Goal: Task Accomplishment & Management: Use online tool/utility

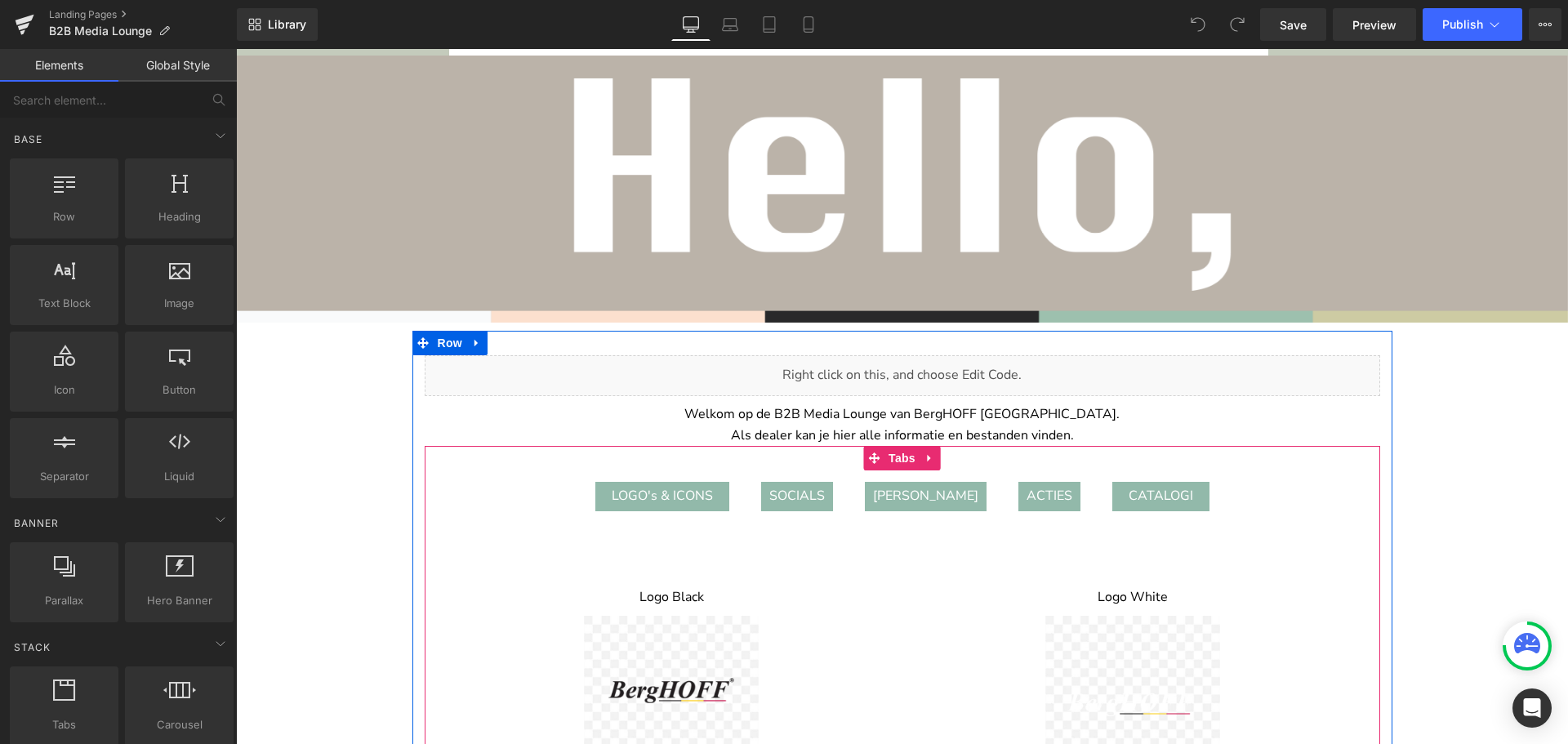
scroll to position [99, 0]
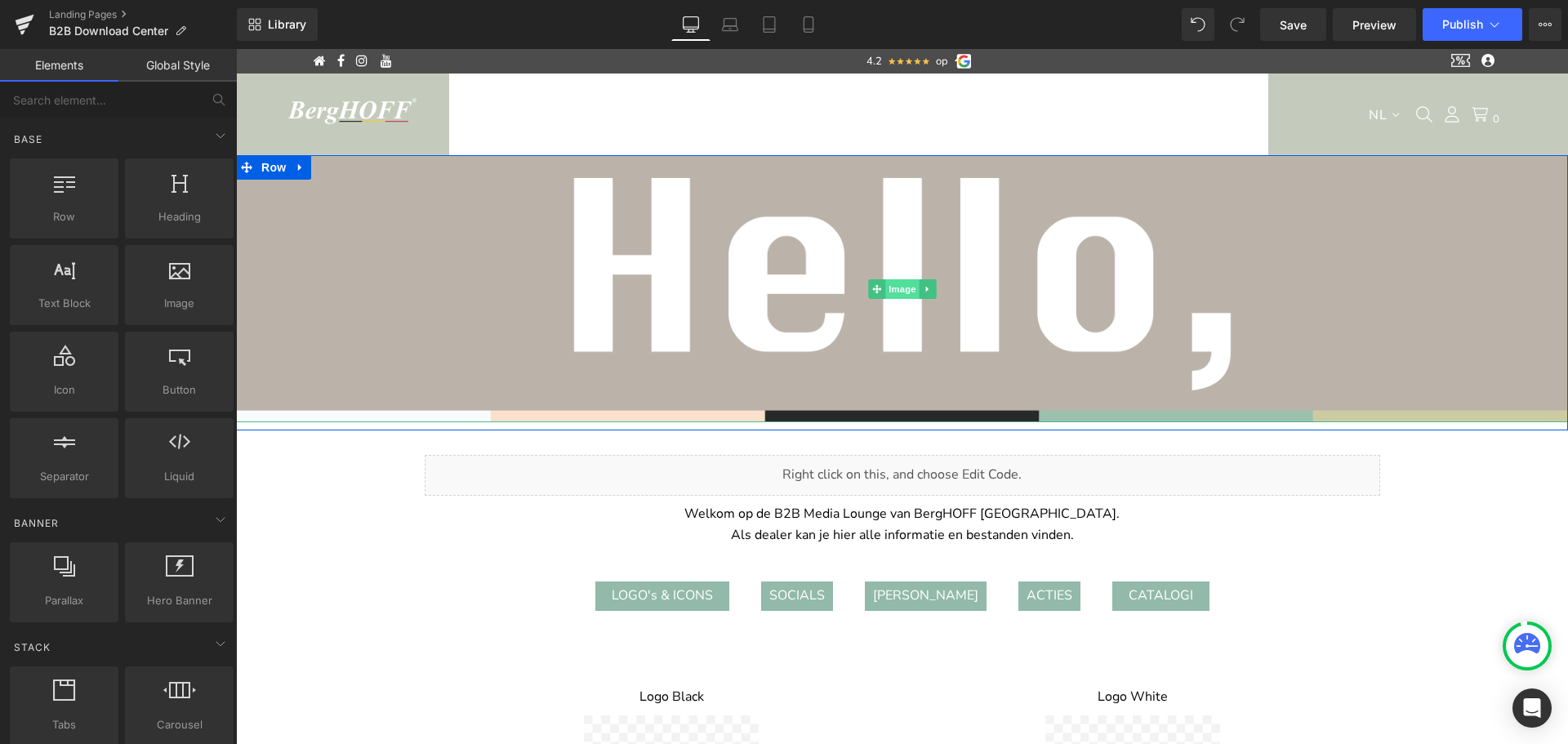
click at [894, 292] on span "Image" at bounding box center [903, 289] width 34 height 19
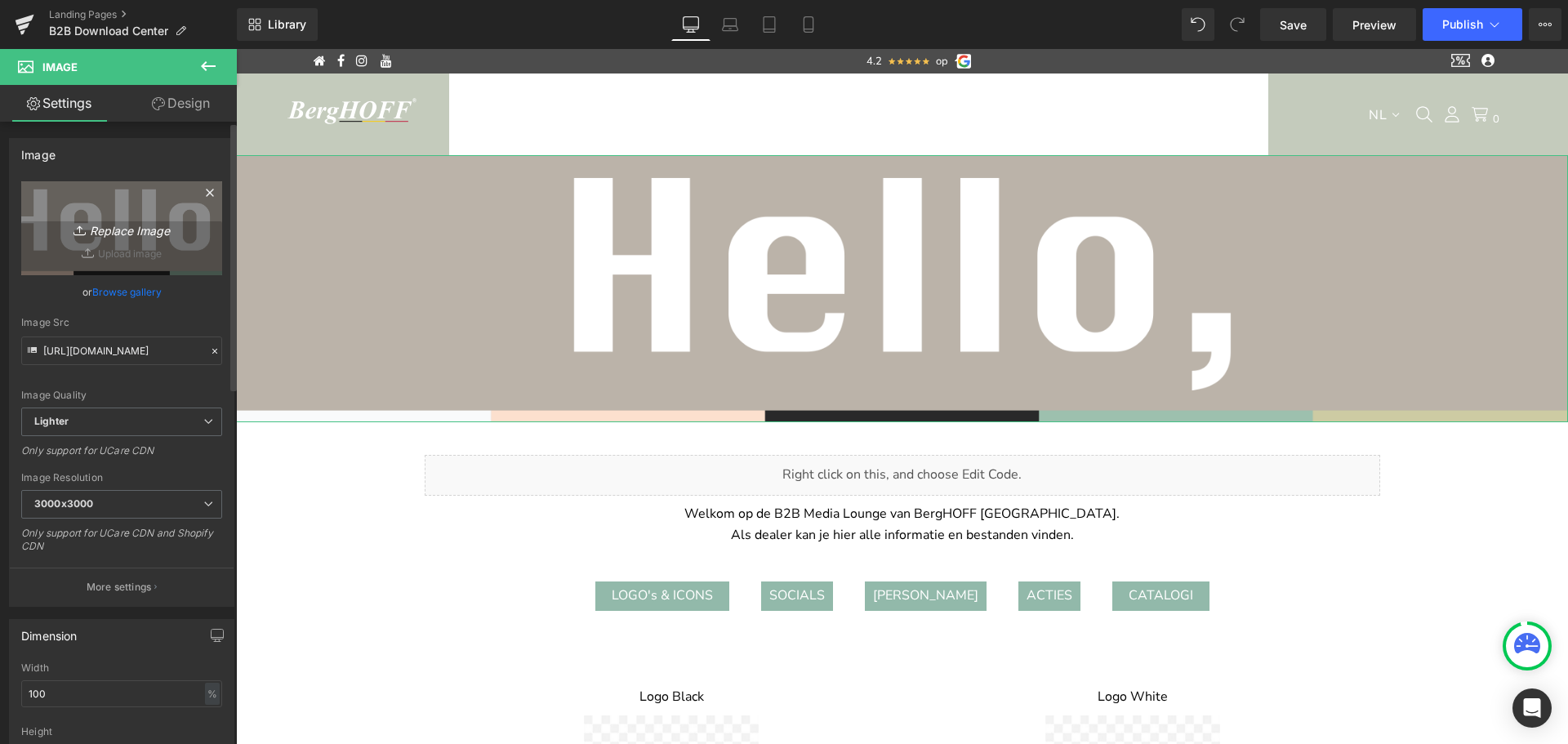
click at [124, 231] on icon "Replace Image" at bounding box center [122, 228] width 130 height 20
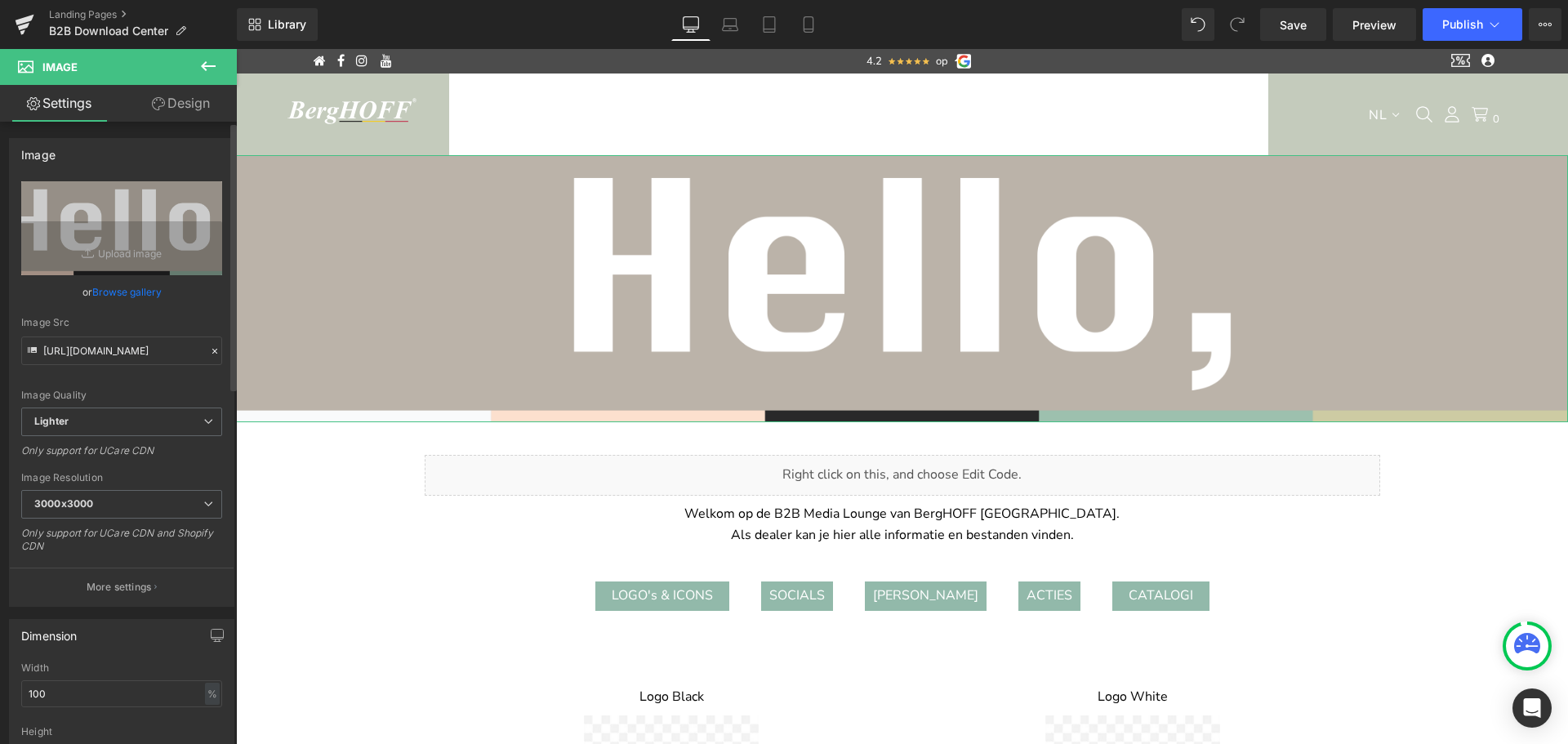
click at [123, 291] on link "Browse gallery" at bounding box center [126, 292] width 70 height 29
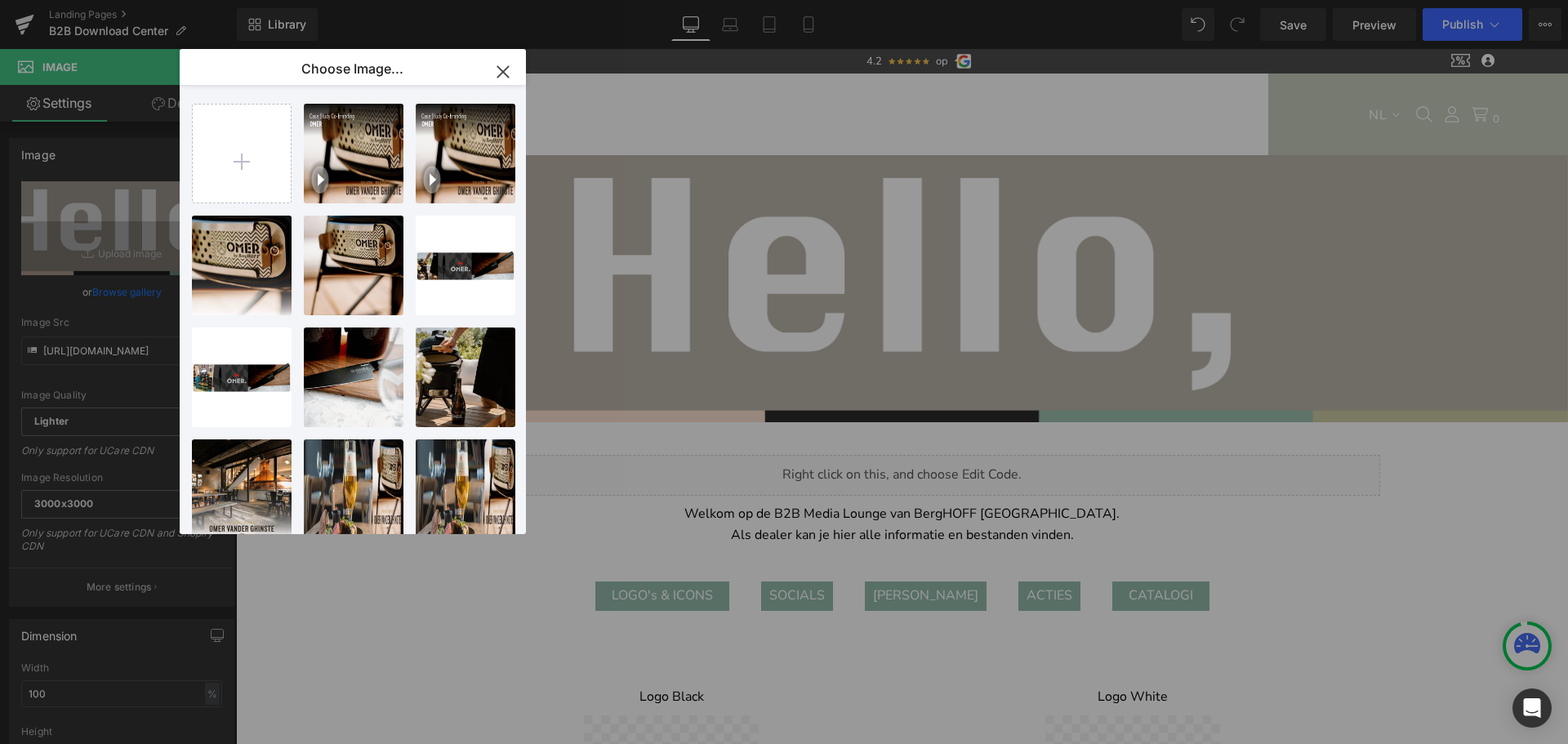
click at [501, 73] on icon "button" at bounding box center [503, 71] width 26 height 26
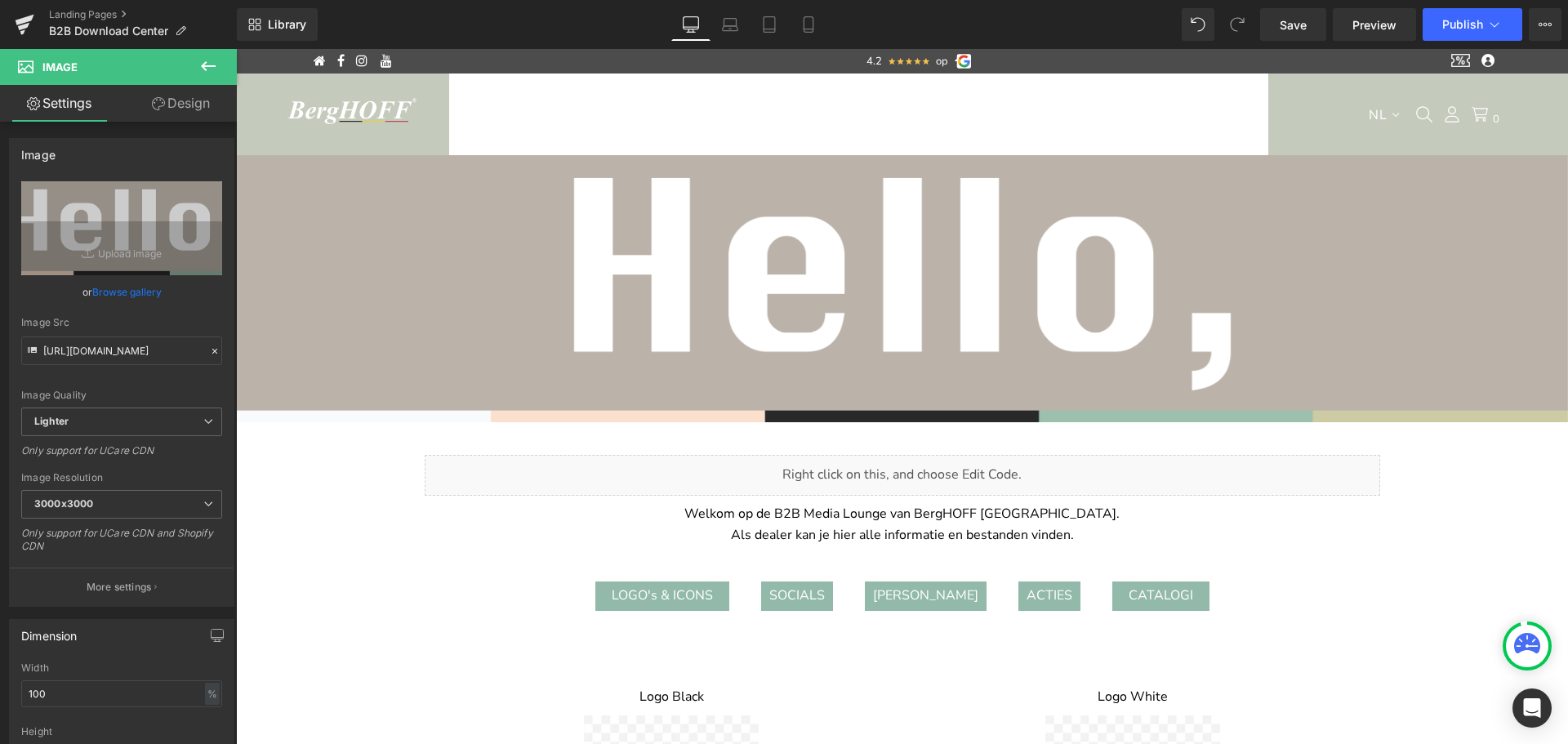
click at [209, 58] on icon at bounding box center [208, 66] width 19 height 19
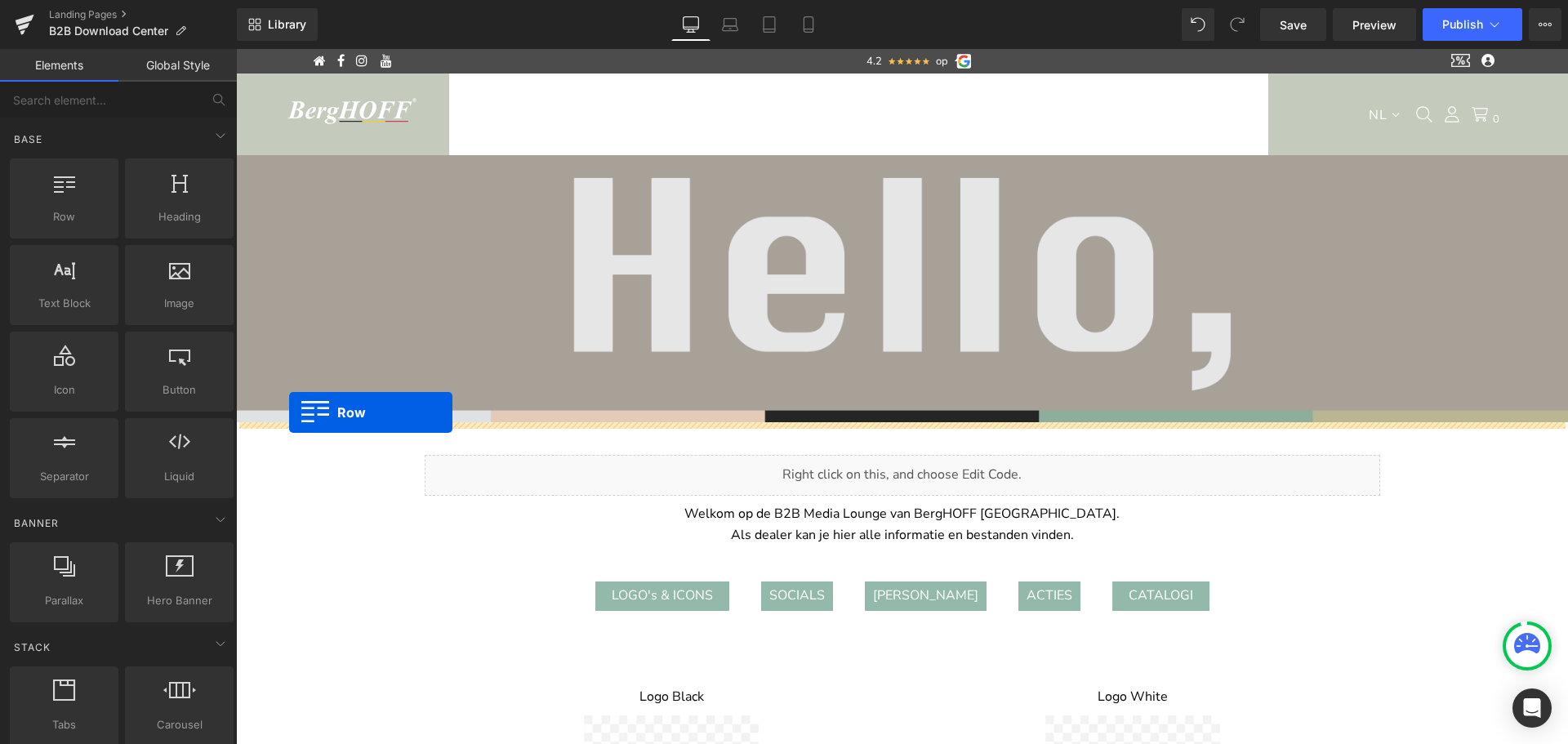
drag, startPoint x: 297, startPoint y: 264, endPoint x: 287, endPoint y: 413, distance: 149.3
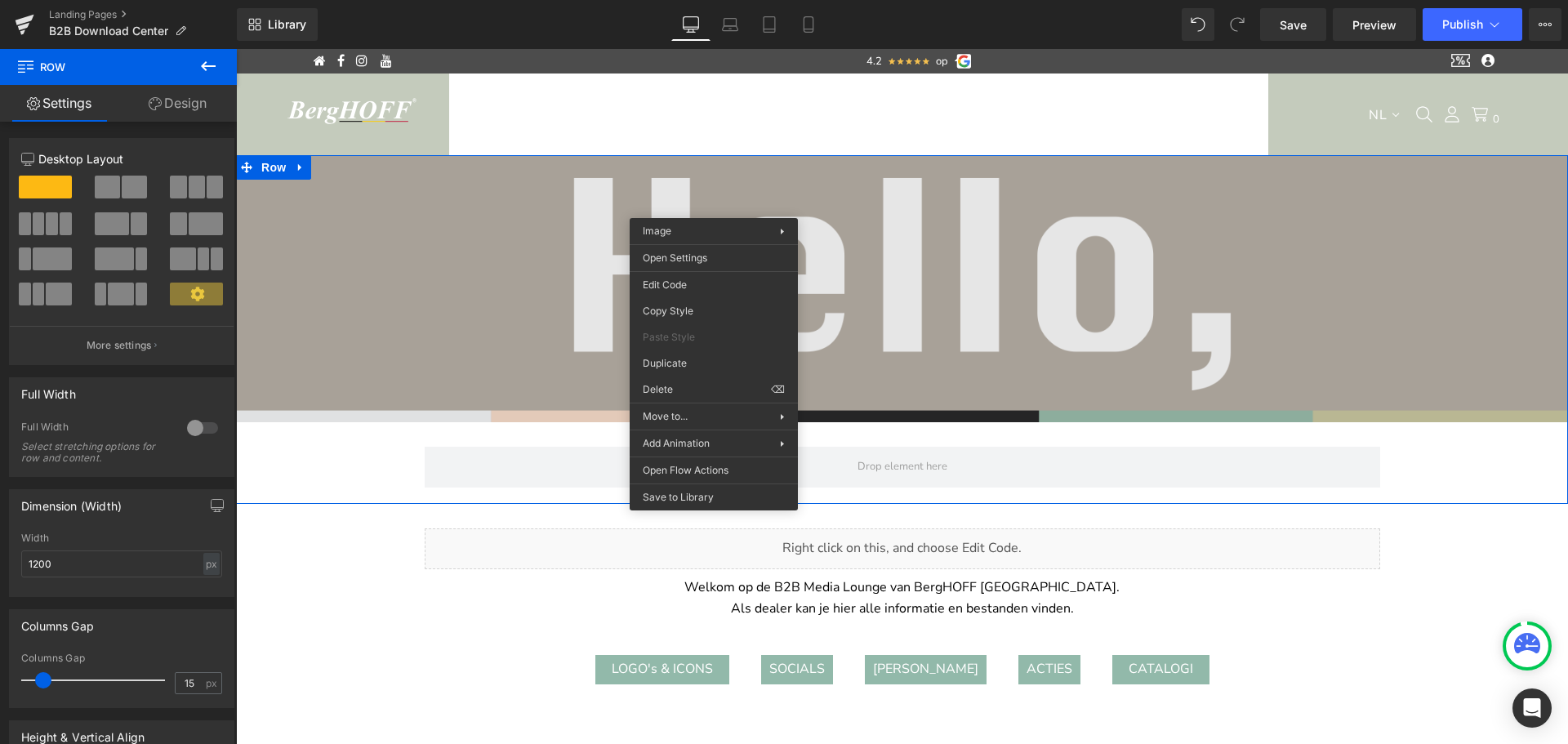
click at [919, 291] on div "Image" at bounding box center [902, 288] width 1332 height 267
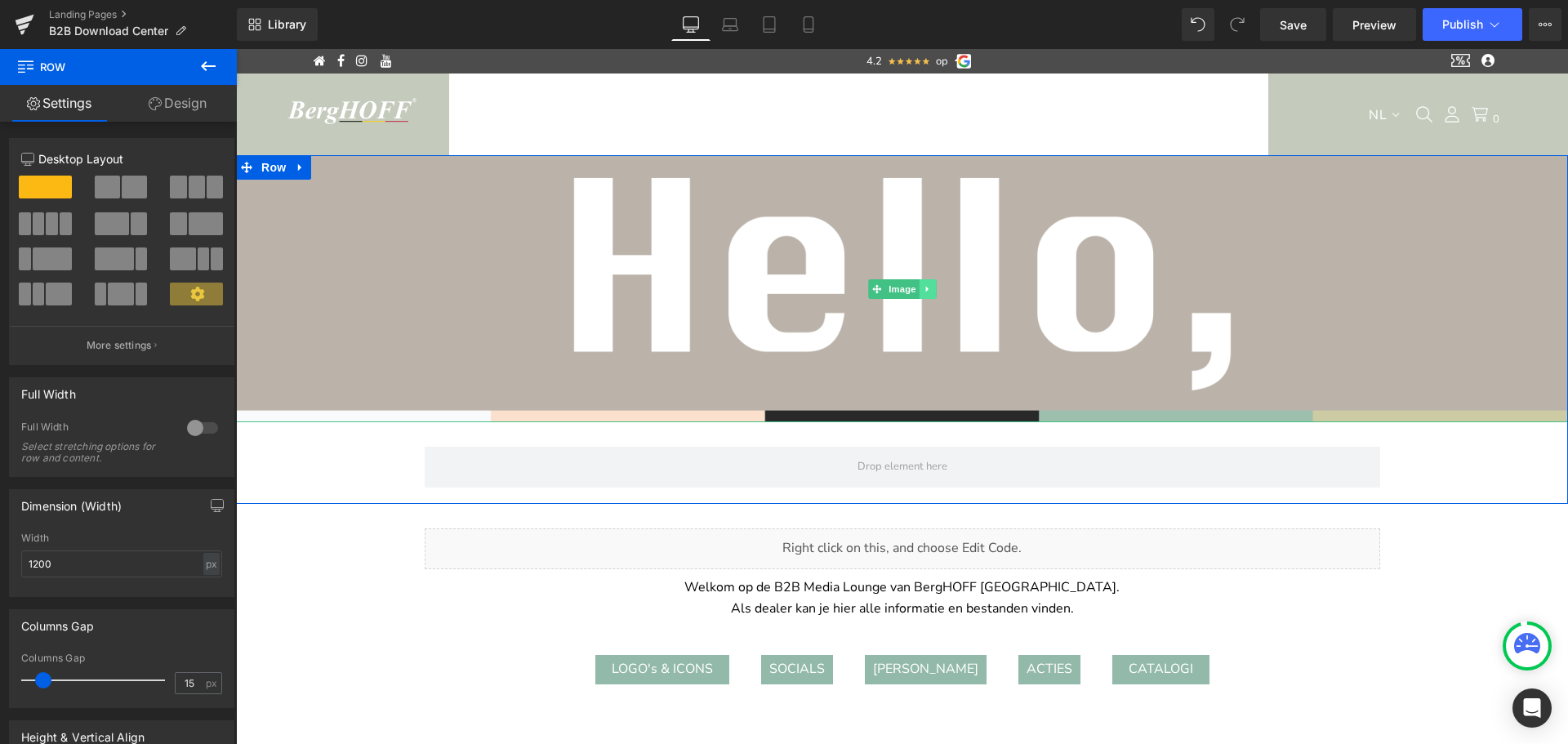
click at [925, 291] on icon at bounding box center [926, 289] width 3 height 6
click at [930, 289] on icon at bounding box center [934, 288] width 9 height 9
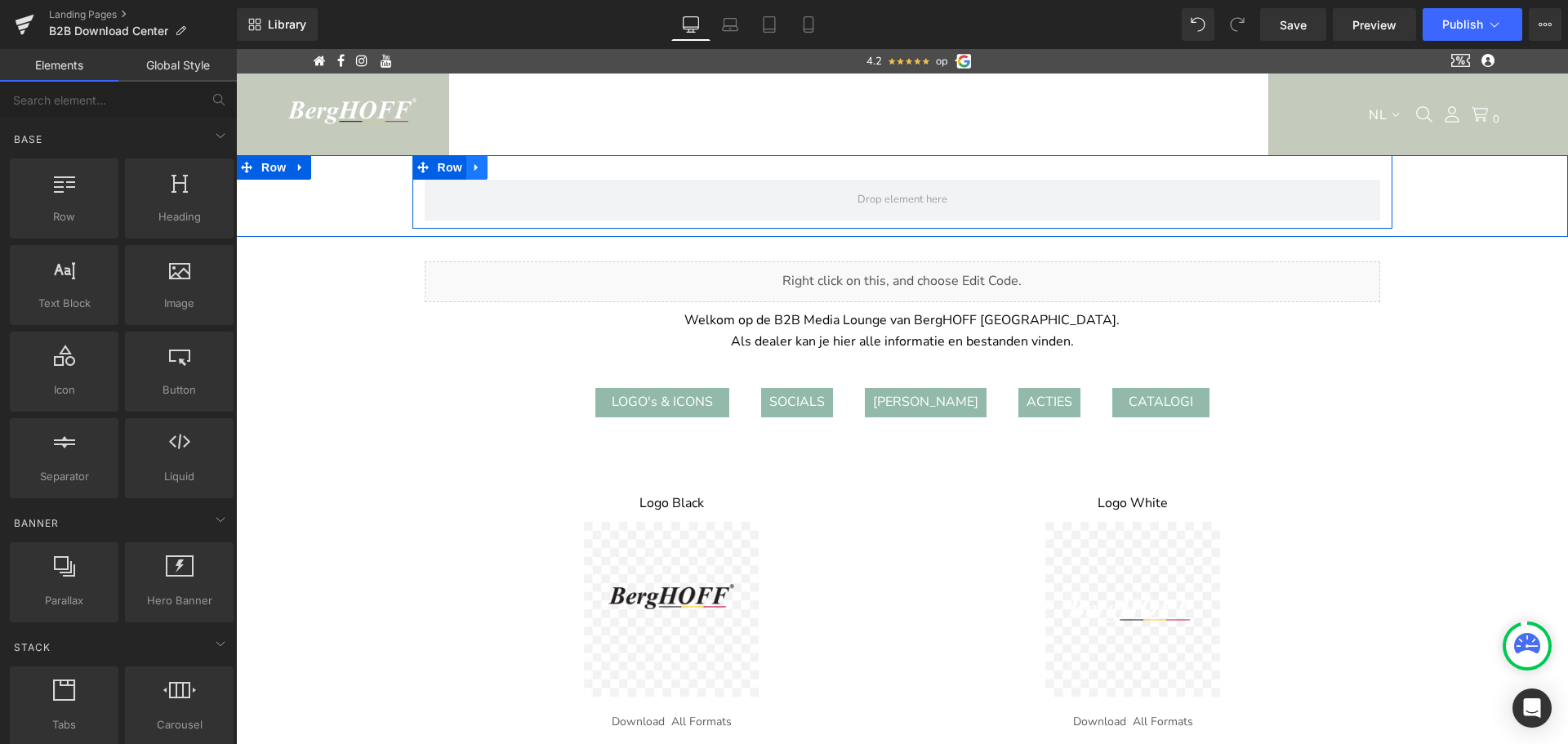
click at [471, 167] on icon at bounding box center [477, 168] width 11 height 12
click at [514, 162] on icon at bounding box center [520, 168] width 11 height 11
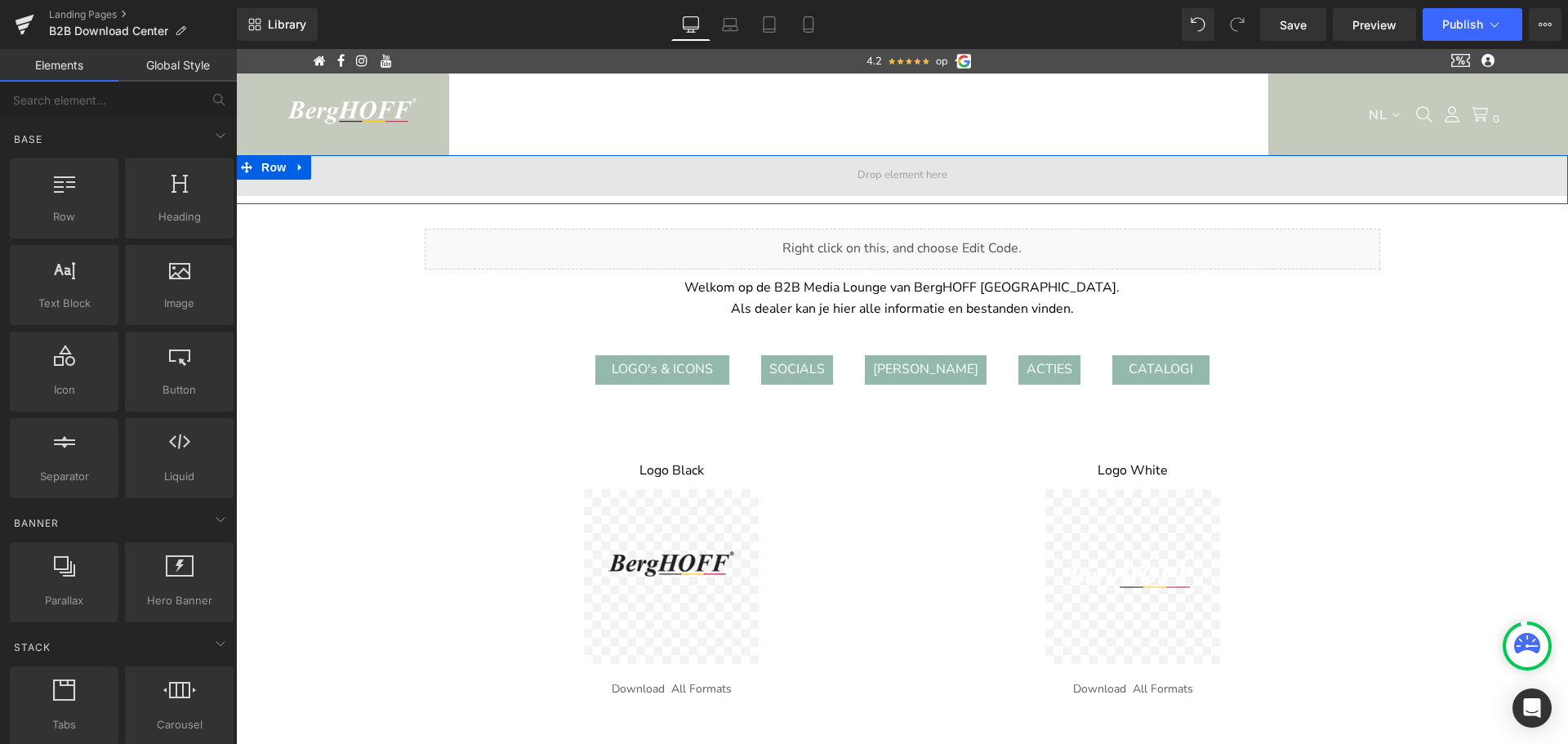
click at [728, 170] on span at bounding box center [902, 175] width 1332 height 41
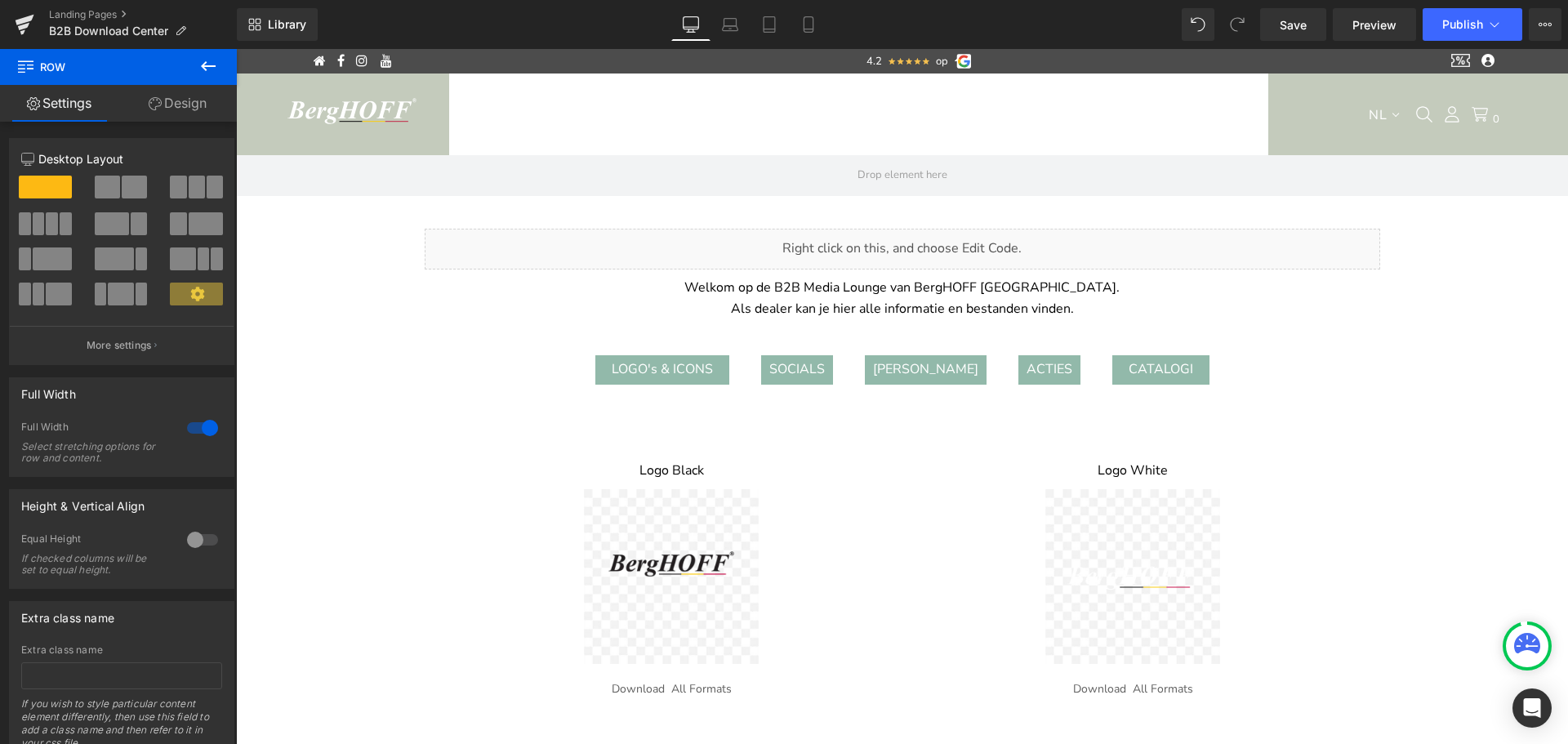
click at [213, 61] on icon at bounding box center [208, 66] width 19 height 19
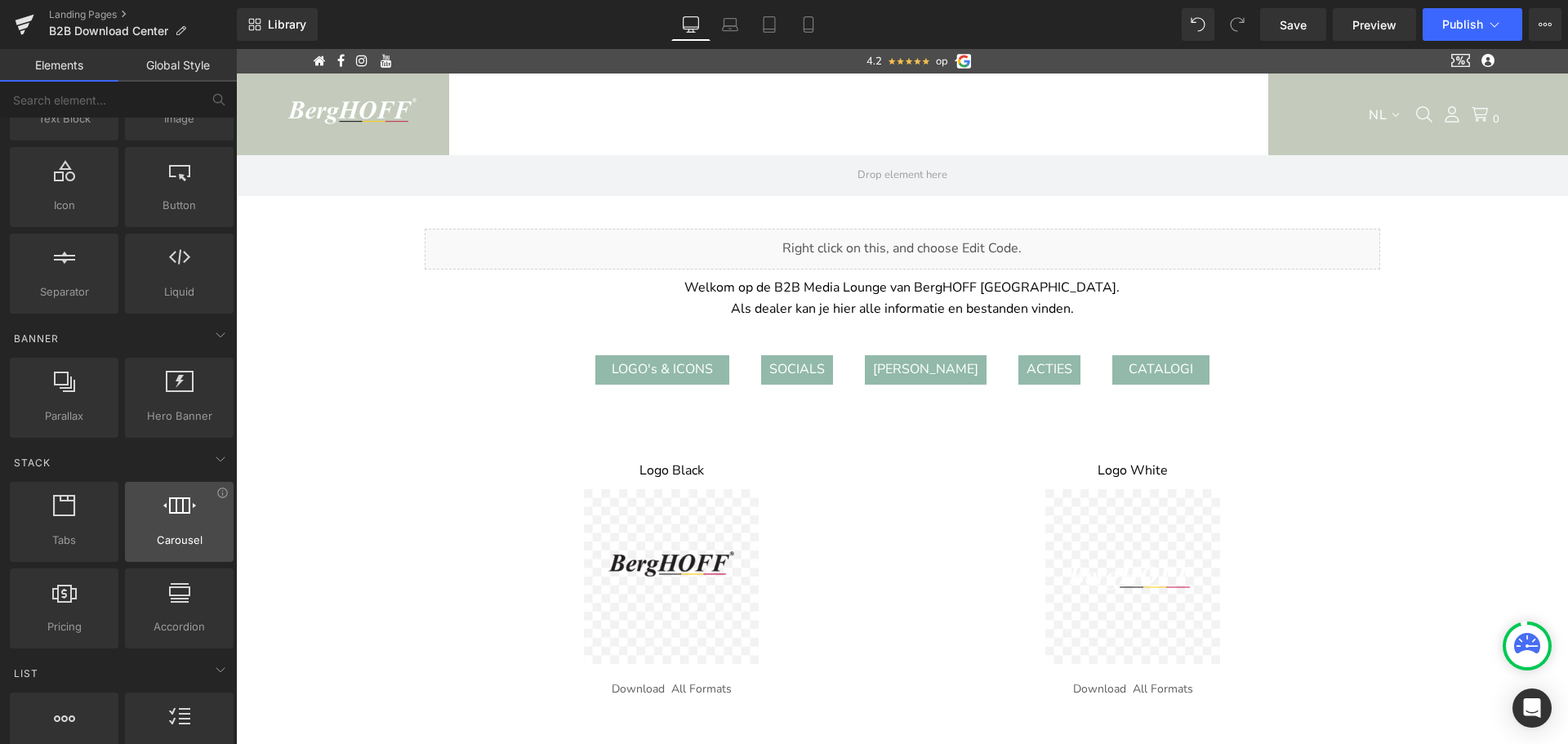
scroll to position [186, 0]
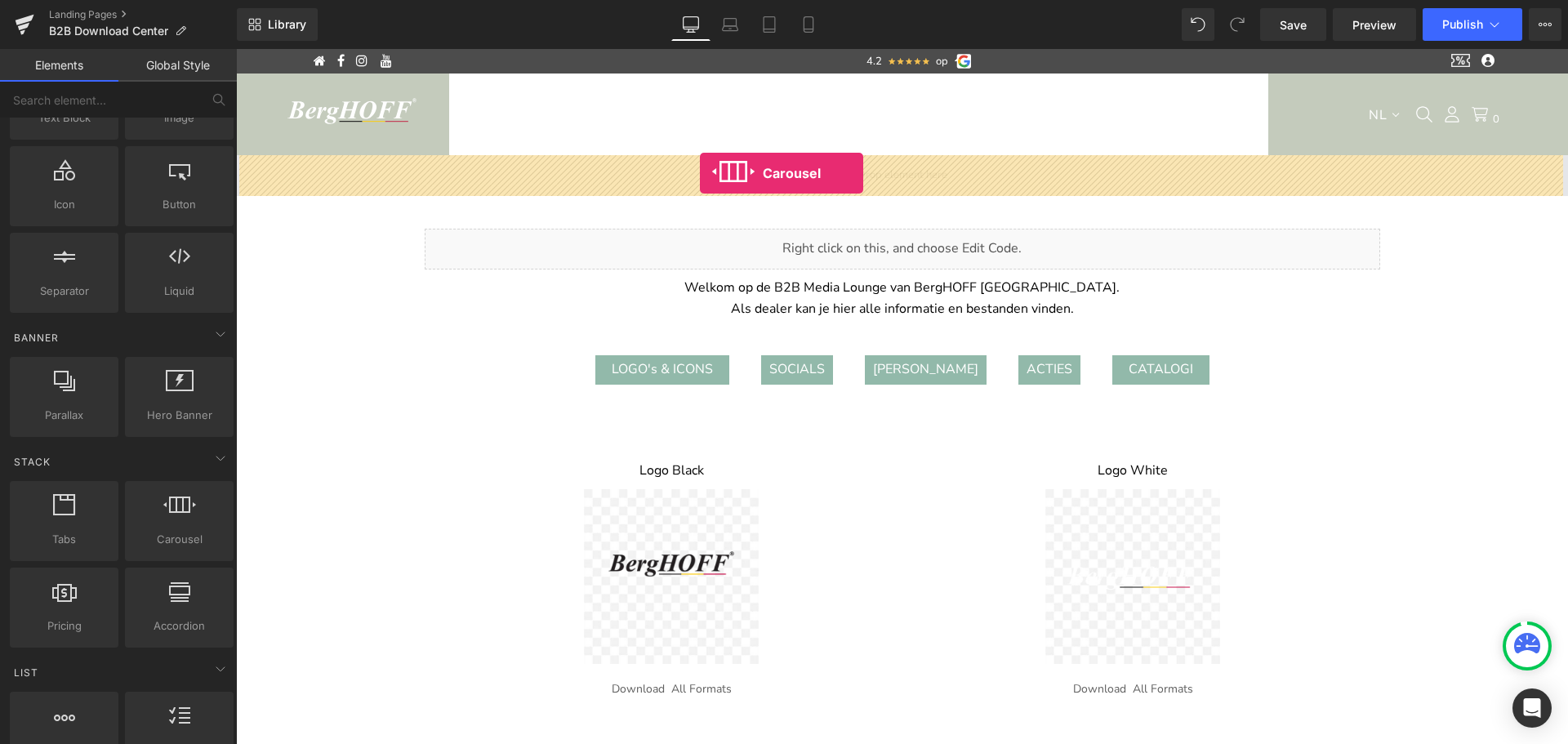
drag, startPoint x: 411, startPoint y: 575, endPoint x: 700, endPoint y: 173, distance: 495.1
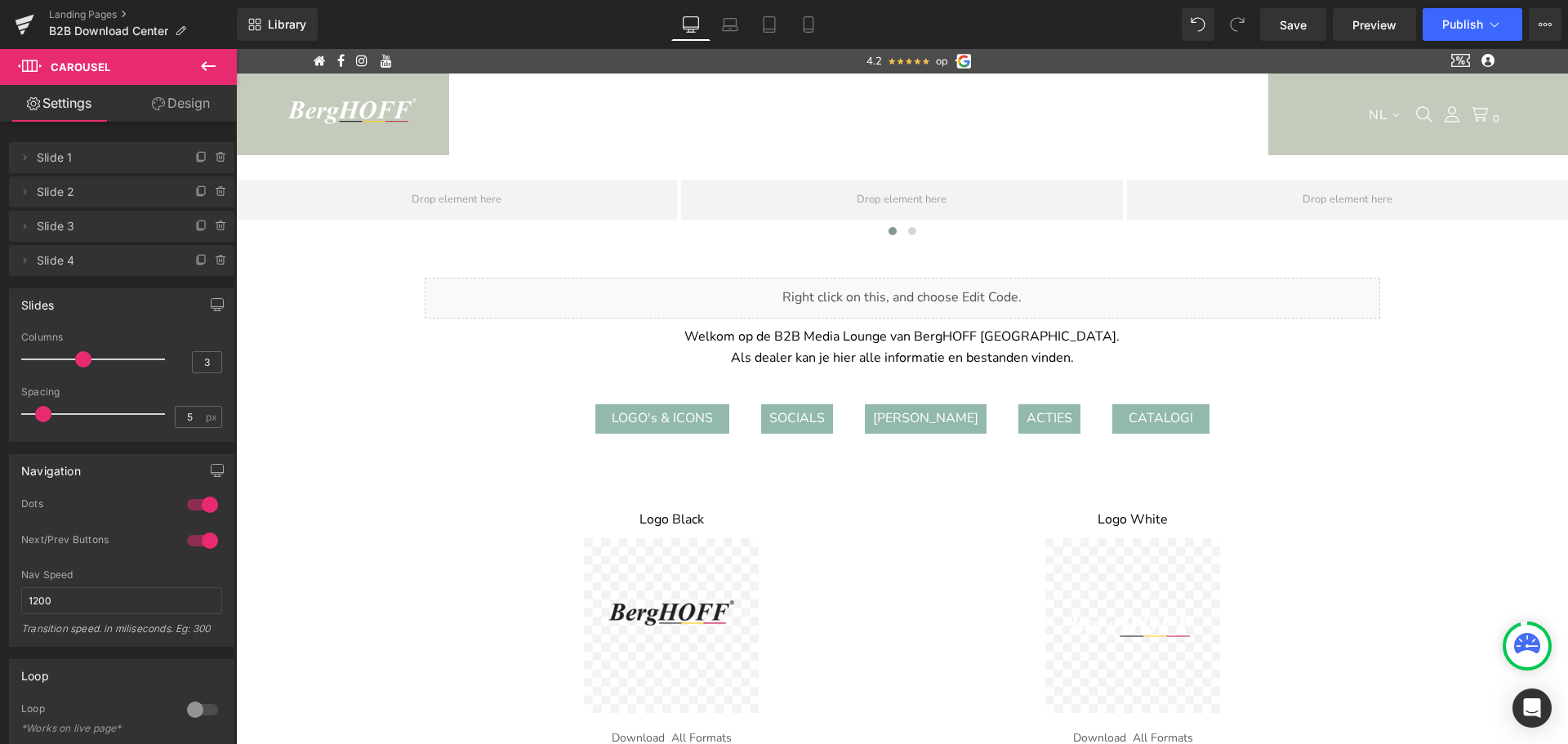
click at [213, 65] on icon at bounding box center [208, 66] width 14 height 10
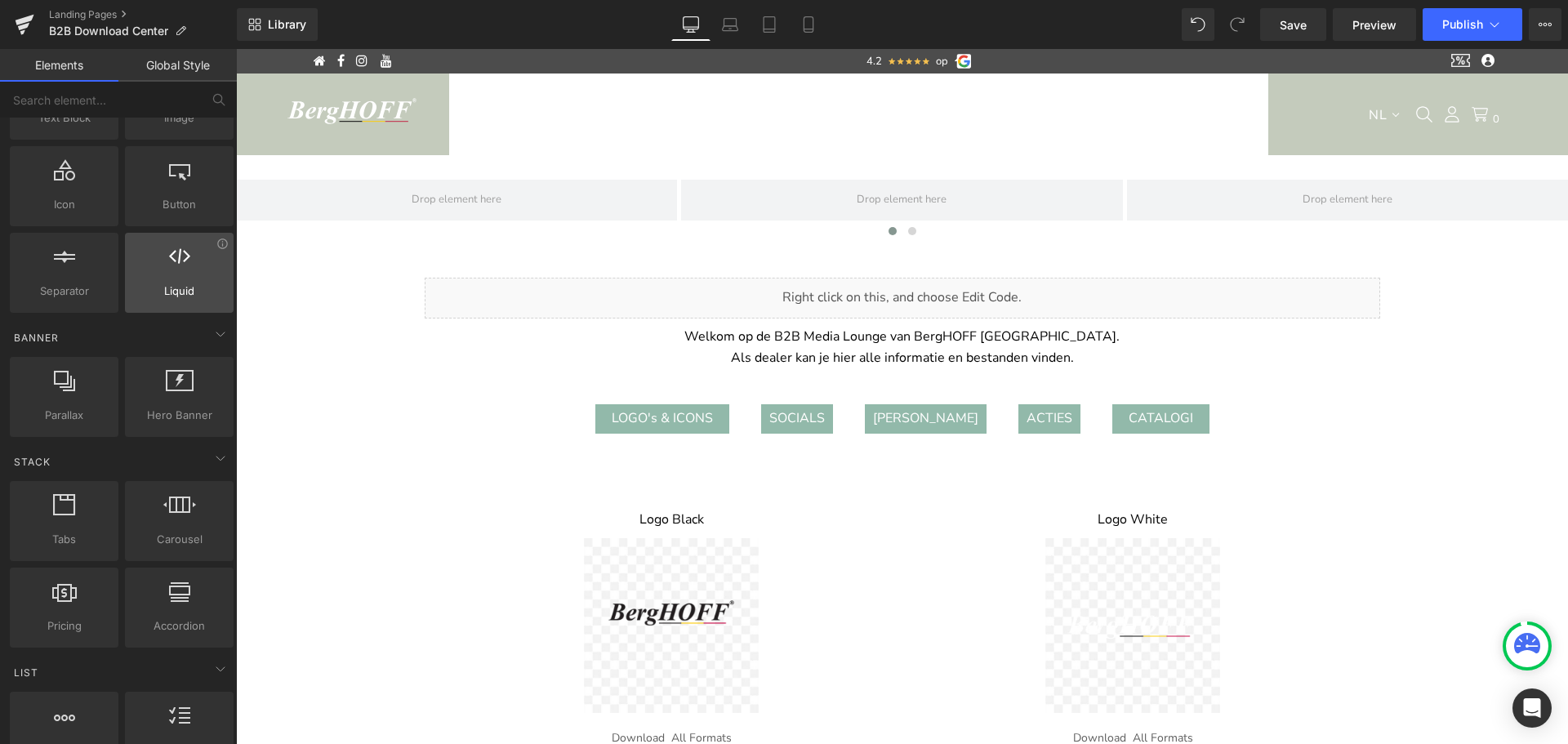
scroll to position [0, 0]
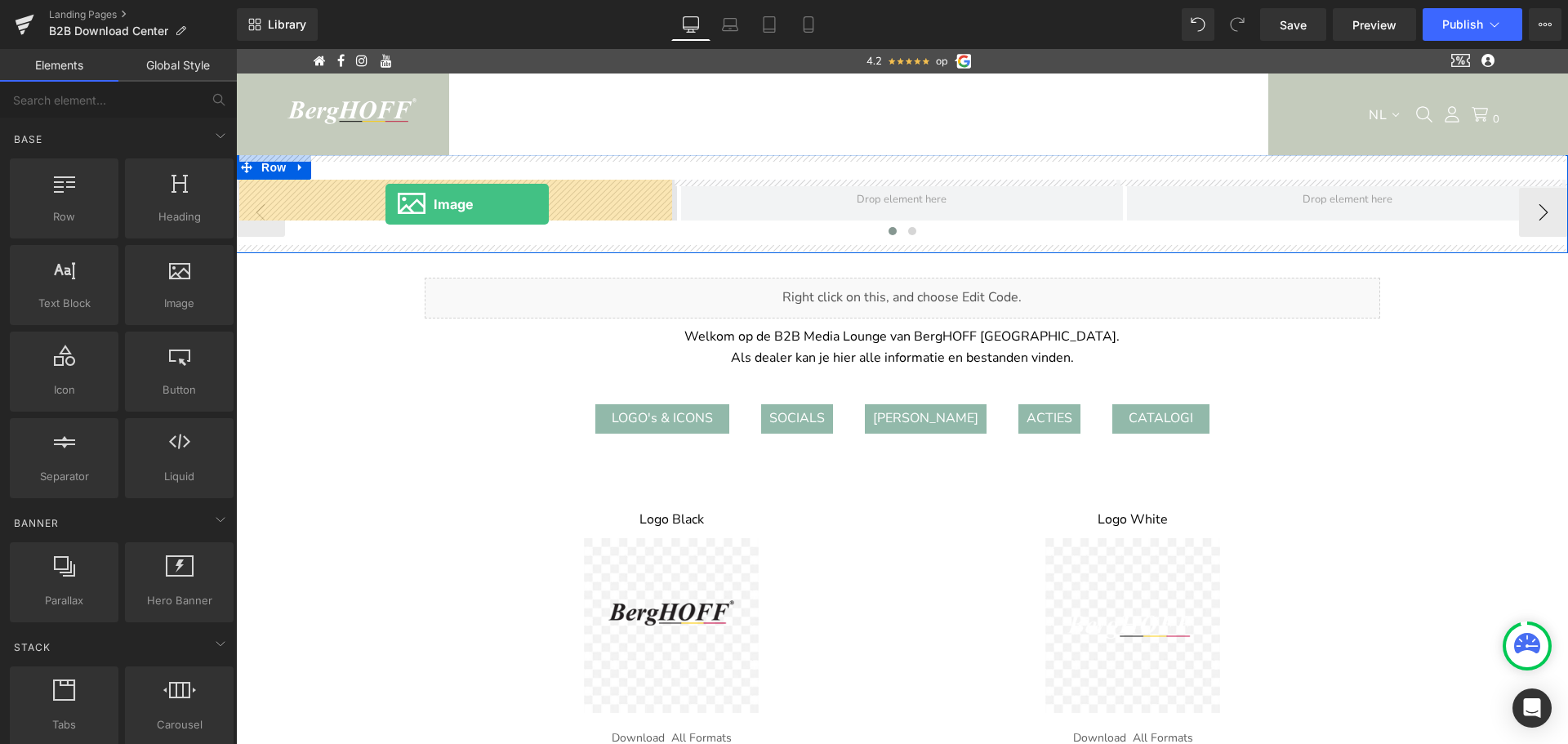
drag, startPoint x: 415, startPoint y: 352, endPoint x: 386, endPoint y: 204, distance: 150.8
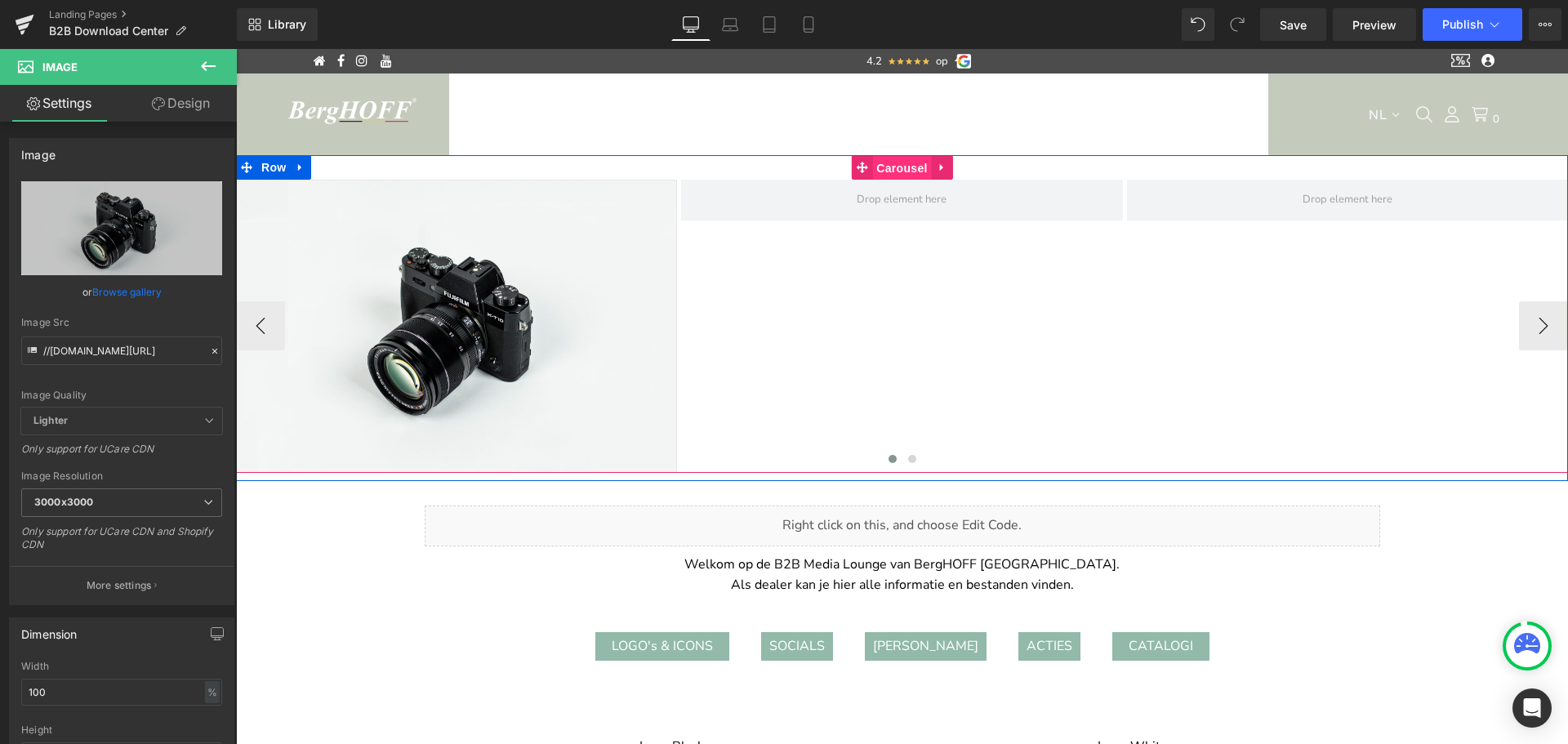
click at [893, 165] on span "Carousel" at bounding box center [901, 169] width 58 height 25
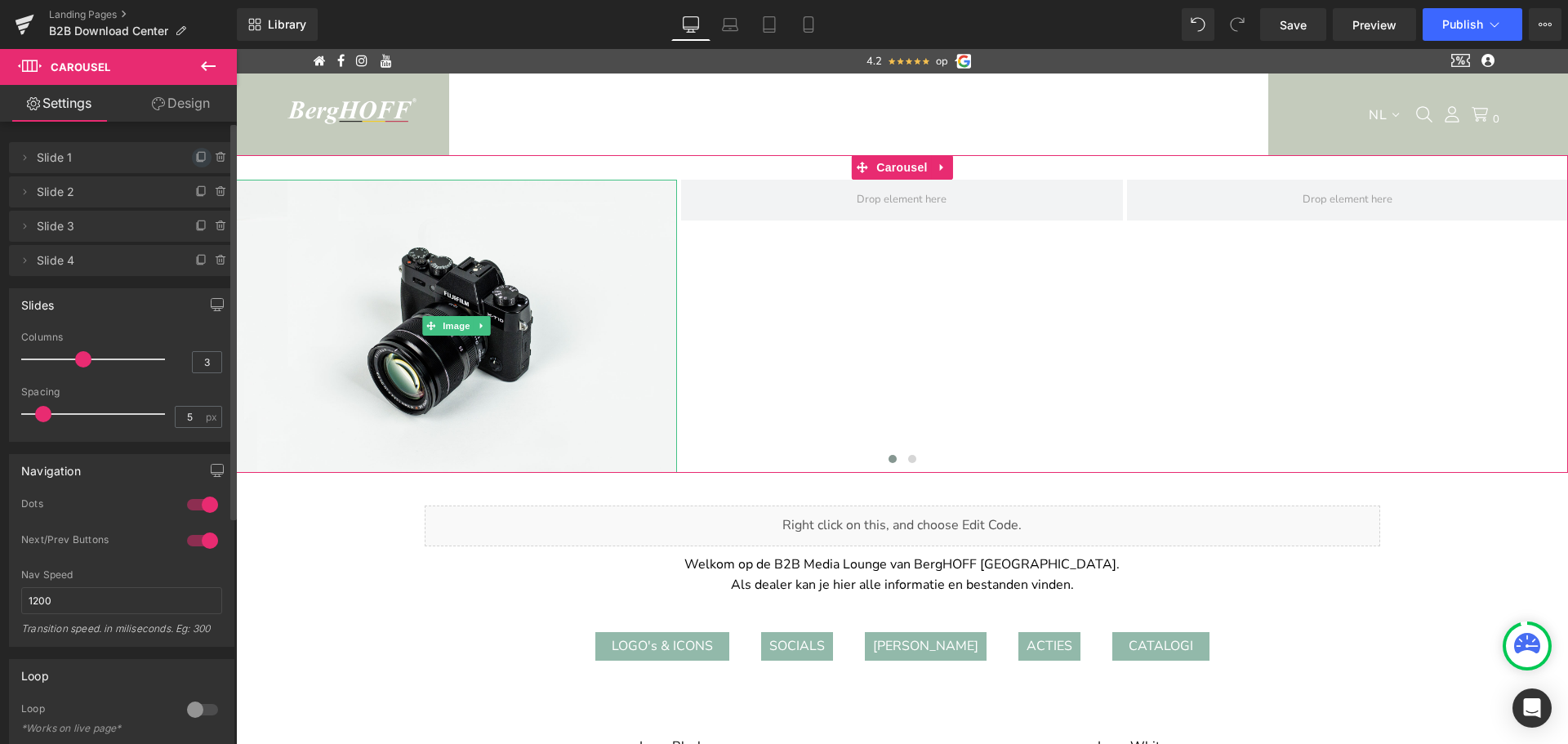
click at [195, 158] on icon at bounding box center [202, 158] width 13 height 13
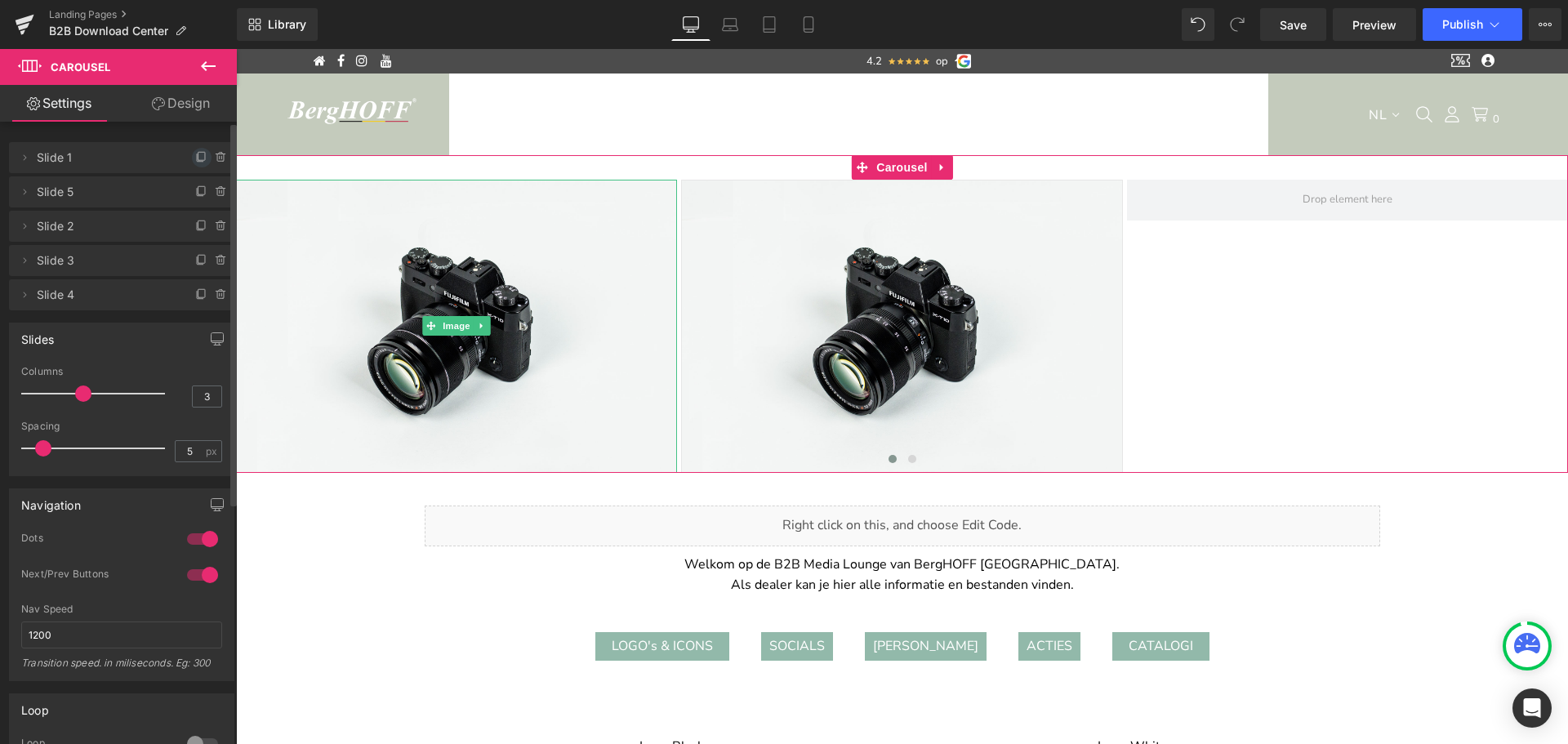
click at [195, 158] on icon at bounding box center [202, 158] width 13 height 13
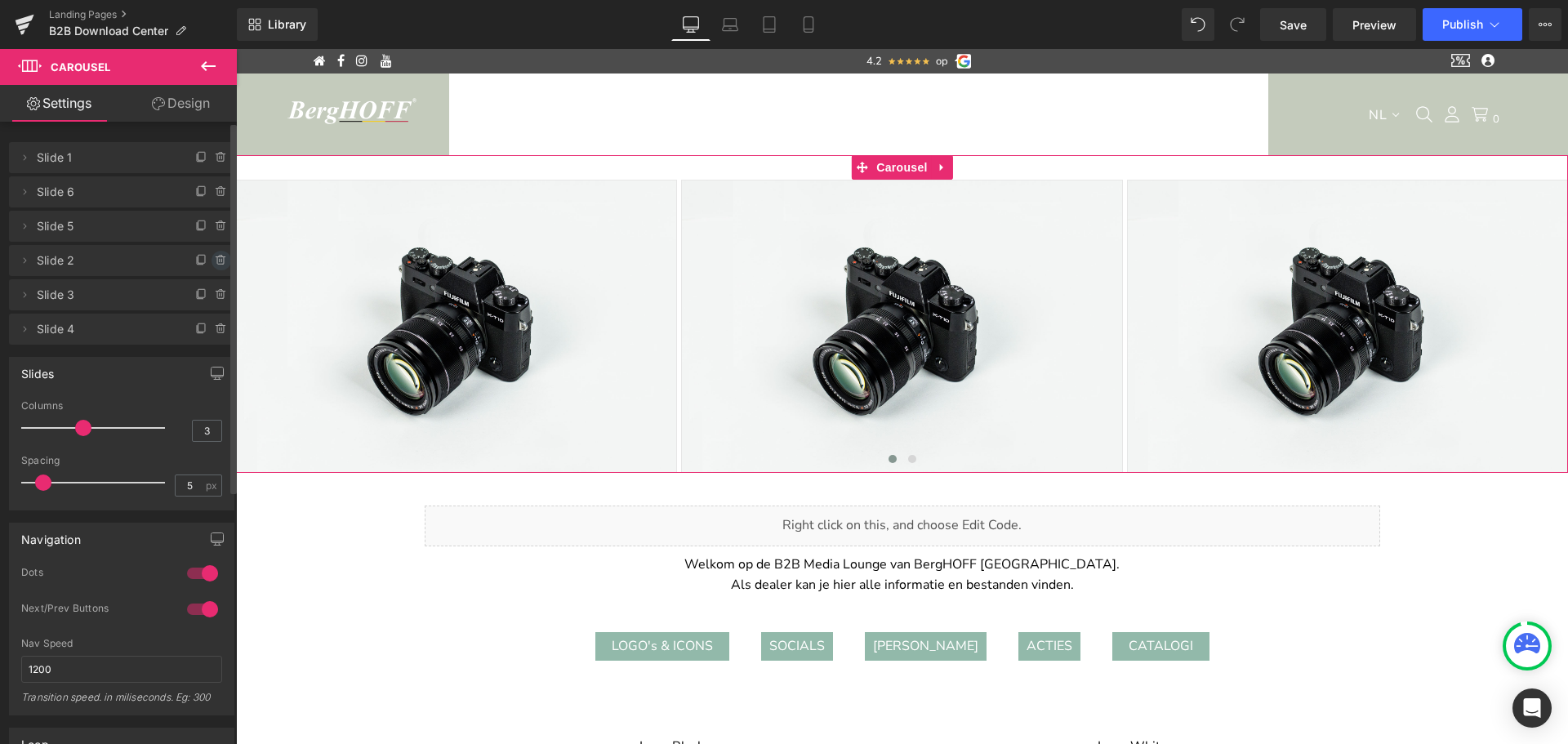
click at [214, 259] on icon at bounding box center [221, 260] width 13 height 13
click at [212, 259] on button "Delete" at bounding box center [204, 261] width 52 height 21
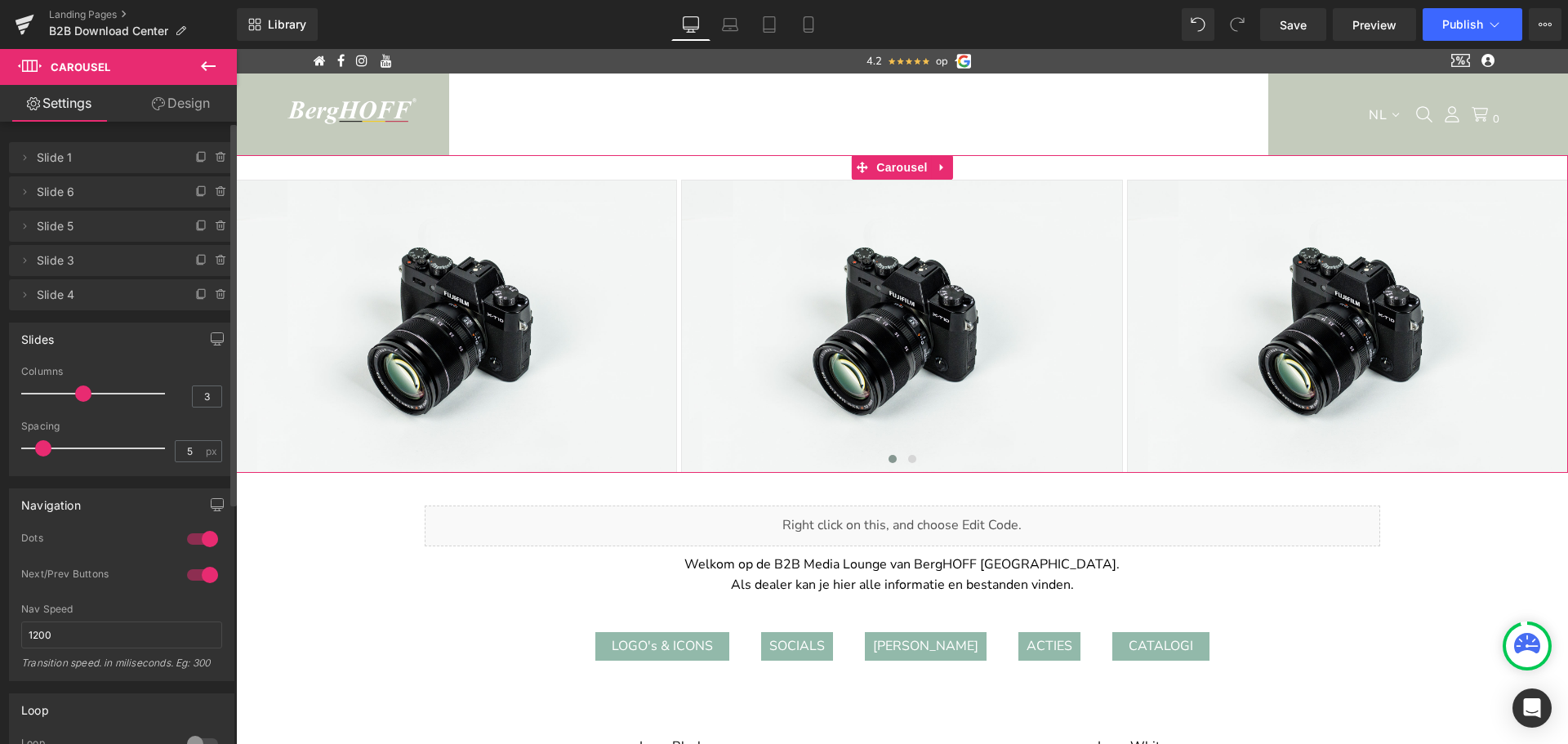
click at [214, 259] on icon at bounding box center [221, 260] width 13 height 13
click at [212, 259] on button "Delete" at bounding box center [204, 261] width 52 height 21
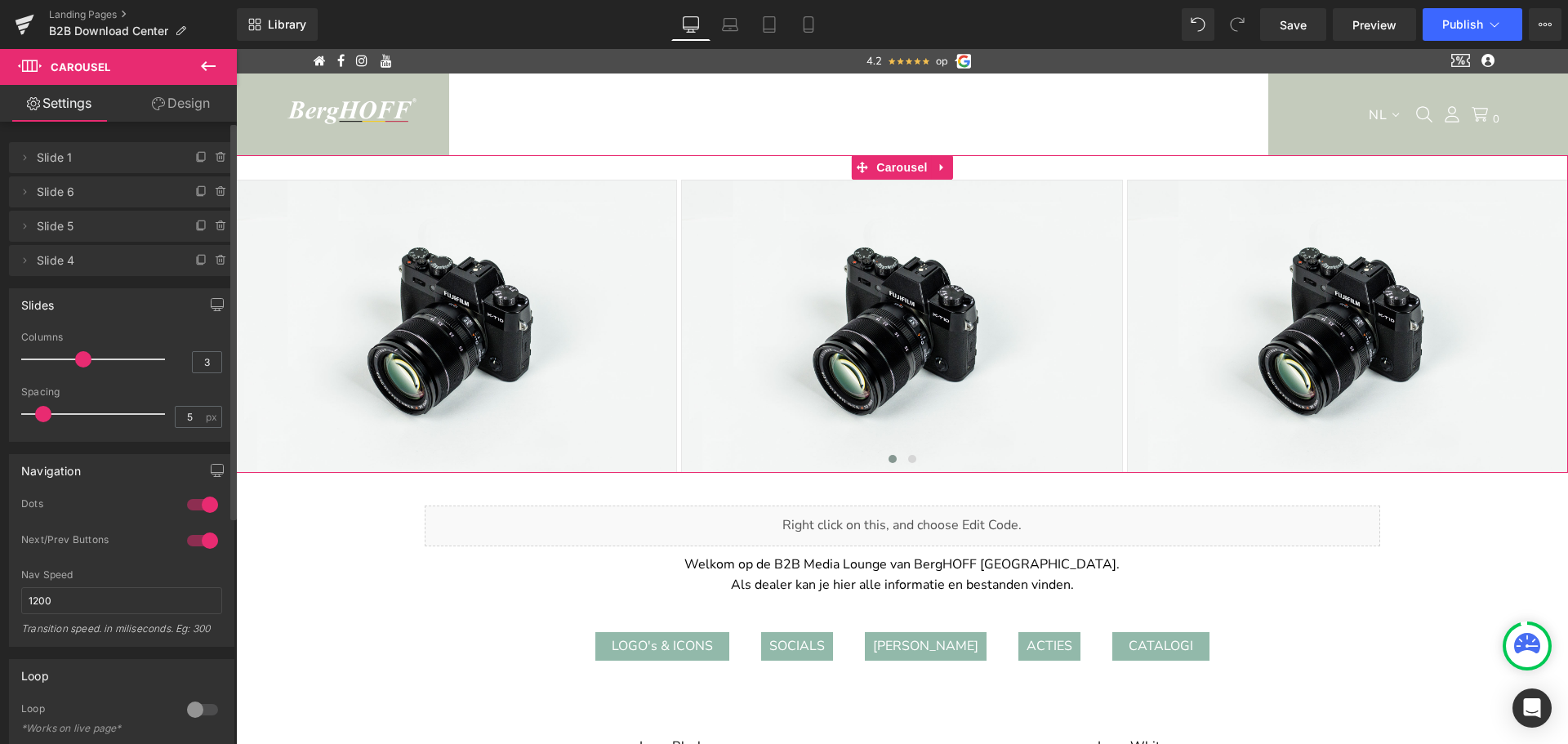
click at [214, 259] on icon at bounding box center [221, 260] width 13 height 13
click at [212, 259] on button "Delete" at bounding box center [204, 261] width 52 height 21
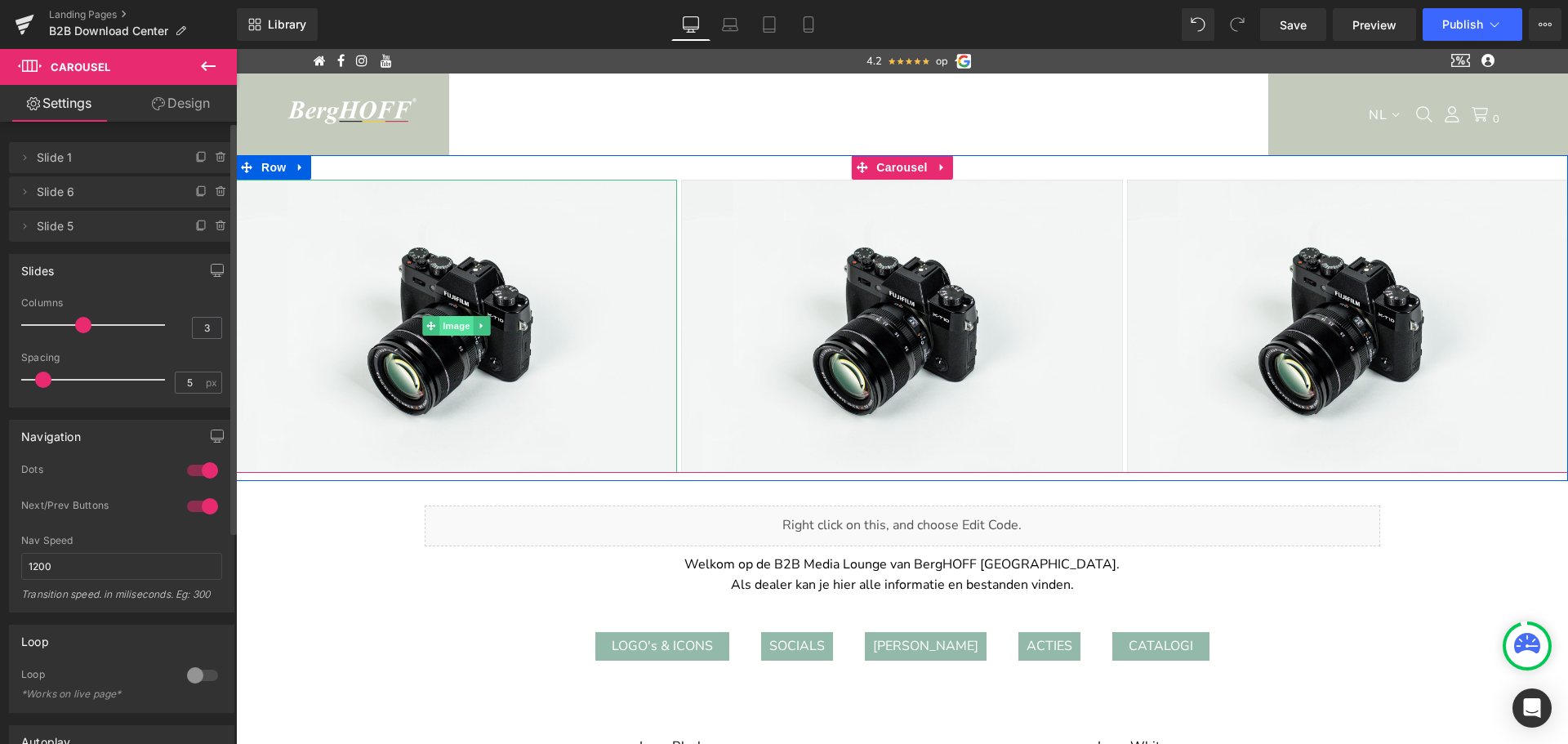
click at [451, 327] on span "Image" at bounding box center [457, 326] width 34 height 19
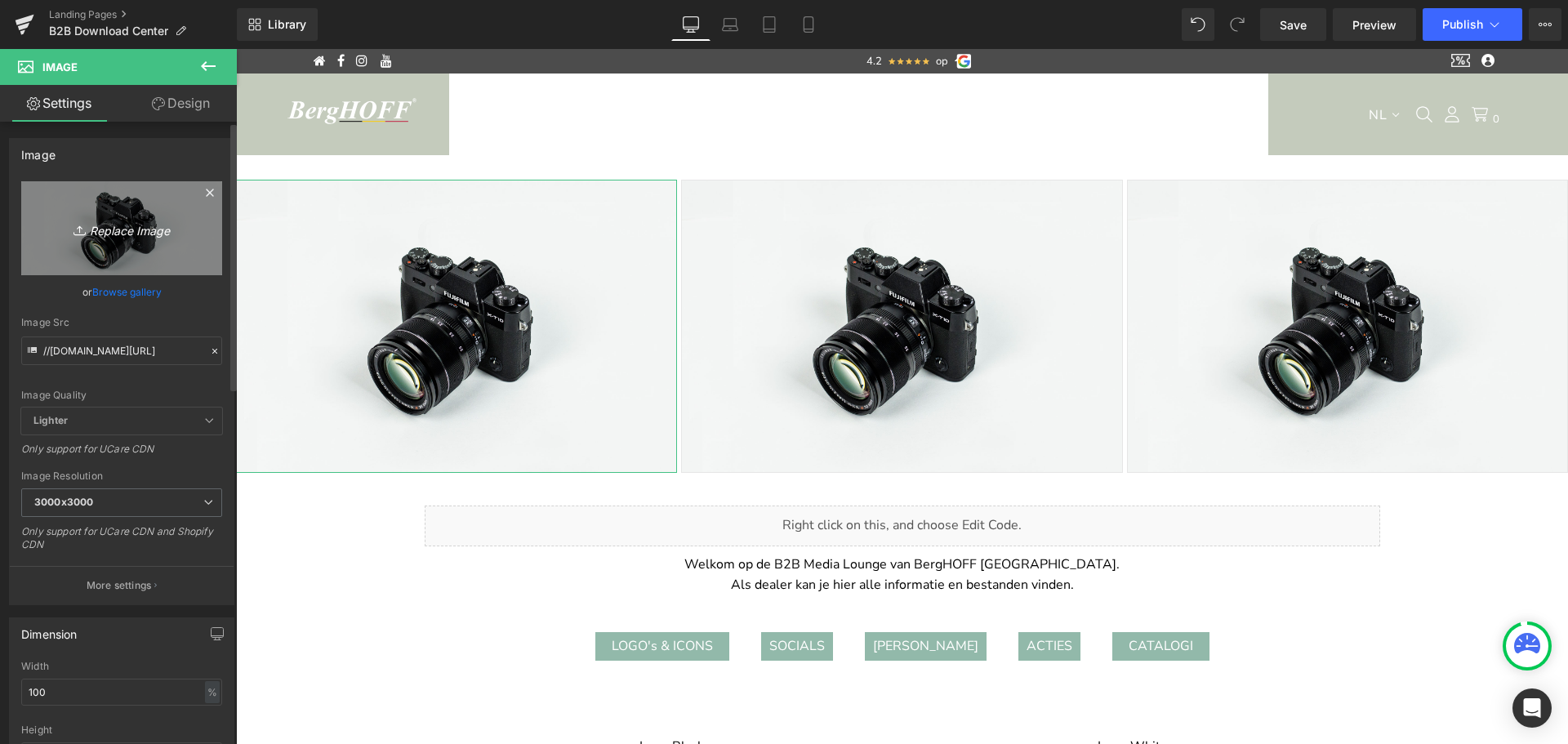
click at [118, 231] on icon "Replace Image" at bounding box center [122, 228] width 130 height 20
type input "C:\fakepath\BergHOFF-Banner-10-V1.jpg"
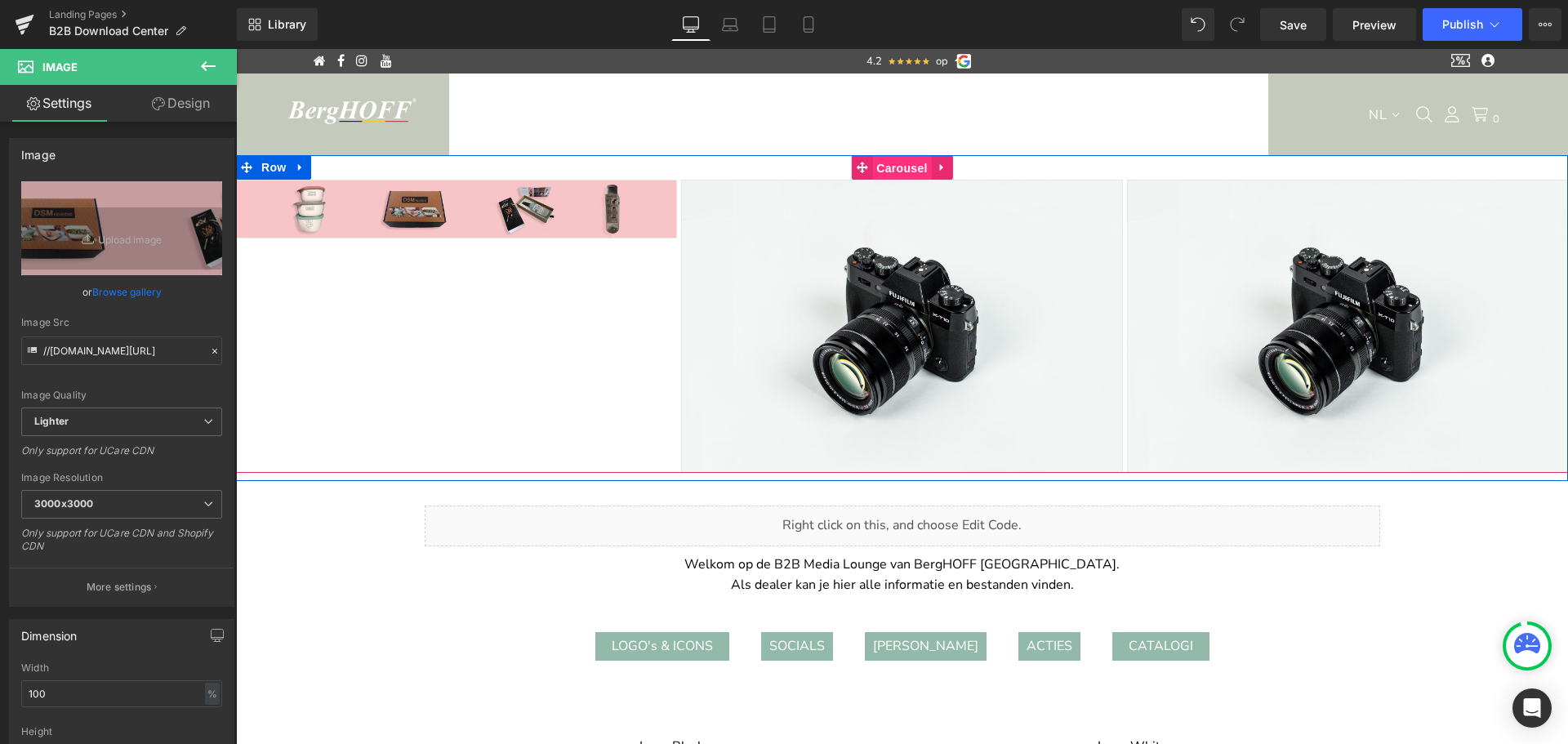
click at [897, 167] on span "Carousel" at bounding box center [901, 169] width 58 height 25
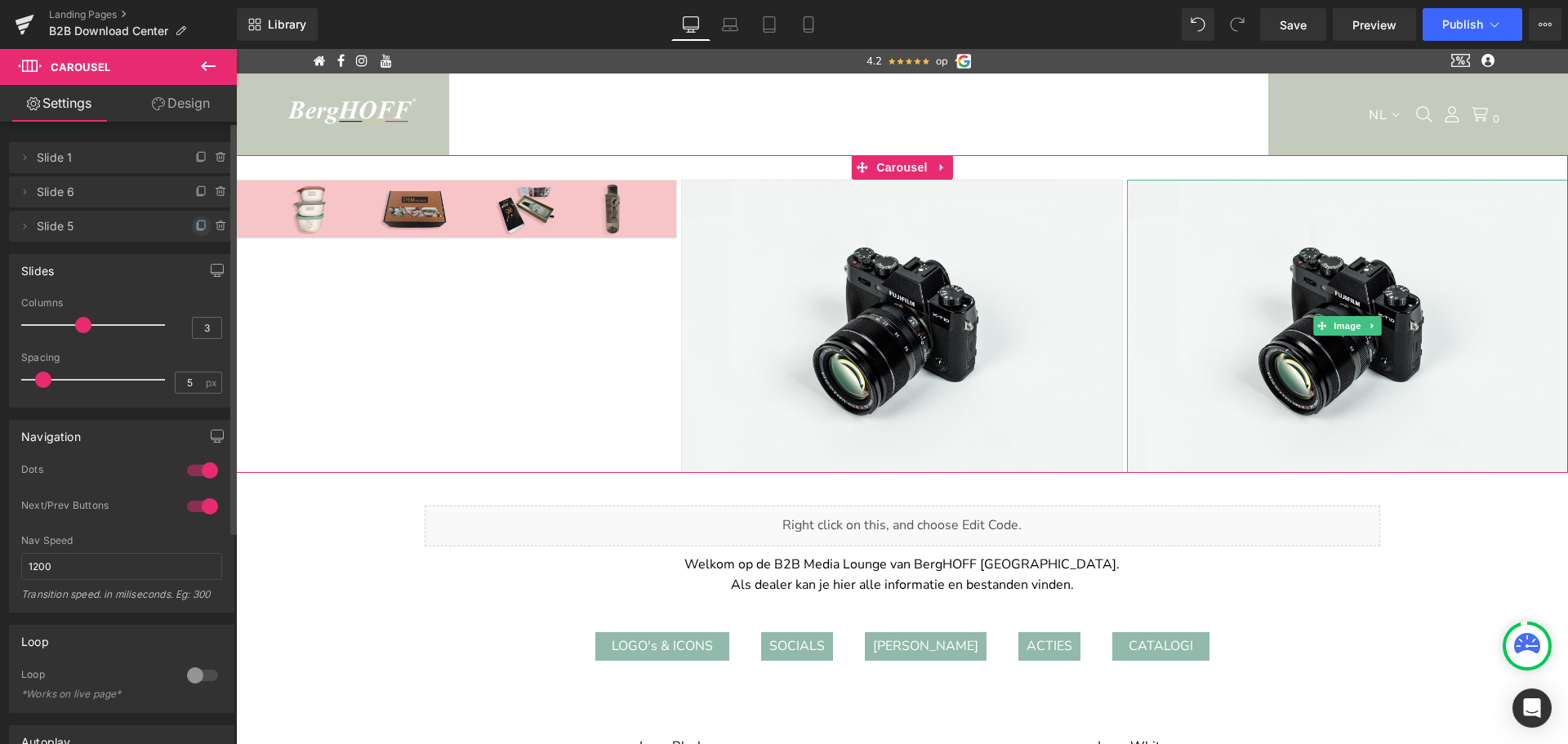
click at [195, 224] on icon at bounding box center [202, 226] width 13 height 13
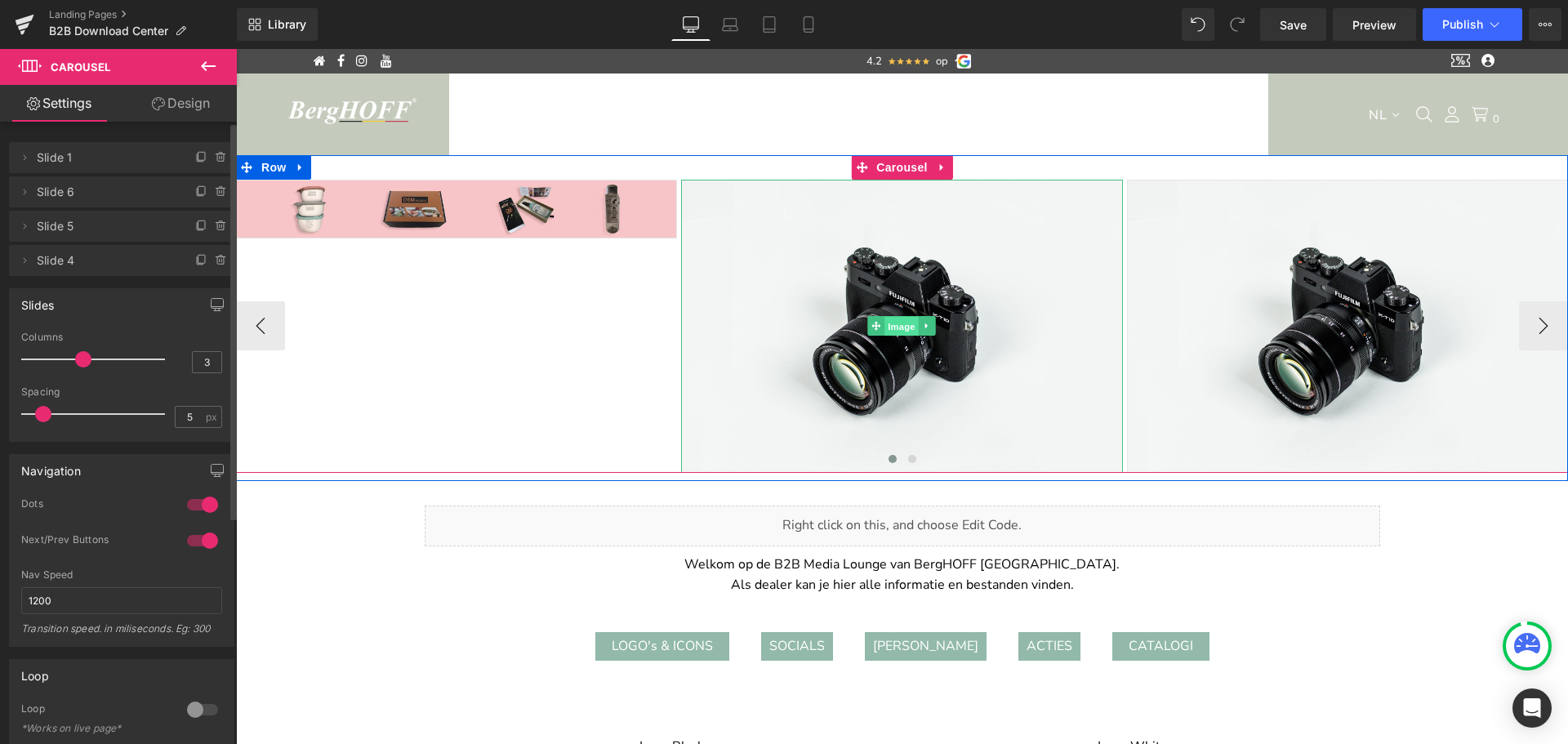
click at [895, 329] on span "Image" at bounding box center [903, 327] width 34 height 19
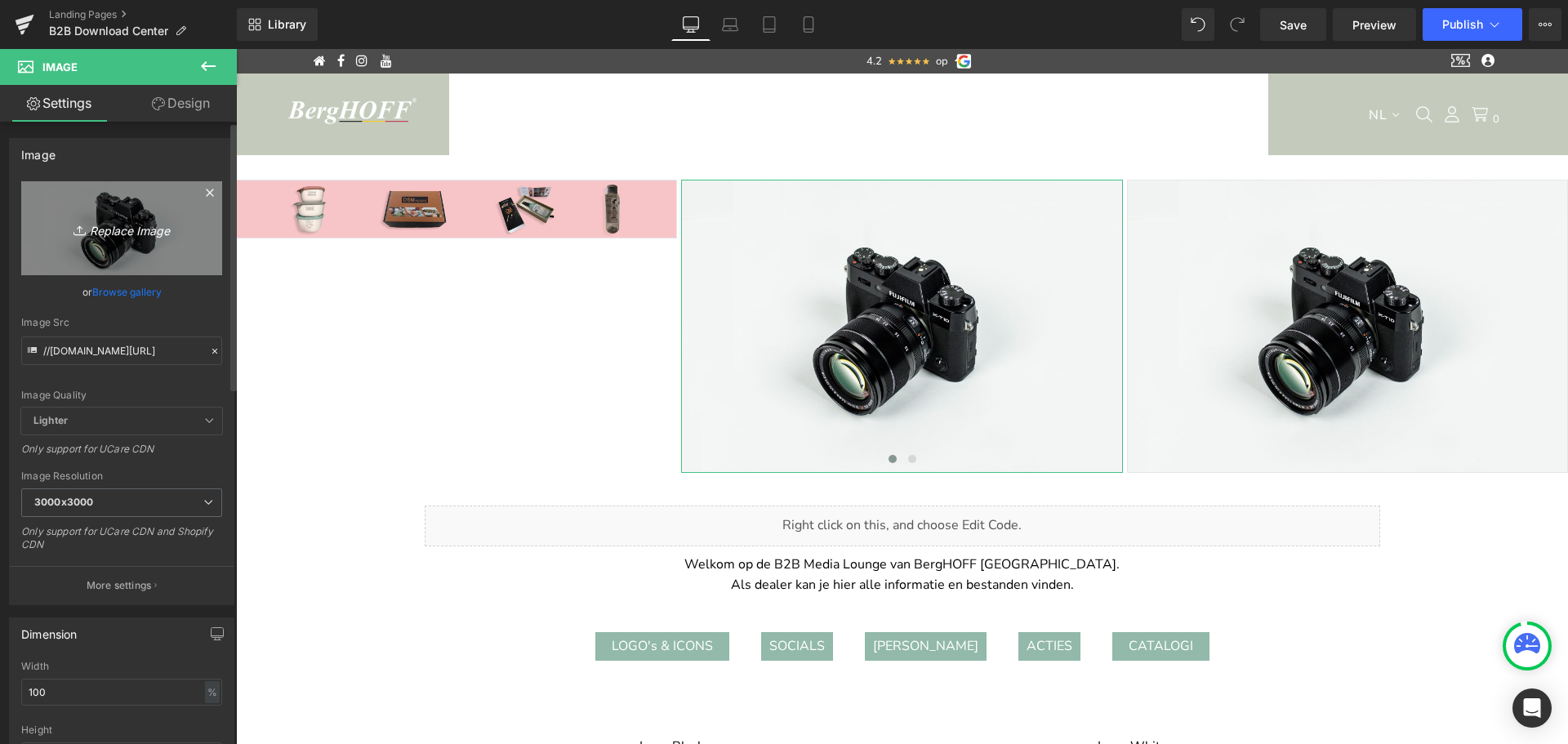
click at [125, 231] on icon "Replace Image" at bounding box center [122, 228] width 130 height 20
type input "C:\fakepath\BergHOFF-Banner-08-V1.jpg"
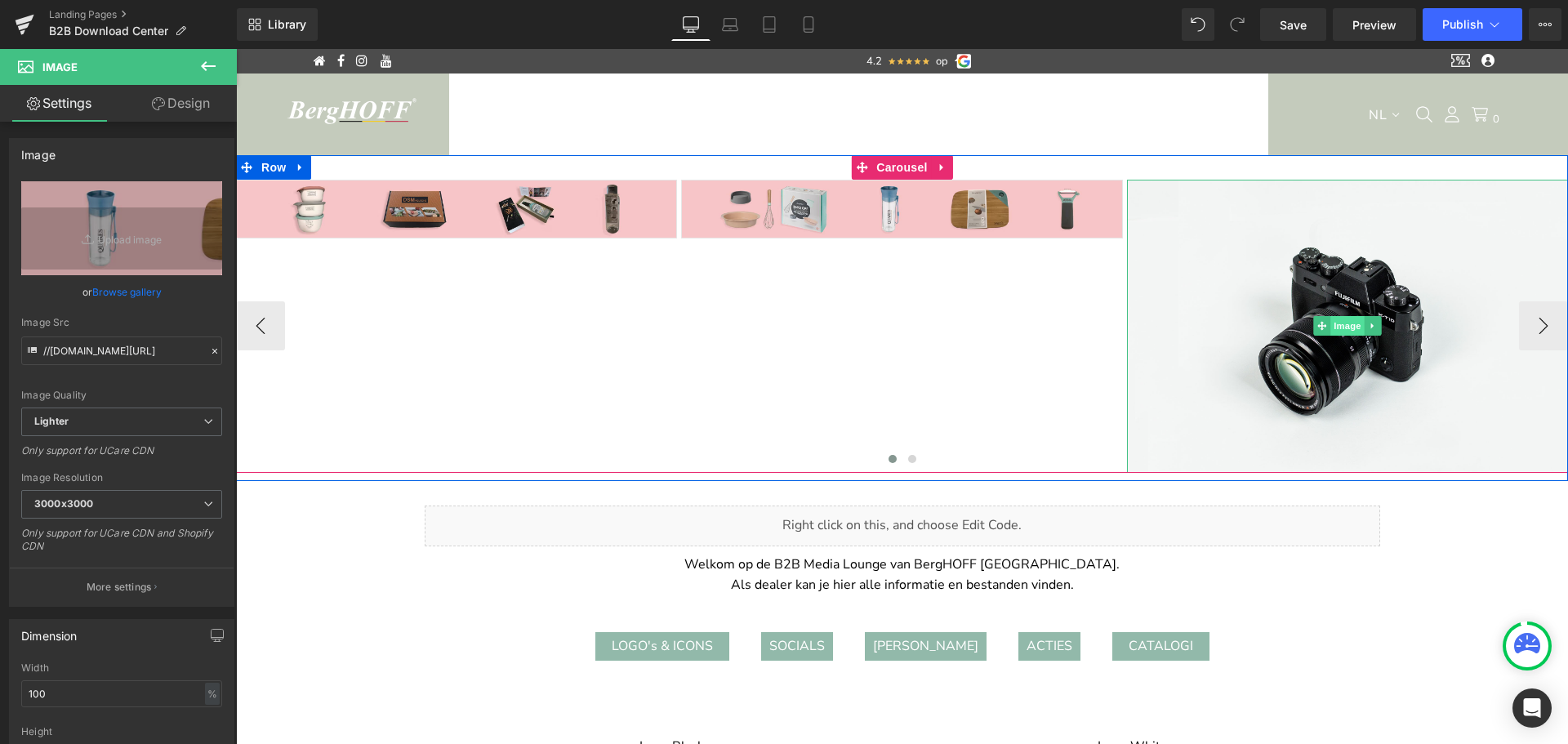
click at [1340, 320] on span "Image" at bounding box center [1348, 326] width 34 height 19
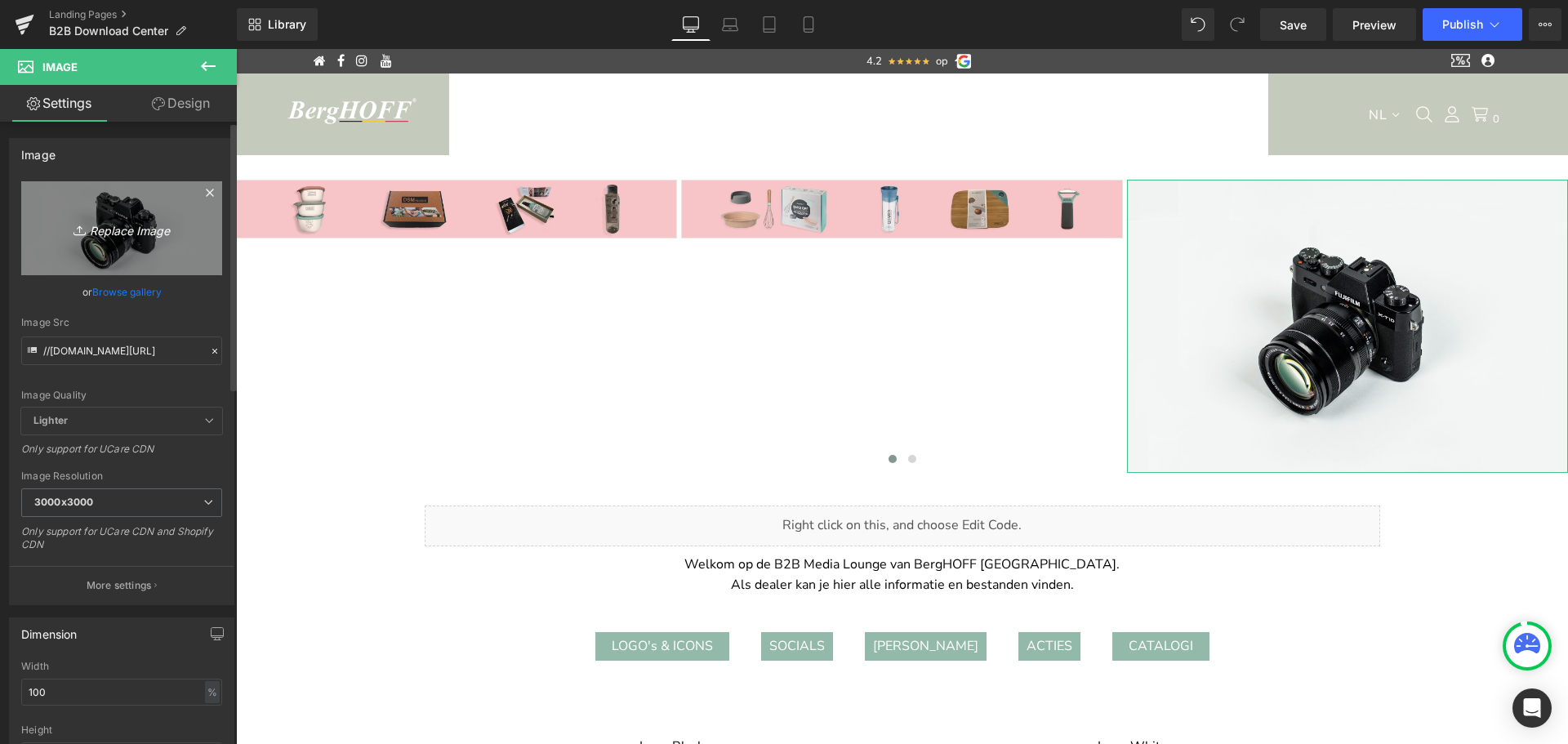
click at [121, 233] on icon "Replace Image" at bounding box center [122, 228] width 130 height 20
type input "C:\fakepath\BergHOFF-Banner-V1 _2_.jpg"
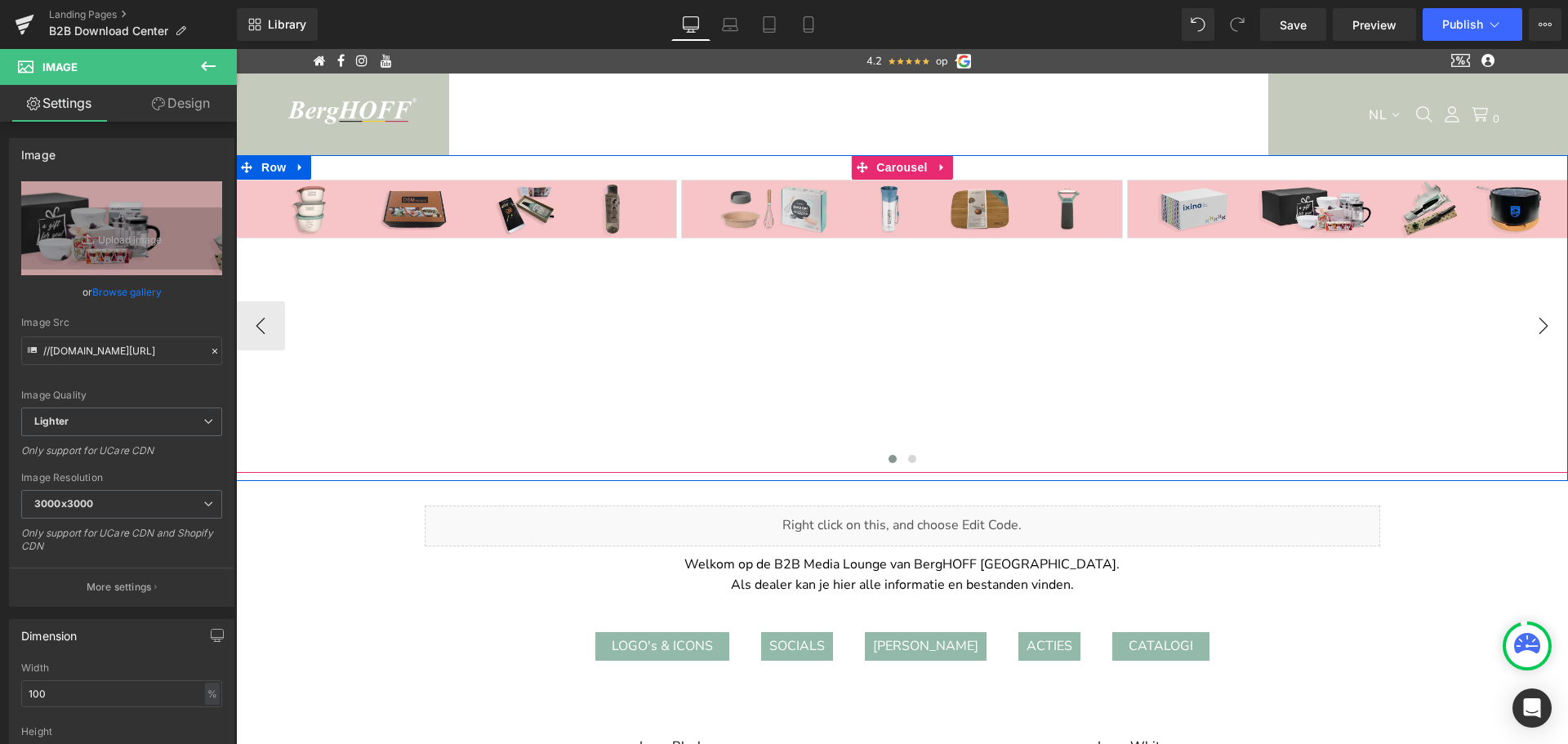
click at [1534, 322] on button "›" at bounding box center [1543, 326] width 49 height 49
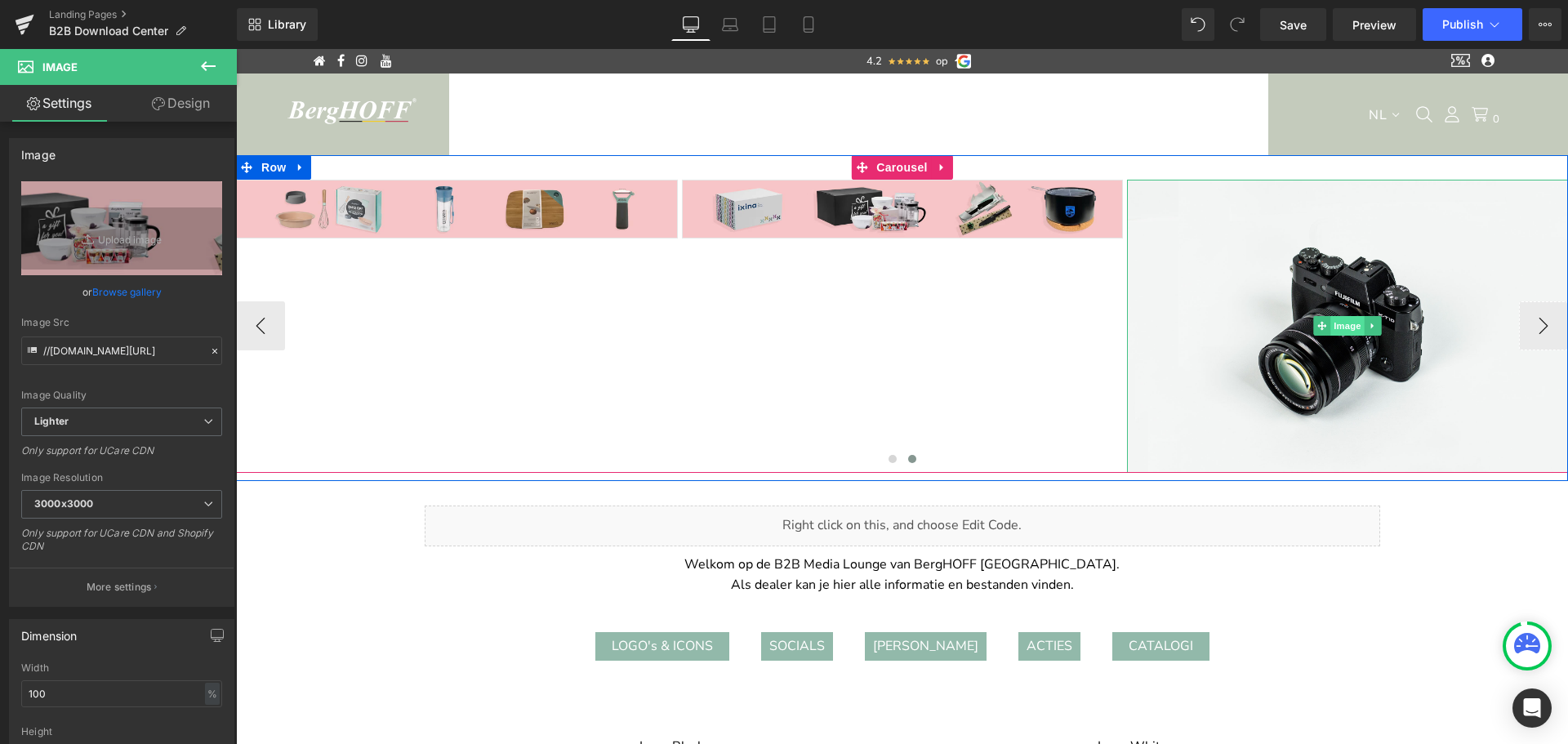
click at [1335, 326] on span "Image" at bounding box center [1348, 326] width 34 height 19
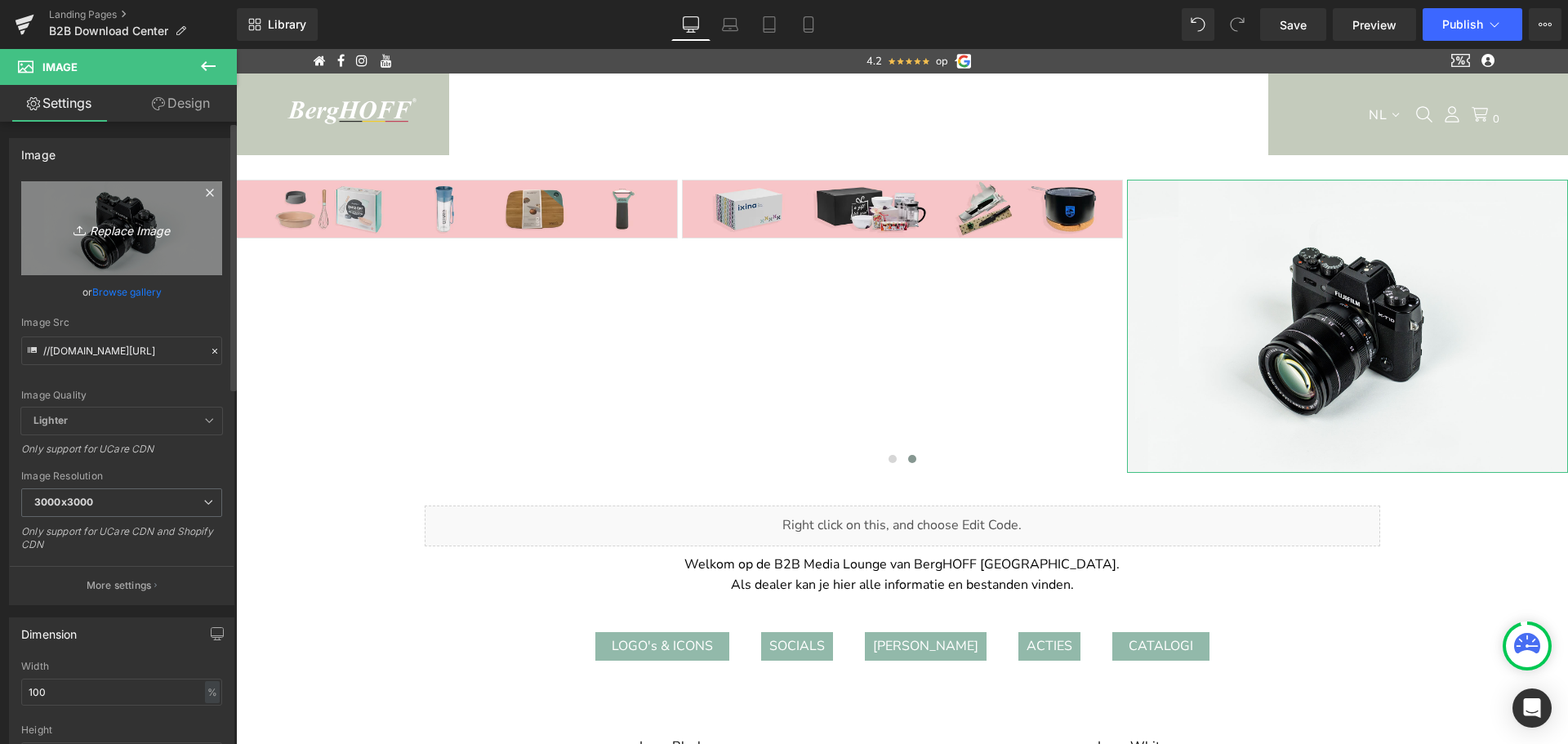
click at [110, 226] on icon "Replace Image" at bounding box center [122, 228] width 130 height 20
type input "C:\fakepath\B2B_SustainableBanner_1920x250px_V6.jpg"
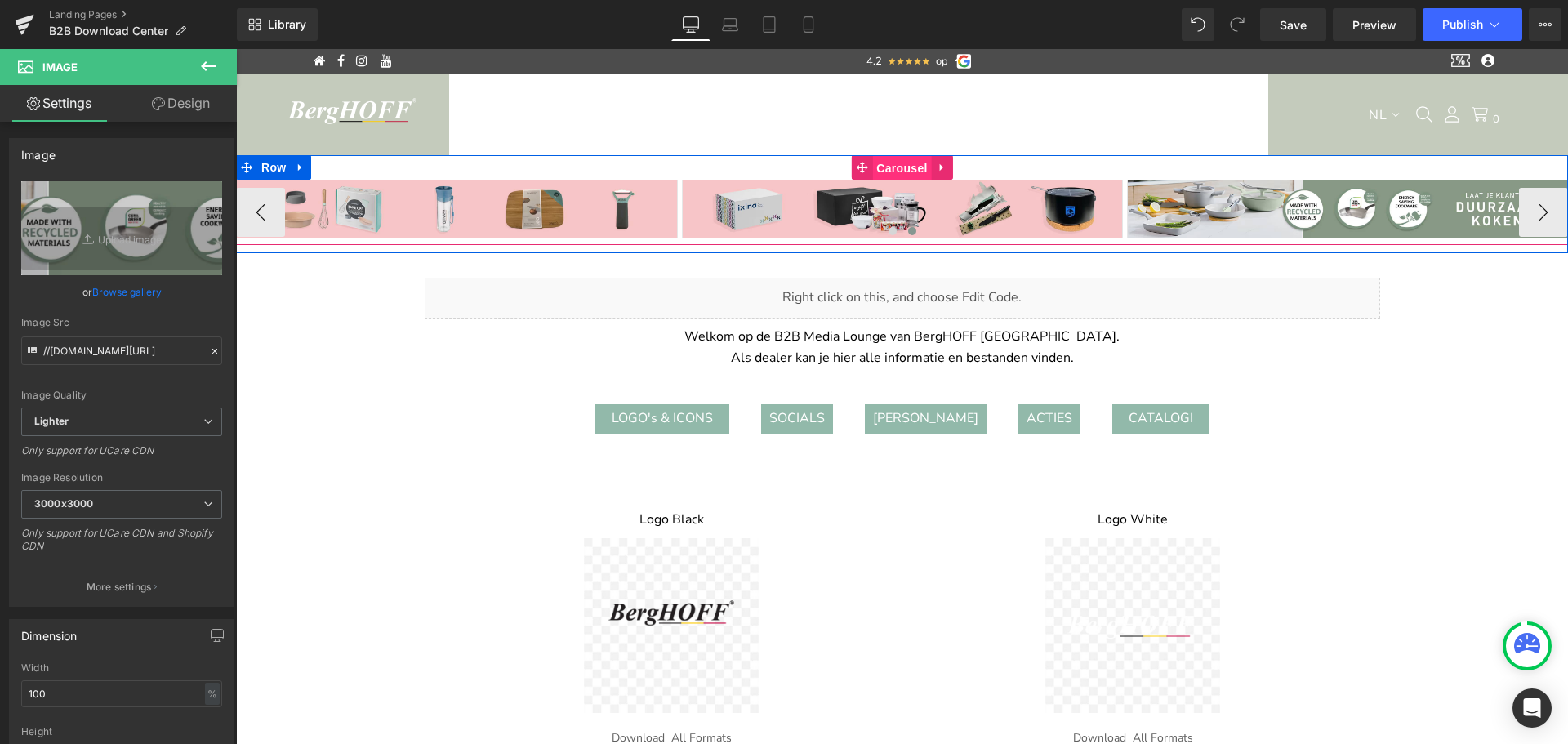
click at [891, 167] on span "Carousel" at bounding box center [901, 169] width 58 height 25
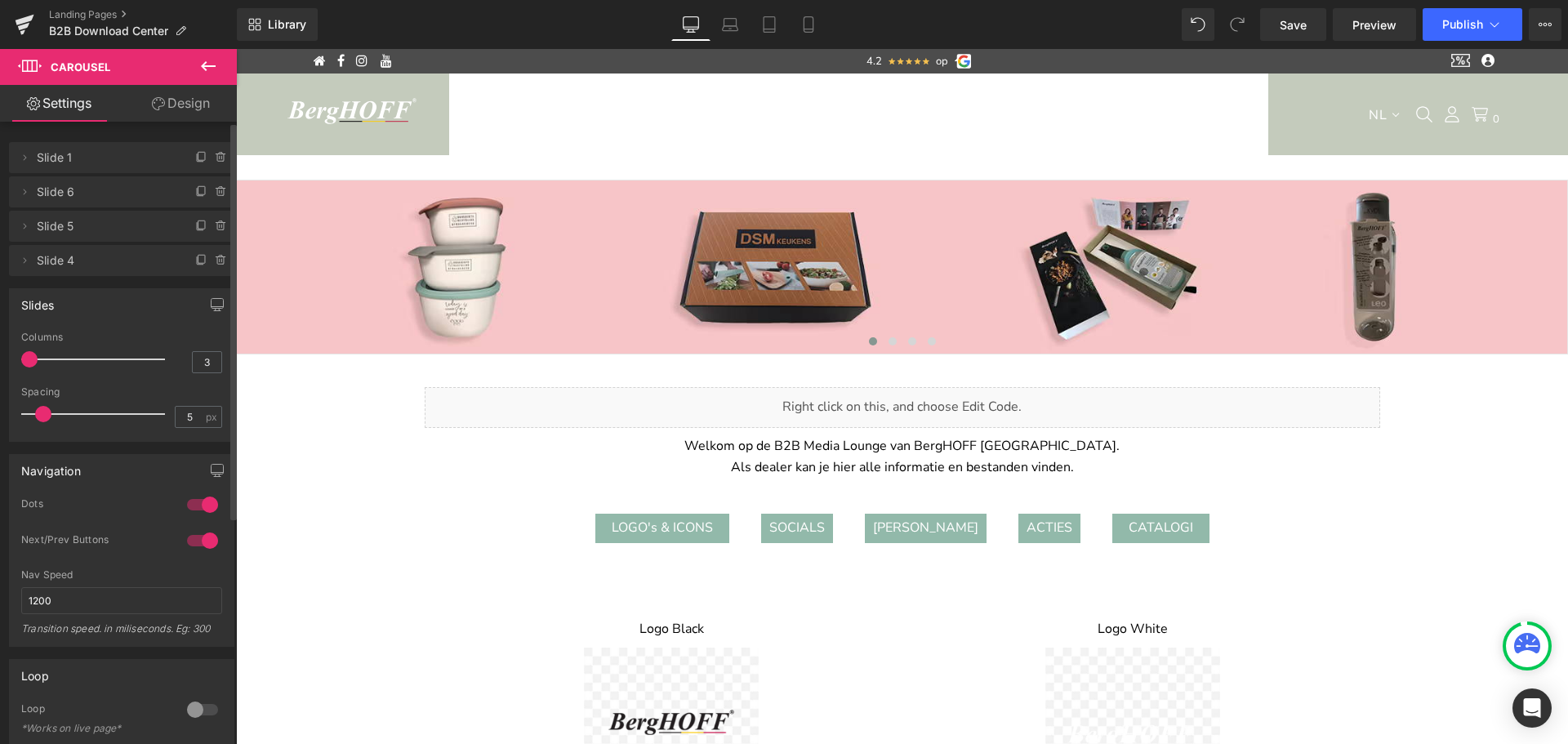
drag, startPoint x: 79, startPoint y: 355, endPoint x: 0, endPoint y: 370, distance: 80.4
click at [0, 370] on div "Slides 3 Columns 3 3 Columns 3 3 Columns 3 1 Columns 1 5px Spacing 5 px 5px Spa…" at bounding box center [122, 358] width 244 height 166
drag, startPoint x: 39, startPoint y: 414, endPoint x: 0, endPoint y: 419, distance: 39.3
click at [0, 419] on div "Slides 3 Columns 3 3 Columns 3 3 Columns 3 1 Columns 1 5px Spacing 5 px 5px Spa…" at bounding box center [122, 358] width 244 height 166
click at [186, 506] on div at bounding box center [202, 505] width 39 height 26
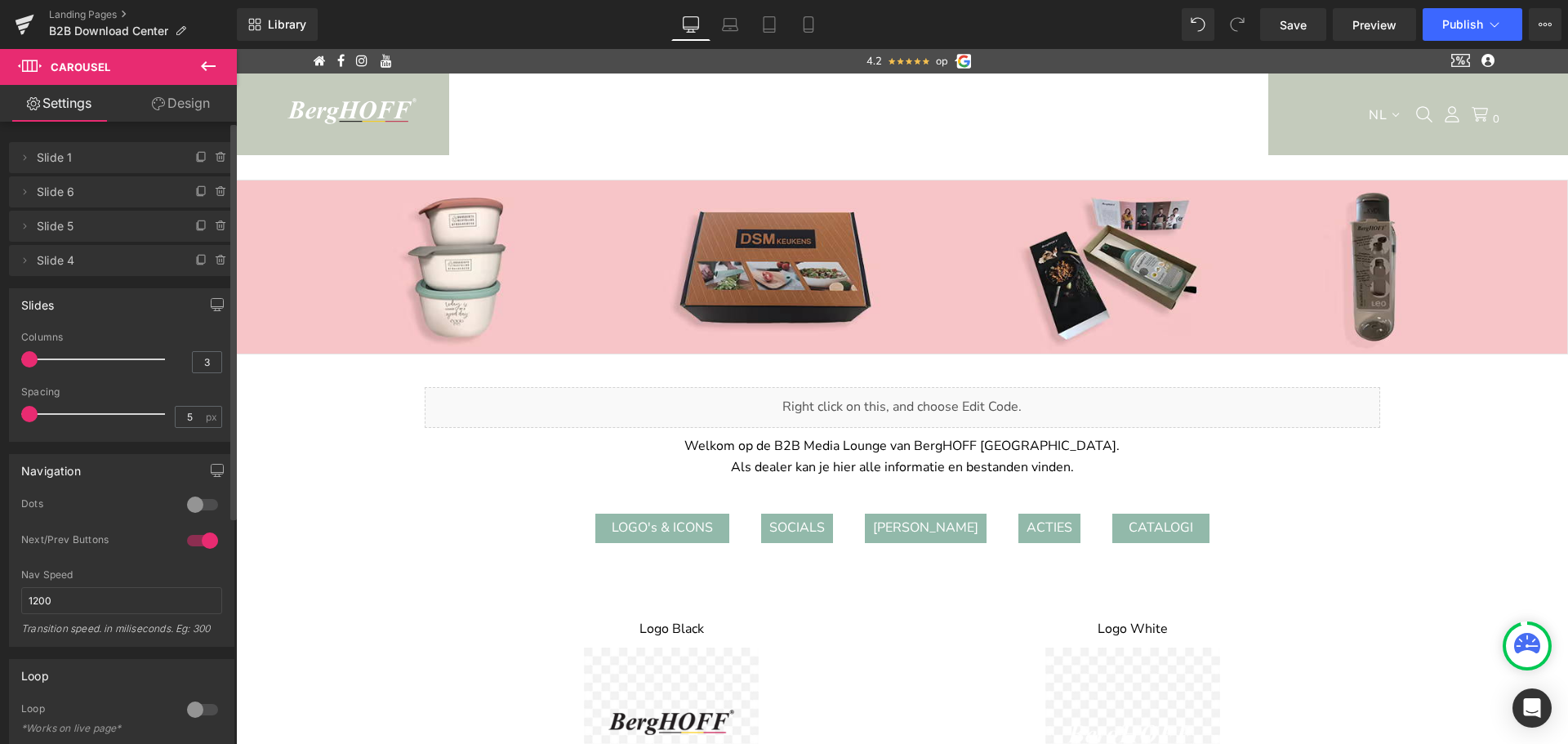
click at [185, 545] on div at bounding box center [202, 540] width 39 height 26
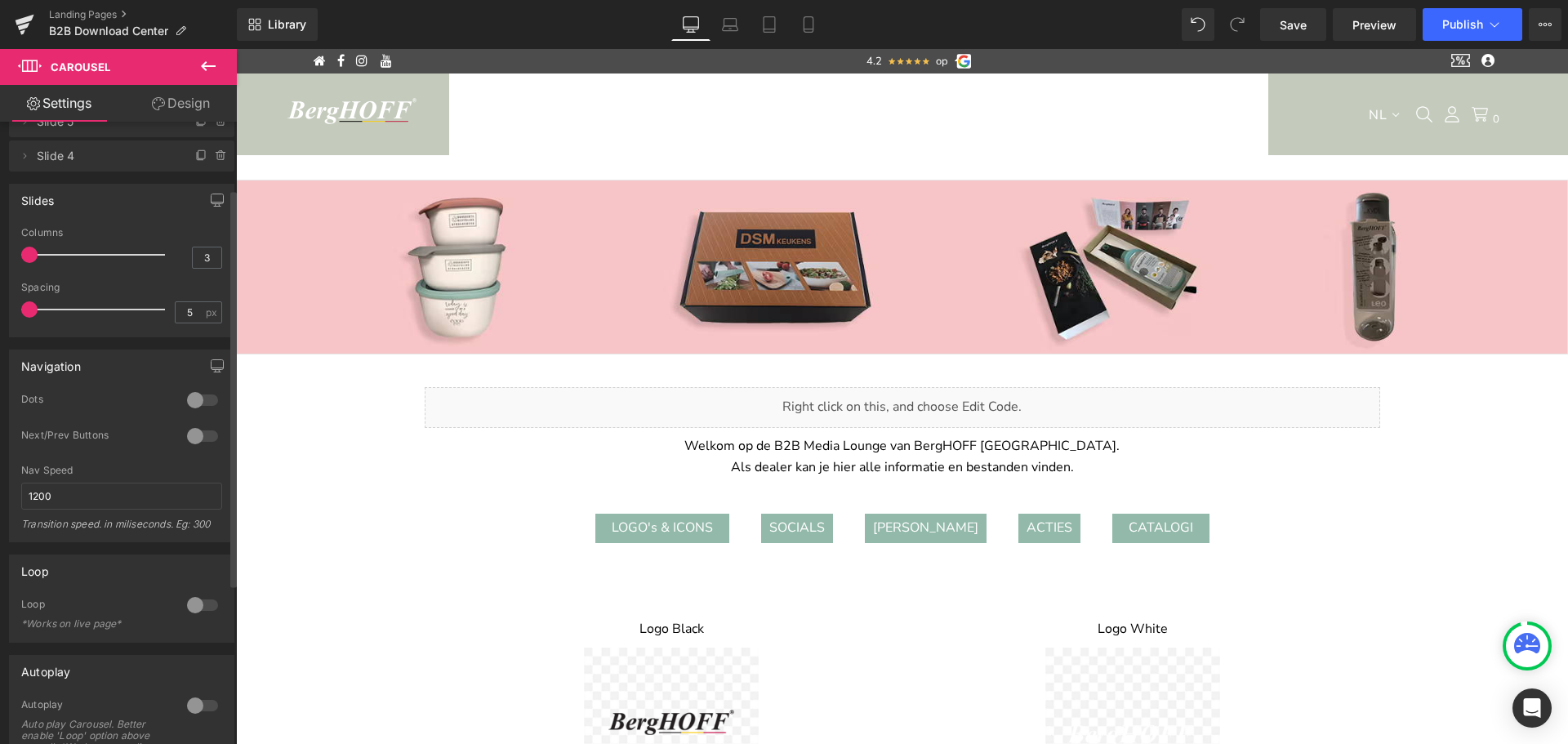
scroll to position [105, 0]
click at [205, 604] on div at bounding box center [202, 604] width 39 height 26
click at [205, 706] on div at bounding box center [202, 705] width 39 height 26
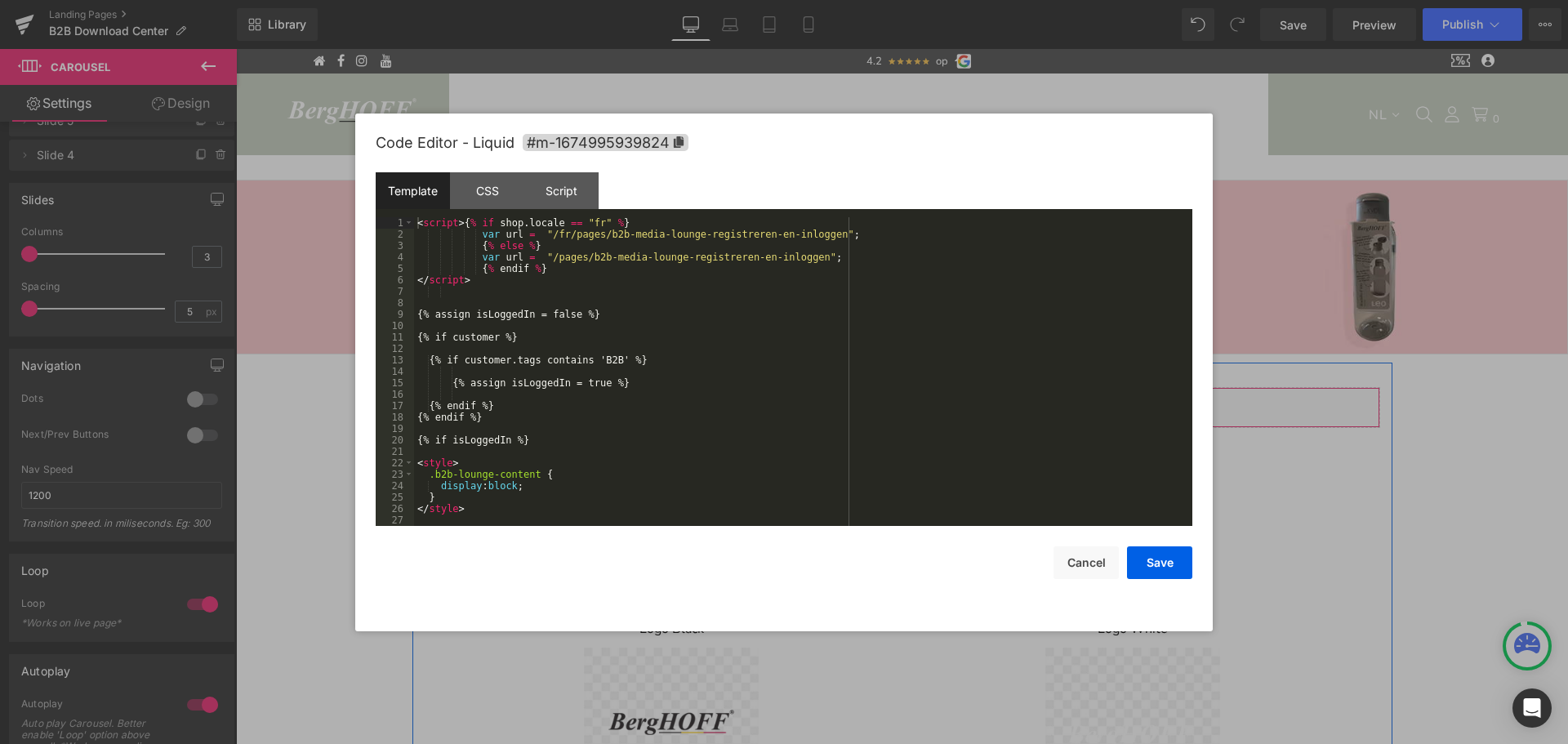
click at [914, 401] on div "Liquid" at bounding box center [903, 407] width 955 height 41
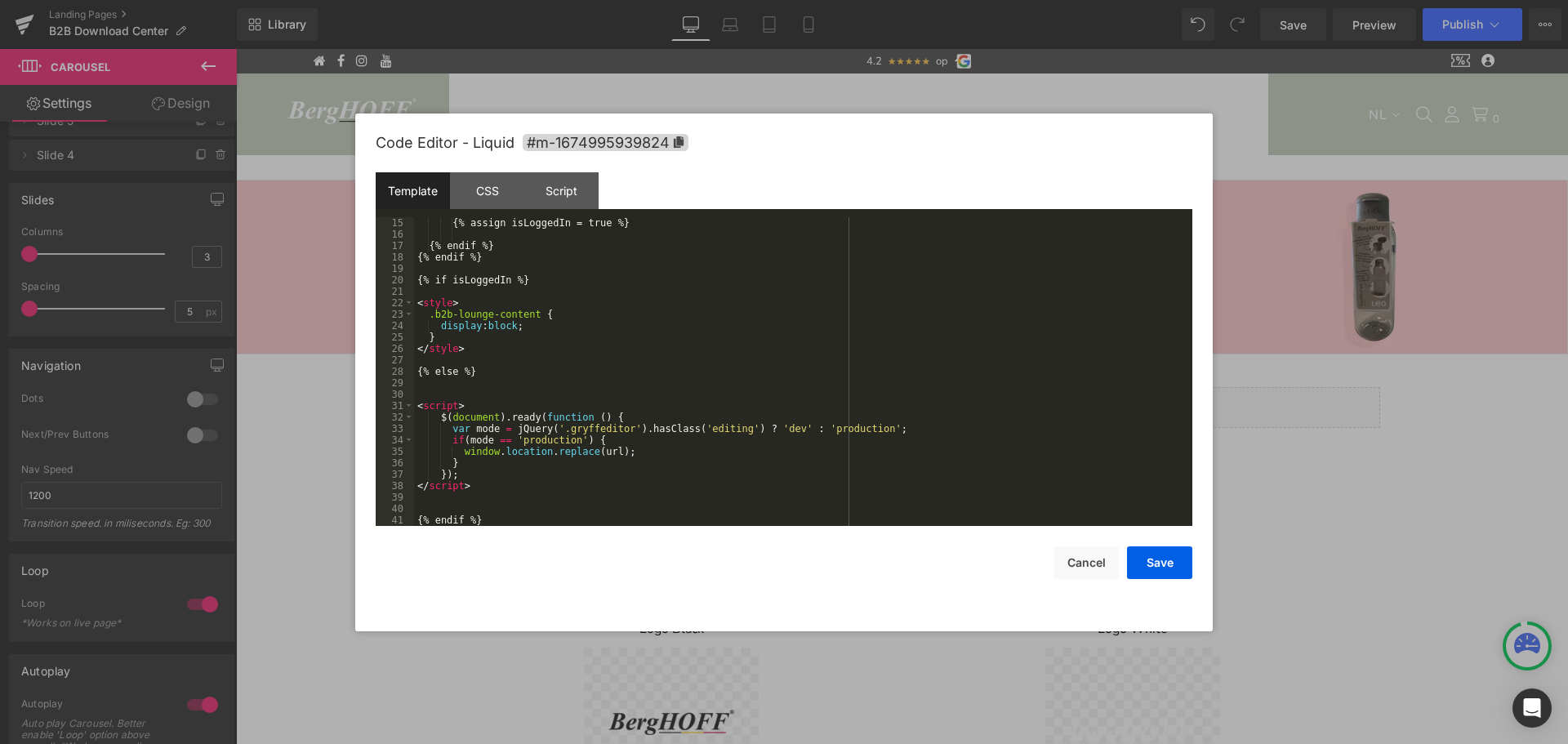
scroll to position [160, 0]
click at [1086, 565] on button "Cancel" at bounding box center [1086, 563] width 65 height 33
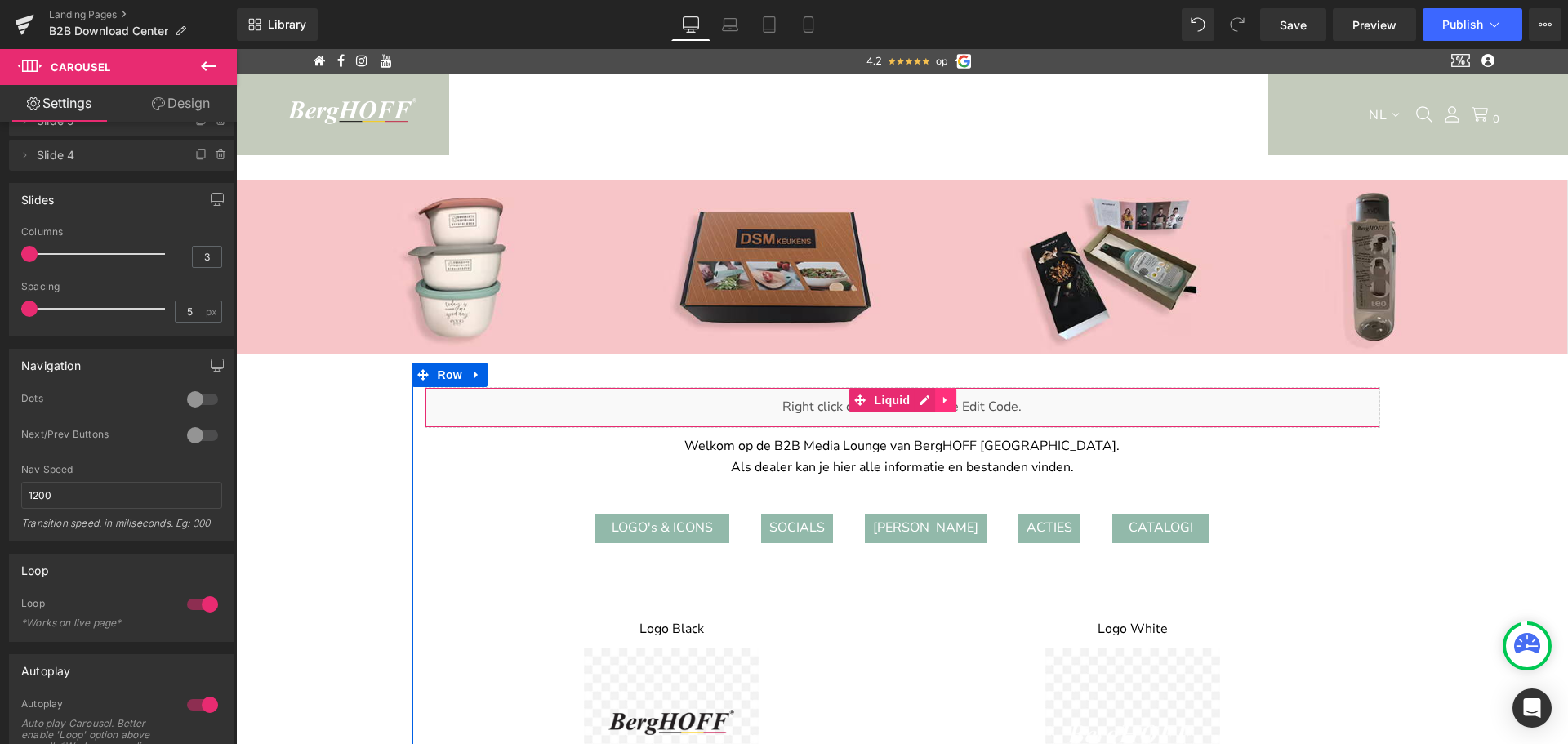
click at [943, 399] on icon at bounding box center [944, 401] width 3 height 8
click at [952, 400] on icon at bounding box center [956, 400] width 11 height 11
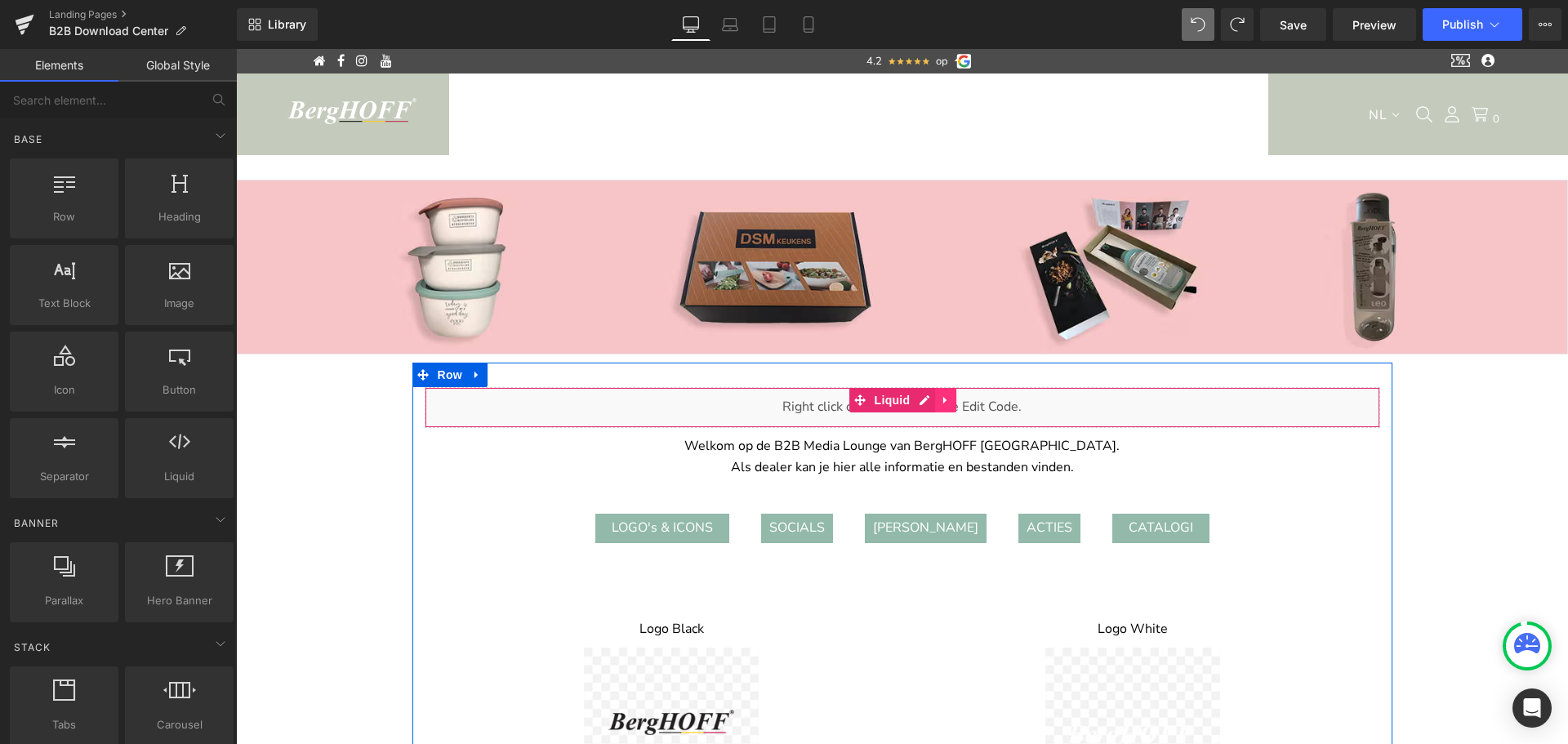
click at [940, 396] on icon at bounding box center [946, 400] width 11 height 12
click at [951, 402] on icon at bounding box center [956, 400] width 11 height 12
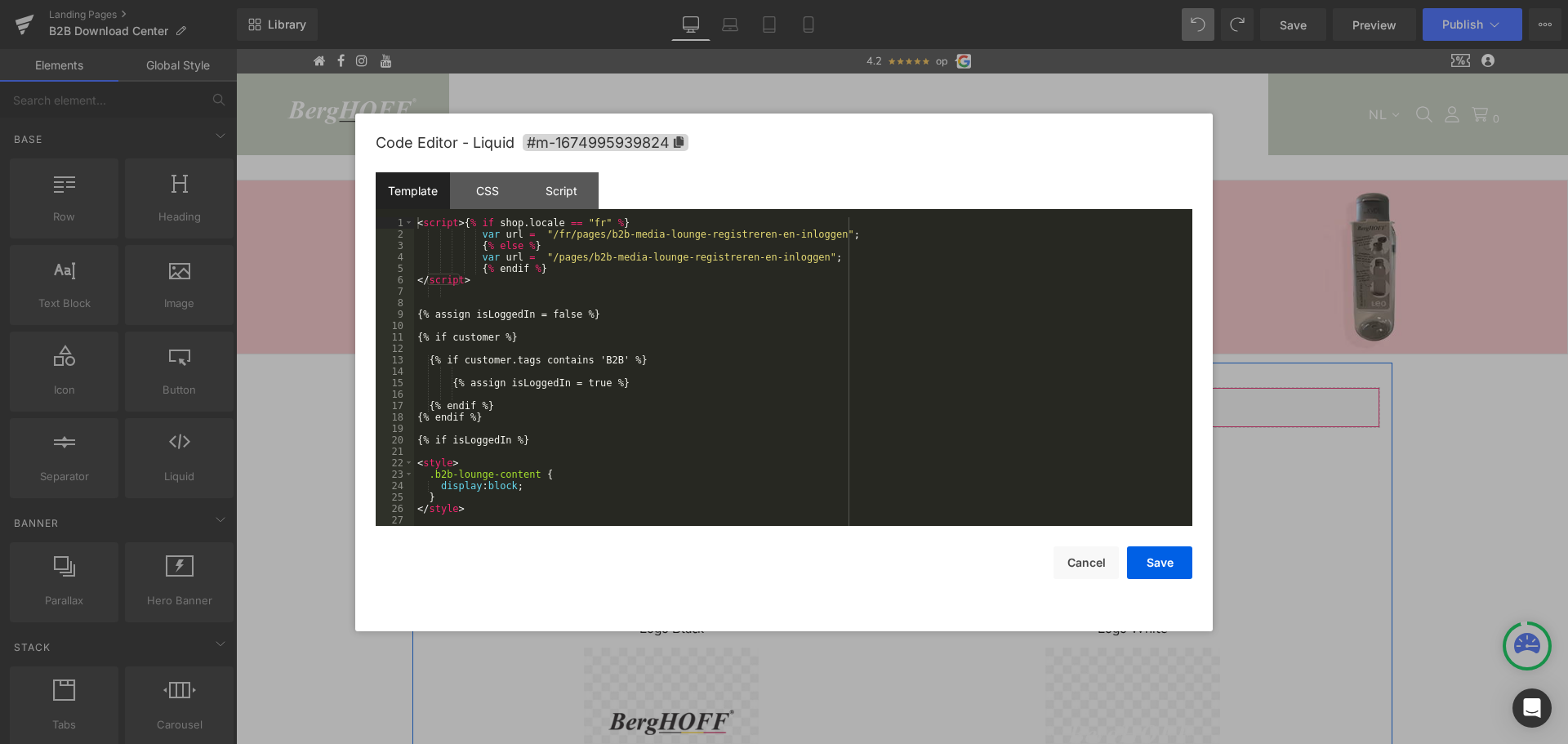
click at [920, 401] on icon at bounding box center [925, 400] width 10 height 10
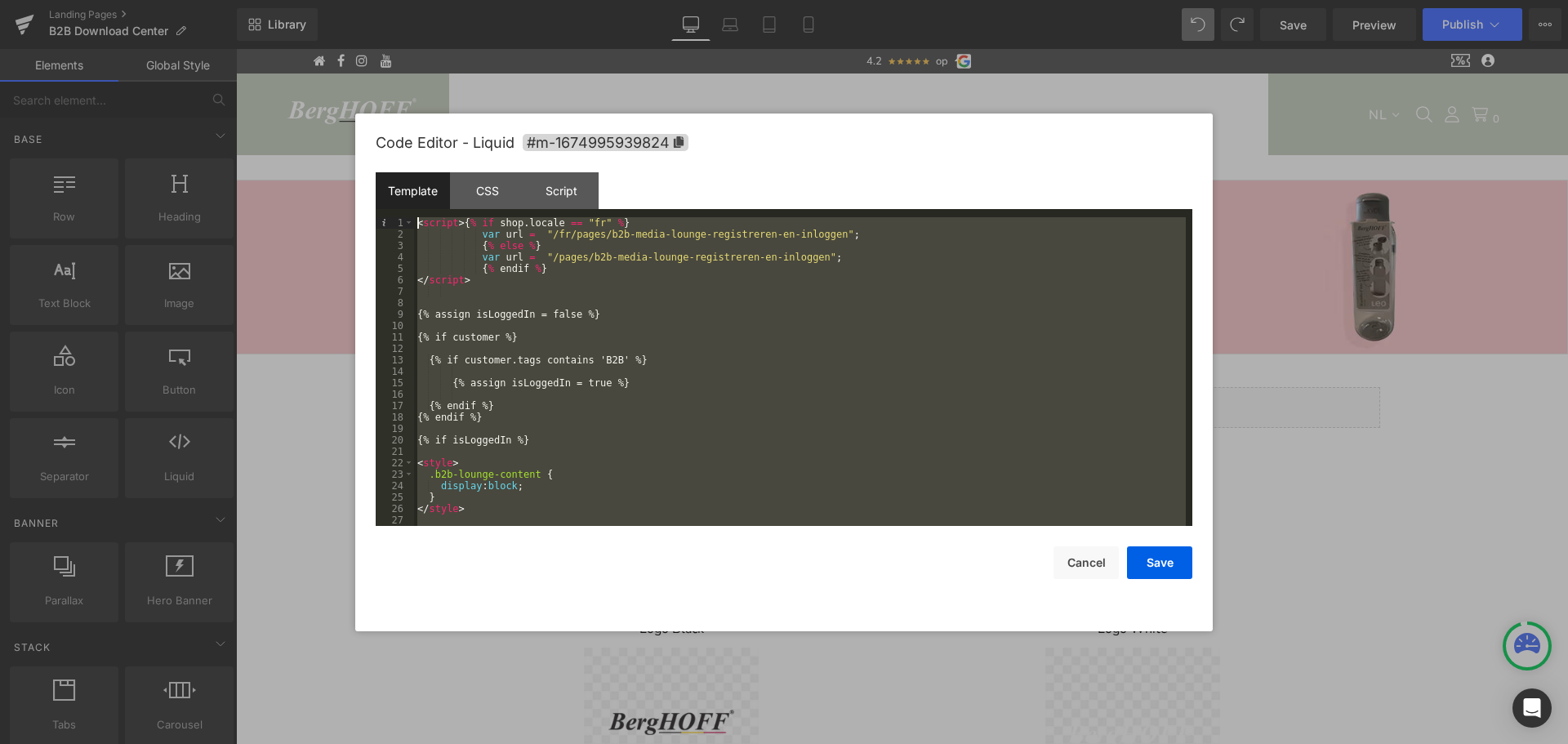
scroll to position [0, 0]
drag, startPoint x: 481, startPoint y: 518, endPoint x: 393, endPoint y: 178, distance: 351.2
click at [393, 178] on div "Template CSS Script Data 1 2 3 4 5 6 7 8 9 10 11 12 13 14 15 16 17 18 19 20 21 …" at bounding box center [783, 349] width 817 height 353
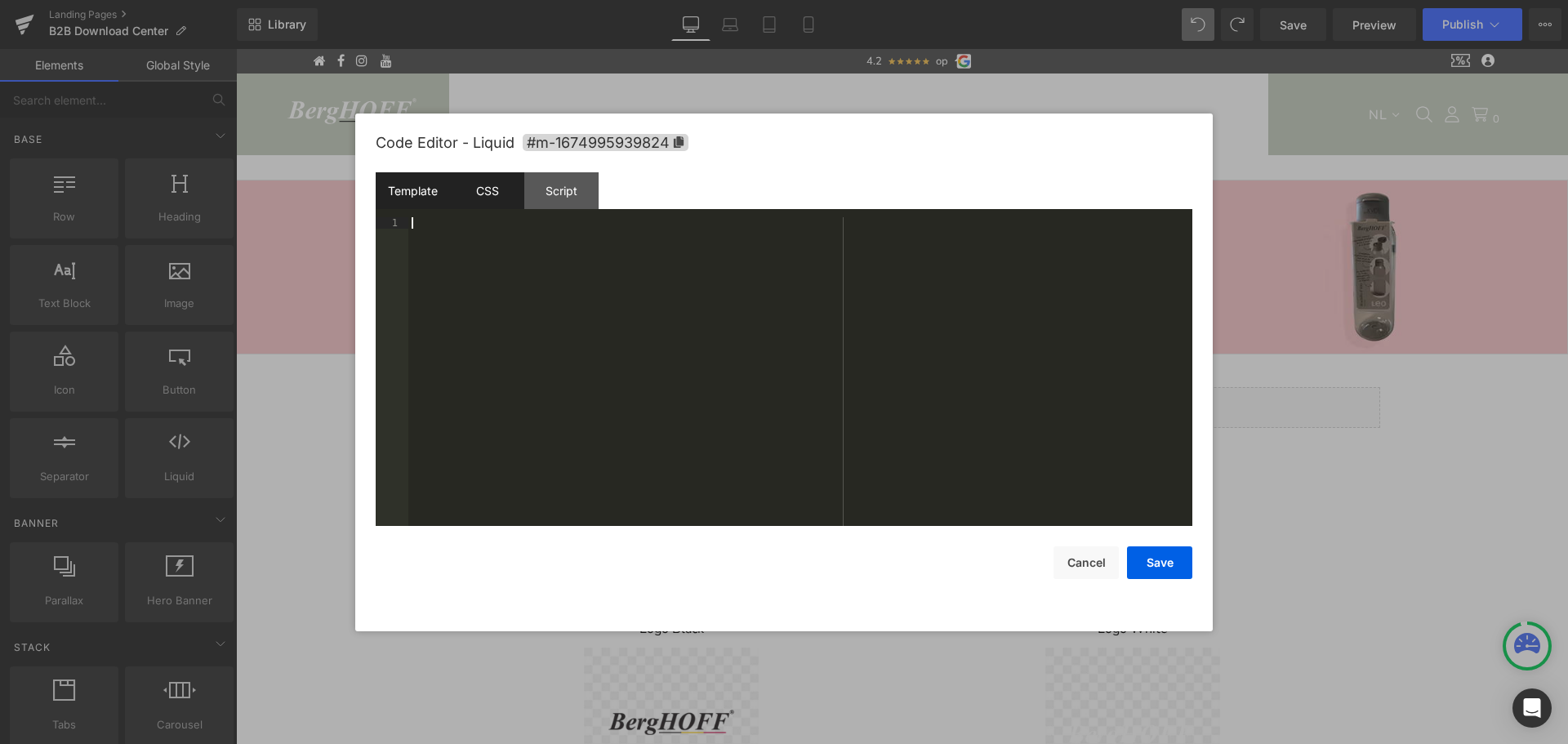
click at [492, 181] on div "CSS" at bounding box center [487, 191] width 75 height 36
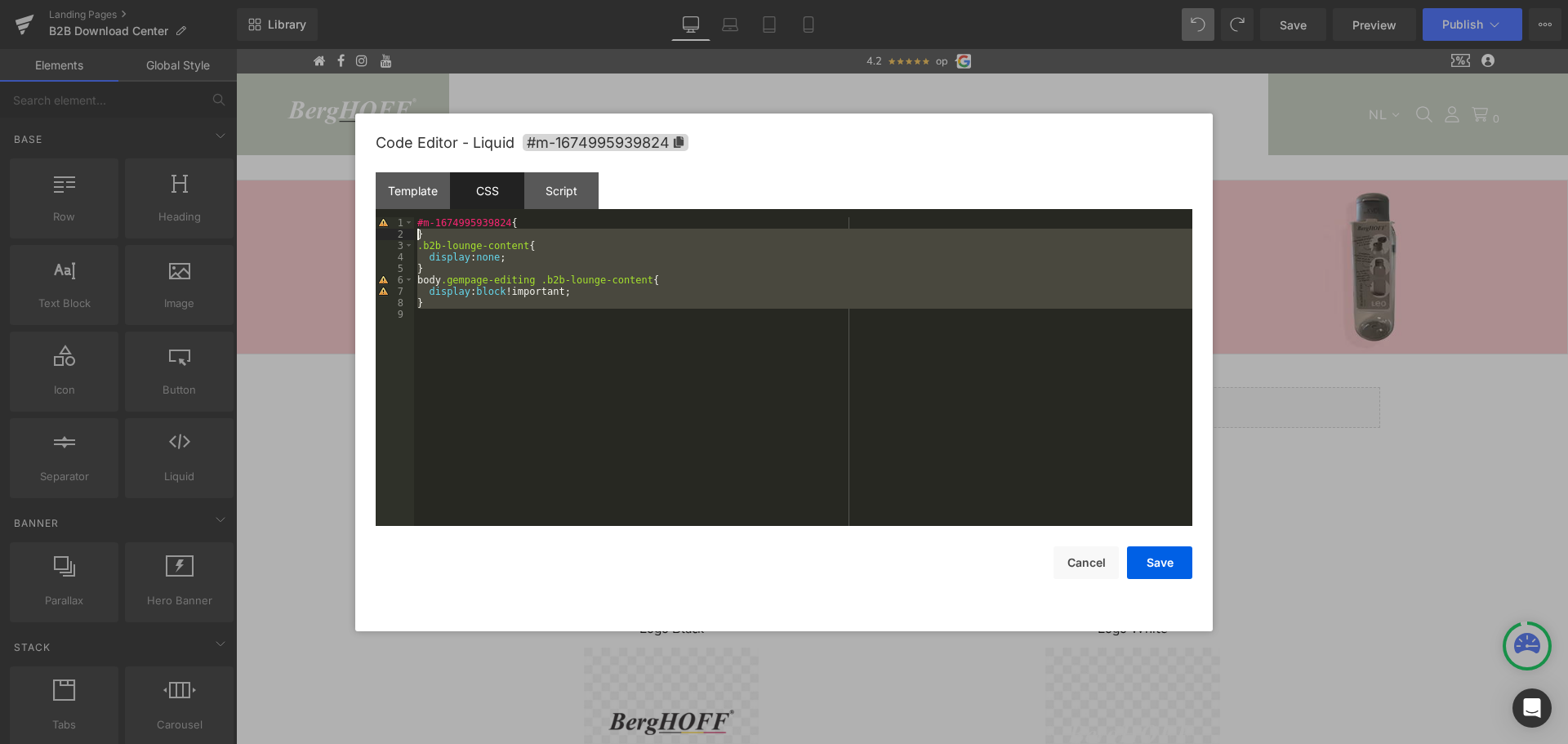
drag, startPoint x: 592, startPoint y: 341, endPoint x: 387, endPoint y: 225, distance: 235.5
click at [387, 225] on pre "1 2 3 4 5 6 7 8 9 #m-1674995939824 { } .b2b-lounge-content { display : none ; }…" at bounding box center [783, 372] width 817 height 308
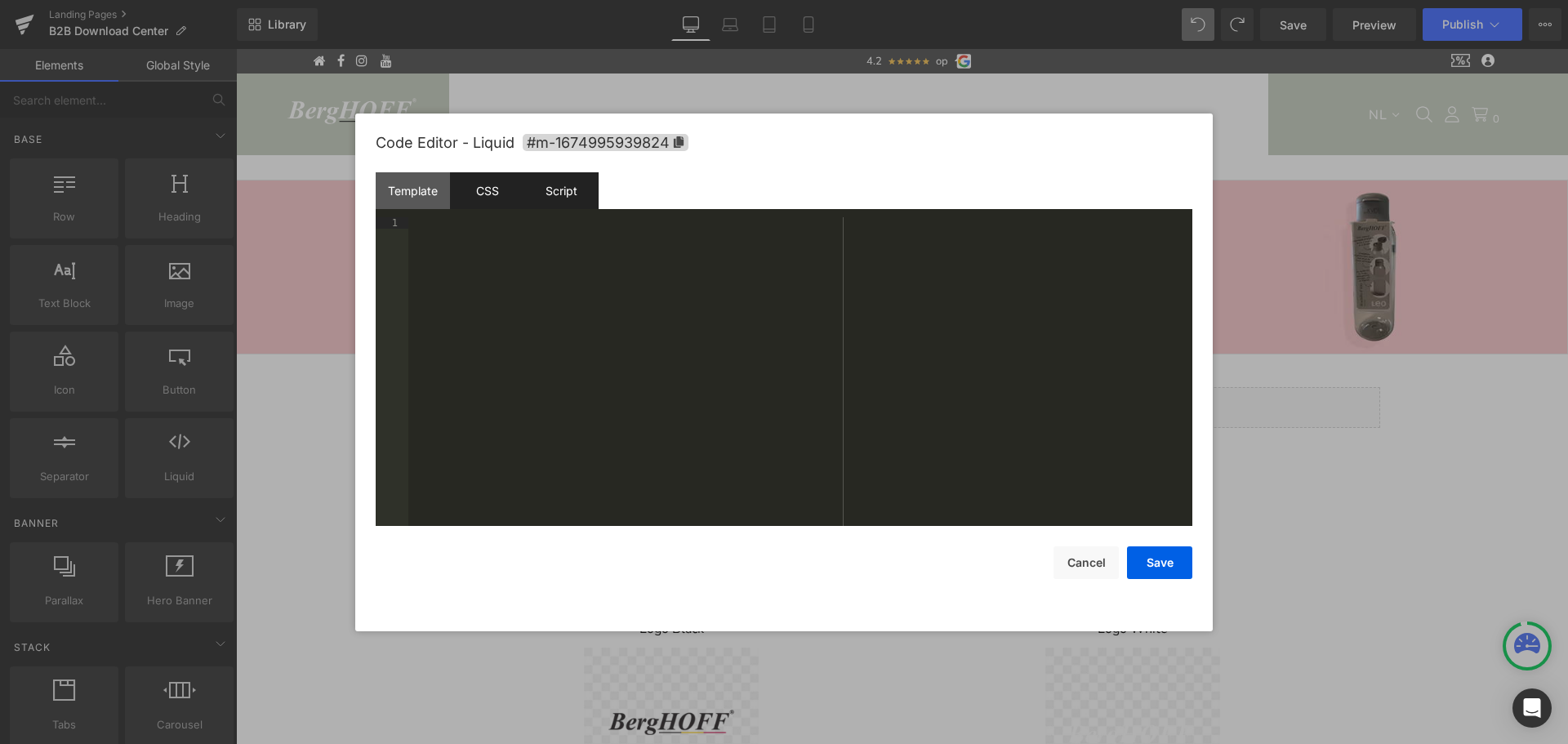
click at [559, 185] on div "Script" at bounding box center [562, 191] width 75 height 36
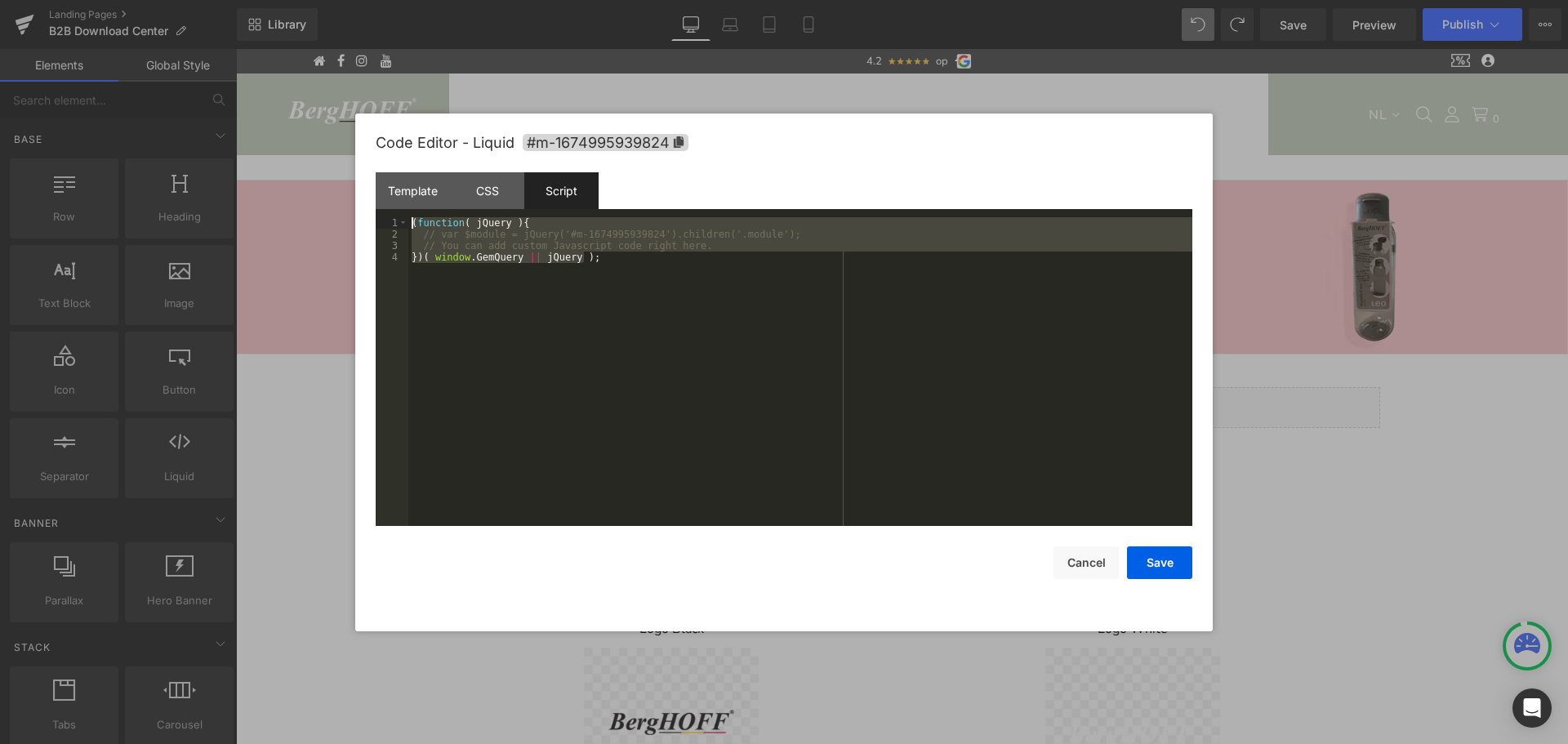
drag, startPoint x: 614, startPoint y: 317, endPoint x: 349, endPoint y: 225, distance: 280.5
click at [349, 225] on body "Carousel You are previewing how the will restyle your page. You can not edit El…" at bounding box center [784, 372] width 1568 height 744
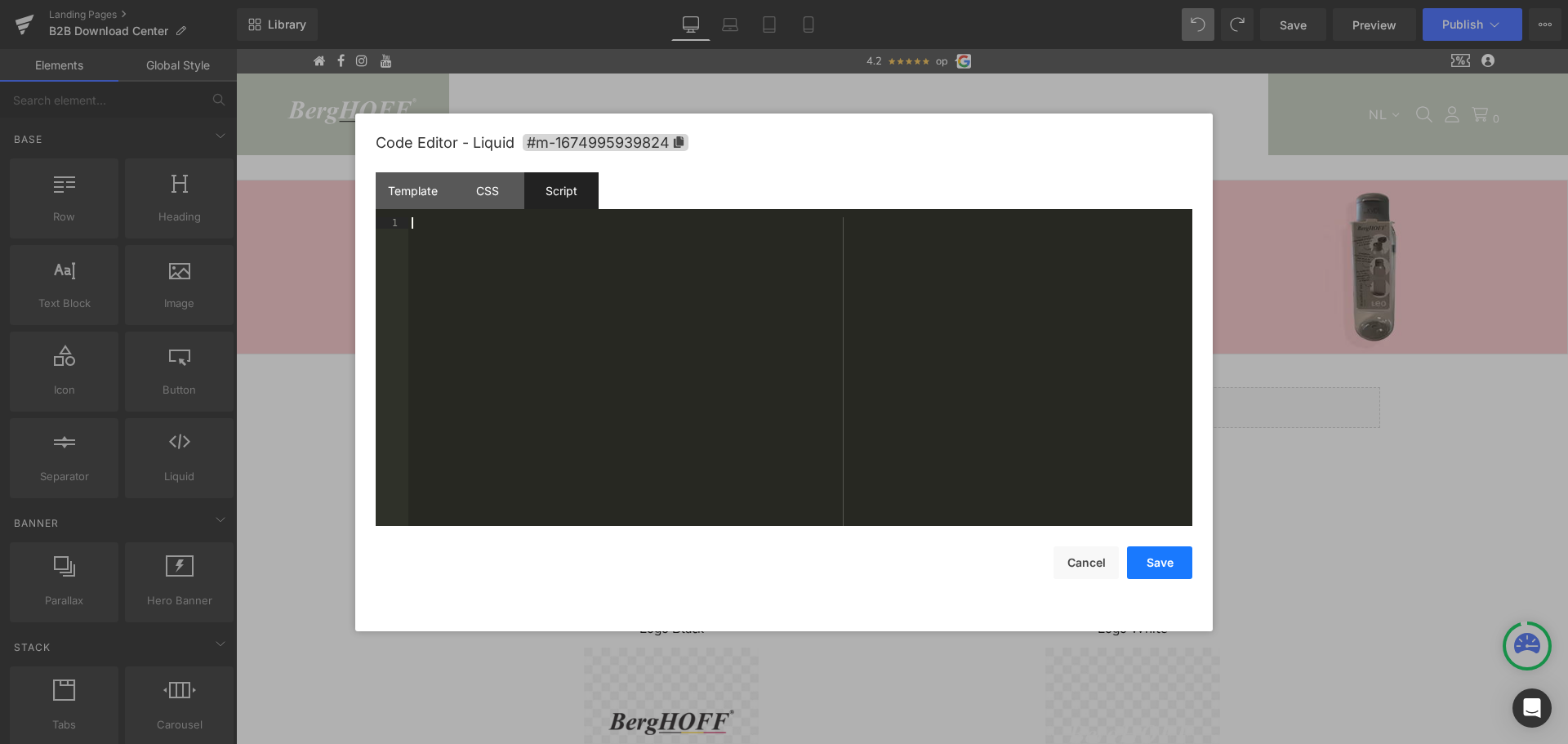
click at [1138, 557] on button "Save" at bounding box center [1159, 563] width 65 height 33
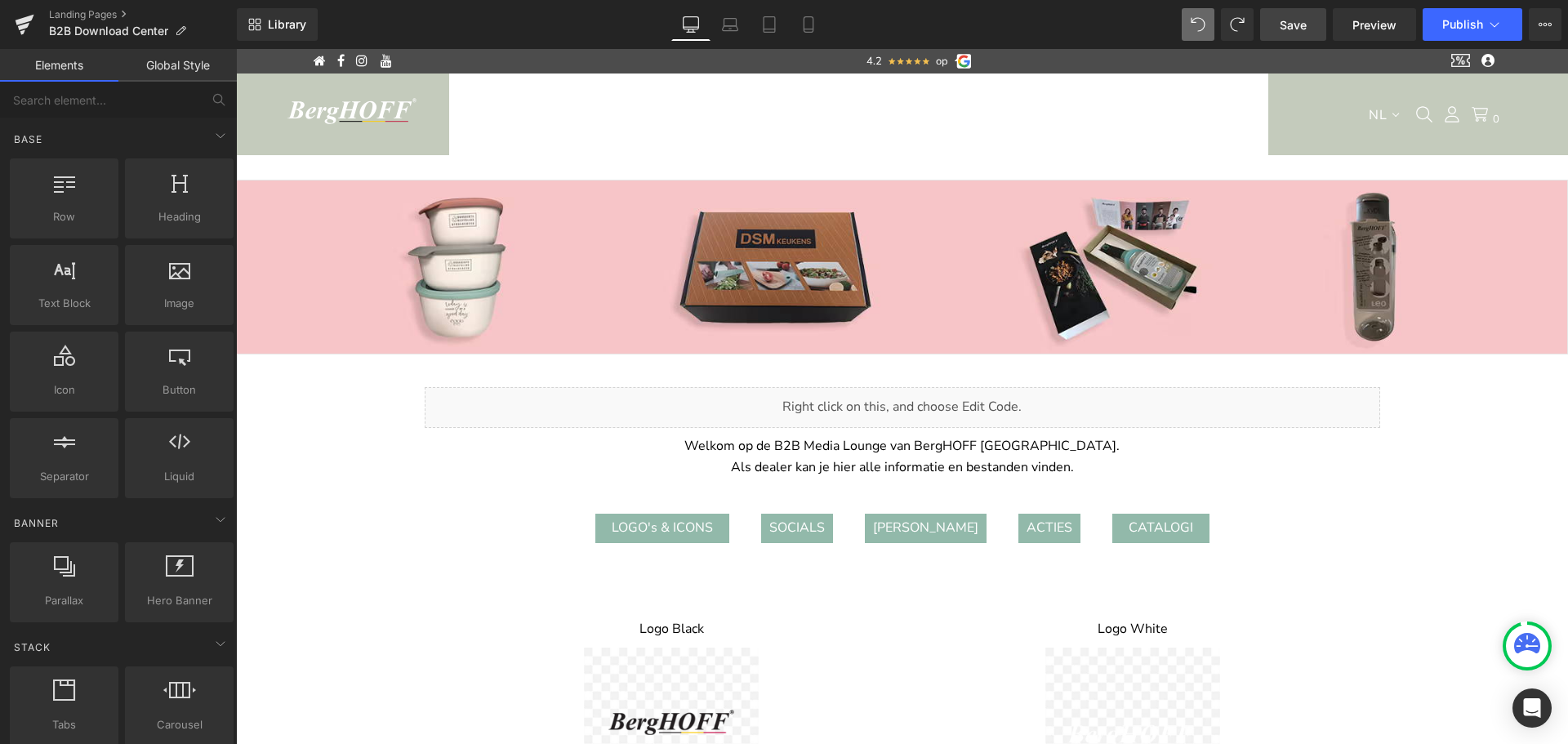
click at [1297, 23] on span "Save" at bounding box center [1293, 25] width 27 height 17
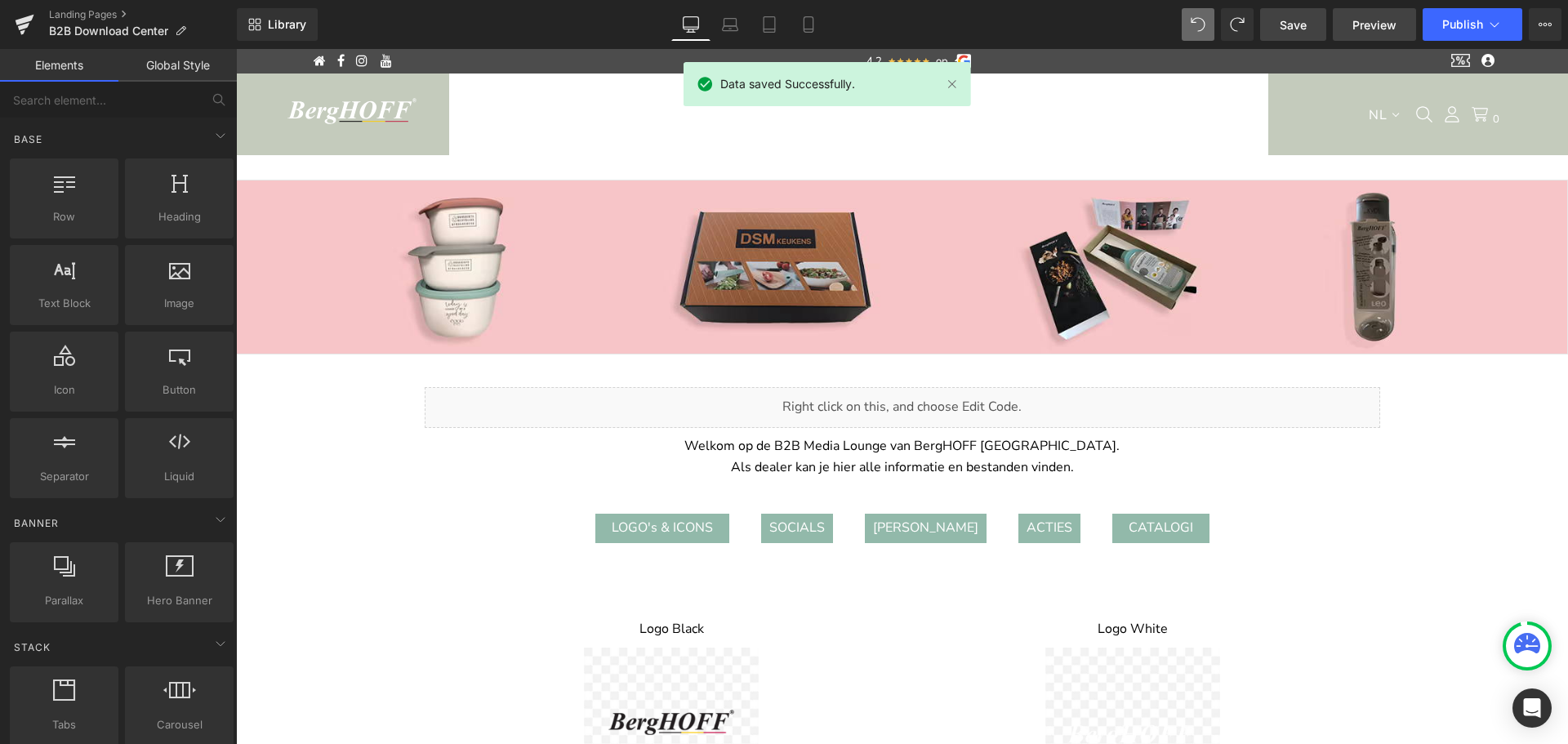
click at [1382, 22] on span "Preview" at bounding box center [1375, 25] width 44 height 17
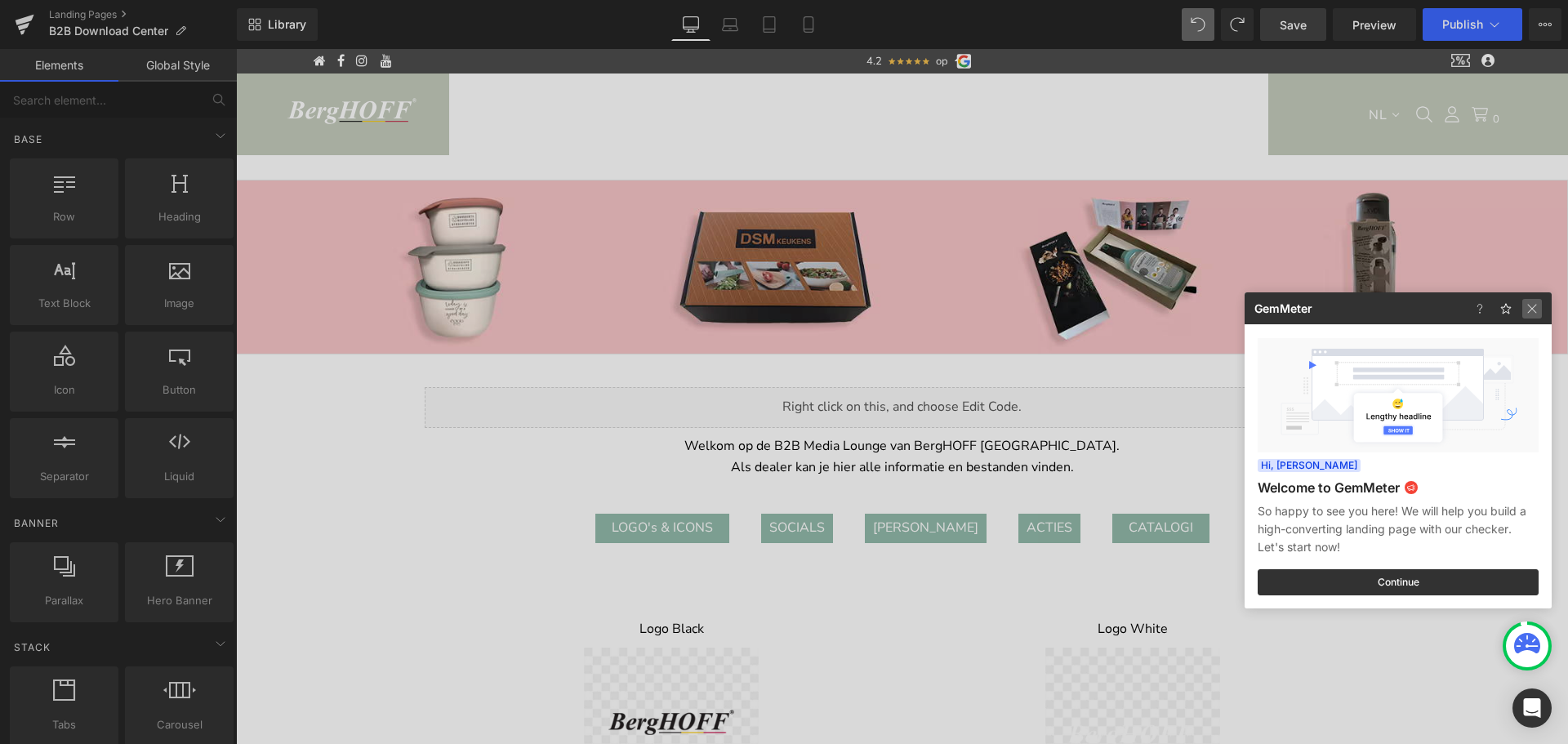
click at [1534, 312] on img at bounding box center [1532, 308] width 19 height 19
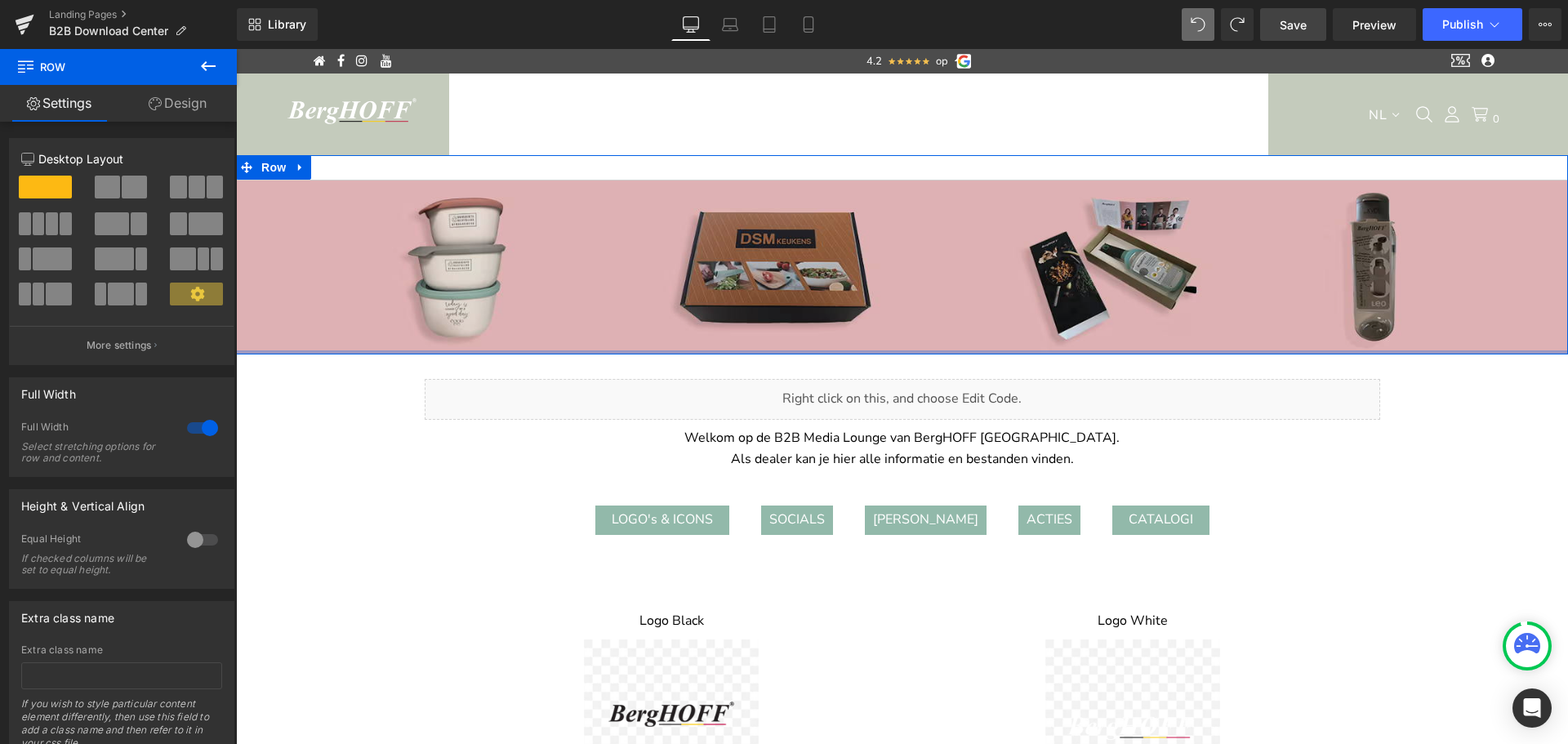
drag, startPoint x: 1317, startPoint y: 359, endPoint x: 1319, endPoint y: 349, distance: 10.2
click at [1319, 349] on div "Image Image Image Image ‹ › [GEOGRAPHIC_DATA]" at bounding box center [902, 255] width 1332 height 199
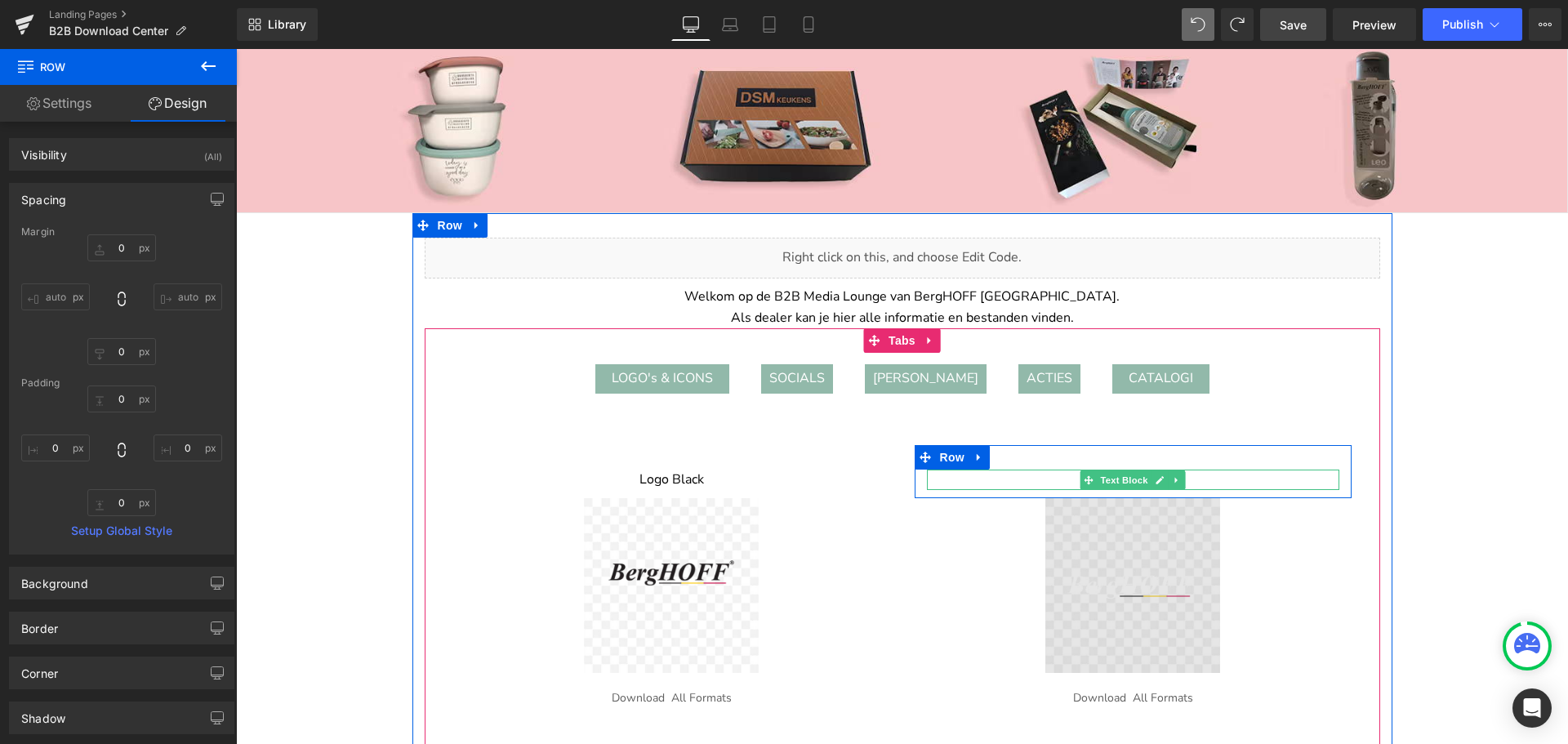
scroll to position [142, 0]
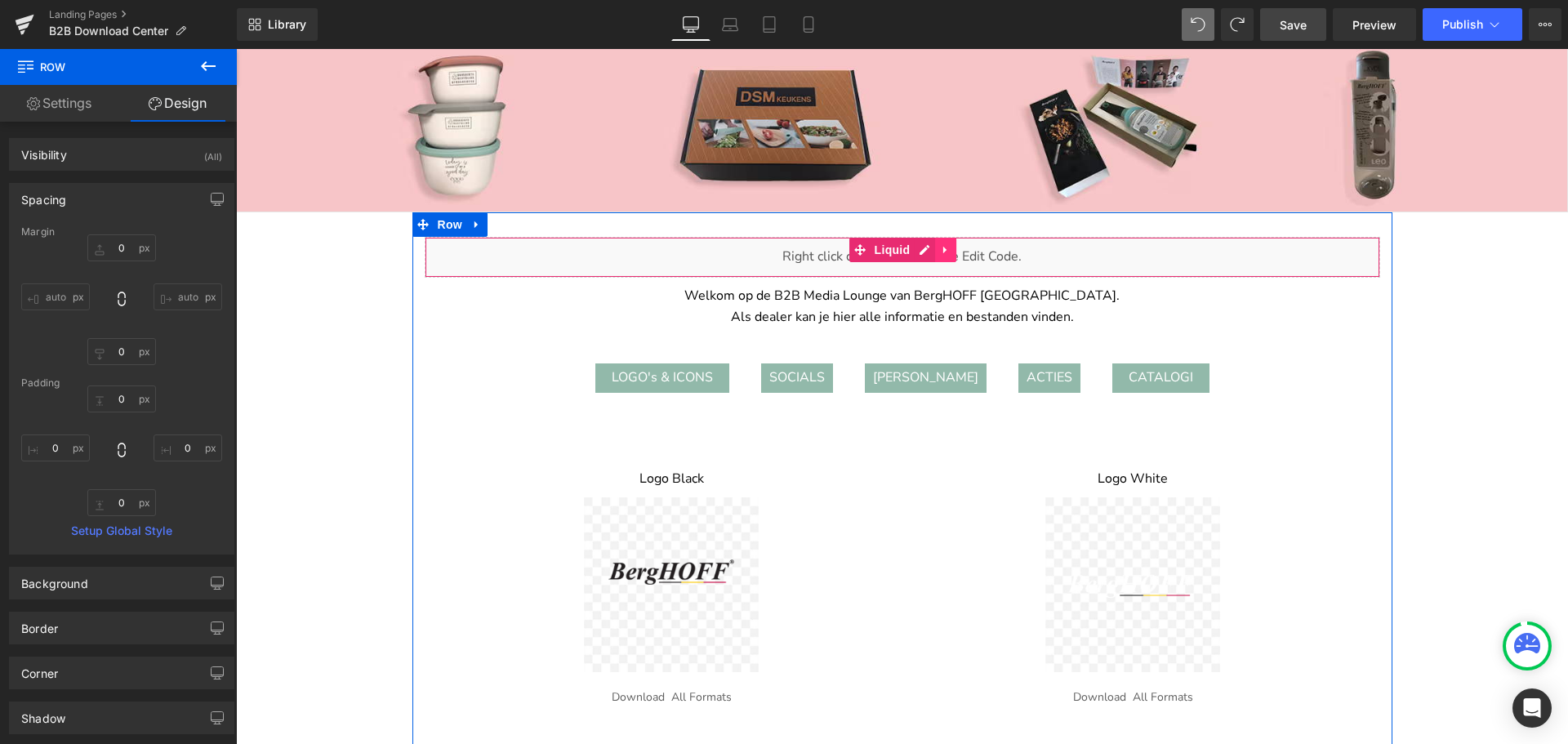
click at [943, 250] on icon at bounding box center [944, 251] width 3 height 8
click at [951, 247] on icon at bounding box center [956, 250] width 11 height 11
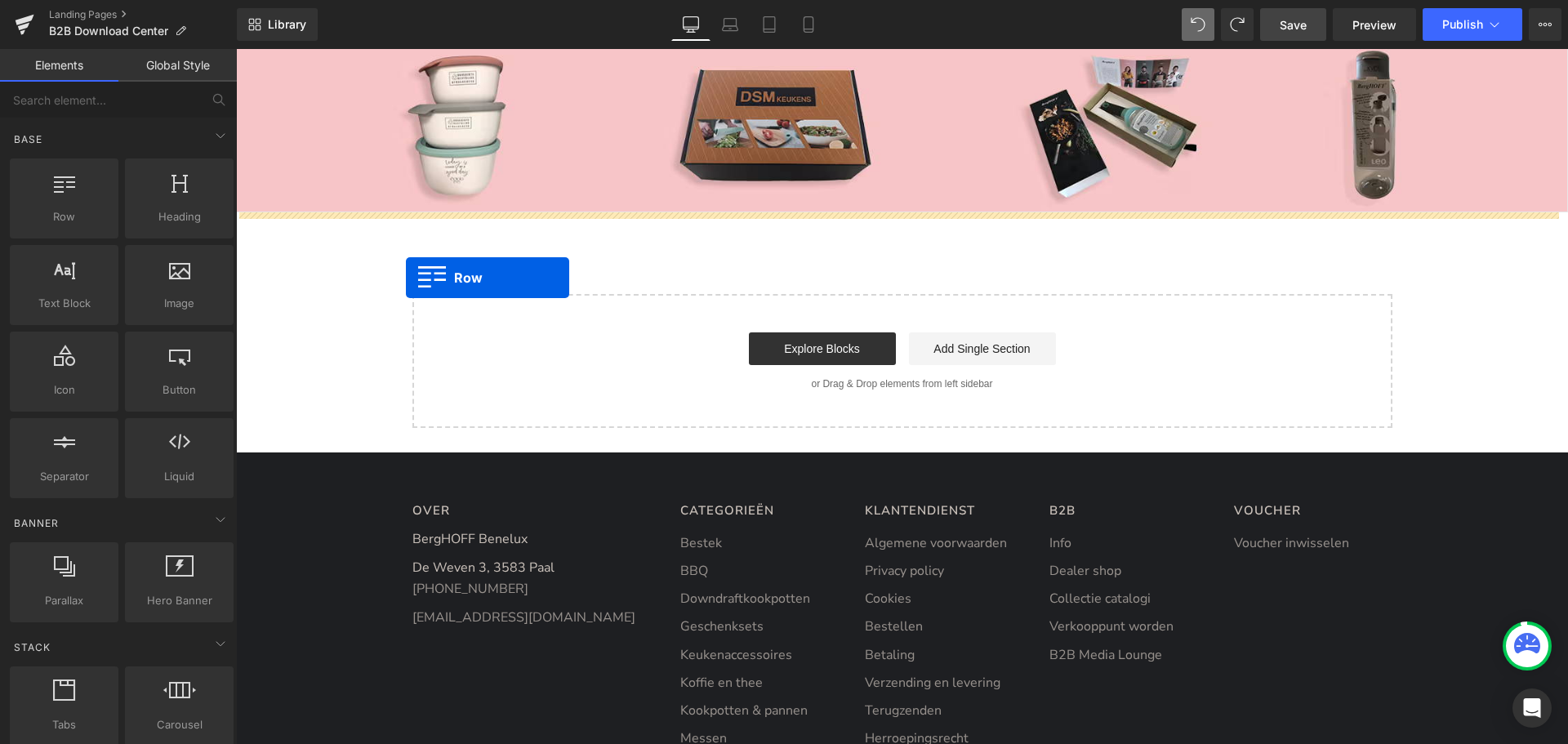
drag, startPoint x: 310, startPoint y: 263, endPoint x: 407, endPoint y: 278, distance: 98.2
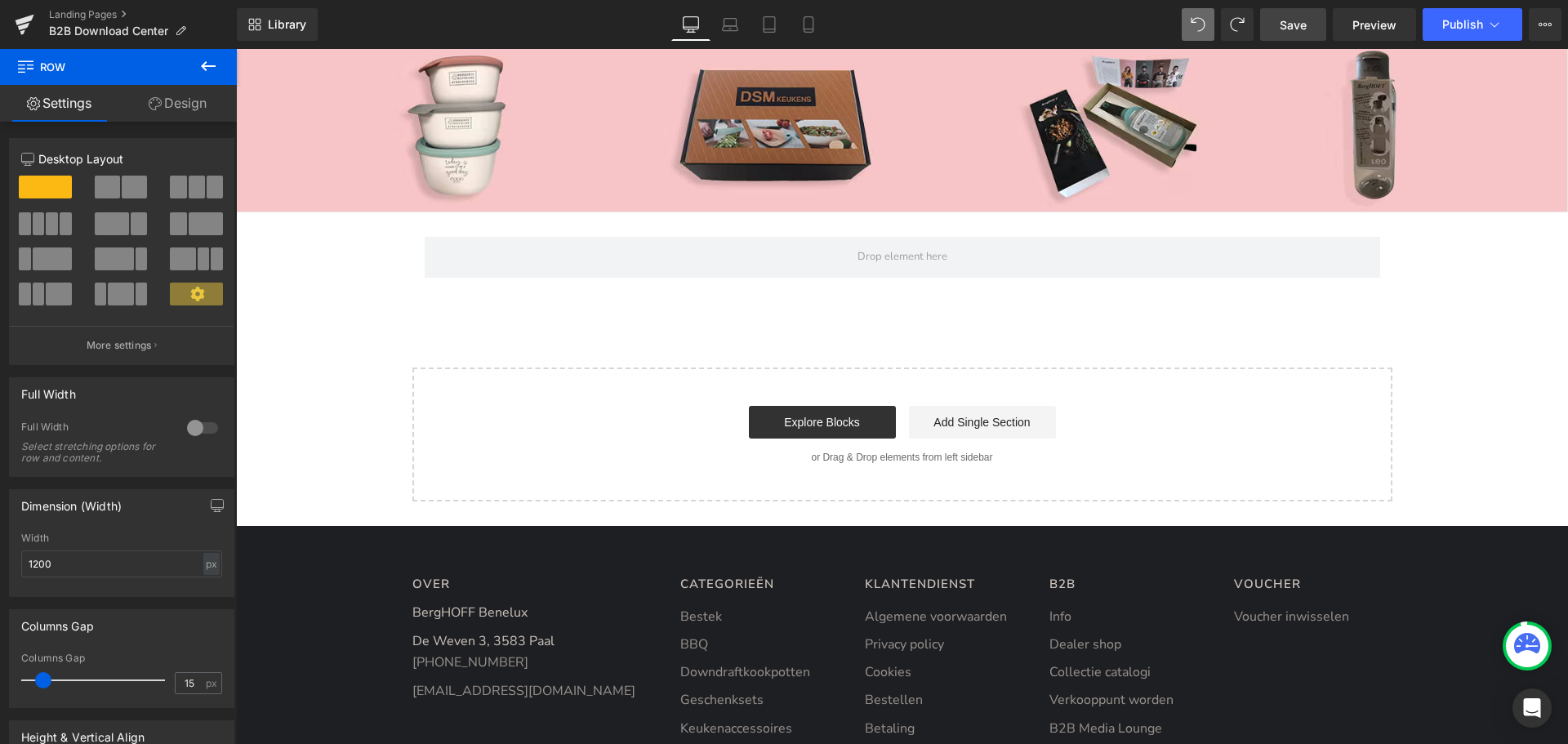
click at [210, 78] on button at bounding box center [209, 67] width 57 height 36
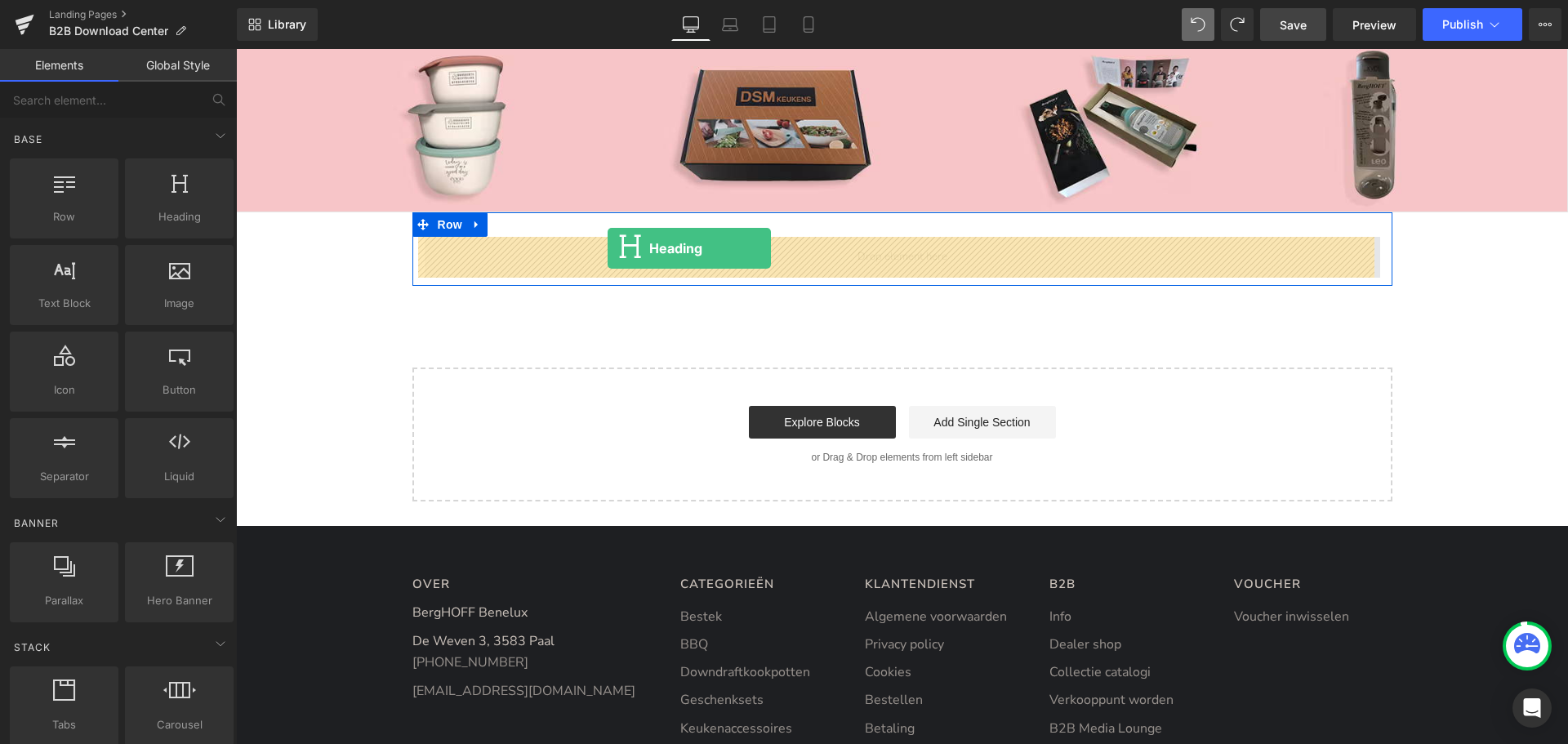
drag, startPoint x: 409, startPoint y: 250, endPoint x: 608, endPoint y: 248, distance: 199.0
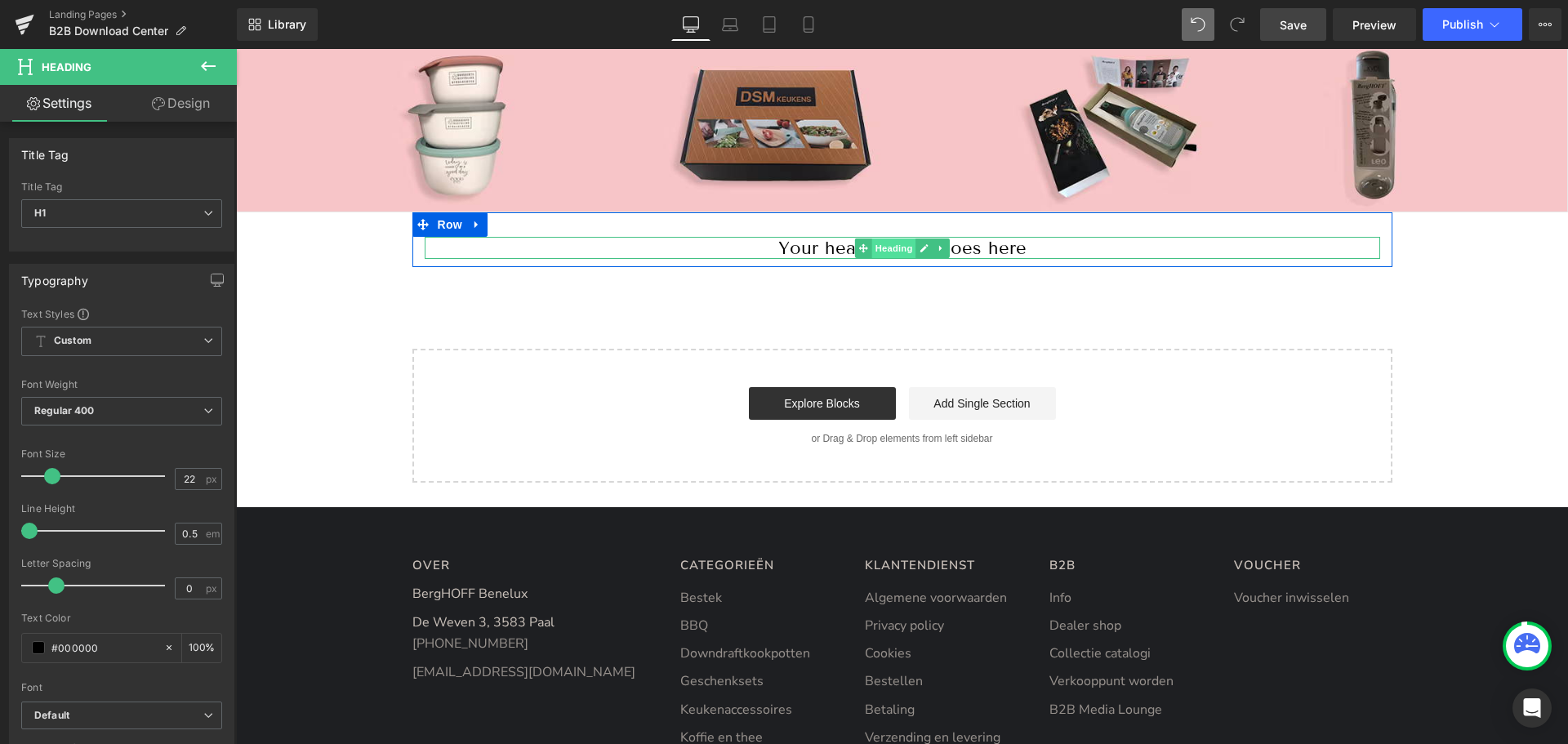
click at [886, 240] on span "Heading" at bounding box center [893, 248] width 44 height 19
click at [920, 244] on icon at bounding box center [924, 248] width 9 height 10
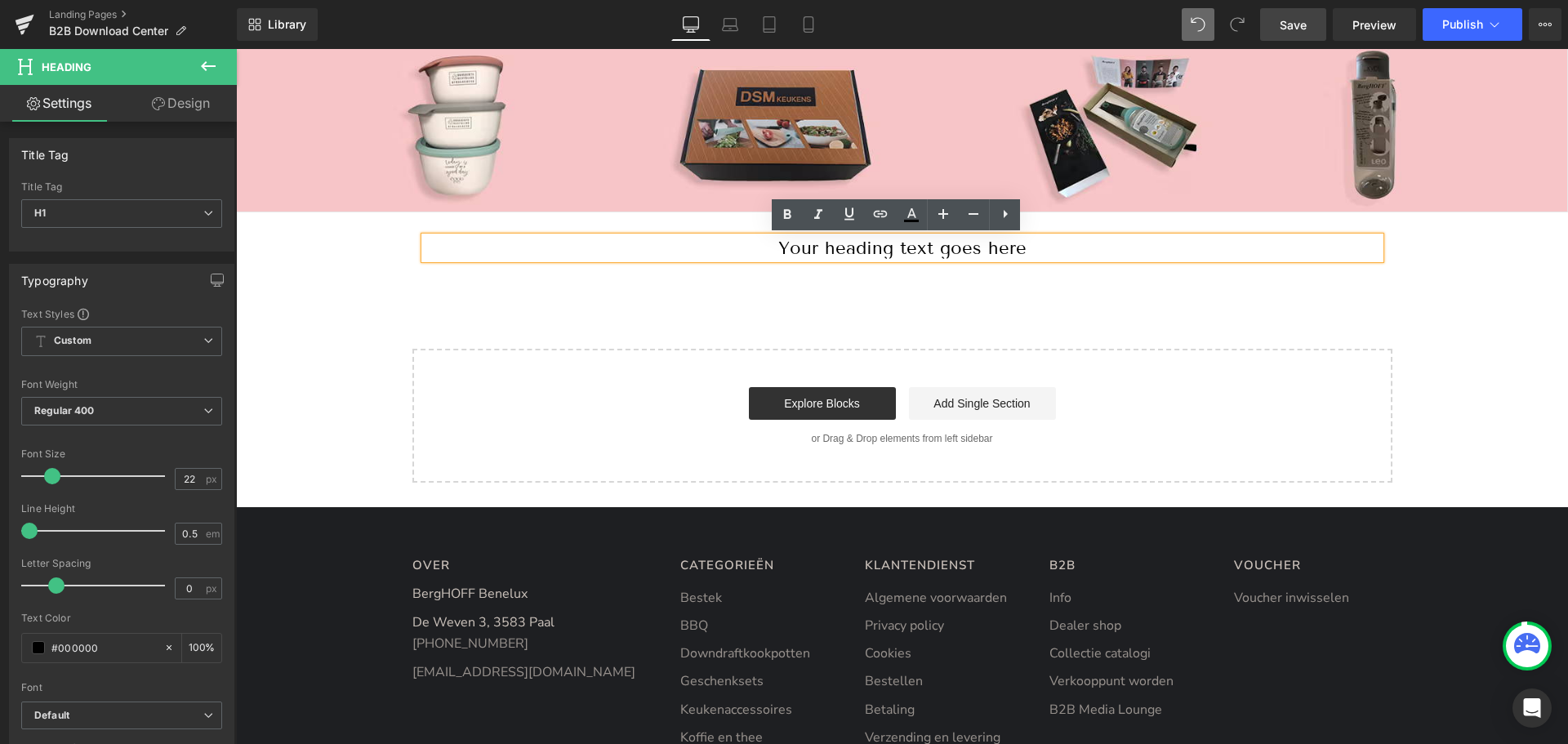
click at [897, 248] on h1 "Your heading text goes here" at bounding box center [903, 247] width 955 height 22
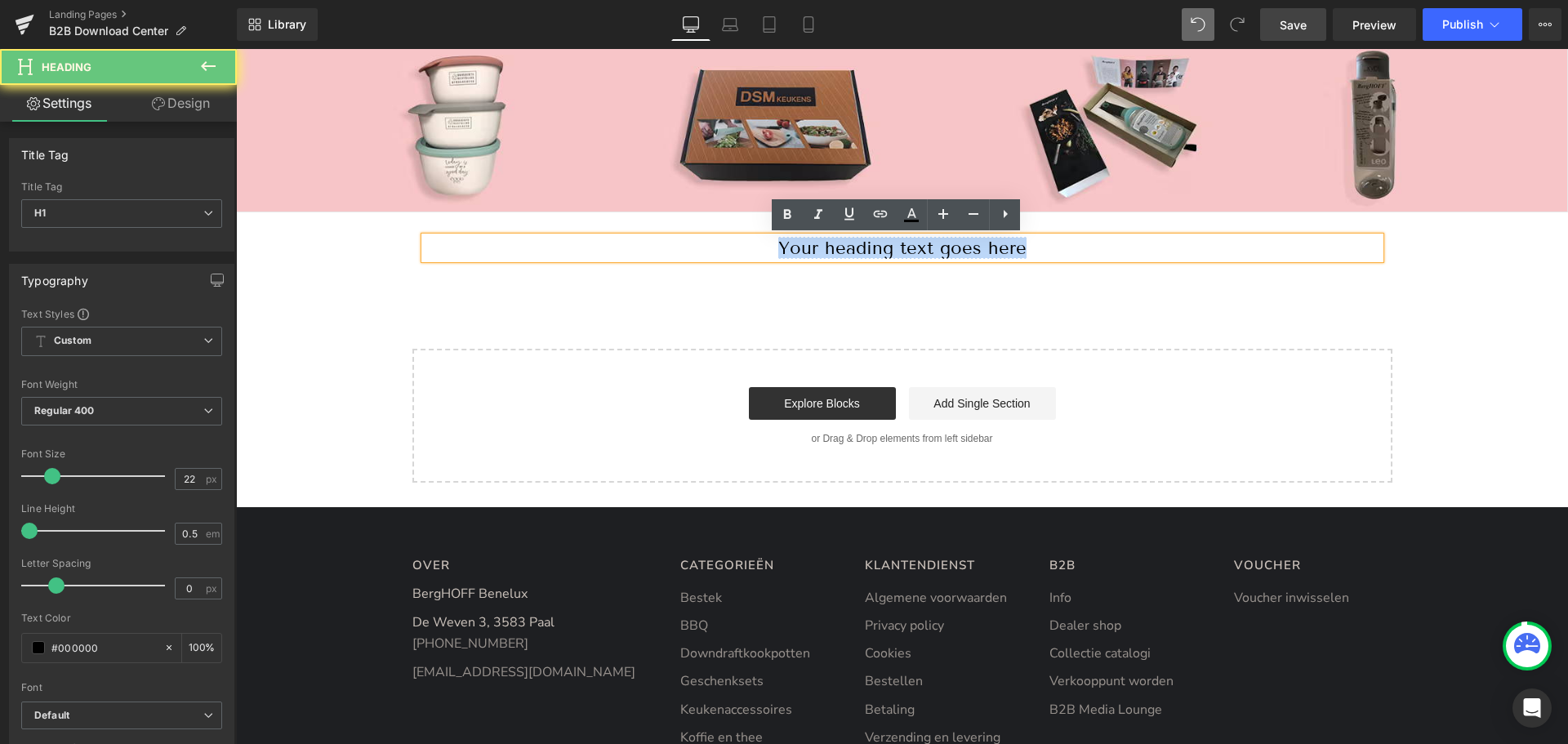
click at [897, 248] on h1 "Your heading text goes here" at bounding box center [903, 247] width 955 height 22
paste div
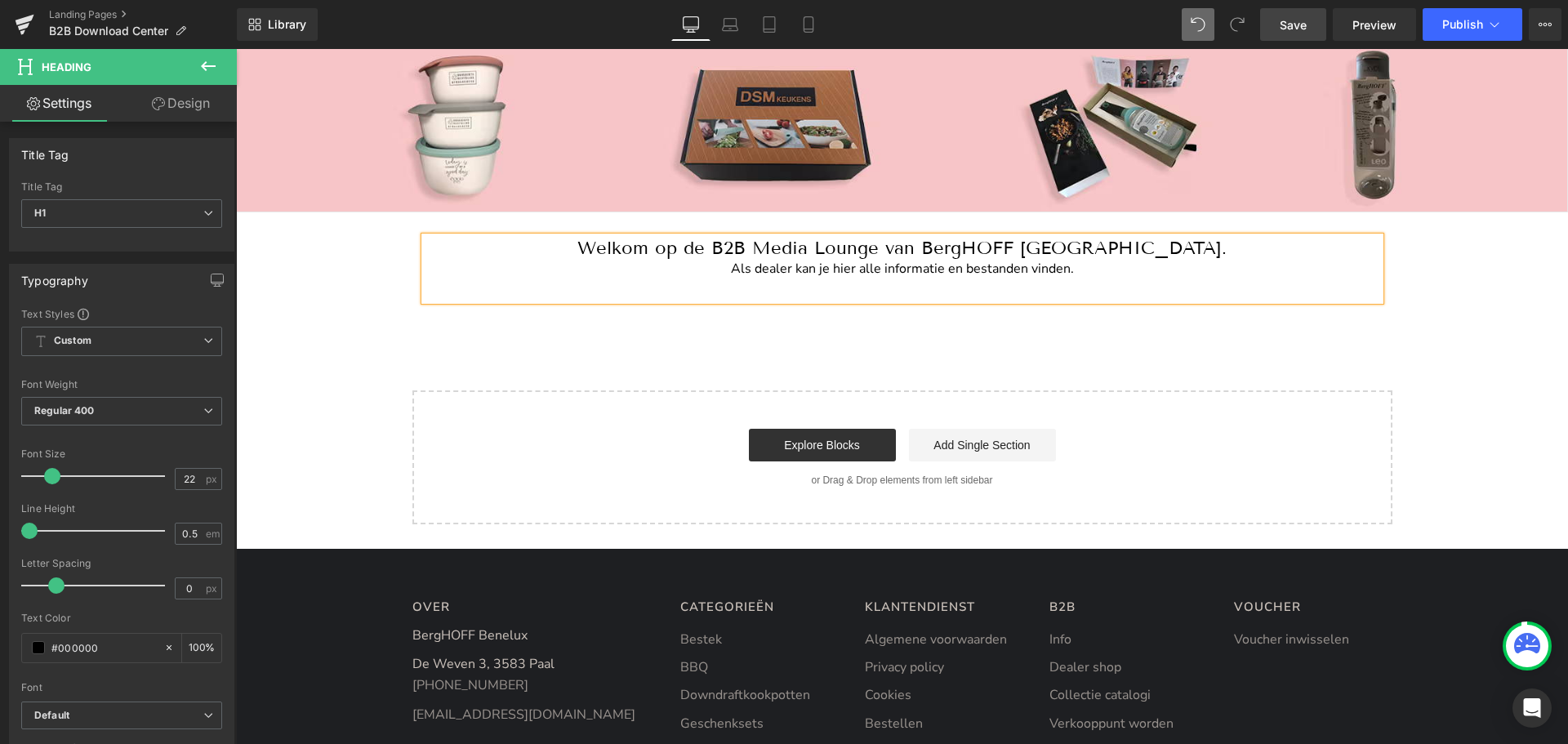
click at [897, 272] on div "Als dealer kan je hier alle informatie en bestanden vinden." at bounding box center [903, 269] width 955 height 21
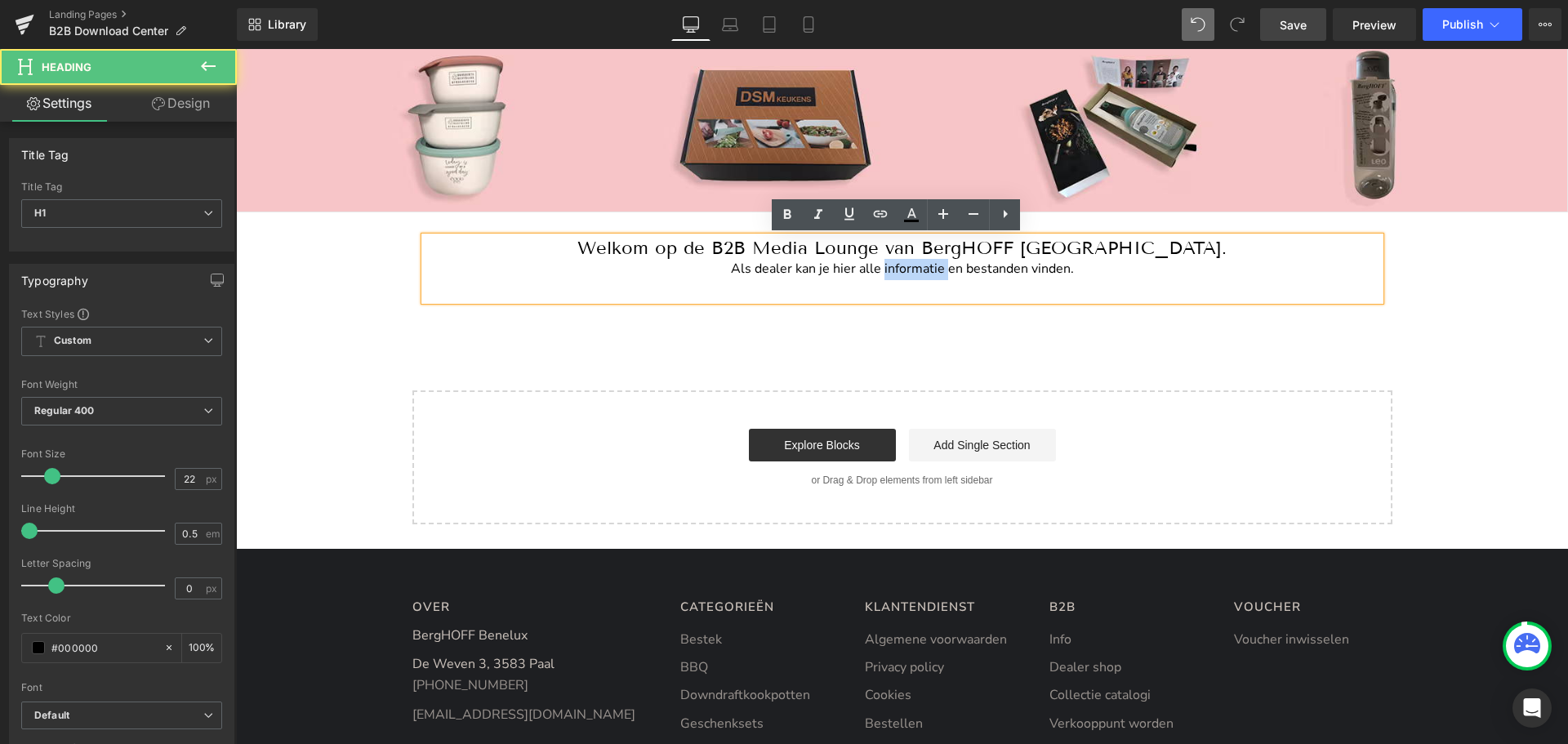
click at [897, 272] on div "Als dealer kan je hier alle informatie en bestanden vinden." at bounding box center [903, 269] width 955 height 21
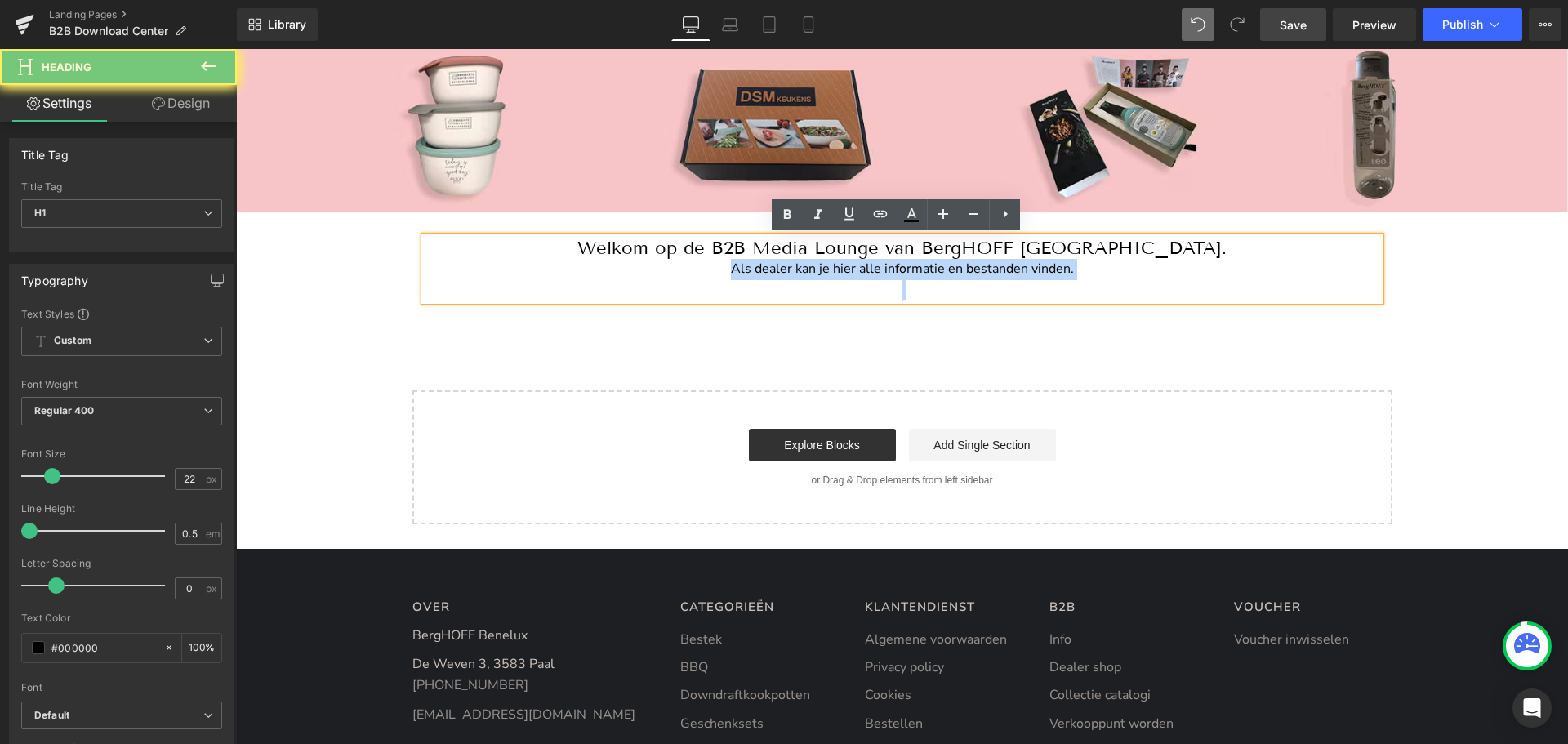
click at [897, 272] on div "Als dealer kan je hier alle informatie en bestanden vinden." at bounding box center [903, 269] width 955 height 21
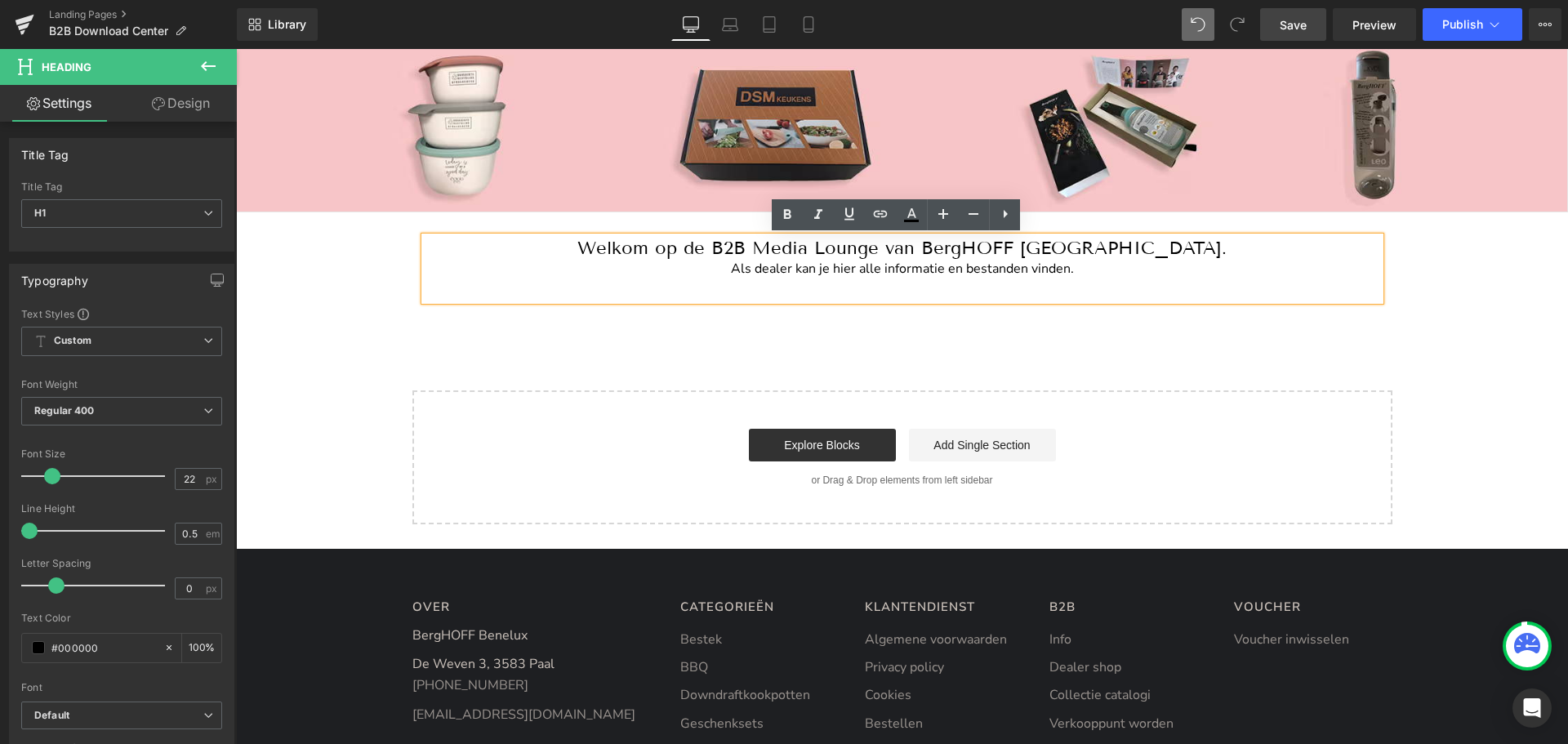
click at [764, 321] on div "Image Image Image Image ‹ › Carousel Row Welkom op de B2B Media Lounge van Berg…" at bounding box center [902, 269] width 1332 height 511
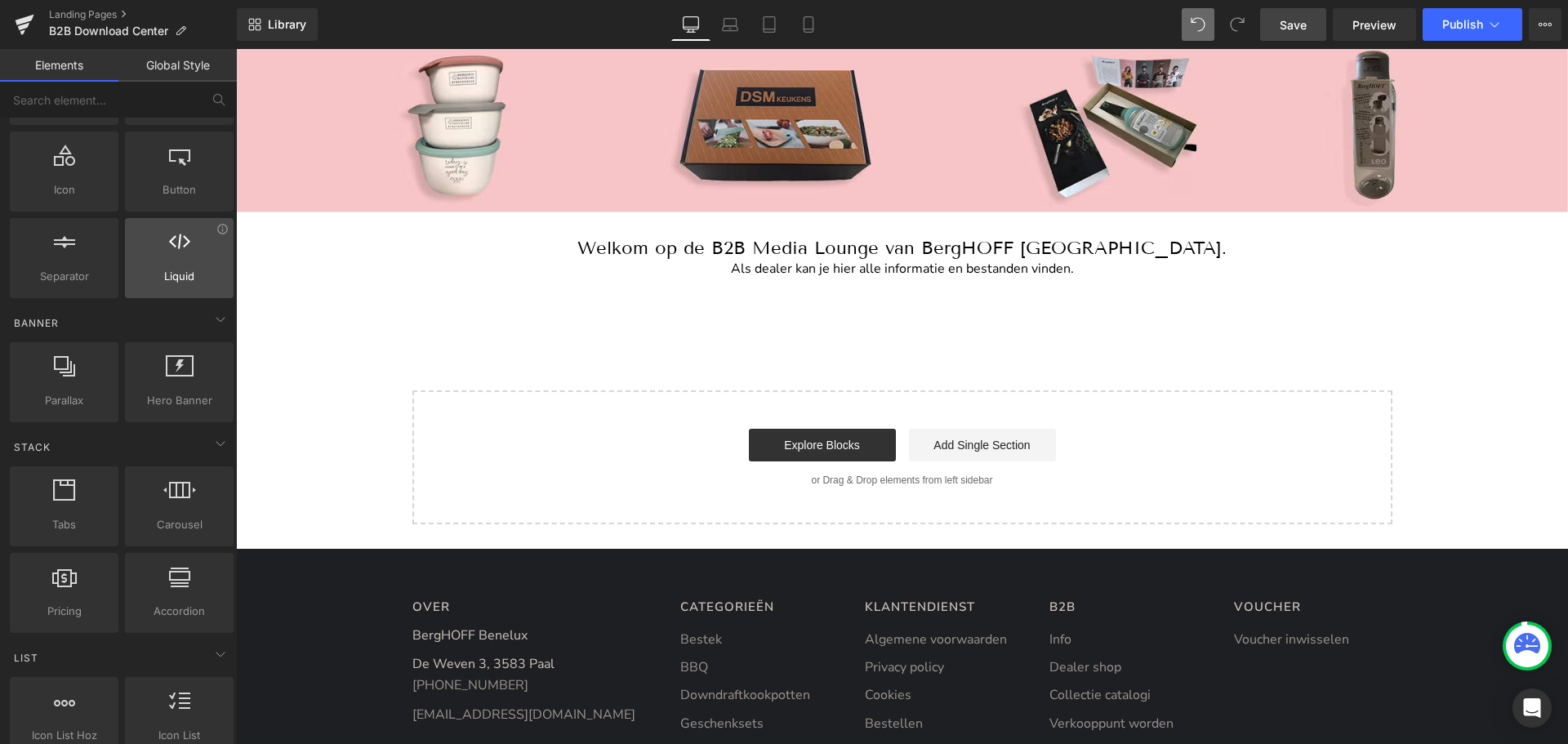
scroll to position [202, 0]
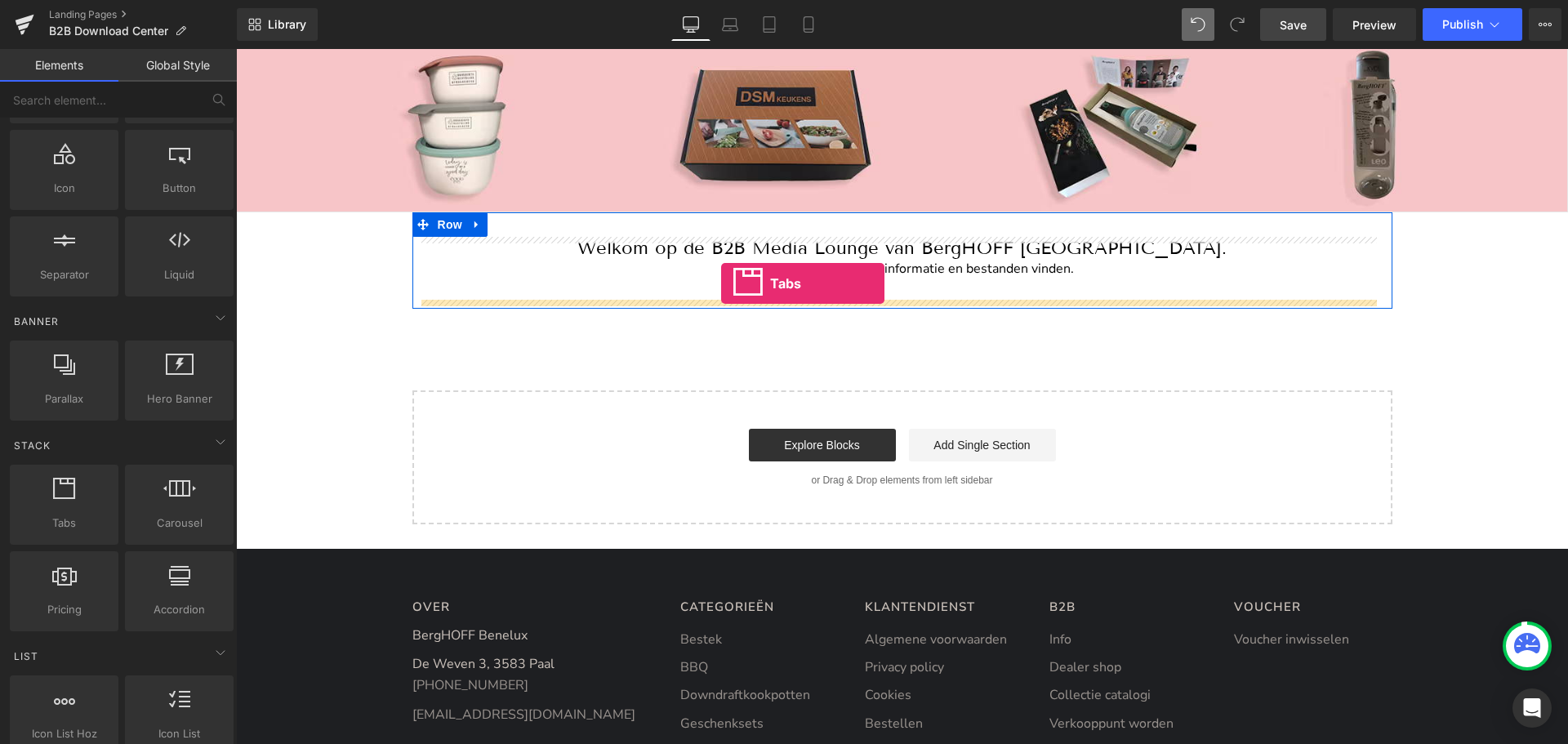
drag, startPoint x: 301, startPoint y: 548, endPoint x: 721, endPoint y: 283, distance: 496.6
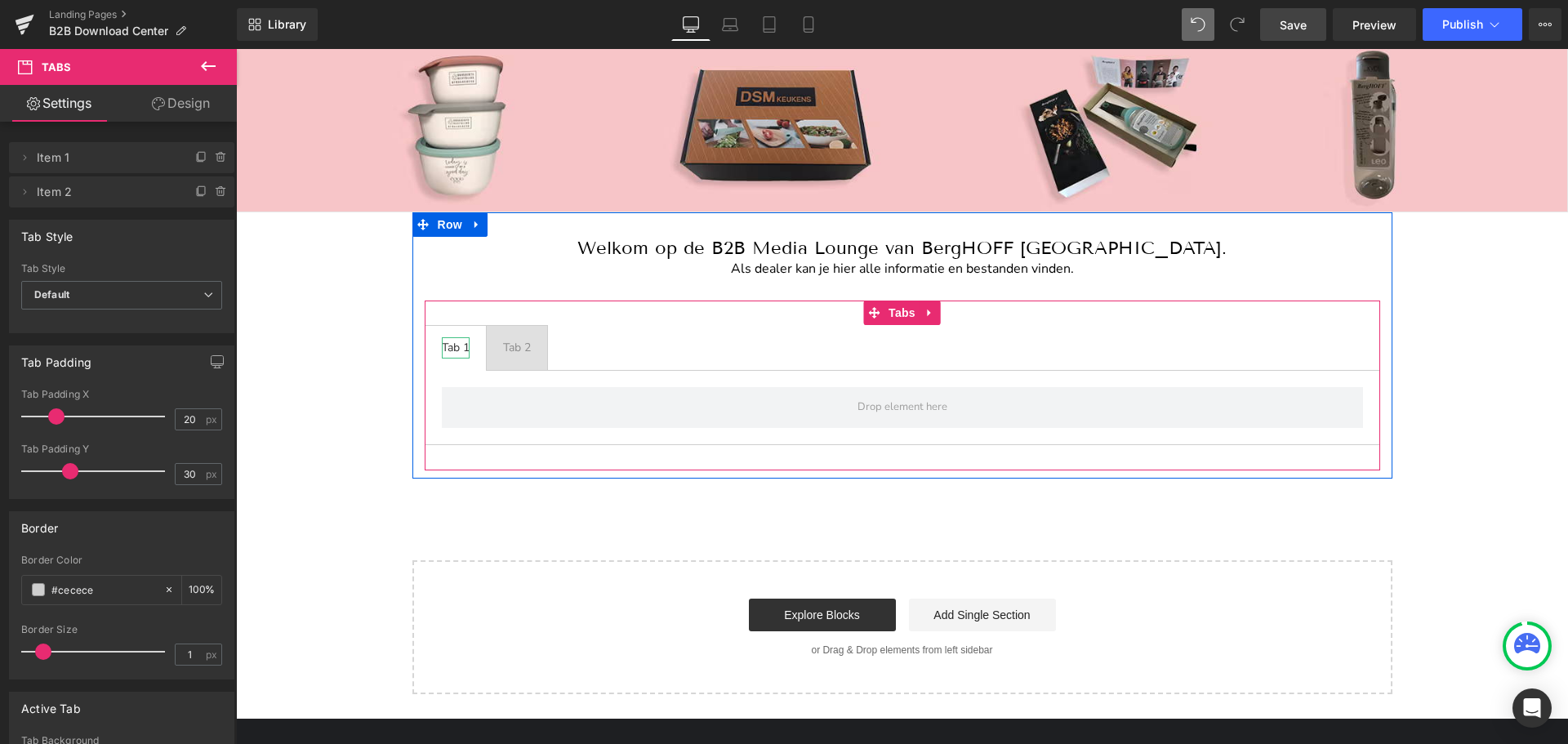
click at [447, 342] on div "Tab 1" at bounding box center [455, 348] width 28 height 21
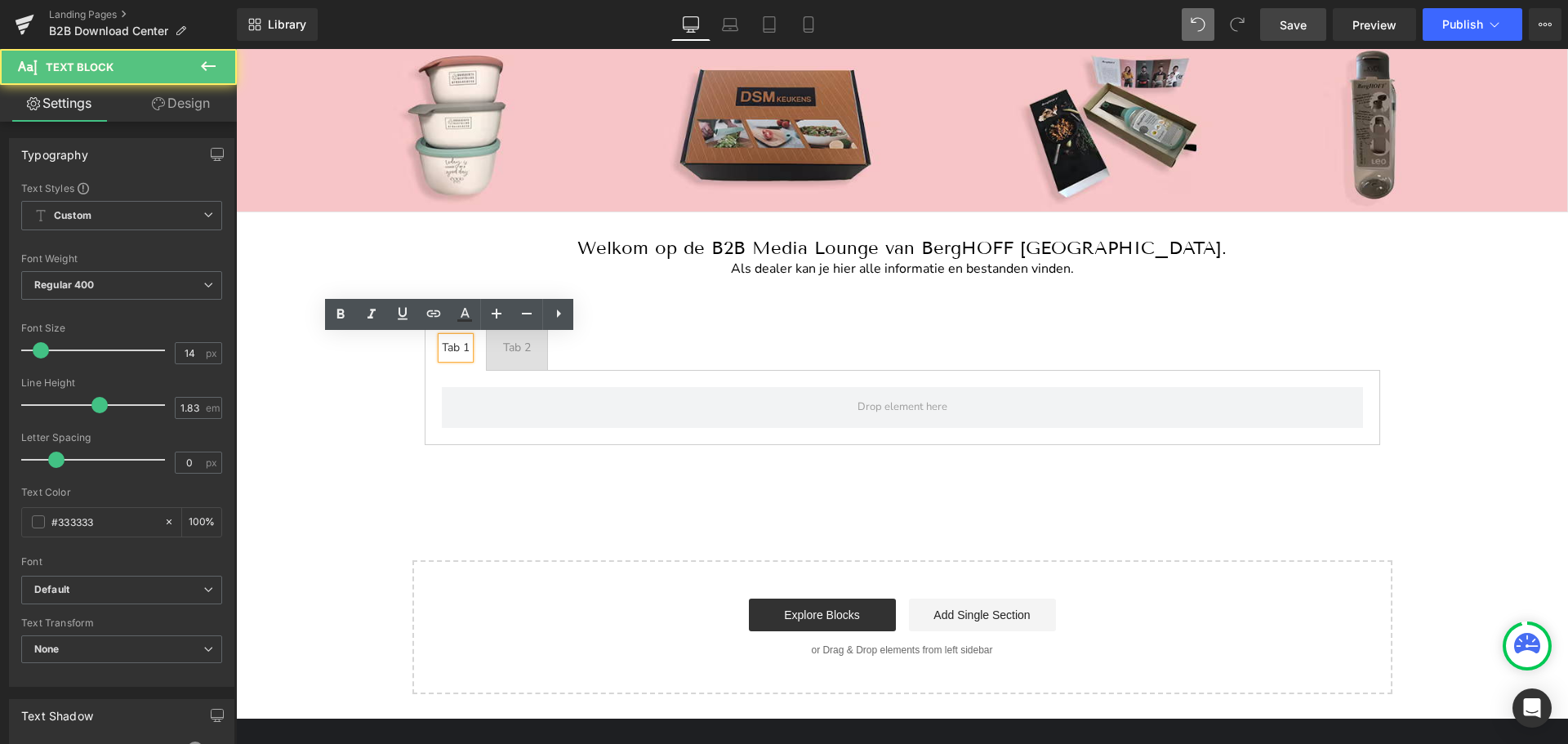
click at [447, 342] on div "Tab 1" at bounding box center [455, 348] width 28 height 21
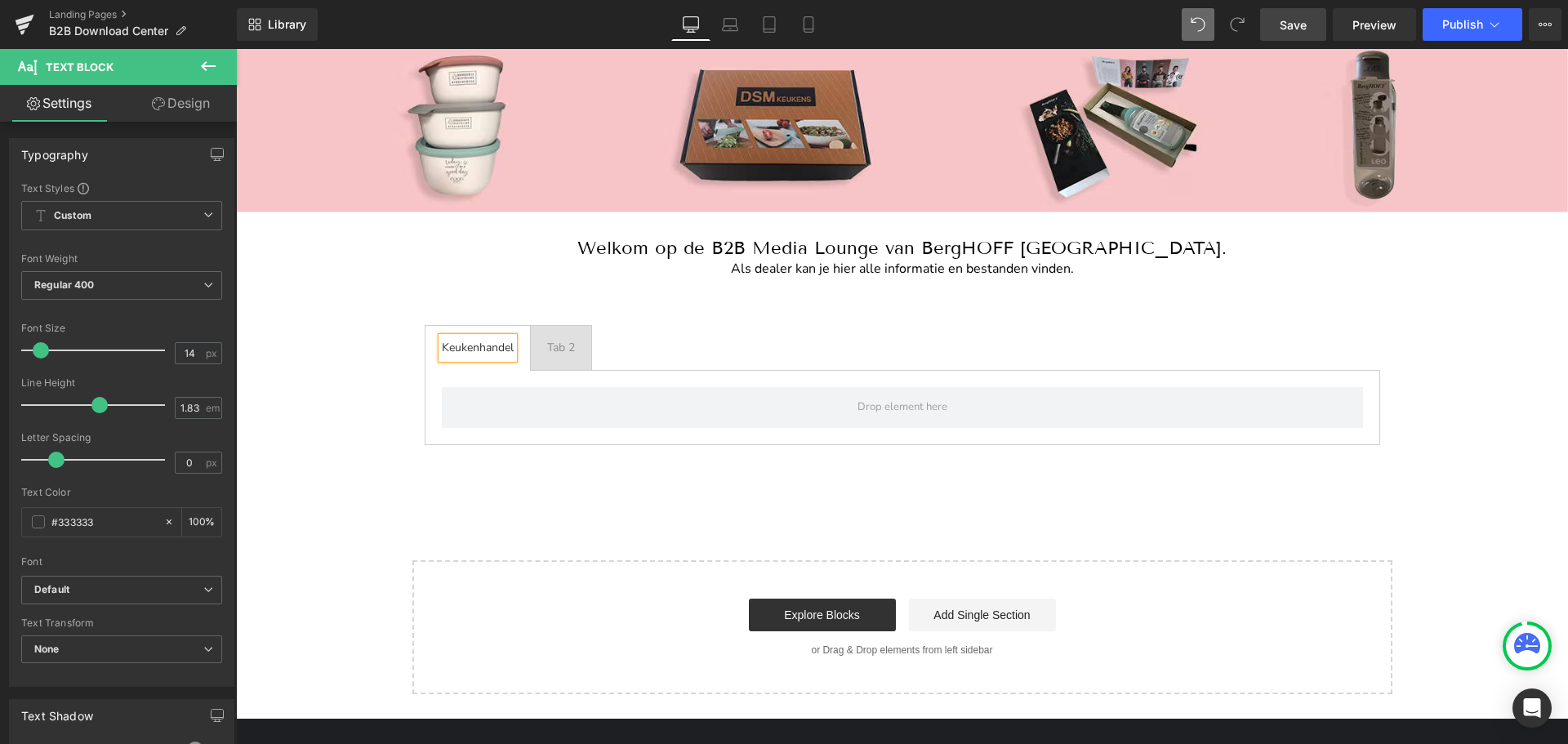
click at [754, 339] on ul "Keukenhandel Text Block Tab 2 Text Block" at bounding box center [903, 349] width 955 height 46
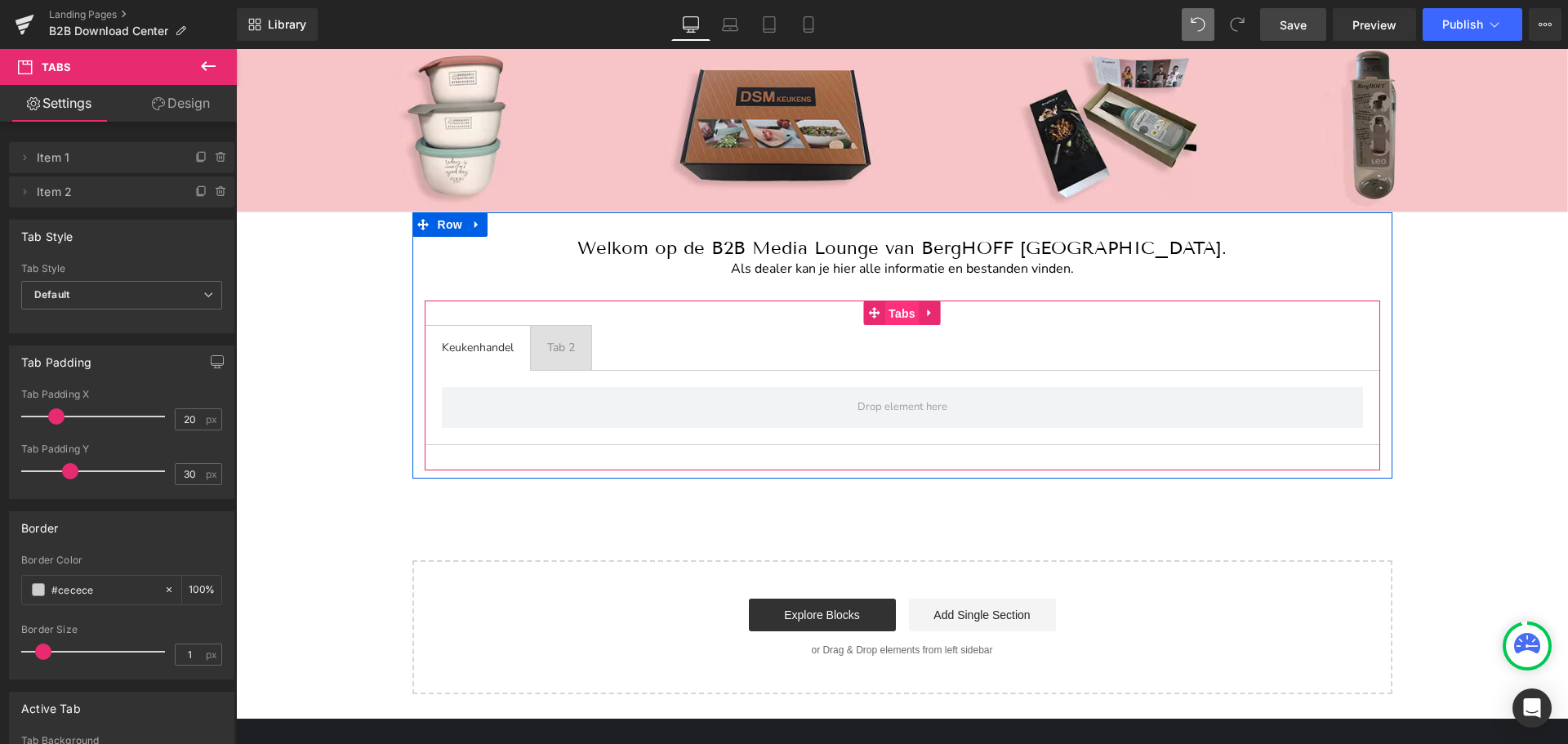
click at [892, 315] on span "Tabs" at bounding box center [902, 314] width 35 height 25
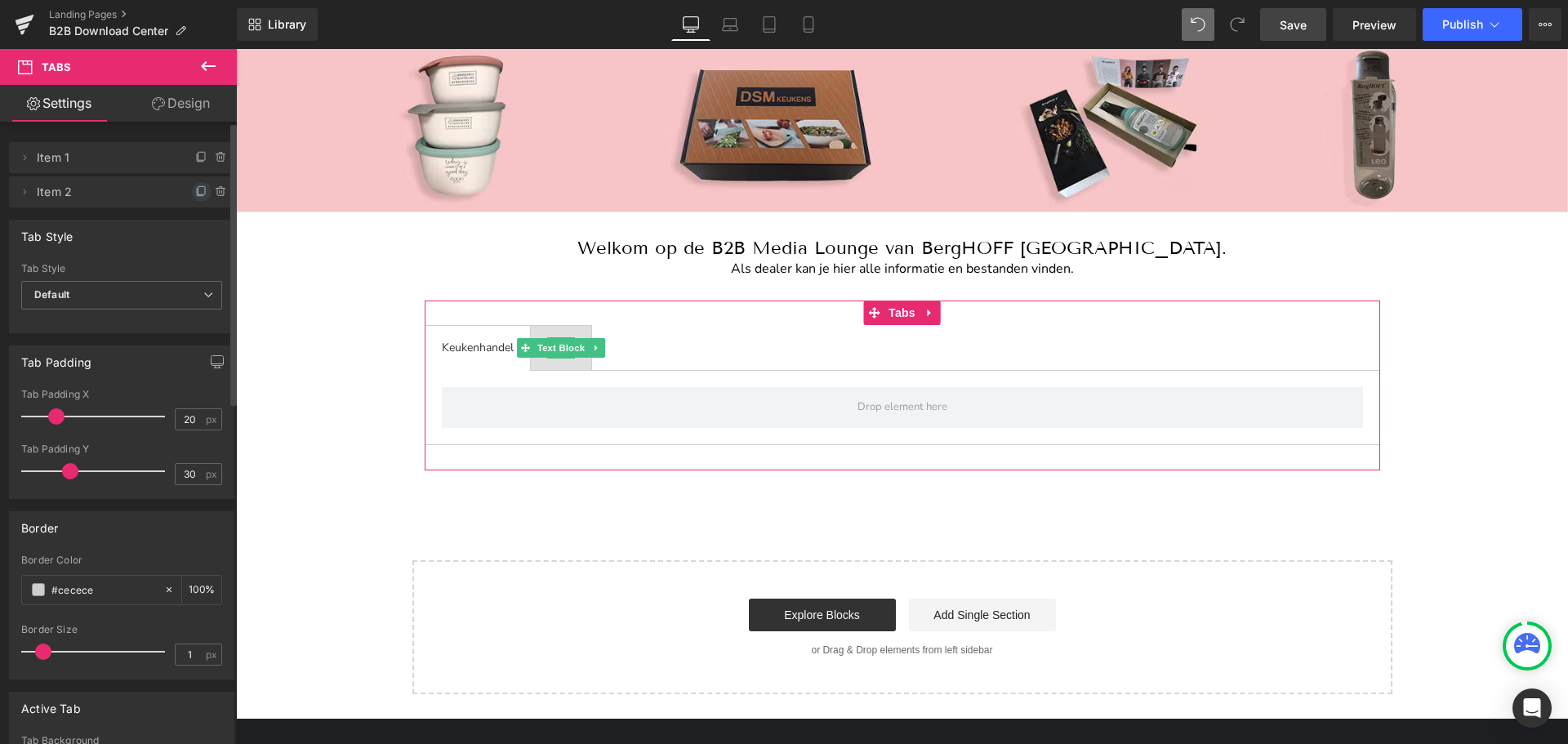
click at [195, 192] on icon at bounding box center [202, 192] width 13 height 13
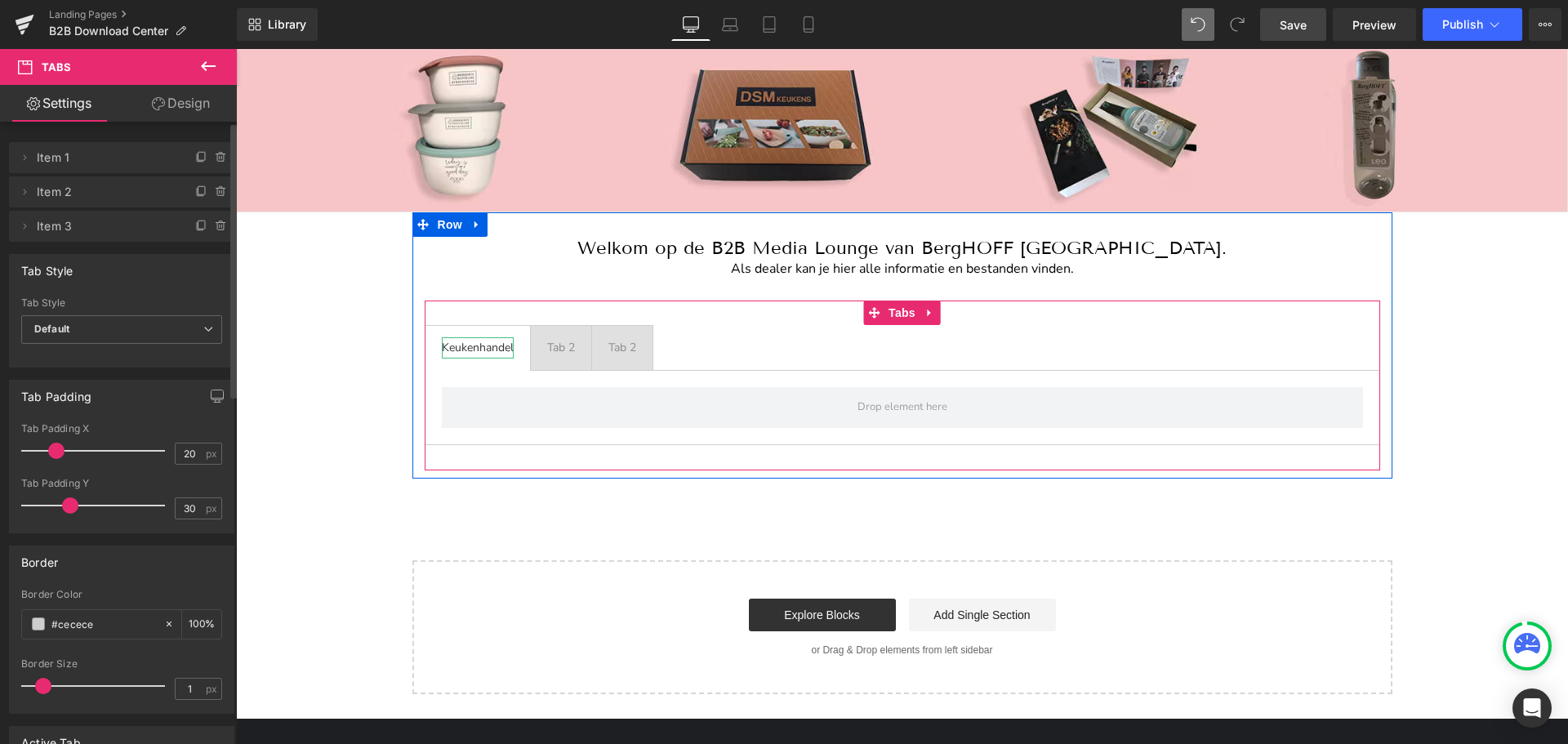
click at [481, 346] on div "Keukenhandel" at bounding box center [477, 348] width 72 height 21
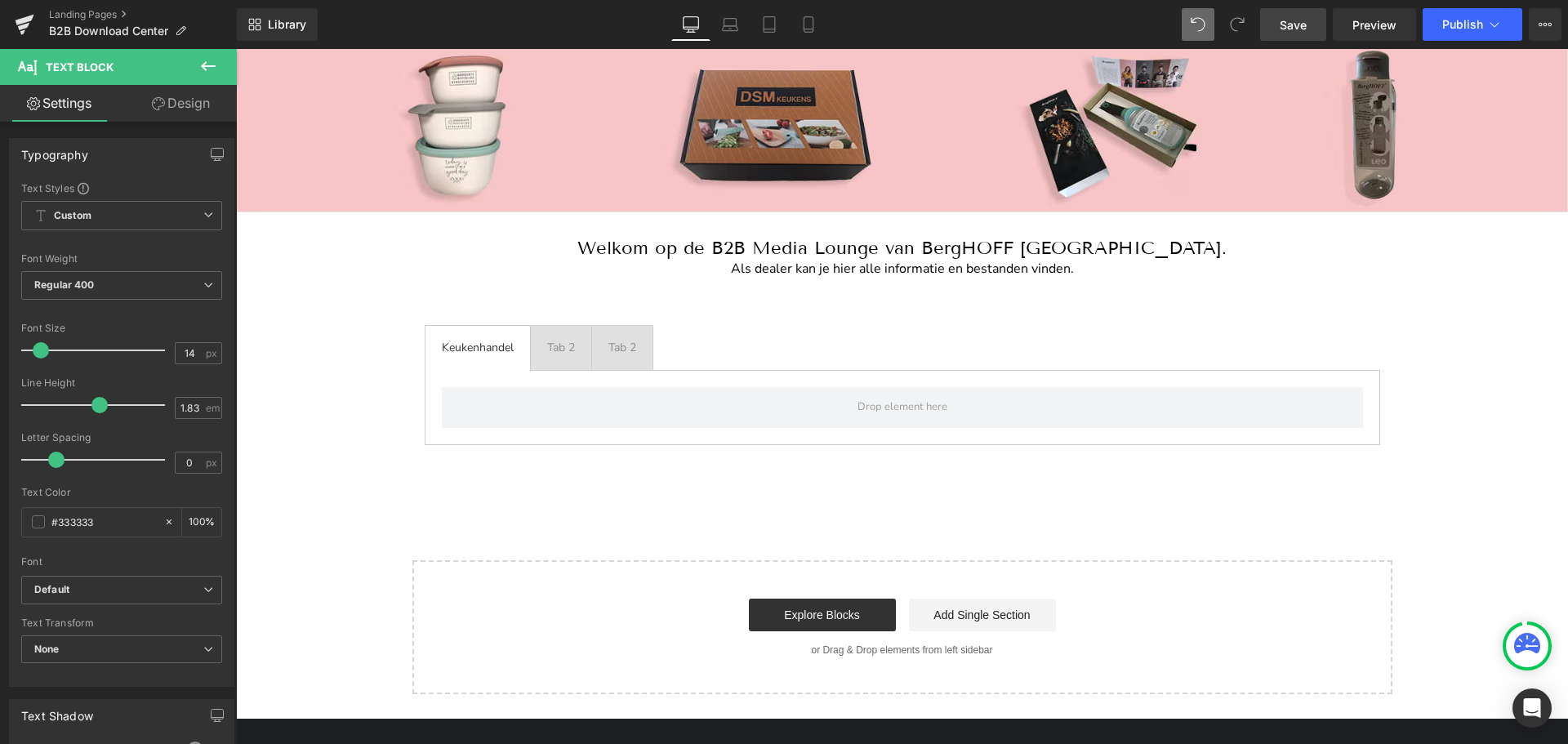
click at [196, 102] on link "Design" at bounding box center [181, 103] width 119 height 36
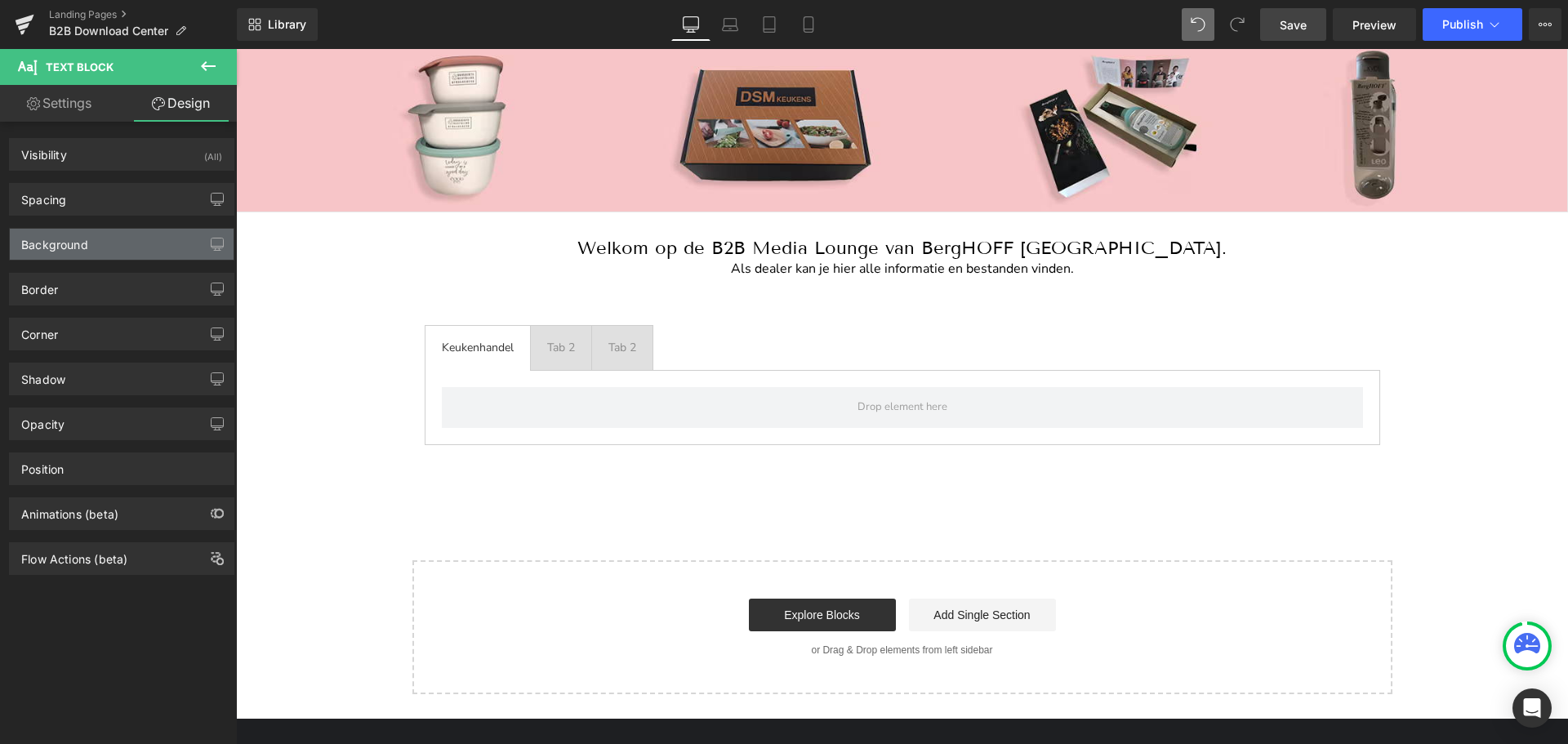
click at [85, 253] on div "Background" at bounding box center [122, 244] width 224 height 31
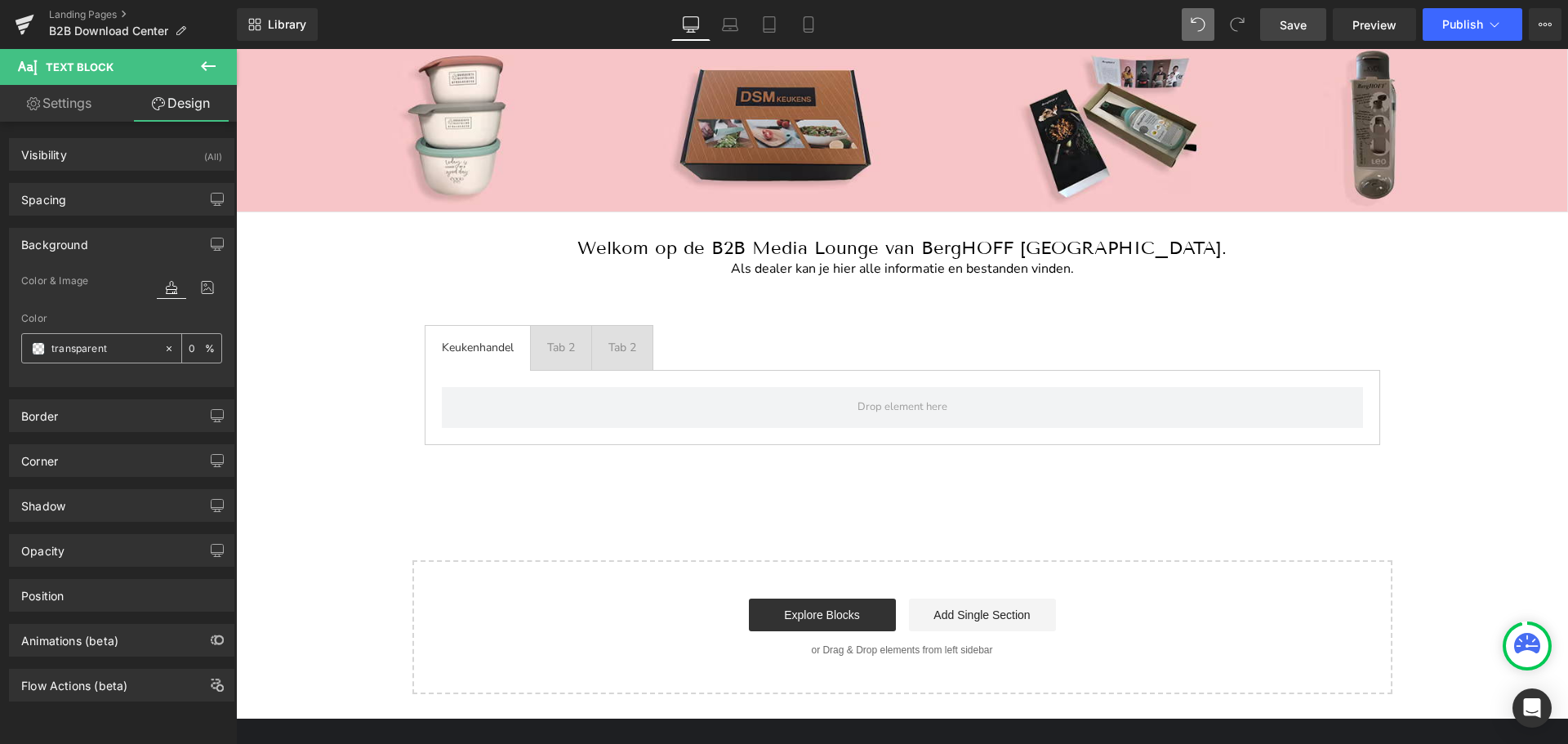
click at [71, 352] on input "transparent" at bounding box center [103, 349] width 104 height 18
paste input "Welkom op de B2B Media Lounge van BergHOFF [GEOGRAPHIC_DATA]. Als dealer kan je…"
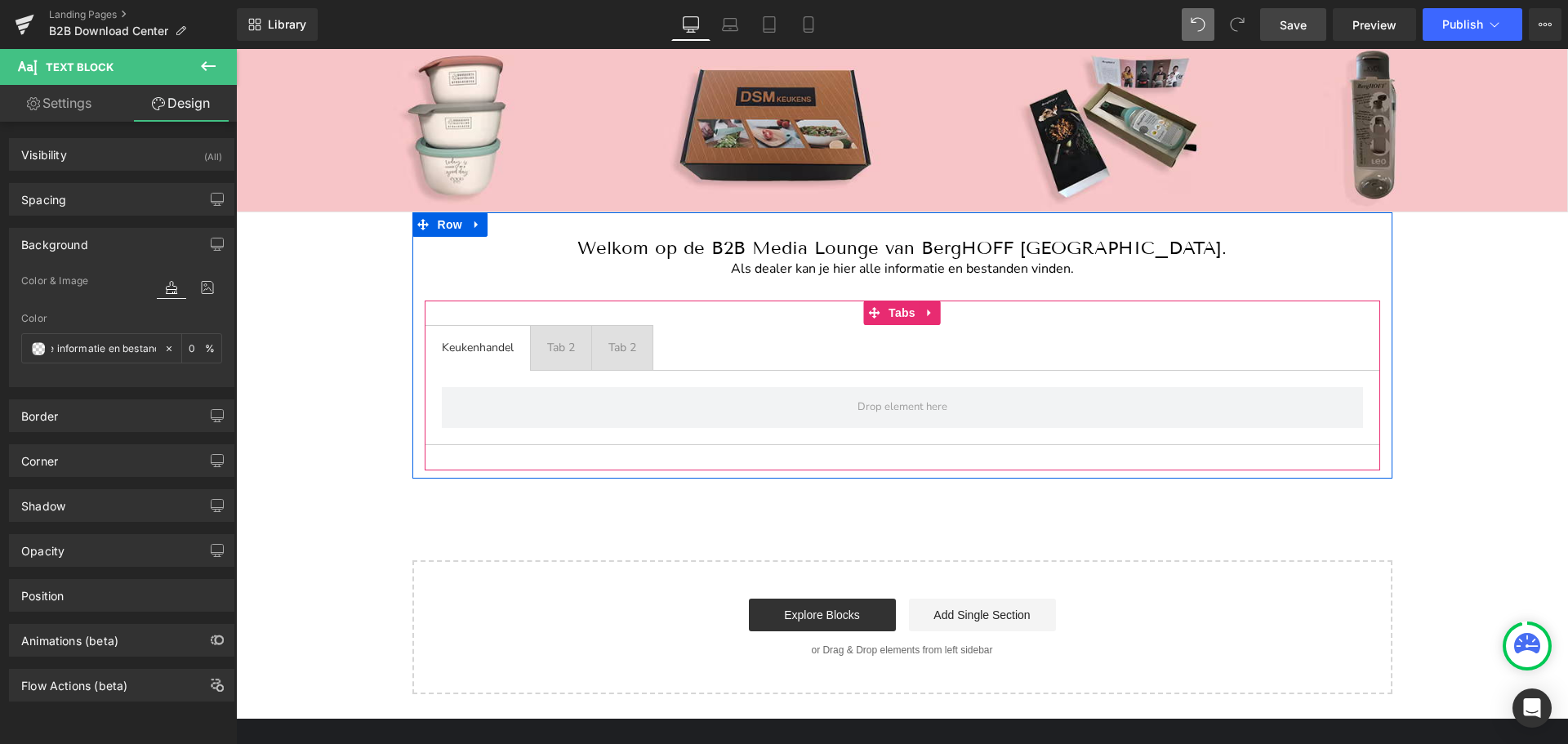
type input "Welkom op de B2B Media Lounge van BergHOFF [GEOGRAPHIC_DATA]. Als dealer kan je…"
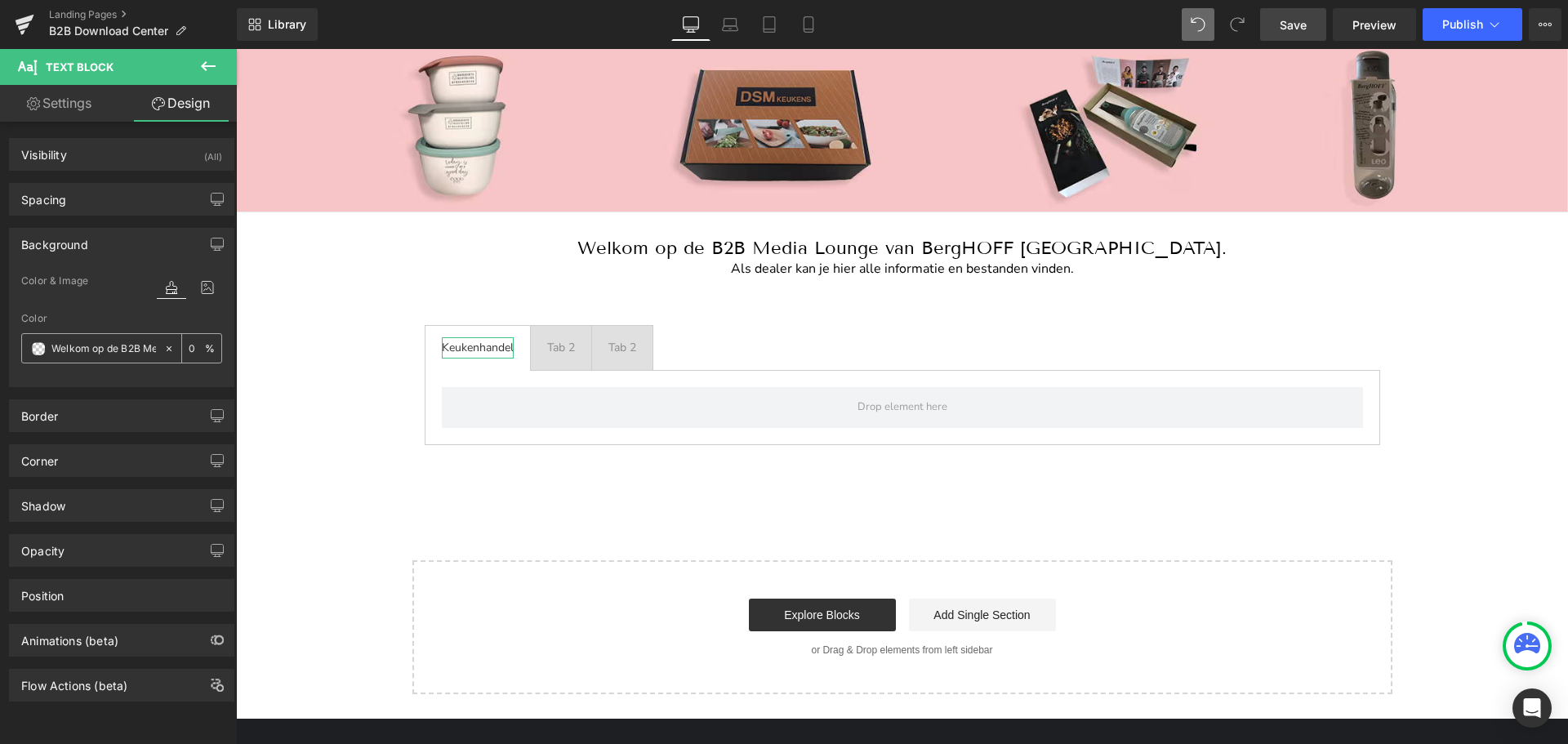
click at [86, 342] on input "Welkom op de B2B Media Lounge van BergHOFF [GEOGRAPHIC_DATA]. Als dealer kan je…" at bounding box center [103, 349] width 104 height 18
paste input "#92b9aa"
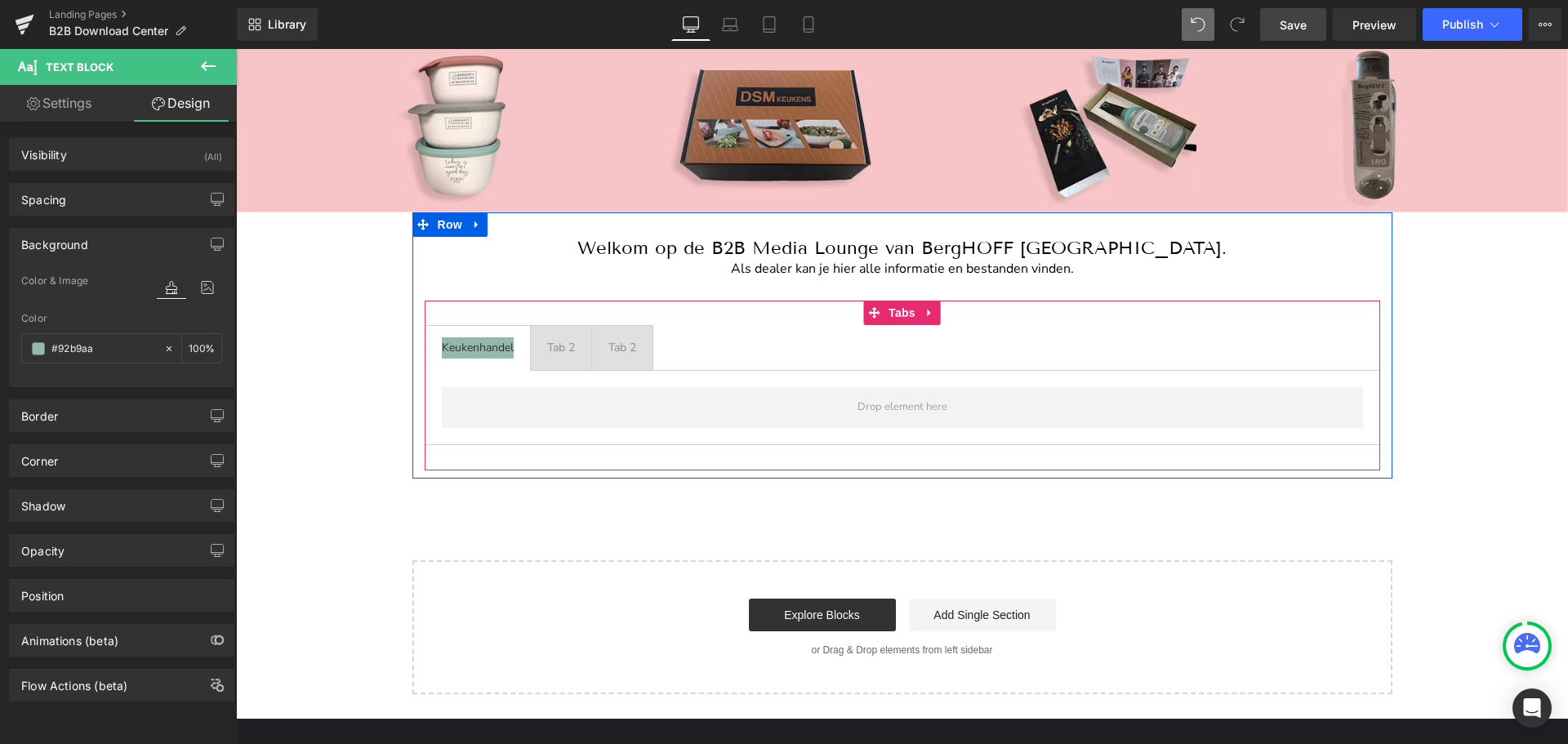
type input "#92b9aa"
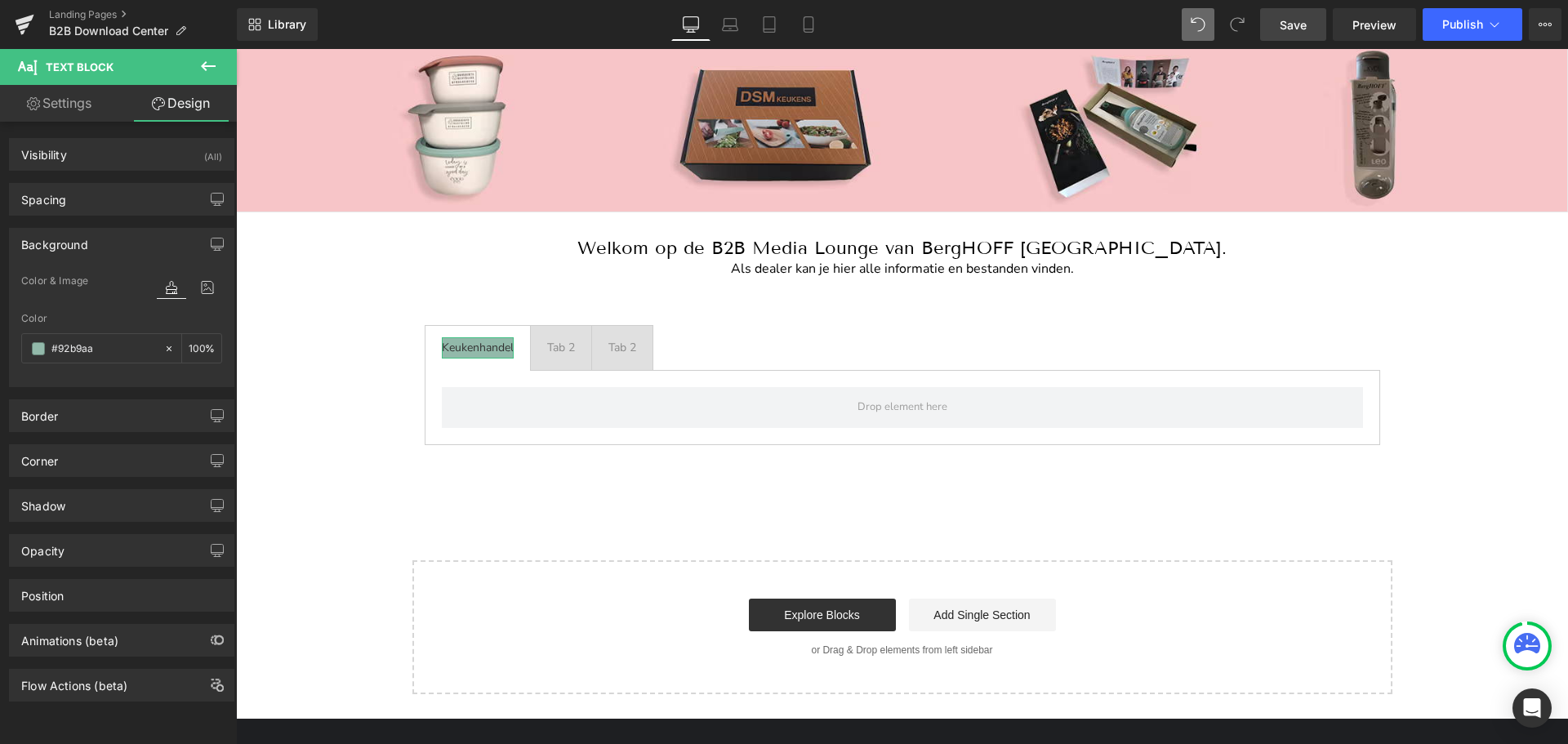
click at [69, 108] on link "Settings" at bounding box center [59, 103] width 119 height 36
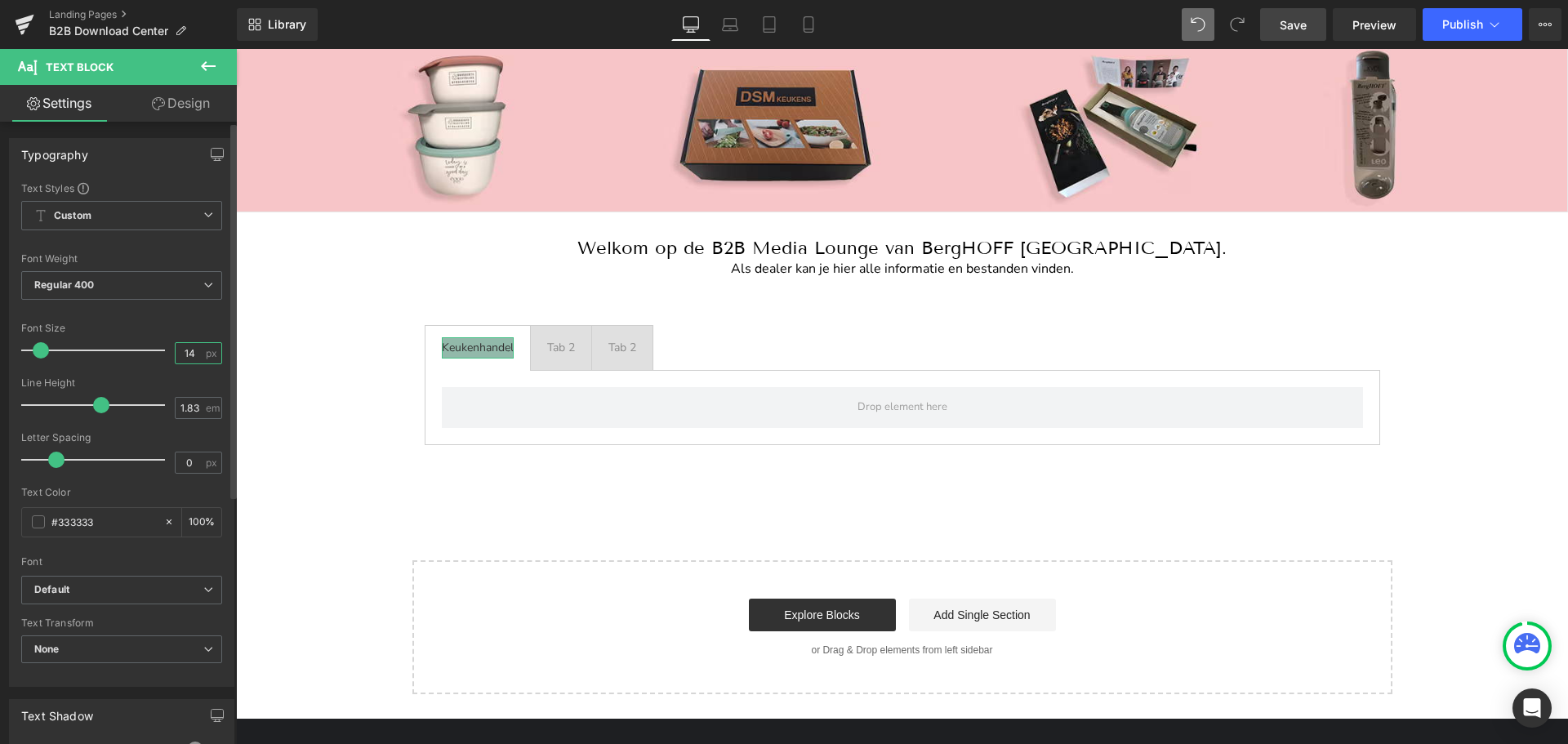
click at [190, 349] on input "14" at bounding box center [190, 352] width 29 height 20
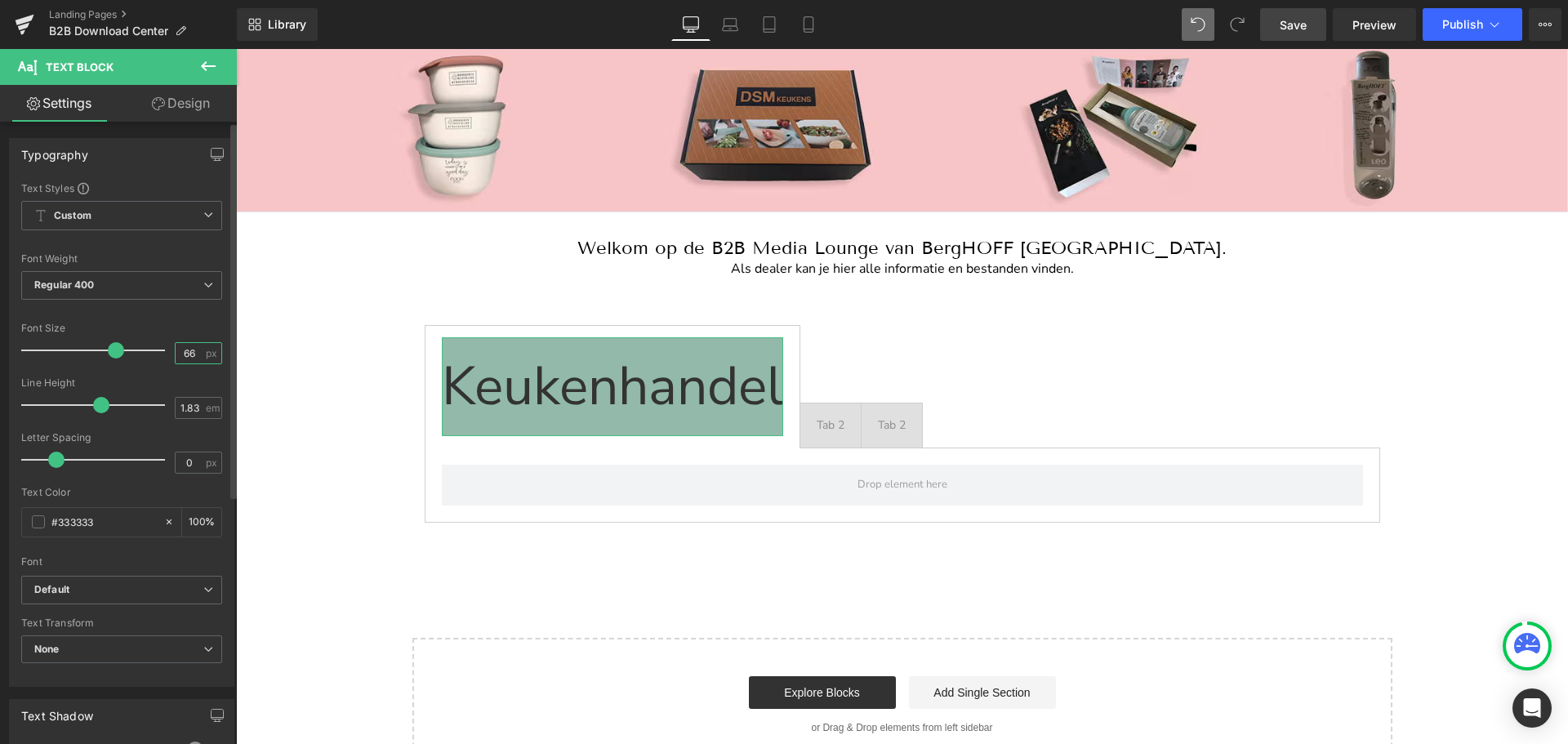
type input "6"
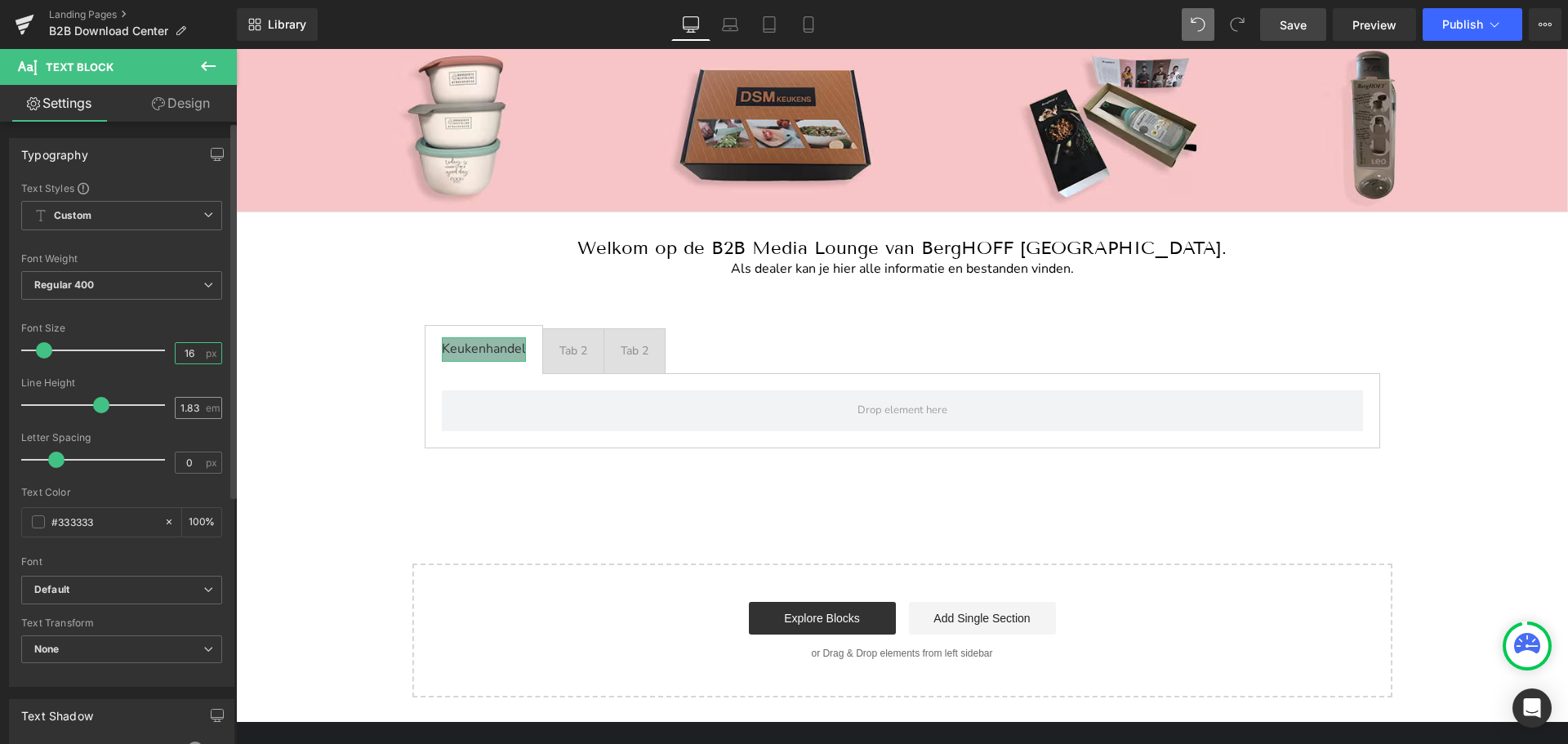
type input "16"
click at [192, 410] on input "1.83" at bounding box center [190, 407] width 29 height 20
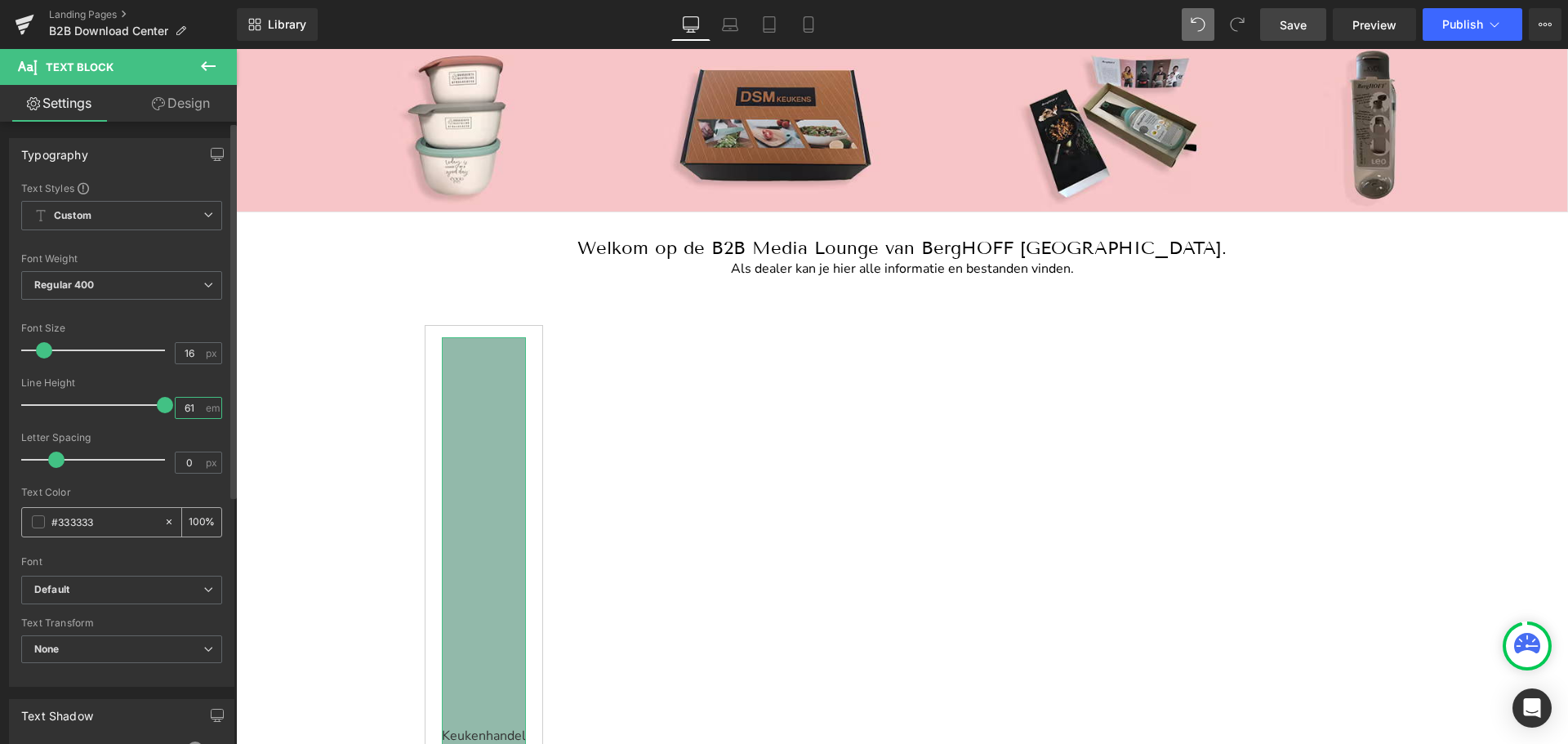
type input "61"
drag, startPoint x: 98, startPoint y: 520, endPoint x: 76, endPoint y: 520, distance: 22.0
click at [76, 520] on input "#333333" at bounding box center [103, 522] width 104 height 18
click at [80, 519] on input "#333333" at bounding box center [103, 522] width 104 height 18
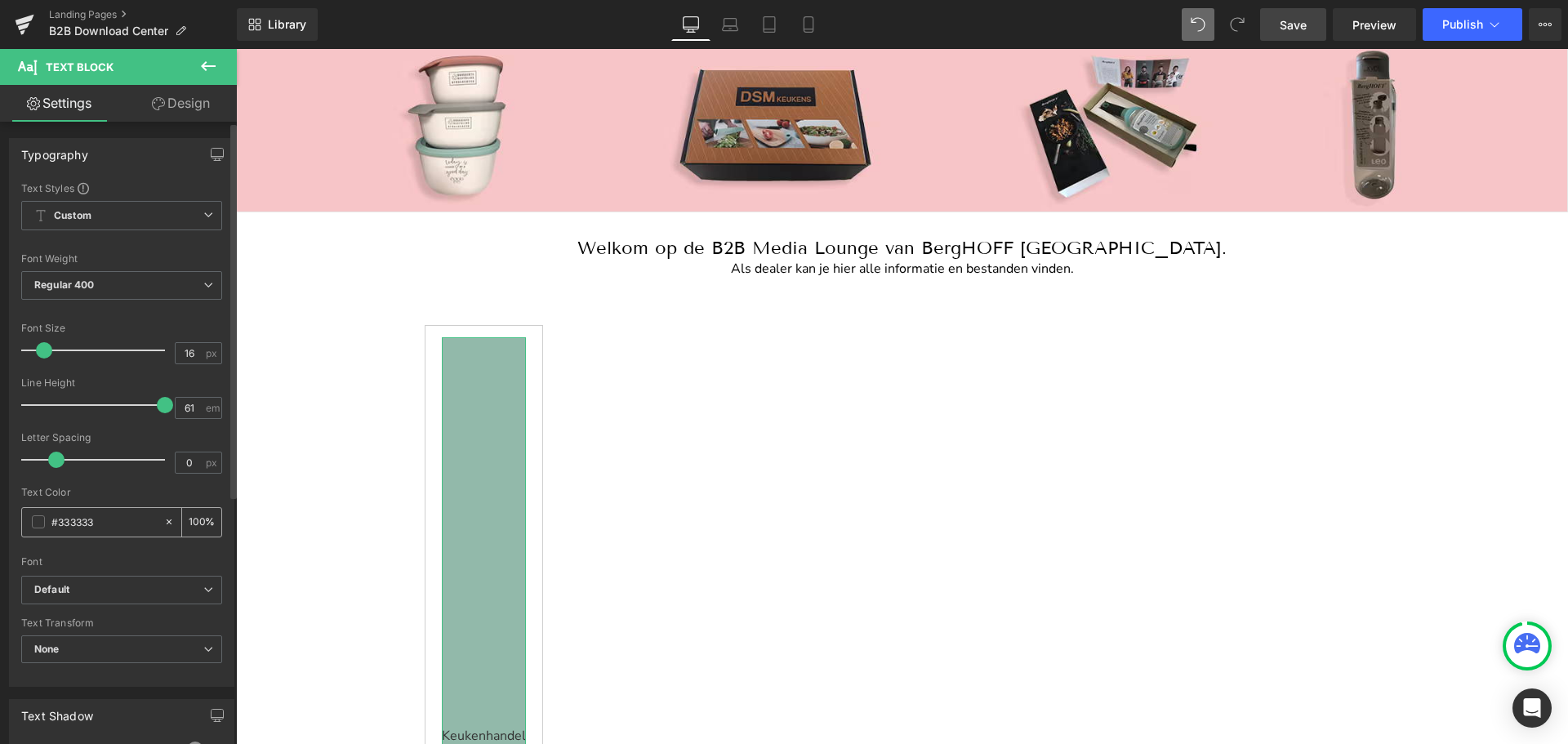
click at [80, 519] on input "#333333" at bounding box center [103, 522] width 104 height 18
paste input "ffffff"
type input "#ffffff"
click at [294, 483] on div "Image Image Image Image ‹ › Carousel Row Welkom op de B2B Media Lounge van Berg…" at bounding box center [902, 742] width 1332 height 1457
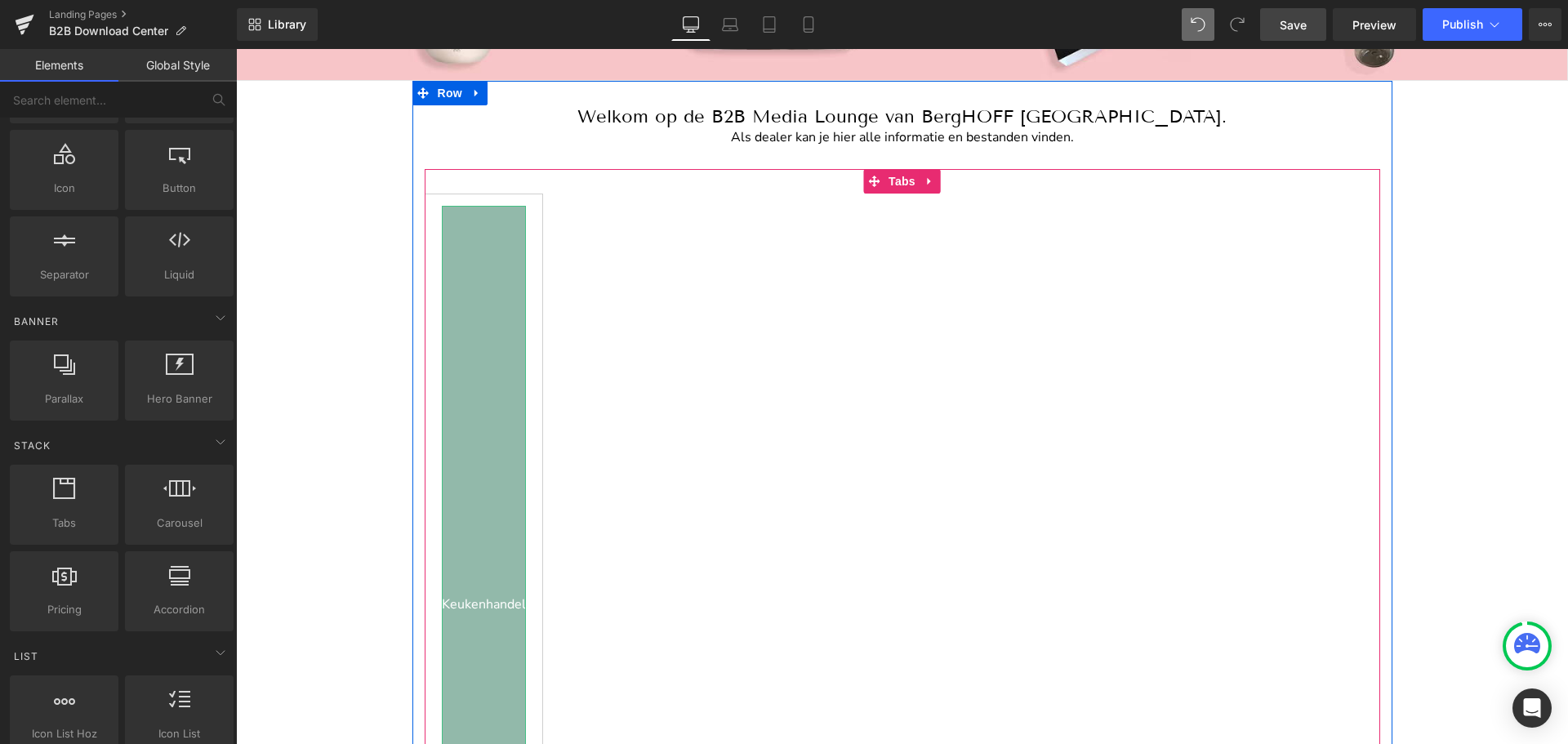
scroll to position [273, 0]
click at [480, 406] on div "Keukenhandel" at bounding box center [483, 605] width 84 height 798
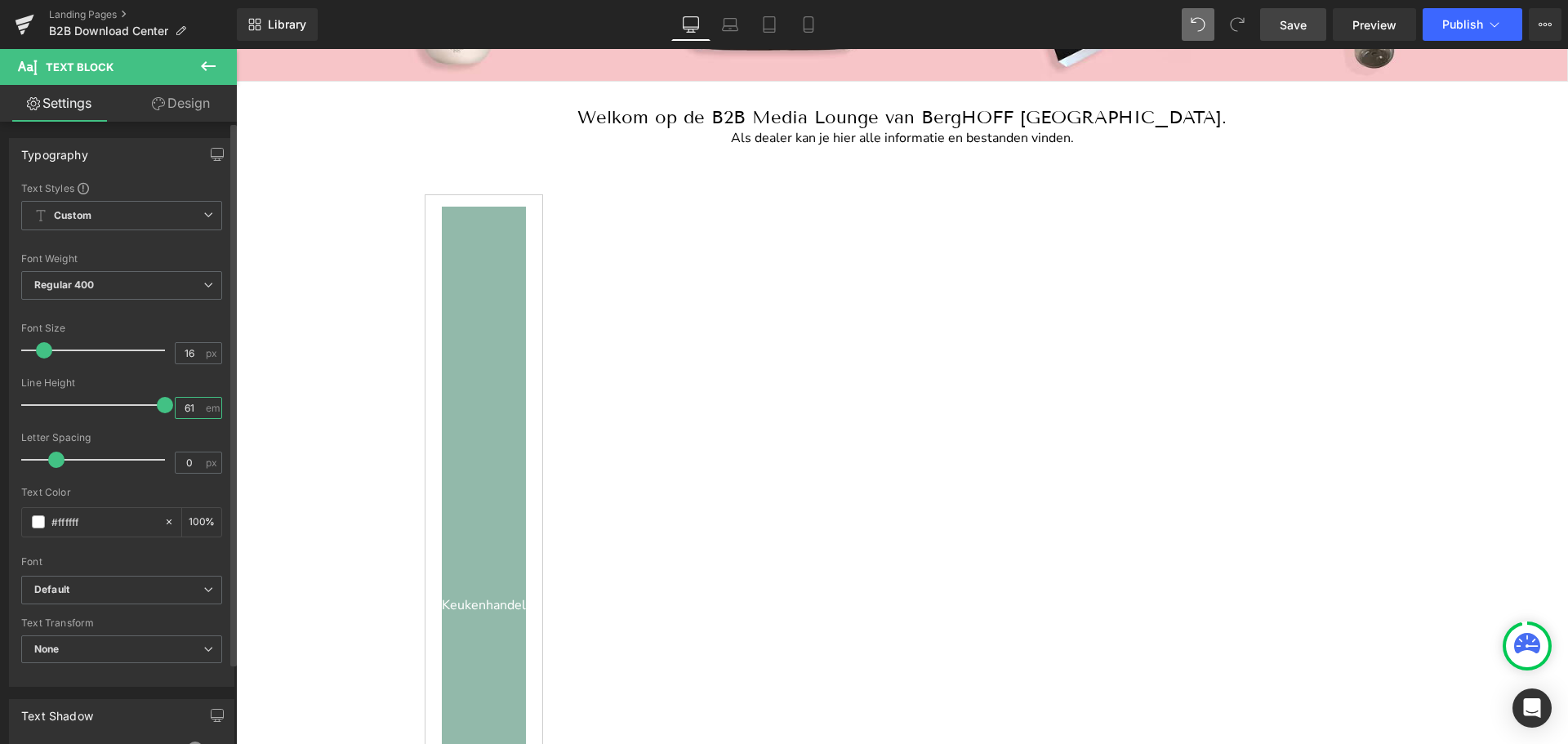
click at [183, 403] on input "61" at bounding box center [190, 407] width 29 height 20
type input "1"
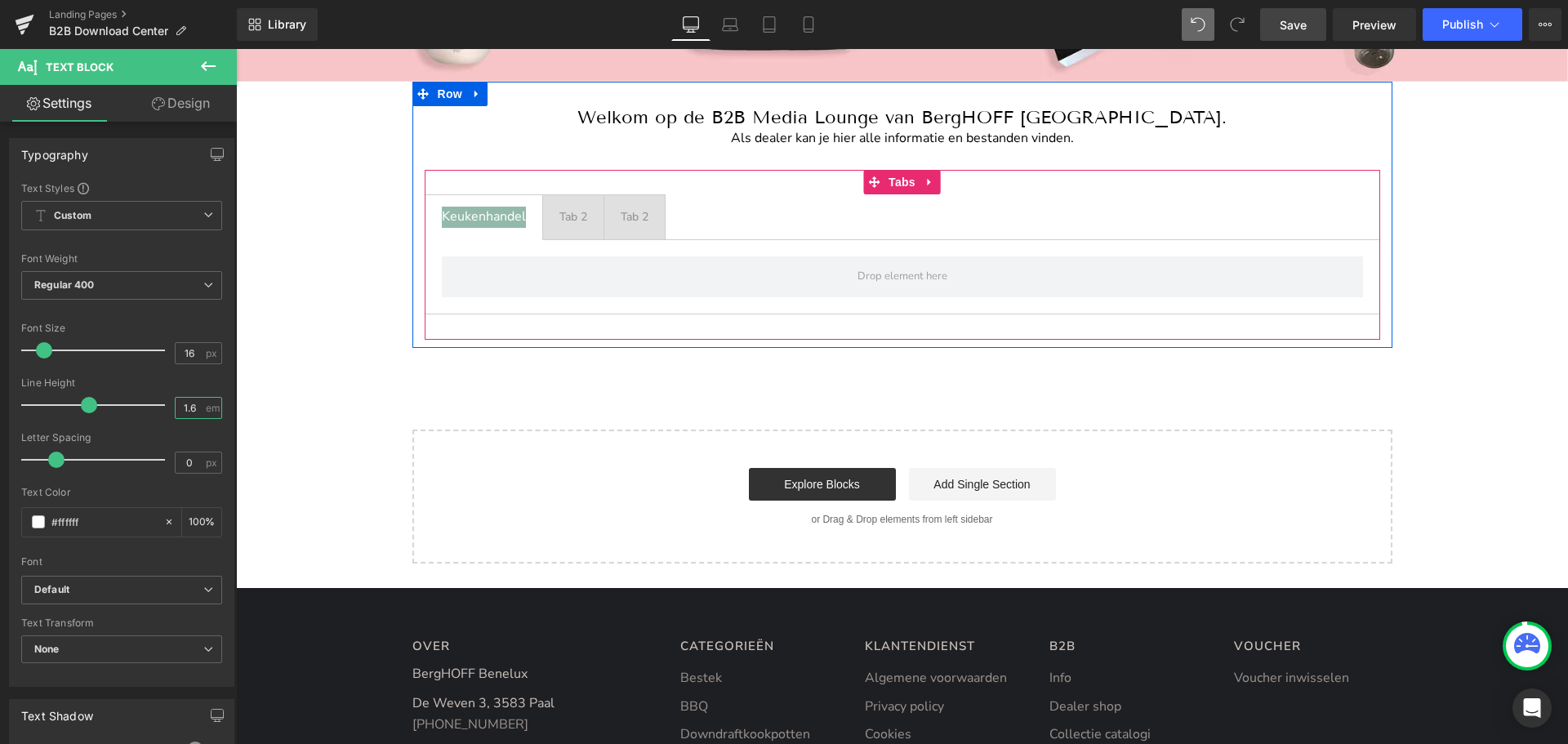
type input "1.6"
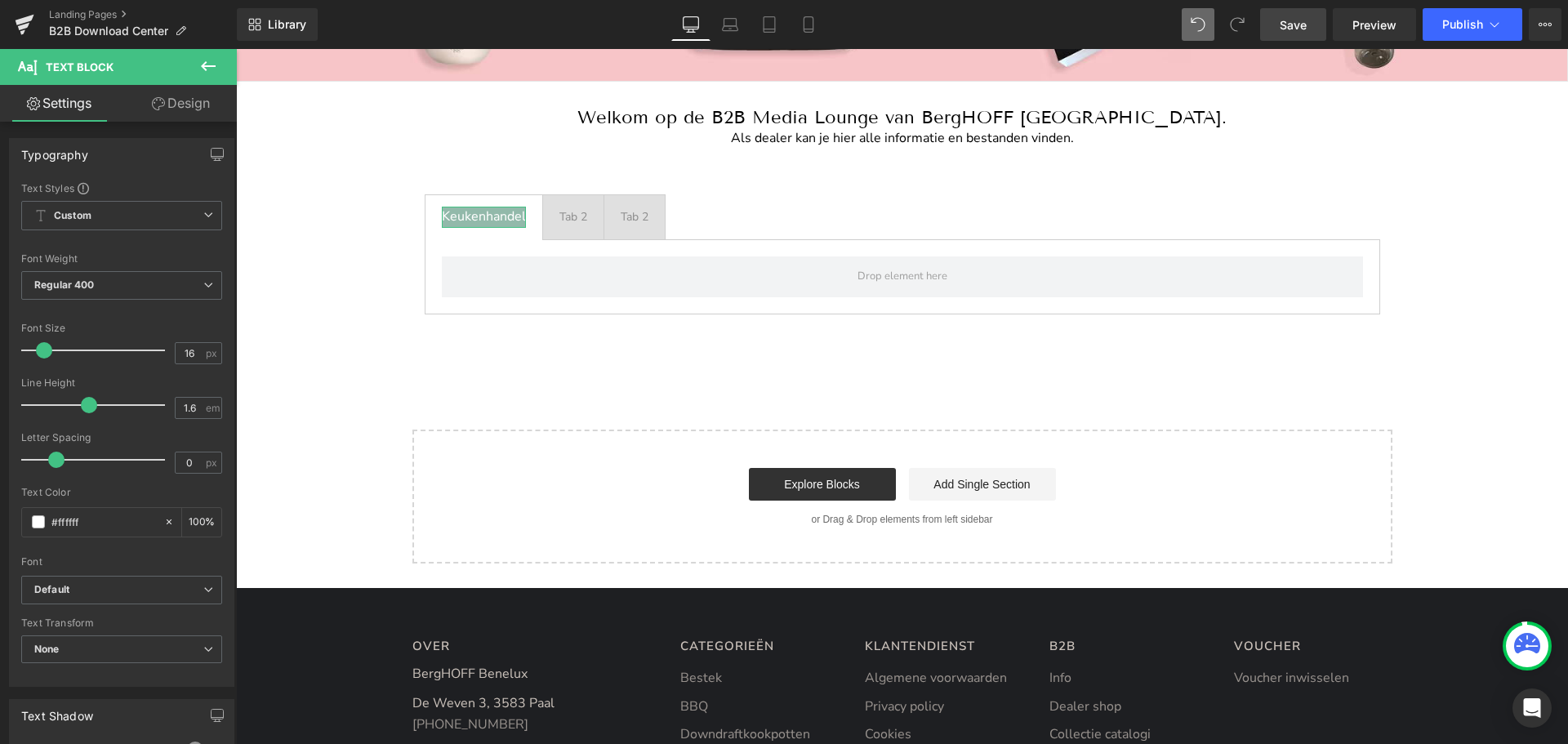
click at [189, 103] on link "Design" at bounding box center [181, 103] width 119 height 36
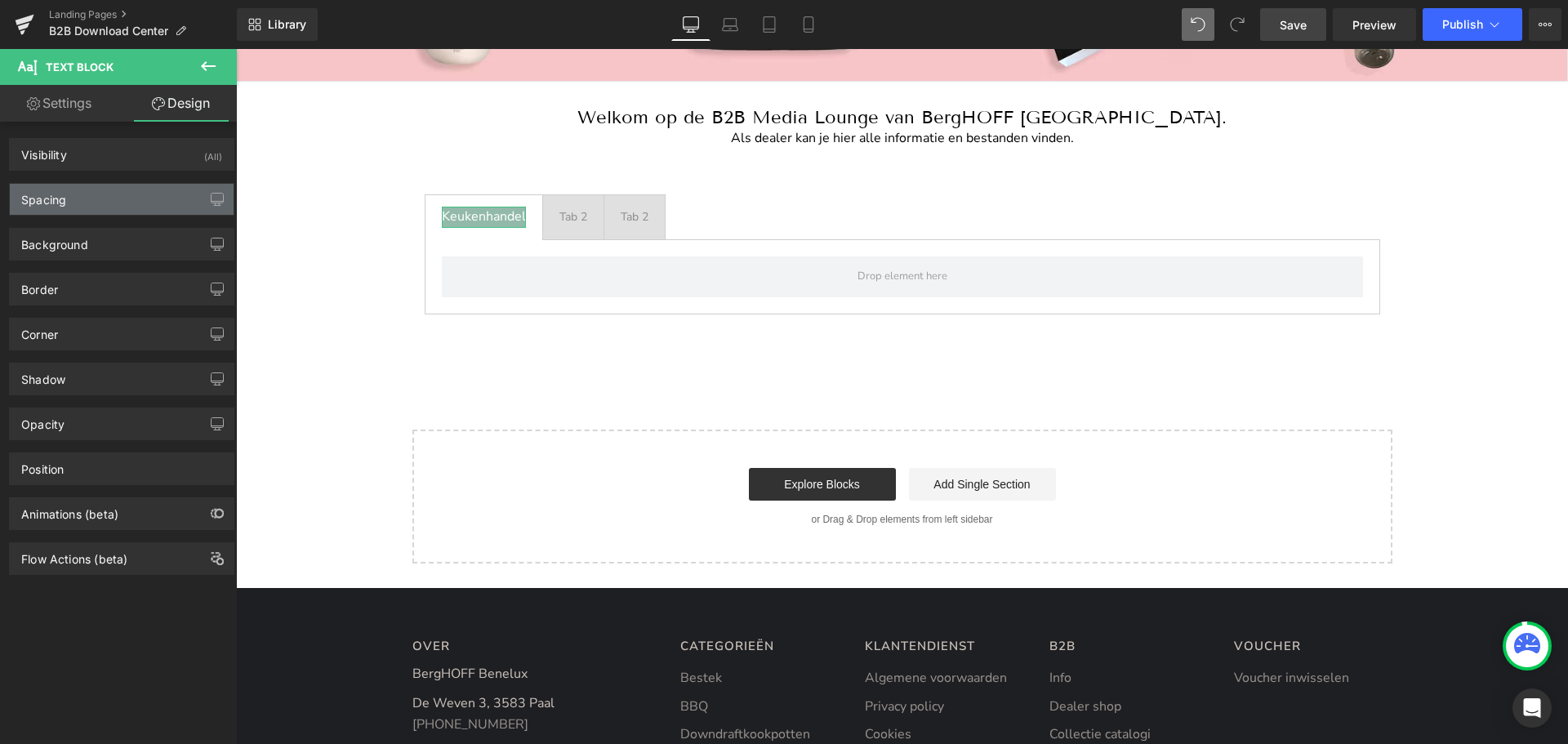
click at [87, 200] on div "Spacing" at bounding box center [122, 199] width 224 height 31
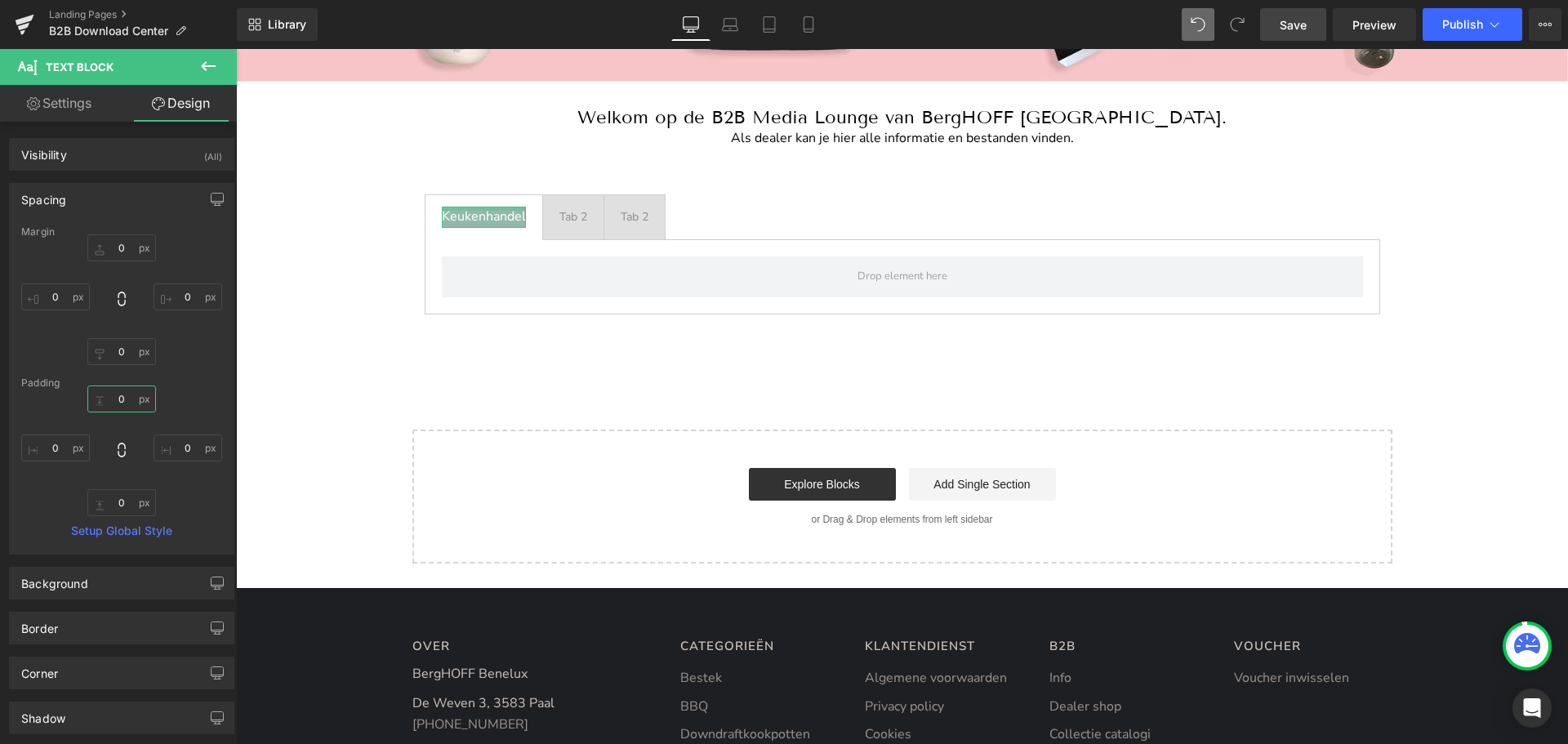
click at [125, 395] on input "0" at bounding box center [122, 399] width 69 height 27
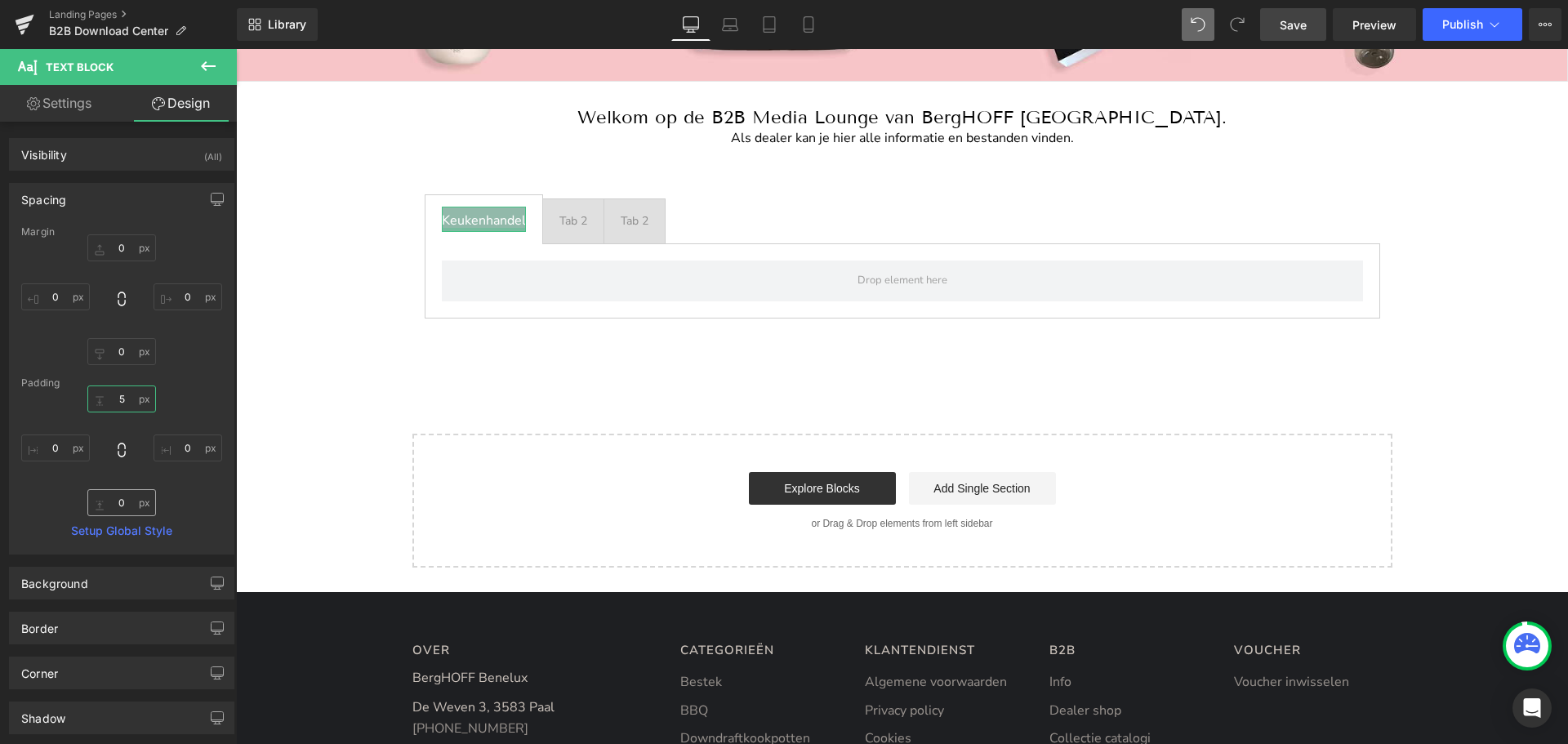
type input "5"
click at [116, 498] on input "0" at bounding box center [122, 503] width 69 height 27
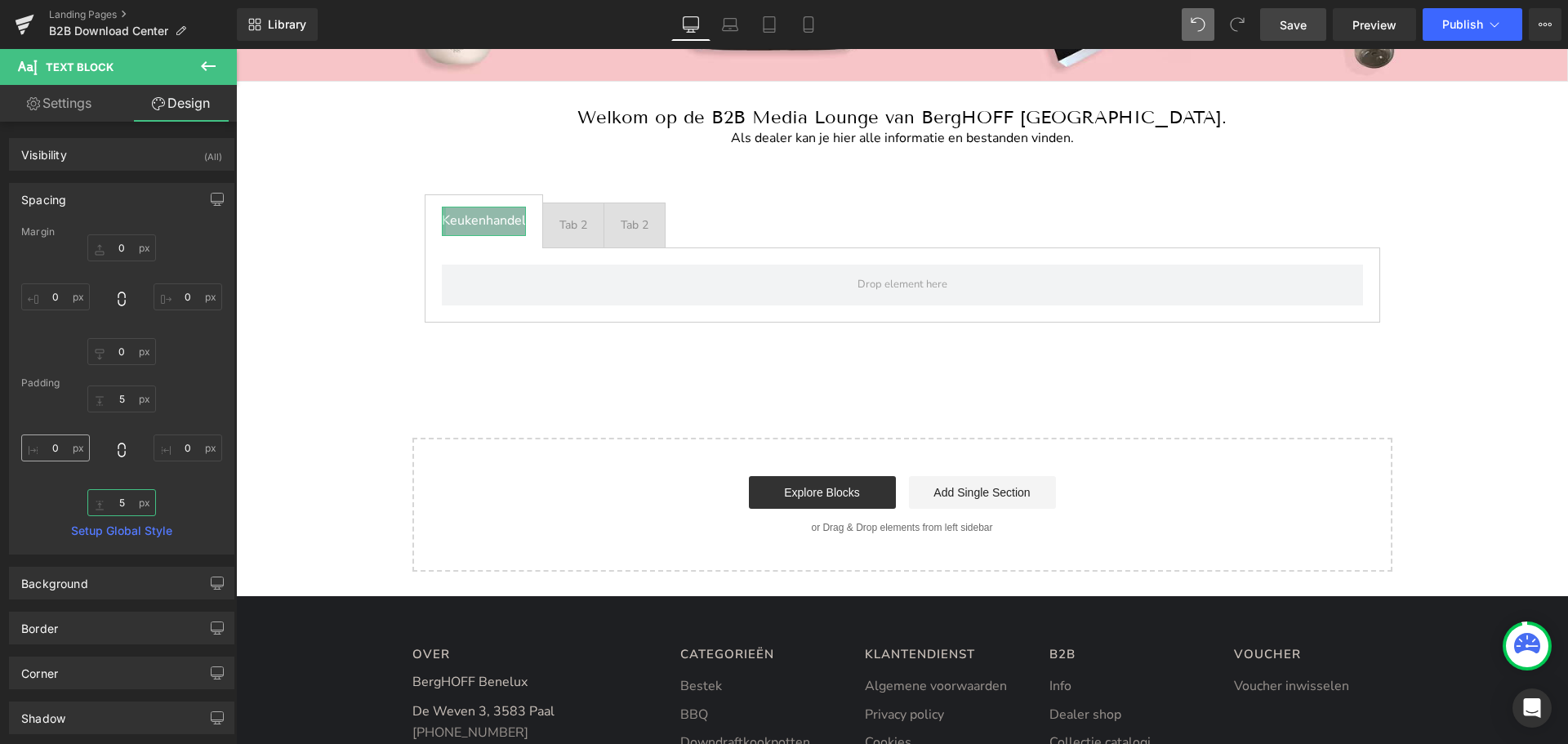
type input "5"
click at [53, 445] on input "0" at bounding box center [56, 448] width 69 height 27
type input "20"
click at [179, 446] on input "0" at bounding box center [188, 448] width 69 height 27
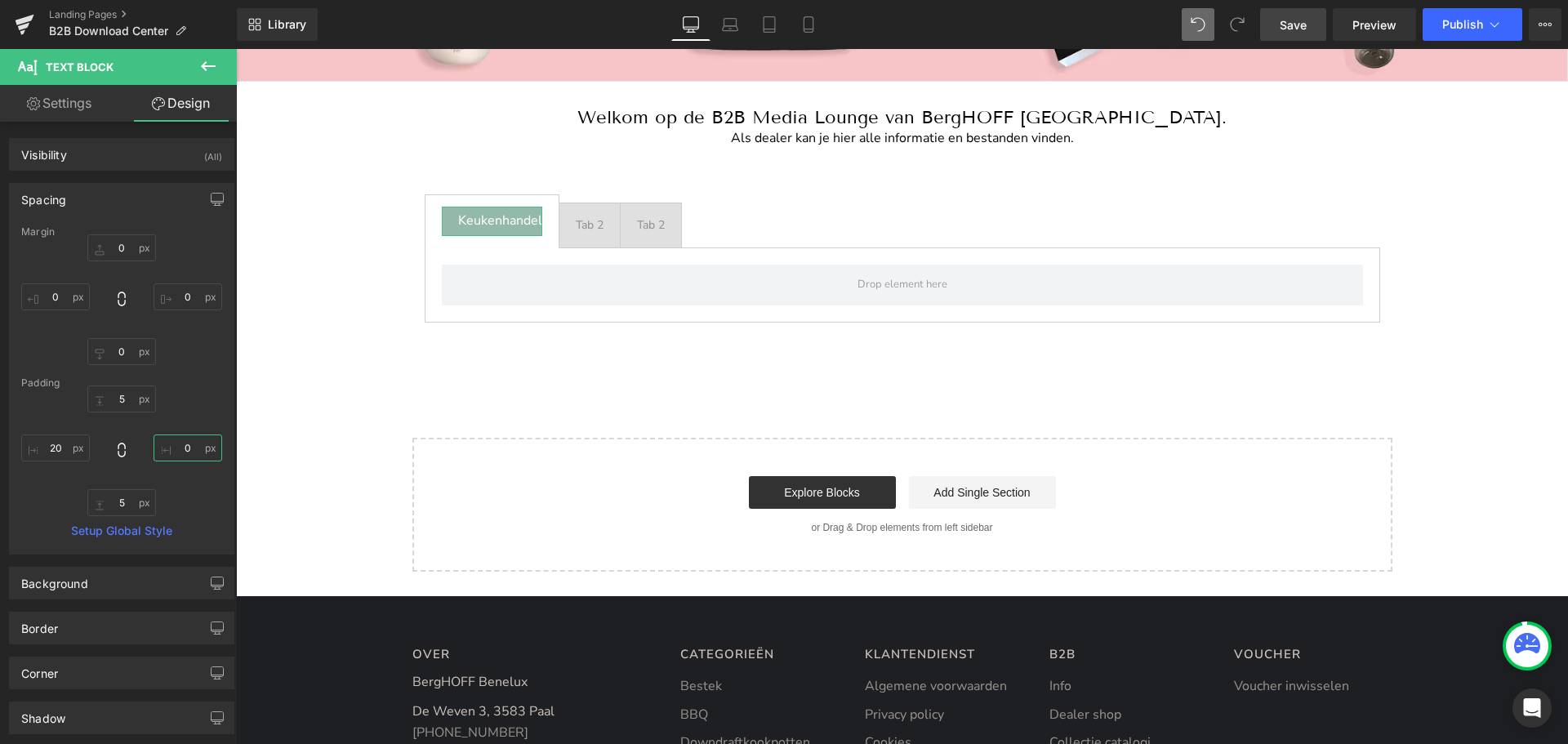
click at [179, 446] on input "0" at bounding box center [188, 448] width 69 height 27
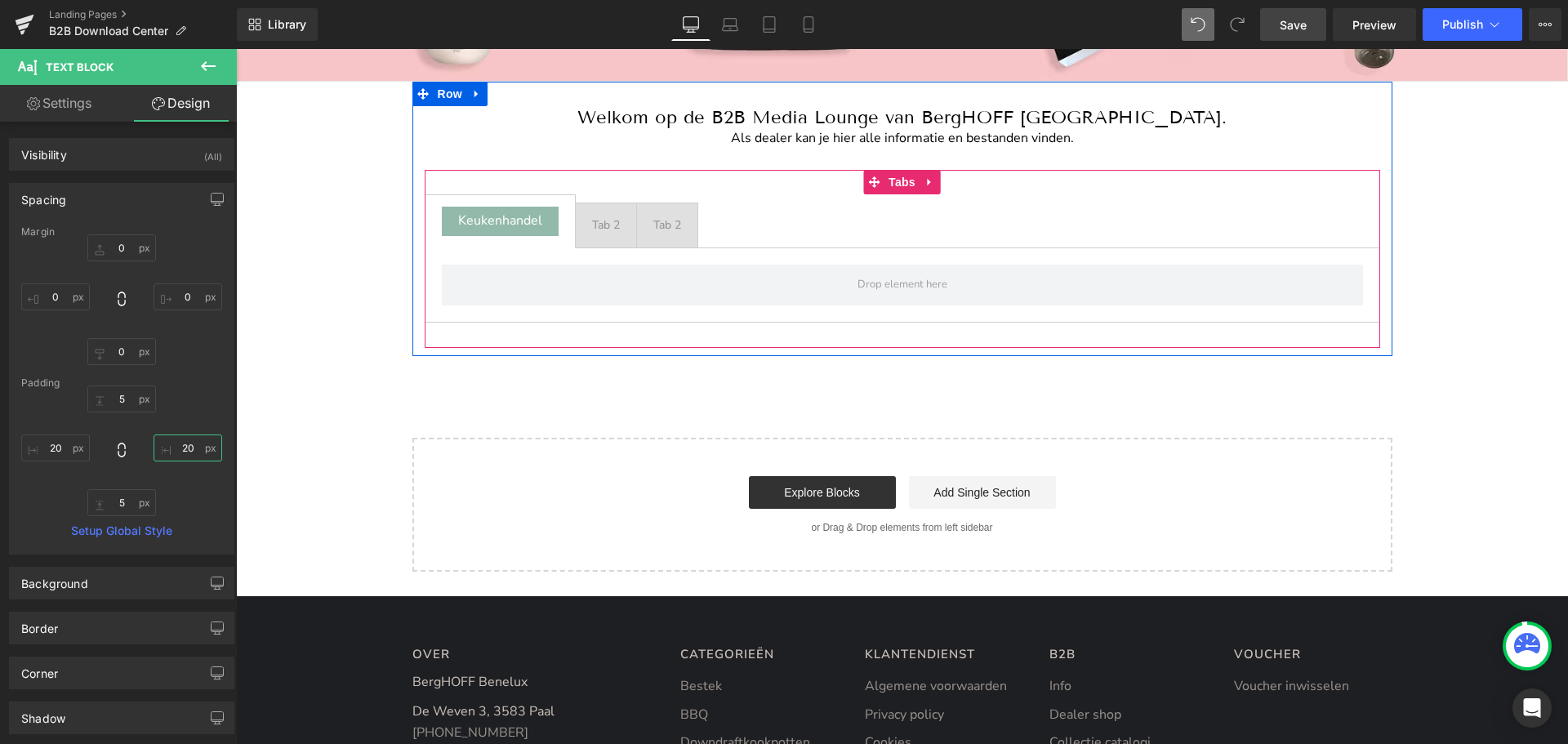
type input "20"
click at [892, 183] on span "Tabs" at bounding box center [902, 182] width 35 height 25
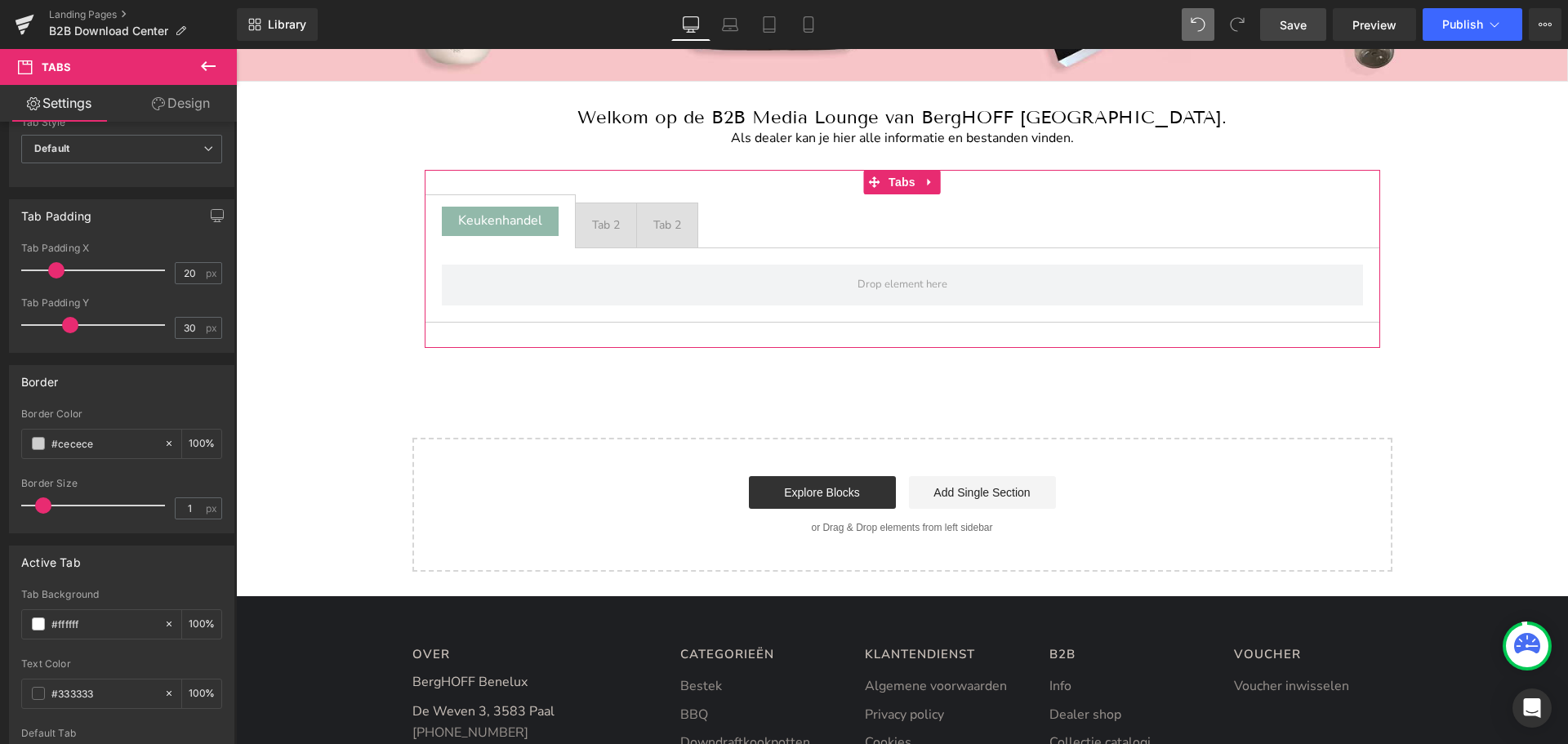
scroll to position [181, 0]
click at [164, 447] on icon at bounding box center [169, 442] width 11 height 11
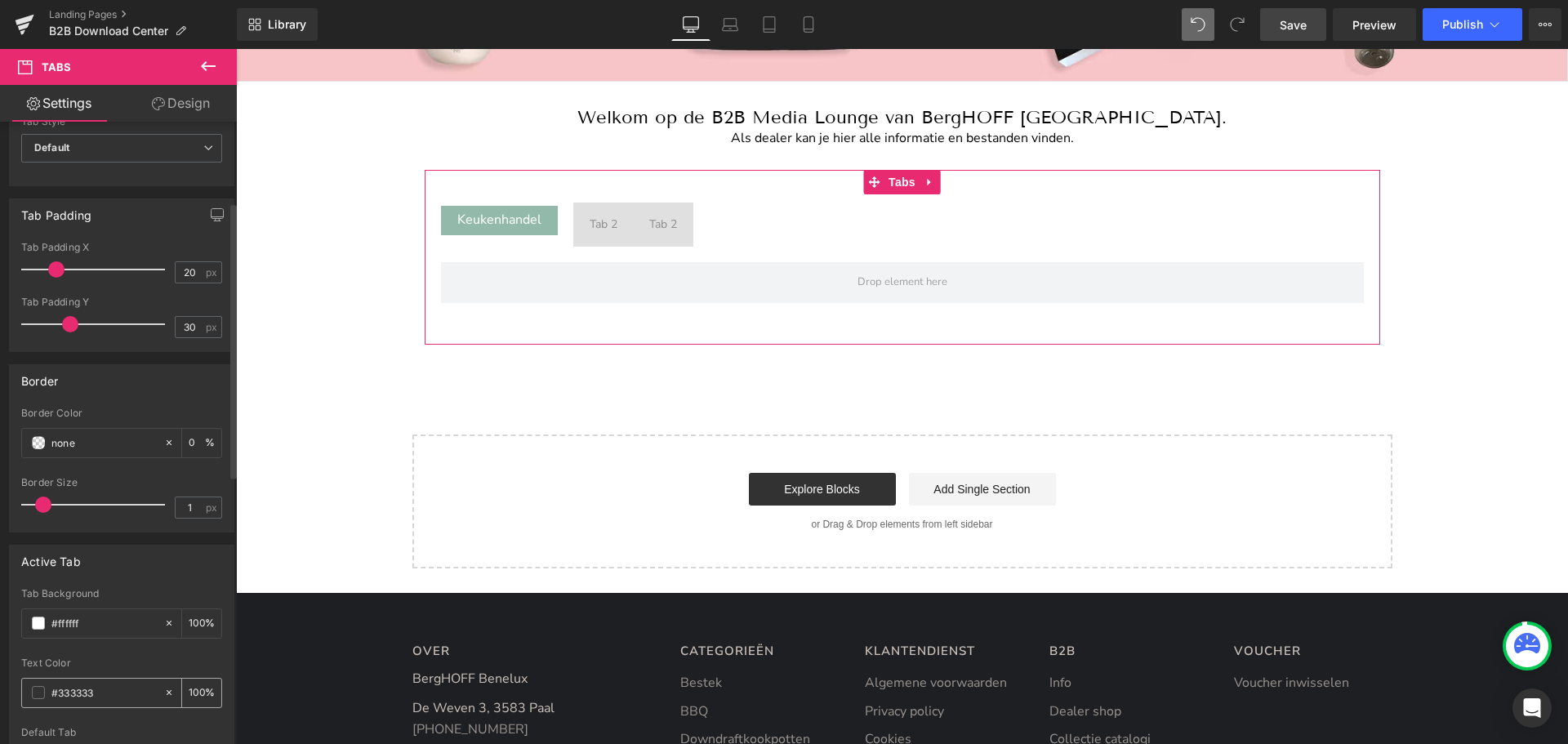
click at [78, 693] on input "#333333" at bounding box center [103, 692] width 104 height 18
paste input "92b9aa"
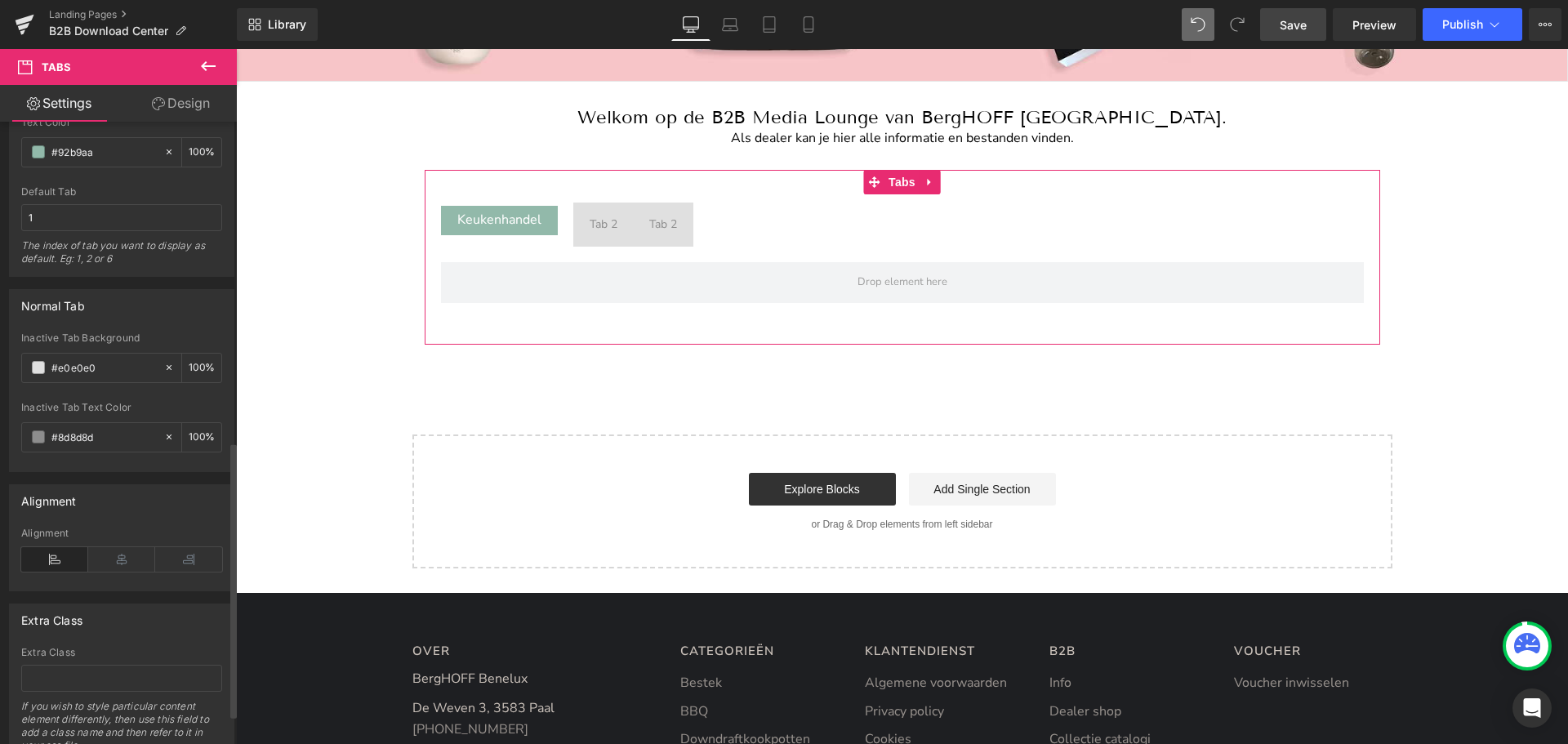
scroll to position [724, 0]
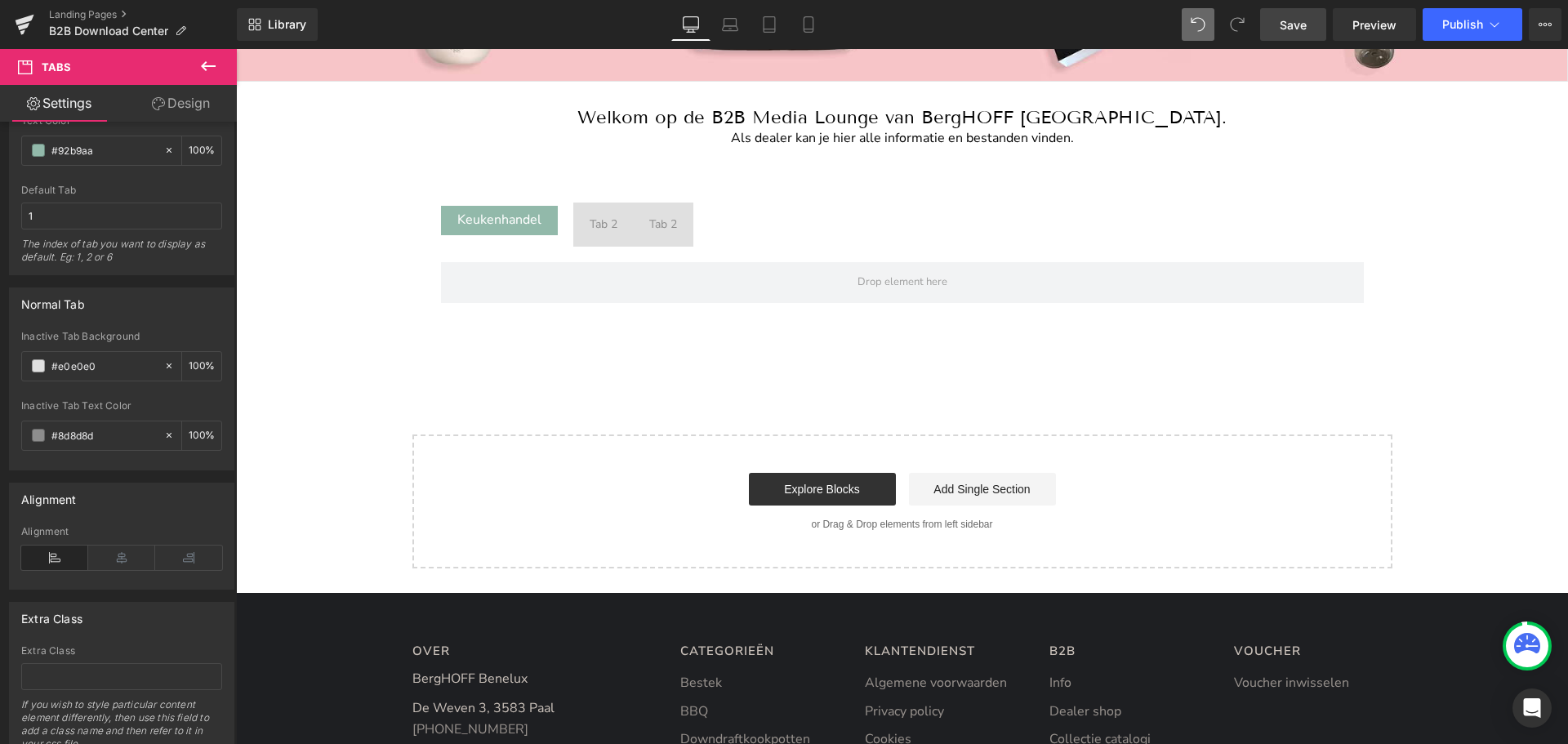
type input "#92b9aa"
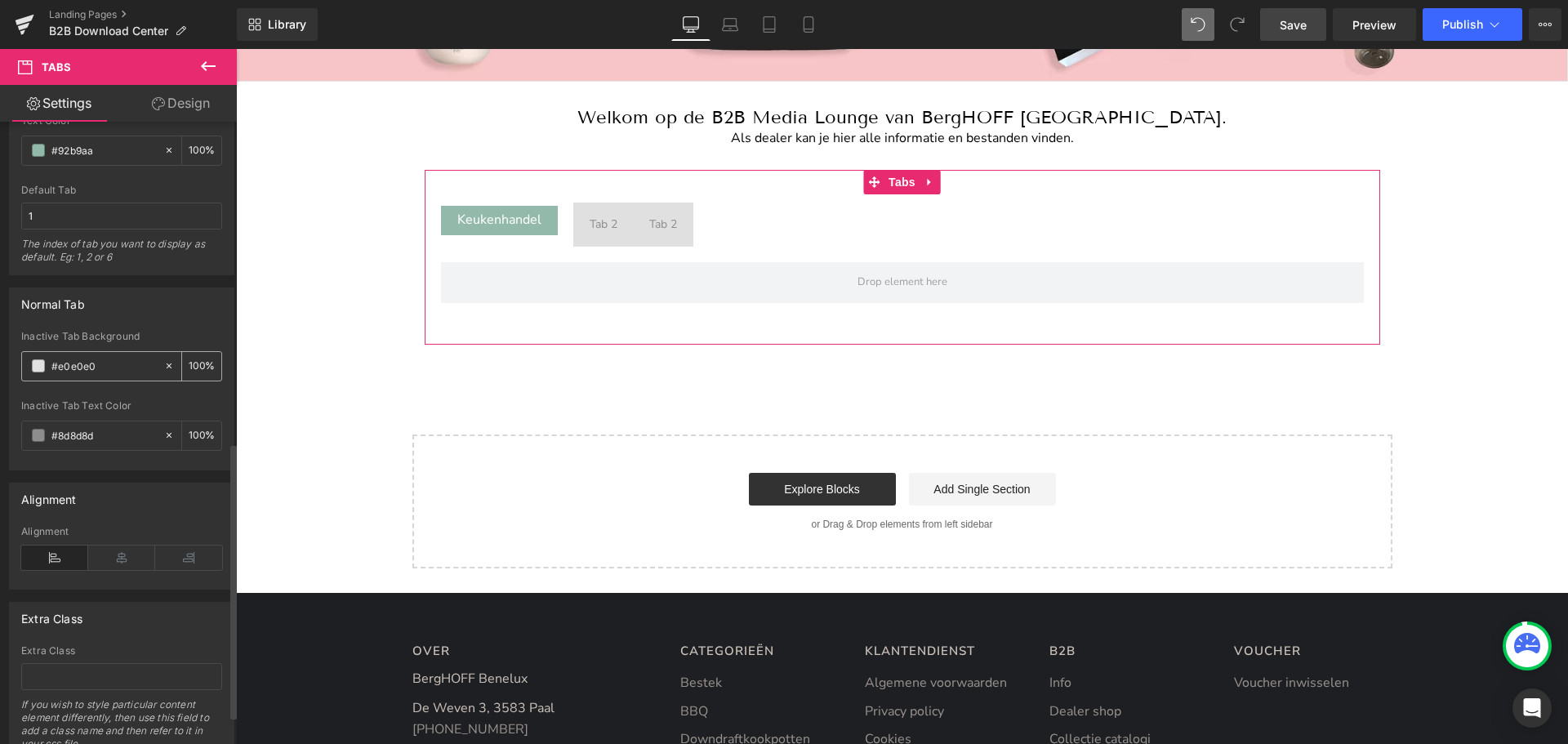
click at [73, 360] on input "#e0e0e0" at bounding box center [103, 366] width 104 height 18
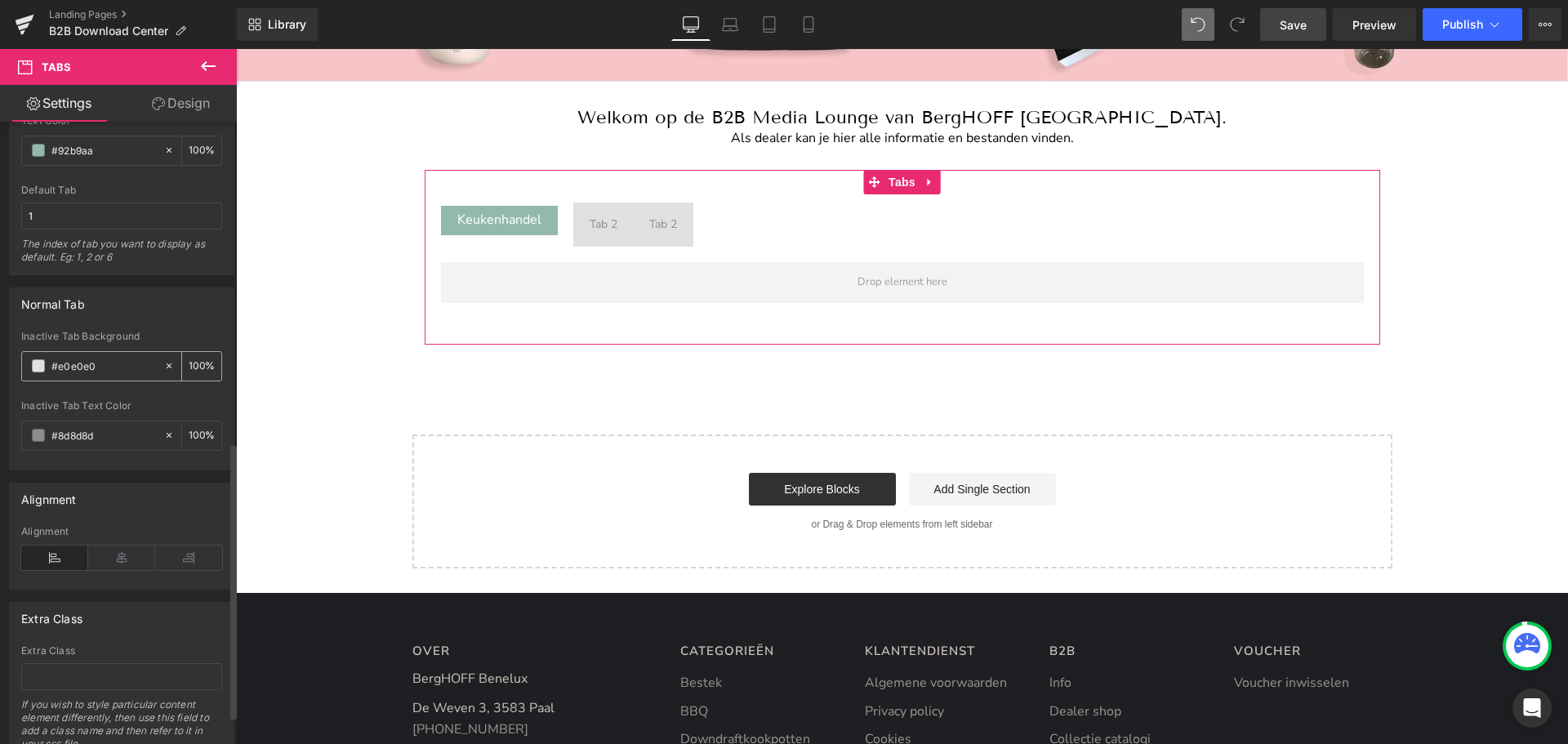
click at [73, 360] on input "#e0e0e0" at bounding box center [103, 366] width 104 height 18
paste input "ffffff"
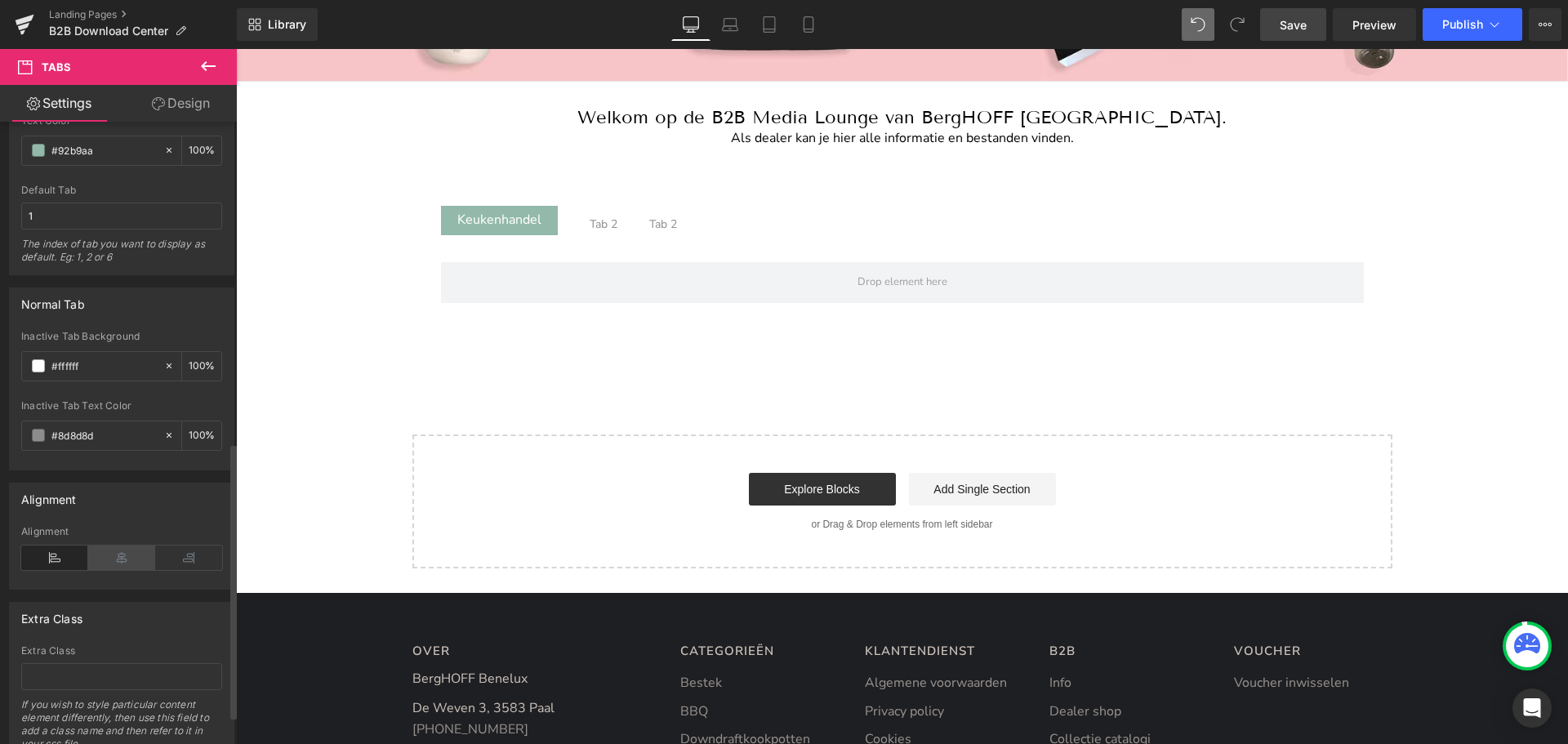
type input "#ffffff"
click at [120, 557] on icon at bounding box center [122, 558] width 67 height 25
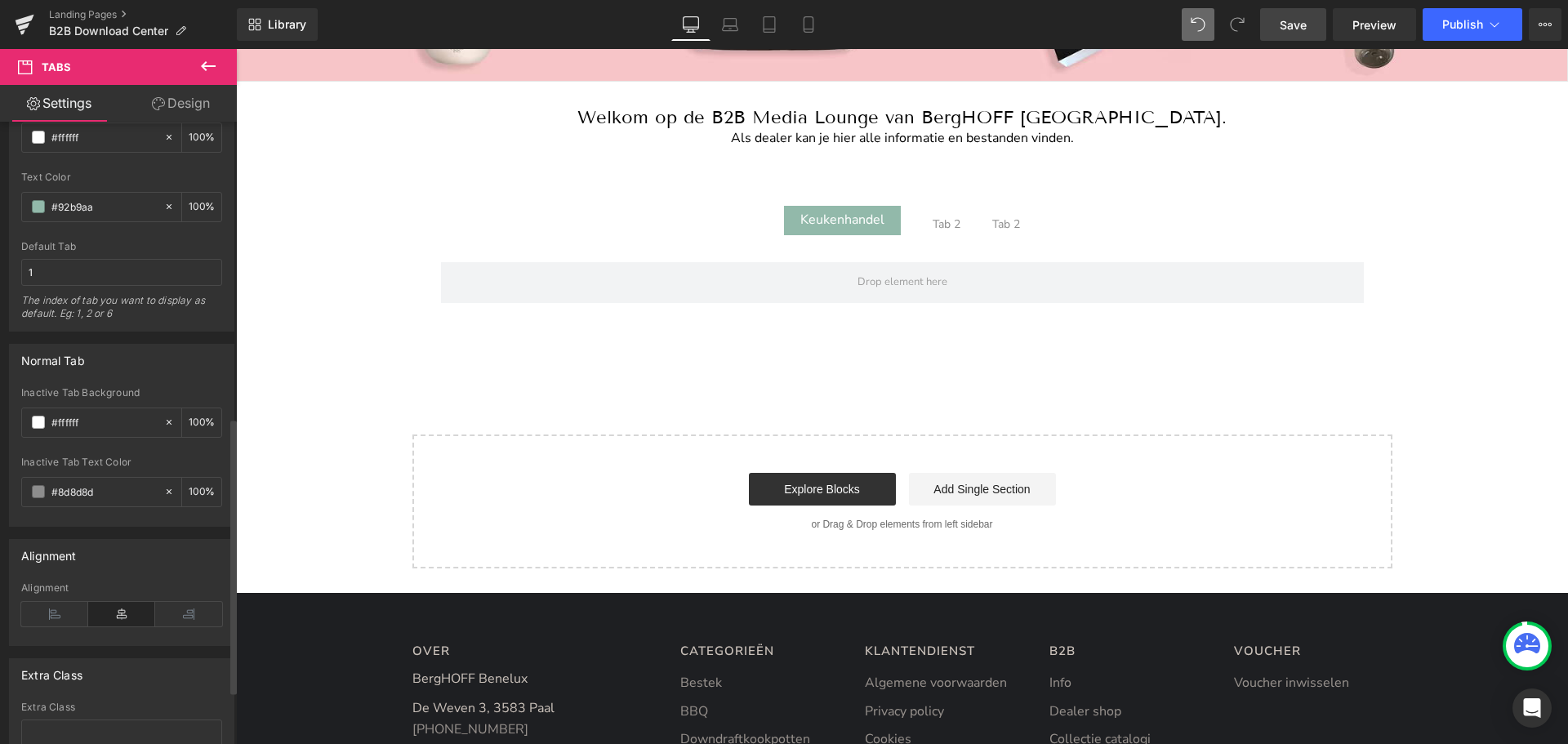
scroll to position [651, 0]
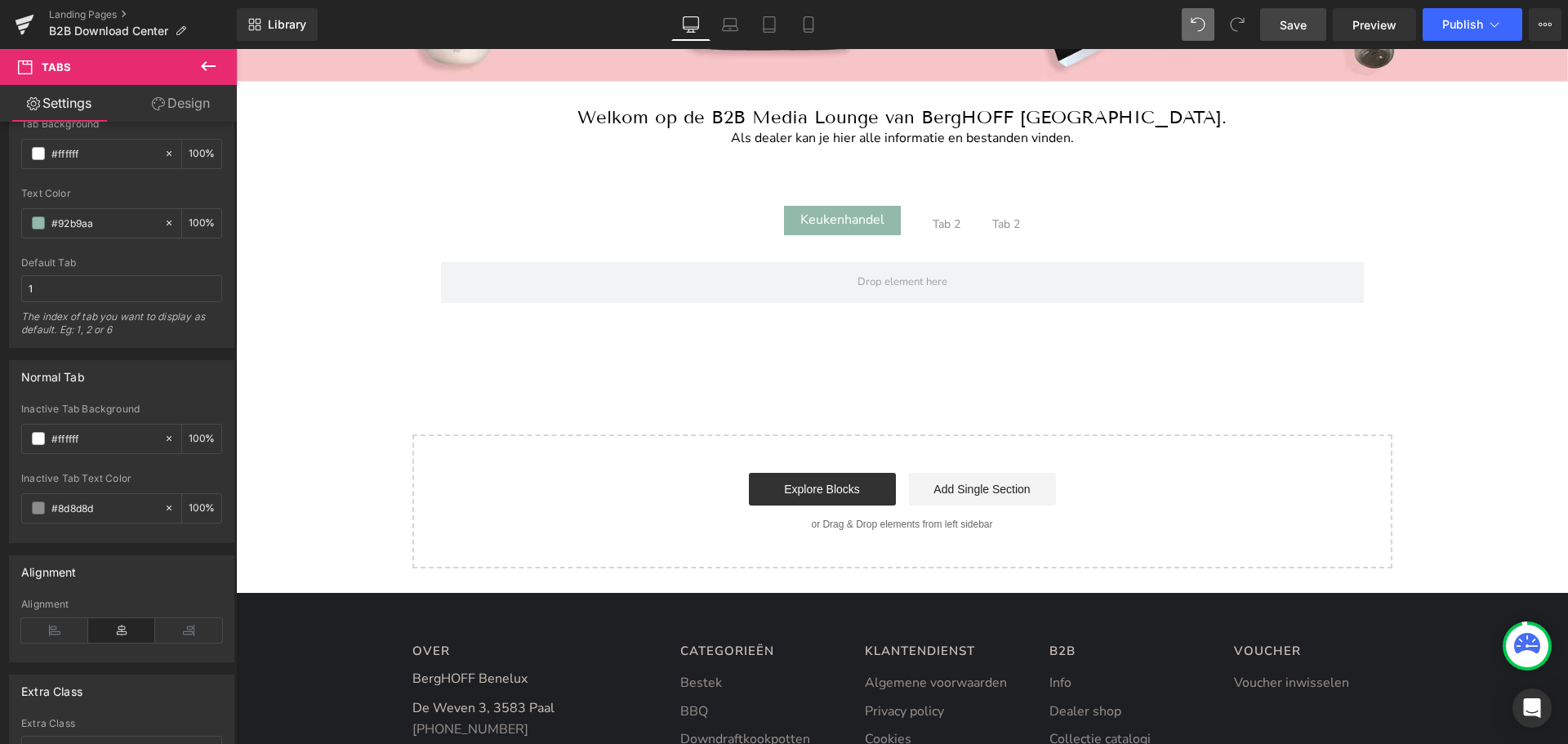
click at [1300, 33] on span "Save" at bounding box center [1293, 25] width 27 height 17
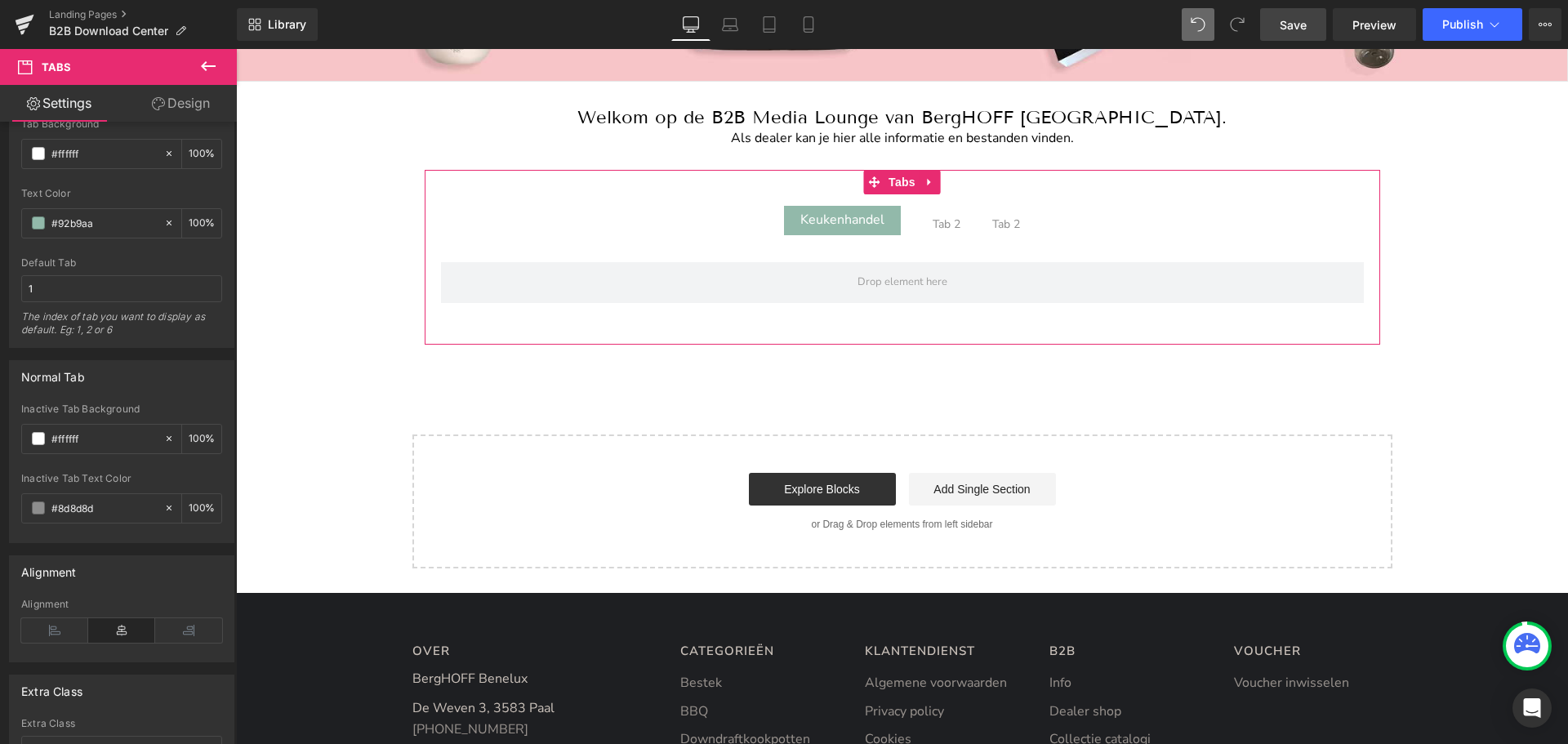
click at [195, 108] on link "Design" at bounding box center [181, 103] width 119 height 36
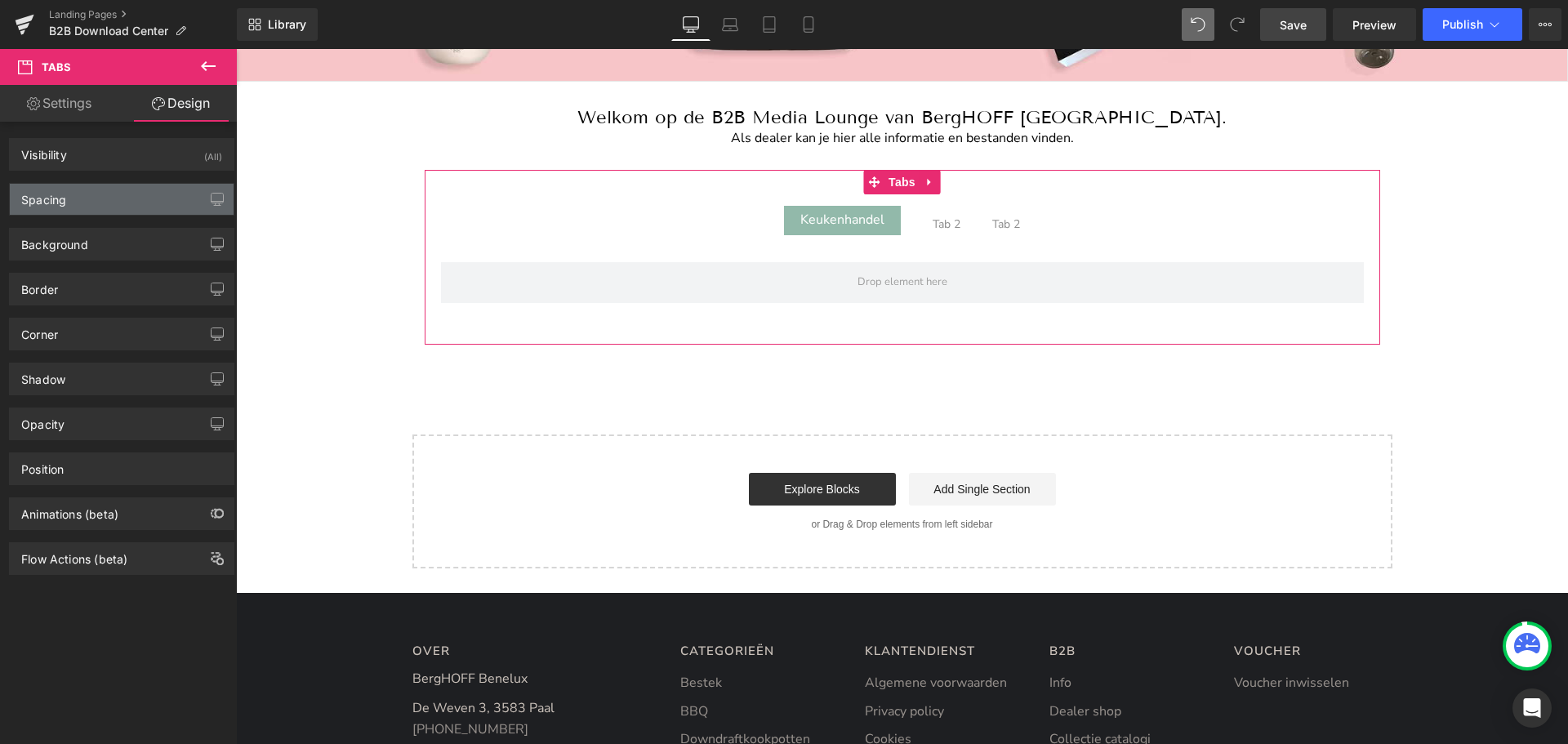
click at [98, 193] on div "Spacing" at bounding box center [122, 199] width 224 height 31
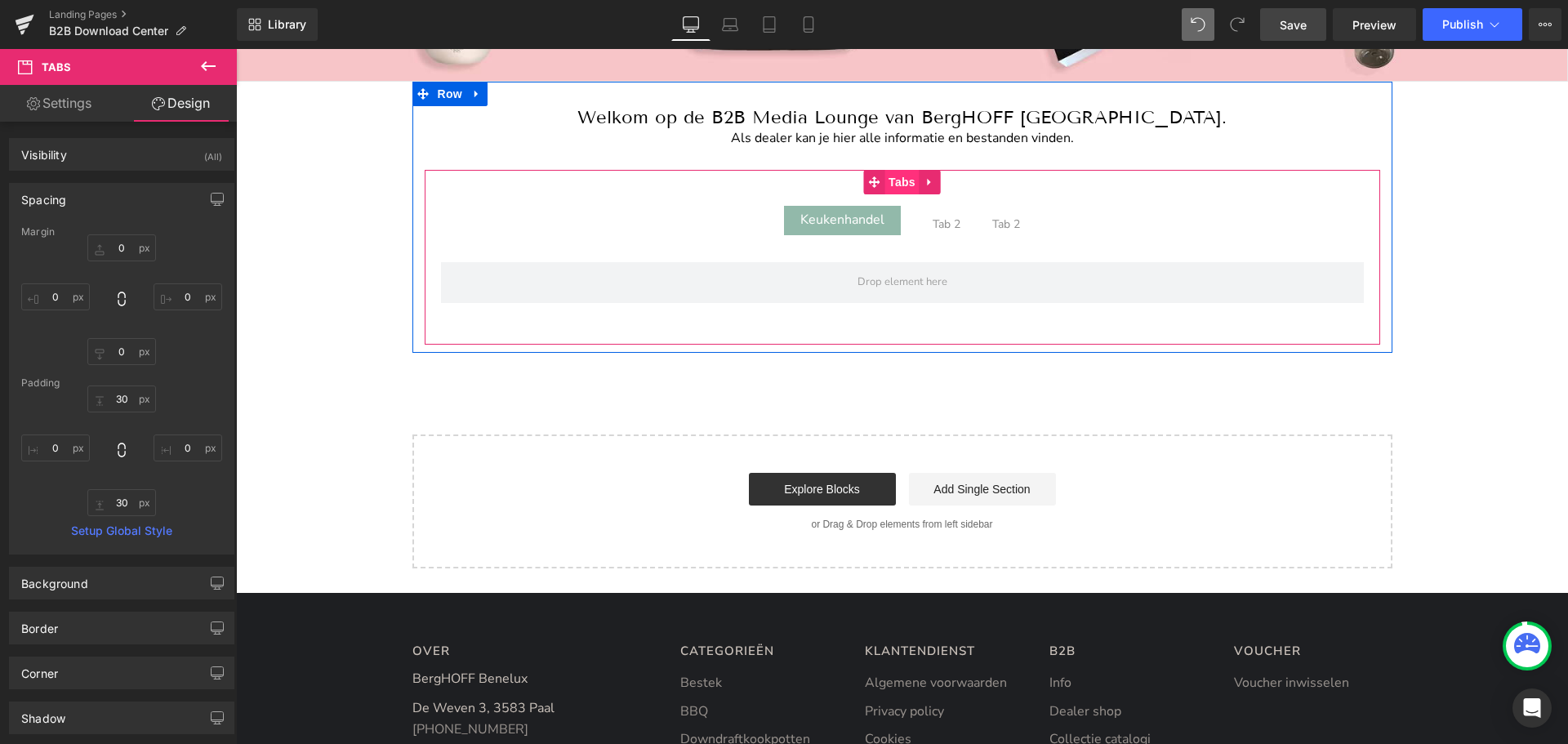
click at [898, 184] on span "Tabs" at bounding box center [902, 182] width 35 height 25
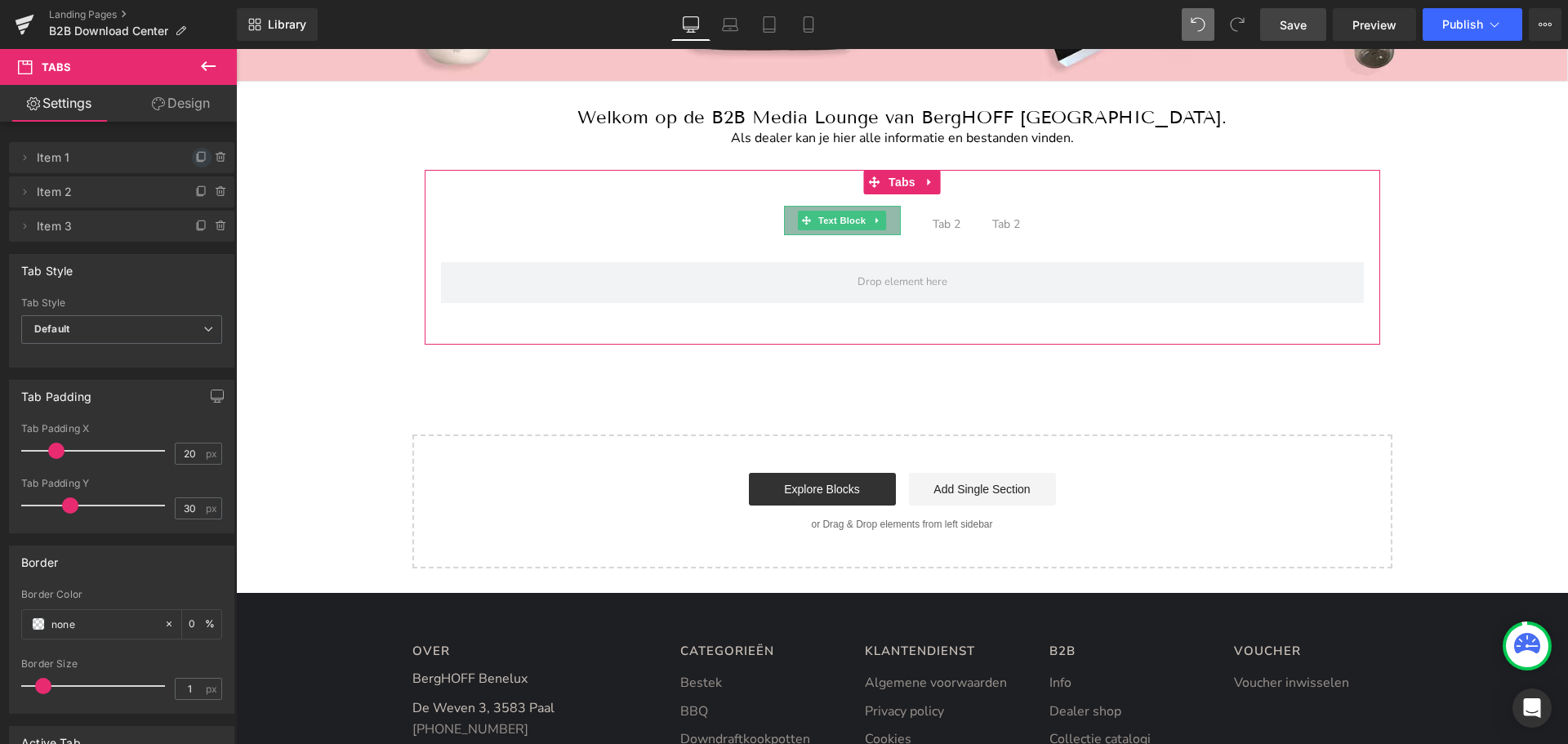
click at [195, 154] on icon at bounding box center [202, 158] width 13 height 13
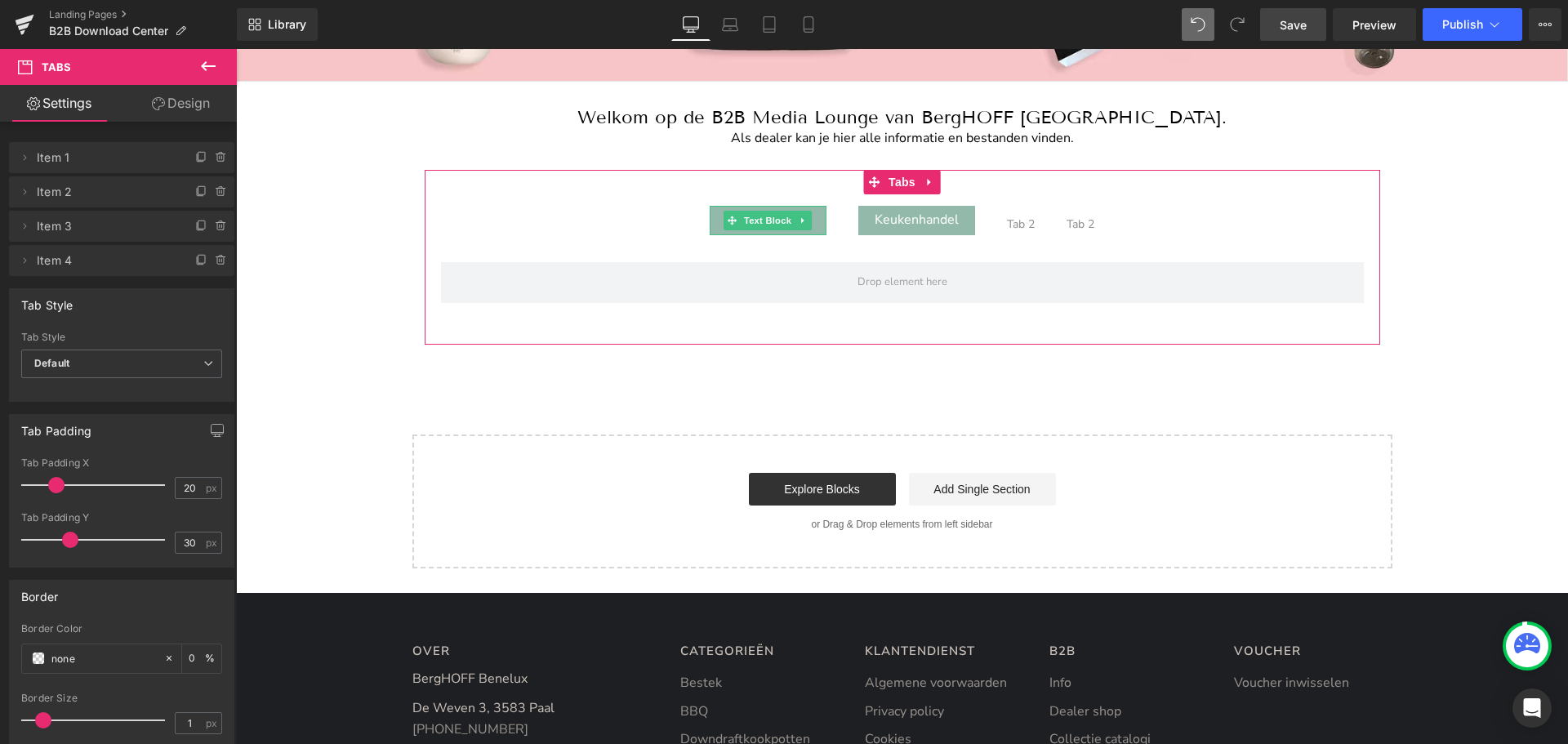
click at [195, 154] on icon at bounding box center [202, 158] width 13 height 13
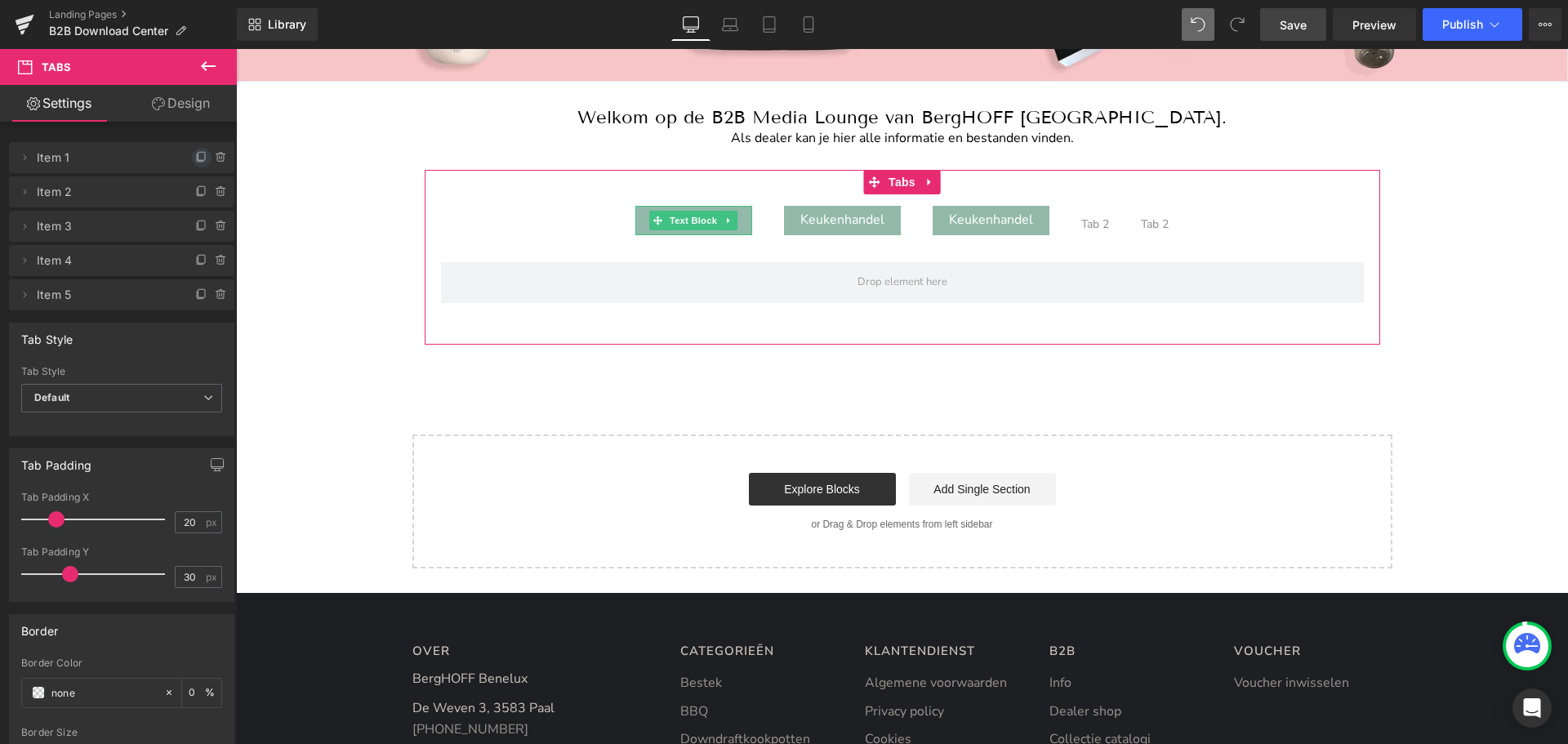
click at [196, 158] on icon at bounding box center [202, 158] width 13 height 13
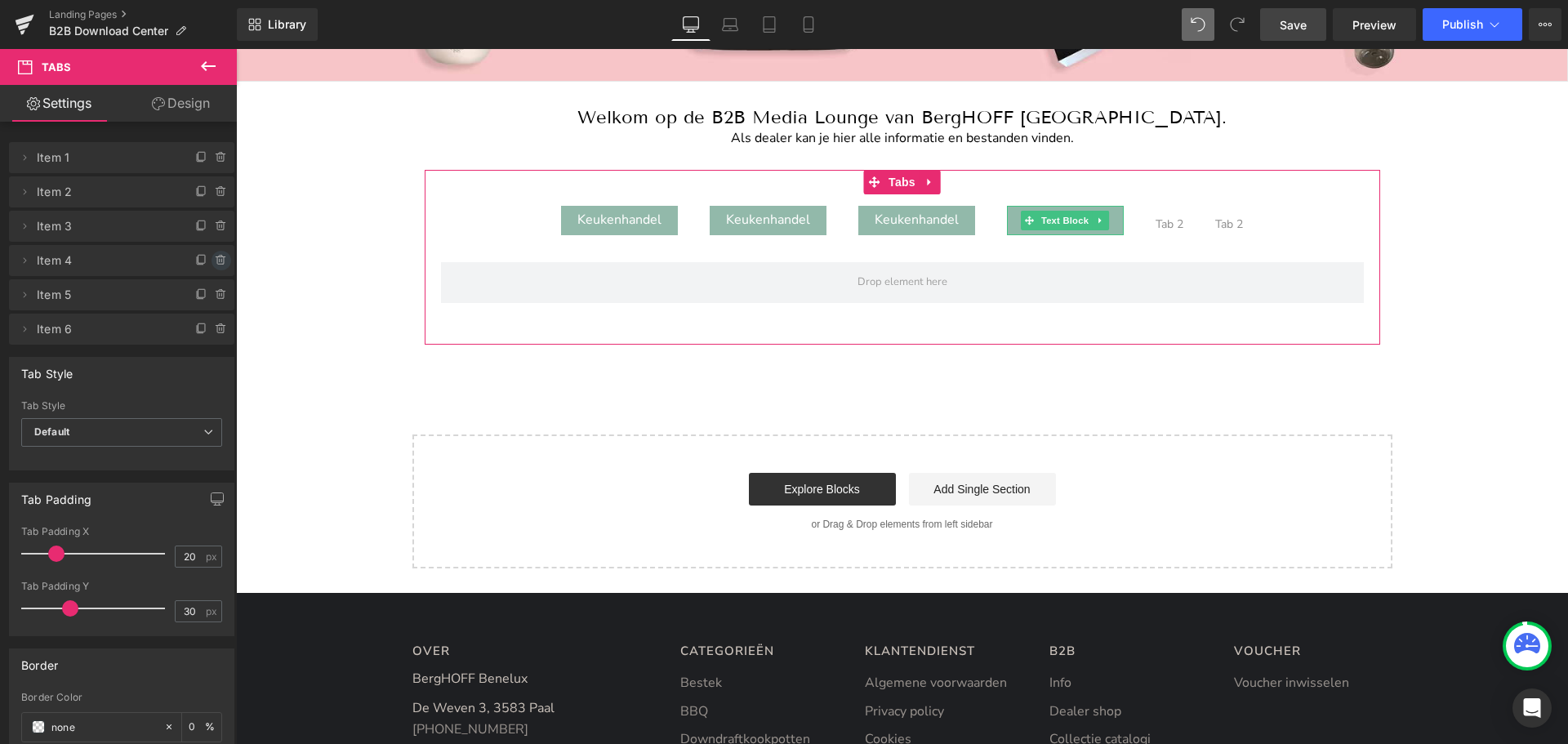
click at [214, 255] on icon at bounding box center [221, 260] width 13 height 13
click at [149, 256] on button "Cancel" at bounding box center [146, 261] width 55 height 21
click at [214, 293] on icon at bounding box center [221, 295] width 13 height 13
click at [212, 293] on button "Delete" at bounding box center [204, 296] width 52 height 21
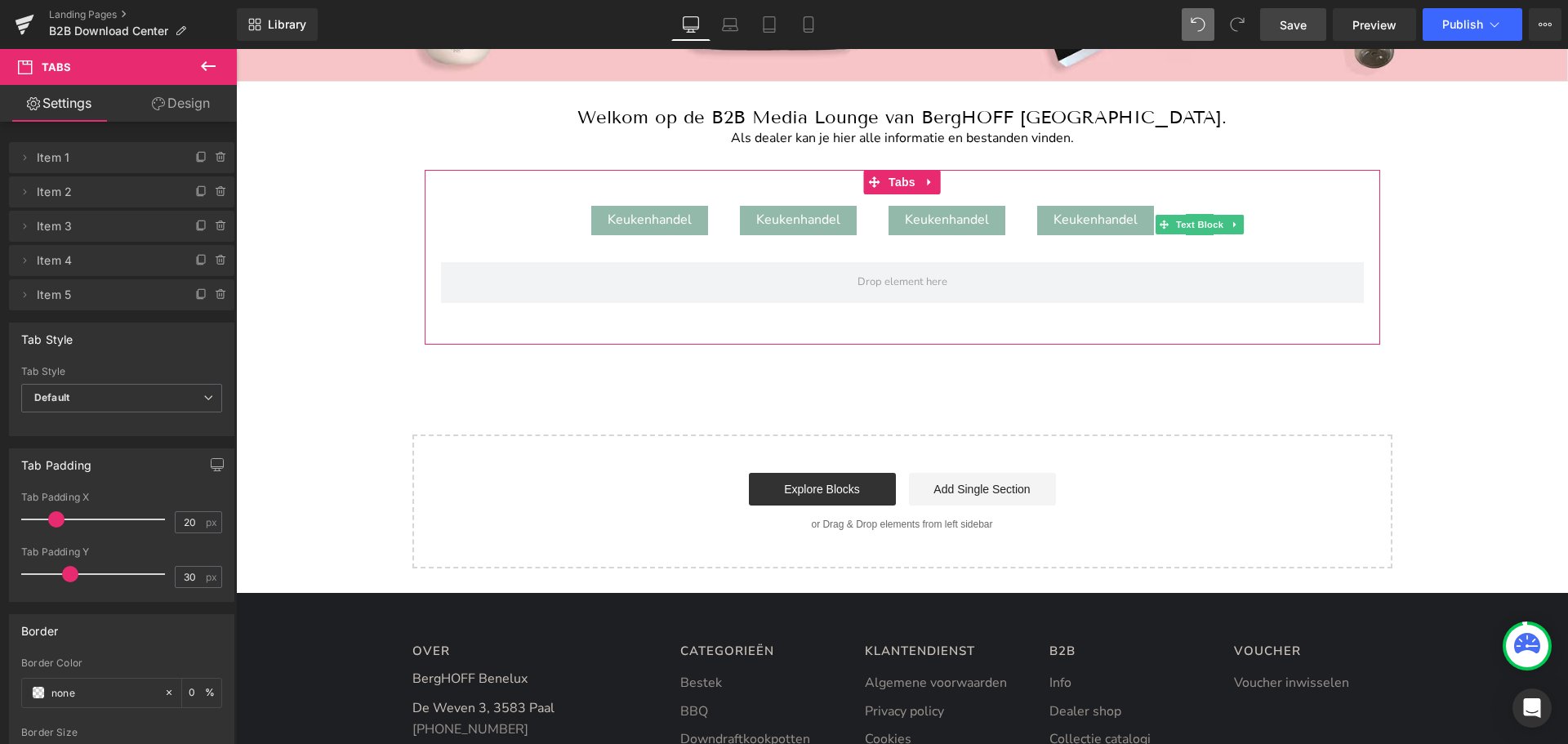
click at [214, 293] on icon at bounding box center [221, 295] width 13 height 13
click at [212, 293] on button "Delete" at bounding box center [204, 296] width 52 height 21
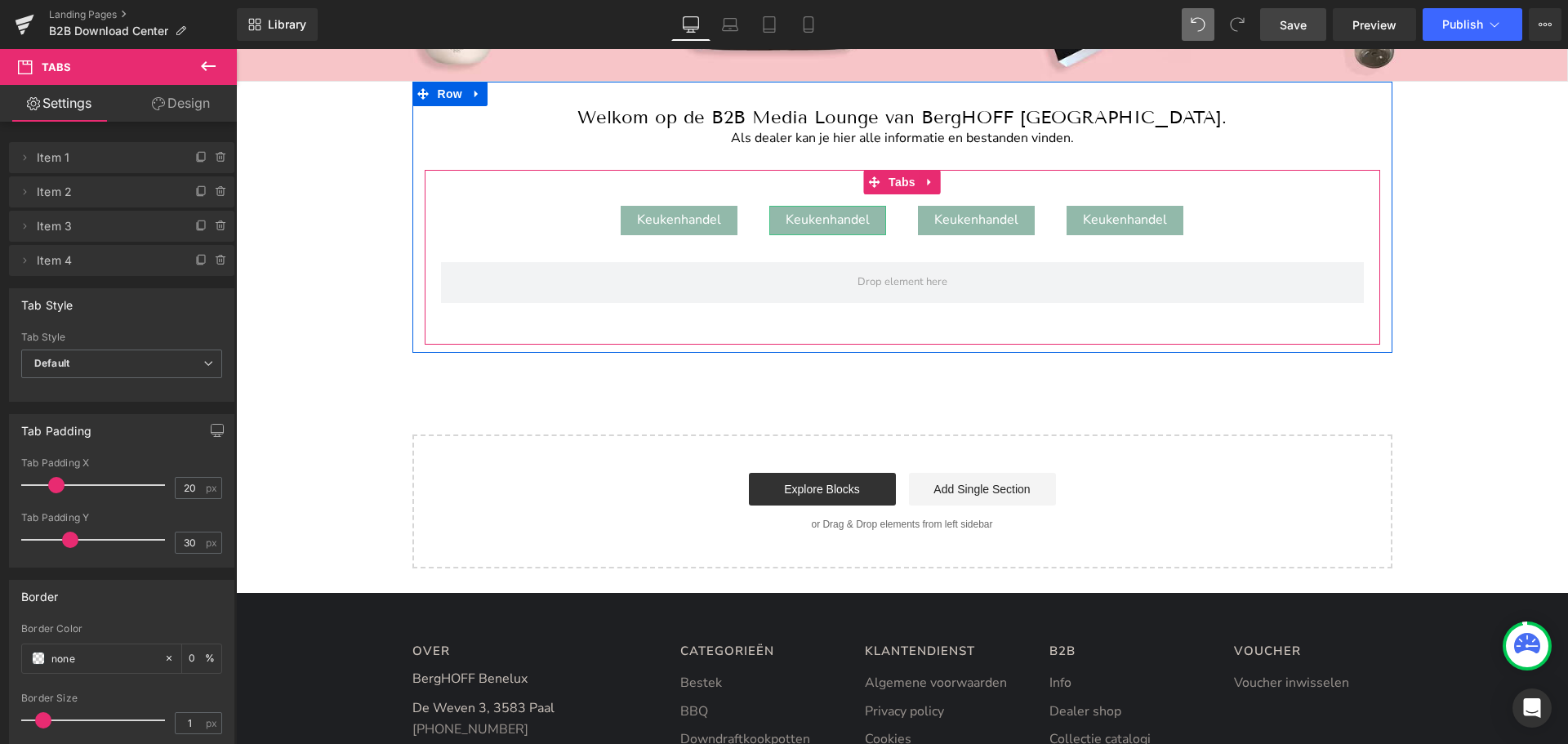
click at [819, 219] on div "Keukenhandel" at bounding box center [828, 220] width 117 height 30
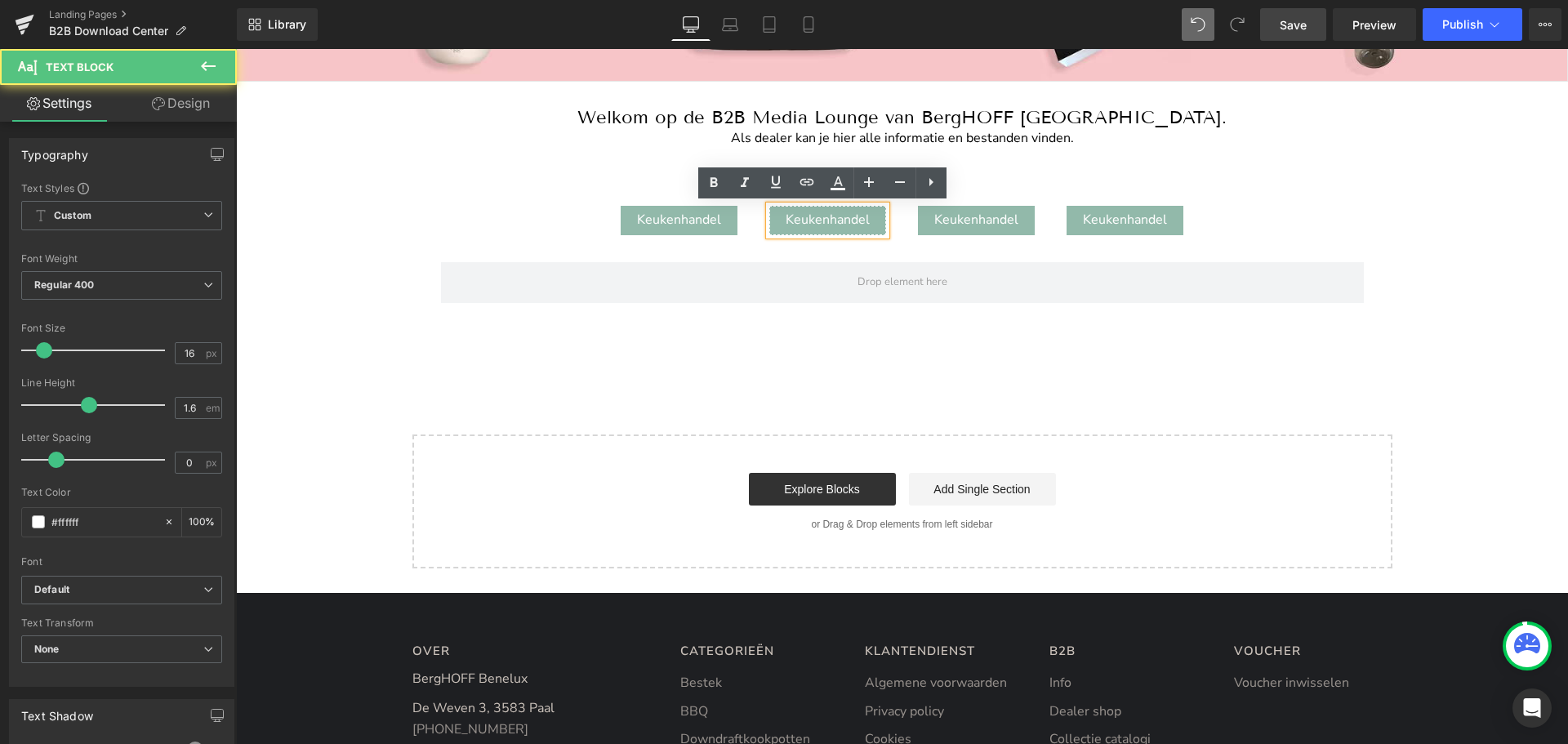
click at [819, 219] on div "Keukenhandel" at bounding box center [828, 220] width 117 height 30
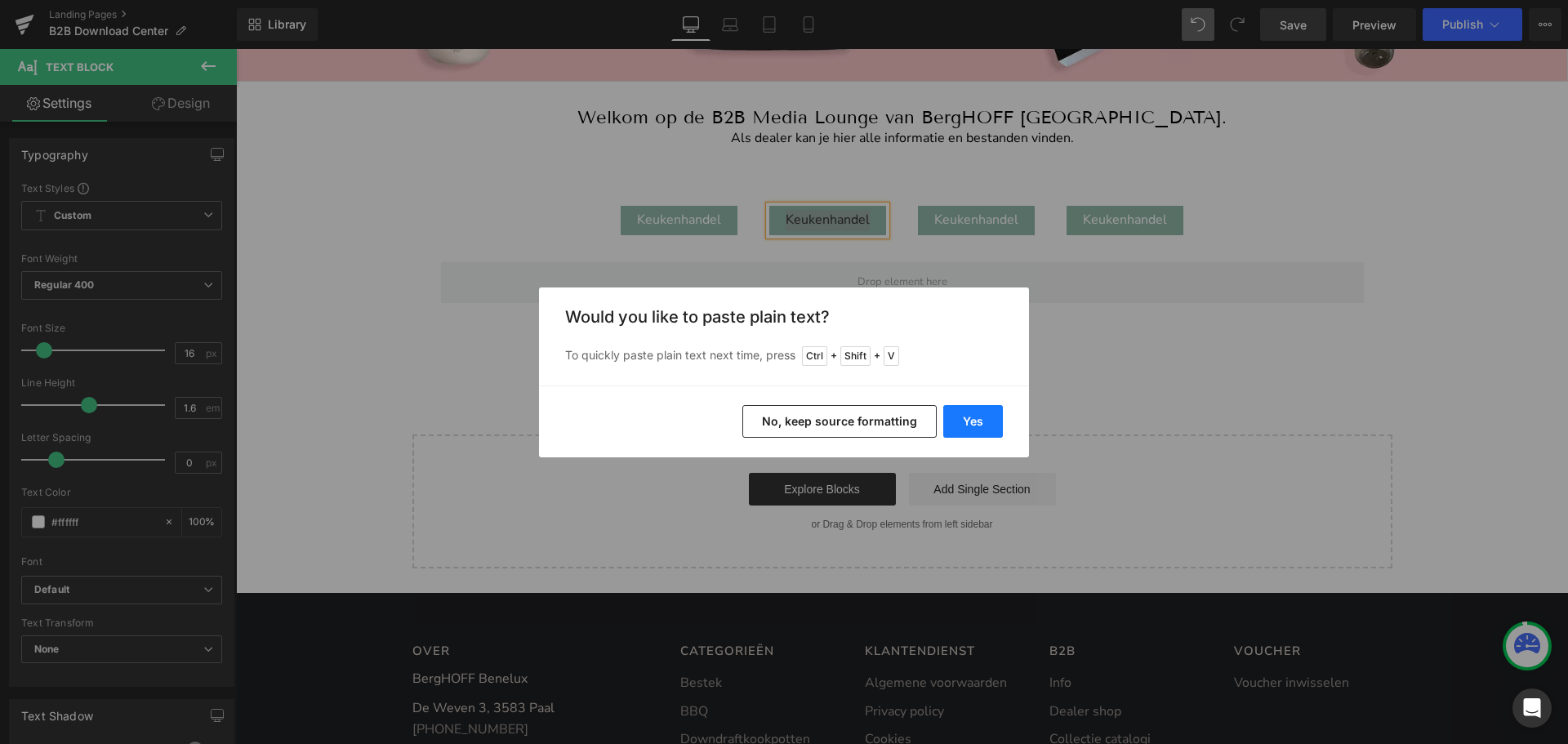
click at [963, 418] on button "Yes" at bounding box center [973, 421] width 59 height 33
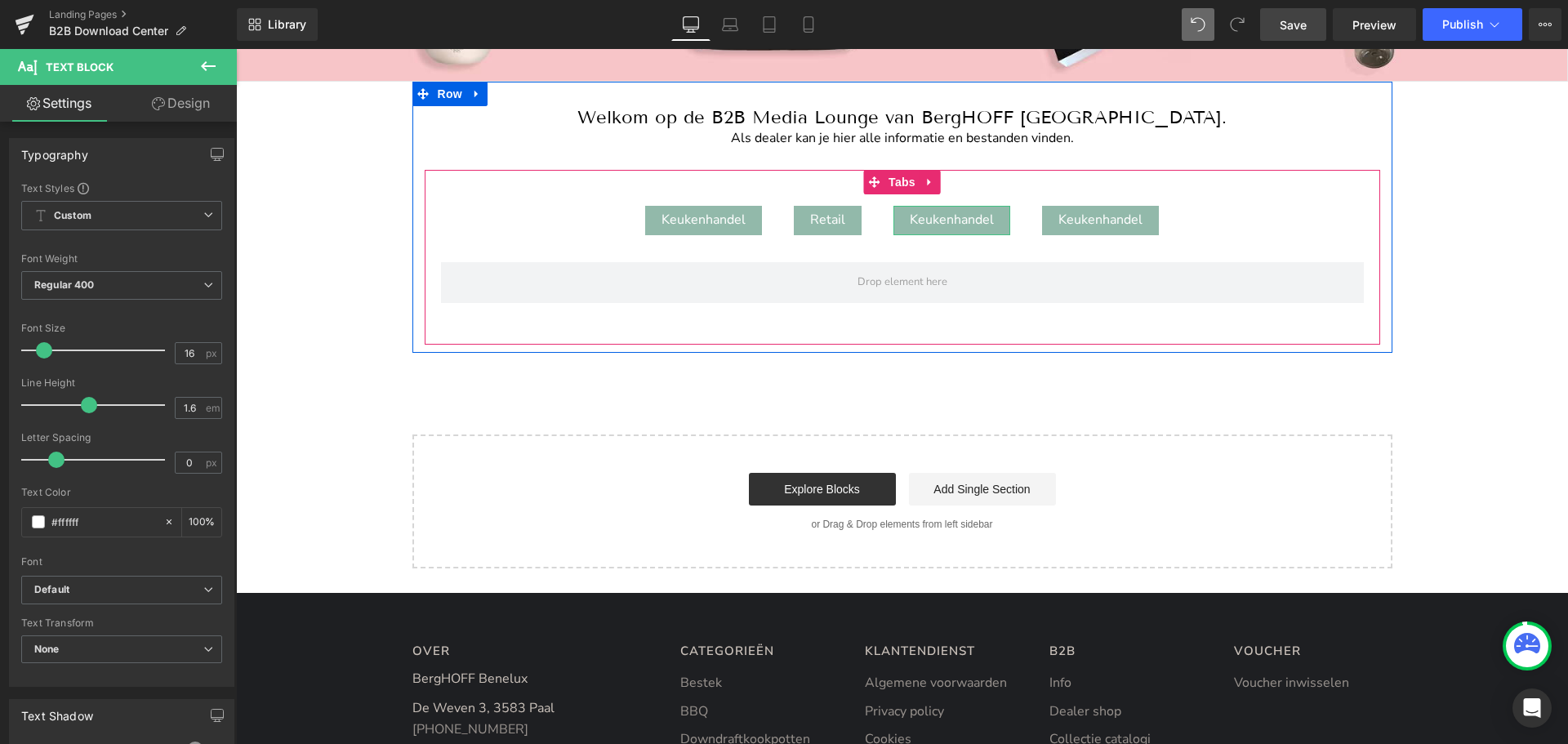
click at [950, 223] on div "Keukenhandel" at bounding box center [952, 220] width 117 height 30
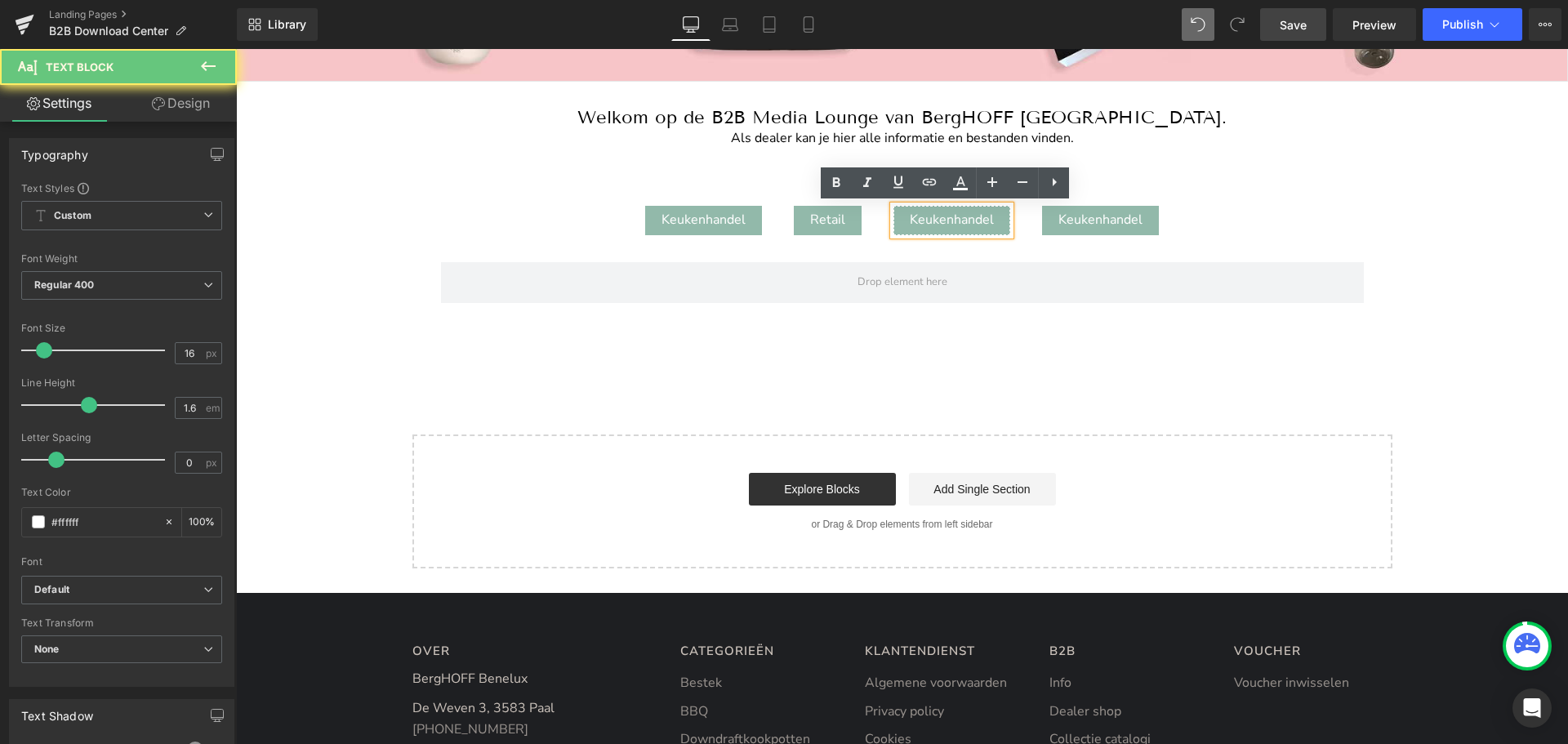
click at [943, 220] on div "Keukenhandel" at bounding box center [952, 220] width 117 height 30
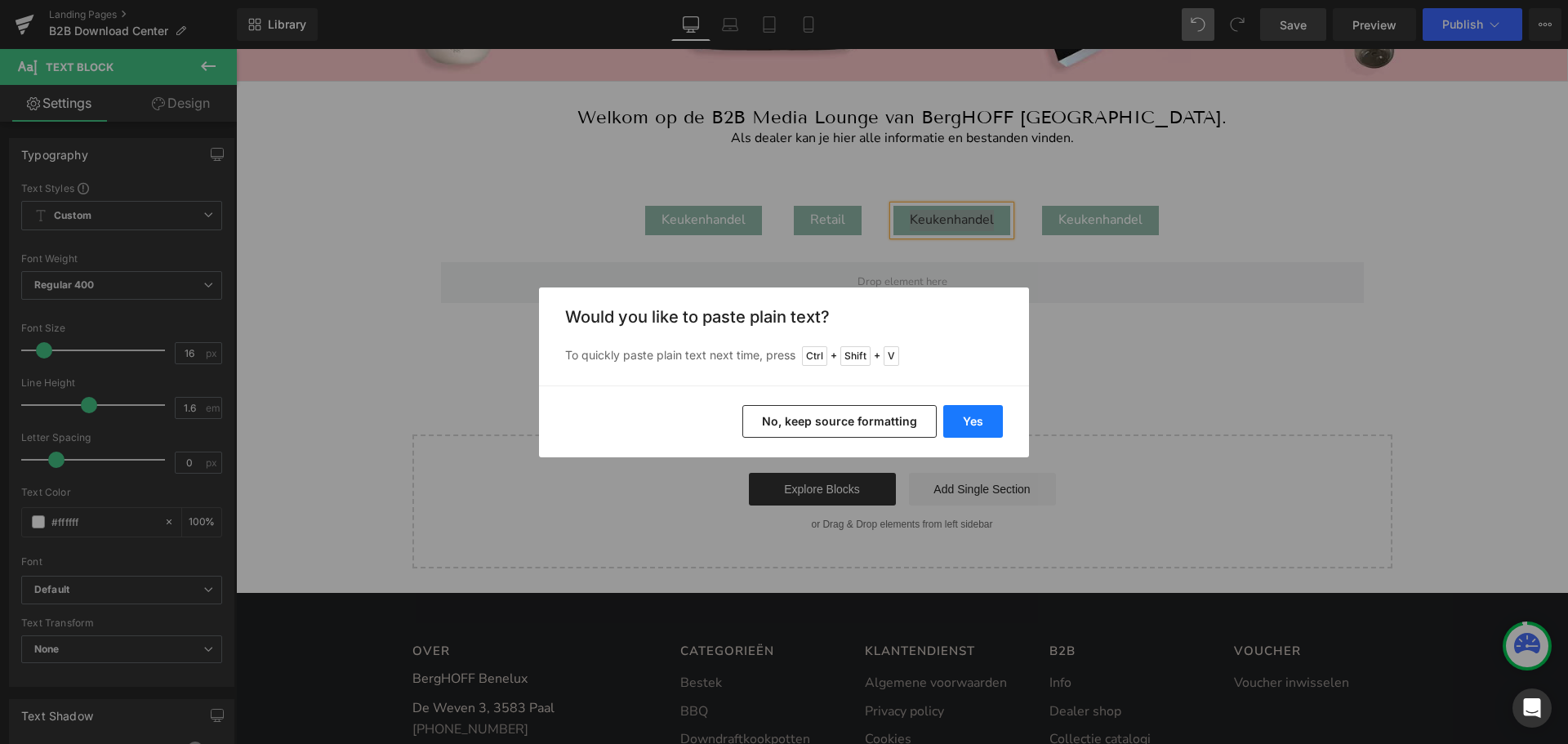
click at [965, 421] on button "Yes" at bounding box center [973, 421] width 59 height 33
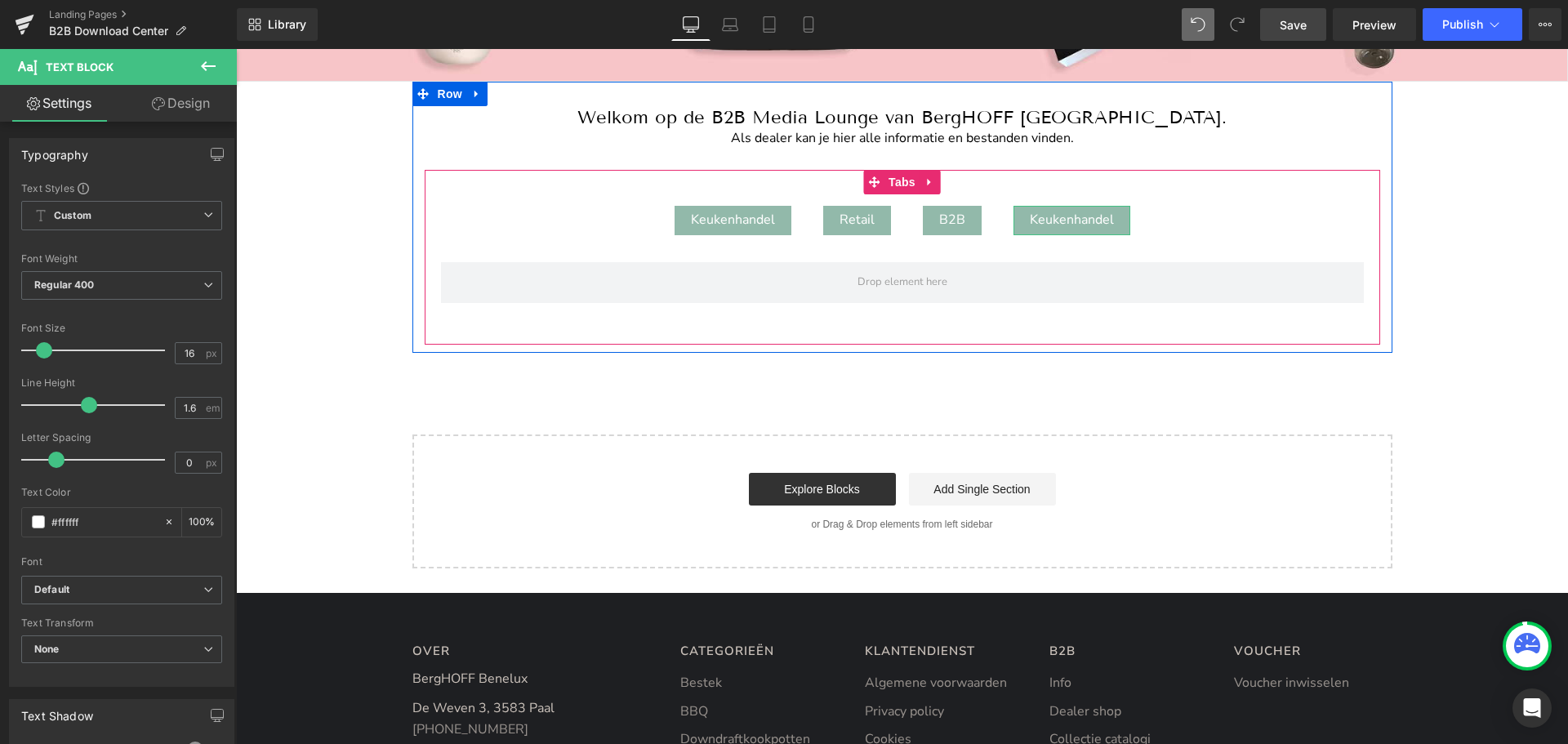
click at [1064, 211] on div "Keukenhandel" at bounding box center [1072, 220] width 117 height 30
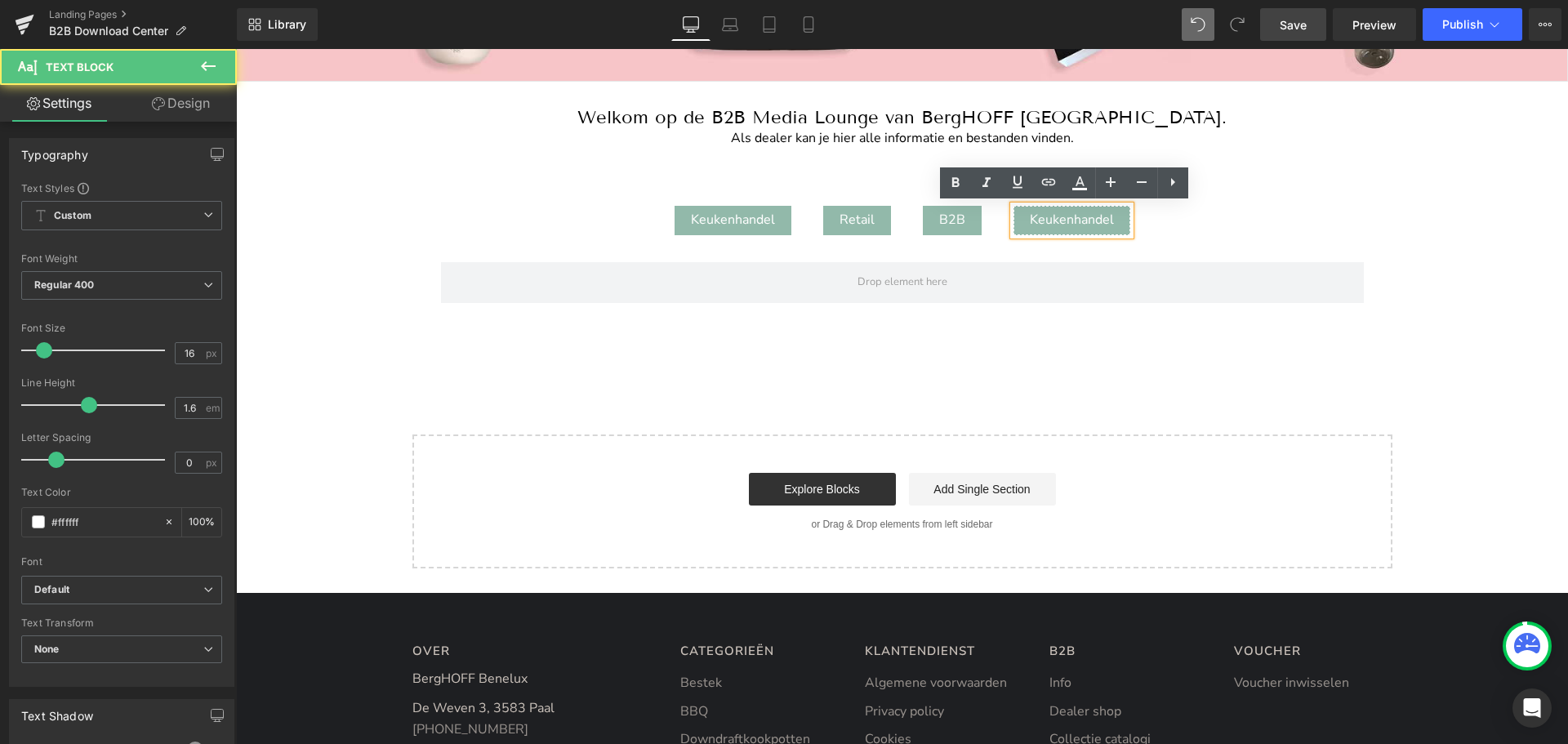
click at [1063, 219] on div "Keukenhandel" at bounding box center [1072, 220] width 117 height 30
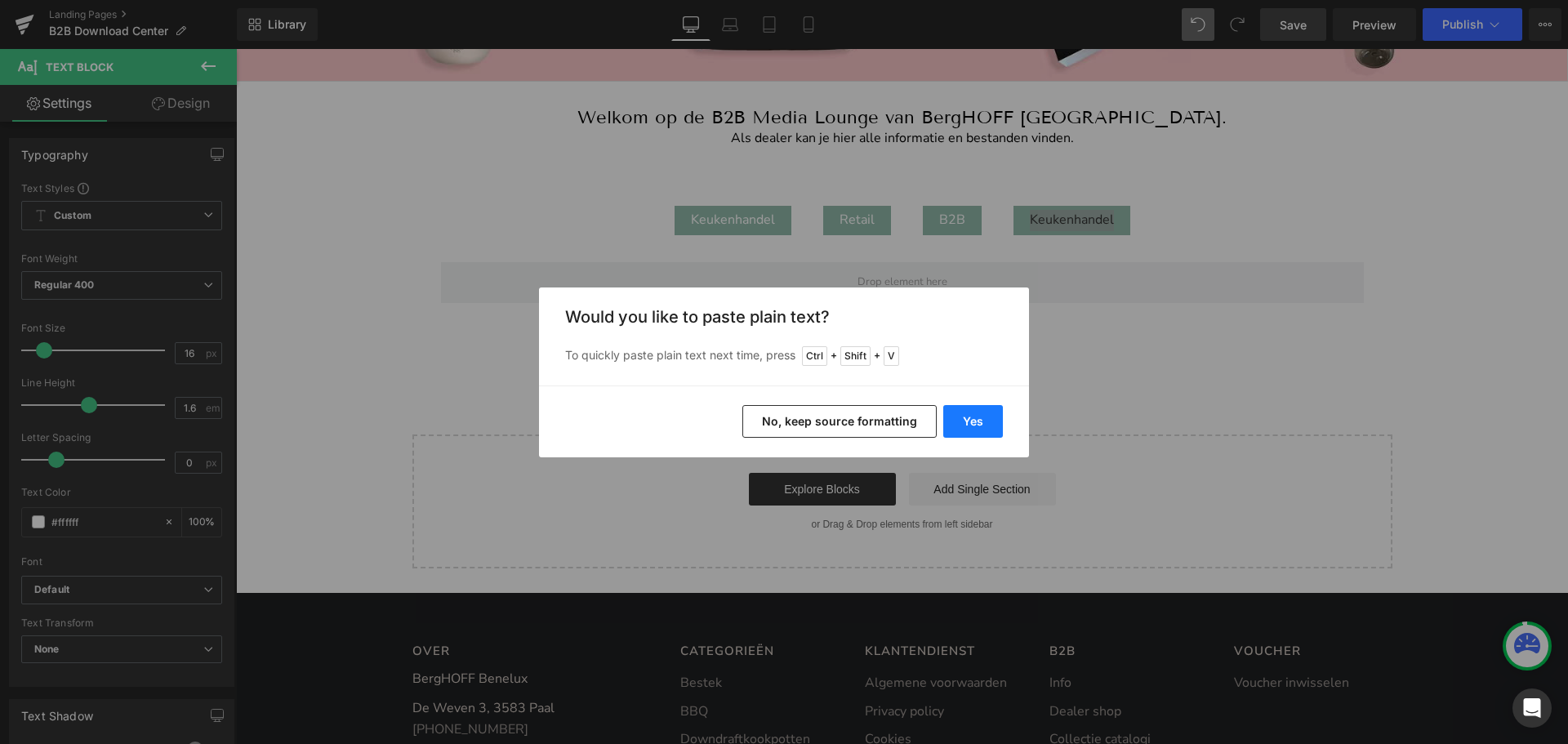
click at [965, 425] on button "Yes" at bounding box center [973, 421] width 59 height 33
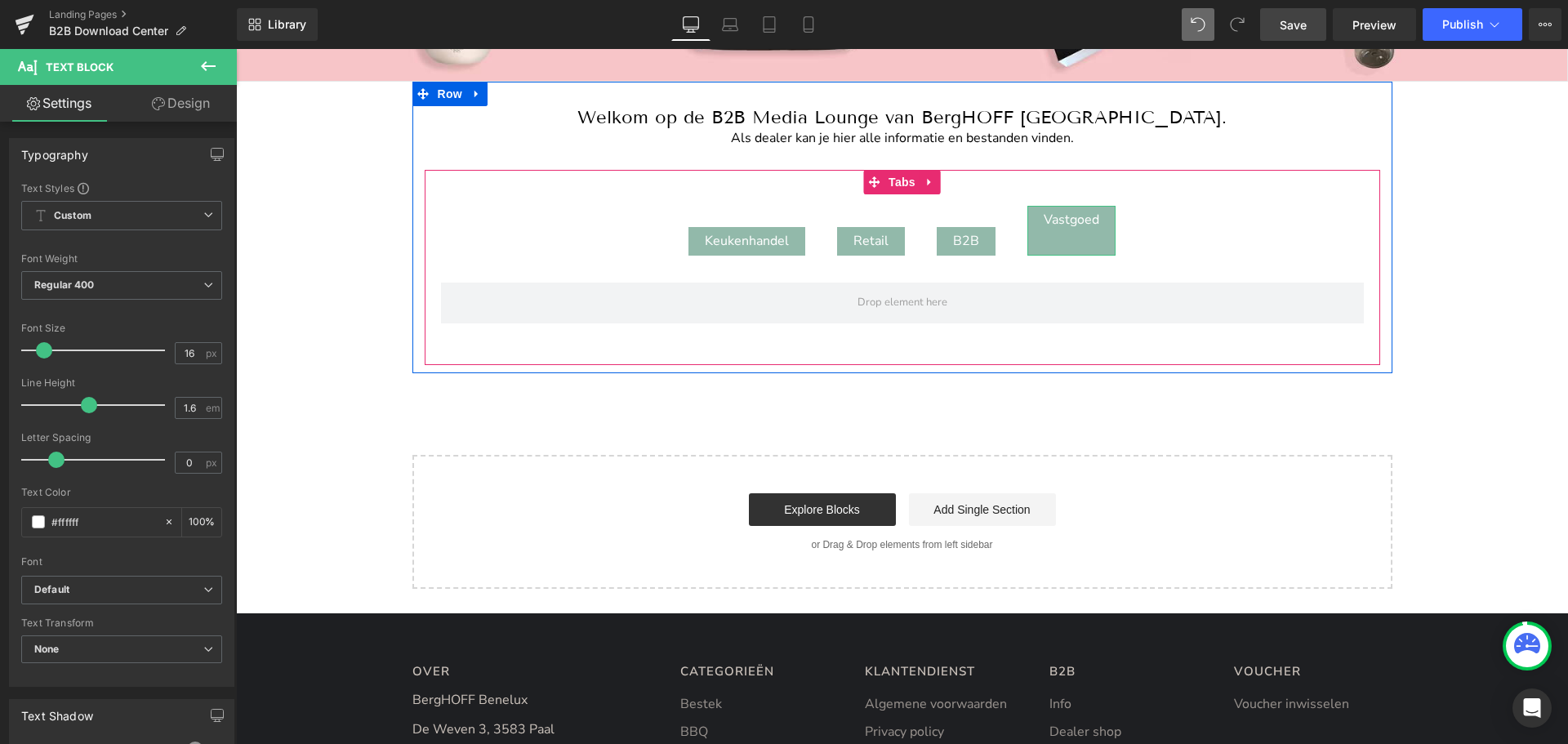
click at [1066, 220] on div "Vastgoed" at bounding box center [1071, 231] width 88 height 50
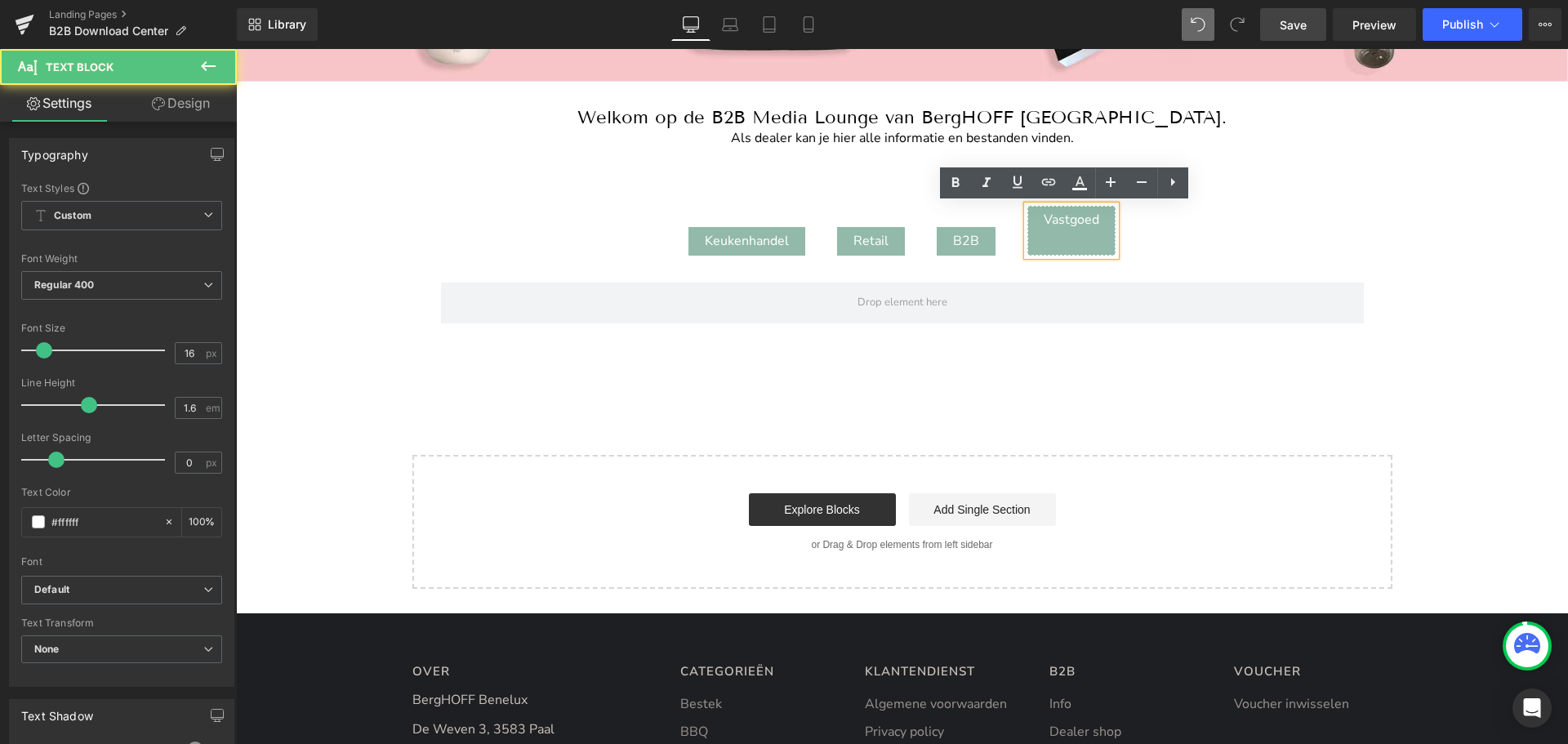
click at [1060, 235] on div at bounding box center [1071, 241] width 56 height 21
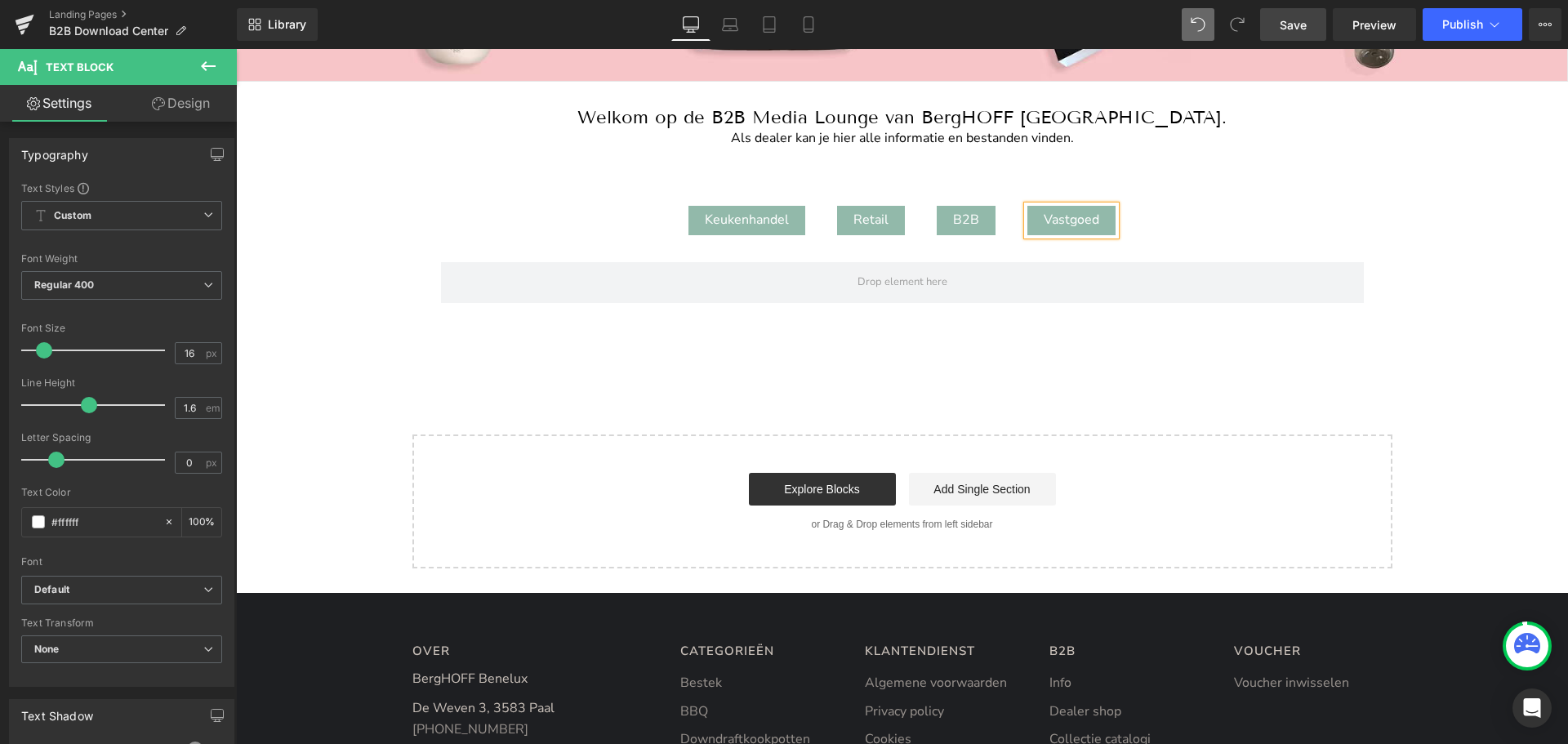
click at [1154, 225] on ul "Keukenhandel Text Block Retail Text Block B2B Text Block Vastgoed Text Block" at bounding box center [903, 220] width 955 height 53
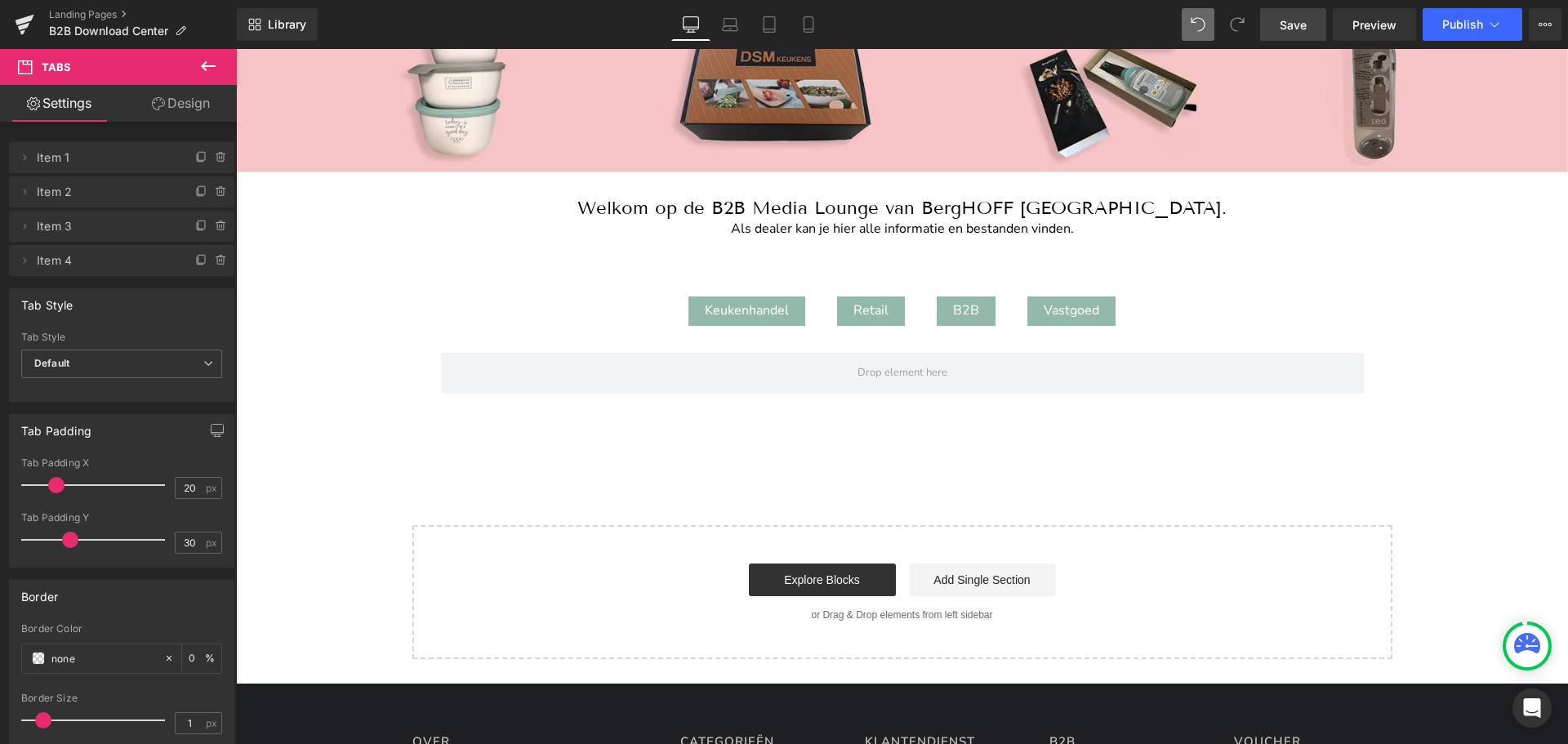
scroll to position [0, 0]
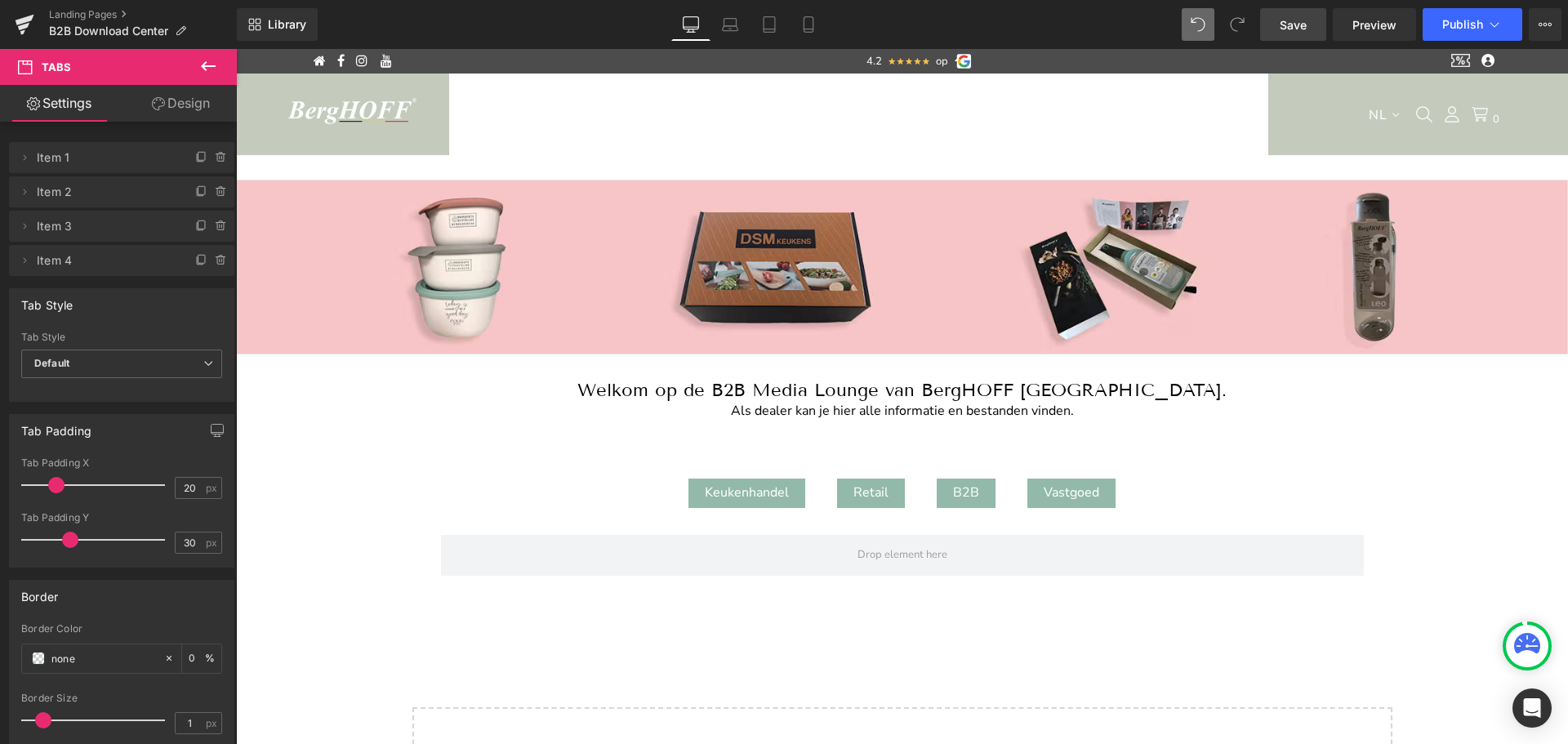
click at [206, 70] on icon at bounding box center [208, 66] width 14 height 10
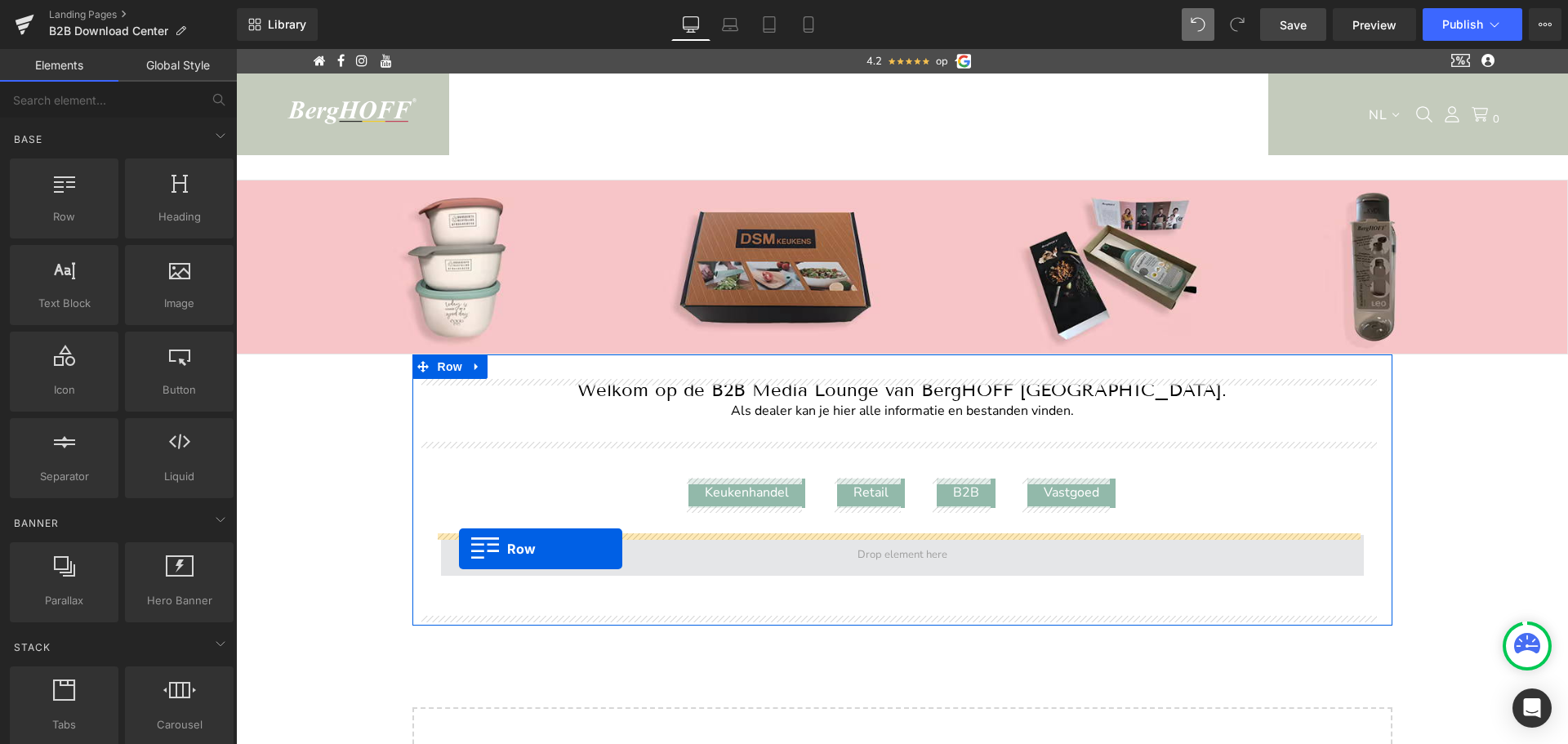
drag, startPoint x: 316, startPoint y: 270, endPoint x: 459, endPoint y: 549, distance: 313.5
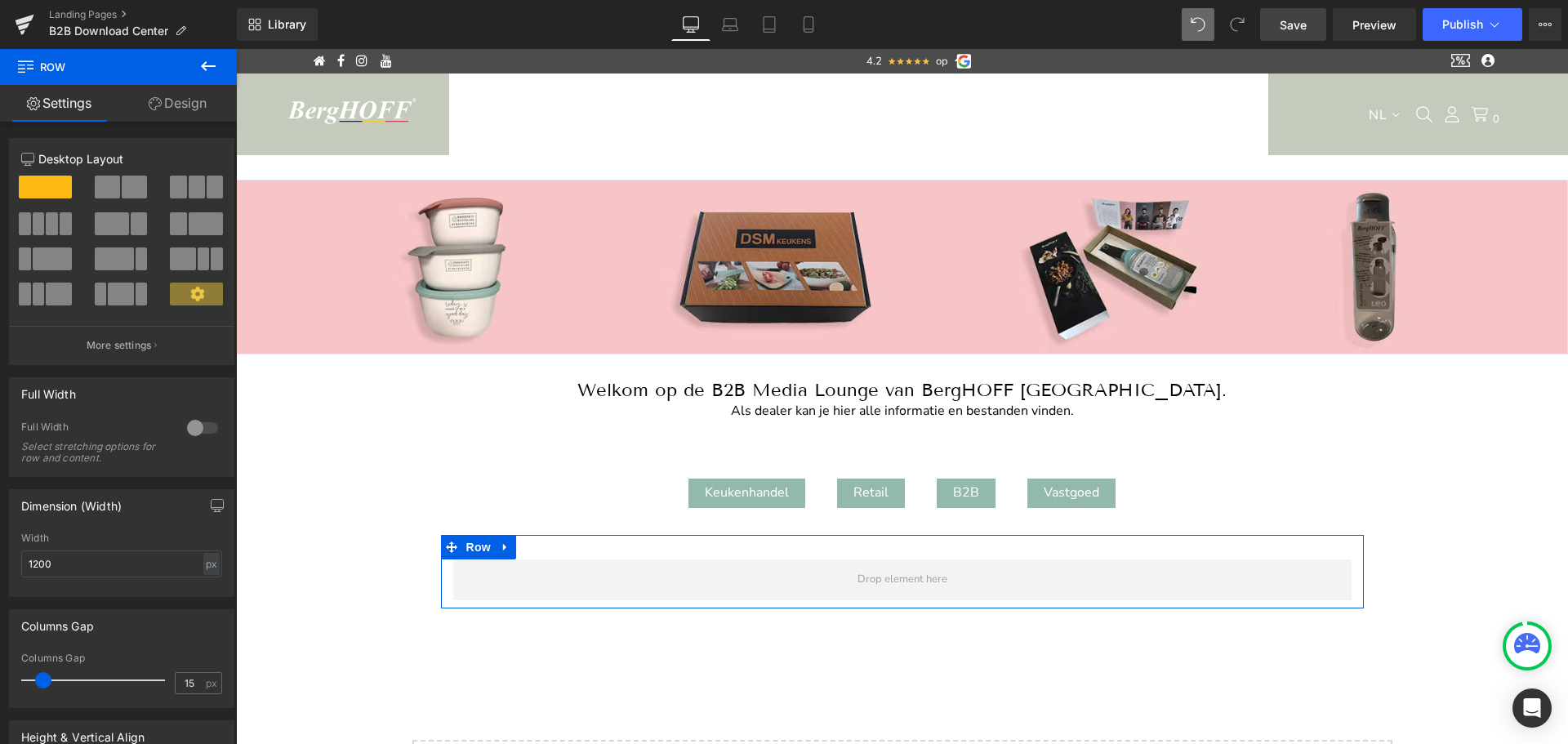
click at [122, 177] on span at bounding box center [134, 187] width 25 height 23
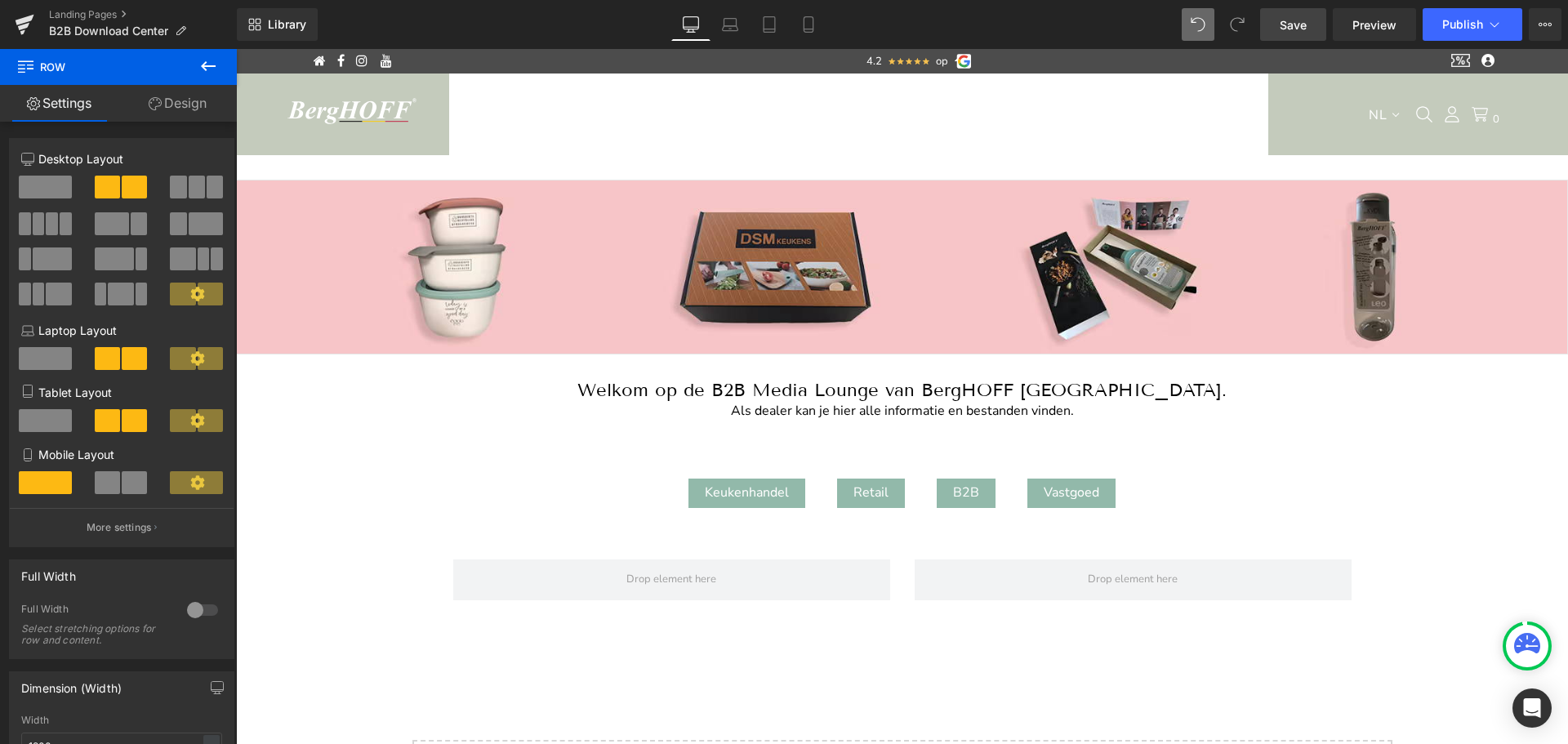
click at [208, 71] on icon at bounding box center [208, 66] width 19 height 19
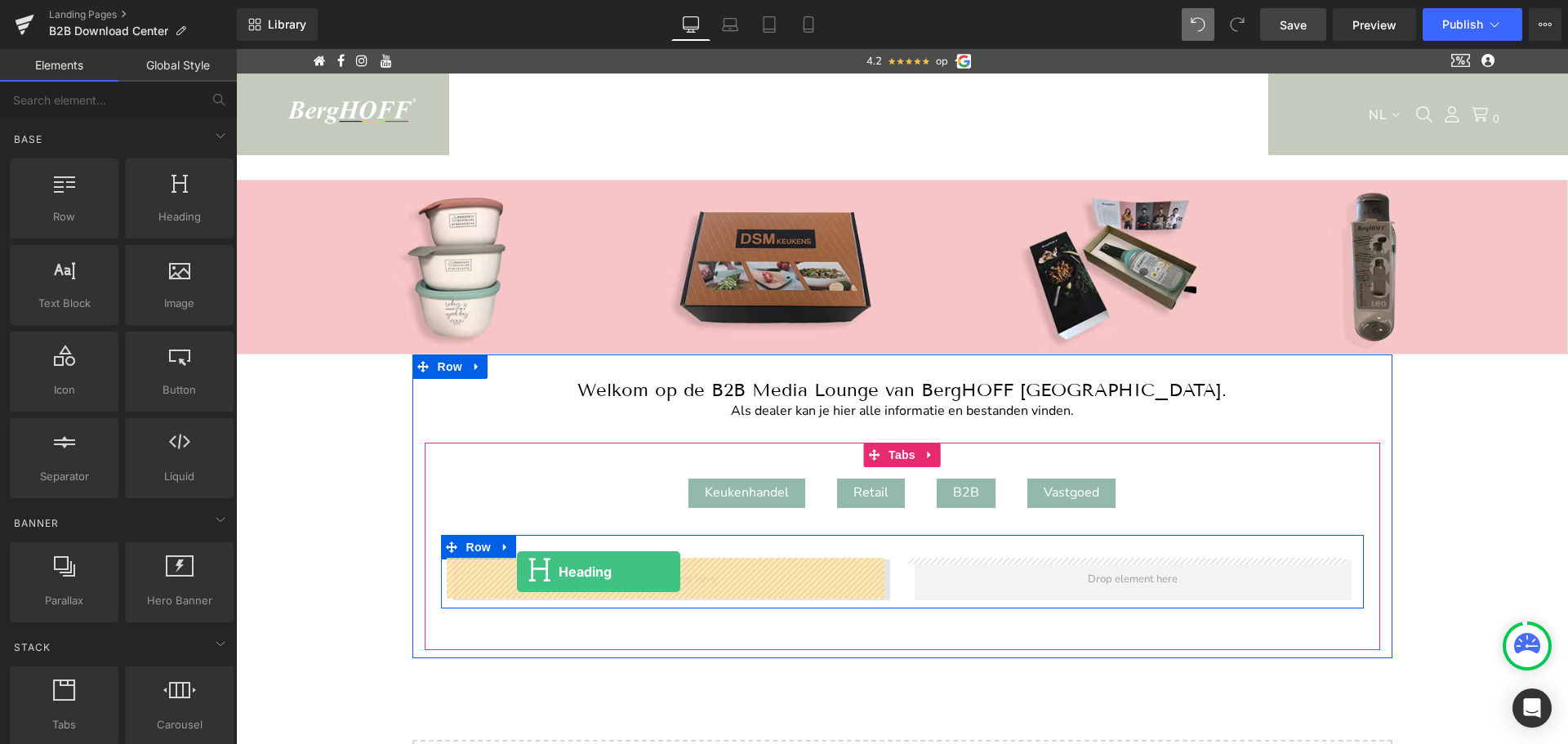
drag, startPoint x: 403, startPoint y: 259, endPoint x: 517, endPoint y: 572, distance: 333.1
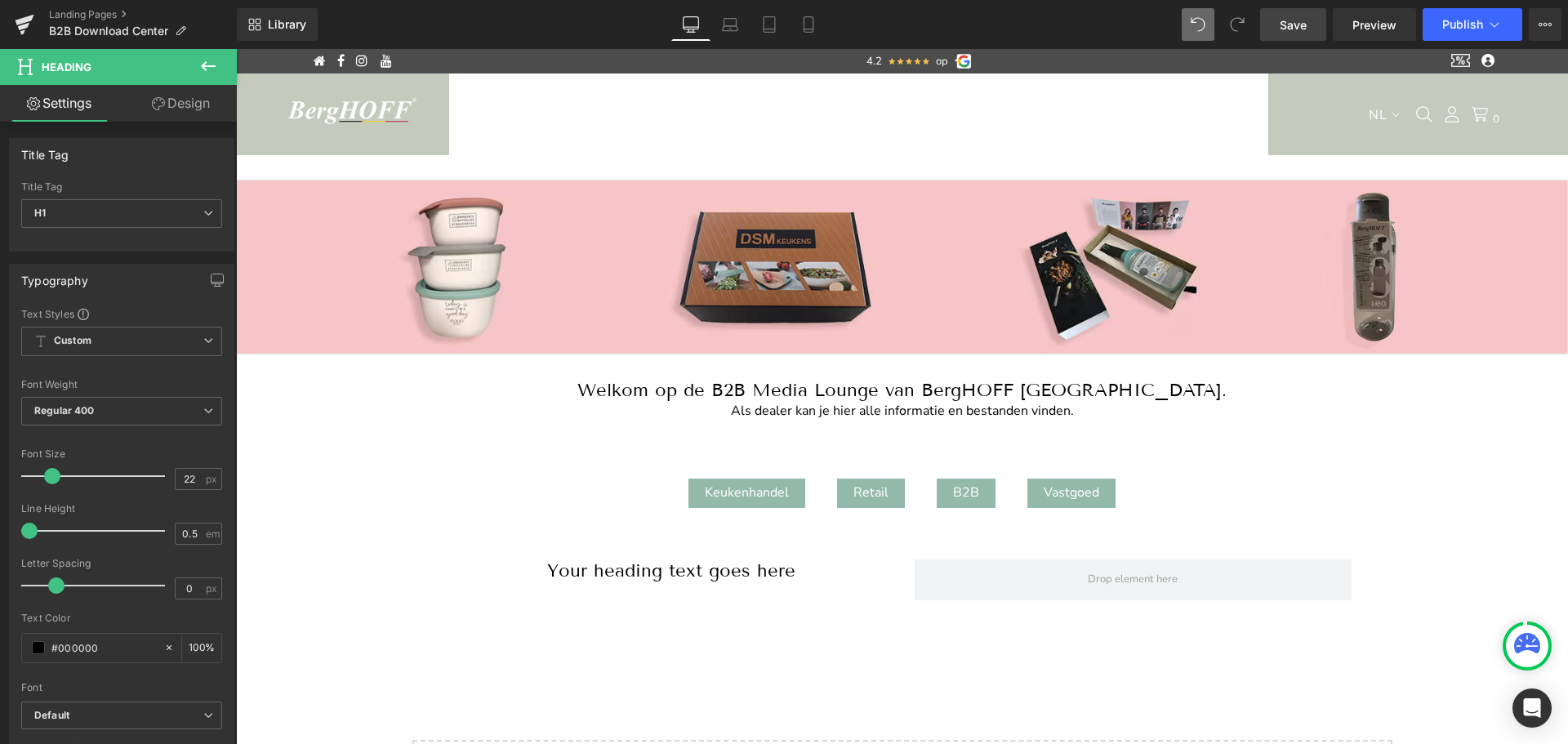
click at [213, 65] on icon at bounding box center [208, 66] width 14 height 10
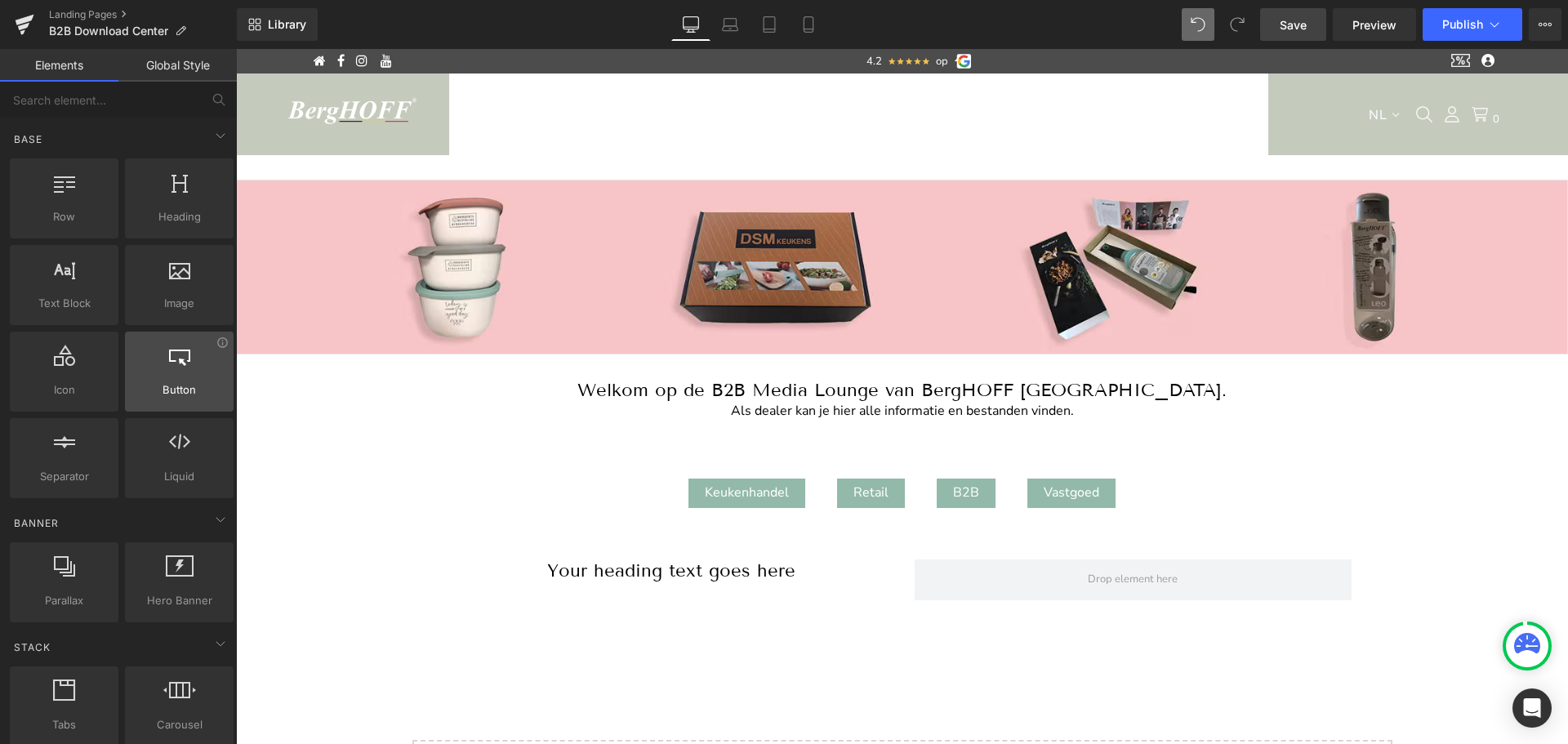
click at [194, 381] on div at bounding box center [179, 363] width 99 height 36
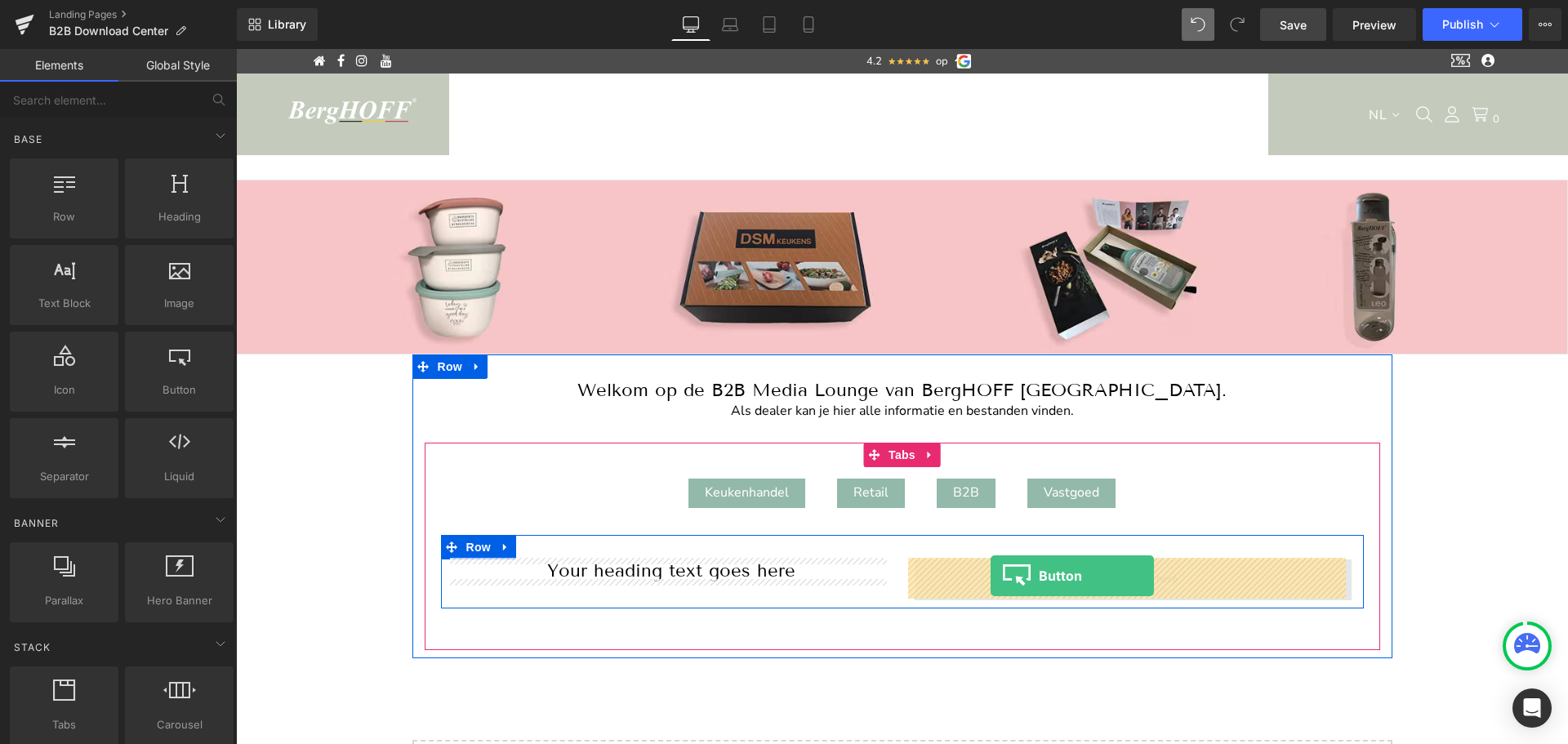
drag, startPoint x: 425, startPoint y: 430, endPoint x: 991, endPoint y: 575, distance: 584.3
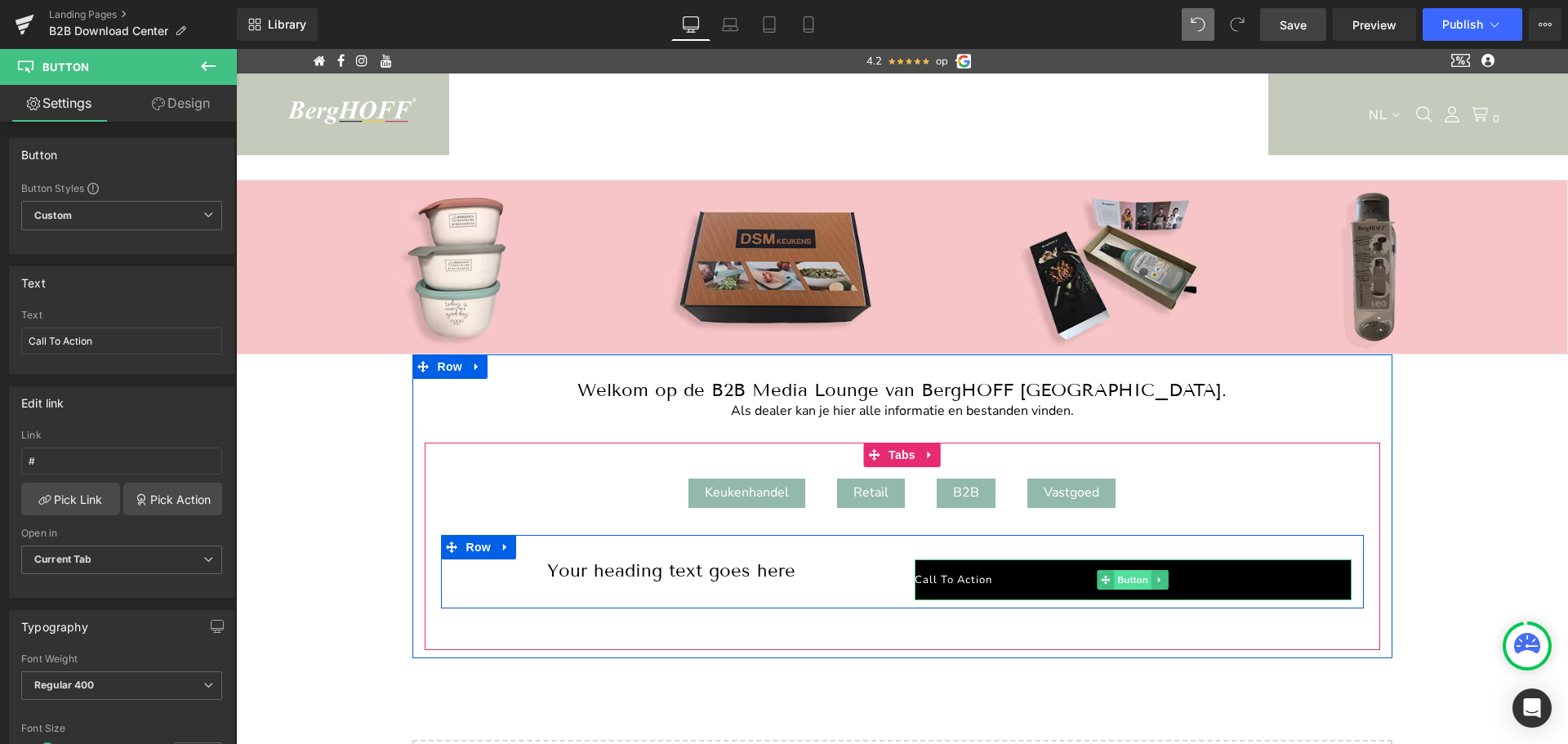
click at [1115, 580] on span "Button" at bounding box center [1132, 579] width 37 height 19
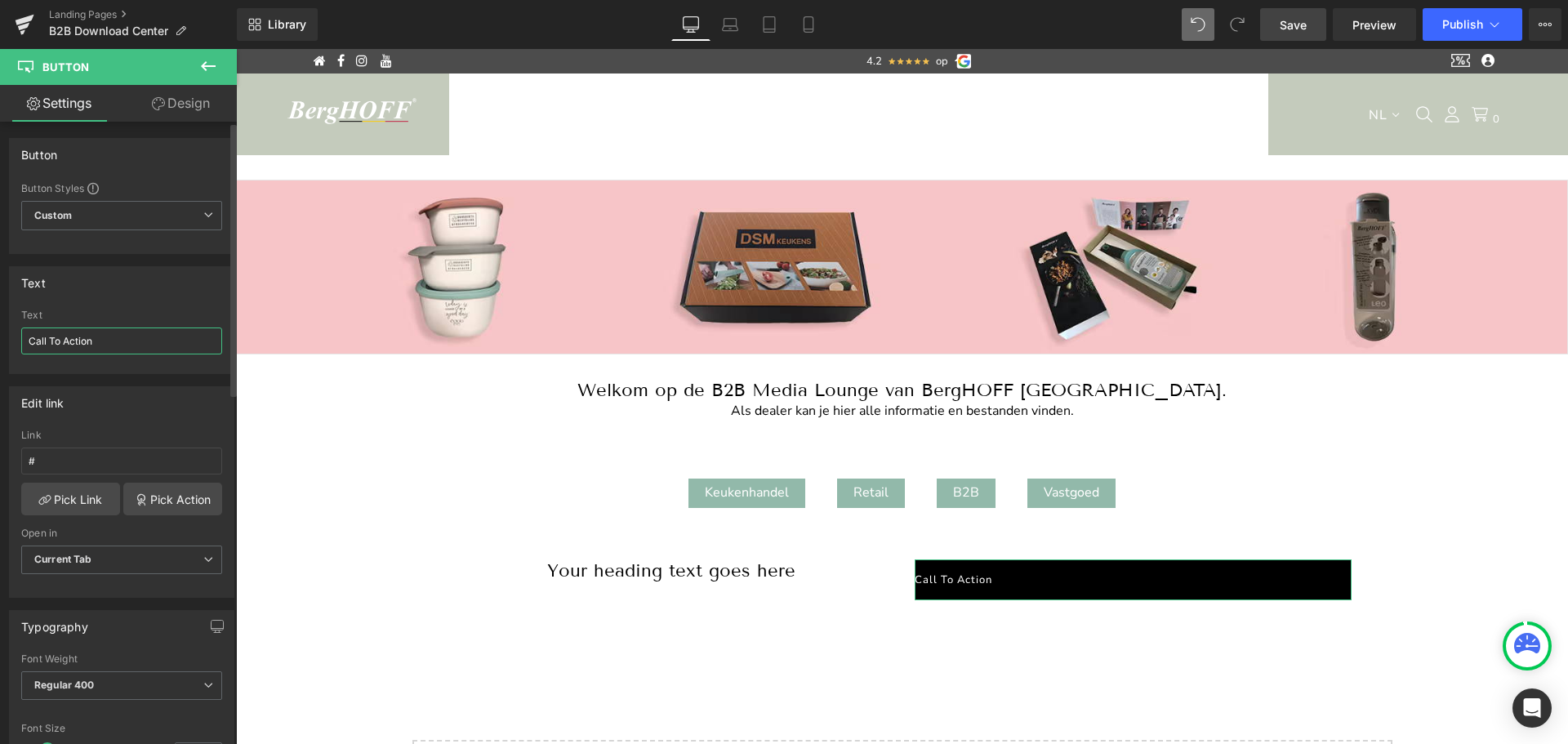
click at [85, 339] on input "Call To Action" at bounding box center [122, 341] width 201 height 27
type input "Download"
click at [72, 468] on input "#" at bounding box center [122, 461] width 201 height 27
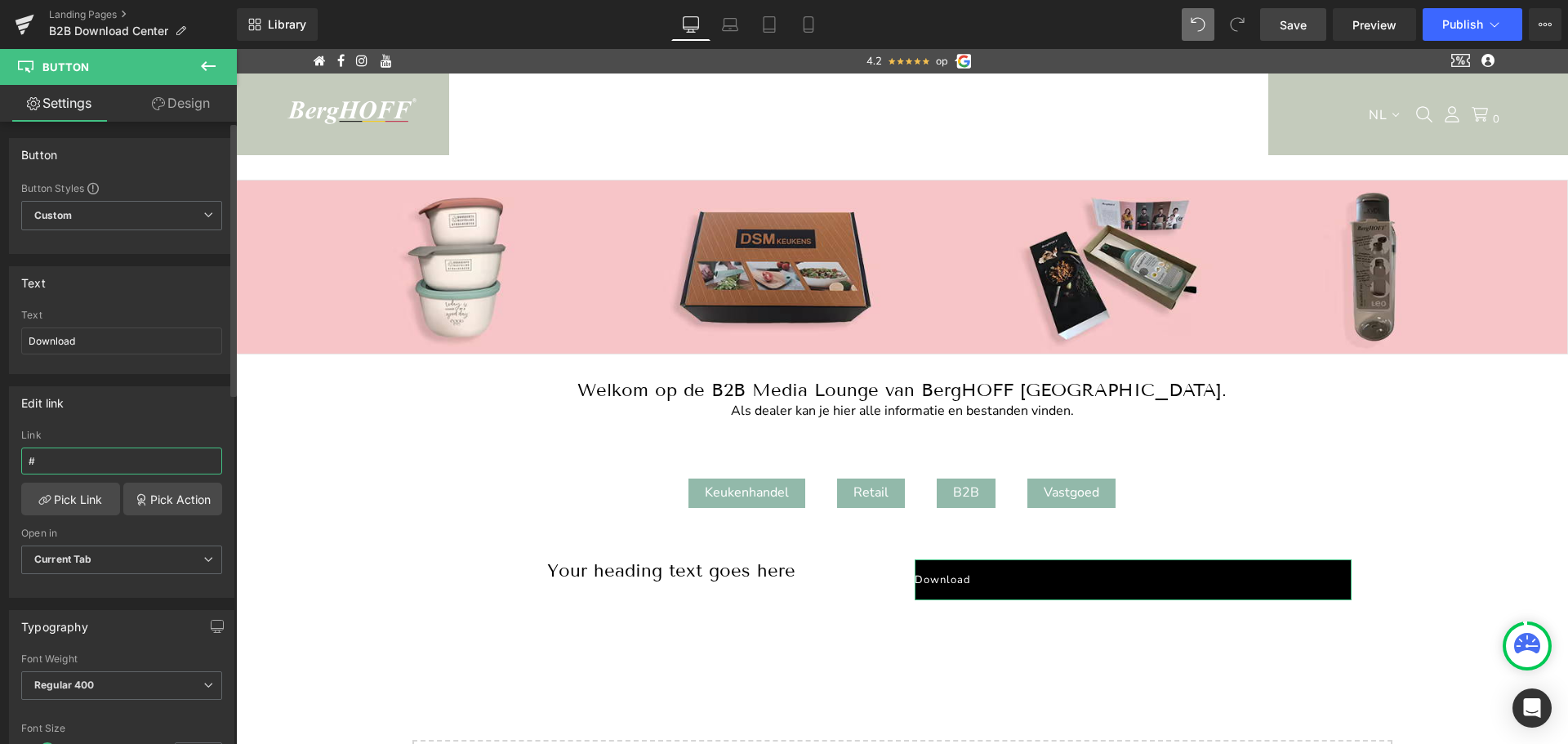
click at [72, 468] on input "#" at bounding box center [122, 461] width 201 height 27
paste input "Vastgoed"
type input "V"
click at [118, 462] on input "text" at bounding box center [122, 461] width 201 height 27
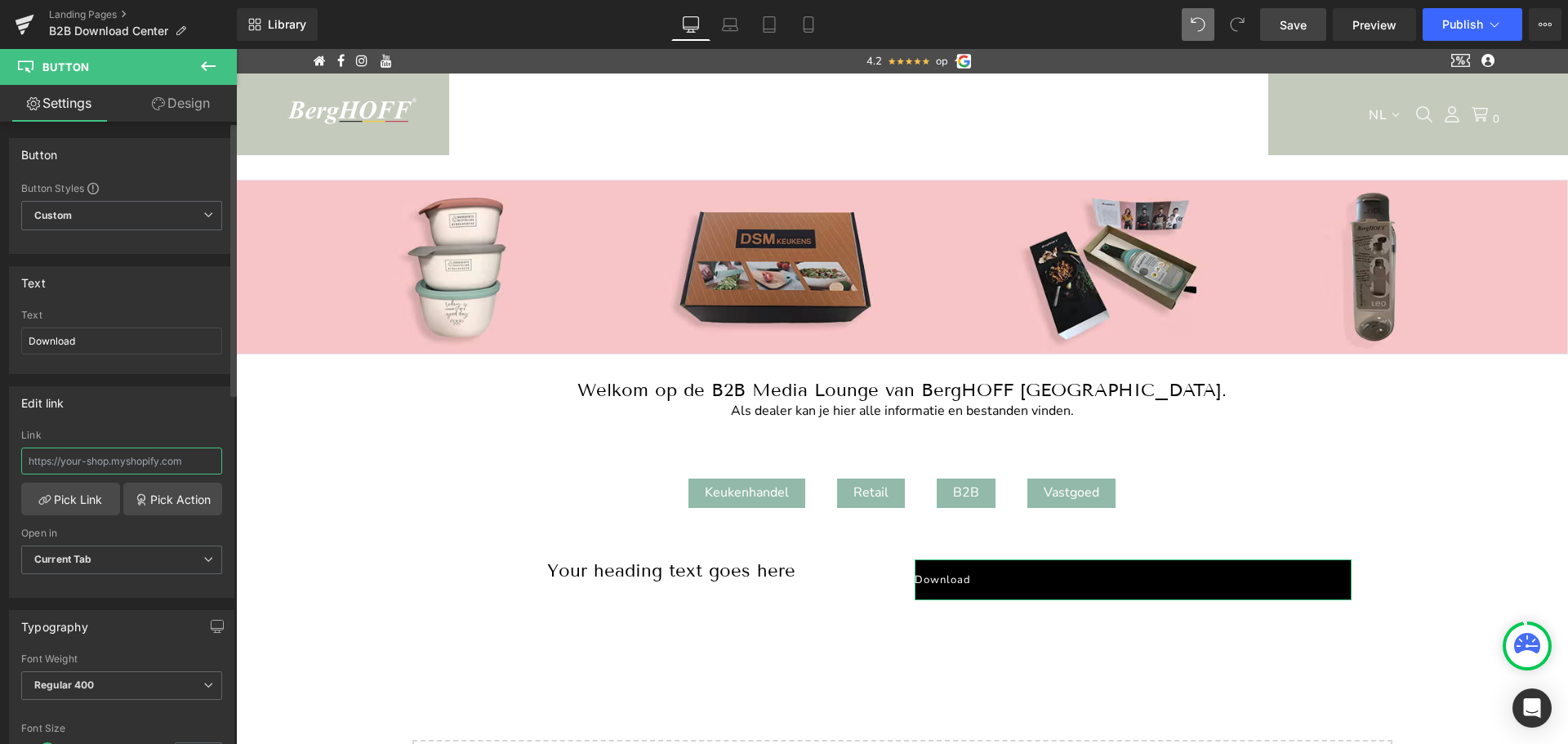
click at [118, 462] on input "text" at bounding box center [122, 461] width 201 height 27
paste input "[URL][DOMAIN_NAME]"
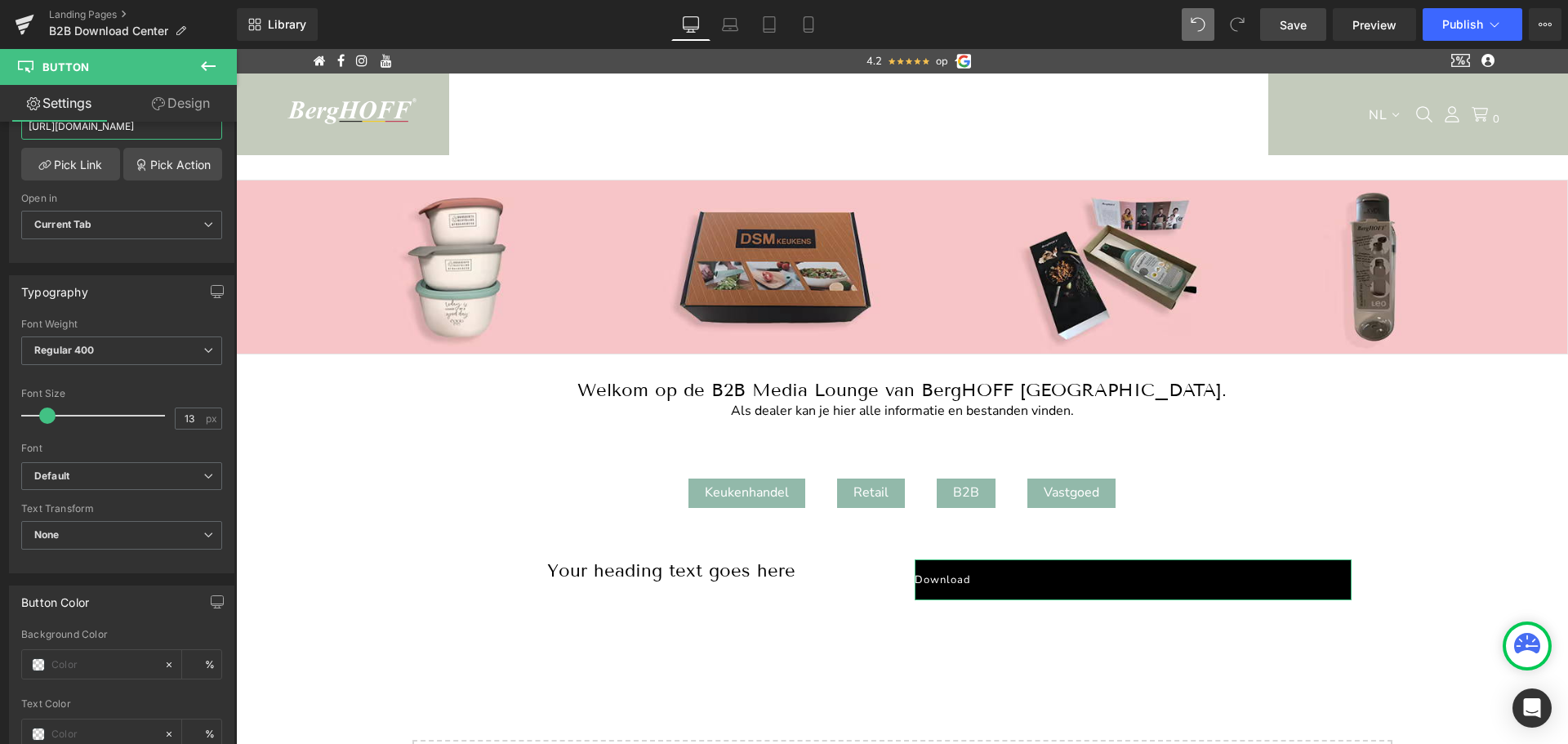
scroll to position [336, 0]
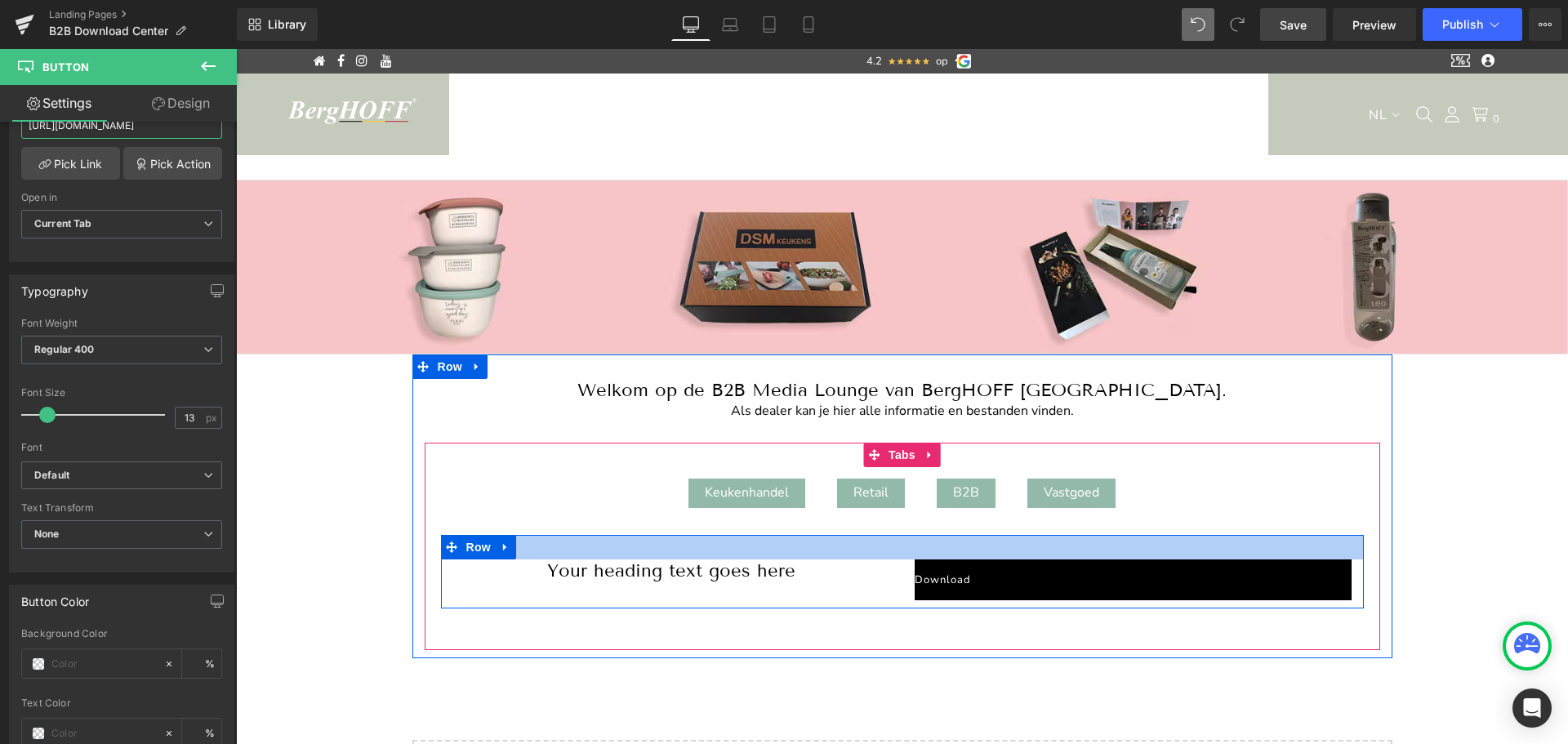
type input "[URL][DOMAIN_NAME]"
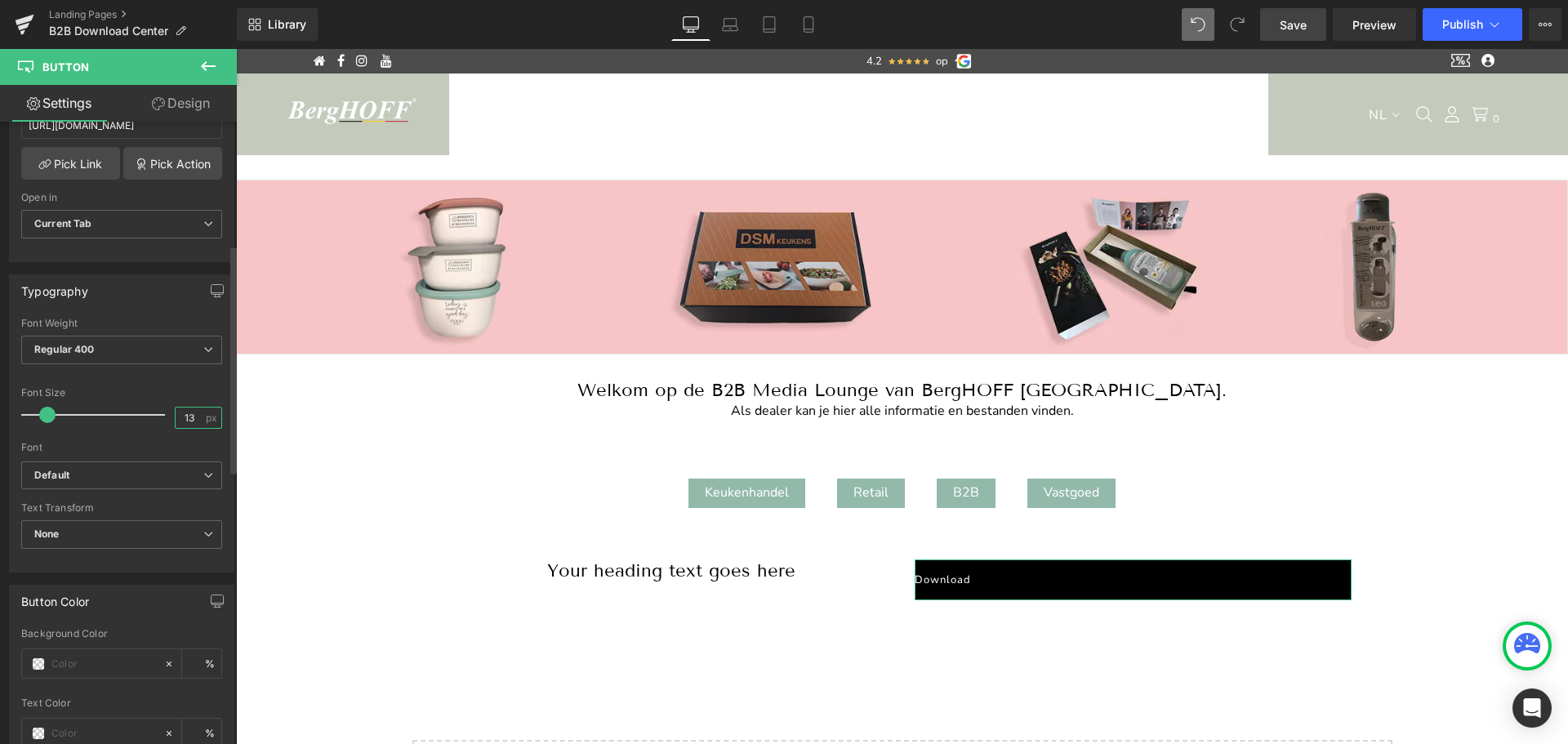
click at [187, 417] on input "13" at bounding box center [190, 417] width 29 height 20
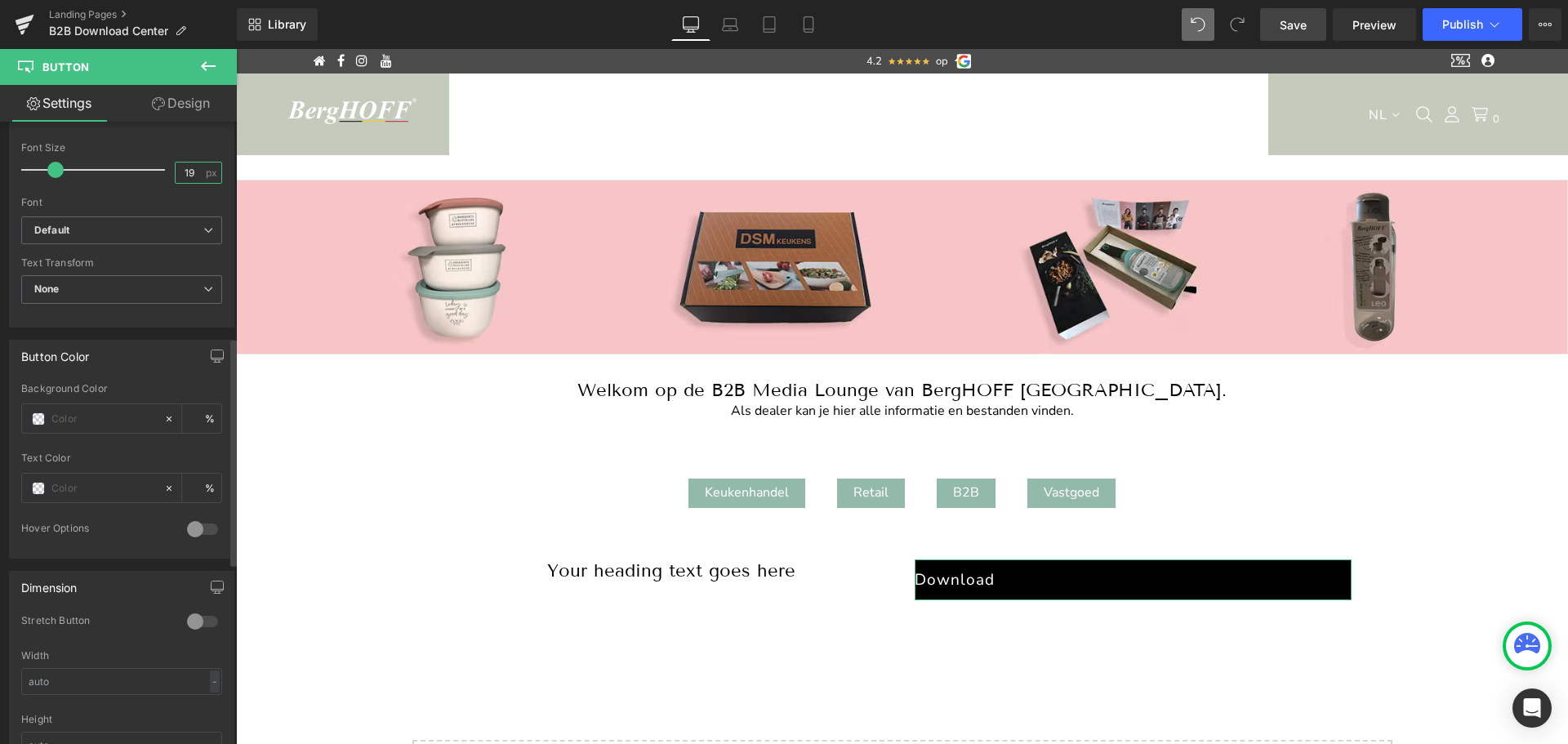
scroll to position [597, 0]
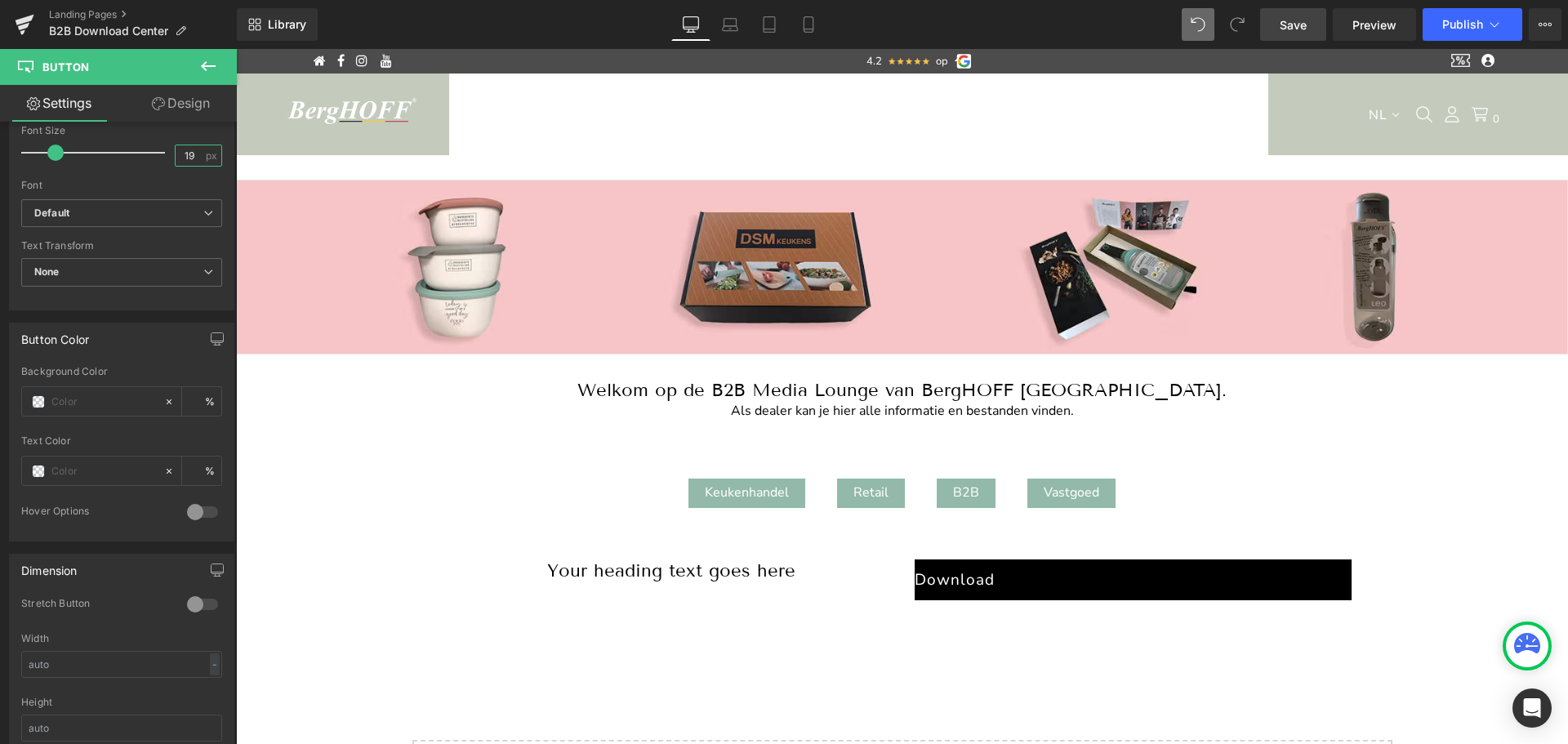
type input "19"
click at [77, 468] on input "text" at bounding box center [103, 471] width 104 height 18
paste input "#92b9aa"
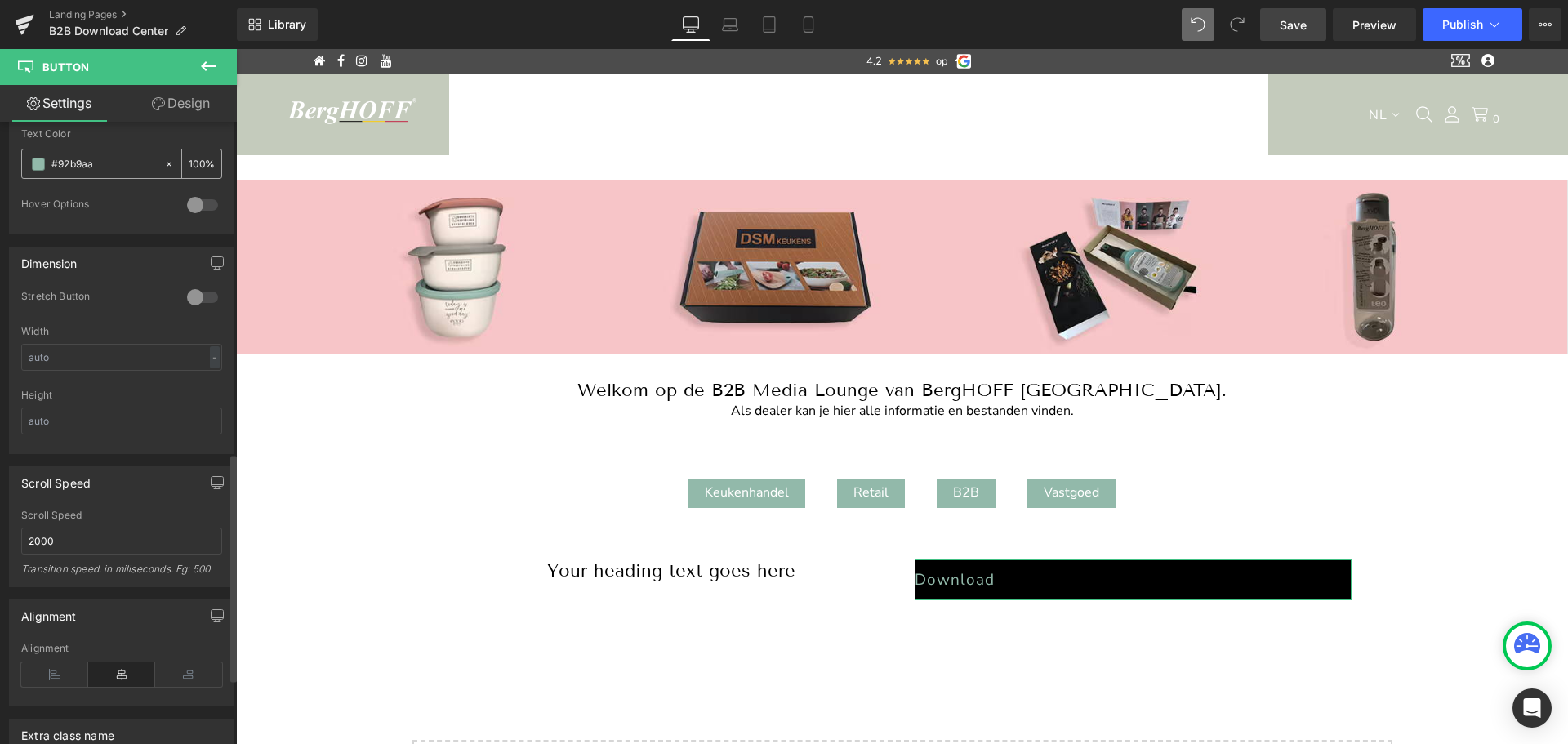
scroll to position [906, 0]
type input "#92b9aa"
click at [185, 97] on link "Design" at bounding box center [181, 103] width 119 height 36
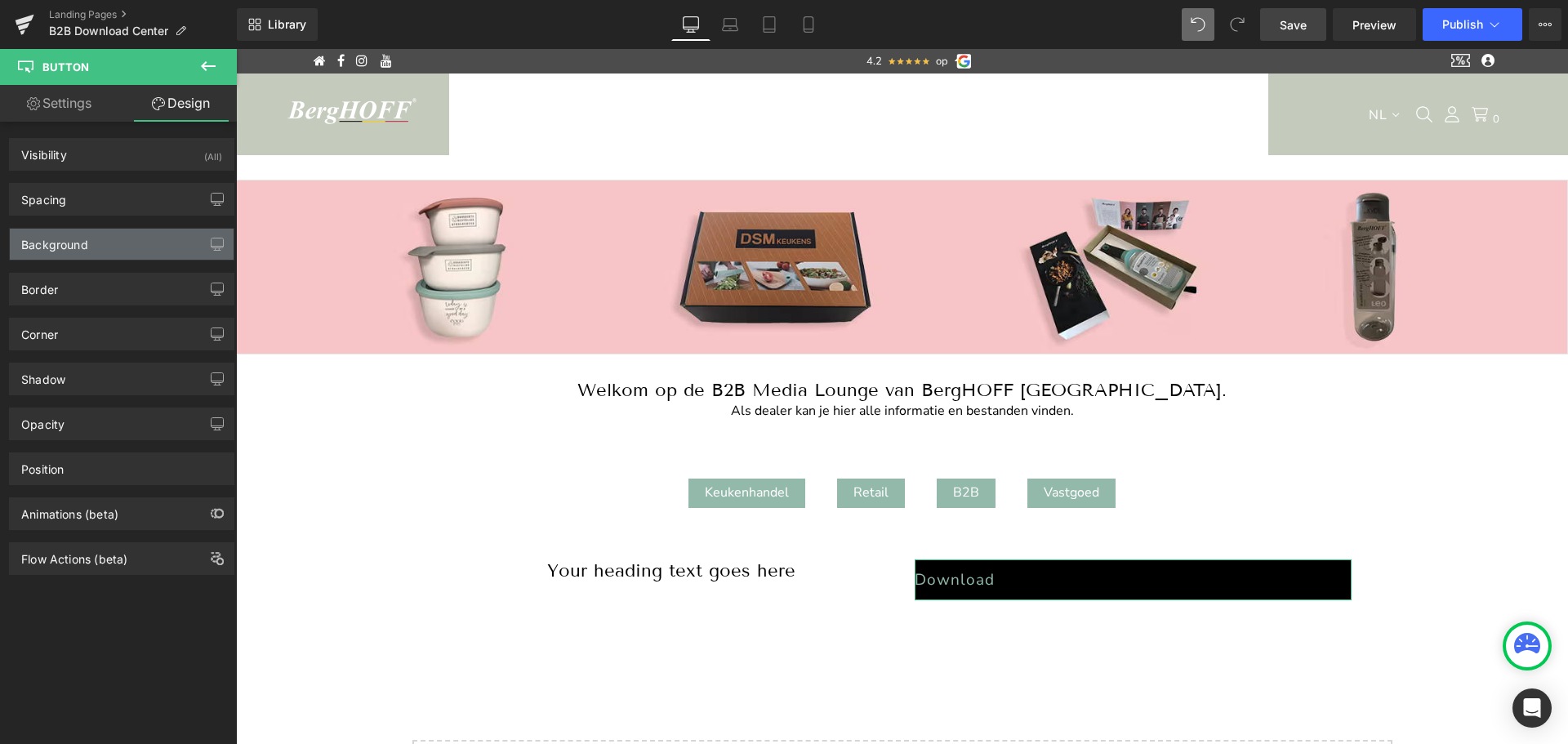
click at [73, 246] on div "Background" at bounding box center [55, 240] width 67 height 23
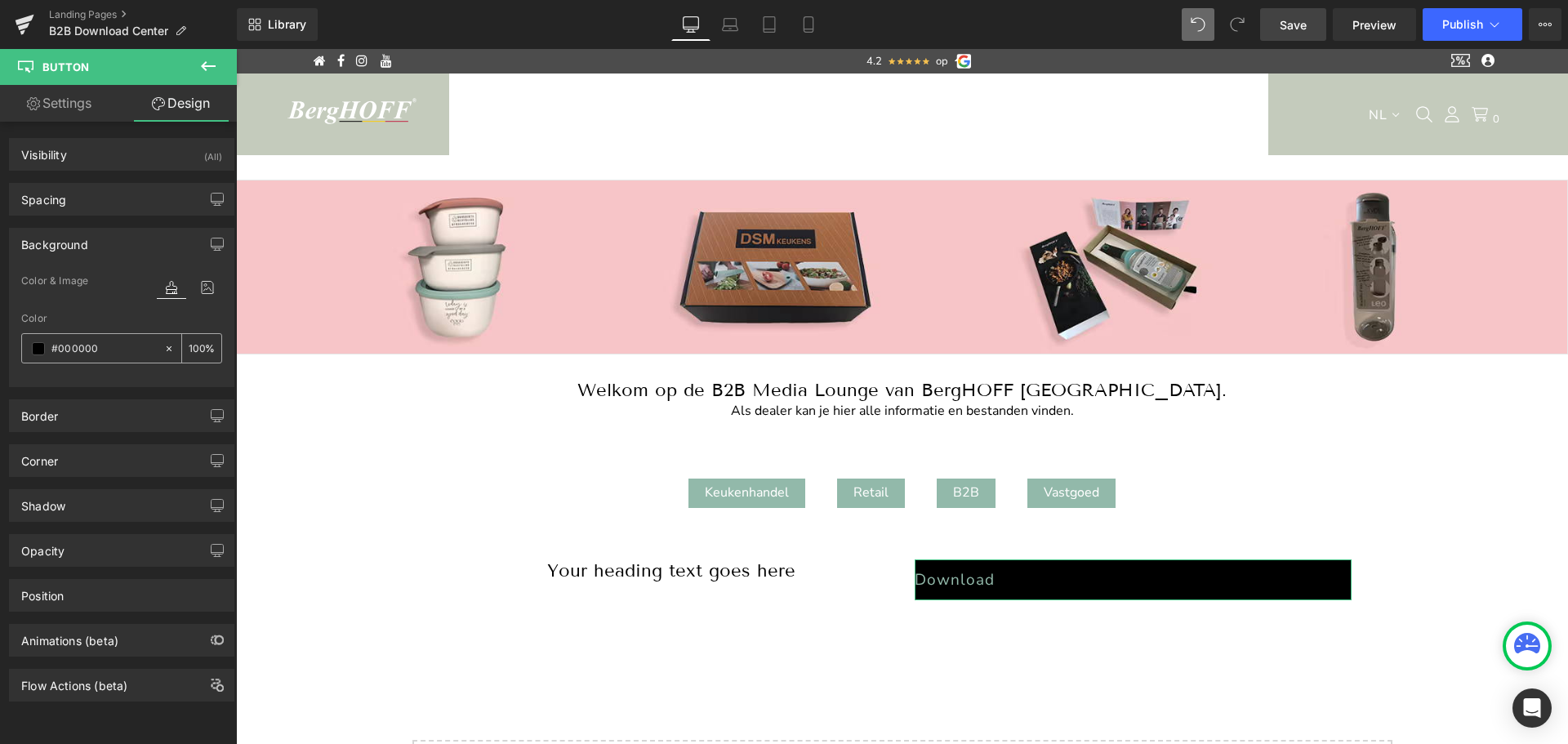
click at [164, 349] on icon at bounding box center [169, 349] width 11 height 11
click at [145, 372] on div at bounding box center [122, 376] width 201 height 11
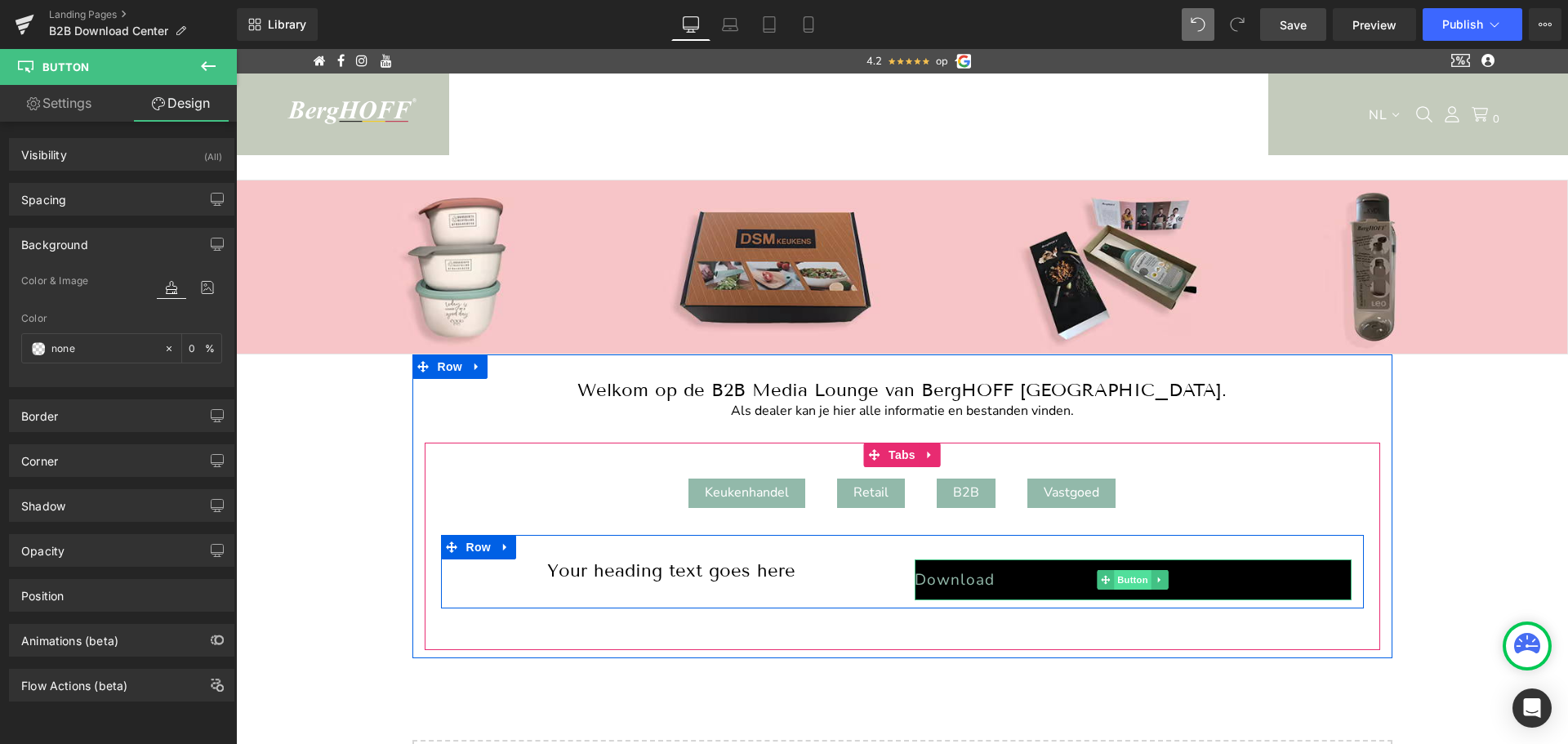
click at [1129, 579] on span "Button" at bounding box center [1132, 579] width 37 height 19
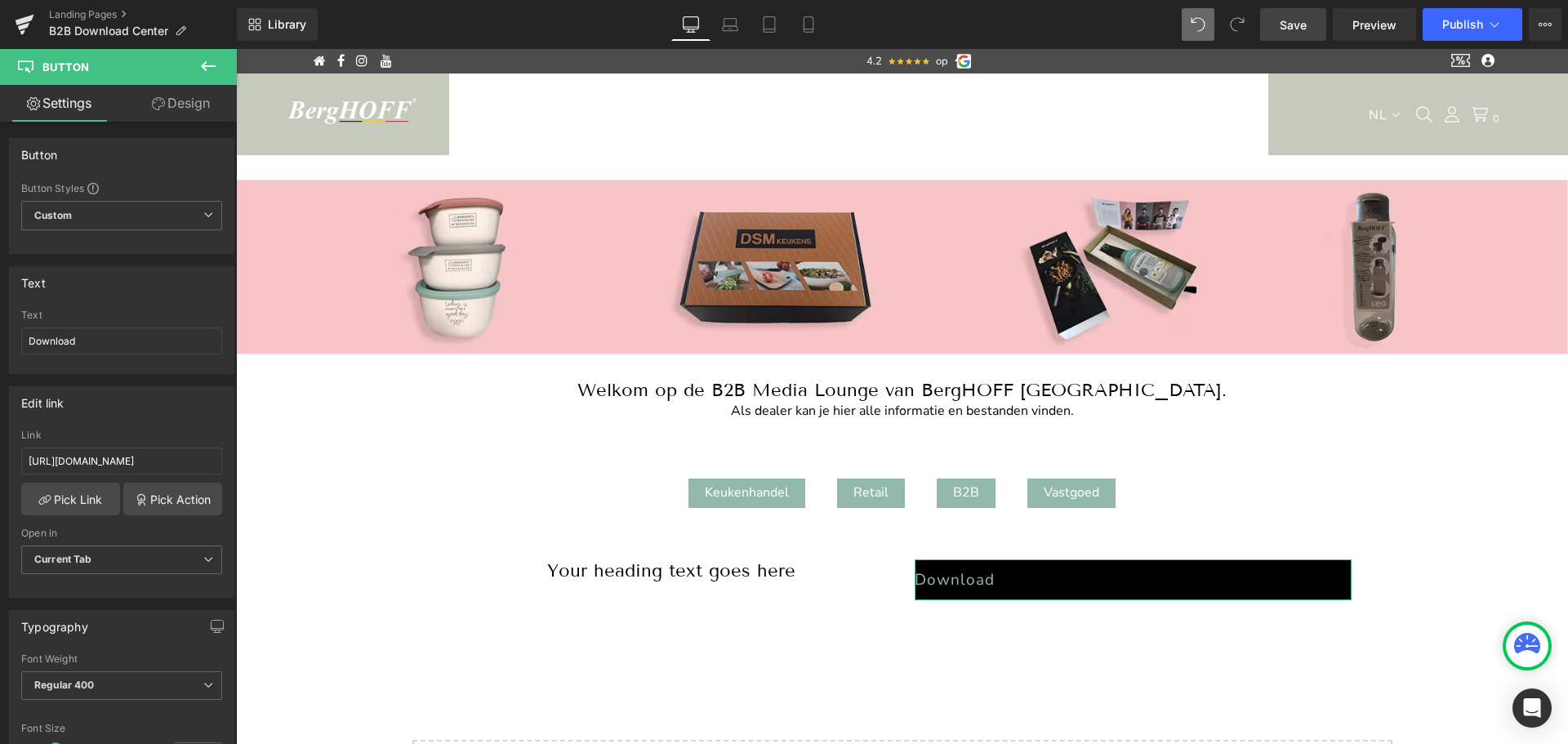
click at [195, 101] on link "Design" at bounding box center [181, 103] width 119 height 36
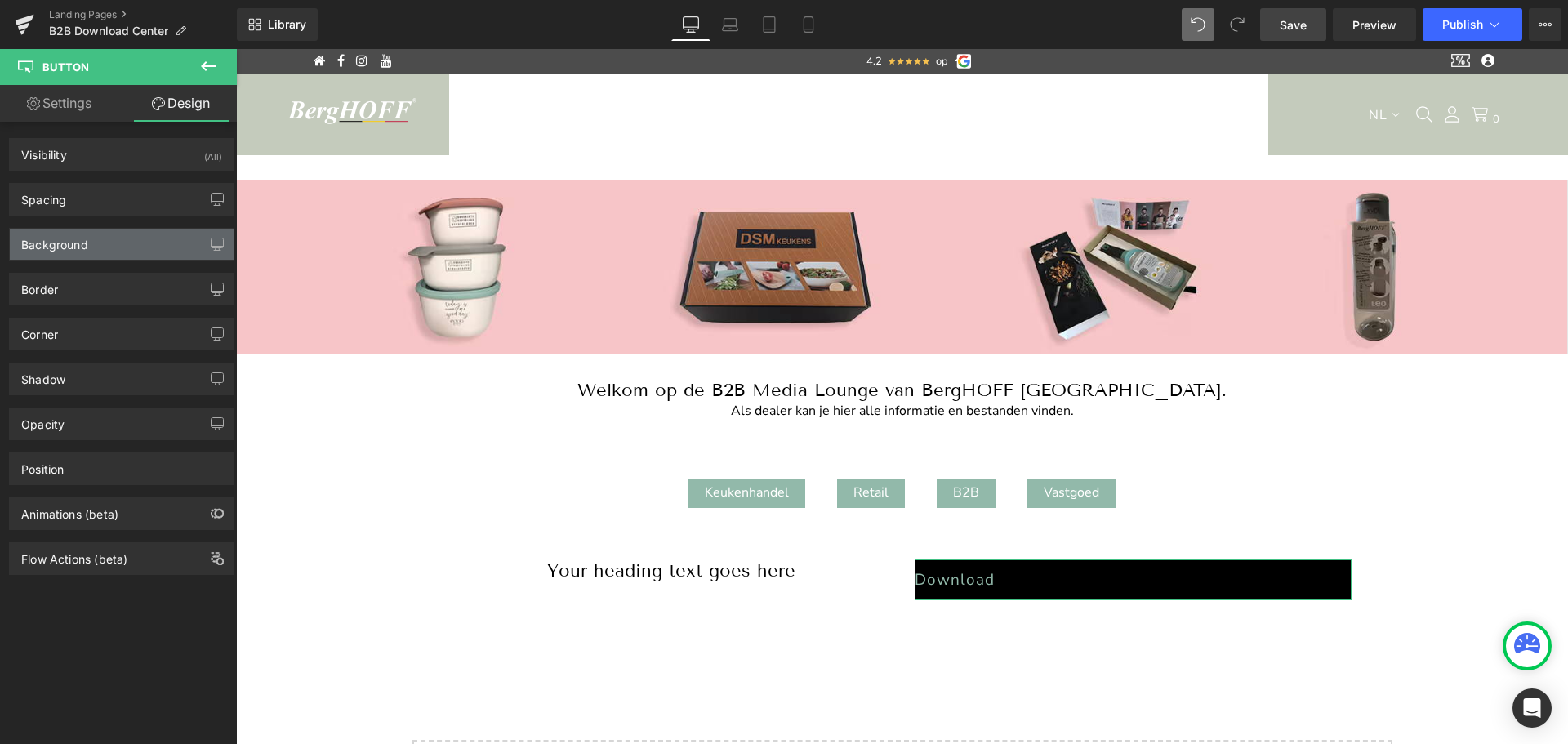
click at [94, 243] on div "Background" at bounding box center [122, 244] width 224 height 31
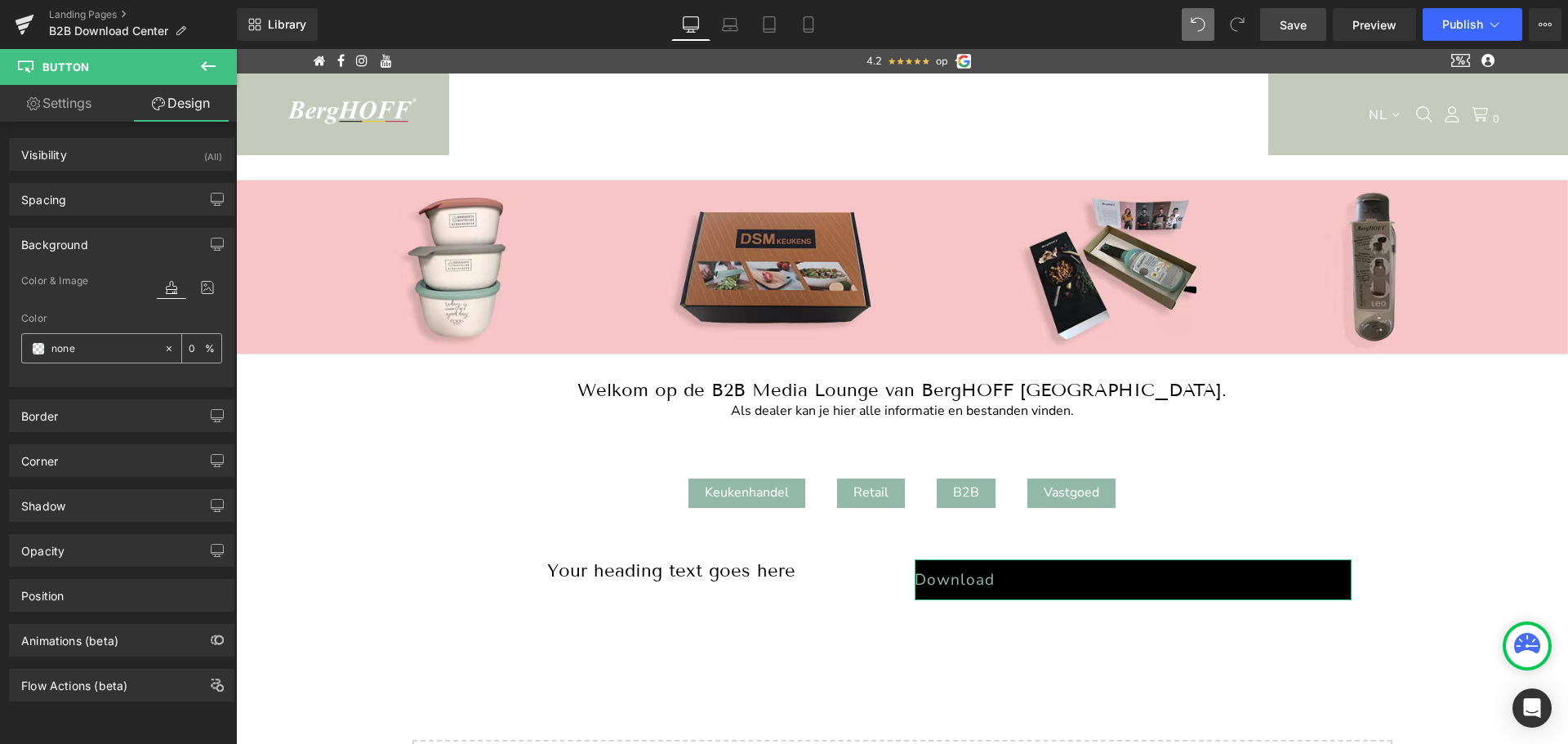
click at [190, 345] on input "number" at bounding box center [196, 348] width 16 height 18
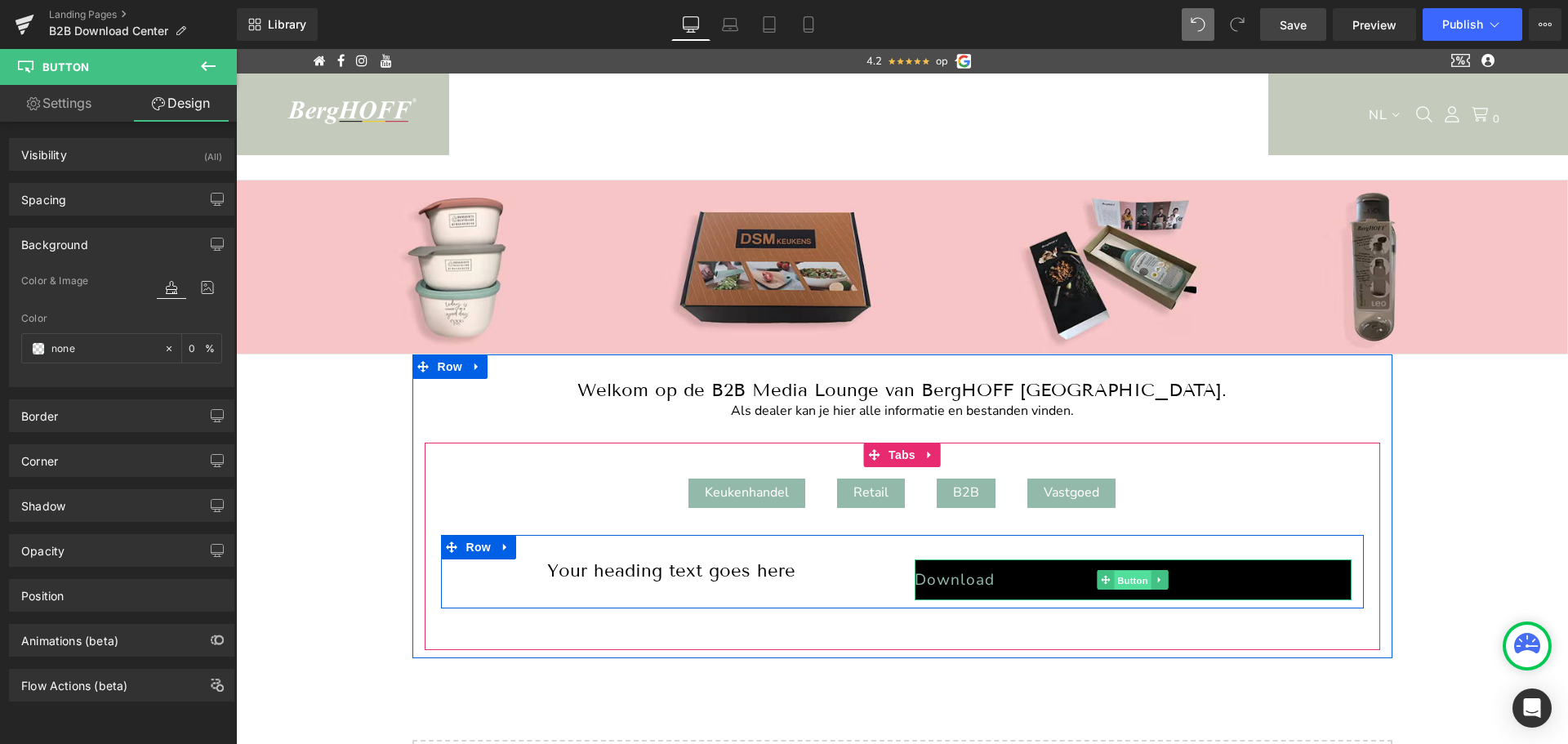
click at [1132, 577] on span "Button" at bounding box center [1132, 580] width 37 height 19
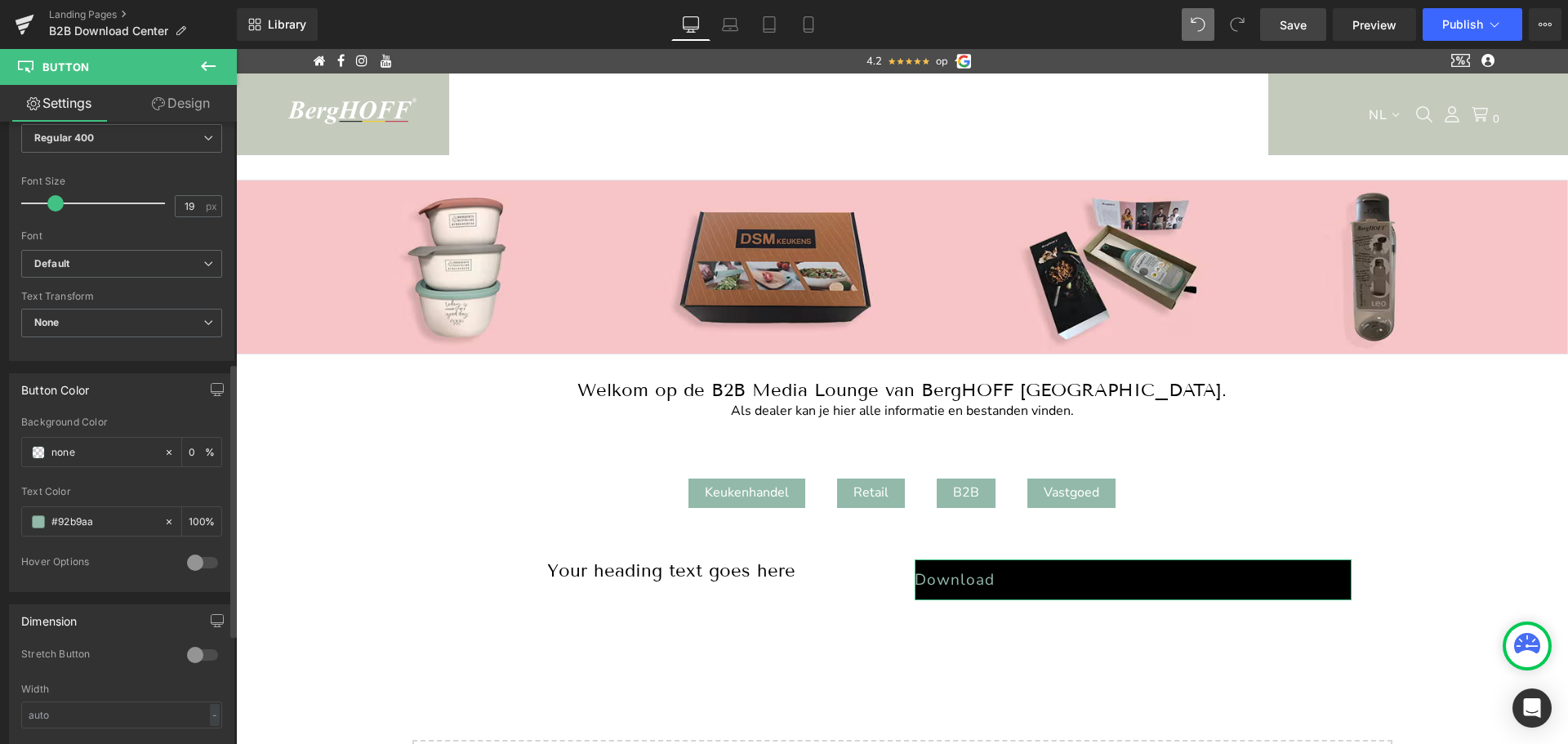
scroll to position [543, 0]
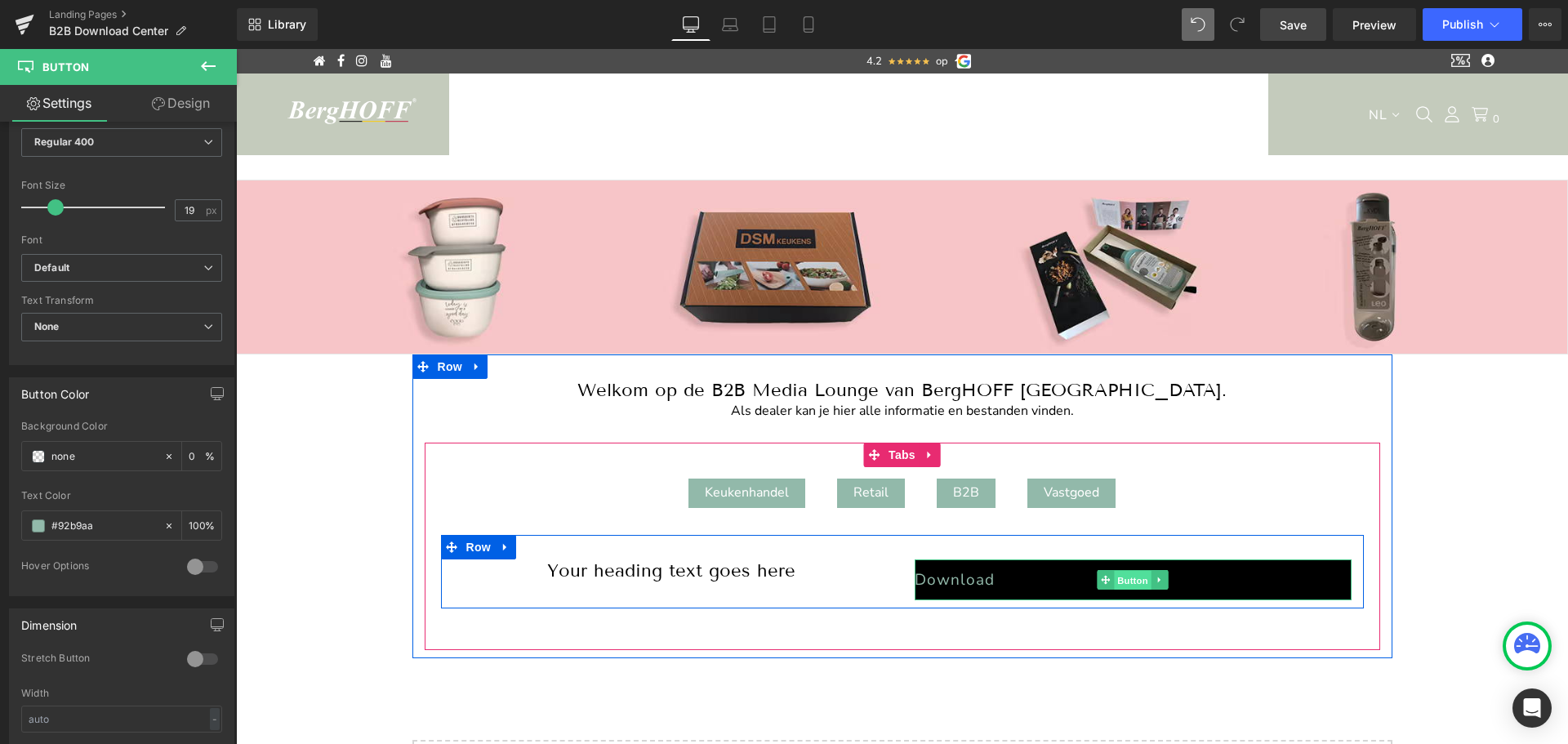
click at [1131, 580] on span "Button" at bounding box center [1132, 580] width 37 height 19
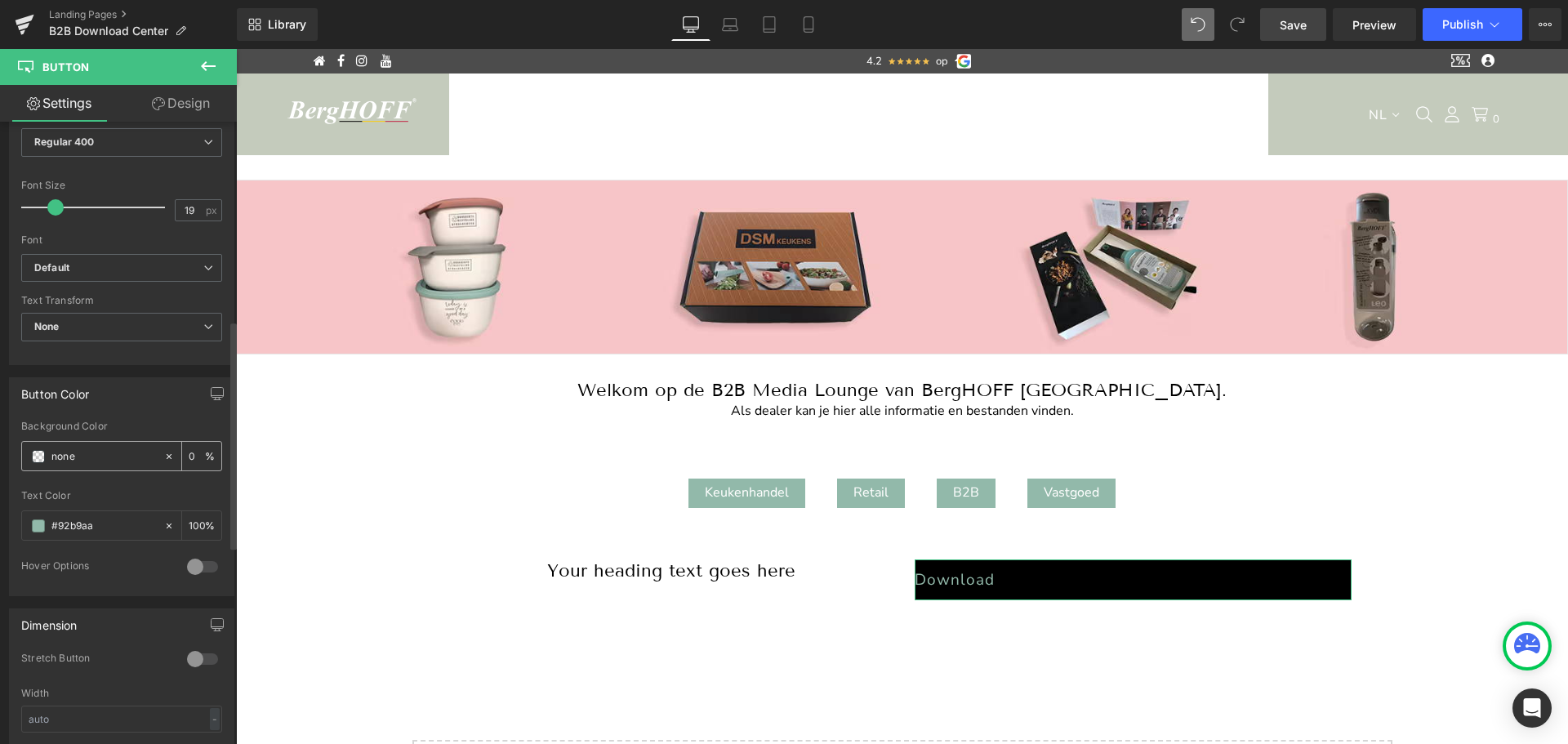
click at [80, 462] on input "none" at bounding box center [103, 456] width 104 height 18
click at [189, 452] on input "0" at bounding box center [196, 456] width 16 height 18
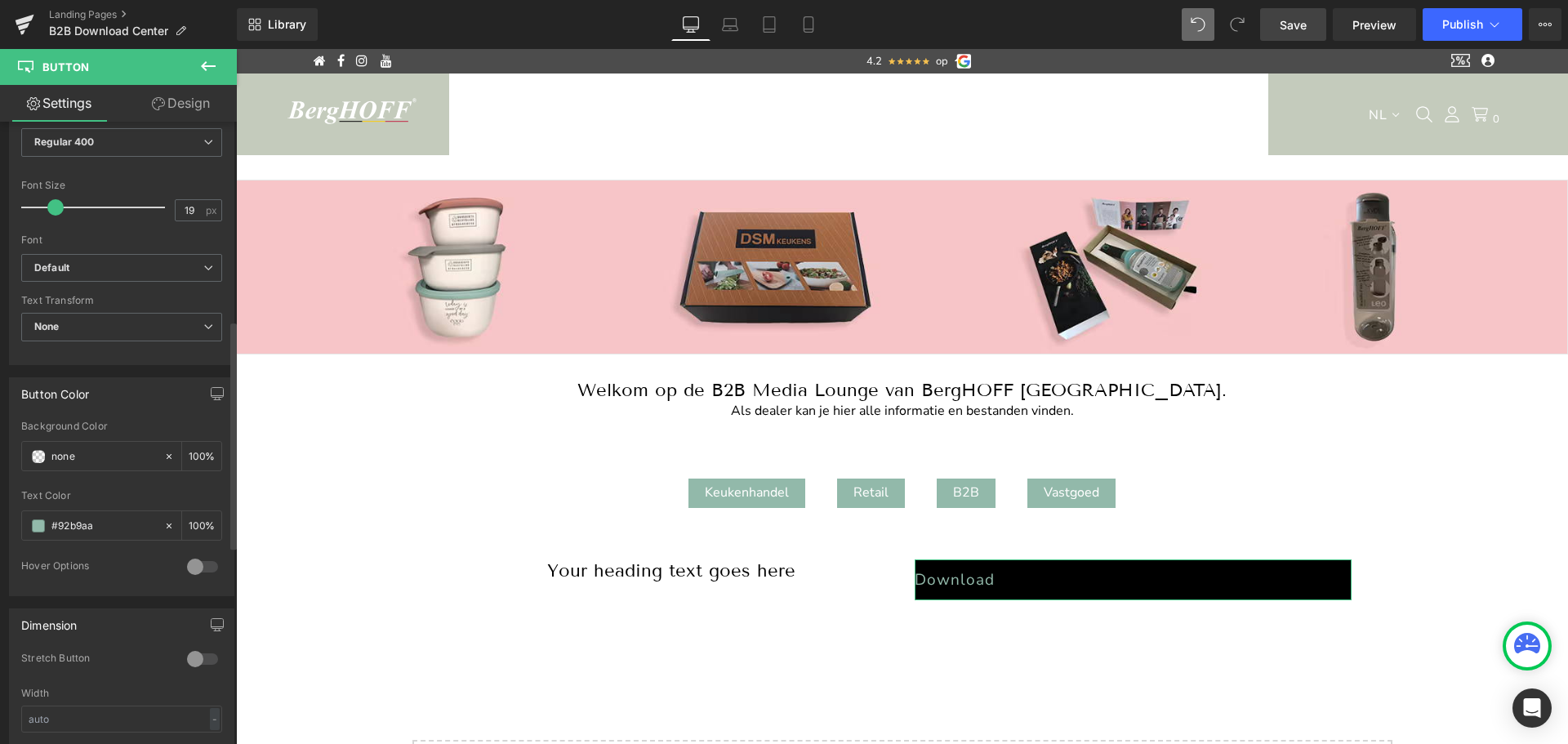
type input "100"
click at [184, 432] on div "Background Color" at bounding box center [122, 426] width 201 height 11
click at [167, 456] on icon at bounding box center [168, 456] width 5 height 5
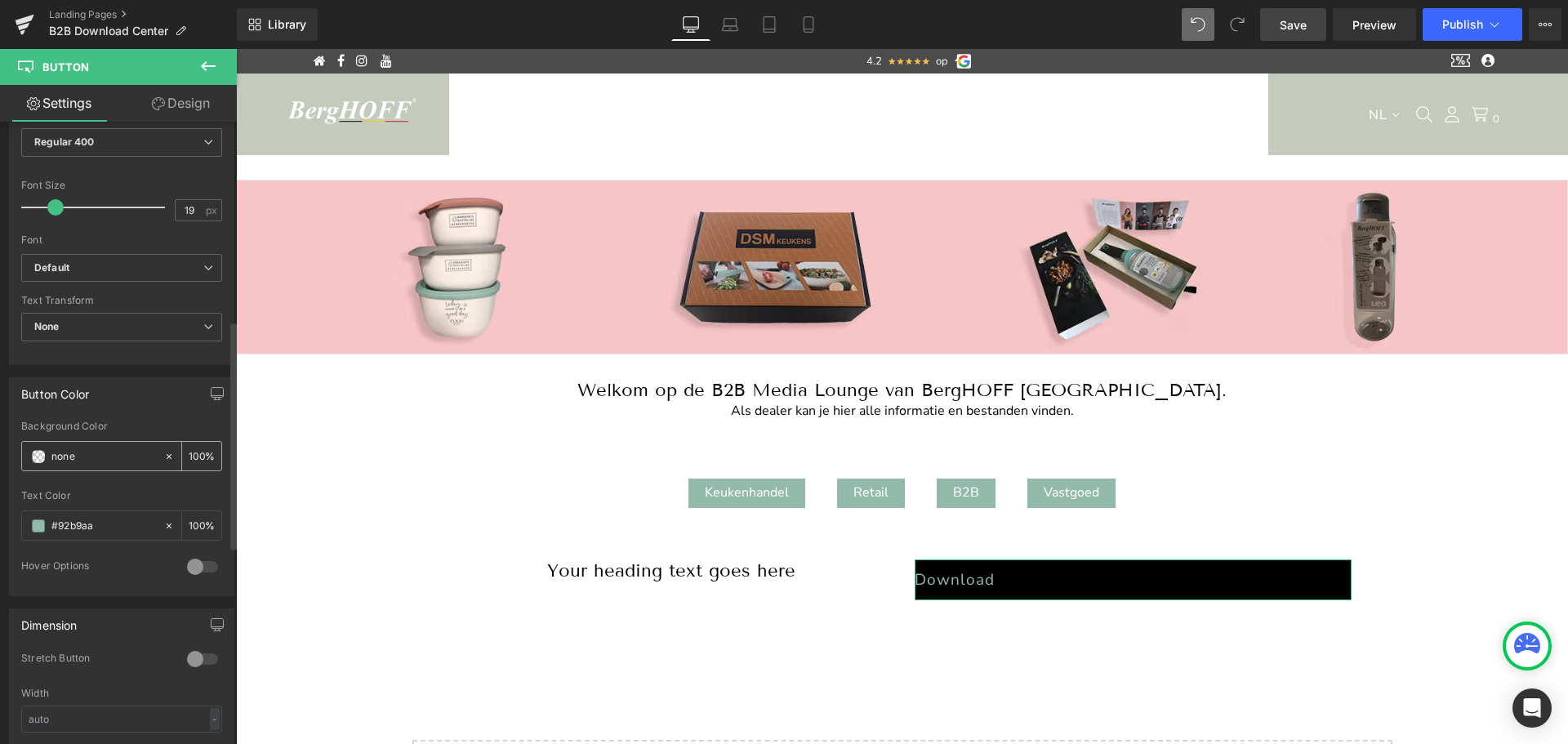
click at [113, 463] on input "none" at bounding box center [103, 456] width 104 height 18
click at [75, 519] on input "#92b9aa" at bounding box center [103, 526] width 104 height 18
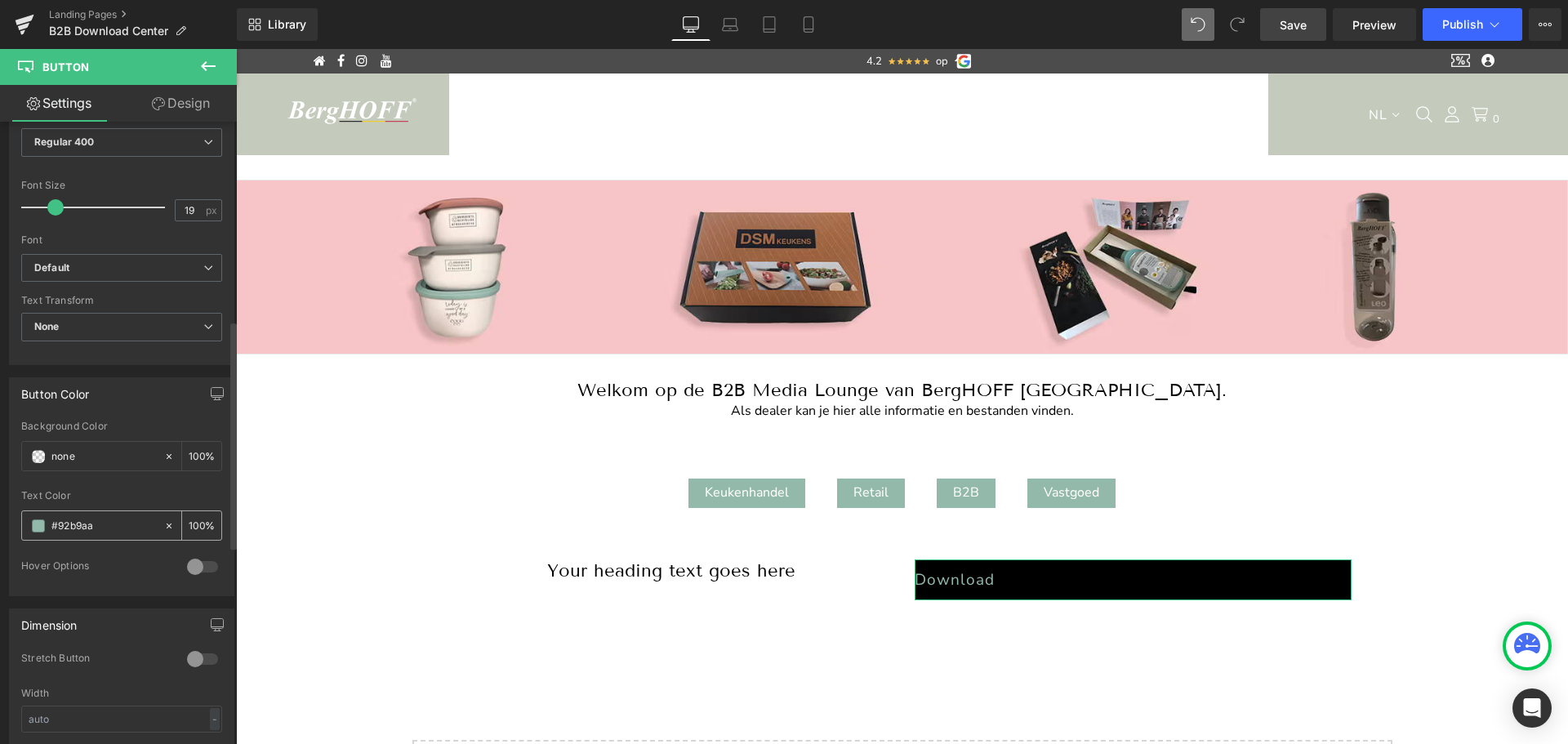
click at [75, 519] on input "#92b9aa" at bounding box center [103, 526] width 104 height 18
click at [70, 456] on input "none" at bounding box center [103, 456] width 104 height 18
paste input "#92b9aa"
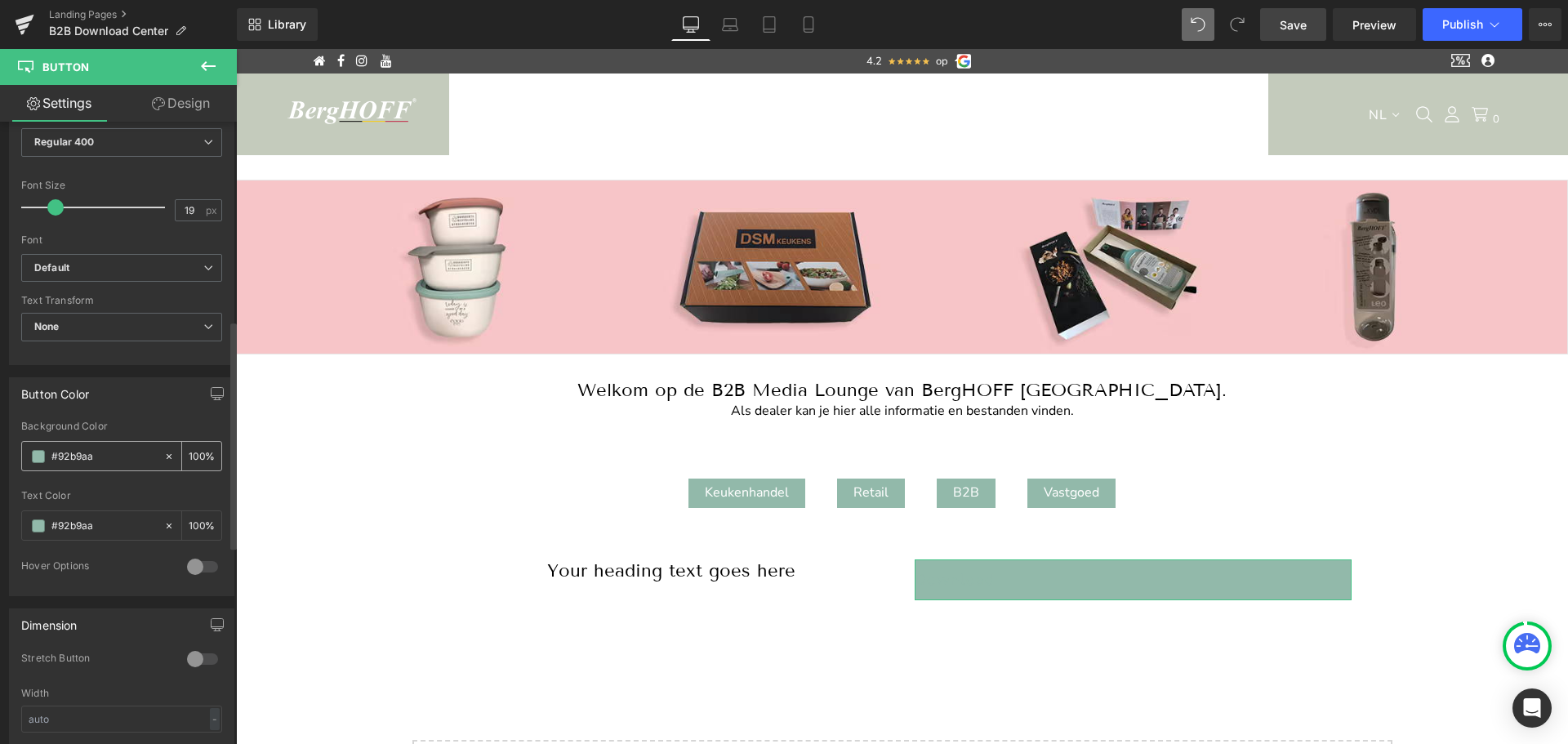
click at [164, 454] on icon at bounding box center [169, 457] width 11 height 11
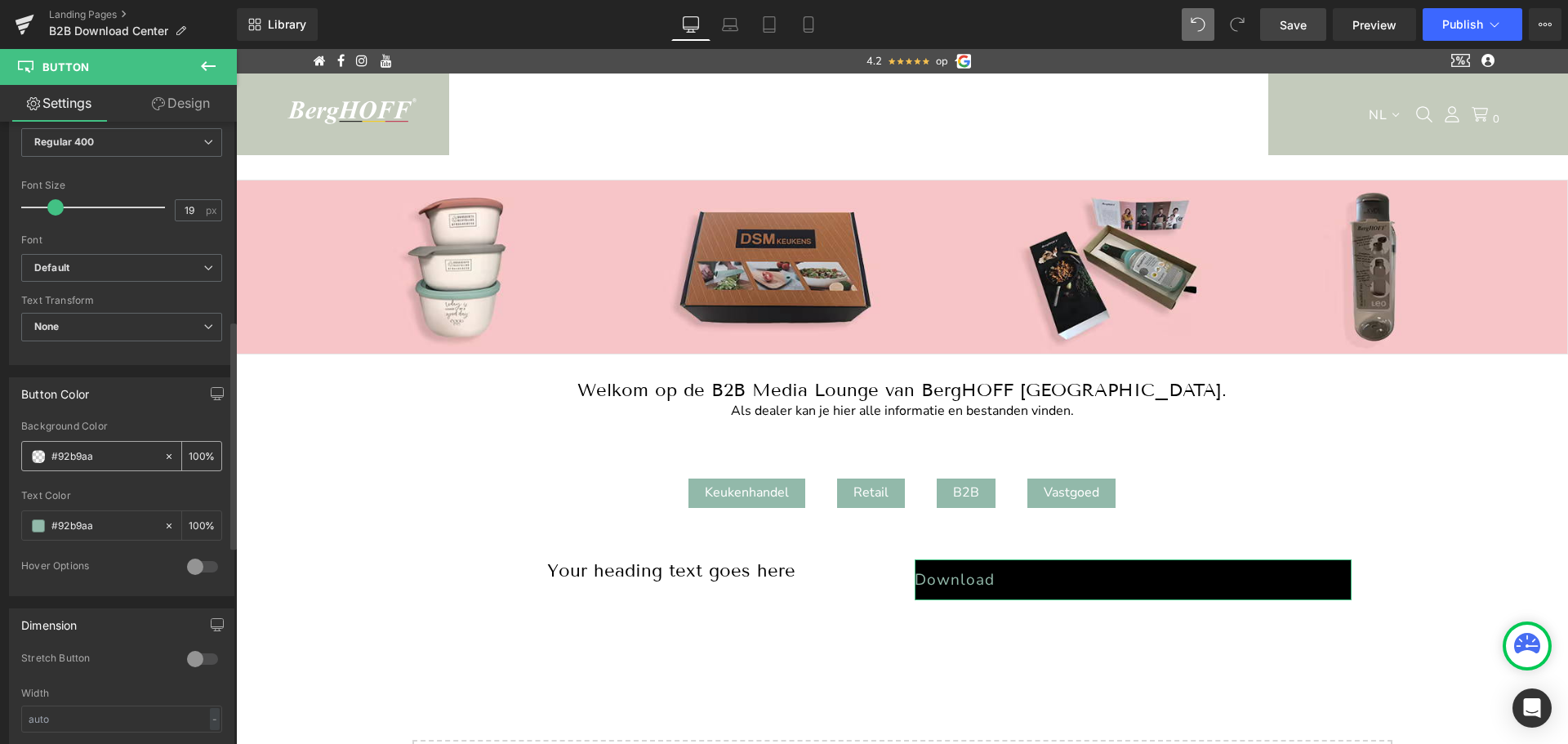
click at [106, 453] on input "#92b9aa" at bounding box center [103, 456] width 104 height 18
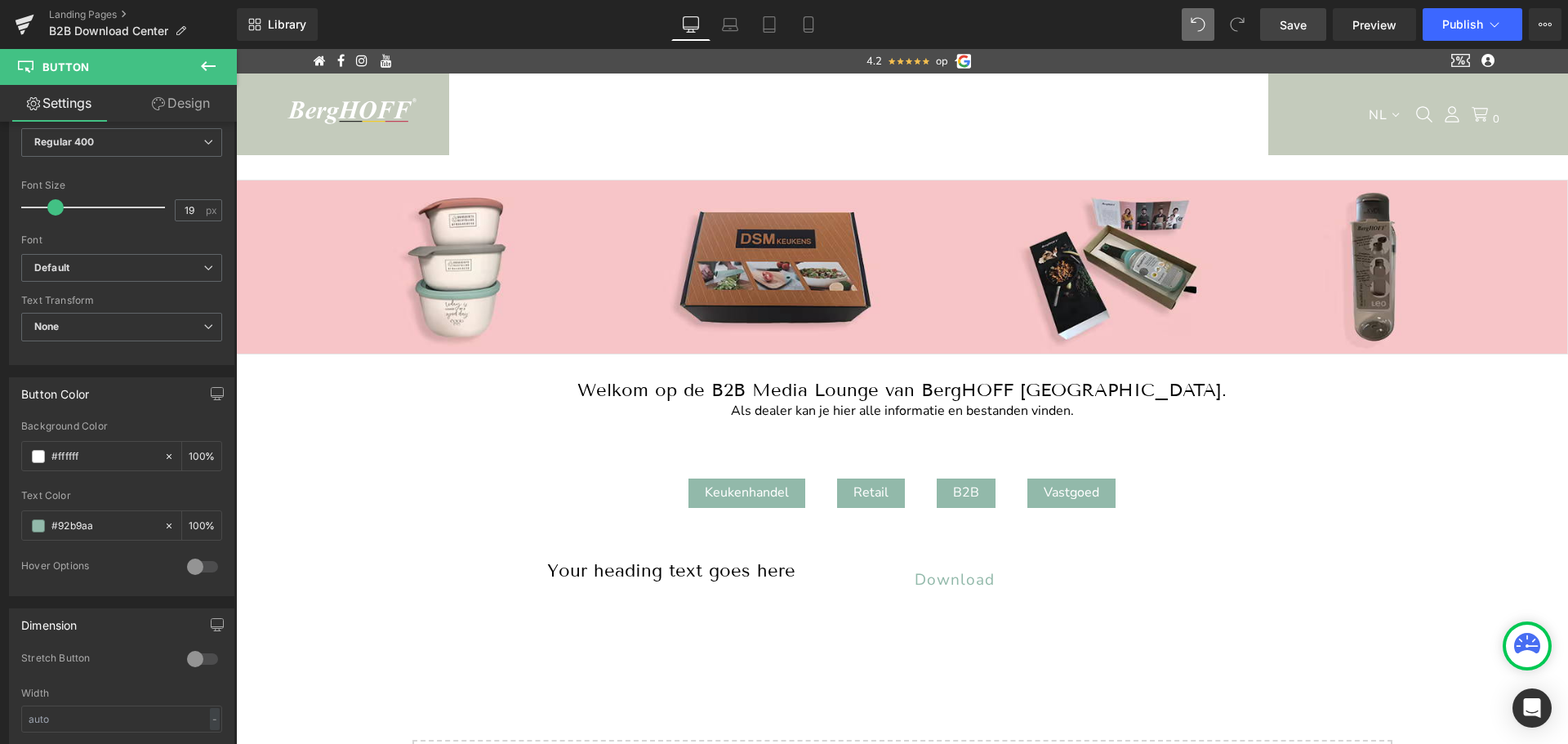
type input "#ffffff"
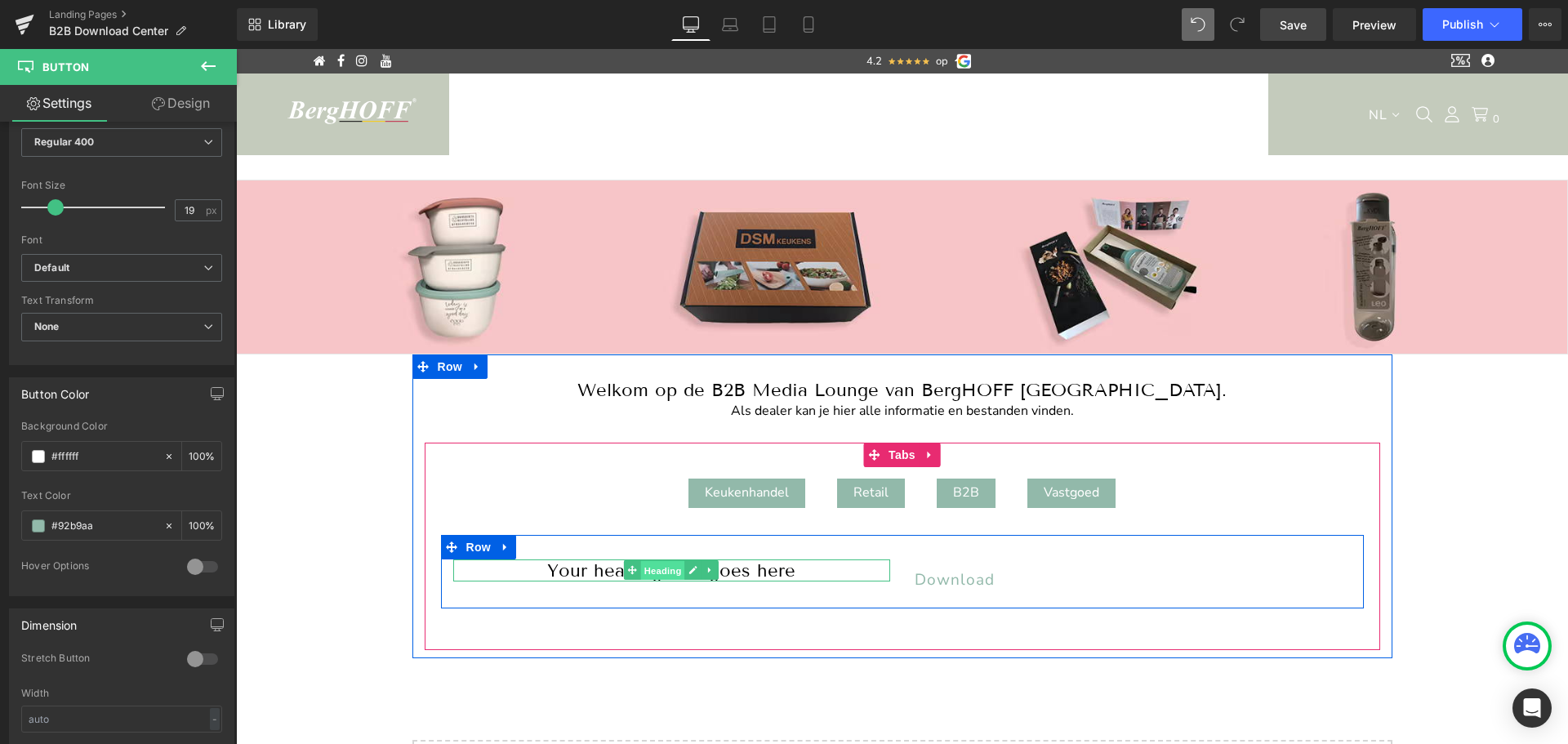
click at [660, 570] on span "Heading" at bounding box center [663, 571] width 44 height 19
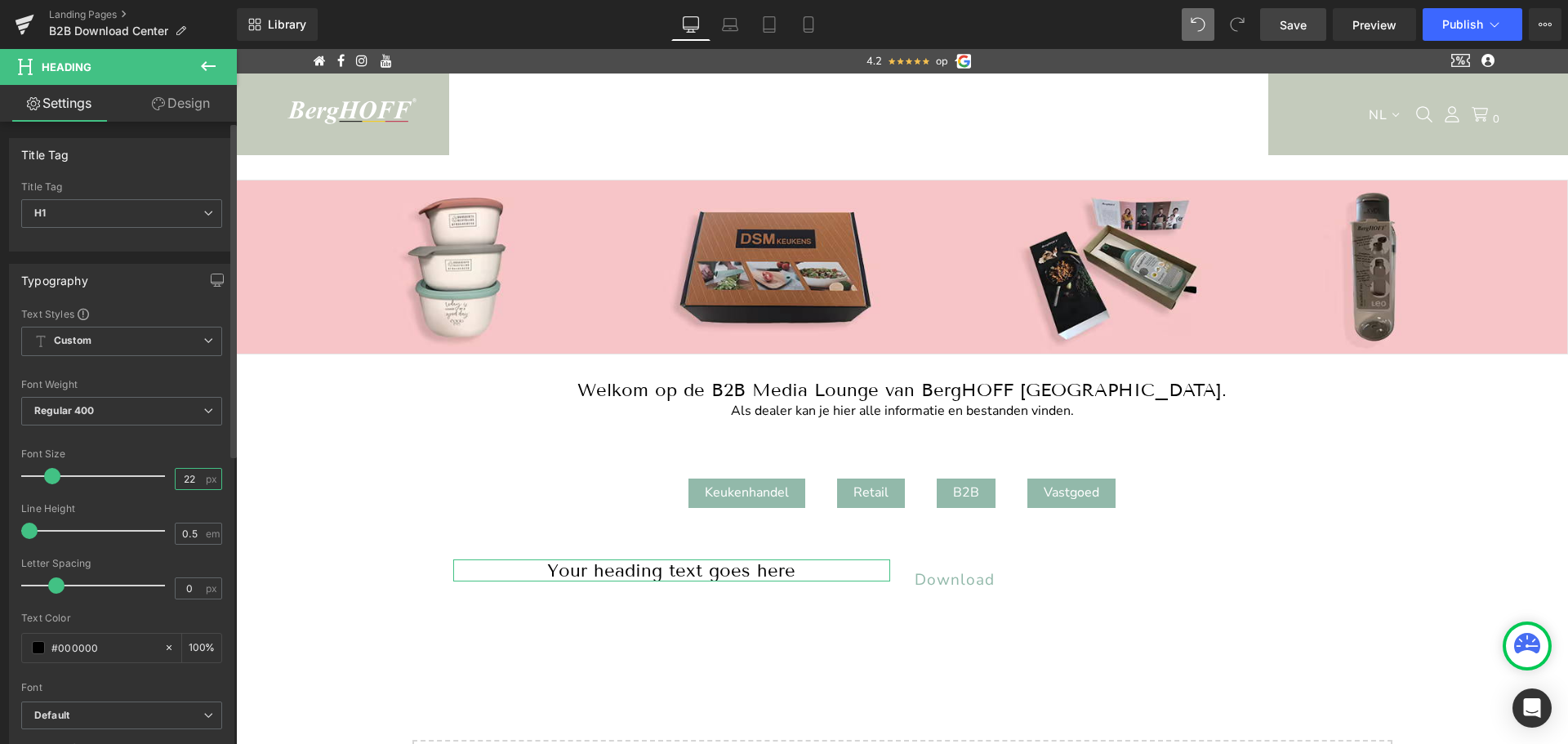
click at [191, 477] on input "22" at bounding box center [190, 479] width 29 height 20
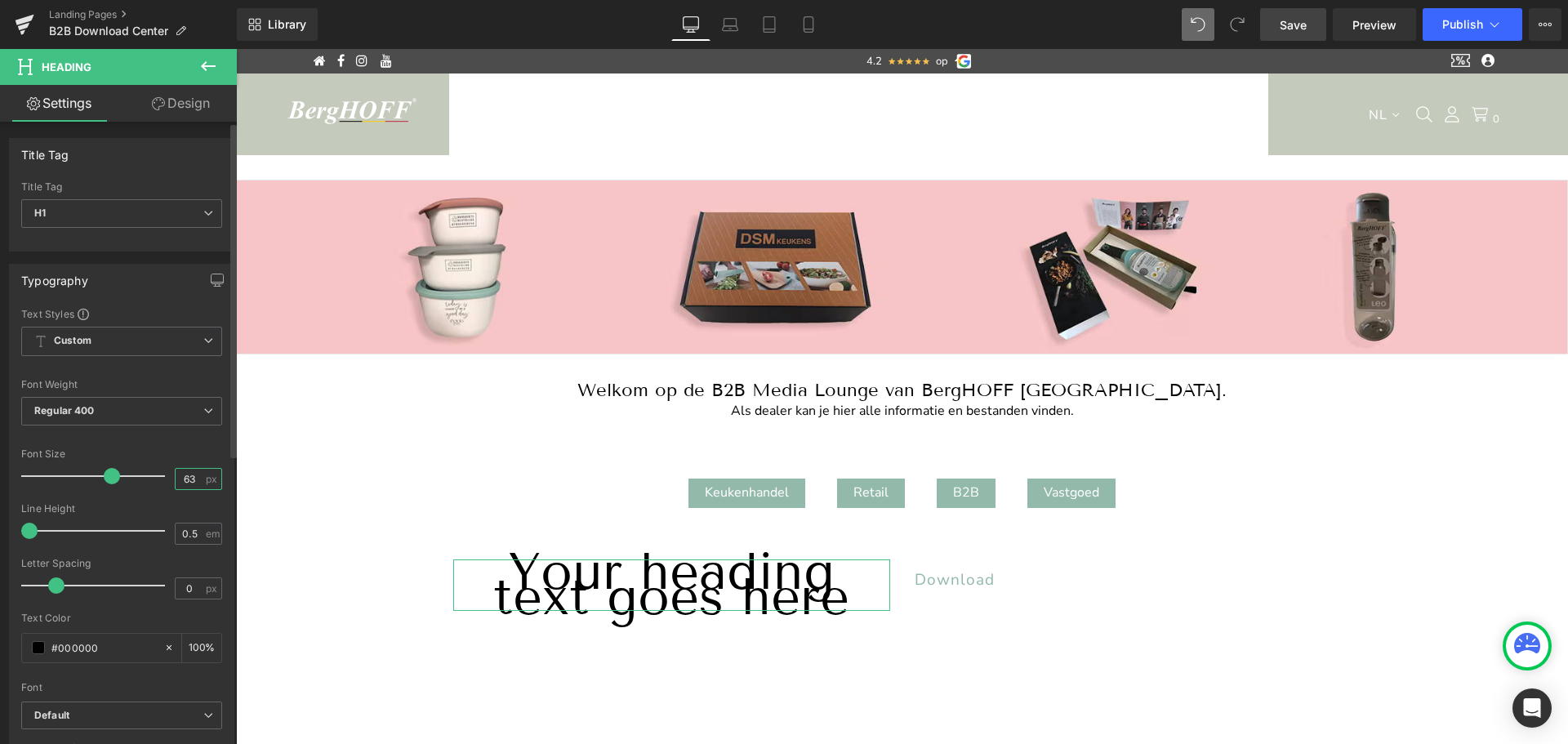
click at [184, 477] on input "63" at bounding box center [190, 479] width 29 height 20
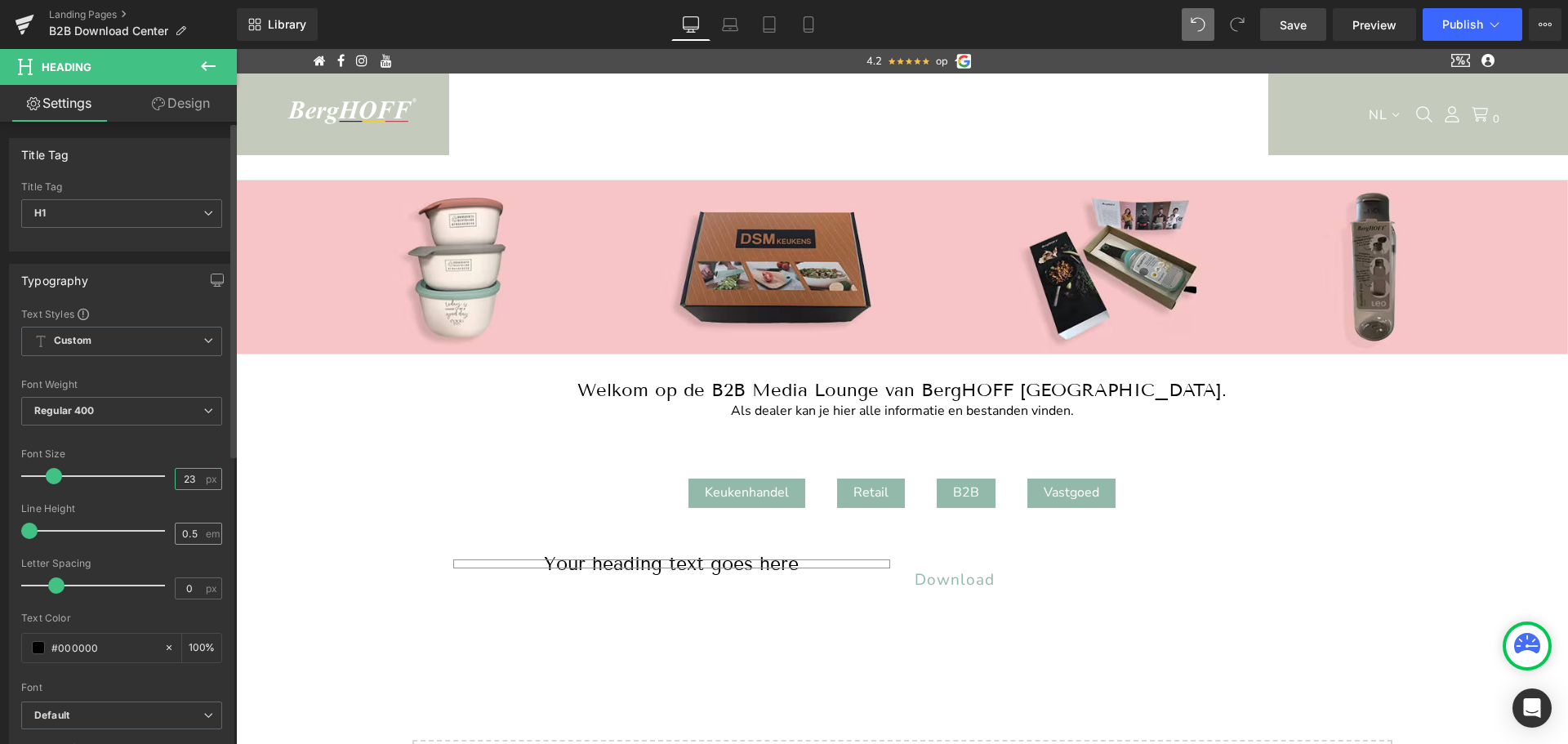
type input "23"
click at [186, 535] on input "0.5" at bounding box center [190, 533] width 29 height 20
type input "1"
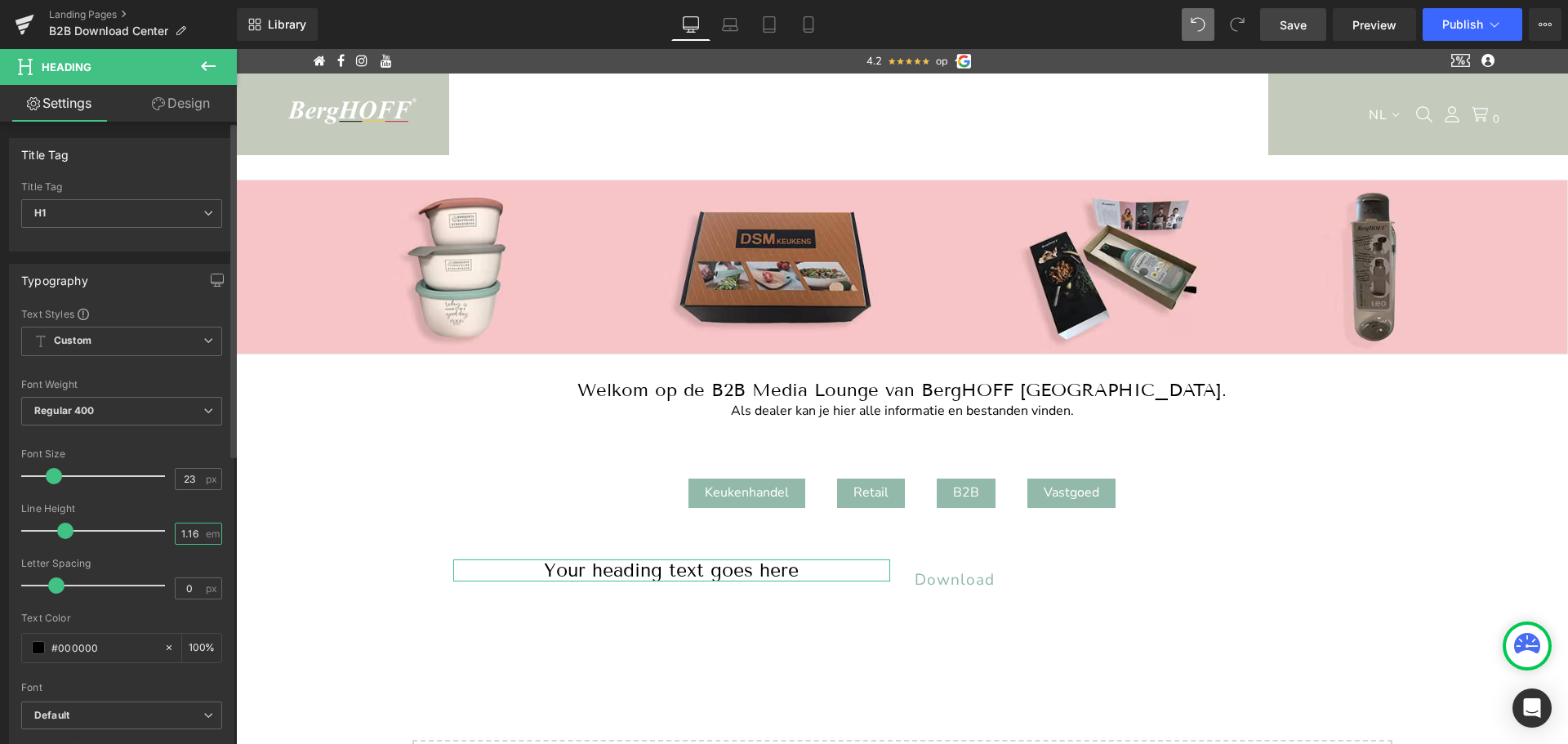
type input "1.16"
click at [145, 613] on div "Text Color" at bounding box center [122, 619] width 201 height 11
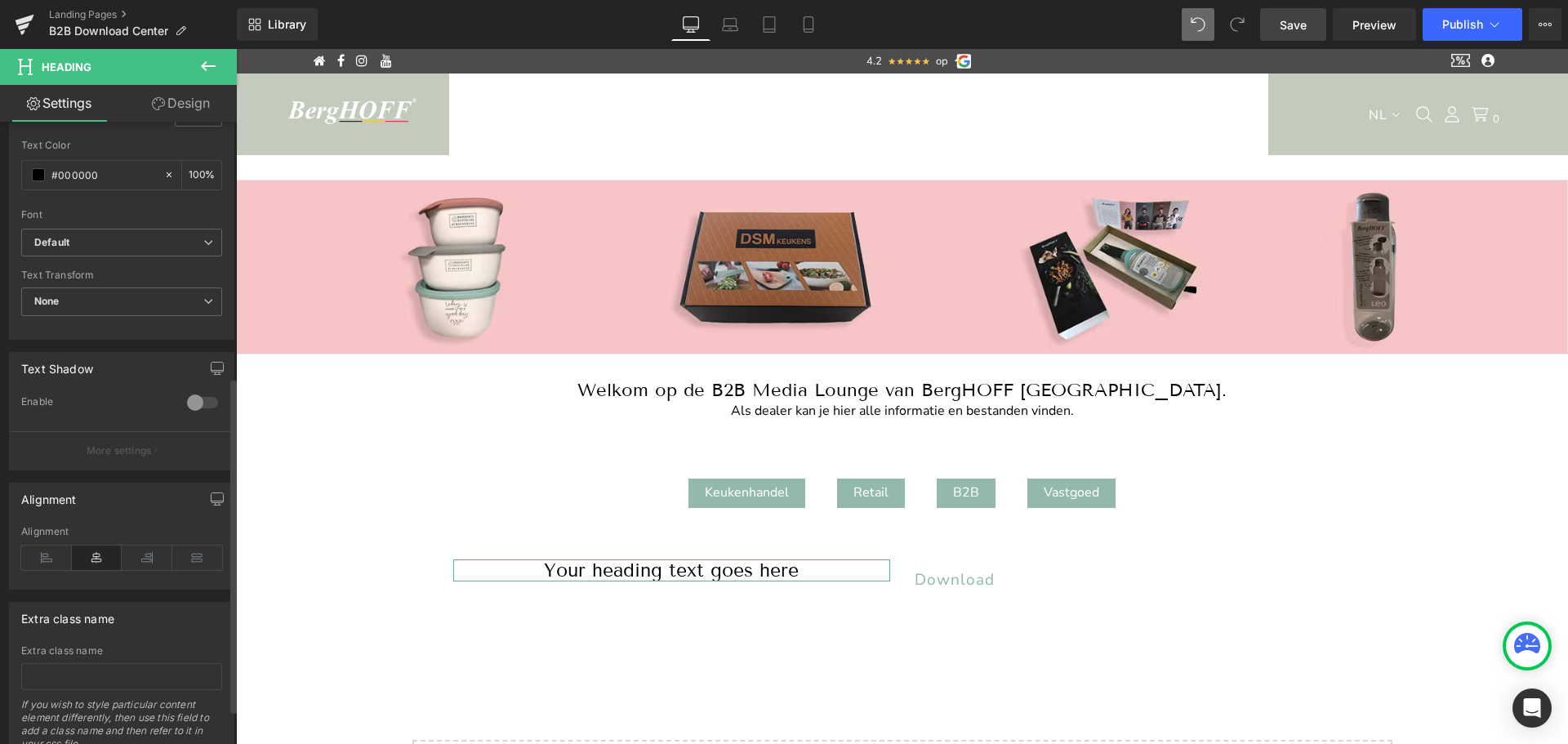
scroll to position [474, 0]
click at [46, 556] on icon at bounding box center [46, 557] width 51 height 25
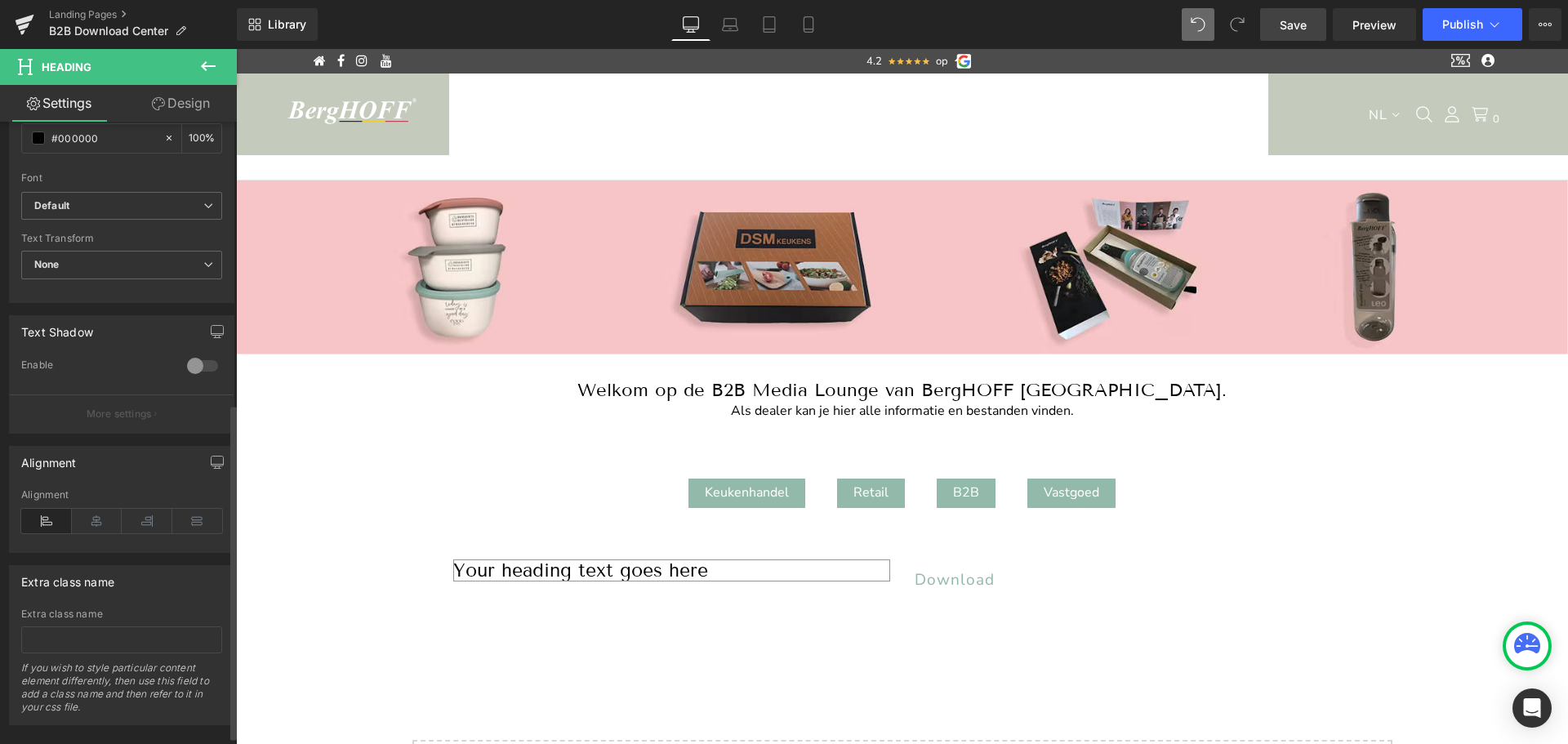
scroll to position [536, 0]
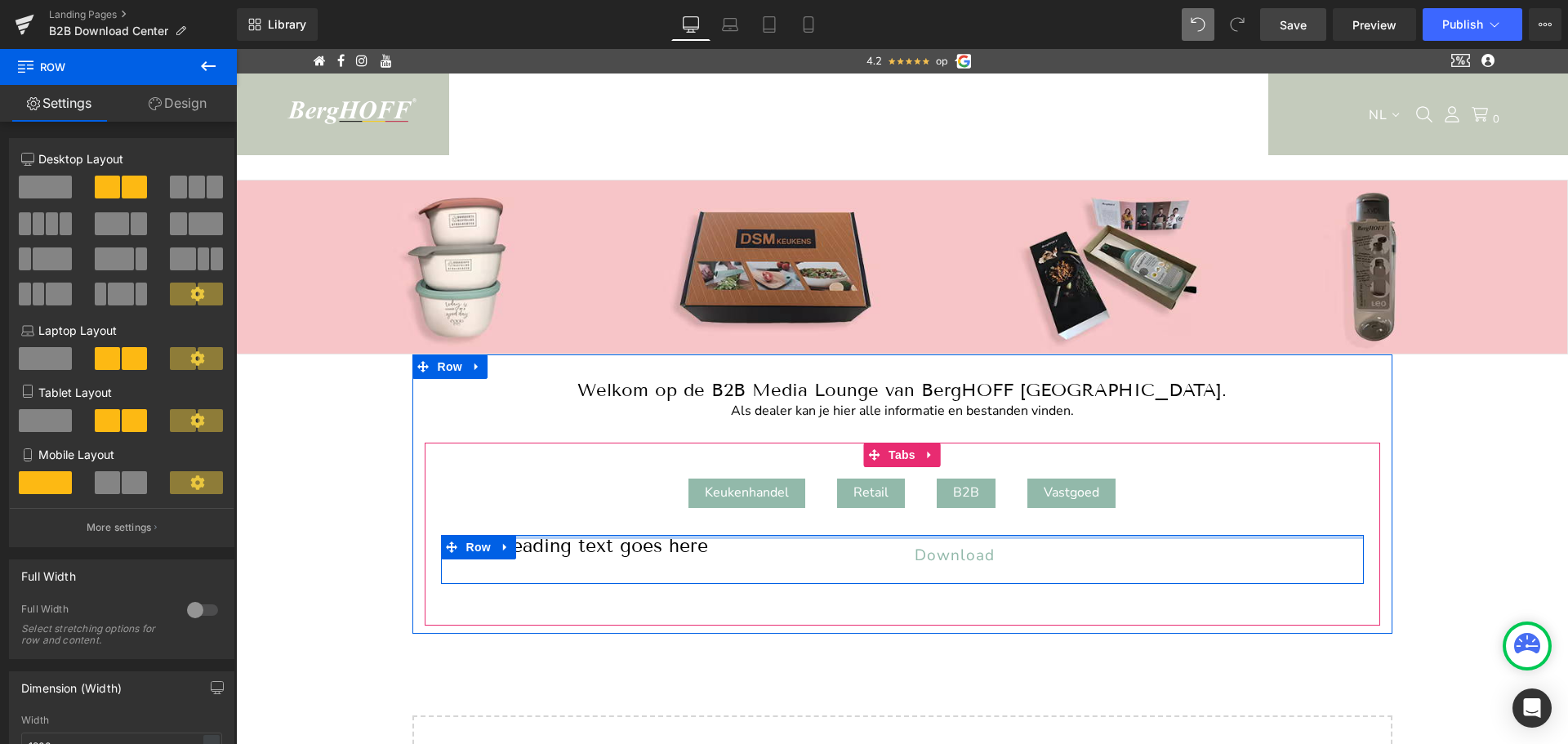
drag, startPoint x: 971, startPoint y: 557, endPoint x: 964, endPoint y: 530, distance: 27.9
click at [964, 530] on div "Your heading text goes here Heading Download [GEOGRAPHIC_DATA]" at bounding box center [903, 559] width 955 height 81
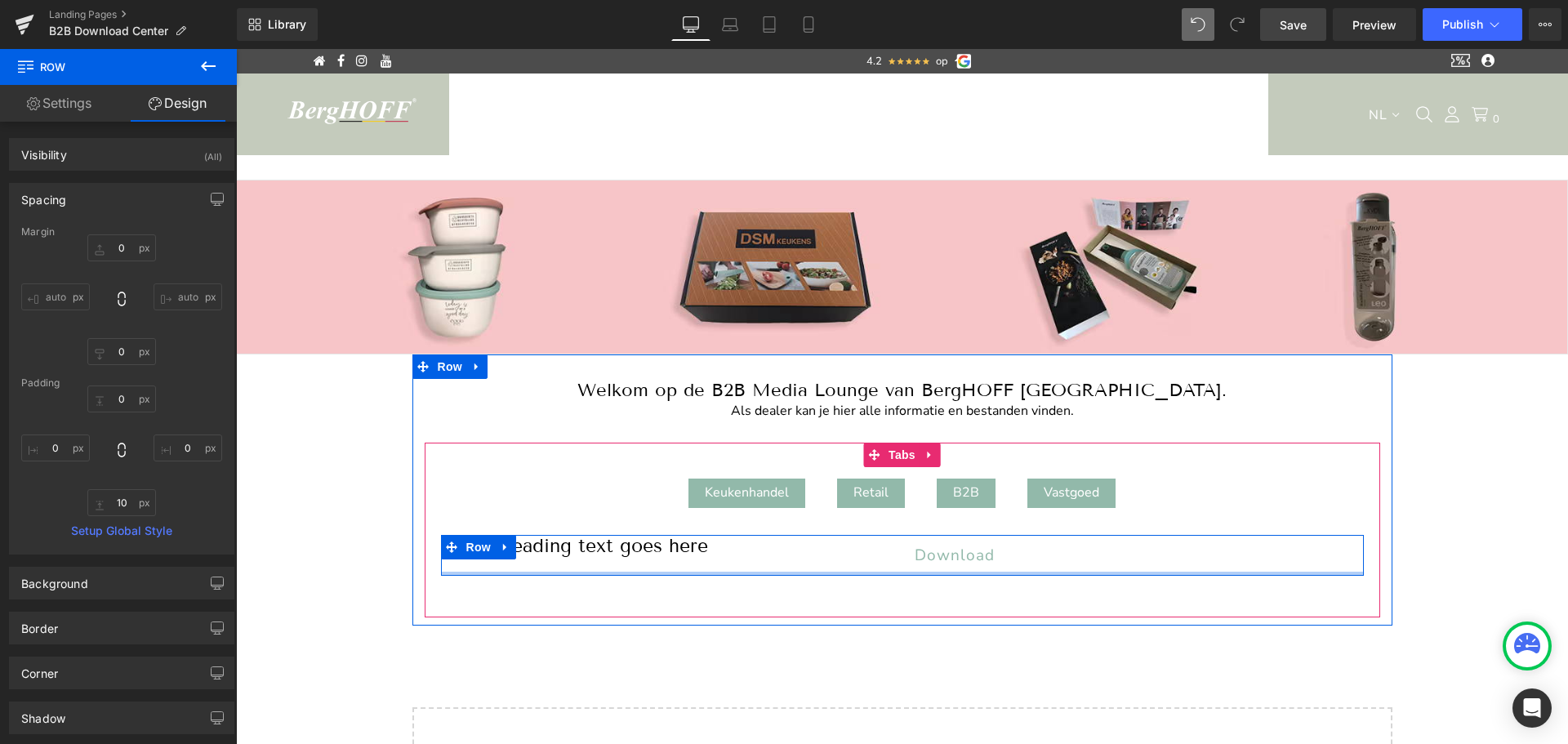
drag, startPoint x: 963, startPoint y: 578, endPoint x: 963, endPoint y: 566, distance: 12.0
click at [963, 566] on div "Your heading text goes here Heading Download [GEOGRAPHIC_DATA]" at bounding box center [903, 555] width 923 height 41
click at [952, 553] on span "Download" at bounding box center [954, 555] width 80 height 21
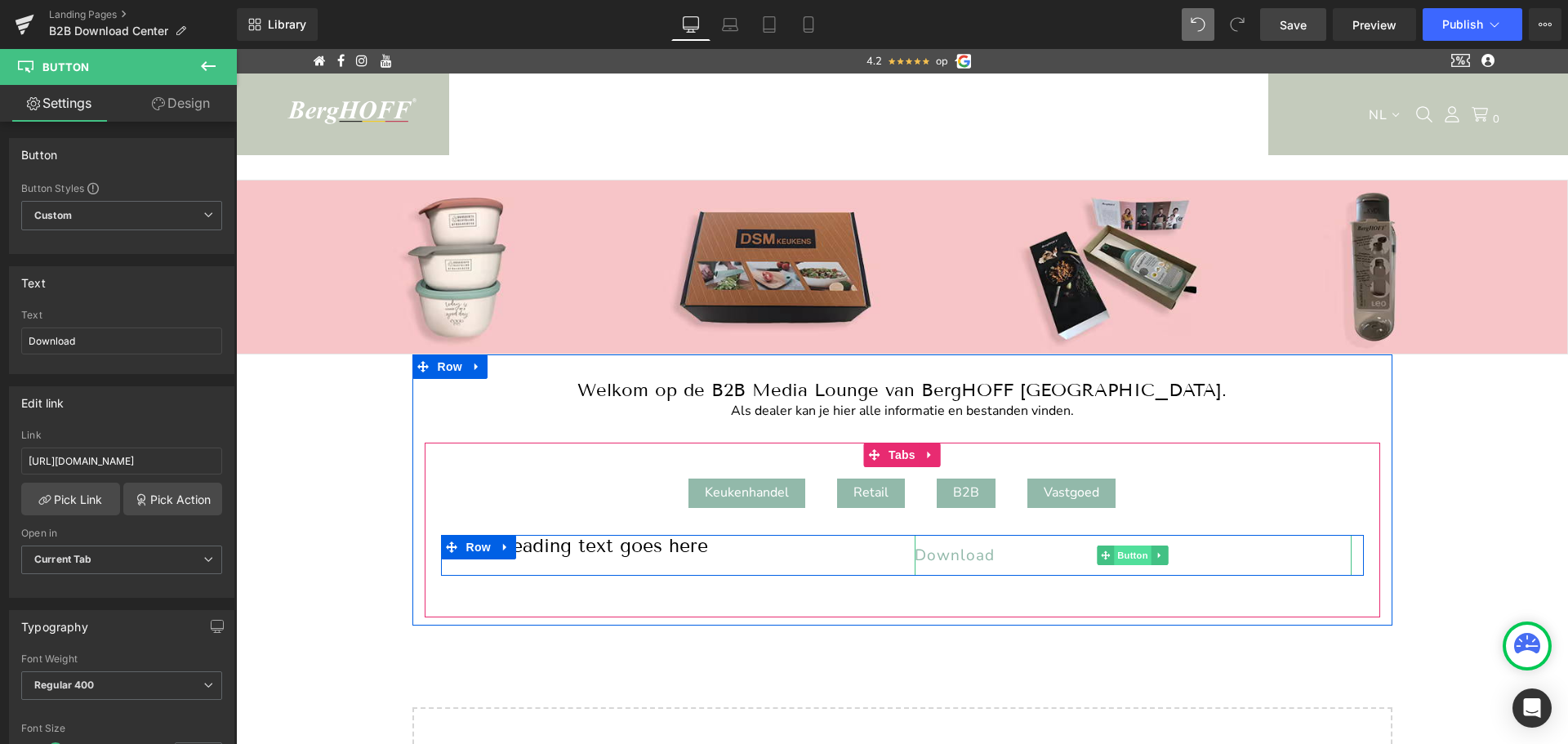
click at [1119, 555] on span "Button" at bounding box center [1132, 555] width 37 height 19
click at [1124, 553] on span "Button" at bounding box center [1132, 555] width 37 height 19
click at [1131, 557] on span "Button" at bounding box center [1132, 555] width 37 height 19
click at [978, 552] on span "Download" at bounding box center [954, 555] width 80 height 21
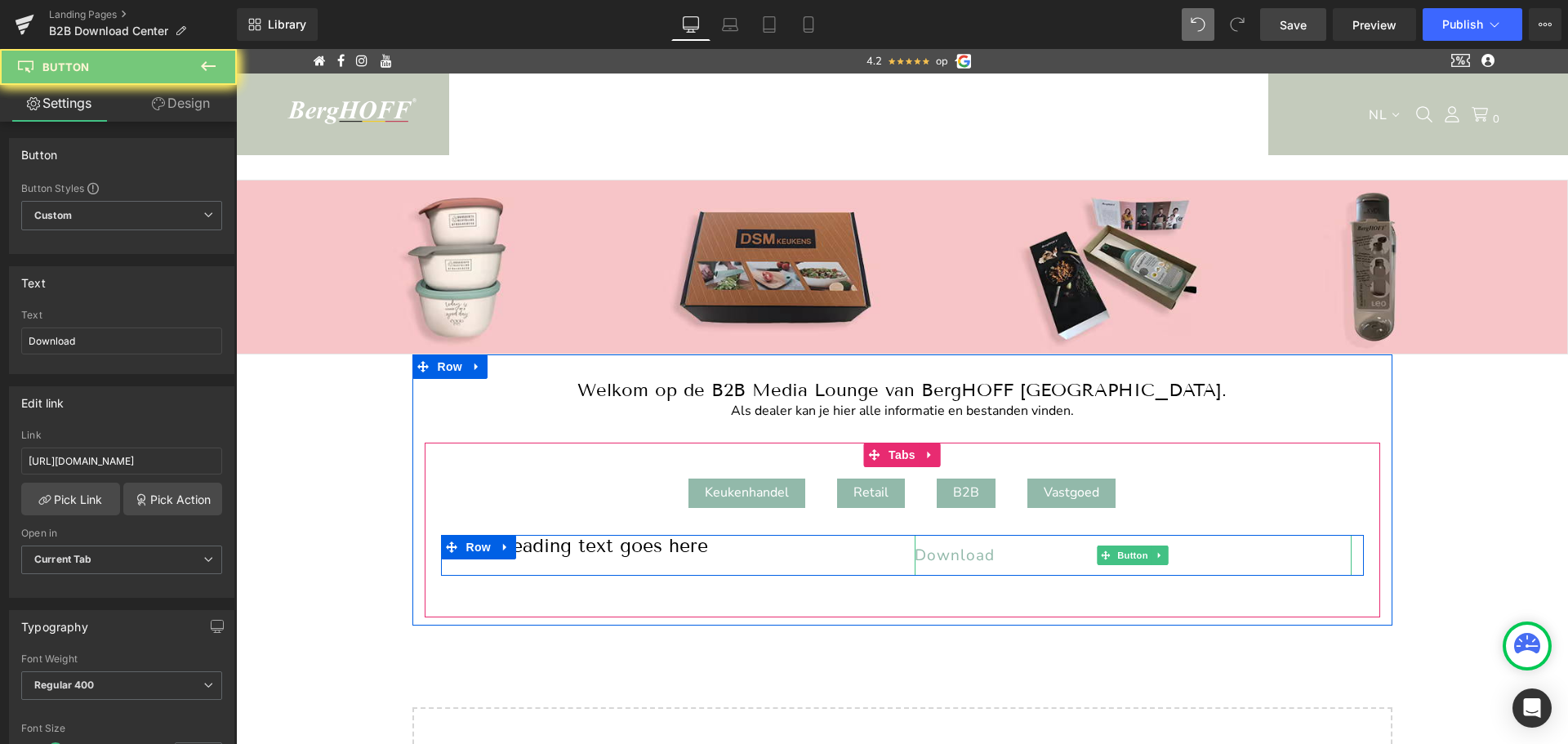
click at [978, 552] on span "Download" at bounding box center [954, 555] width 80 height 21
click at [1119, 552] on span "Button" at bounding box center [1132, 556] width 37 height 19
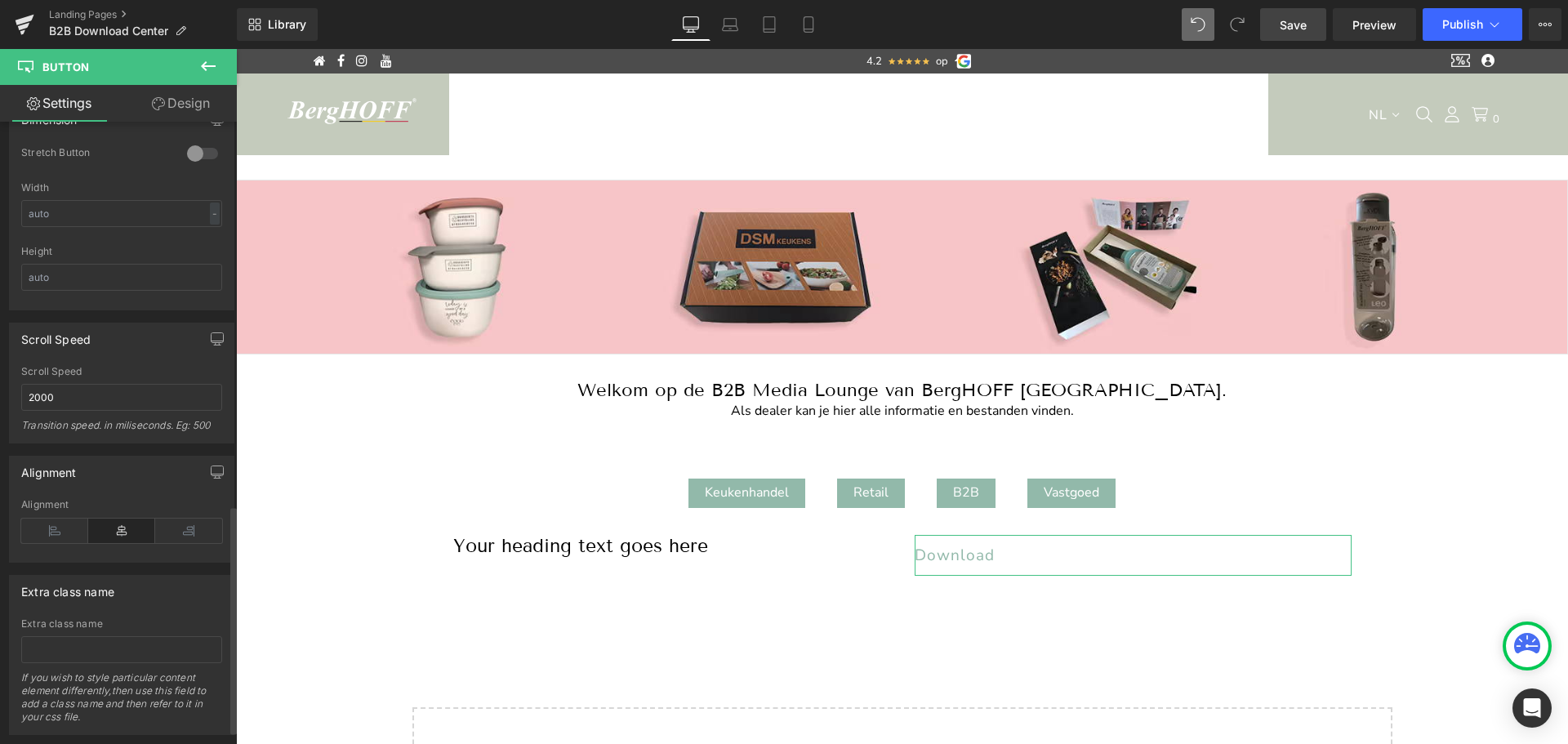
scroll to position [1049, 0]
click at [180, 526] on icon at bounding box center [189, 530] width 67 height 25
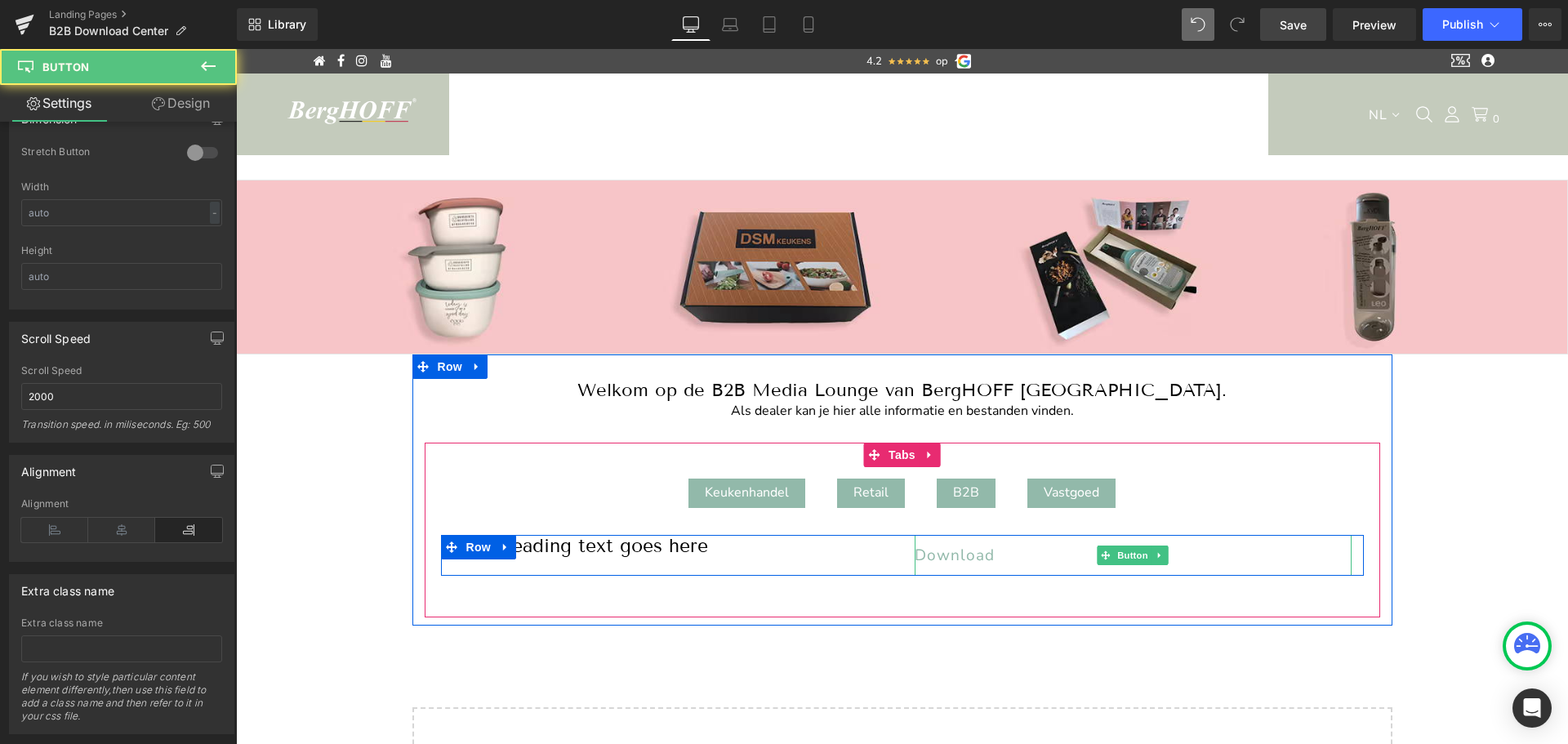
click at [1003, 555] on link "Download" at bounding box center [1132, 555] width 437 height 41
click at [1120, 552] on span "Button" at bounding box center [1132, 556] width 37 height 19
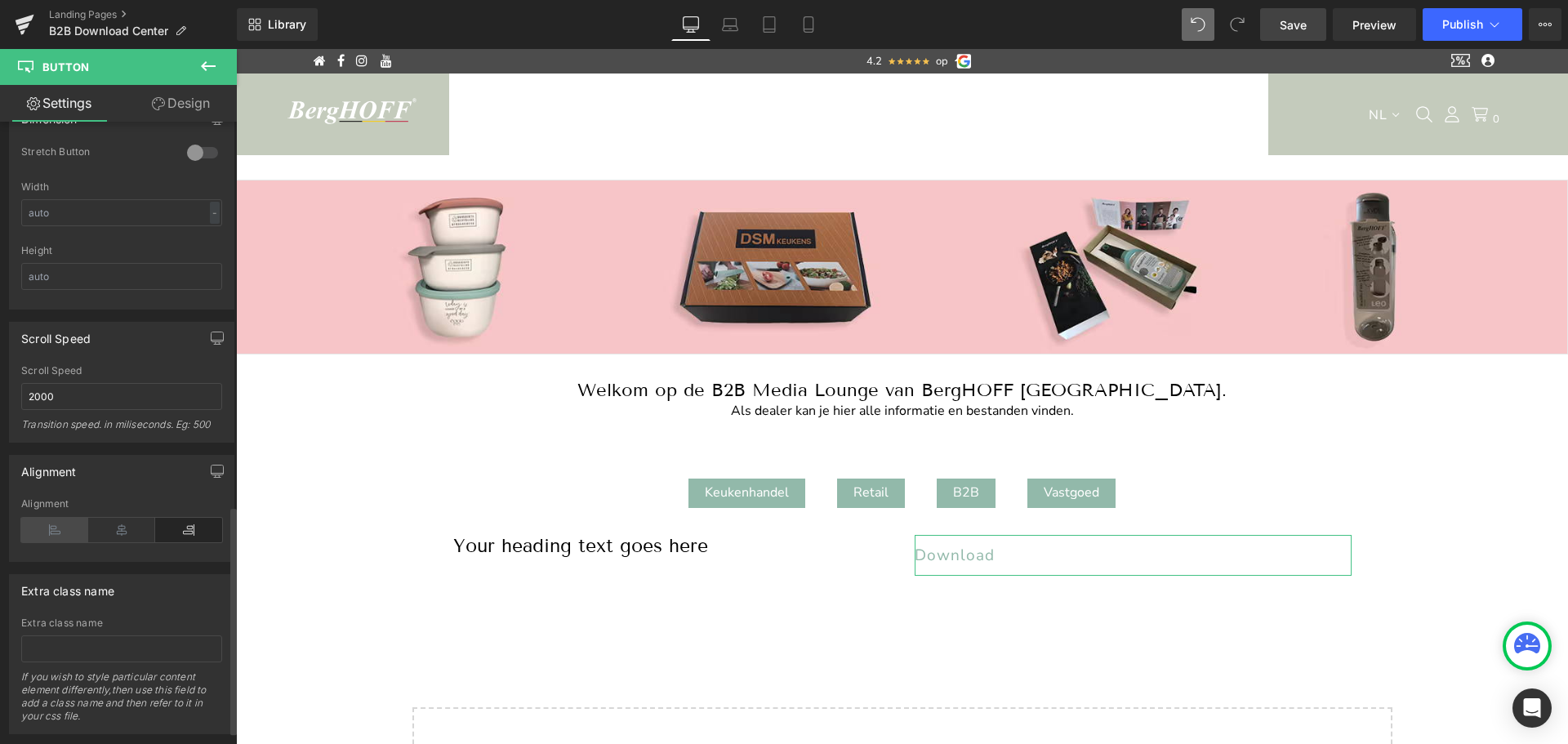
click at [51, 530] on icon at bounding box center [55, 530] width 67 height 25
click at [191, 530] on icon at bounding box center [189, 530] width 67 height 25
click at [122, 530] on icon at bounding box center [122, 530] width 67 height 25
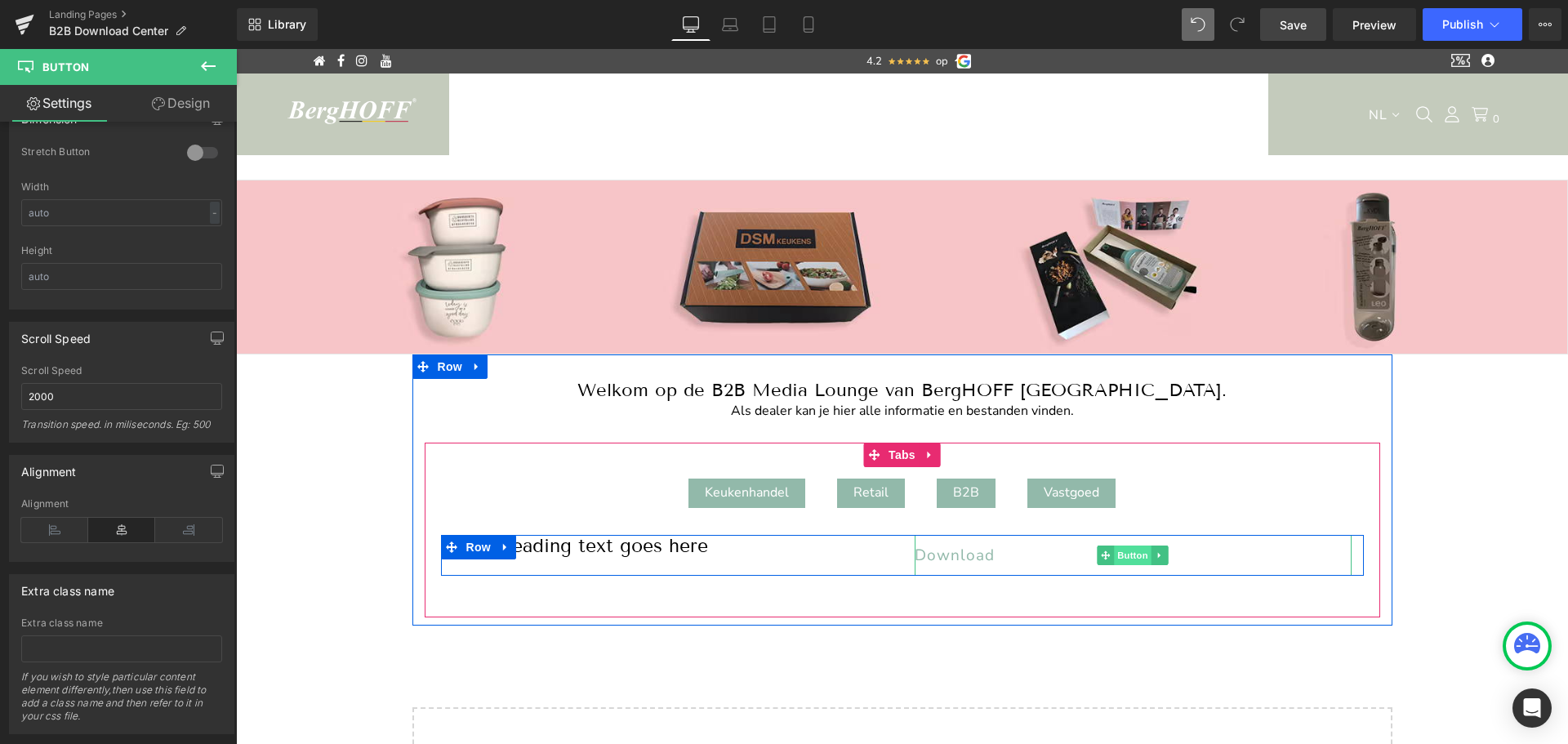
click at [1125, 558] on span "Button" at bounding box center [1132, 555] width 37 height 19
click at [978, 553] on span "Download" at bounding box center [954, 555] width 80 height 21
click at [1156, 554] on icon at bounding box center [1159, 555] width 9 height 10
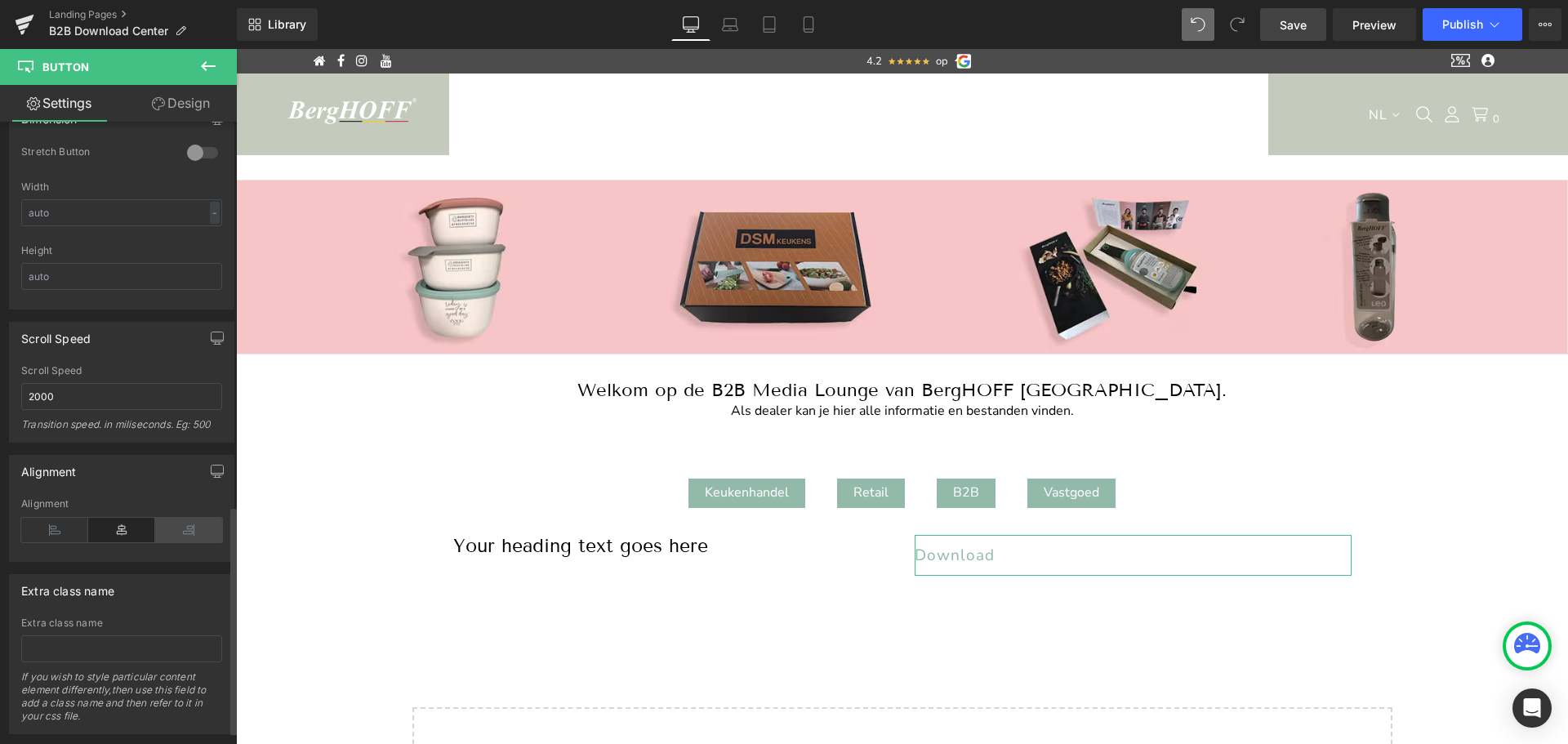
click at [184, 526] on icon at bounding box center [189, 530] width 67 height 25
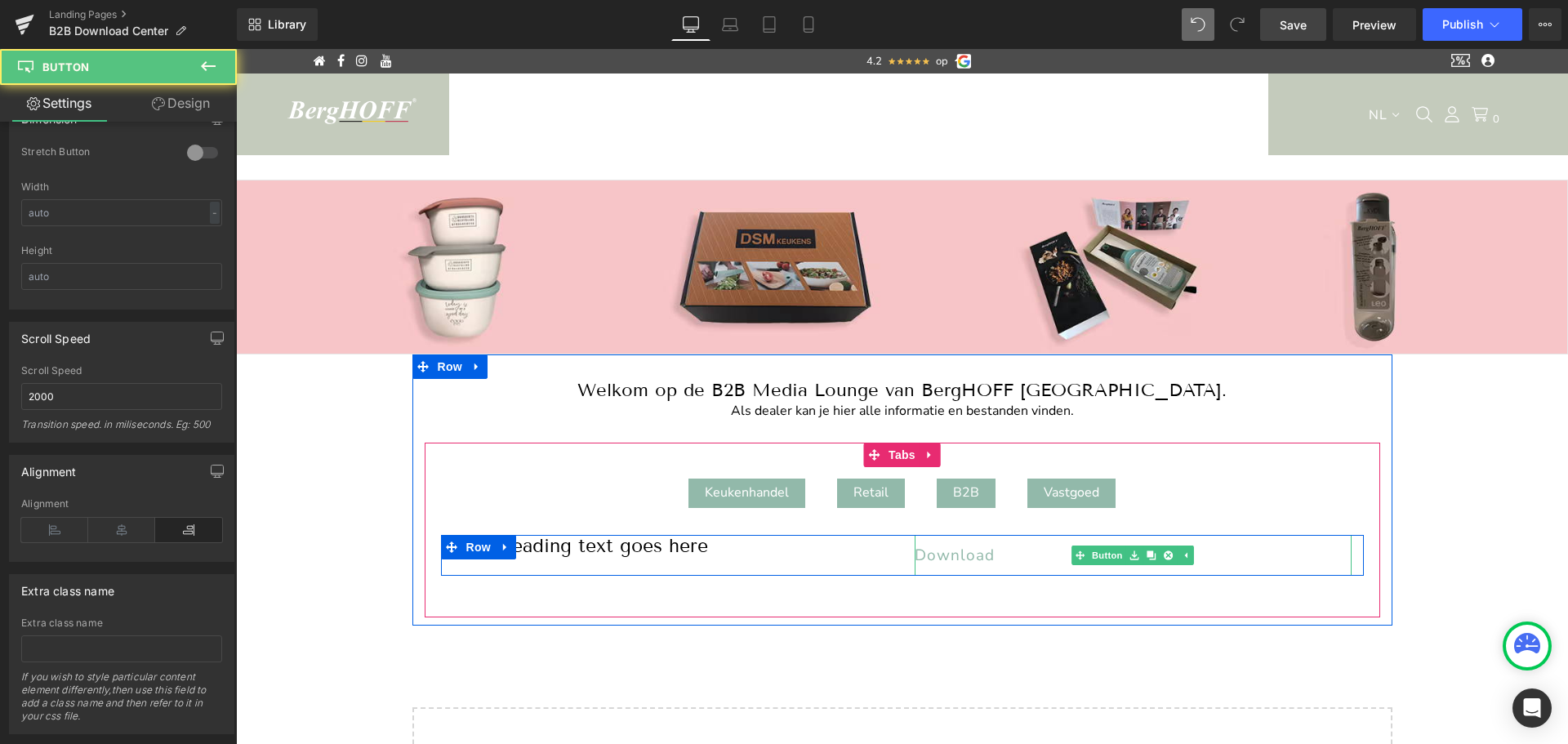
click at [1006, 548] on link "Download" at bounding box center [1132, 555] width 437 height 41
click at [962, 542] on link "Download" at bounding box center [1132, 555] width 437 height 41
click at [1012, 549] on link "Download" at bounding box center [1132, 555] width 437 height 41
click at [967, 553] on span "Download" at bounding box center [954, 555] width 80 height 21
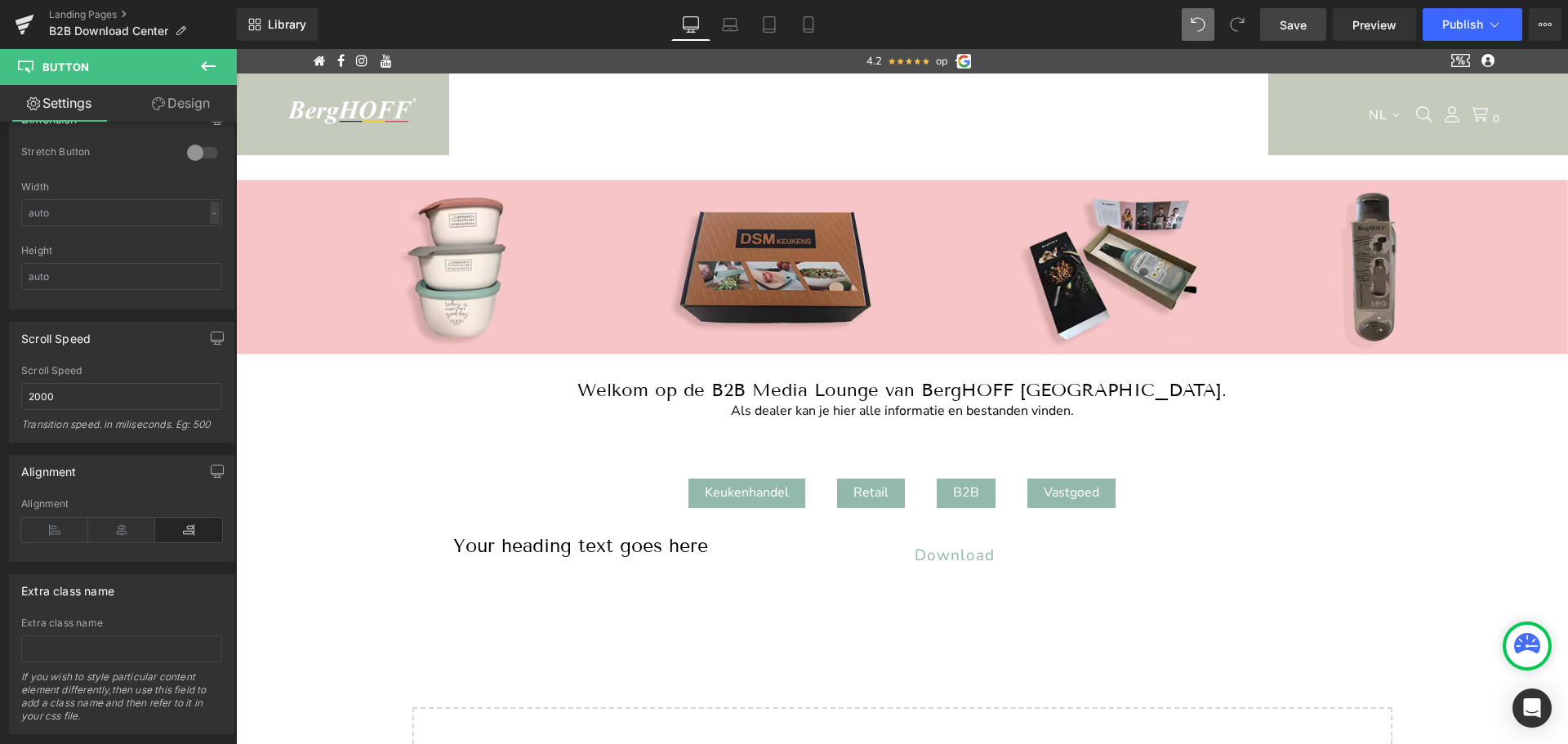
click at [1309, 25] on link "Save" at bounding box center [1292, 25] width 66 height 33
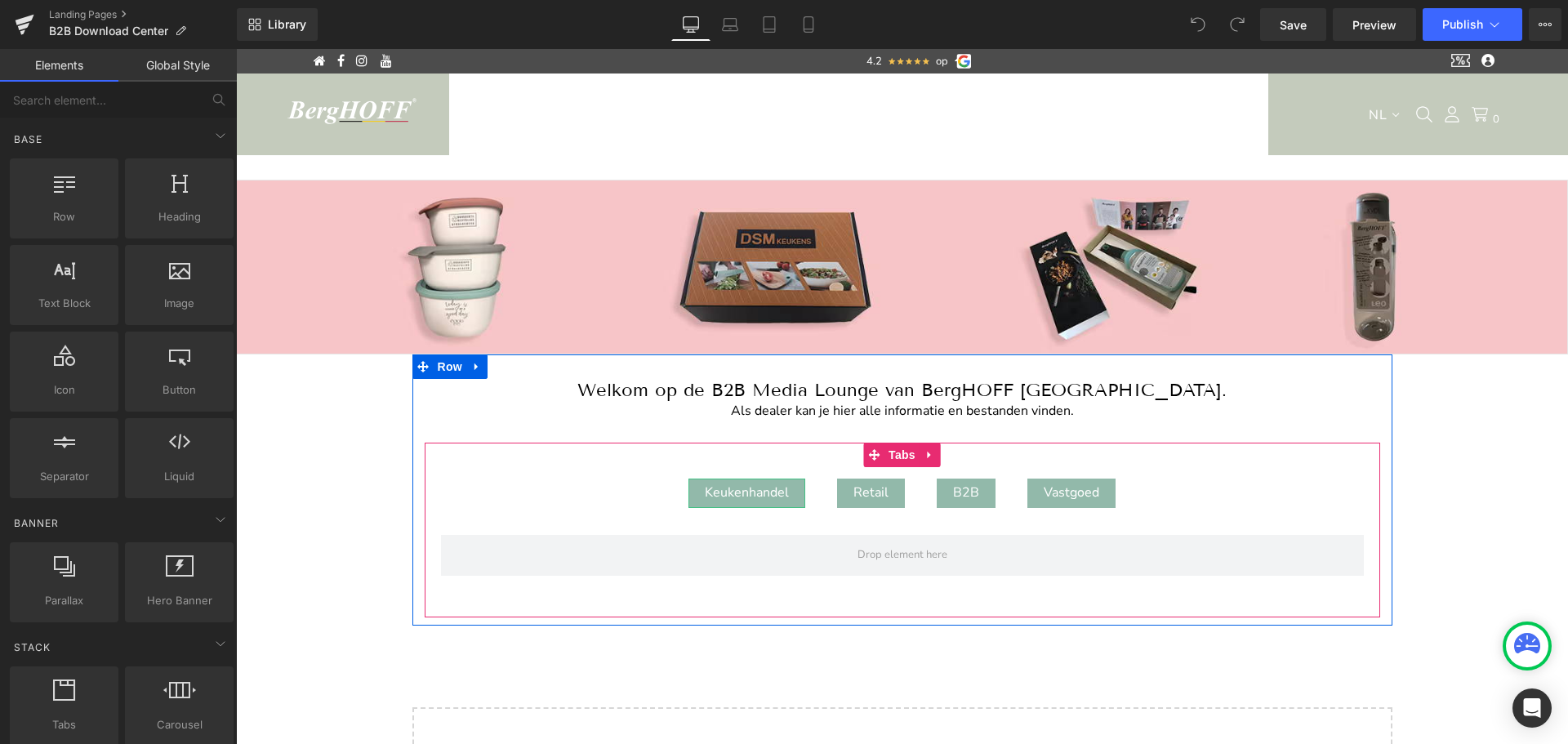
click at [749, 488] on div "Keukenhandel" at bounding box center [747, 493] width 117 height 30
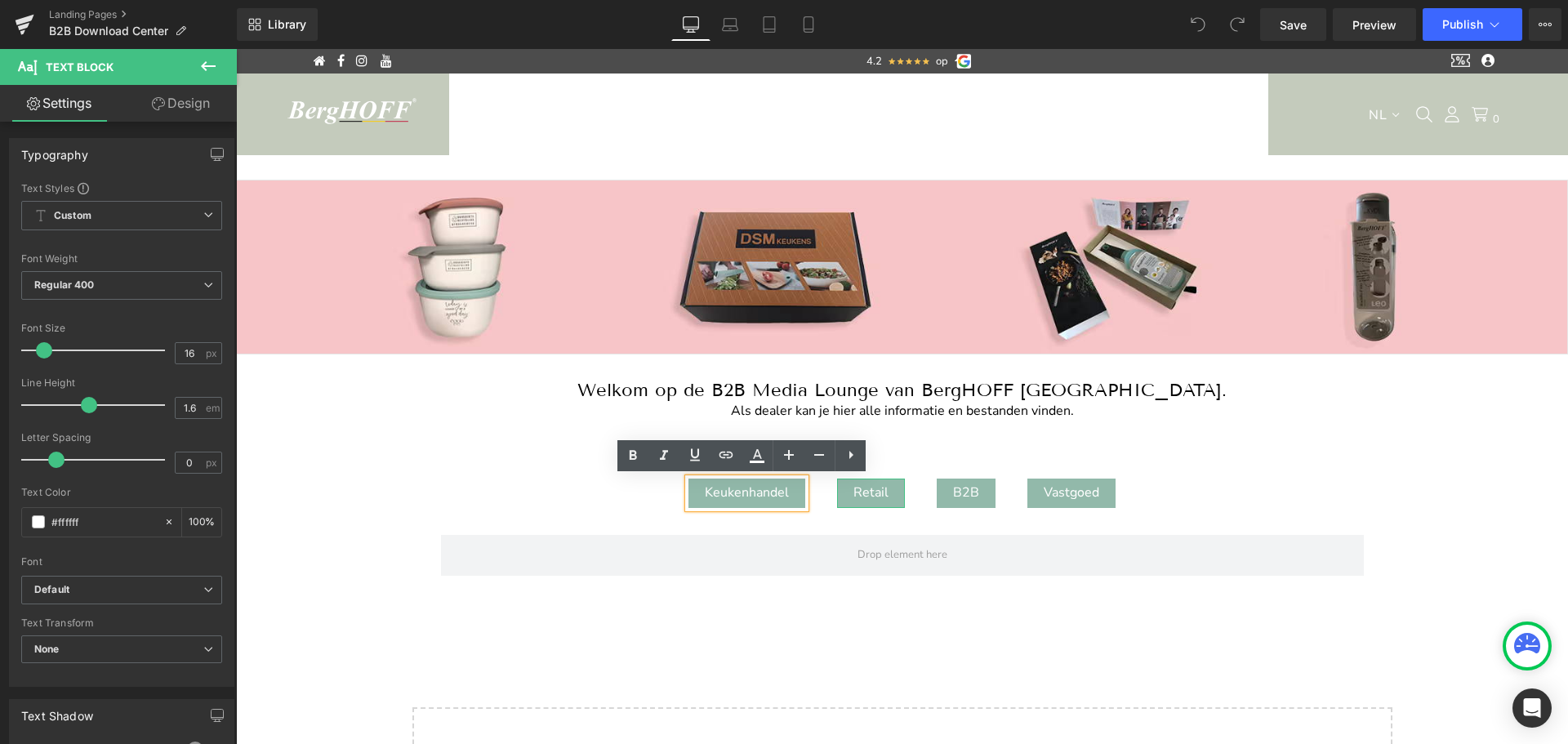
click at [871, 487] on div "Retail" at bounding box center [870, 493] width 68 height 30
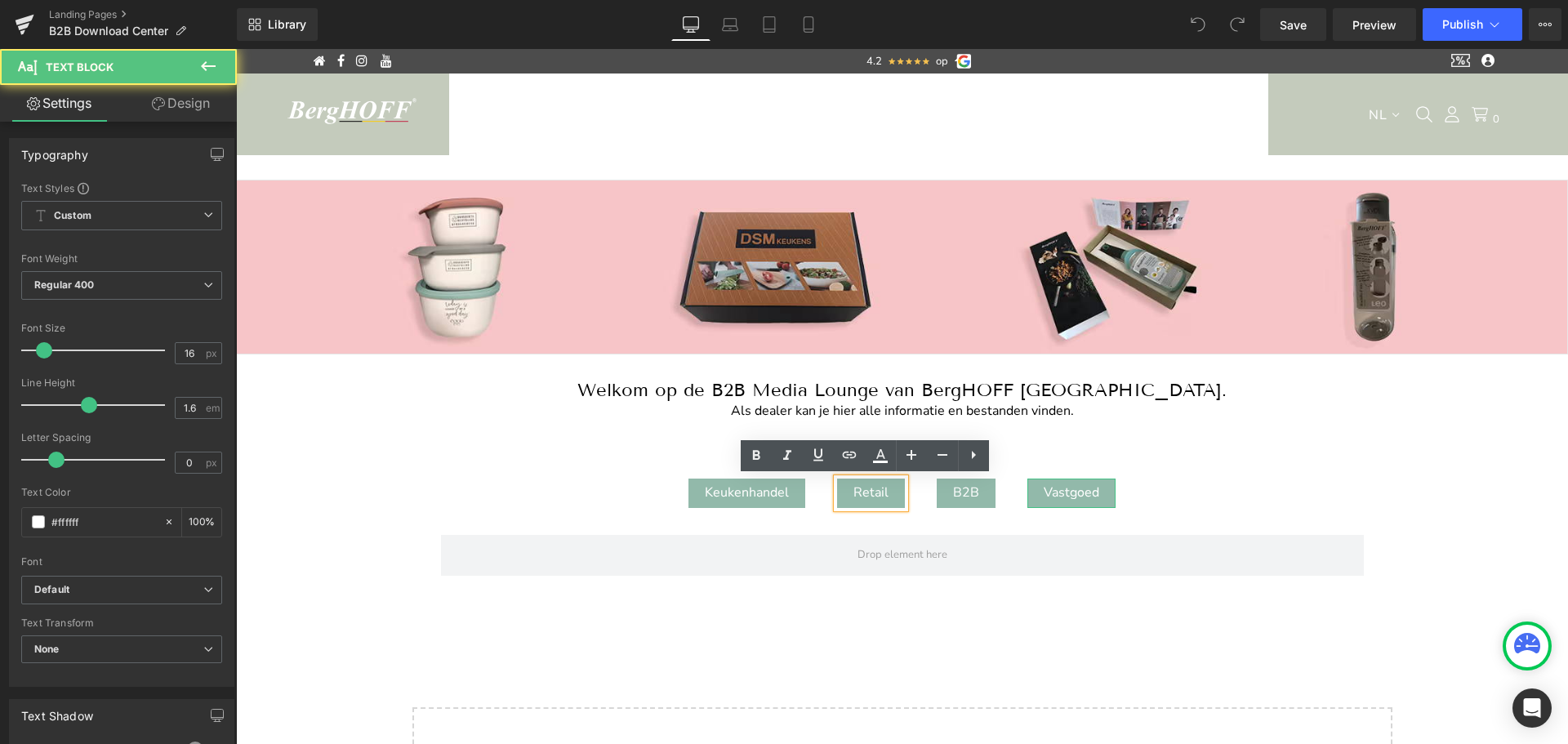
click at [1062, 492] on div "Vastgoed" at bounding box center [1071, 493] width 88 height 30
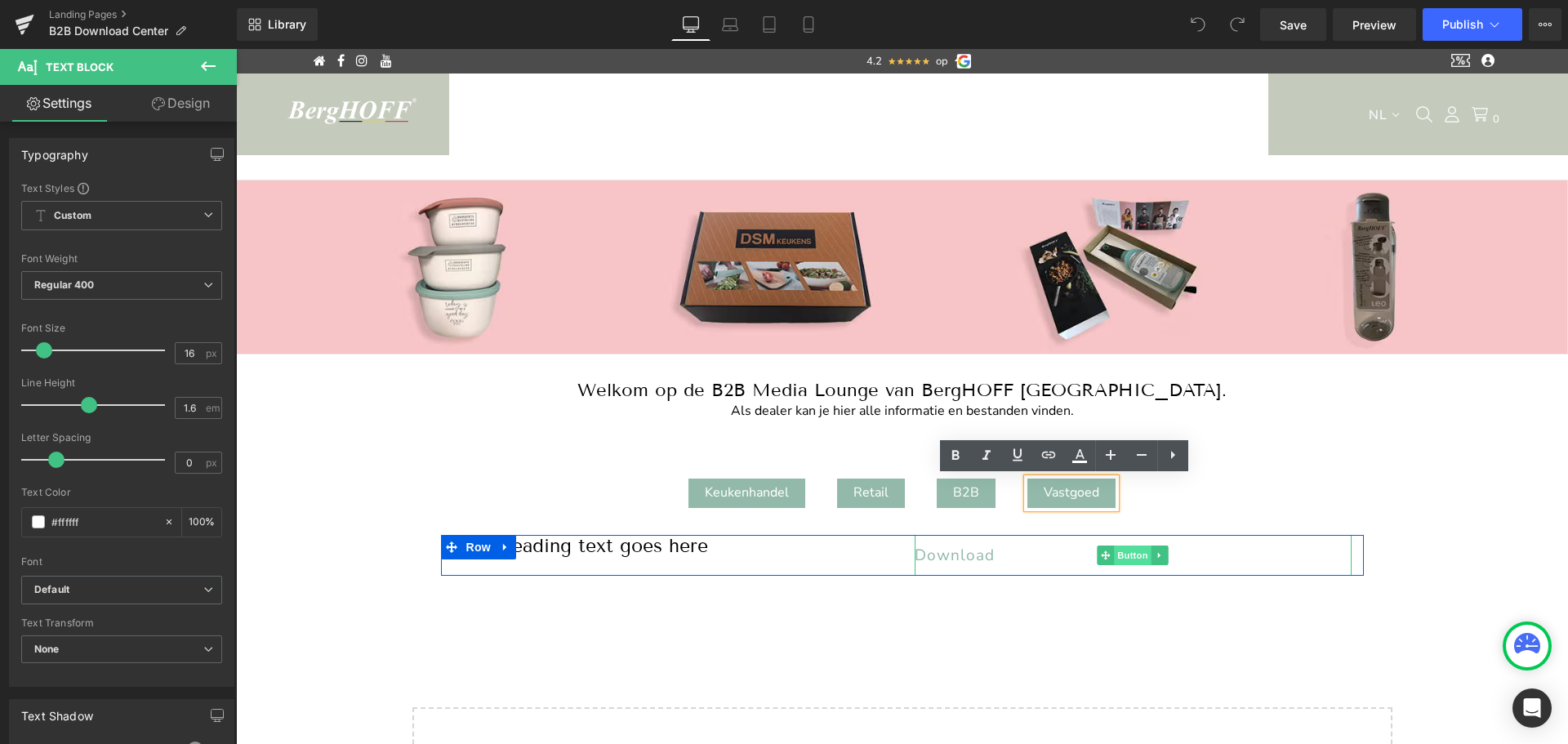
click at [1132, 558] on span "Button" at bounding box center [1132, 555] width 37 height 19
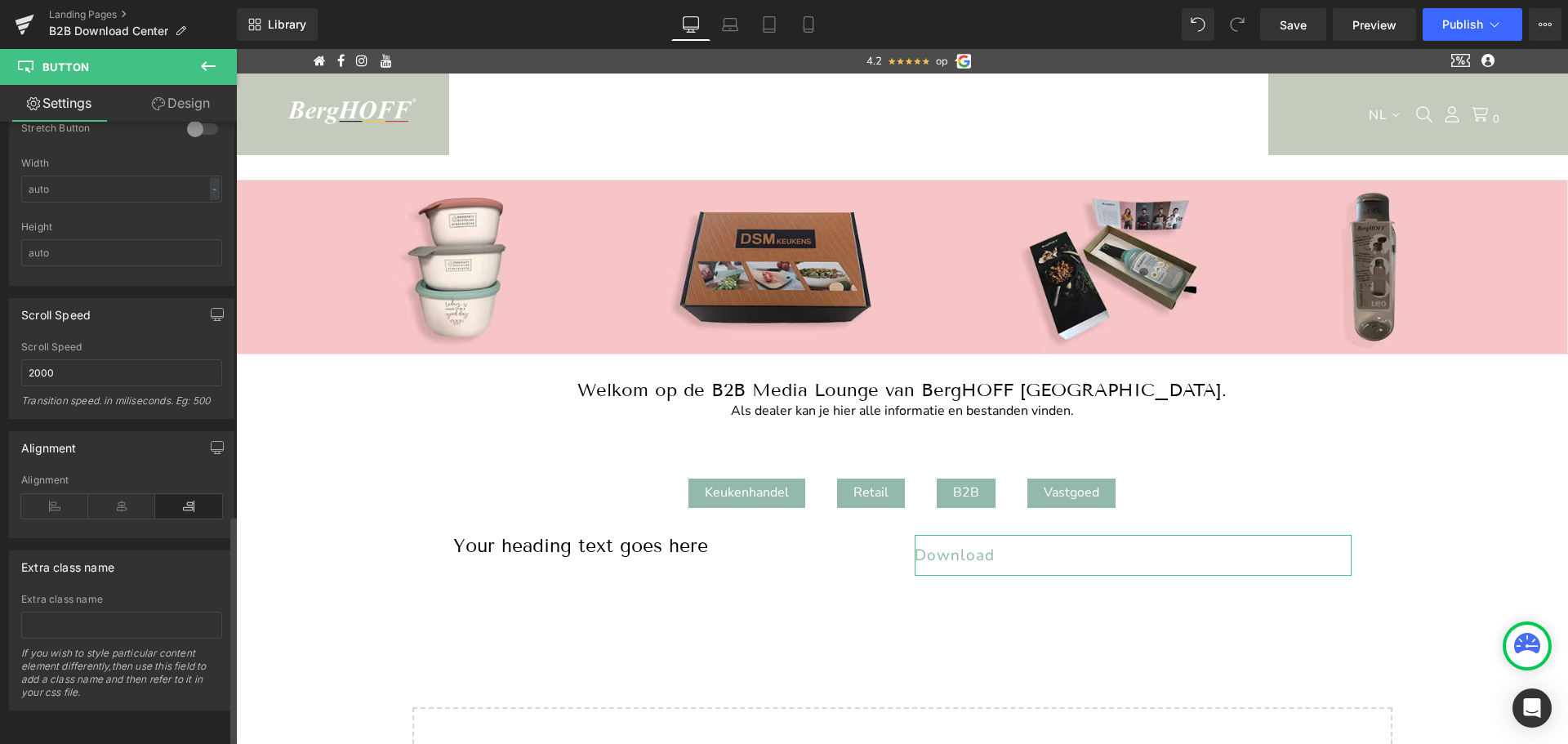
scroll to position [1075, 0]
click at [130, 506] on icon at bounding box center [122, 507] width 67 height 25
click at [60, 501] on icon at bounding box center [55, 507] width 67 height 25
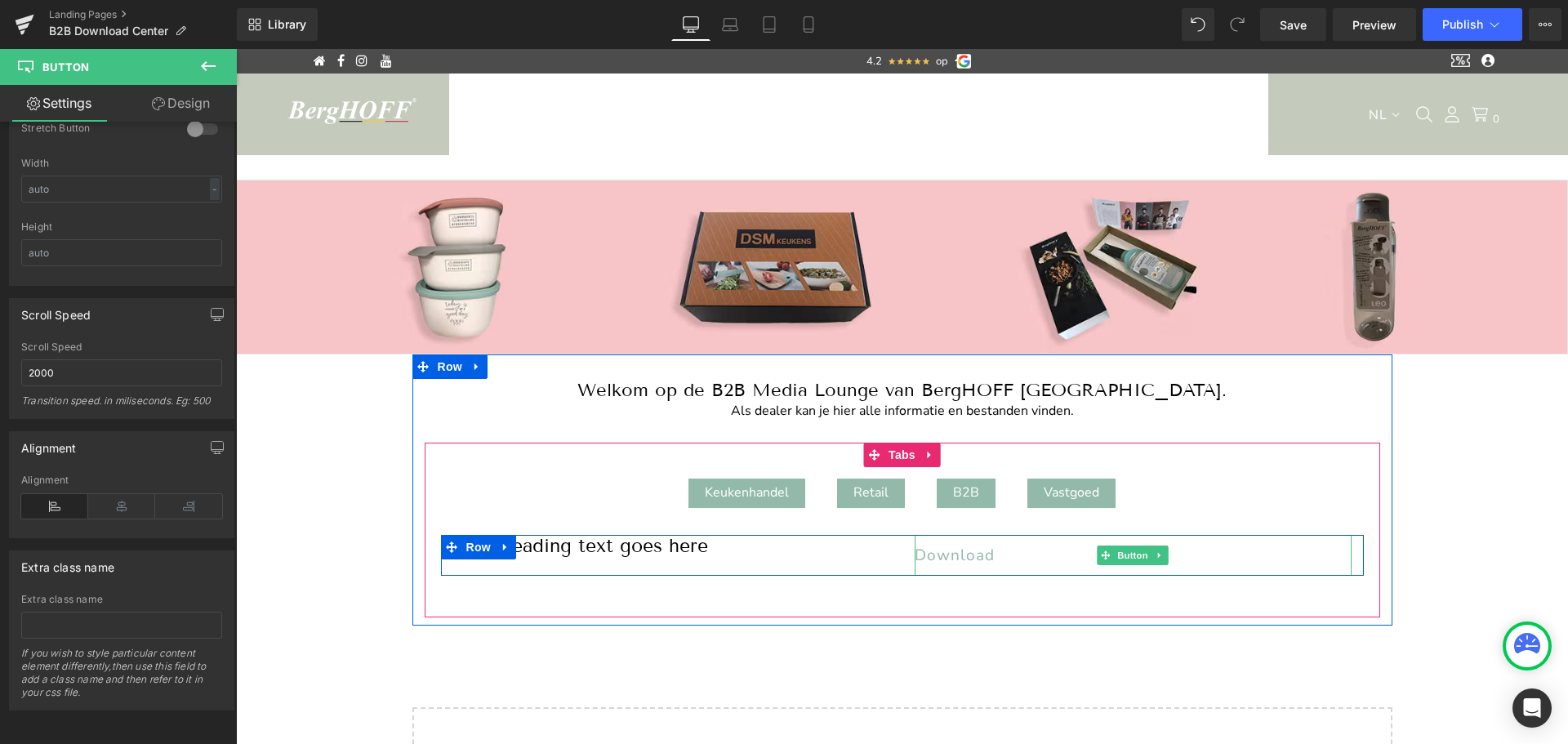
click at [957, 555] on span "Download" at bounding box center [954, 555] width 80 height 21
click at [1131, 555] on span "Button" at bounding box center [1132, 555] width 37 height 19
click at [972, 552] on span "Download" at bounding box center [954, 555] width 80 height 21
click at [1127, 552] on span "Button" at bounding box center [1132, 555] width 37 height 19
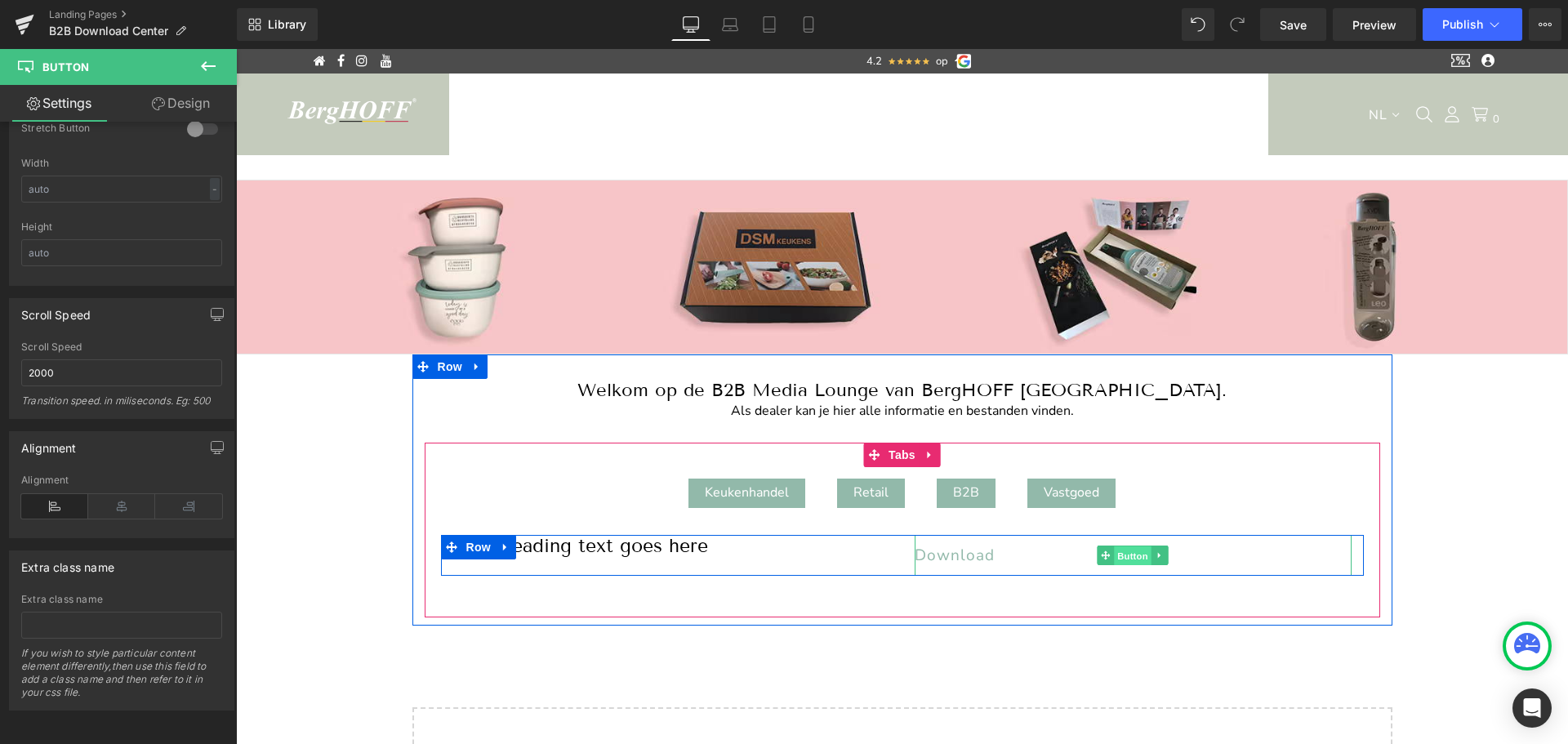
click at [1127, 552] on span "Button" at bounding box center [1132, 556] width 37 height 19
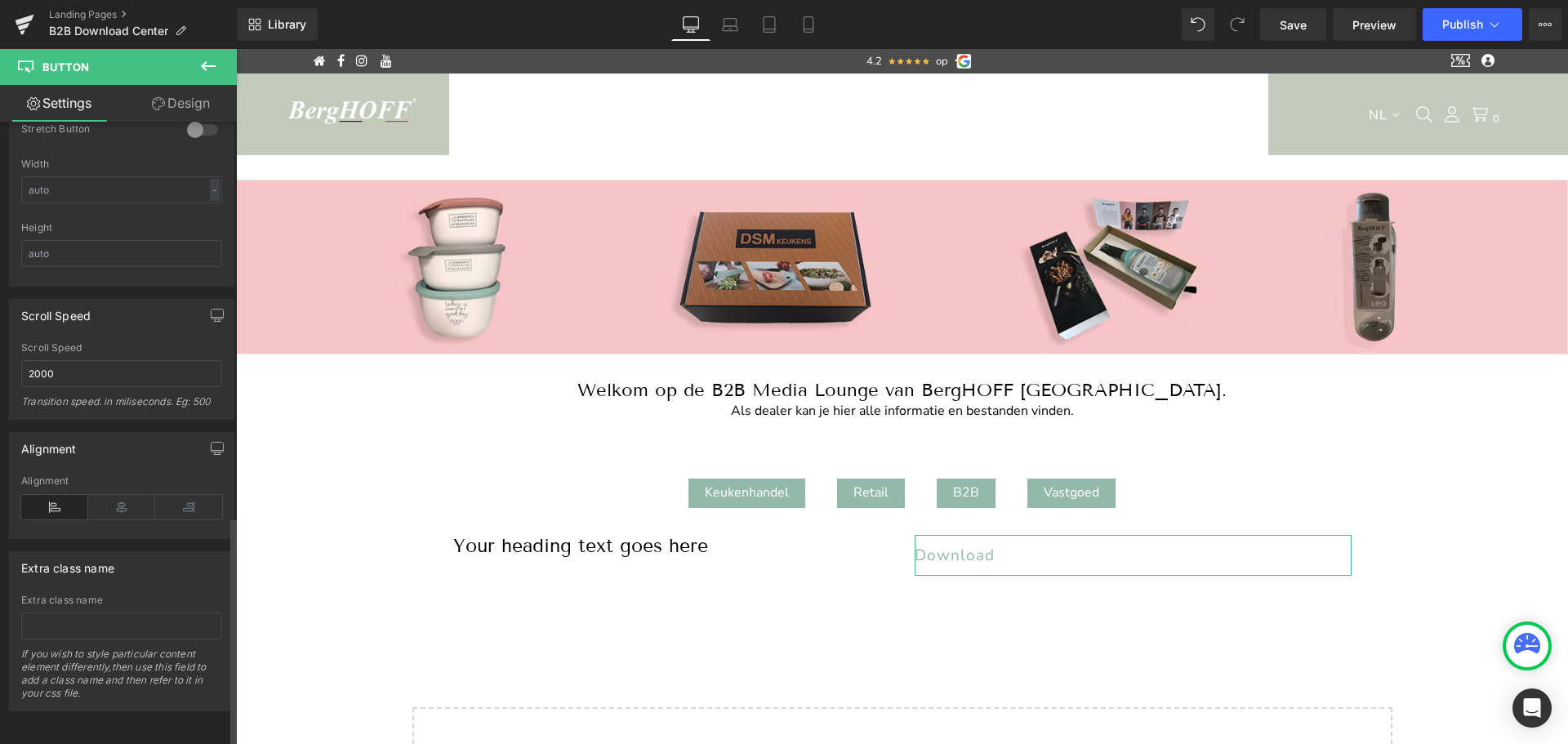
scroll to position [1081, 0]
click at [113, 502] on icon at bounding box center [122, 507] width 67 height 25
click at [1294, 19] on span "Save" at bounding box center [1293, 25] width 27 height 17
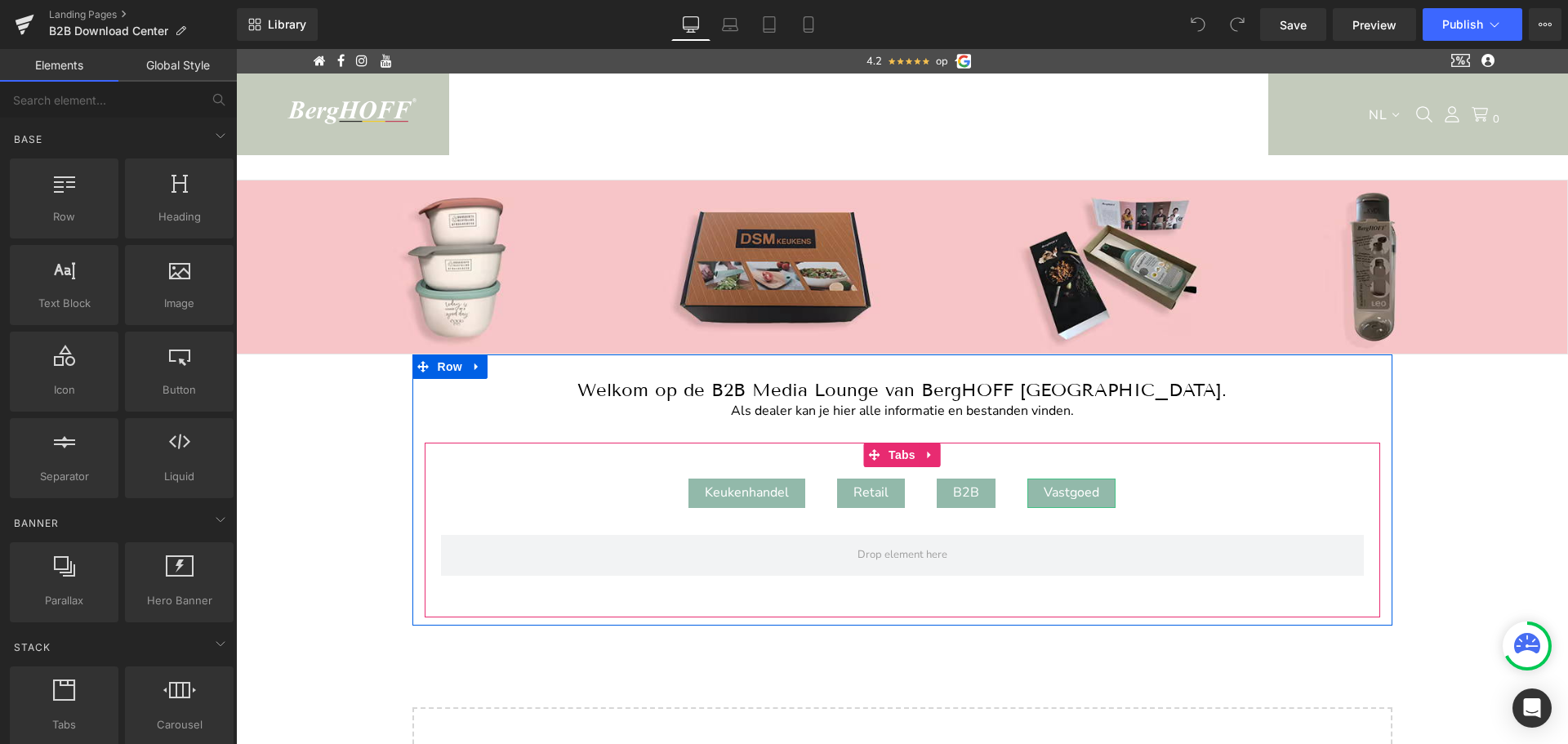
click at [1075, 490] on div "Vastgoed" at bounding box center [1071, 493] width 88 height 30
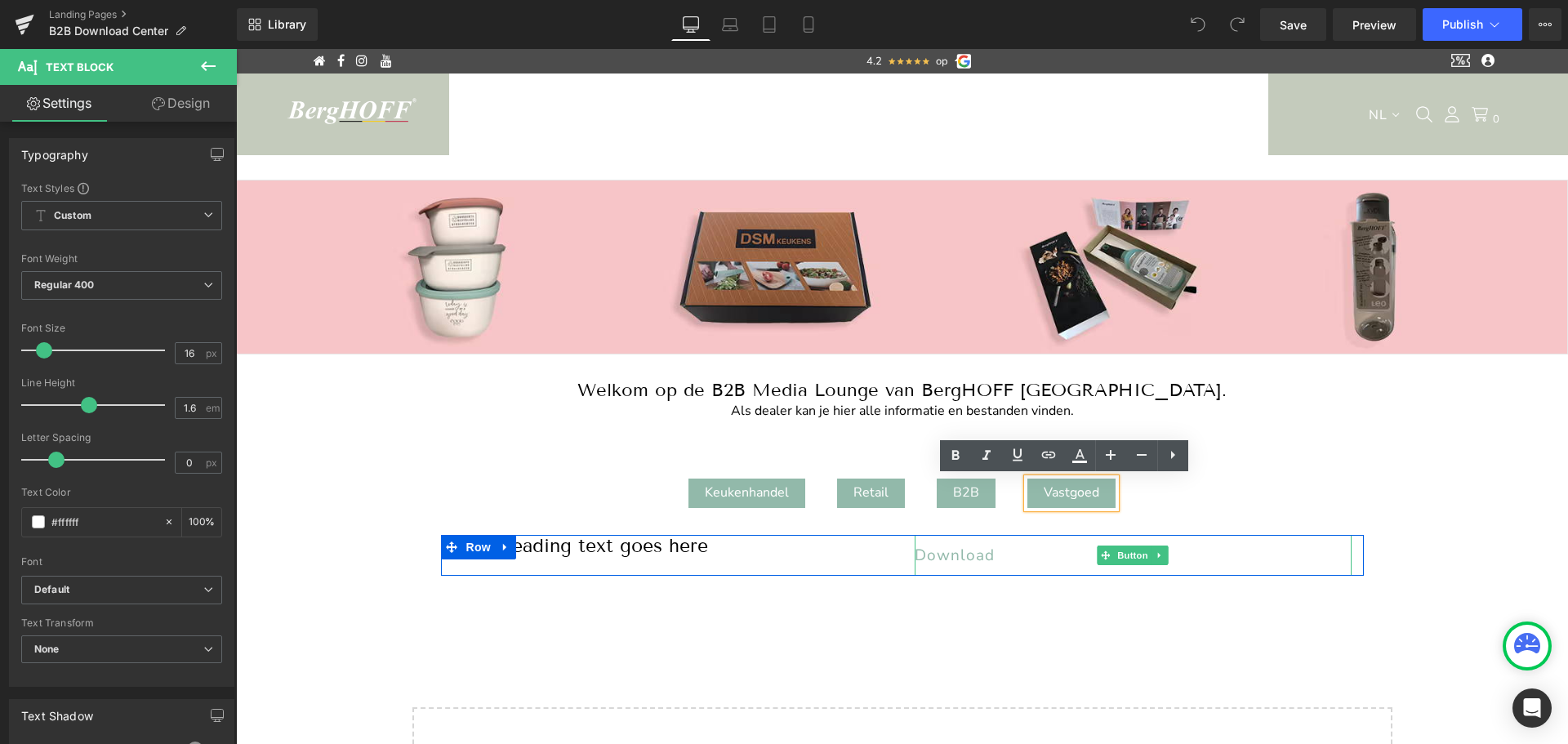
click at [948, 557] on span "Download" at bounding box center [954, 555] width 80 height 21
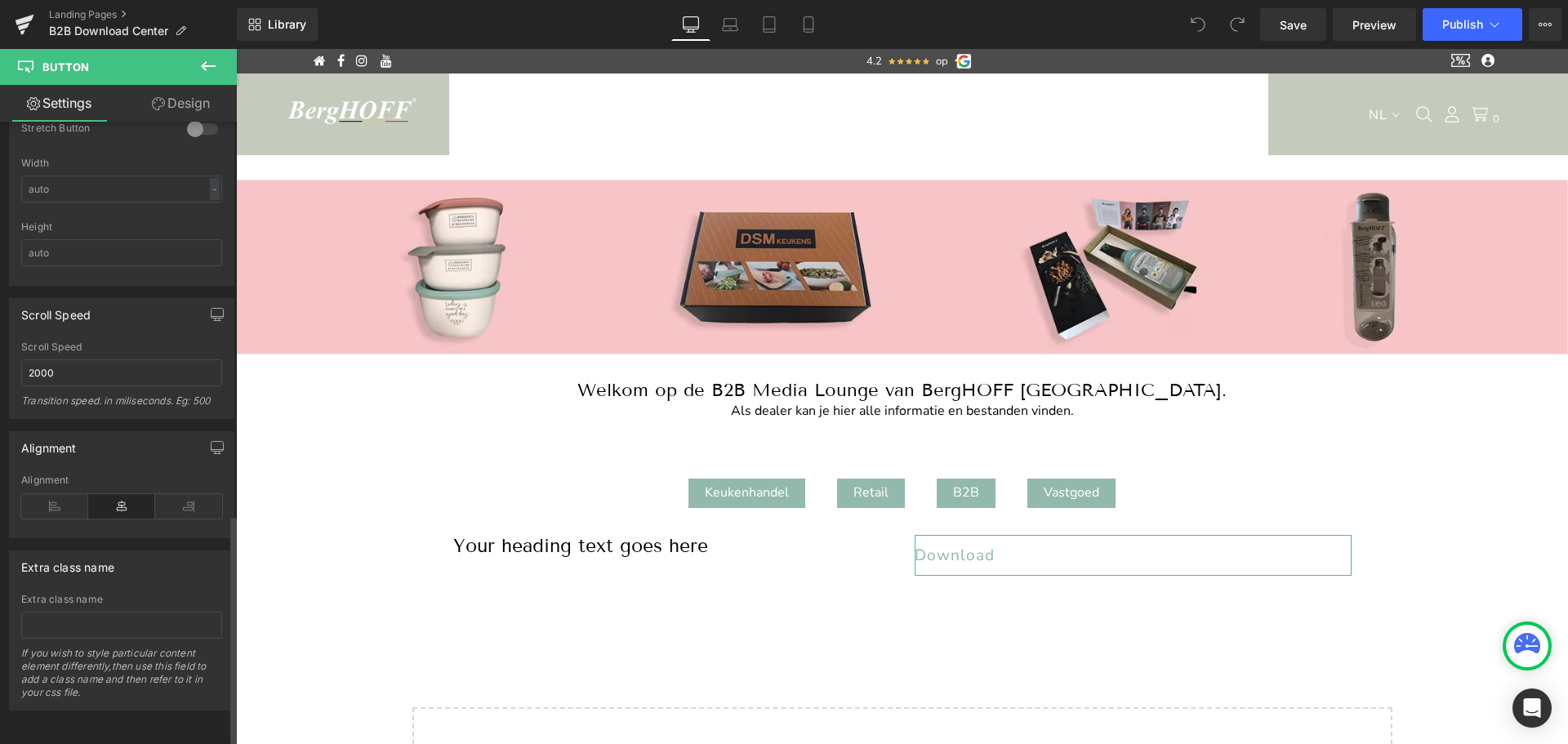
scroll to position [1075, 0]
click at [181, 501] on icon at bounding box center [189, 507] width 67 height 25
click at [56, 508] on icon at bounding box center [55, 507] width 67 height 25
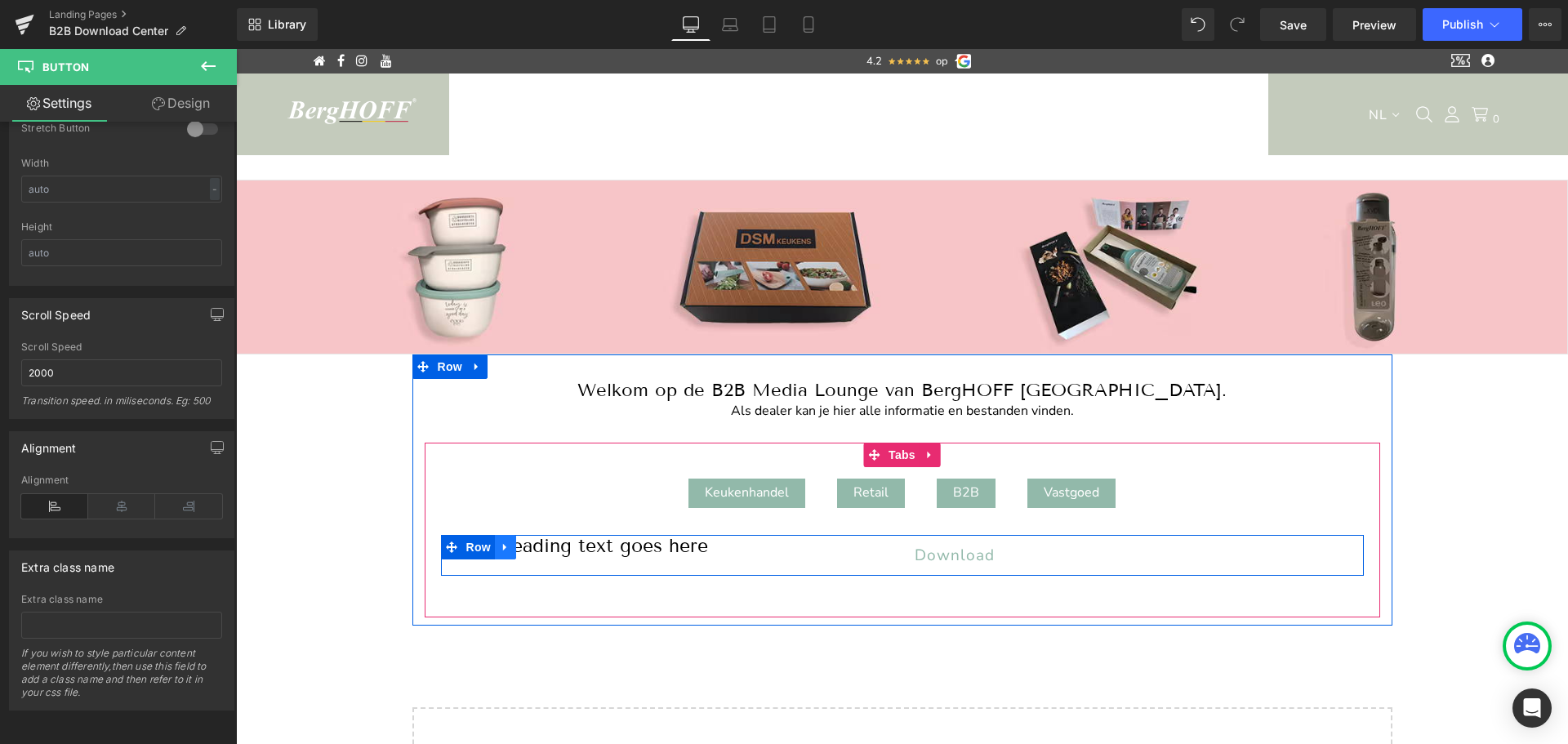
click at [503, 548] on icon at bounding box center [504, 548] width 3 height 8
click at [521, 542] on icon at bounding box center [526, 548] width 11 height 11
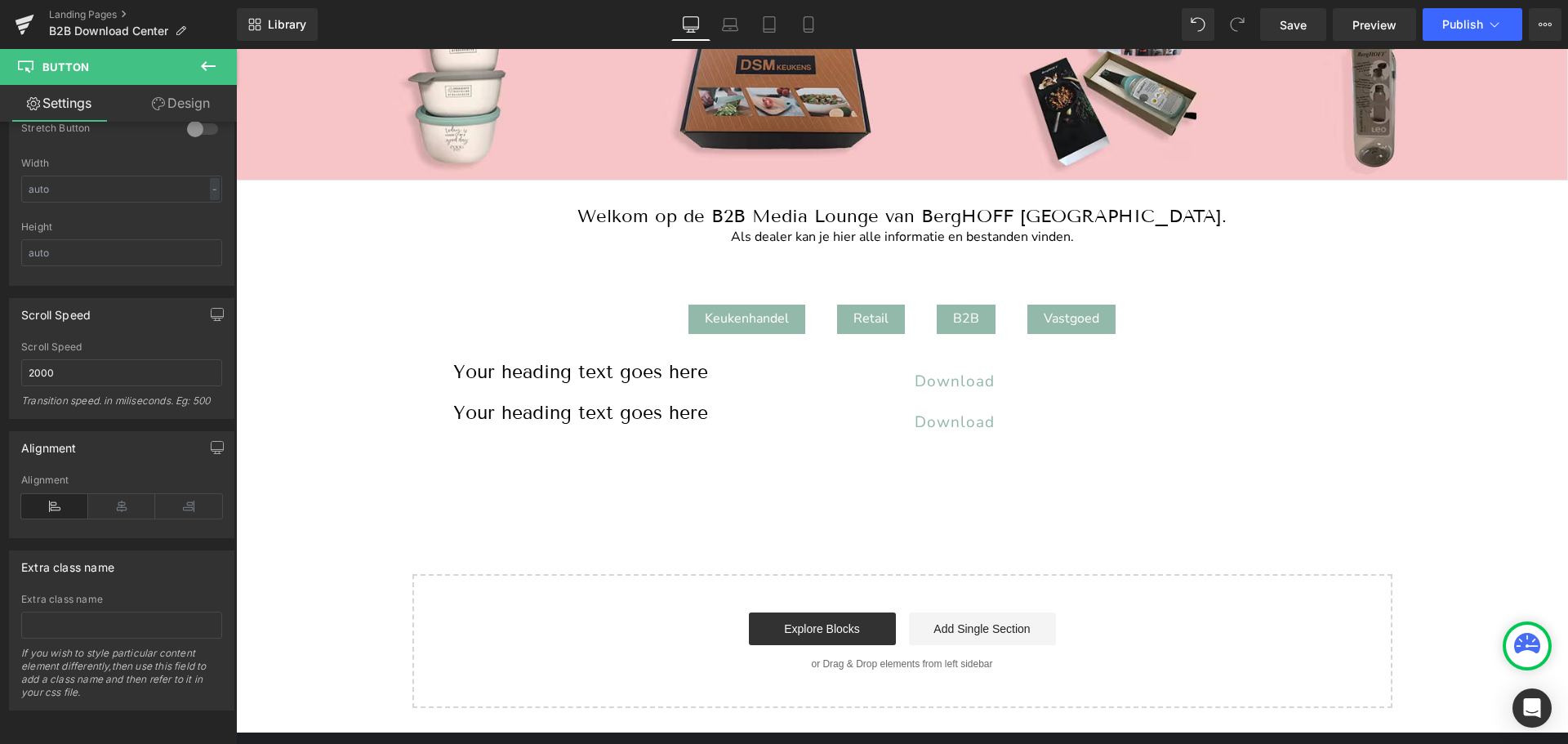
scroll to position [173, 0]
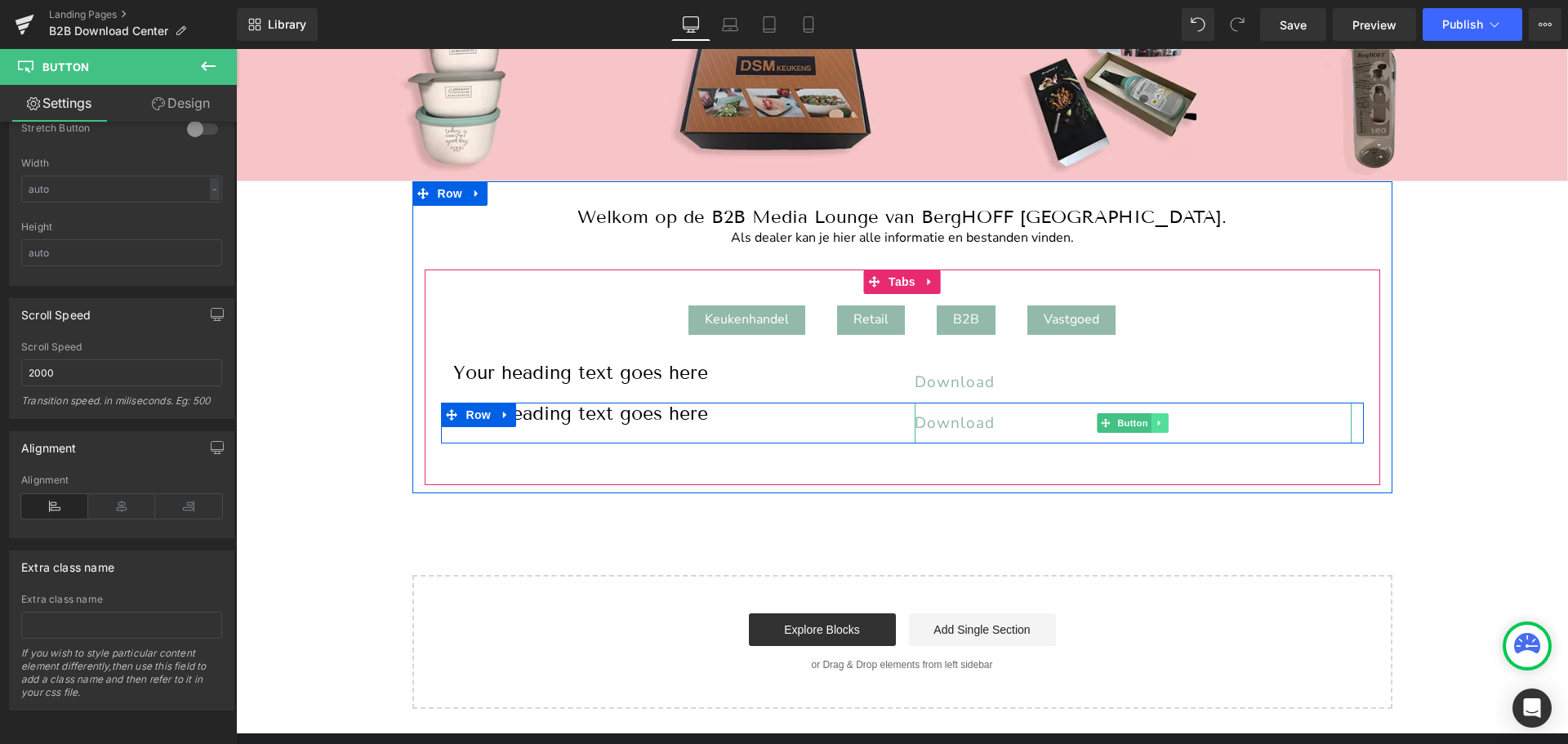
click at [1155, 425] on icon at bounding box center [1159, 423] width 9 height 10
click at [1164, 424] on icon at bounding box center [1168, 422] width 9 height 9
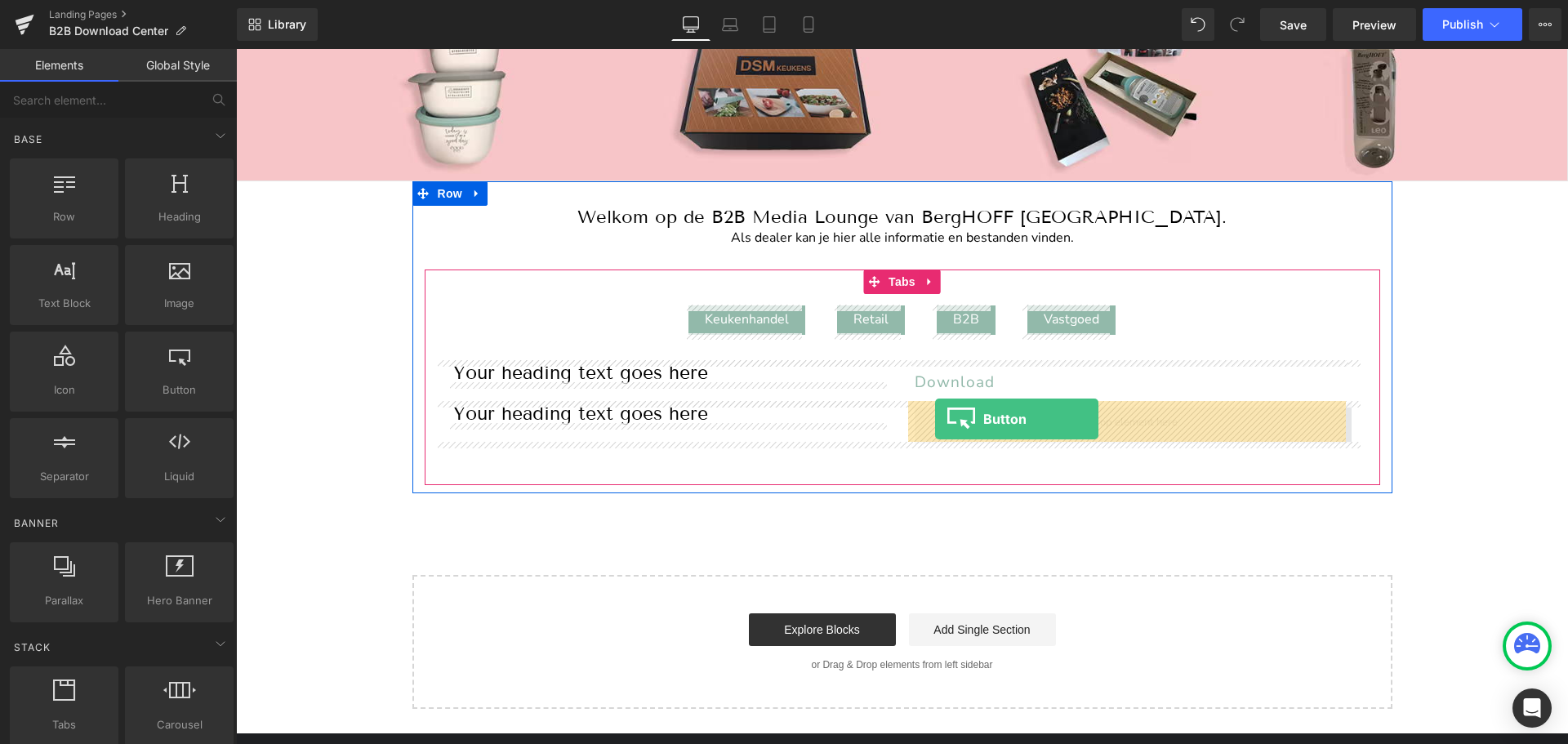
drag, startPoint x: 413, startPoint y: 435, endPoint x: 935, endPoint y: 419, distance: 522.2
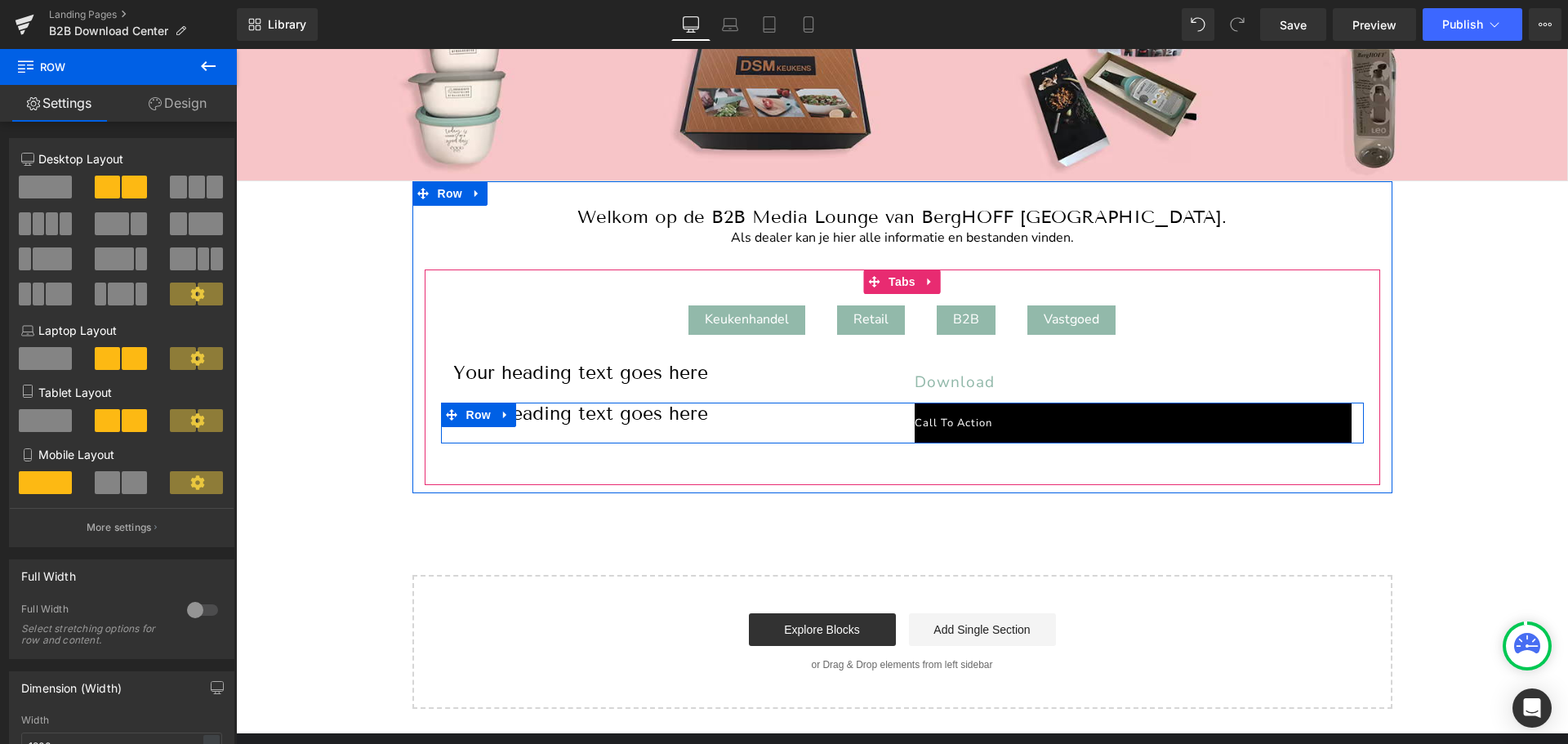
drag, startPoint x: 660, startPoint y: 439, endPoint x: 661, endPoint y: 423, distance: 16.0
click at [661, 423] on div "Your heading text goes here Heading Call To Action Button Row" at bounding box center [903, 423] width 923 height 41
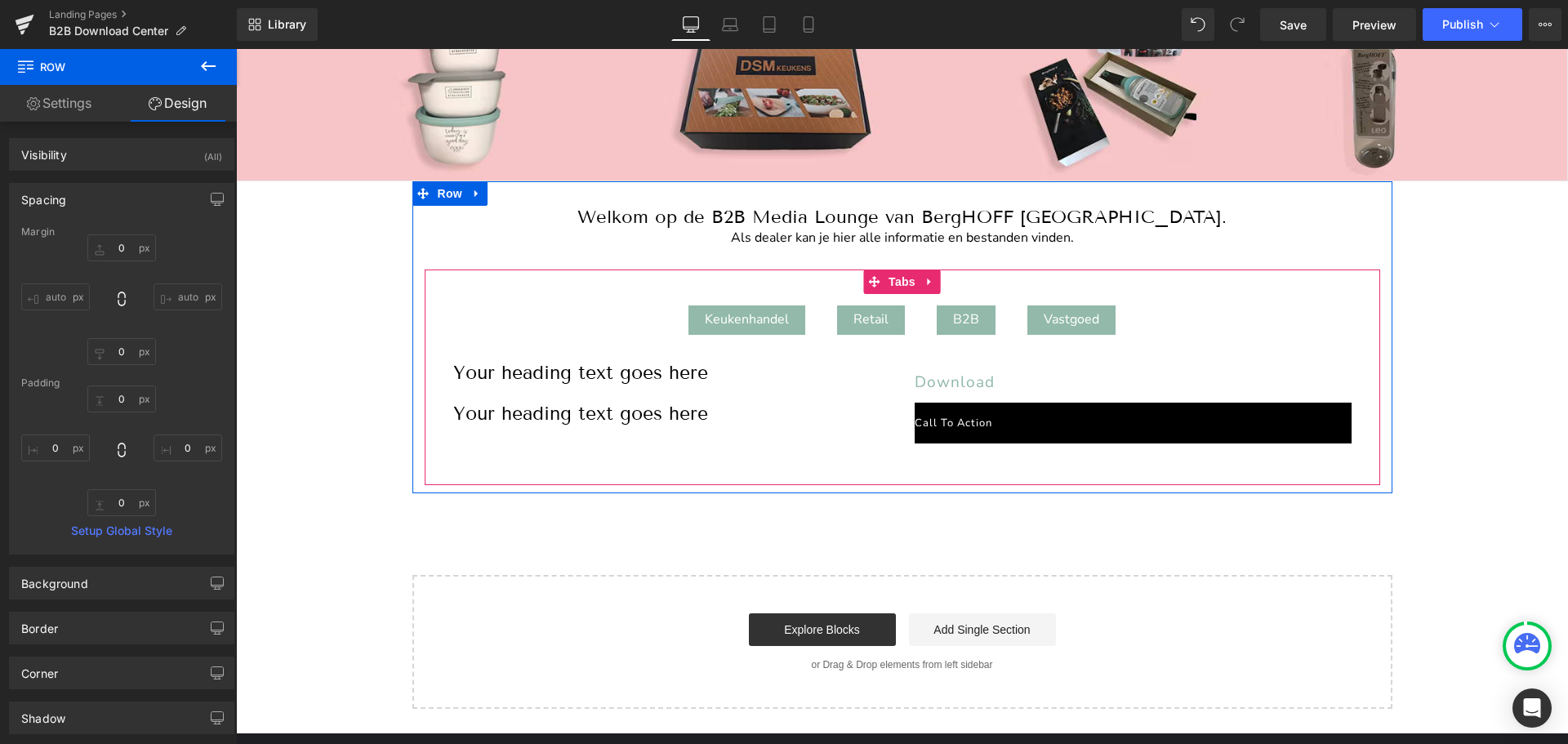
click at [690, 460] on div "Keukenhandel Text Block Retail Text Block B2B Text Block Vastgoed Text Block Yo…" at bounding box center [903, 377] width 955 height 215
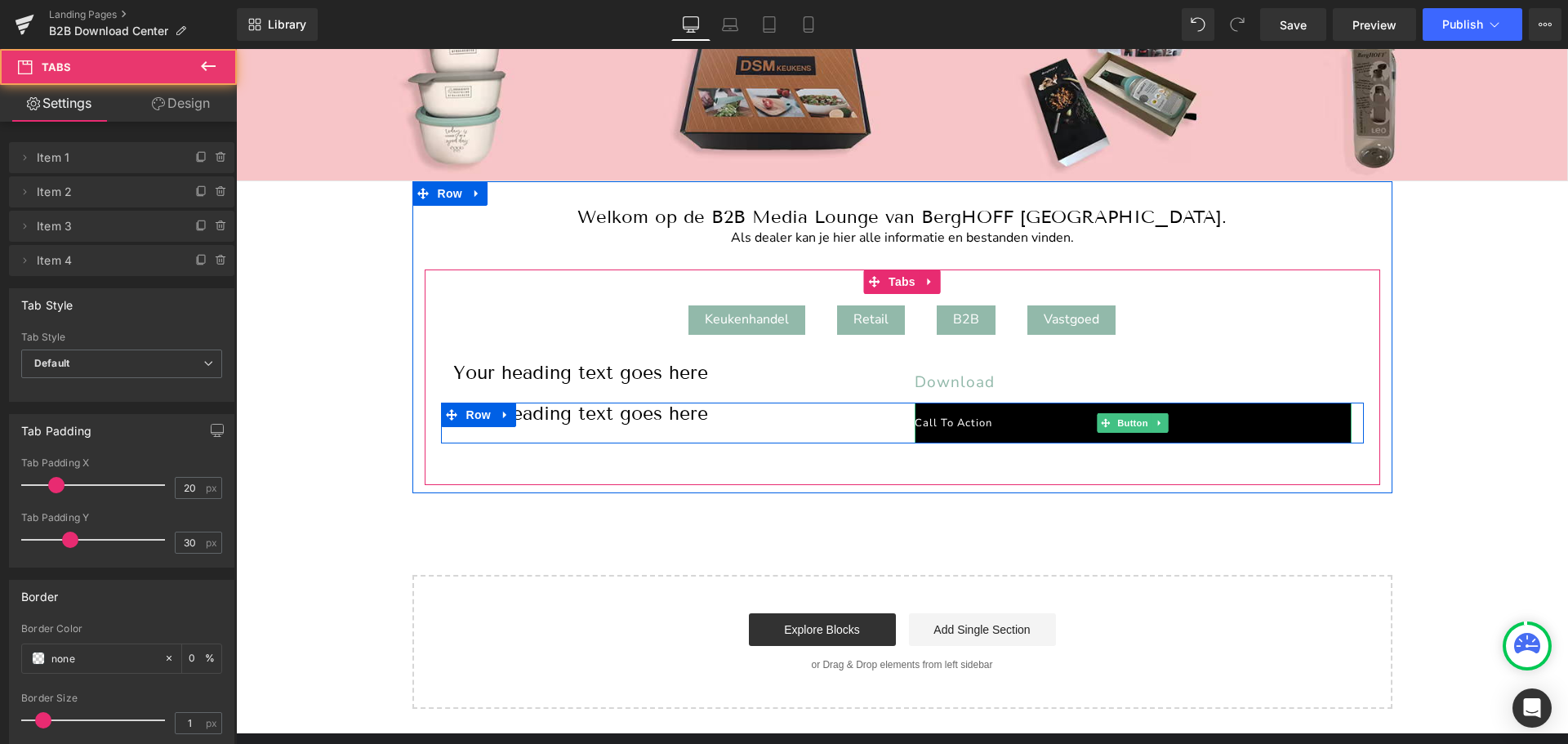
click at [958, 425] on span "Call To Action" at bounding box center [952, 422] width 78 height 14
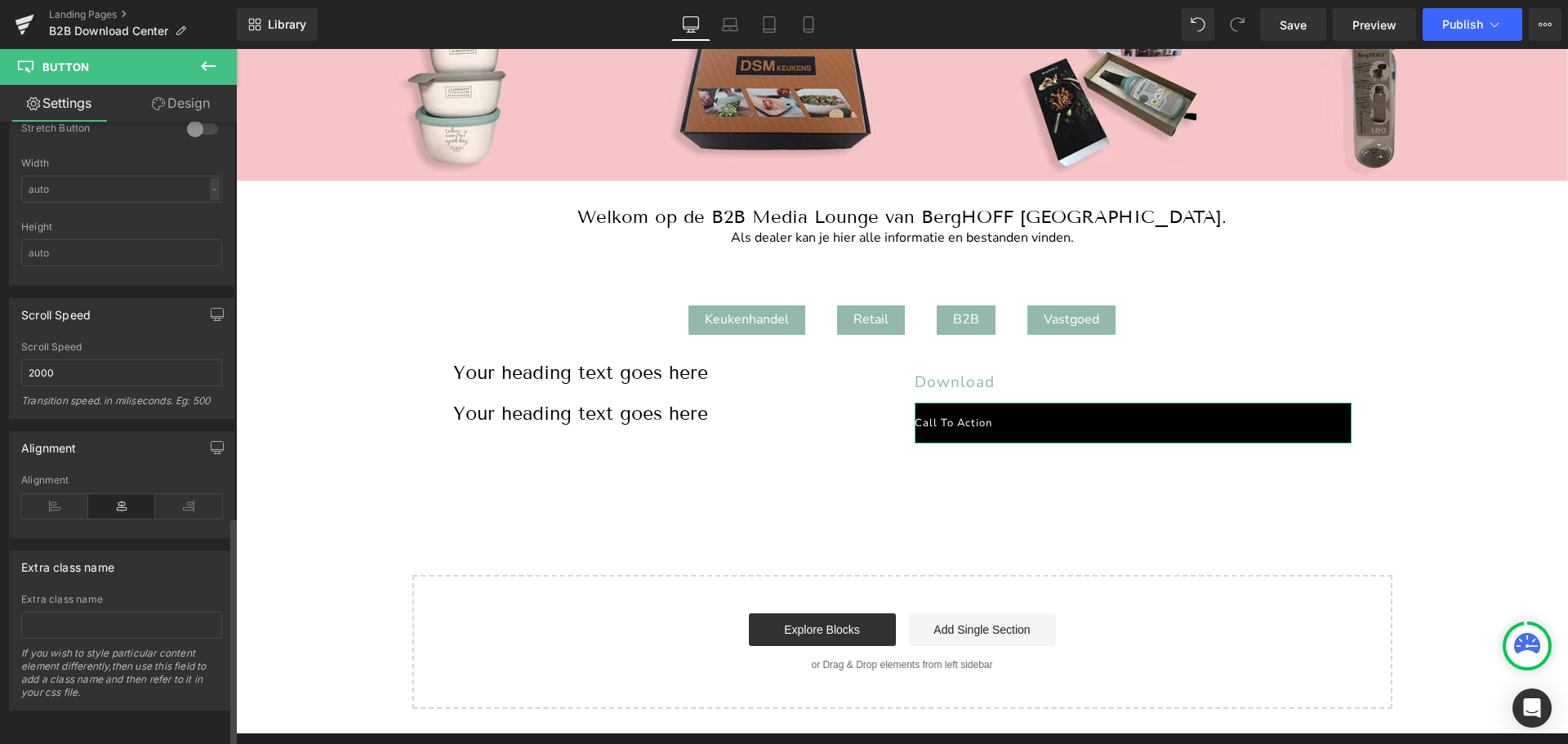
scroll to position [1086, 0]
click at [172, 494] on icon at bounding box center [189, 507] width 67 height 25
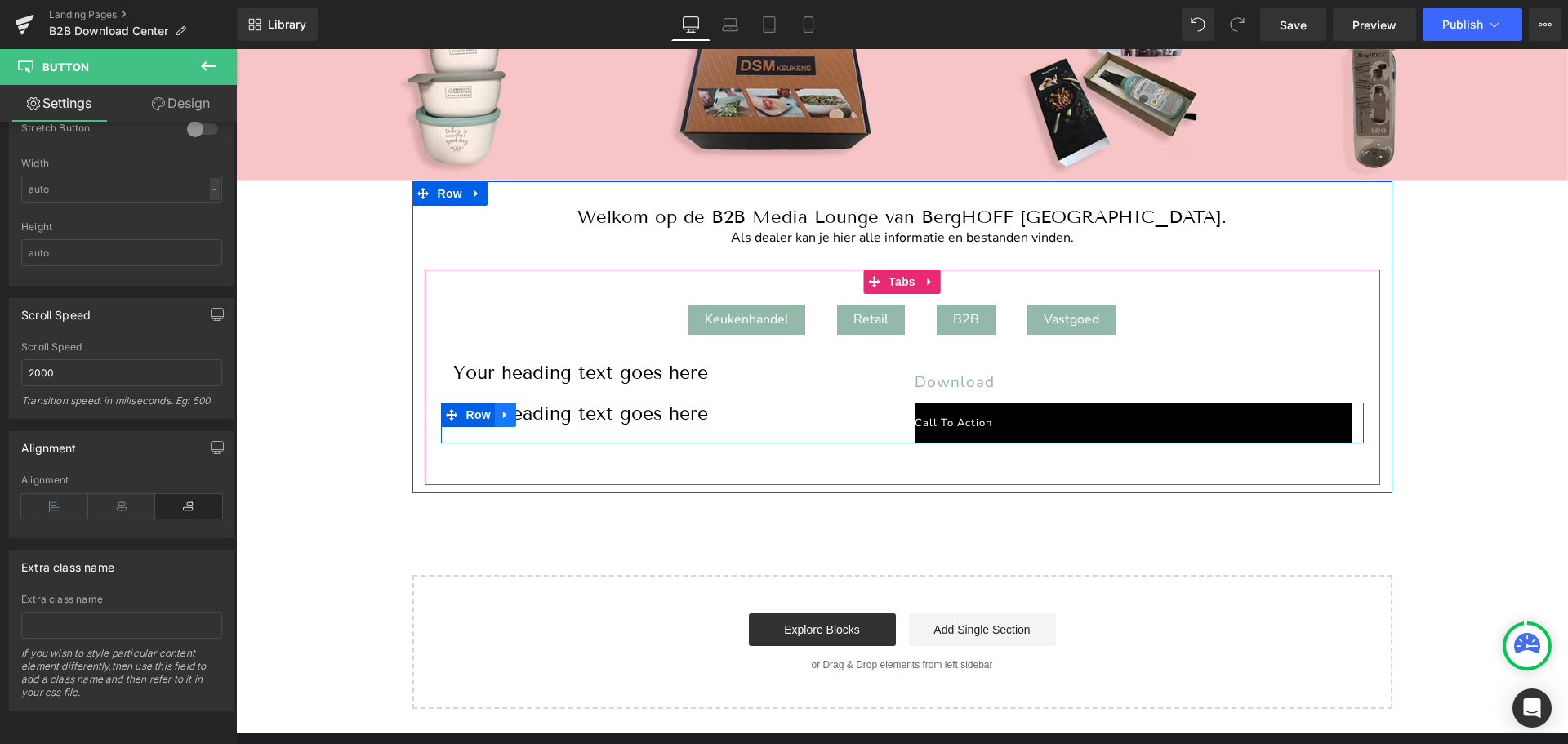
click at [503, 415] on icon at bounding box center [504, 416] width 3 height 8
click at [542, 410] on icon at bounding box center [548, 415] width 11 height 11
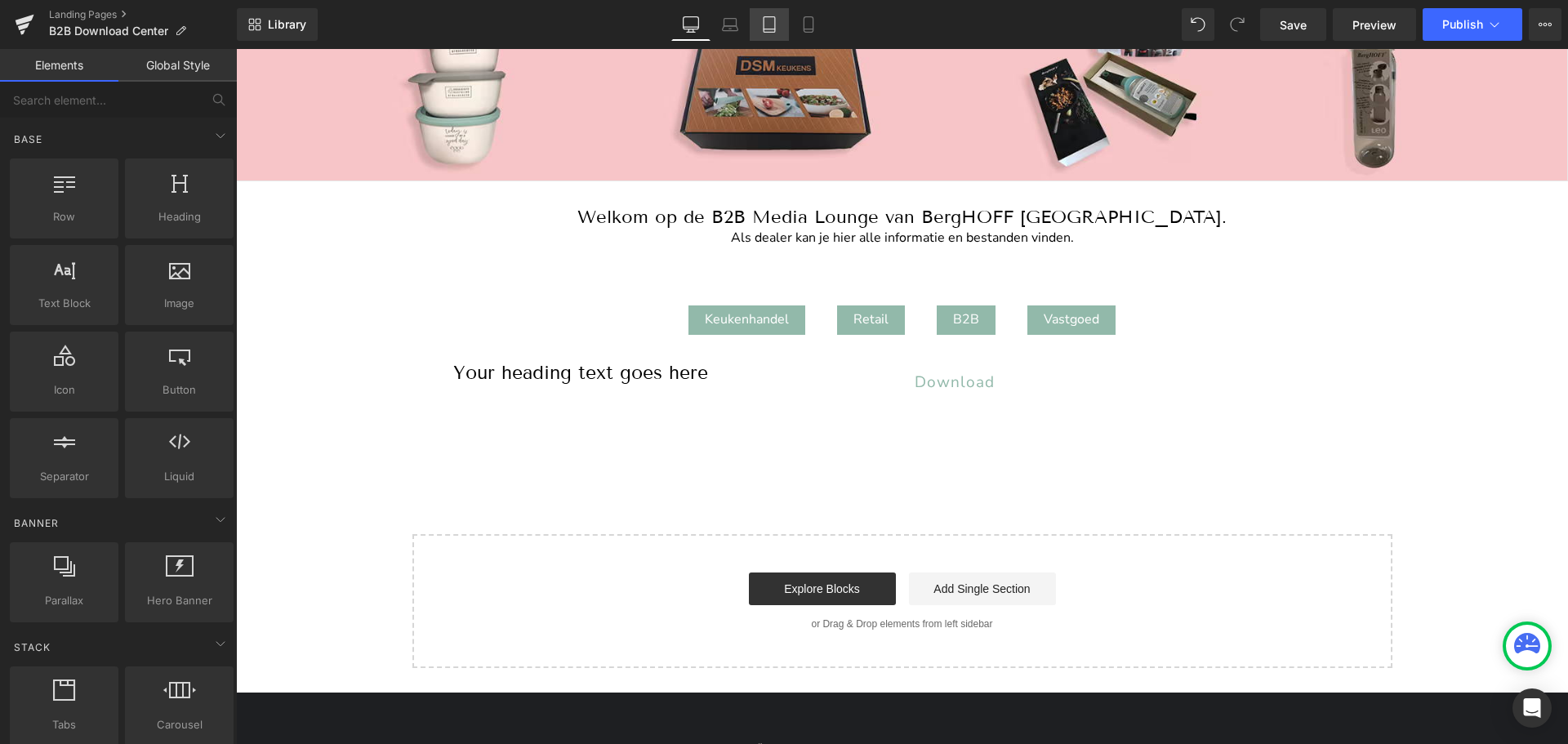
click at [769, 24] on icon at bounding box center [769, 24] width 16 height 16
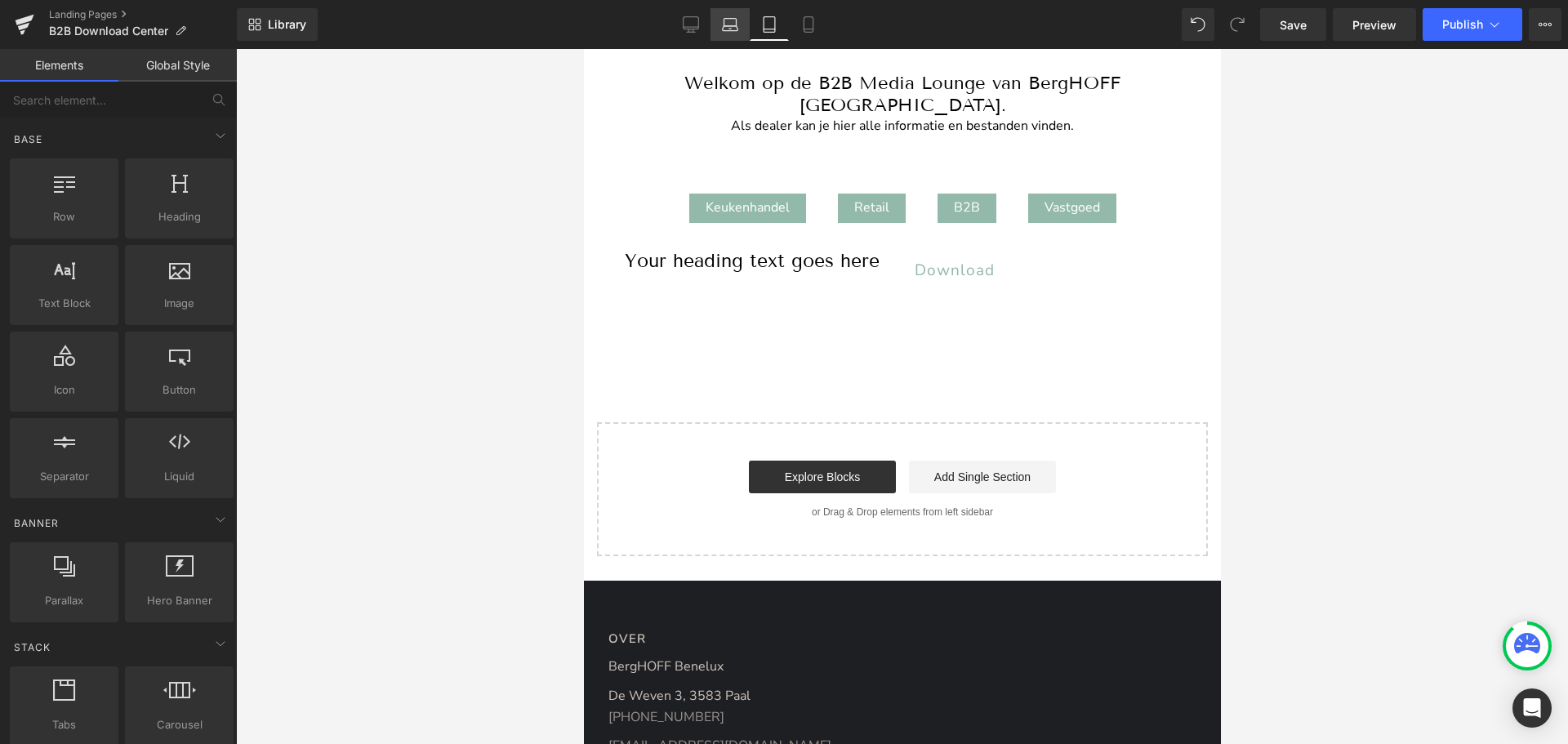
click at [726, 19] on icon at bounding box center [730, 23] width 12 height 8
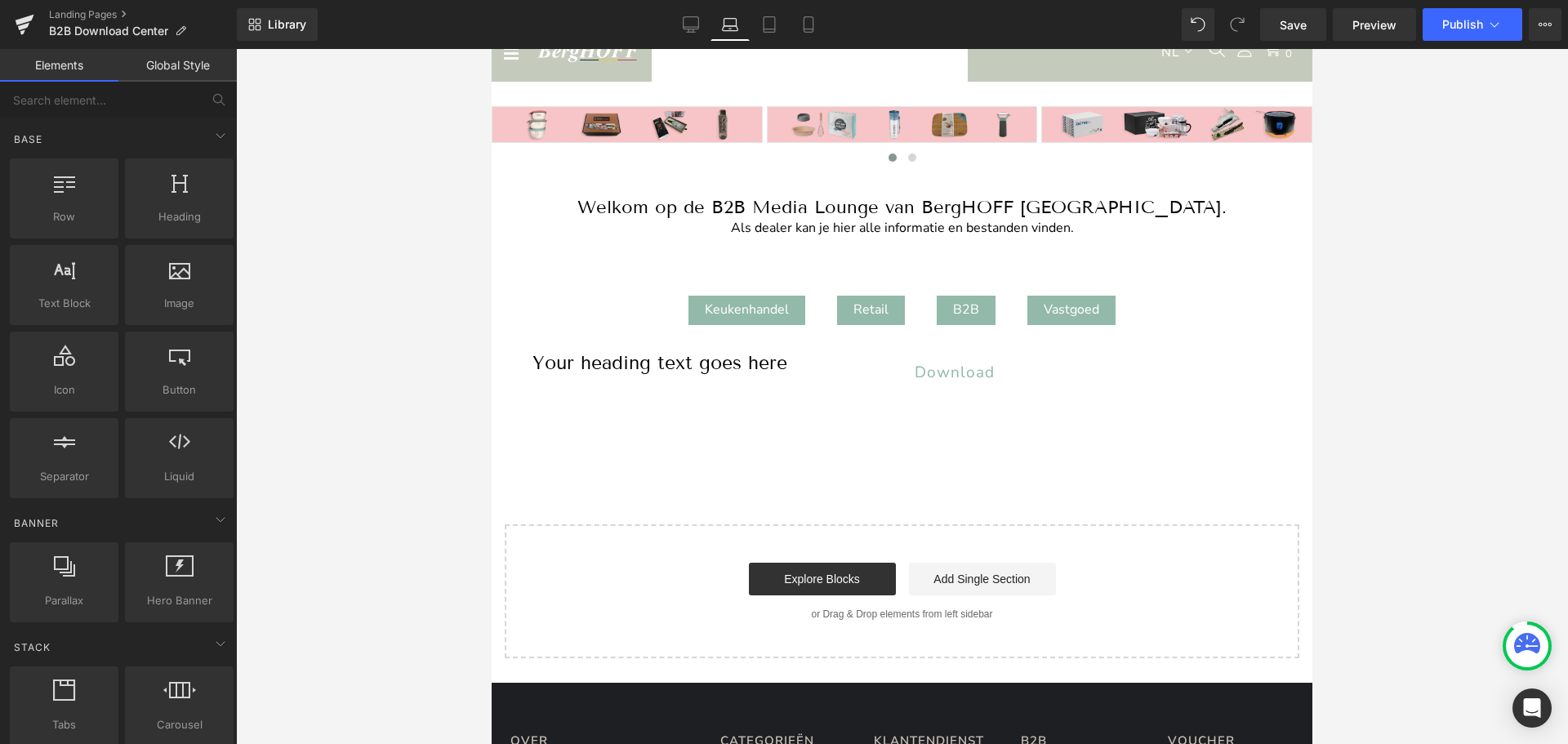
scroll to position [47, 0]
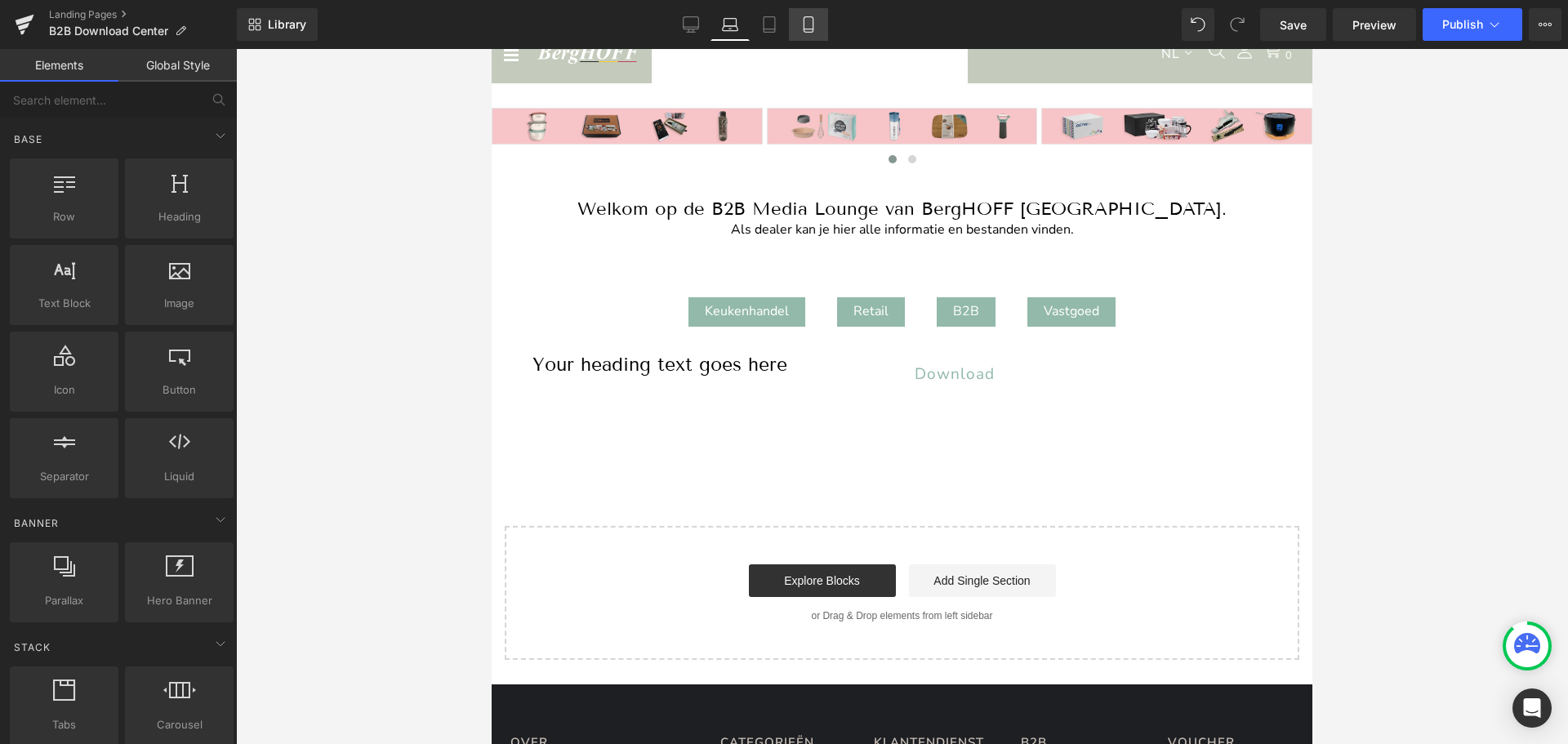
click at [811, 22] on icon at bounding box center [808, 24] width 16 height 16
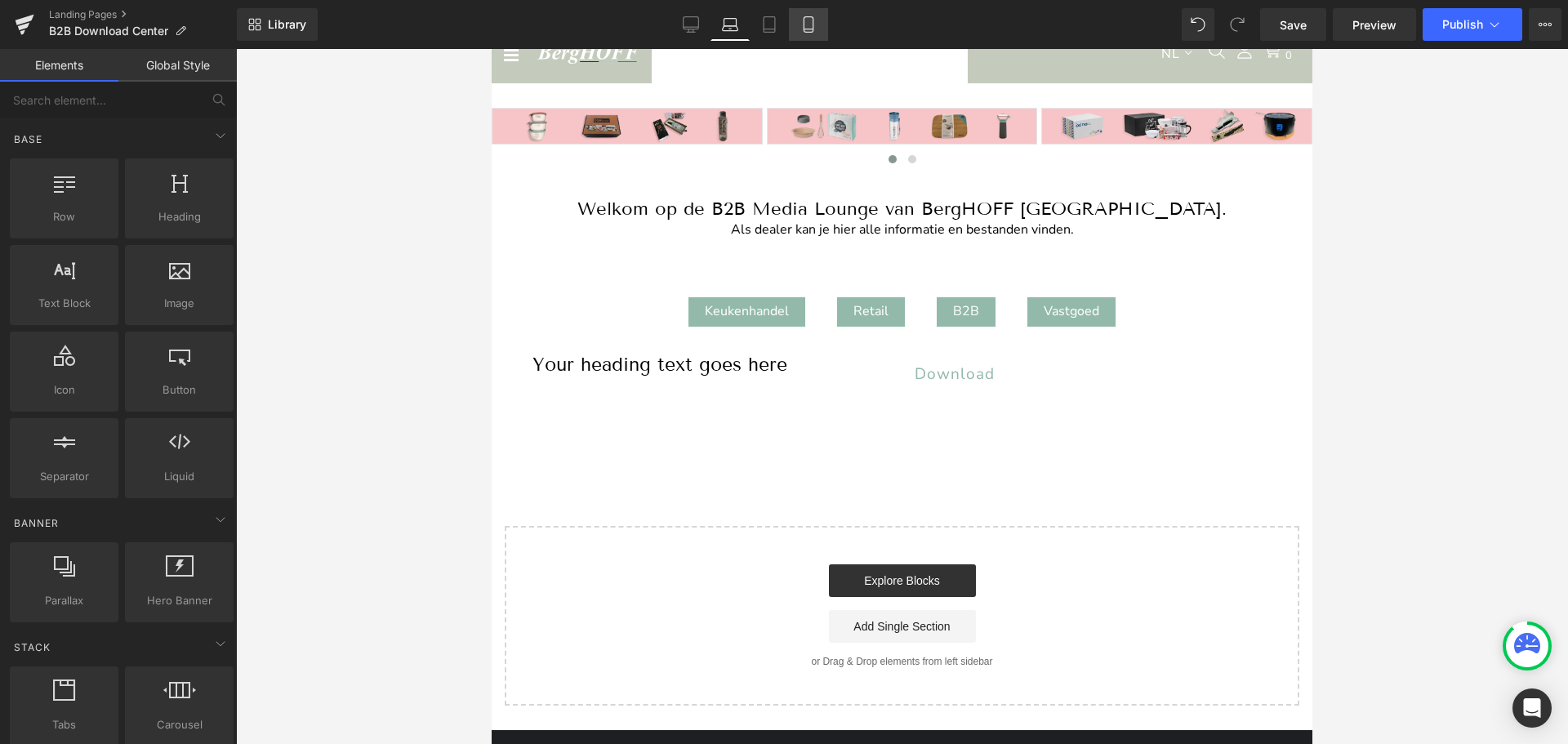
scroll to position [81, 0]
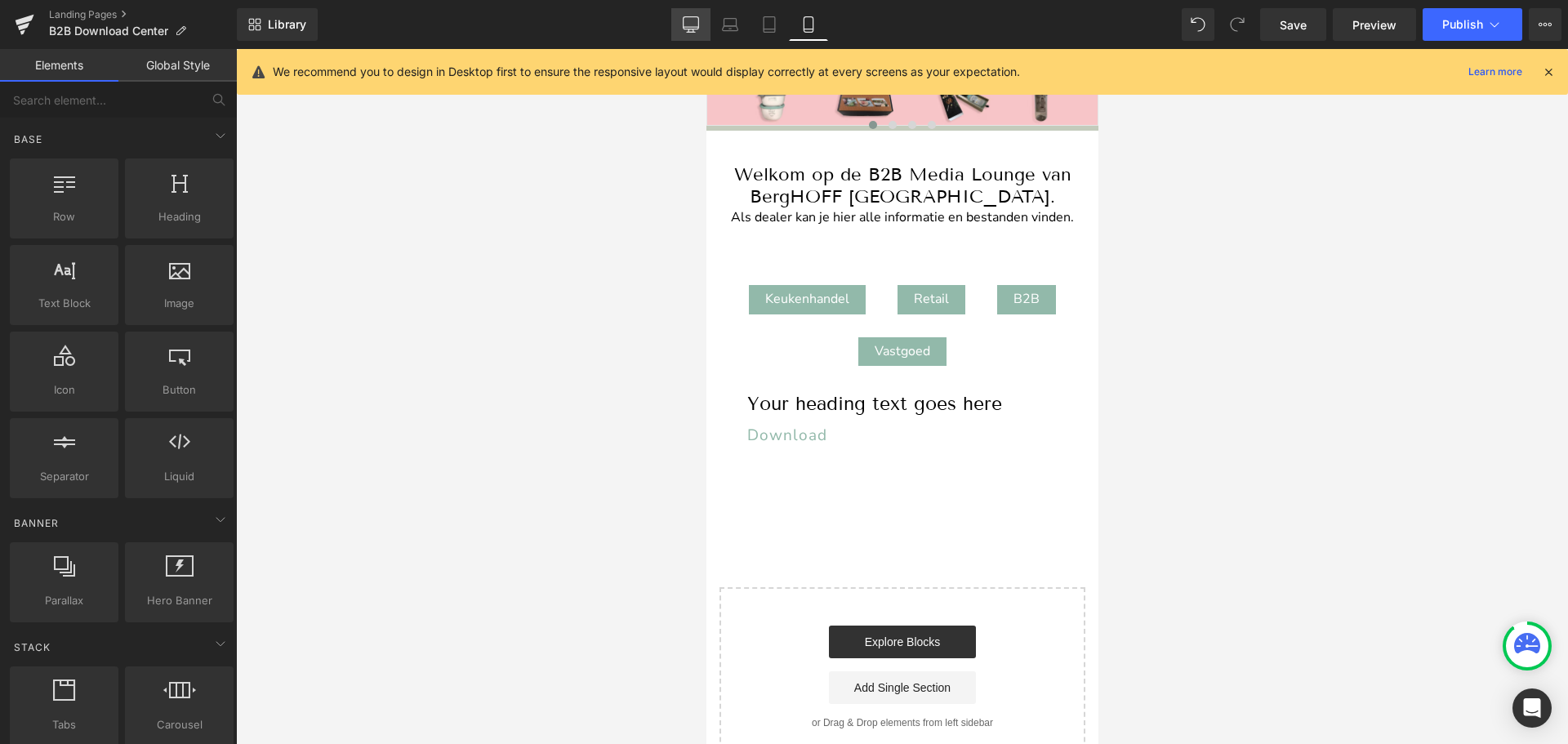
click at [693, 22] on icon at bounding box center [690, 24] width 16 height 16
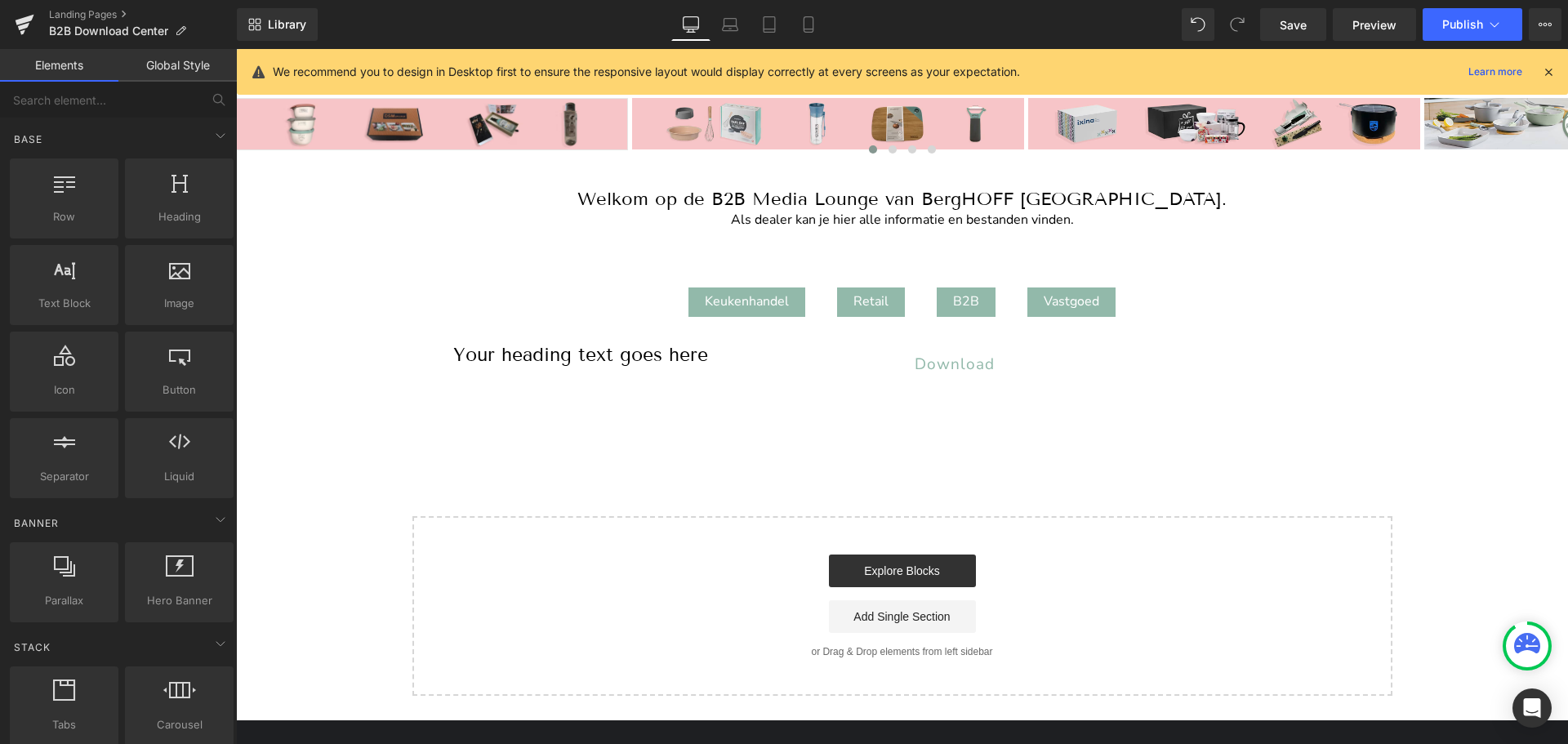
scroll to position [106, 0]
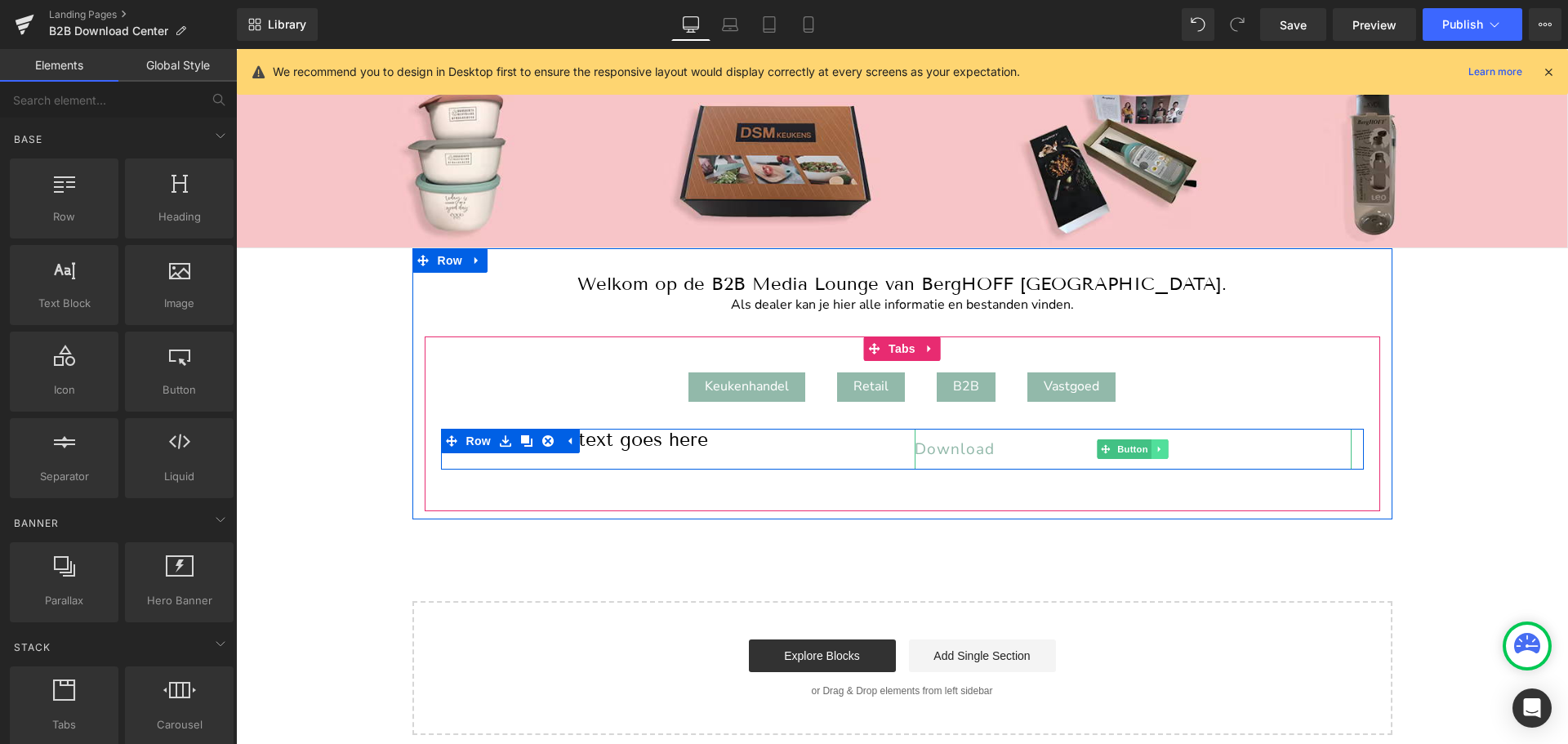
click at [1155, 447] on icon at bounding box center [1159, 449] width 9 height 10
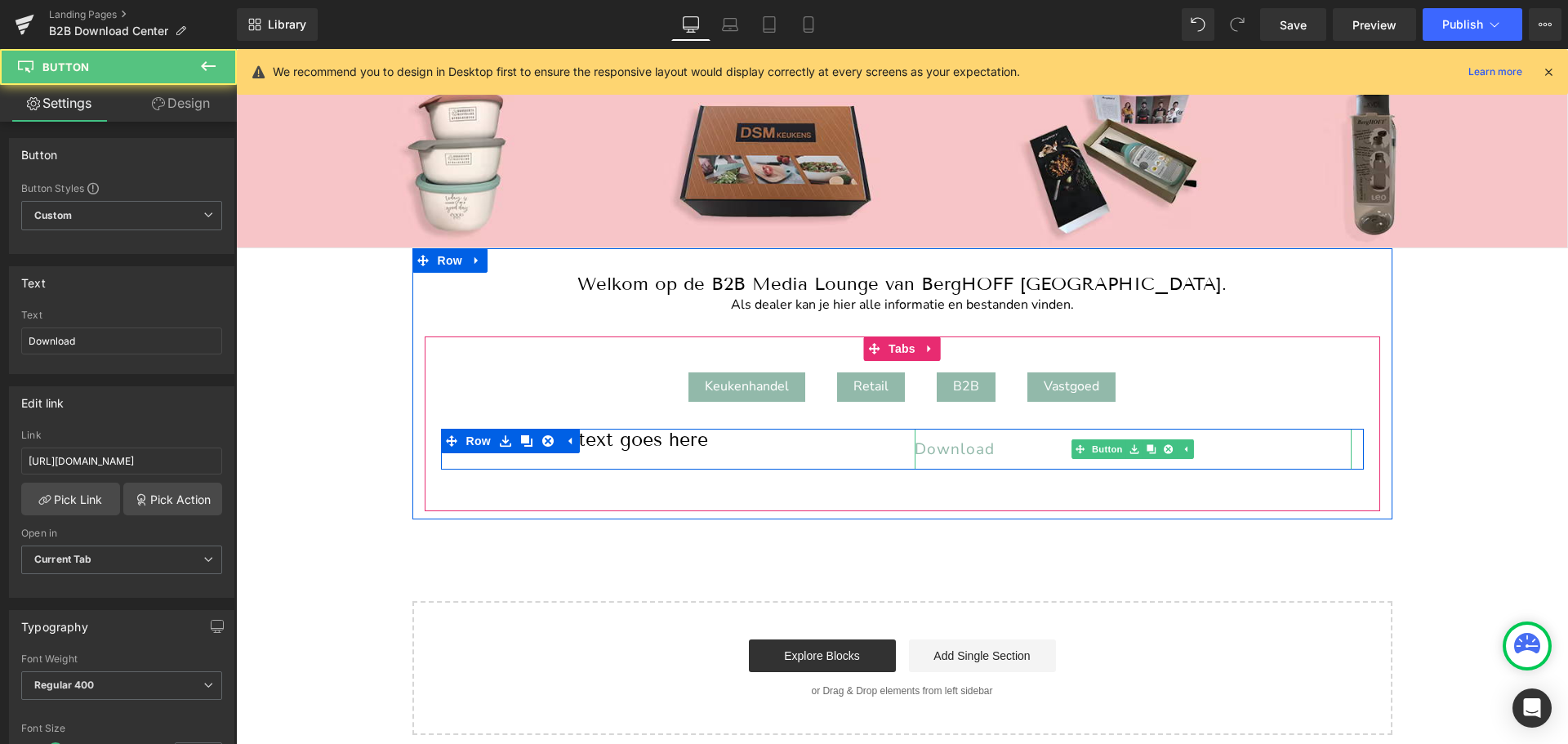
click at [968, 447] on span "Download" at bounding box center [954, 449] width 80 height 21
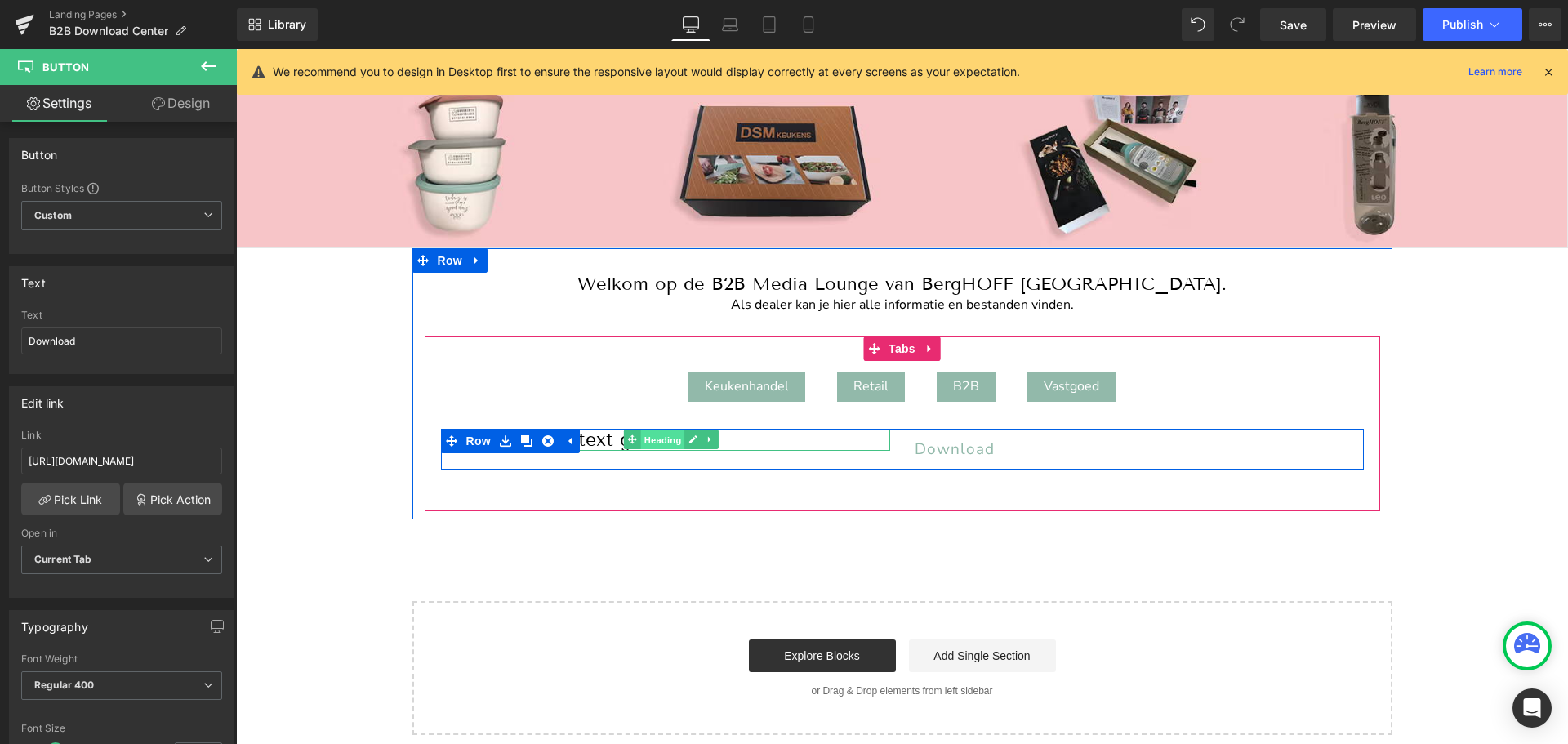
click at [657, 437] on span "Heading" at bounding box center [663, 440] width 44 height 19
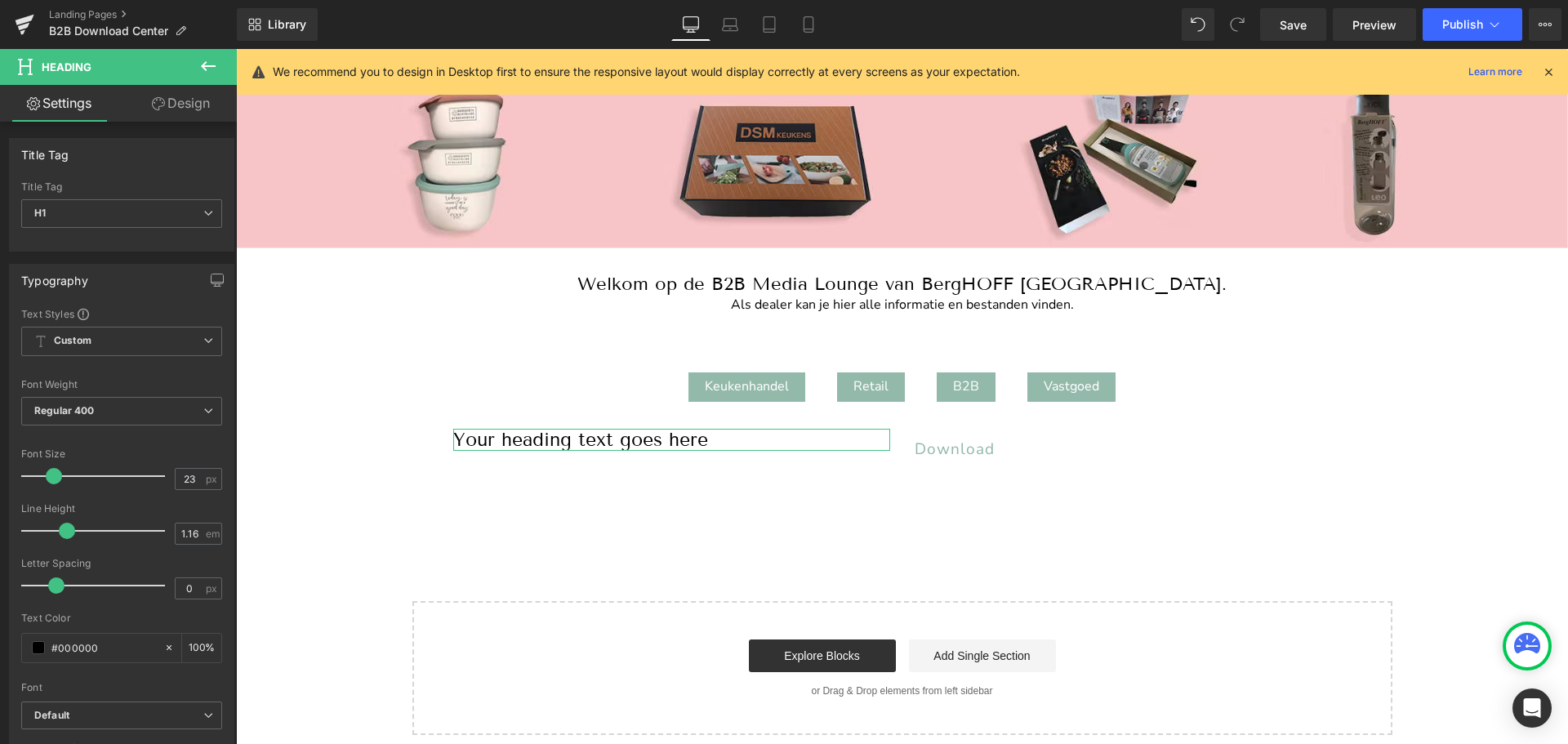
click at [191, 105] on link "Design" at bounding box center [181, 103] width 119 height 36
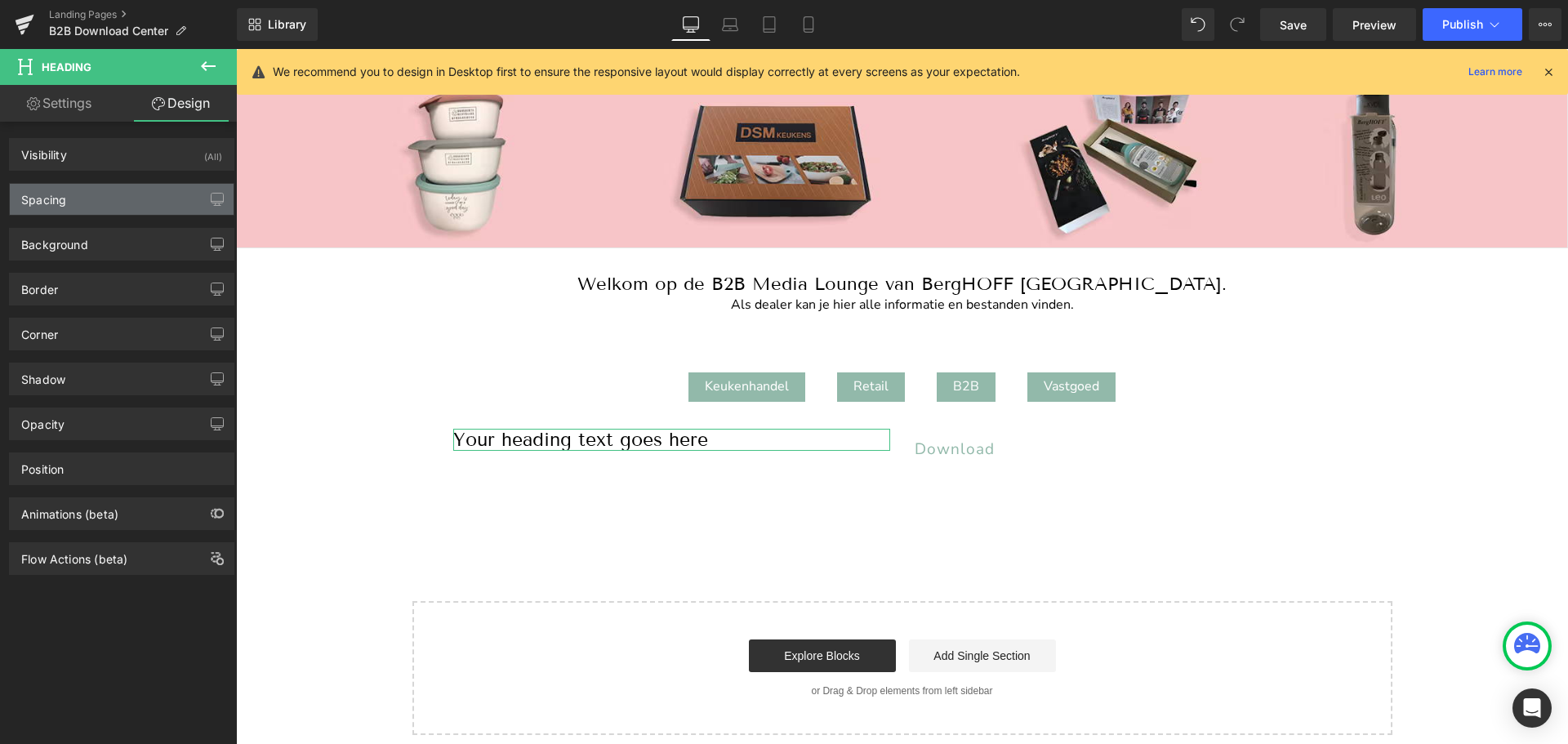
click at [87, 197] on div "Spacing" at bounding box center [122, 199] width 224 height 31
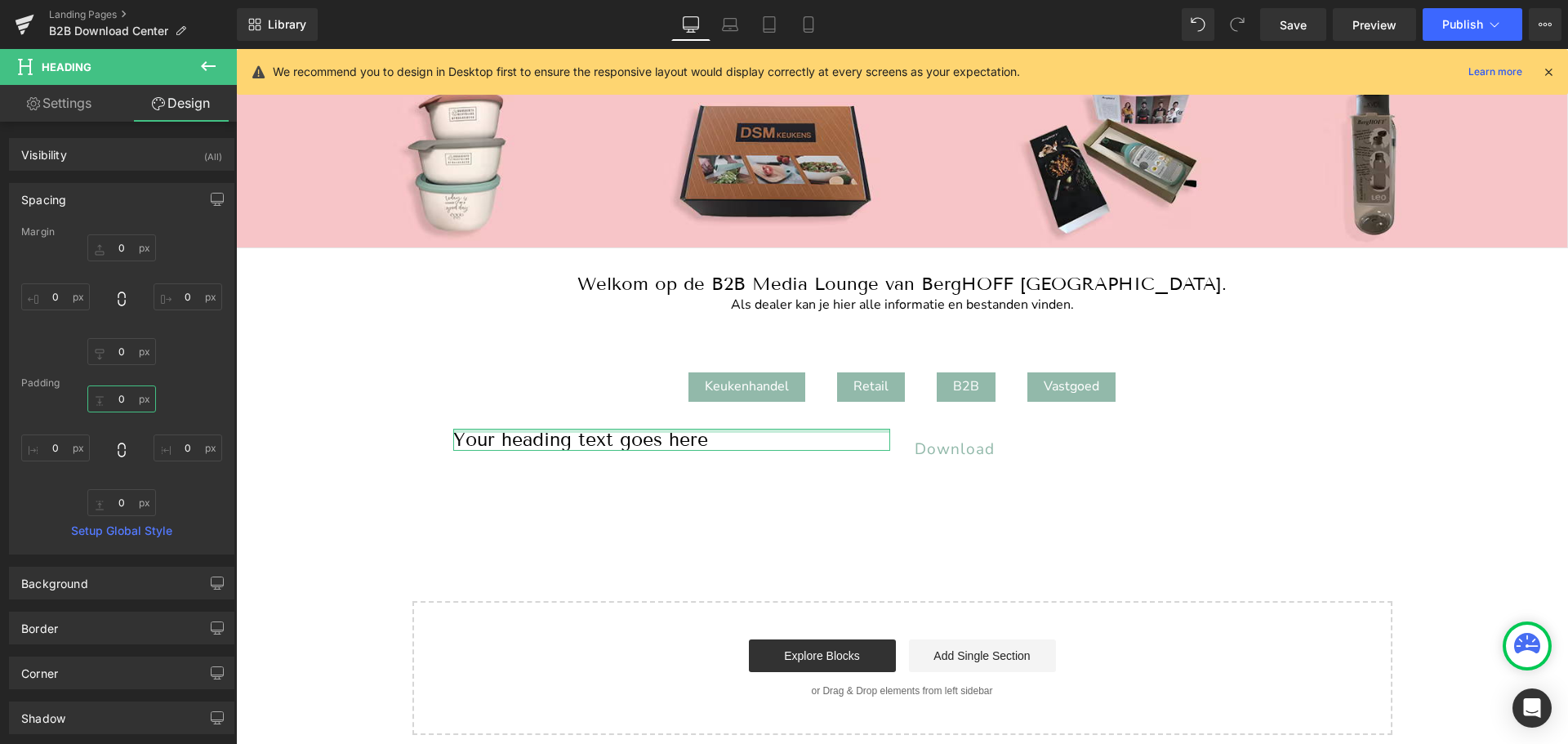
click at [121, 395] on input "0" at bounding box center [122, 399] width 69 height 27
type input "5"
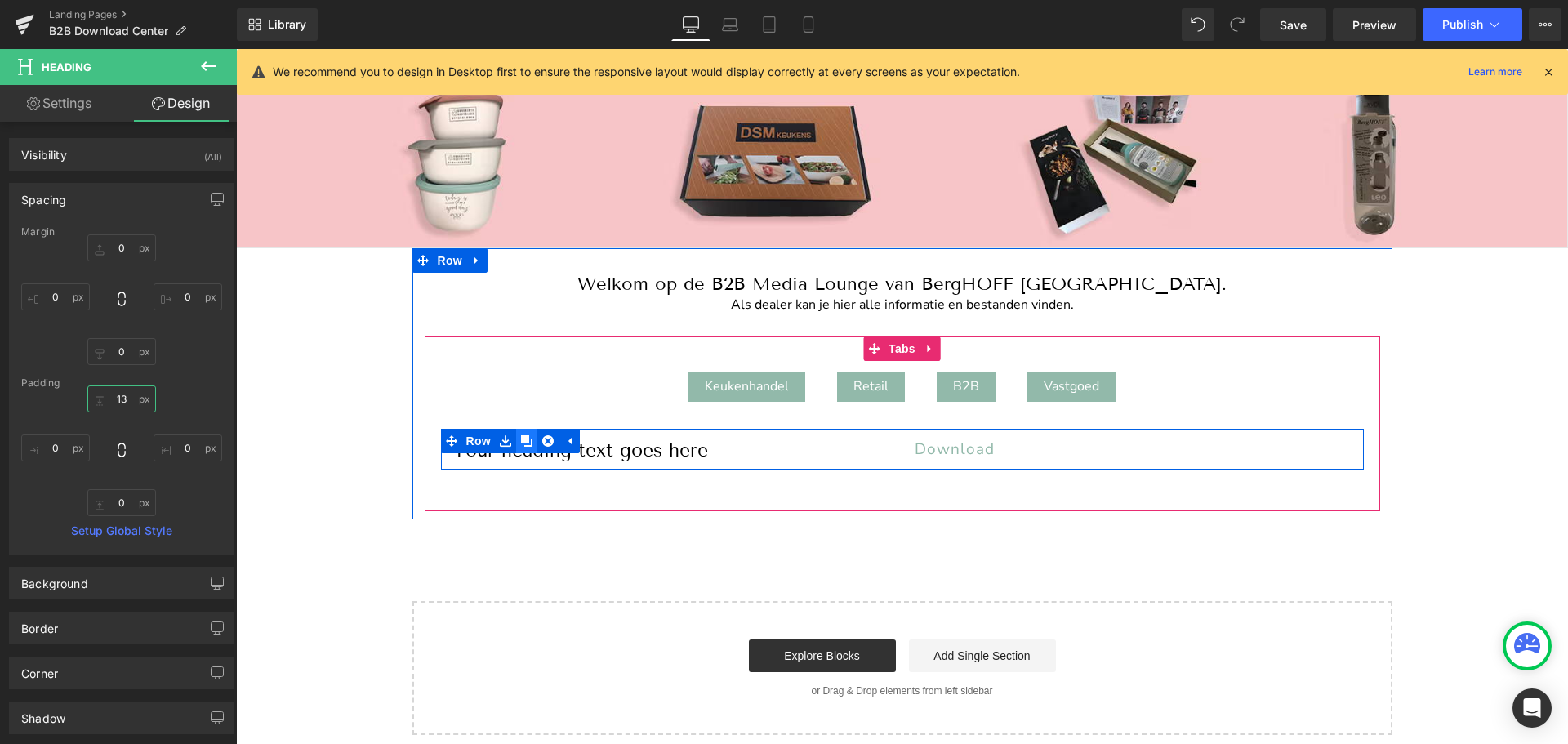
type input "13"
click at [526, 437] on link at bounding box center [526, 441] width 21 height 25
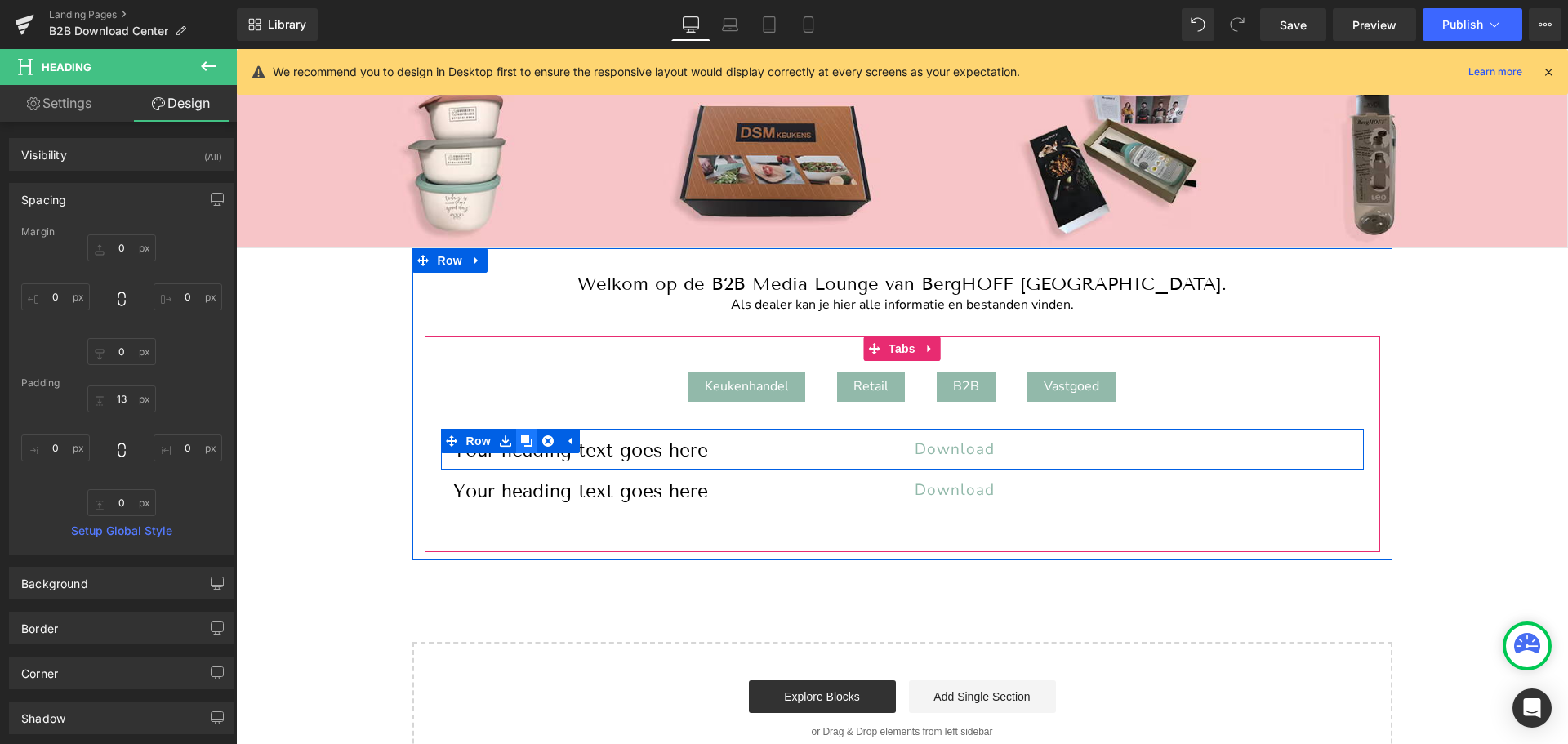
click at [526, 437] on link at bounding box center [526, 441] width 21 height 25
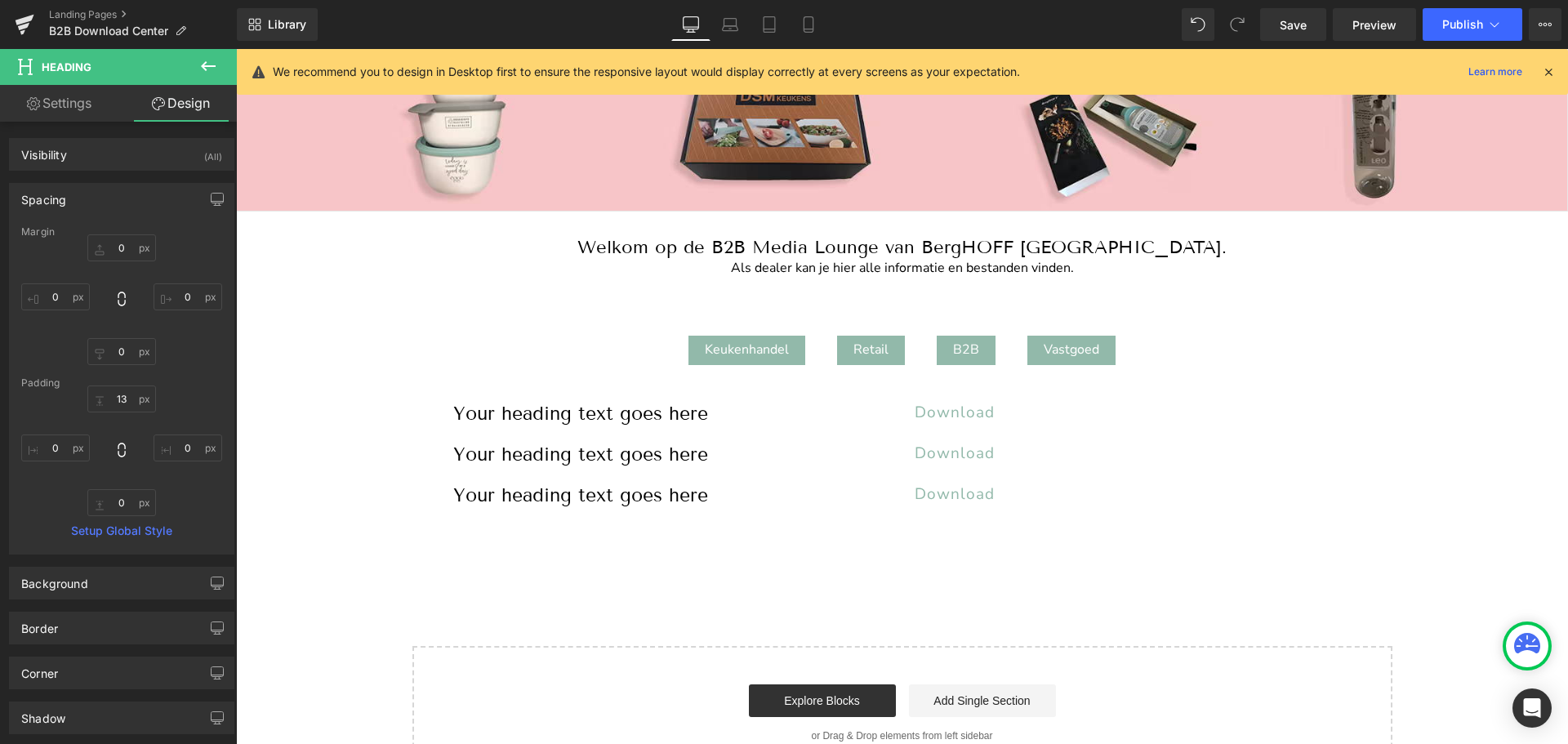
scroll to position [142, 0]
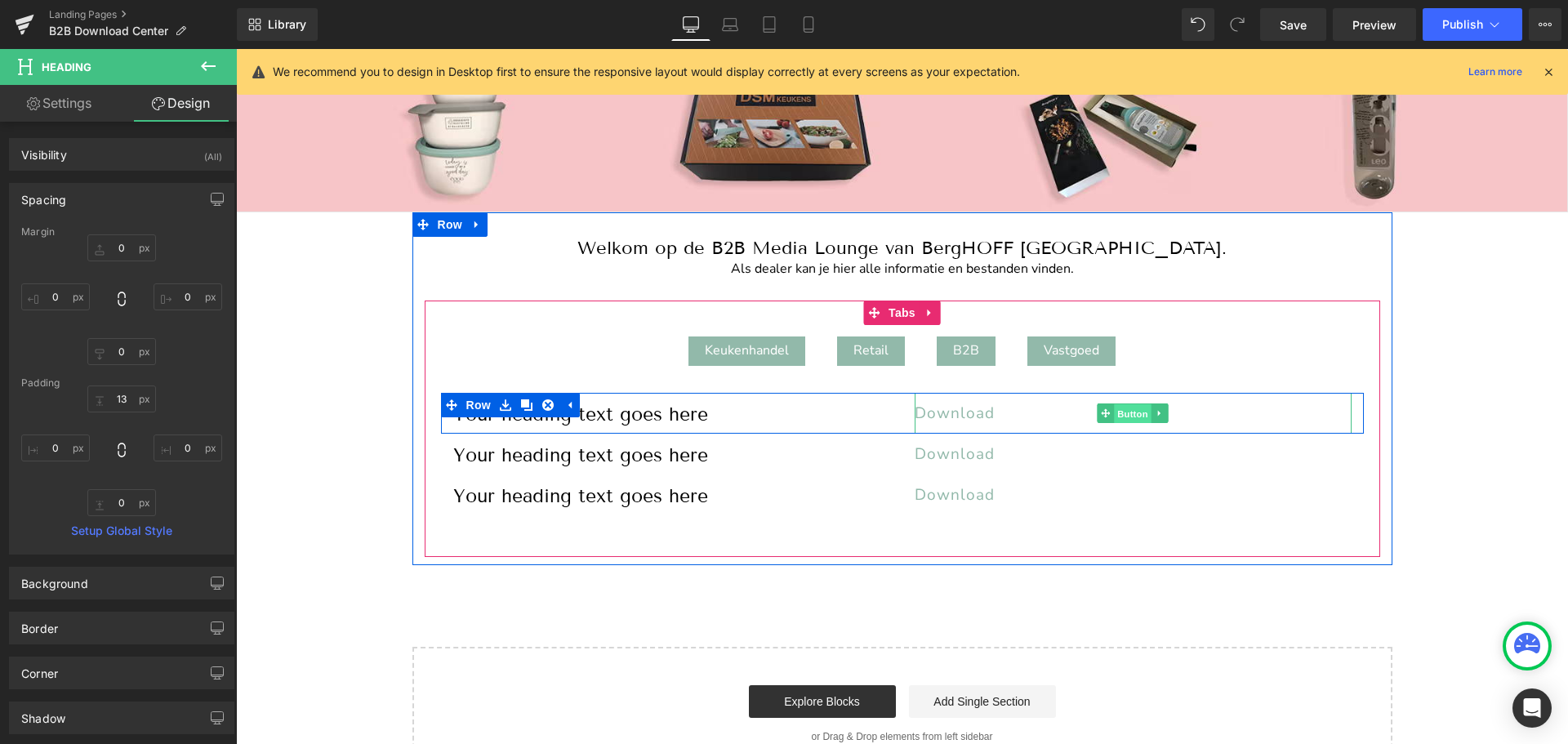
click at [1100, 410] on link "Button" at bounding box center [1124, 413] width 54 height 19
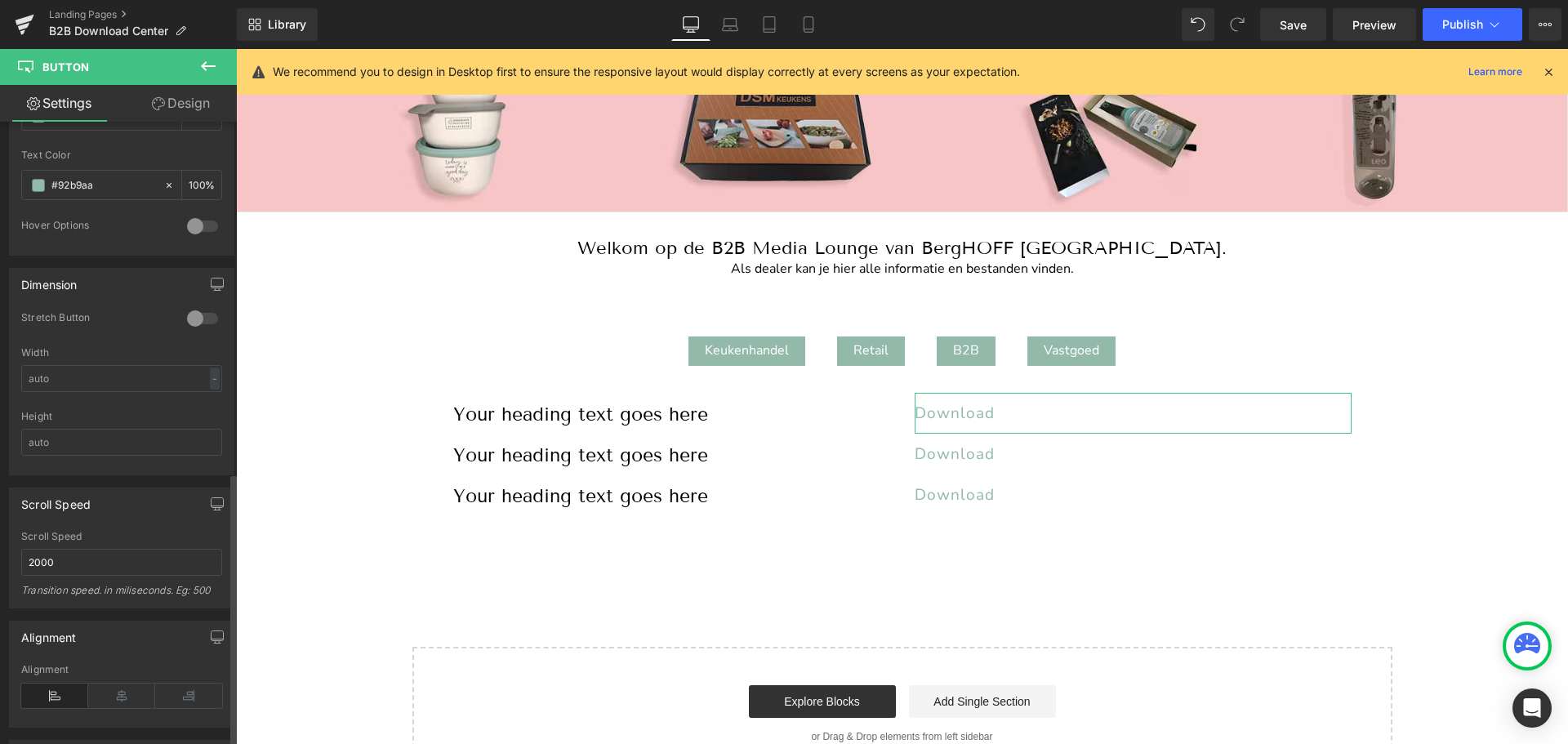
scroll to position [905, 0]
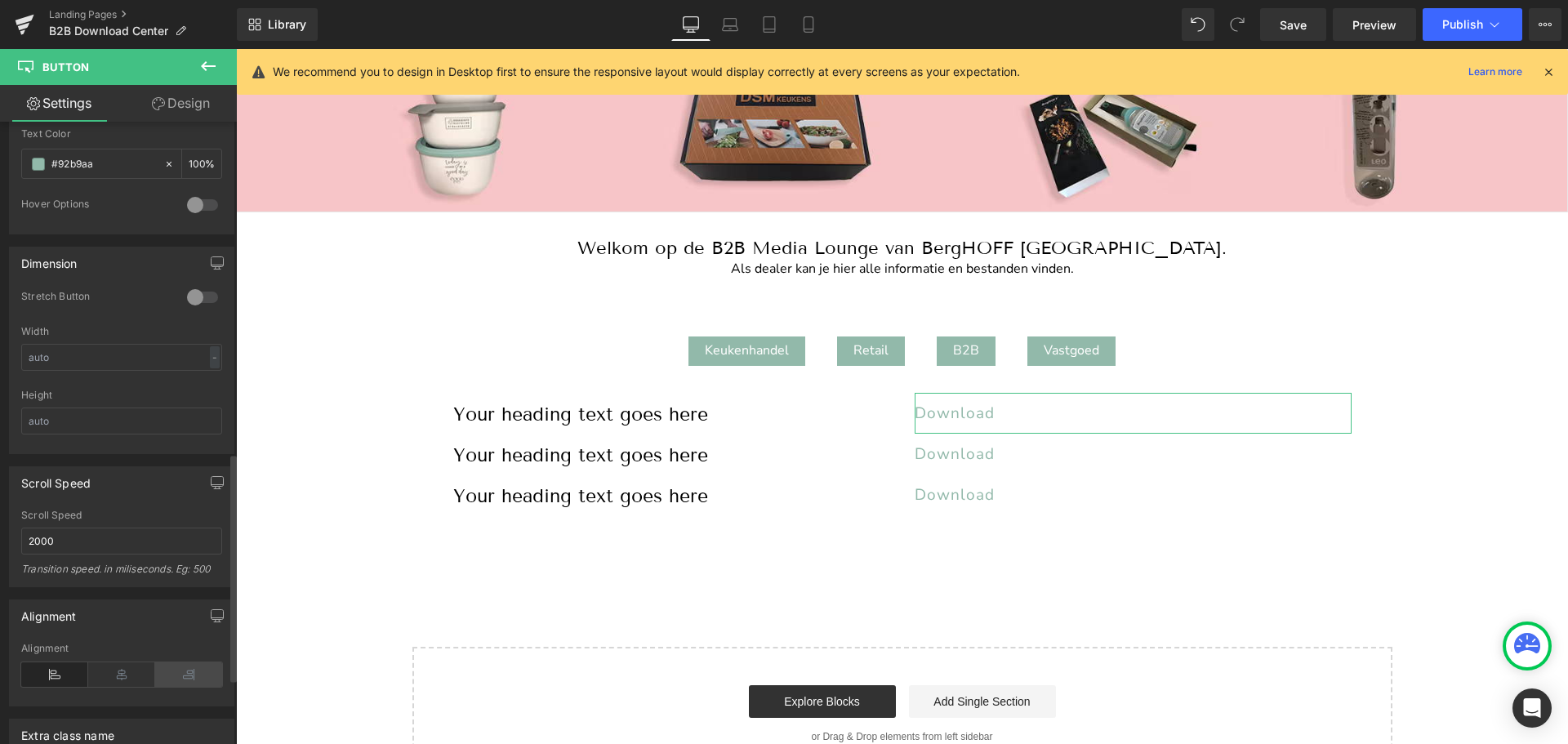
click at [186, 670] on icon at bounding box center [189, 675] width 67 height 25
click at [63, 673] on icon at bounding box center [55, 675] width 67 height 25
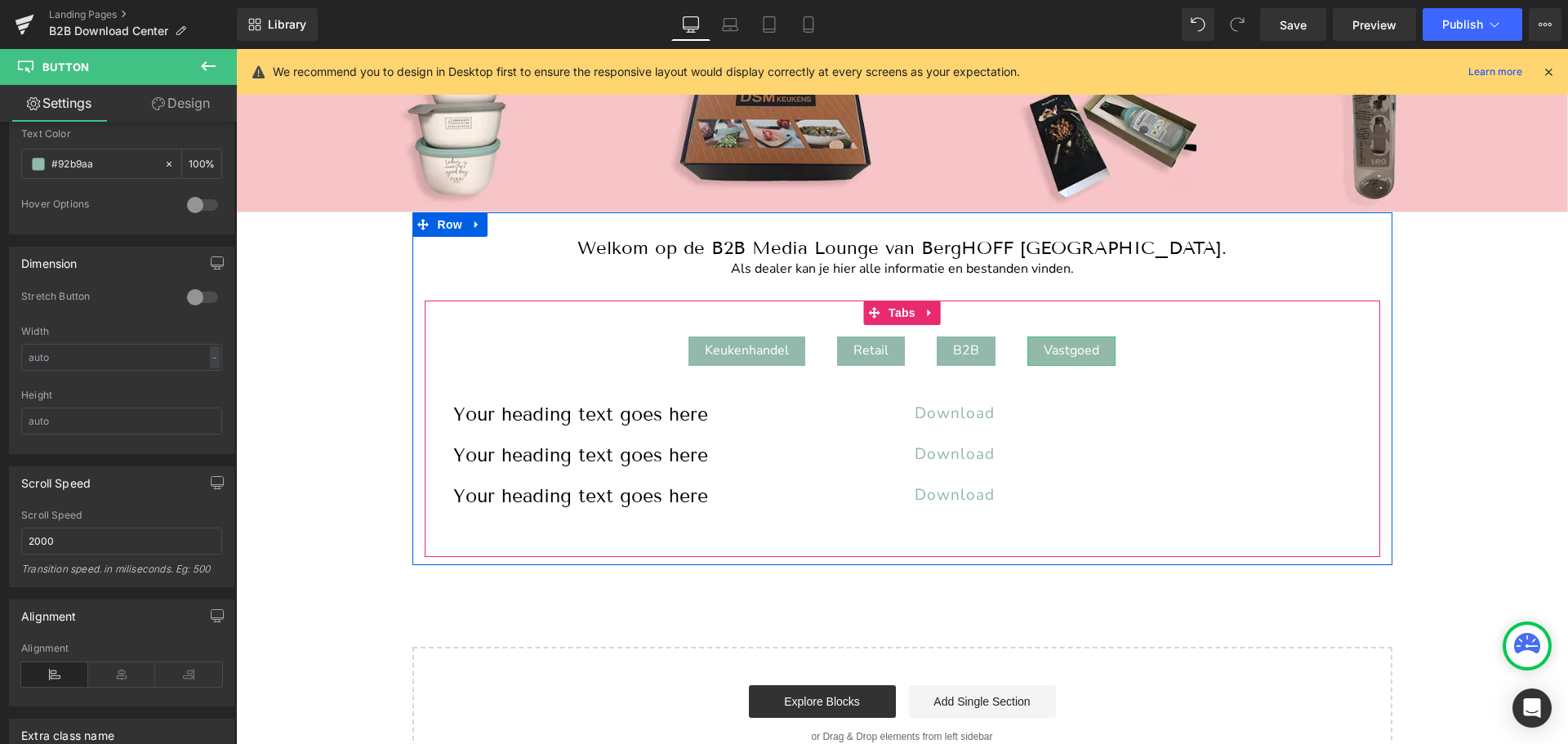
click at [1053, 353] on div "Vastgoed" at bounding box center [1071, 350] width 88 height 30
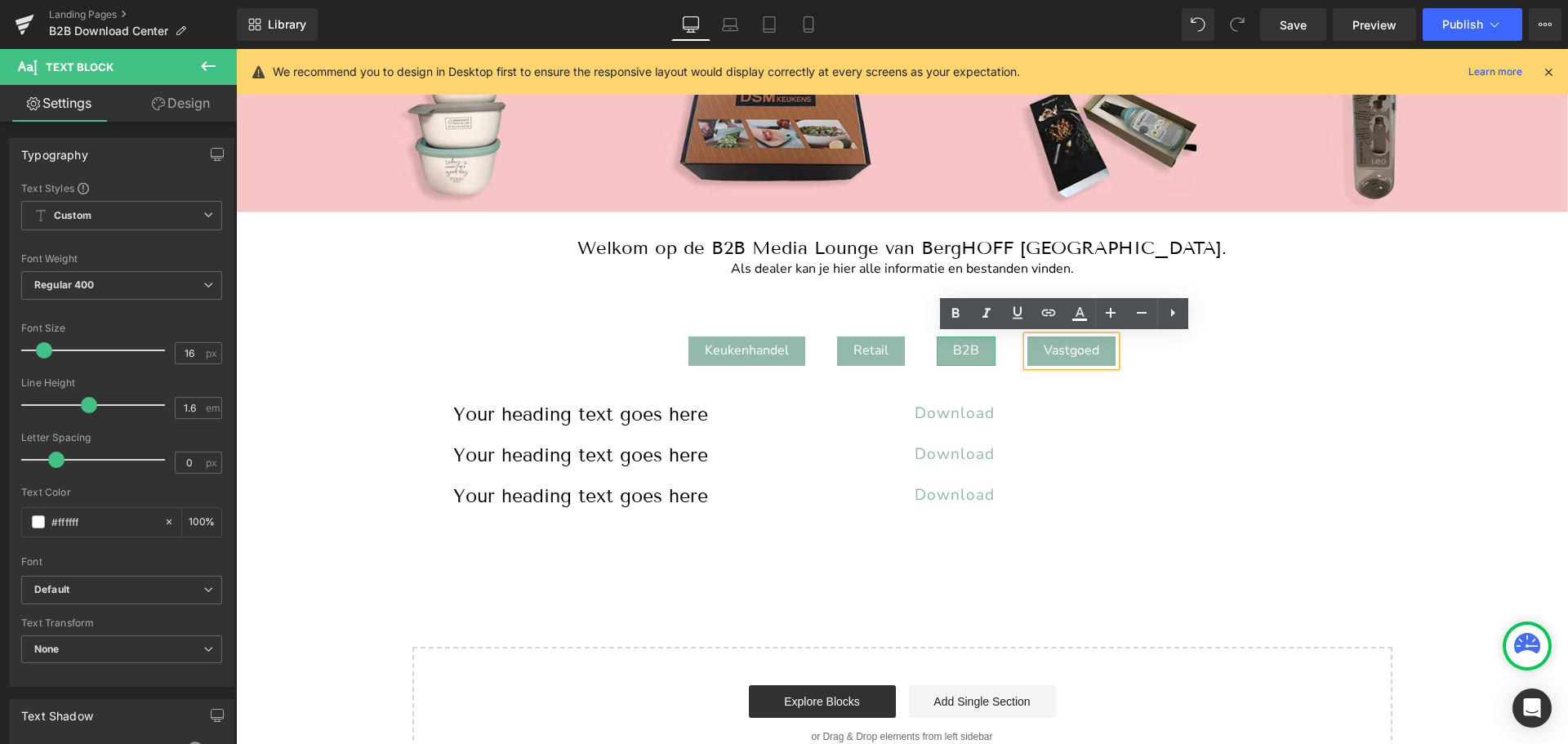
click at [969, 345] on div "B2B" at bounding box center [965, 350] width 58 height 30
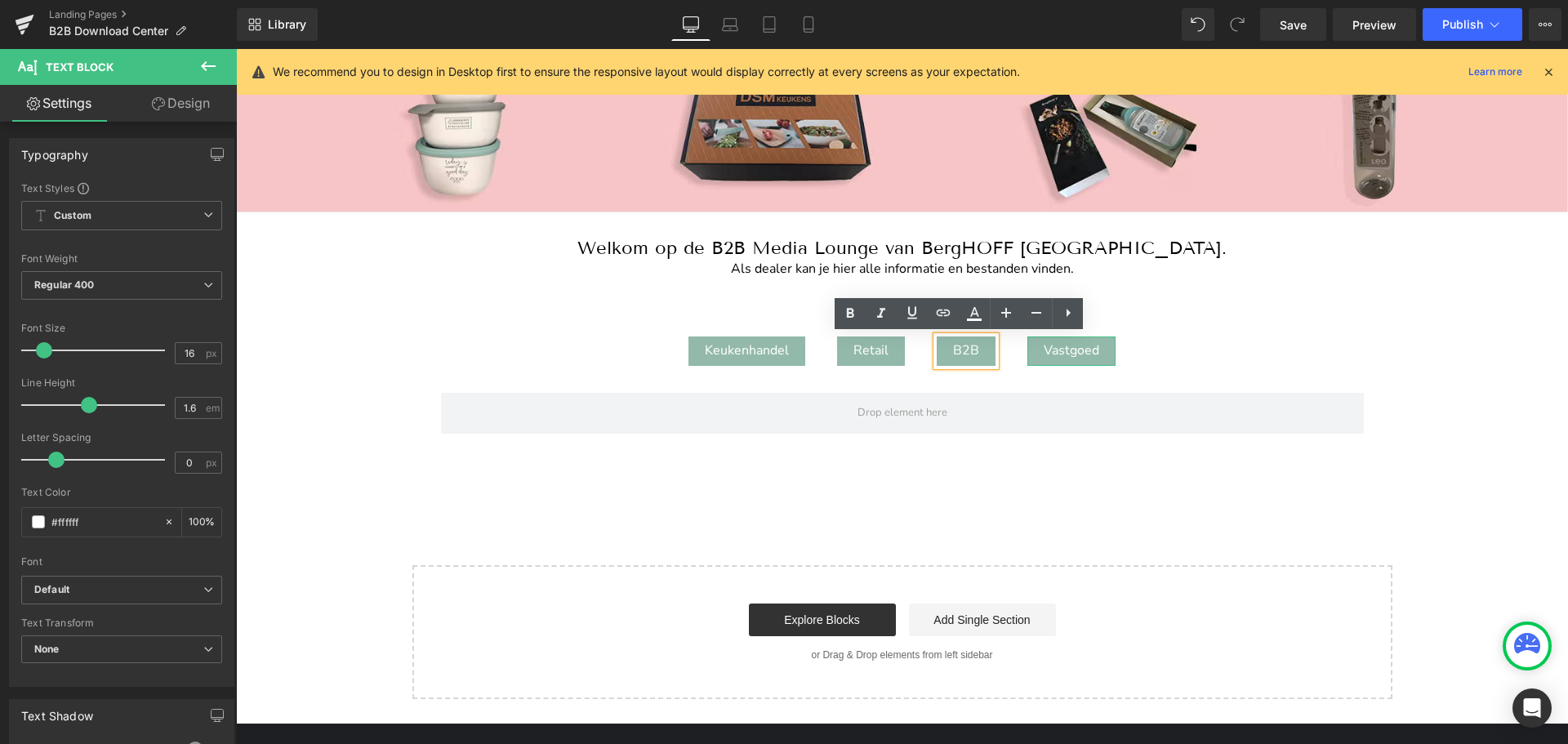
click at [1064, 345] on div "Vastgoed" at bounding box center [1071, 350] width 88 height 30
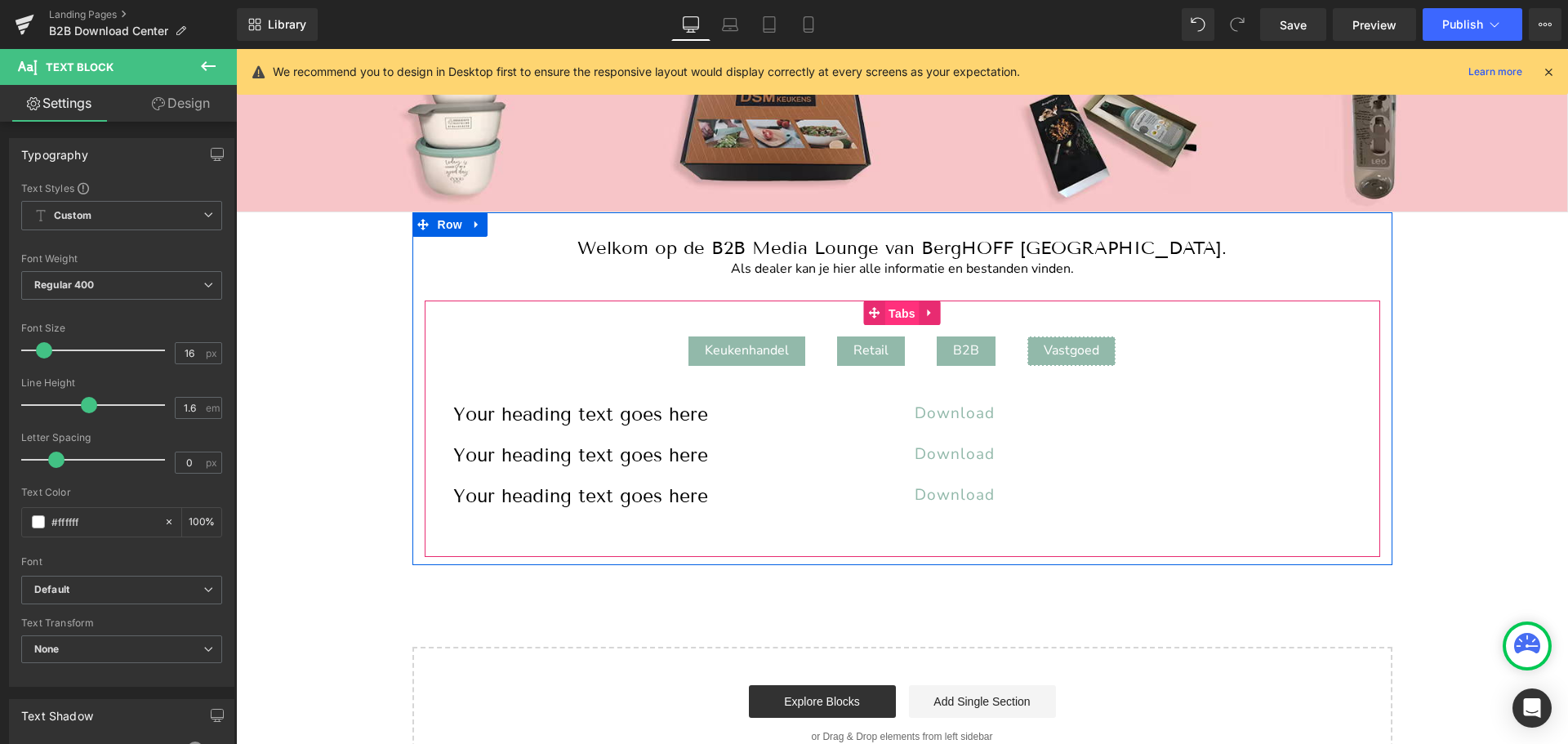
click at [897, 311] on span "Tabs" at bounding box center [902, 314] width 35 height 25
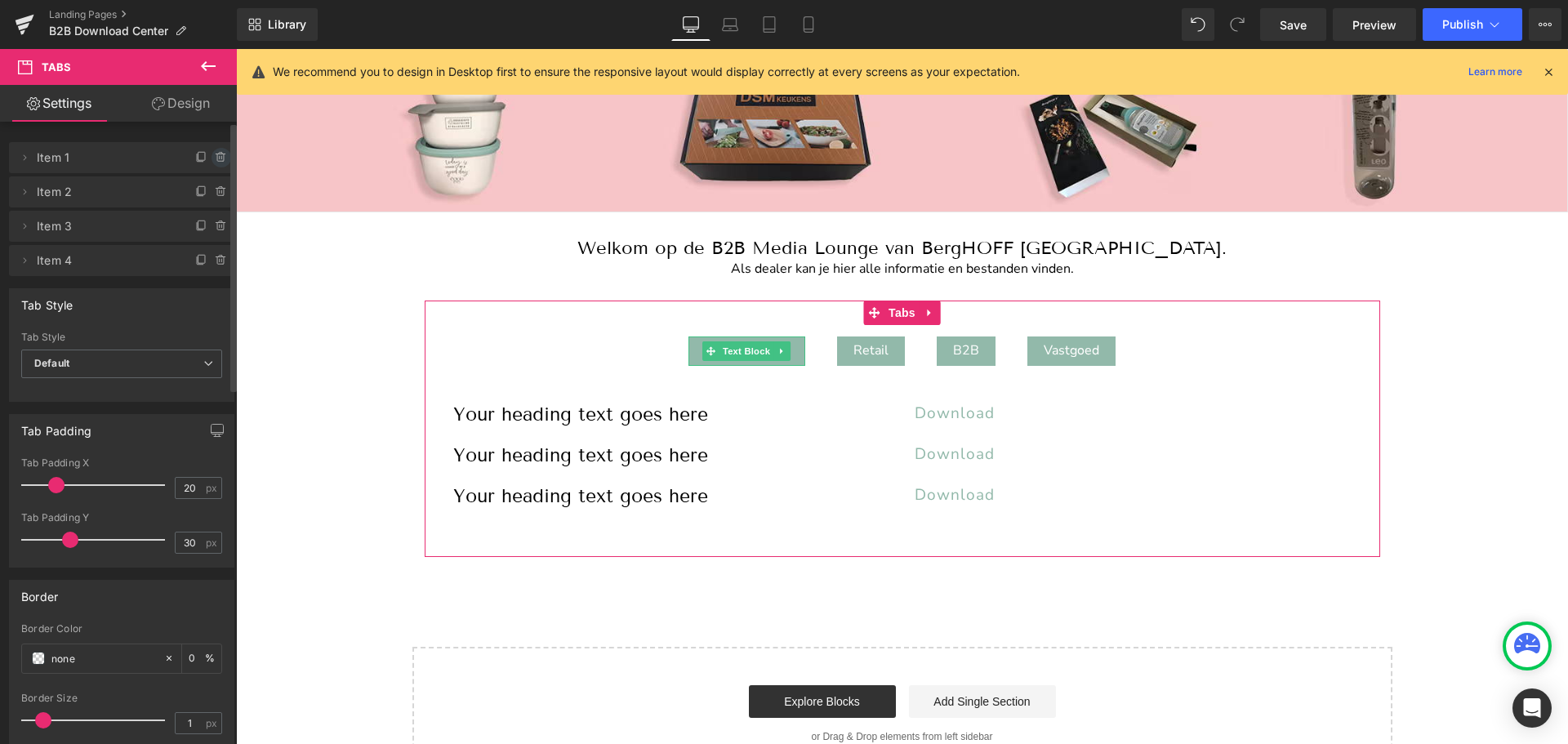
click at [221, 158] on icon at bounding box center [221, 157] width 0 height 3
click at [203, 158] on button "Delete" at bounding box center [204, 158] width 52 height 21
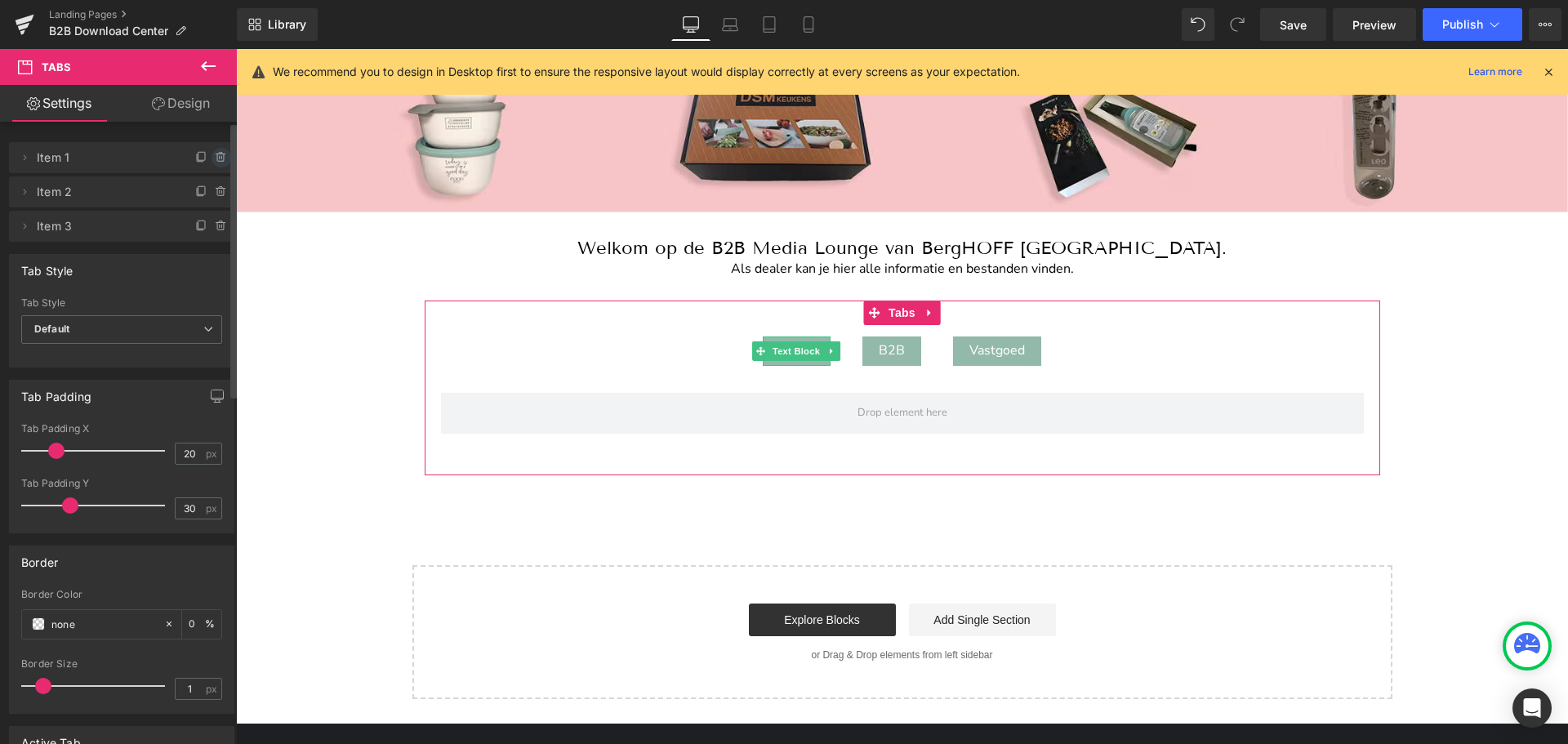
click at [221, 158] on icon at bounding box center [221, 157] width 0 height 3
click at [214, 158] on button "Delete" at bounding box center [204, 158] width 52 height 21
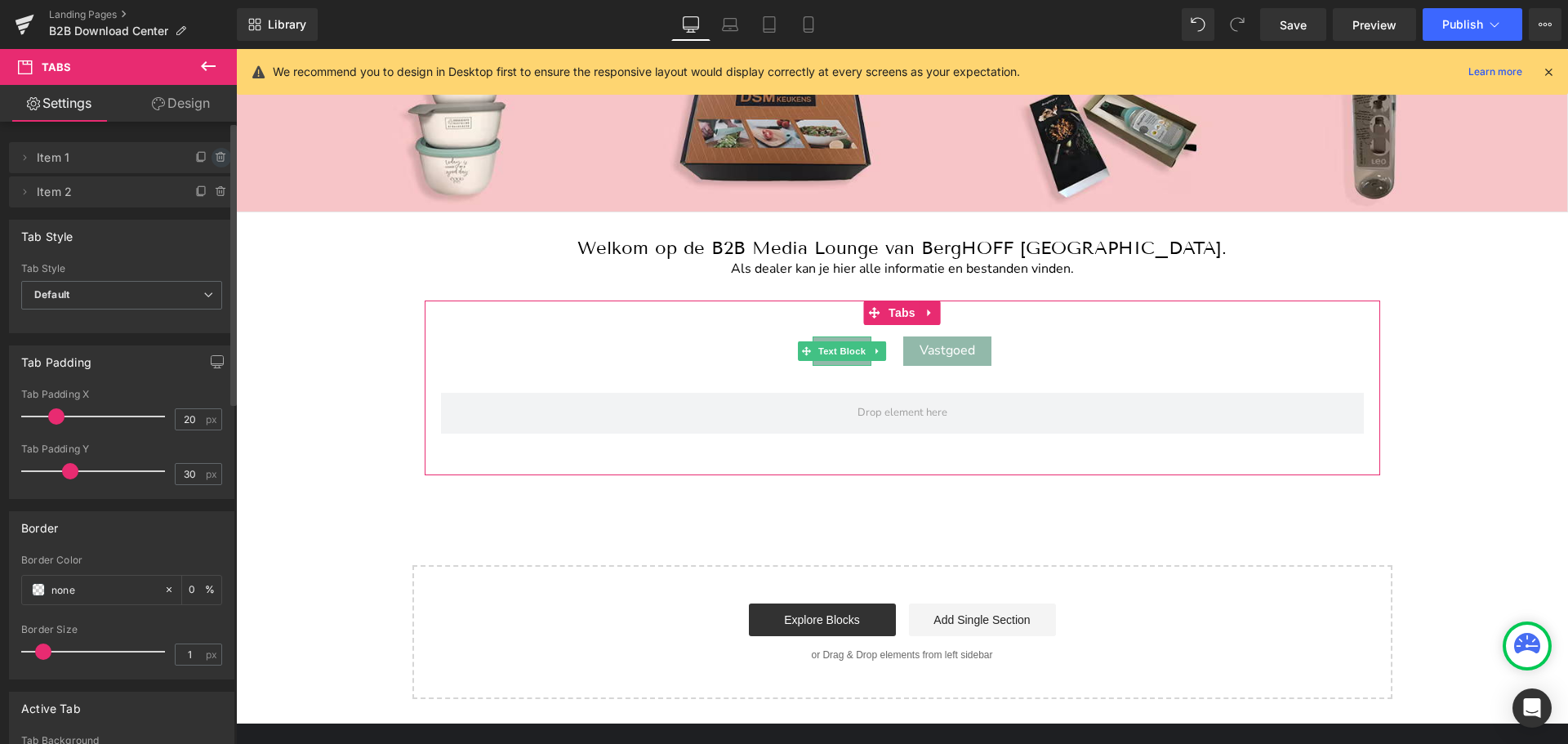
click at [214, 157] on icon at bounding box center [221, 158] width 13 height 13
click at [210, 157] on button "Delete" at bounding box center [204, 158] width 52 height 21
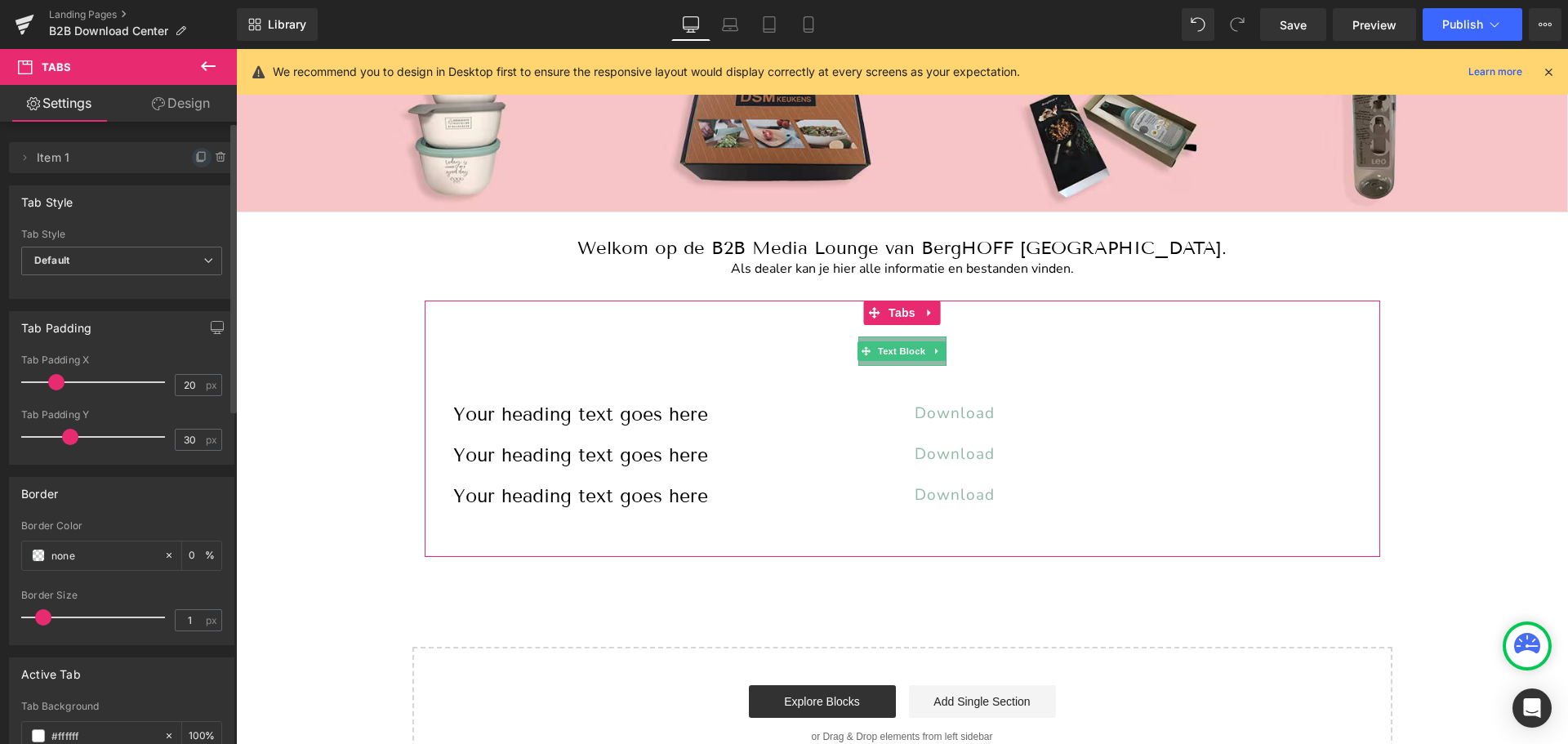
click at [195, 154] on icon at bounding box center [202, 158] width 13 height 13
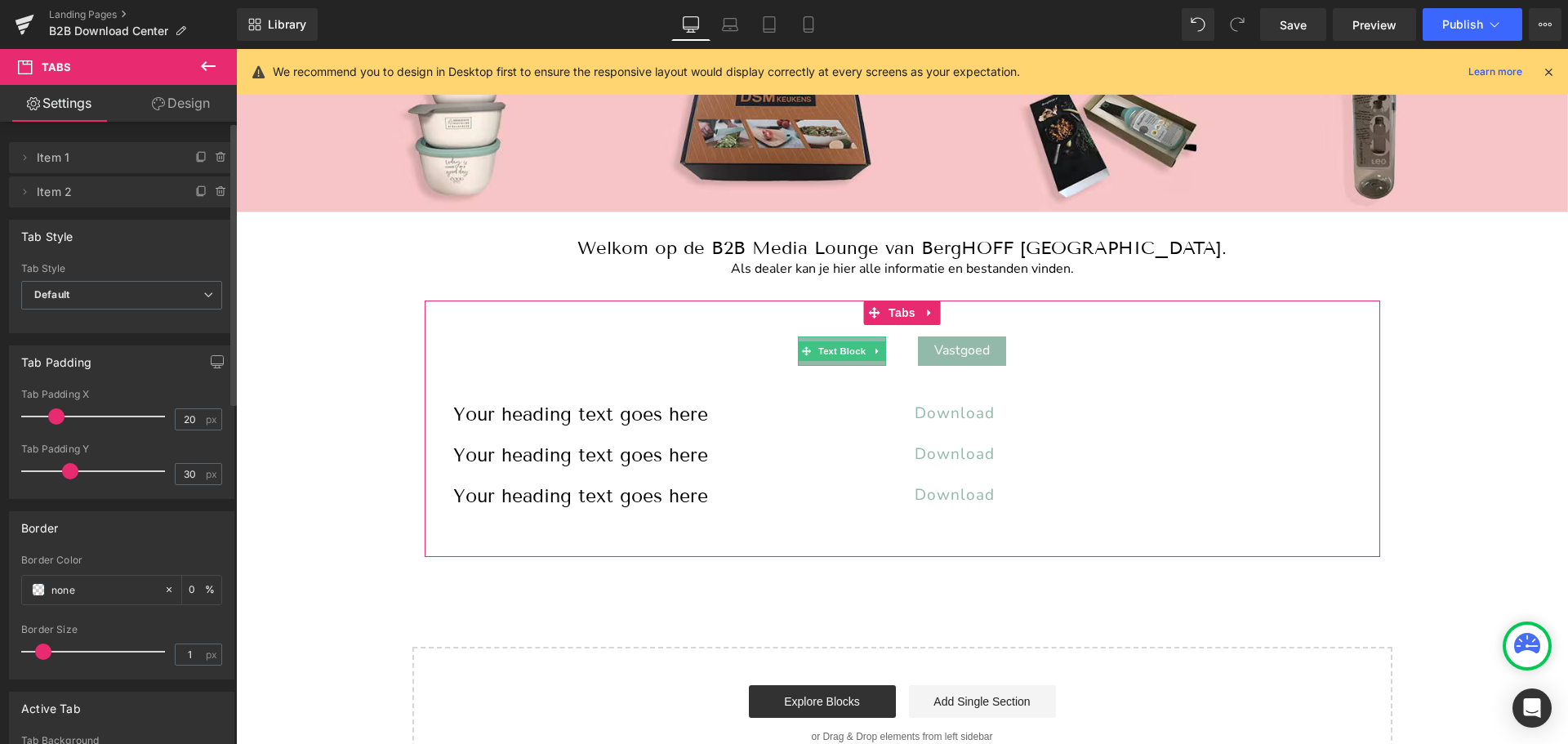
click at [195, 154] on icon at bounding box center [202, 158] width 13 height 13
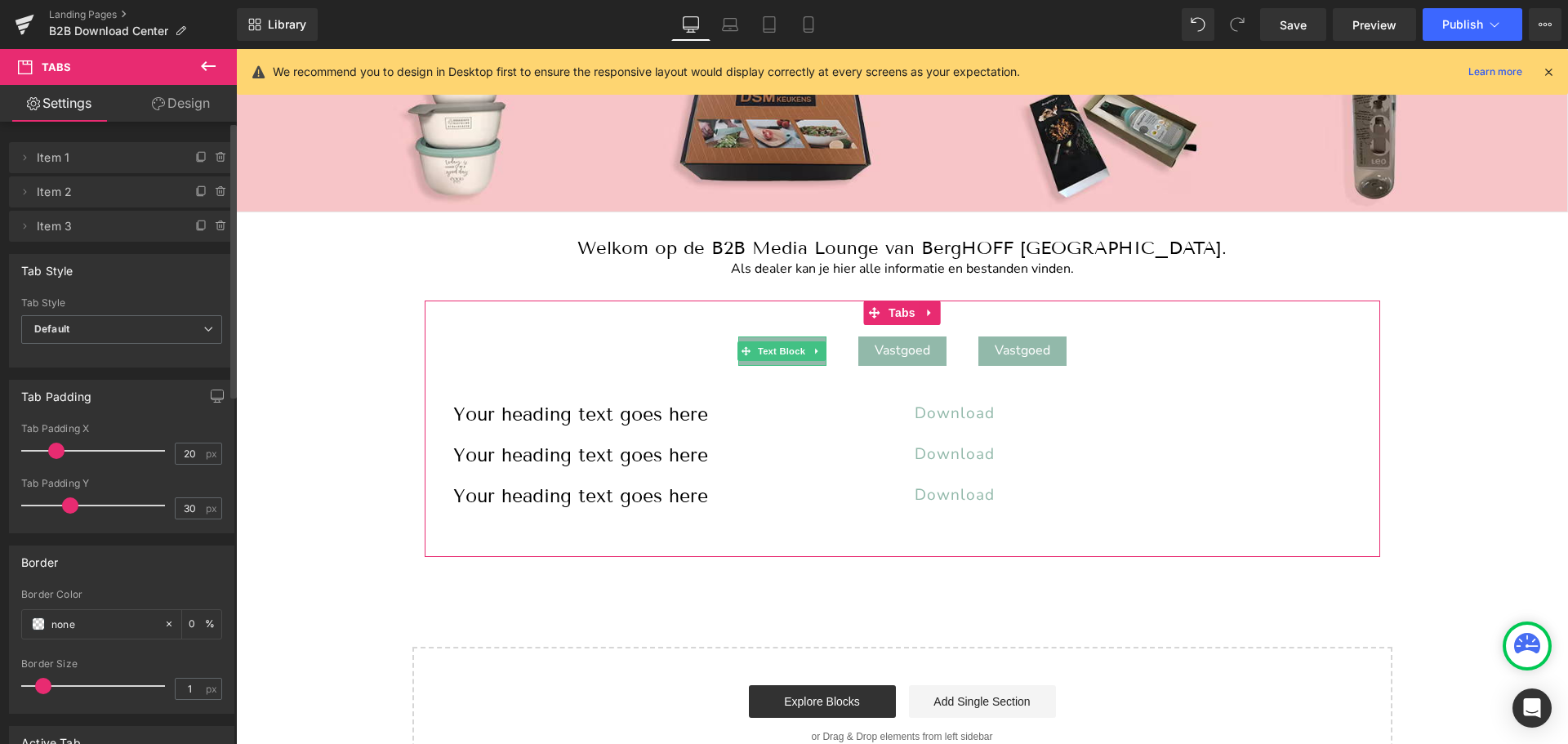
click at [195, 154] on icon at bounding box center [202, 158] width 13 height 13
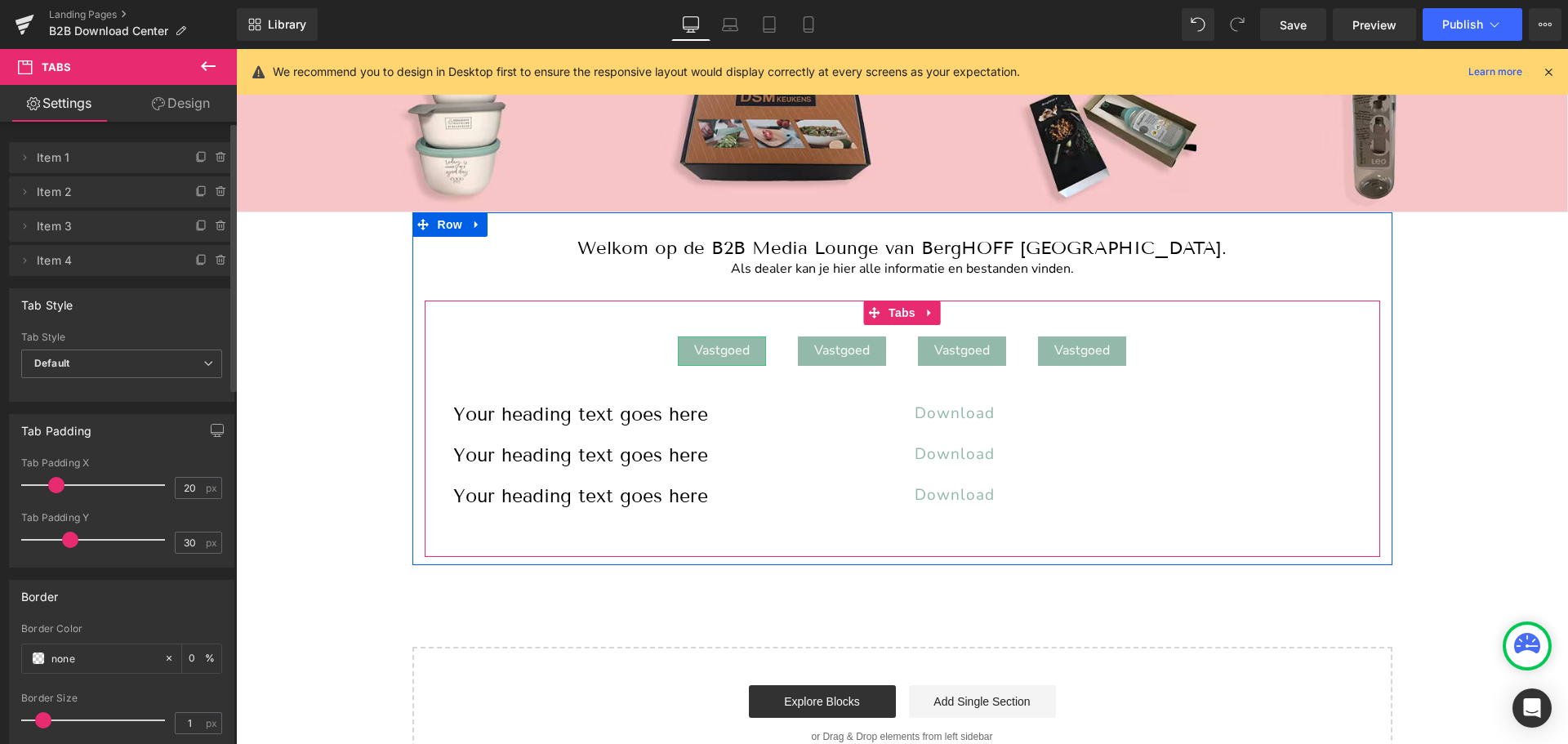
click at [708, 349] on div "Vastgoed" at bounding box center [722, 350] width 88 height 30
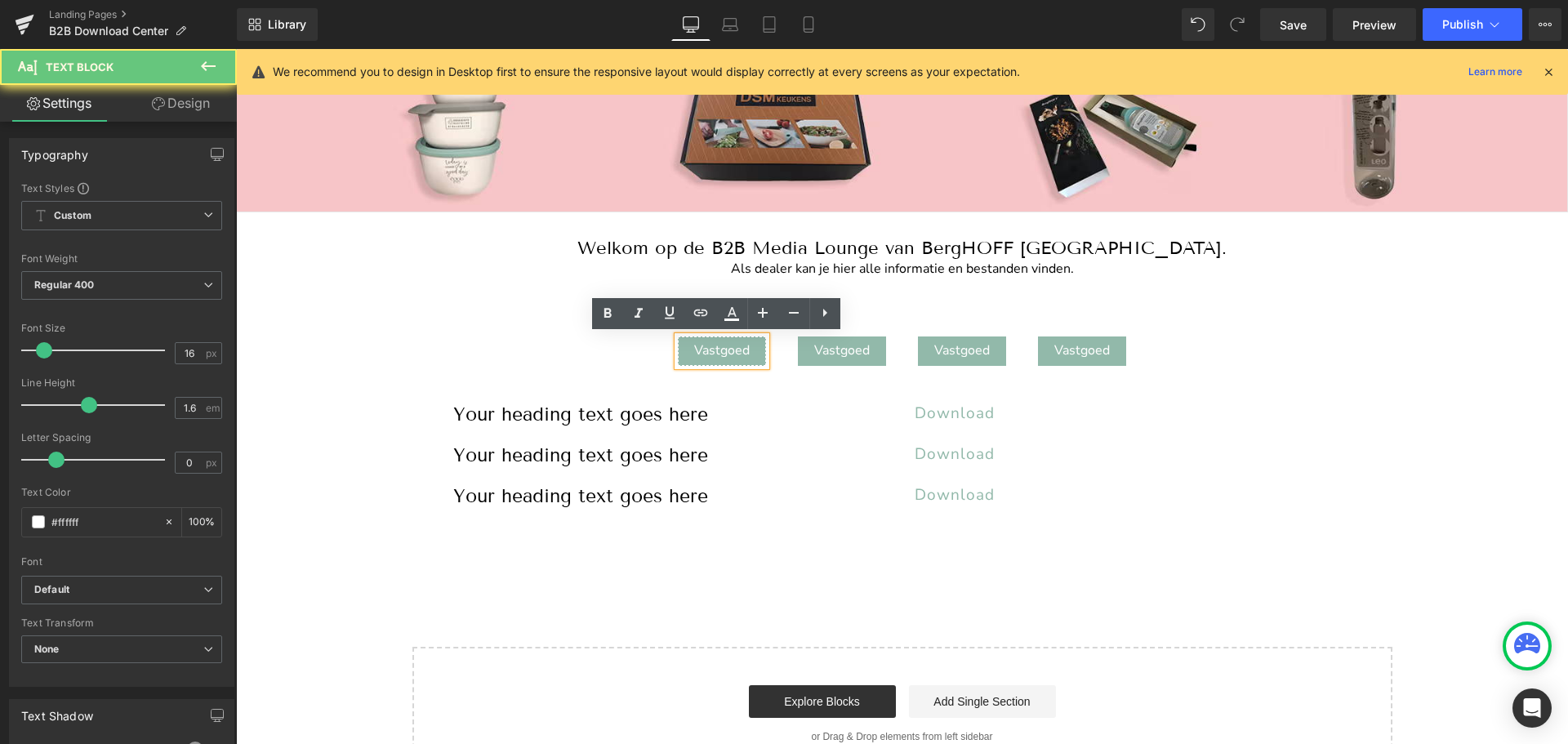
click at [708, 349] on div "Vastgoed" at bounding box center [722, 350] width 88 height 30
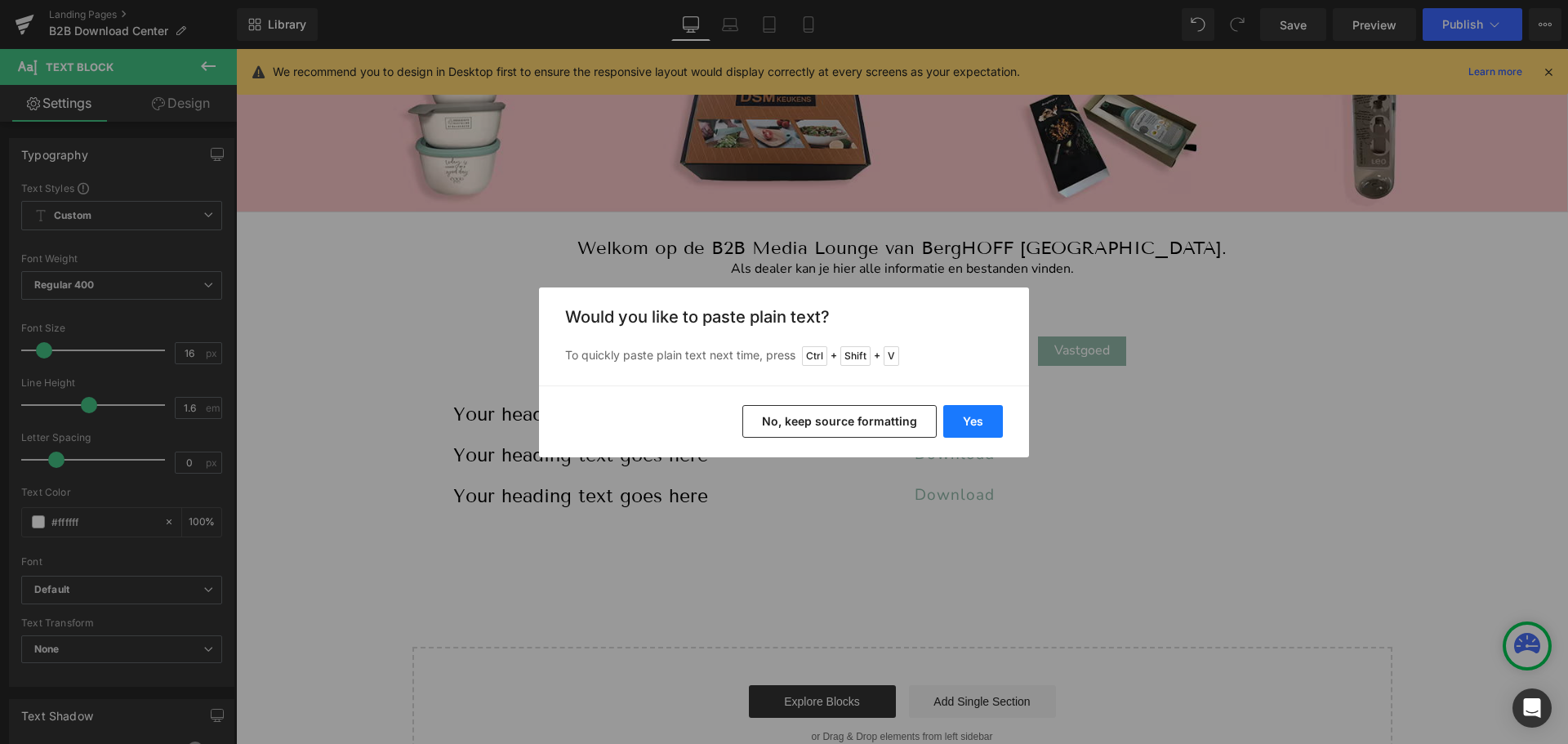
click at [988, 425] on button "Yes" at bounding box center [973, 421] width 59 height 33
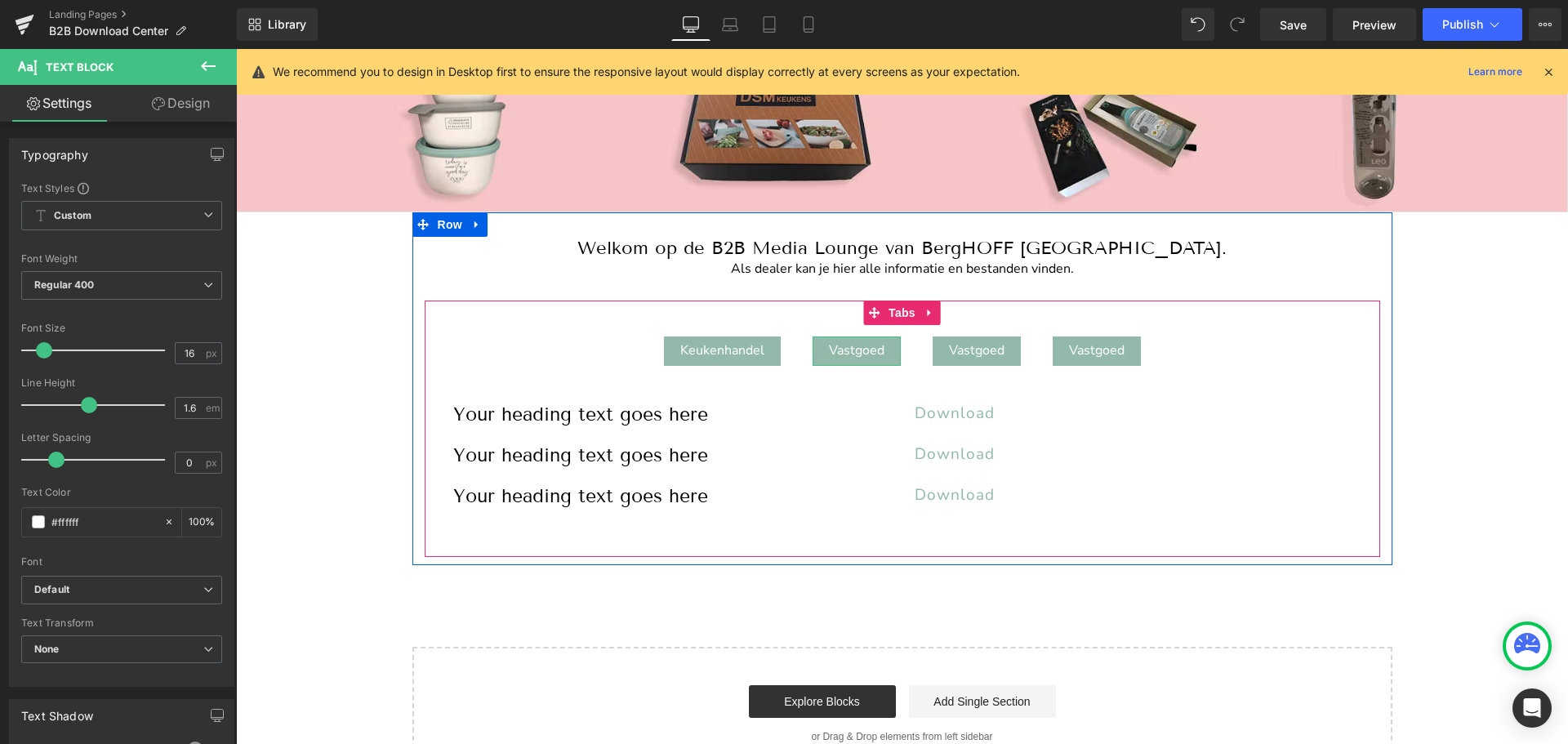
click at [844, 348] on div "Vastgoed" at bounding box center [857, 350] width 88 height 30
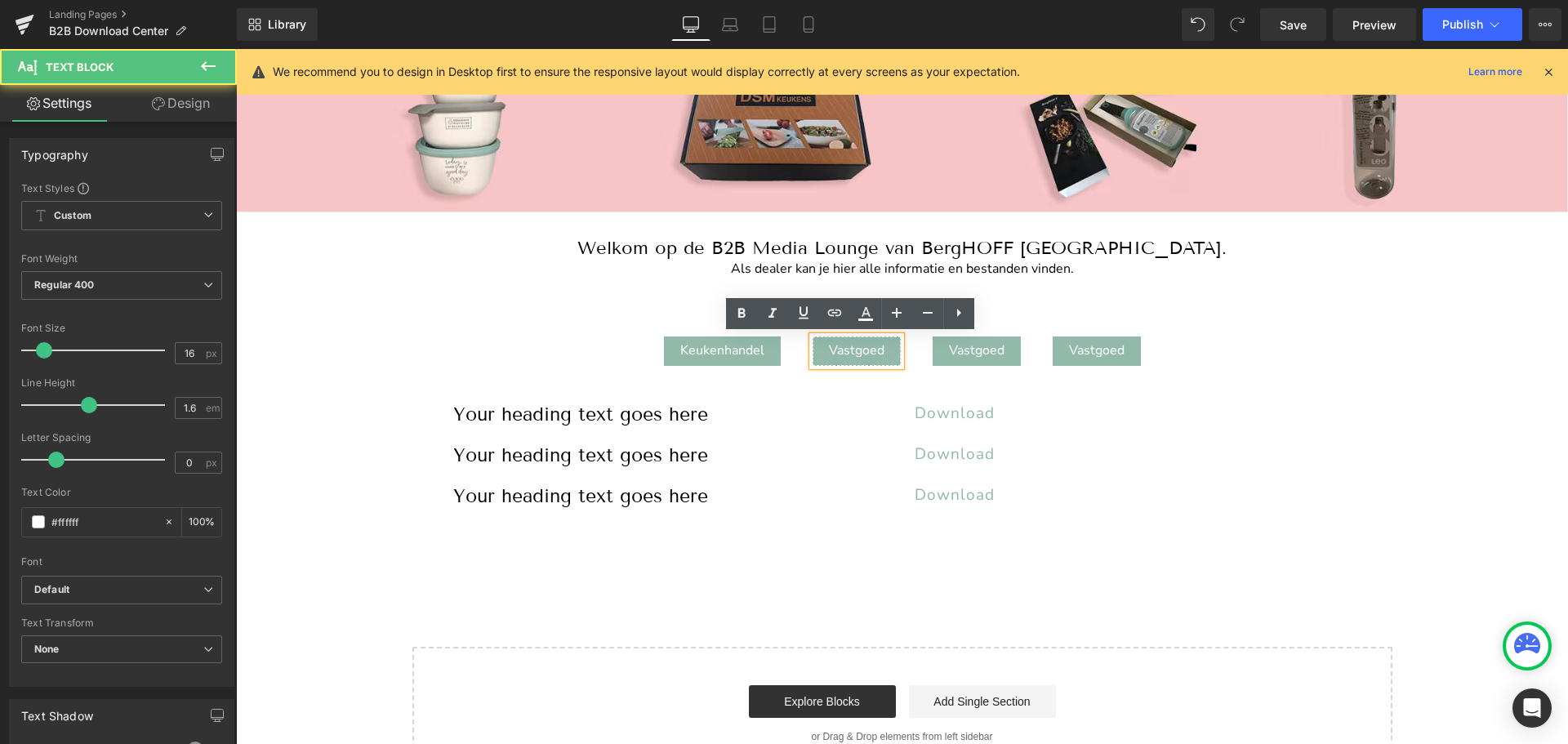
click at [844, 348] on div "Vastgoed" at bounding box center [857, 350] width 88 height 30
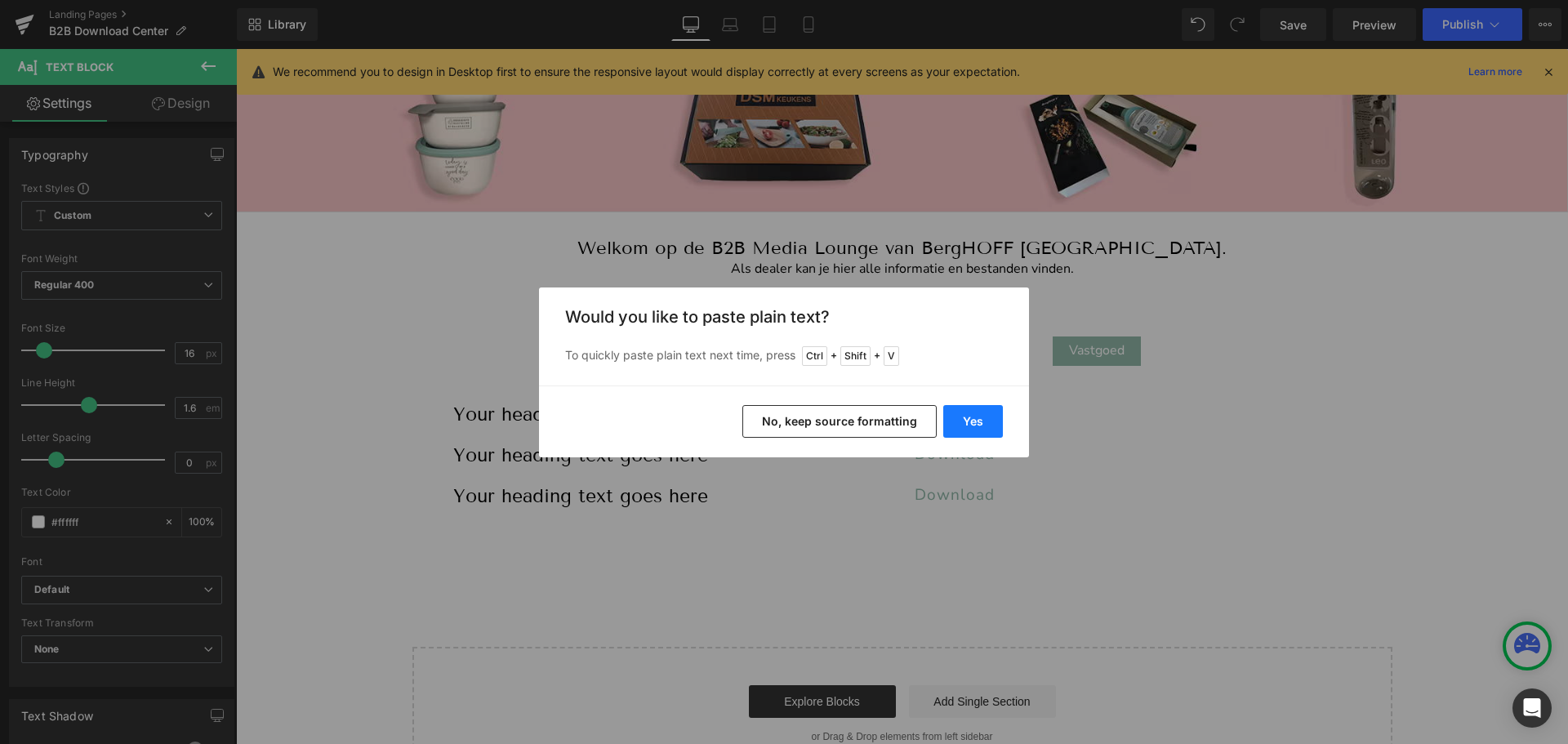
click at [970, 437] on button "Yes" at bounding box center [973, 421] width 59 height 33
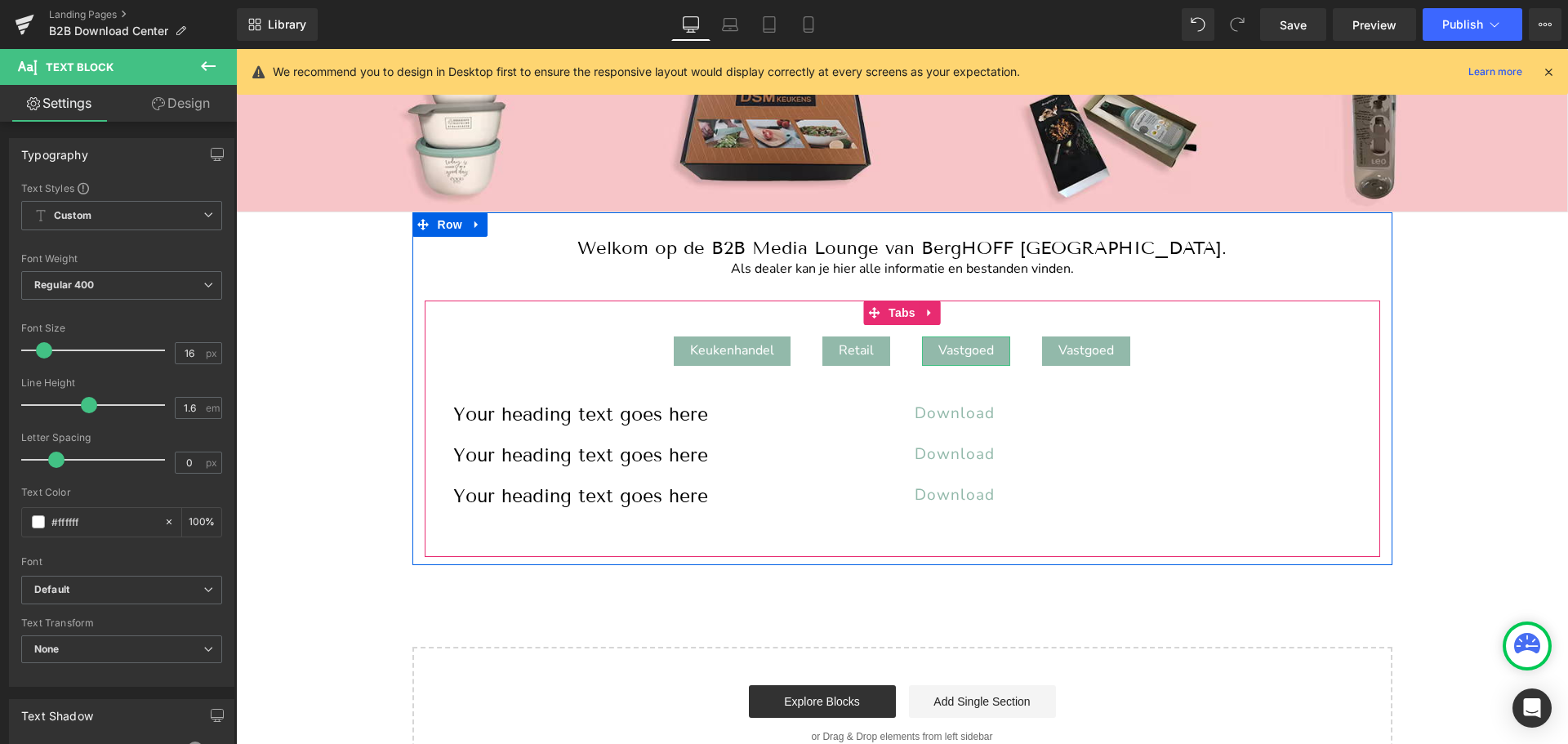
click at [948, 348] on div "Vastgoed" at bounding box center [966, 350] width 88 height 30
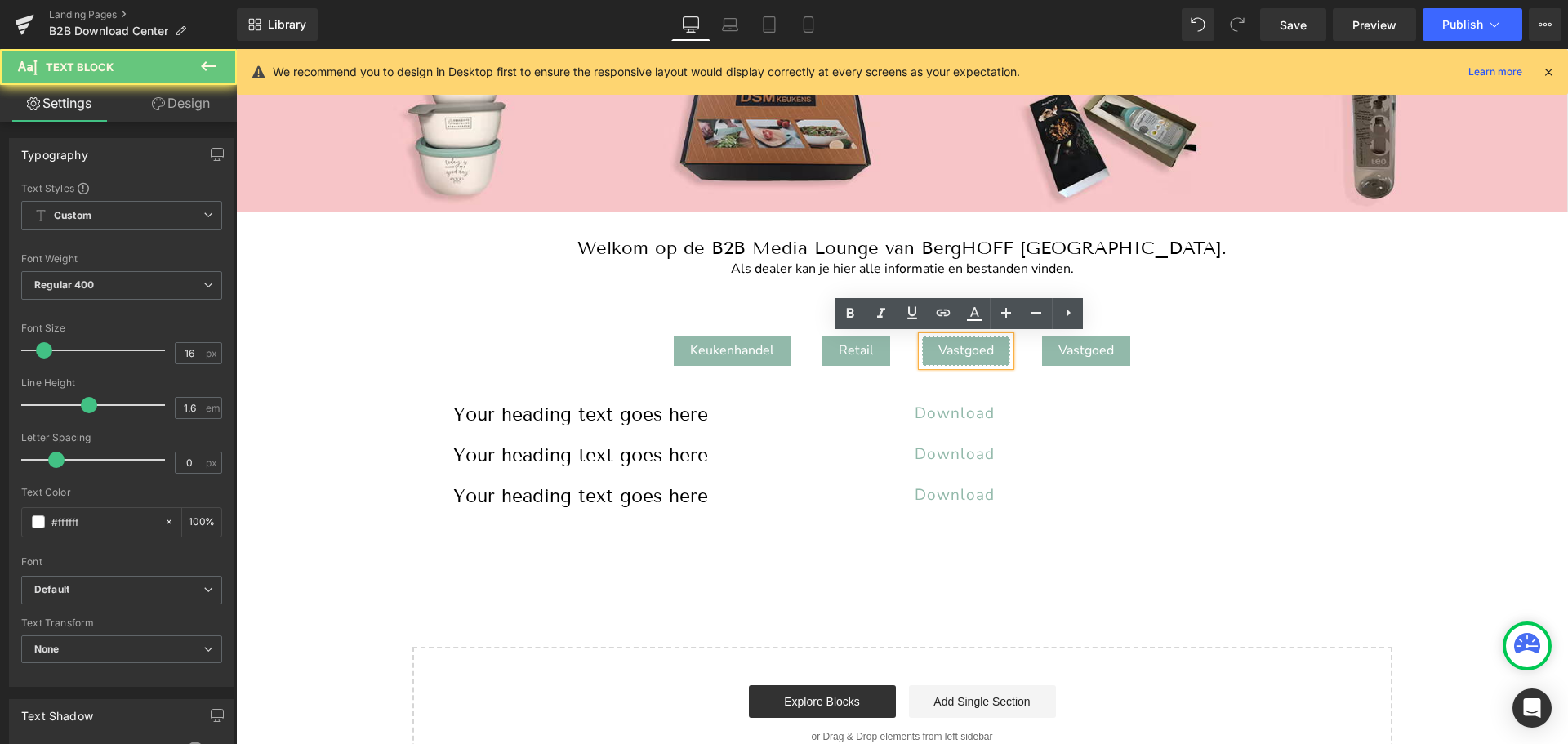
click at [948, 348] on div "Vastgoed" at bounding box center [966, 350] width 88 height 30
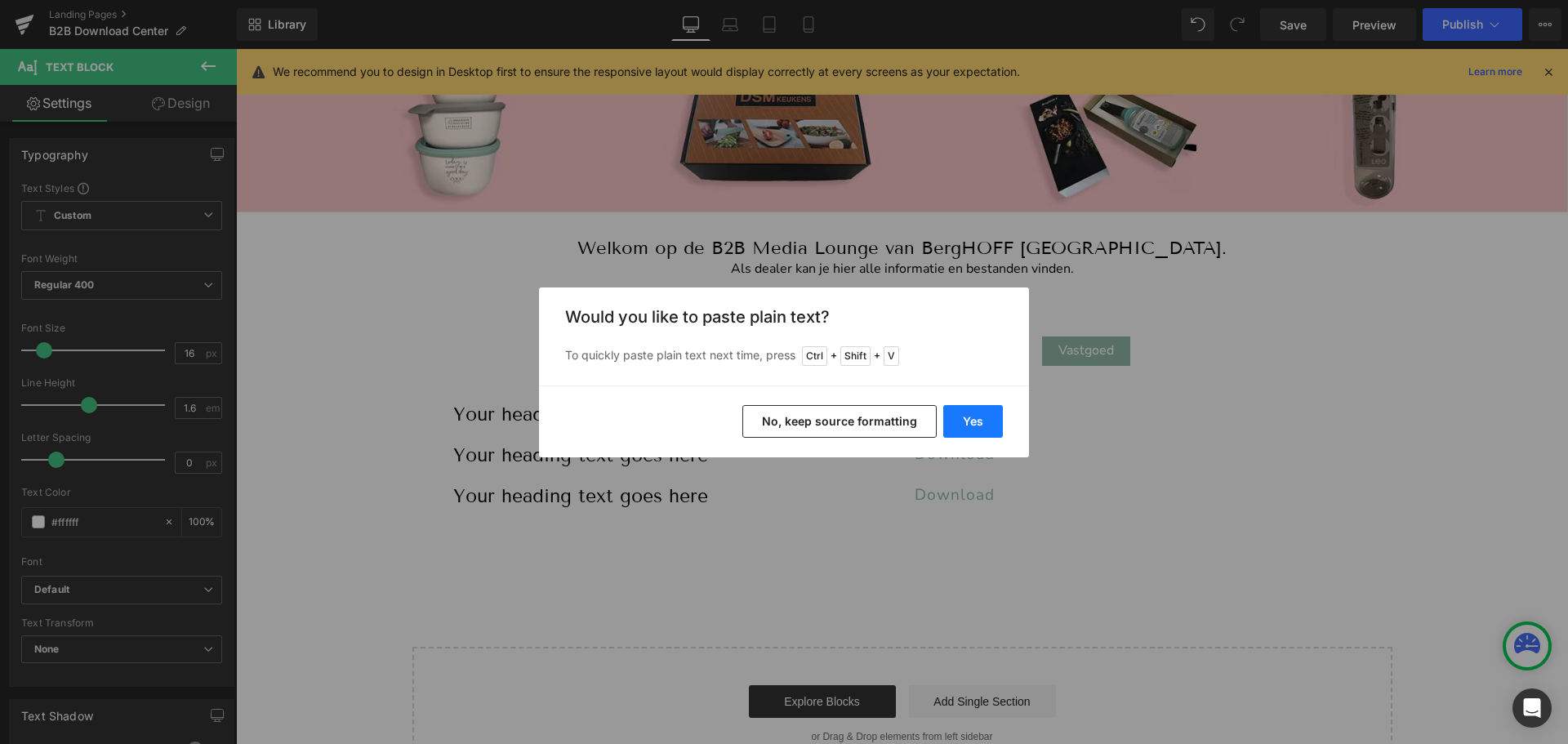
click at [977, 412] on button "Yes" at bounding box center [973, 421] width 59 height 33
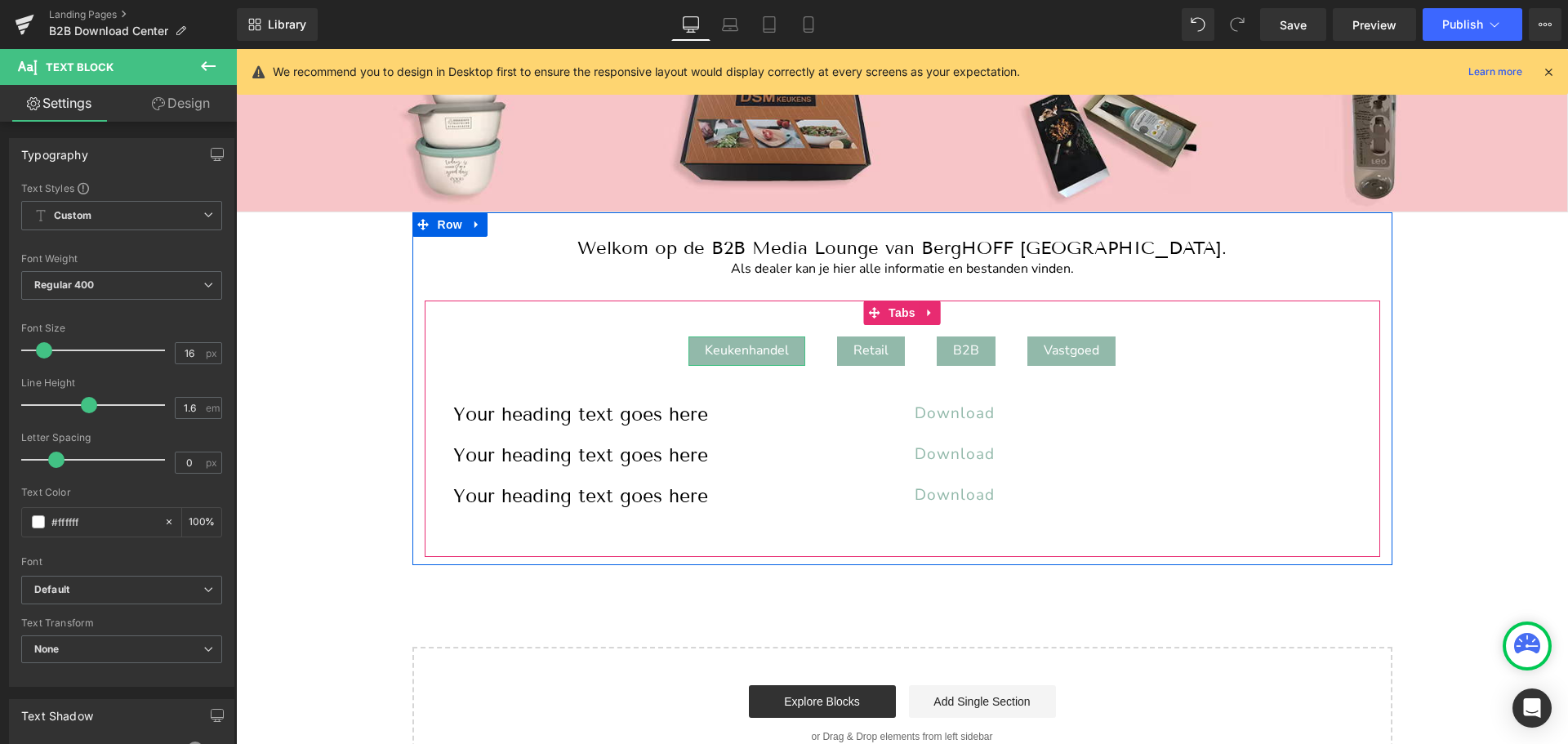
click at [744, 349] on div "Keukenhandel" at bounding box center [747, 350] width 117 height 30
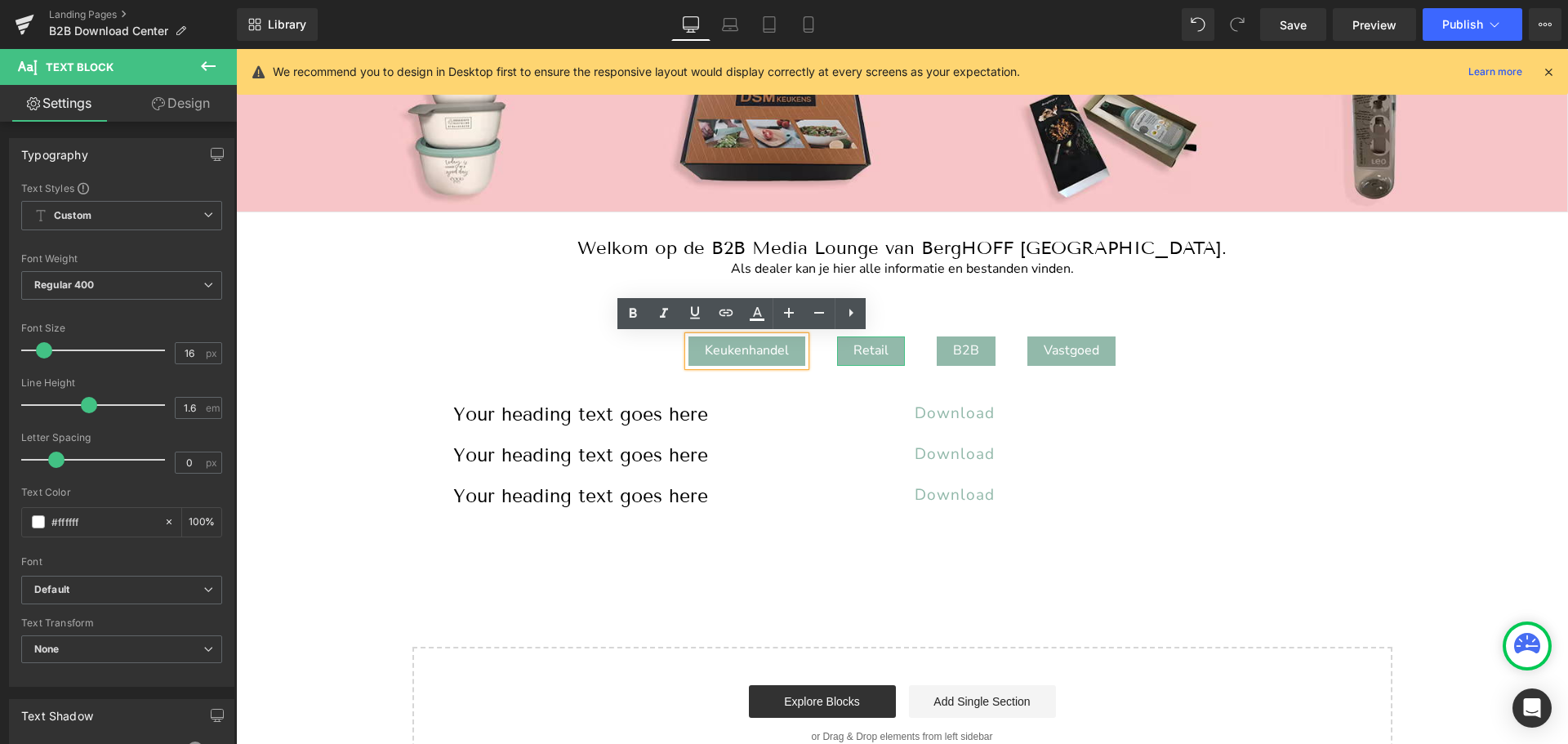
click at [864, 346] on div "Retail" at bounding box center [870, 350] width 68 height 30
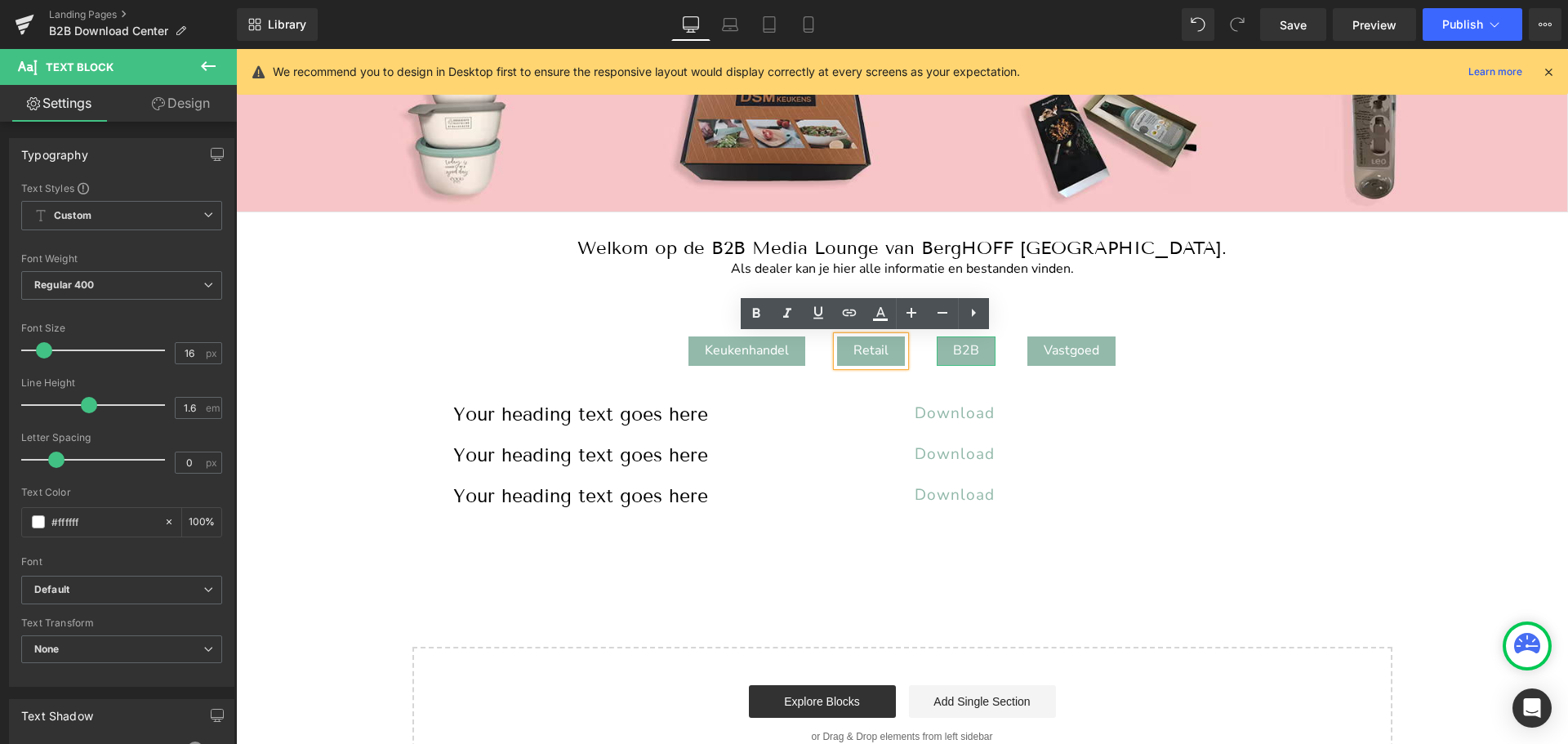
click at [955, 346] on div "B2B" at bounding box center [965, 350] width 58 height 30
click at [1053, 346] on div "Vastgoed" at bounding box center [1071, 350] width 88 height 30
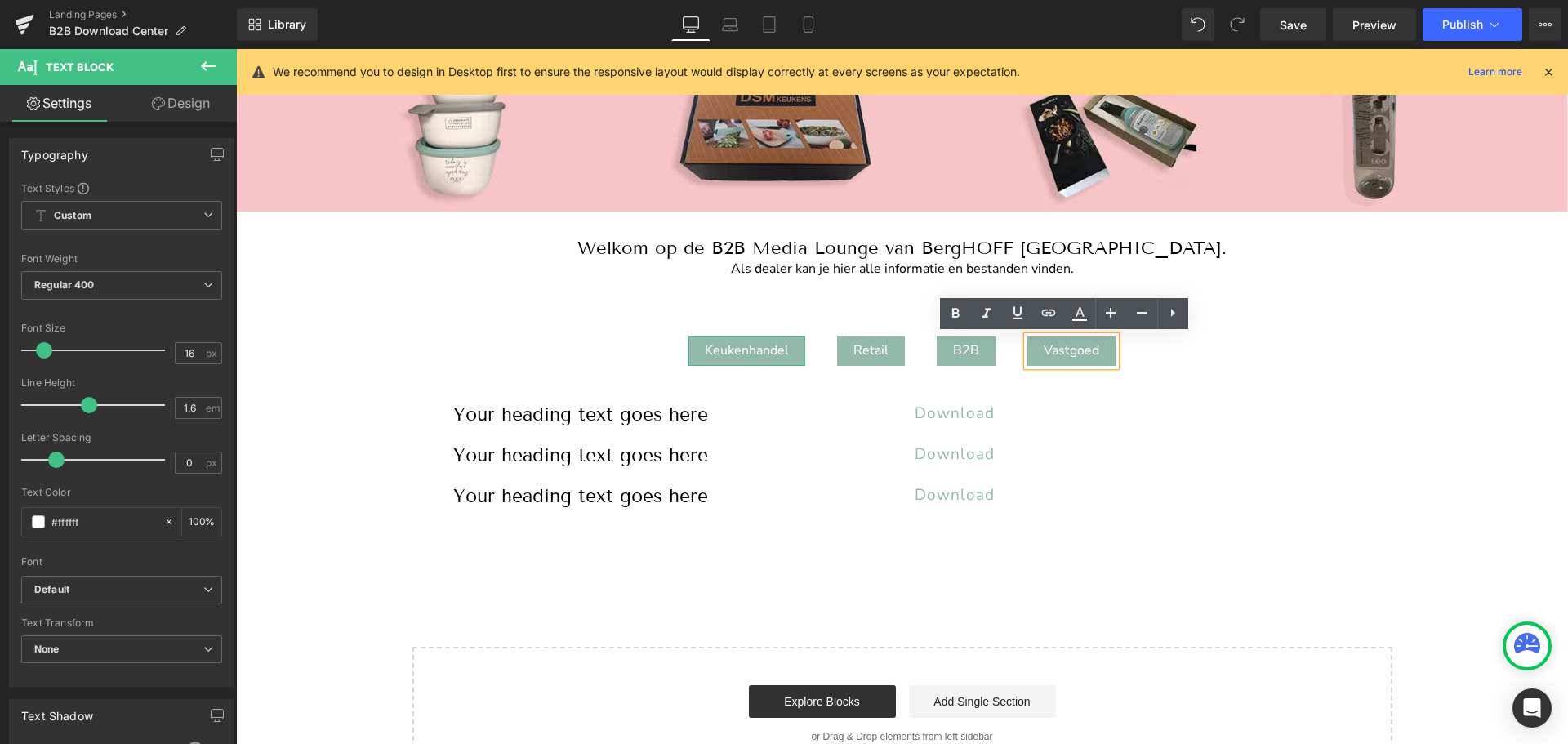
click at [715, 354] on div "Keukenhandel" at bounding box center [747, 350] width 117 height 30
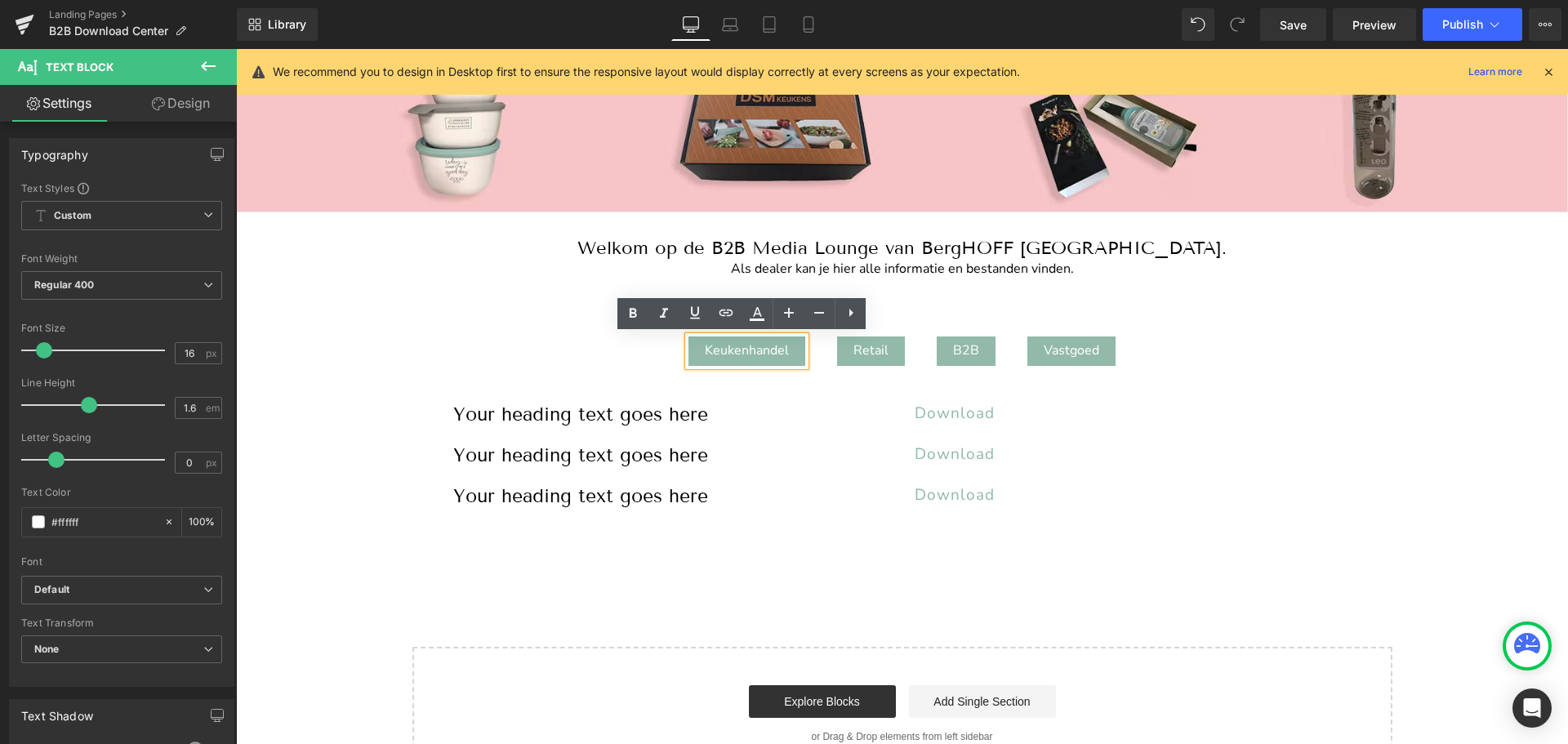
click at [901, 303] on div "Keukenhandel Text Block Retail Text Block B2B Text Block Vastgoed Text Block Yo…" at bounding box center [903, 429] width 955 height 257
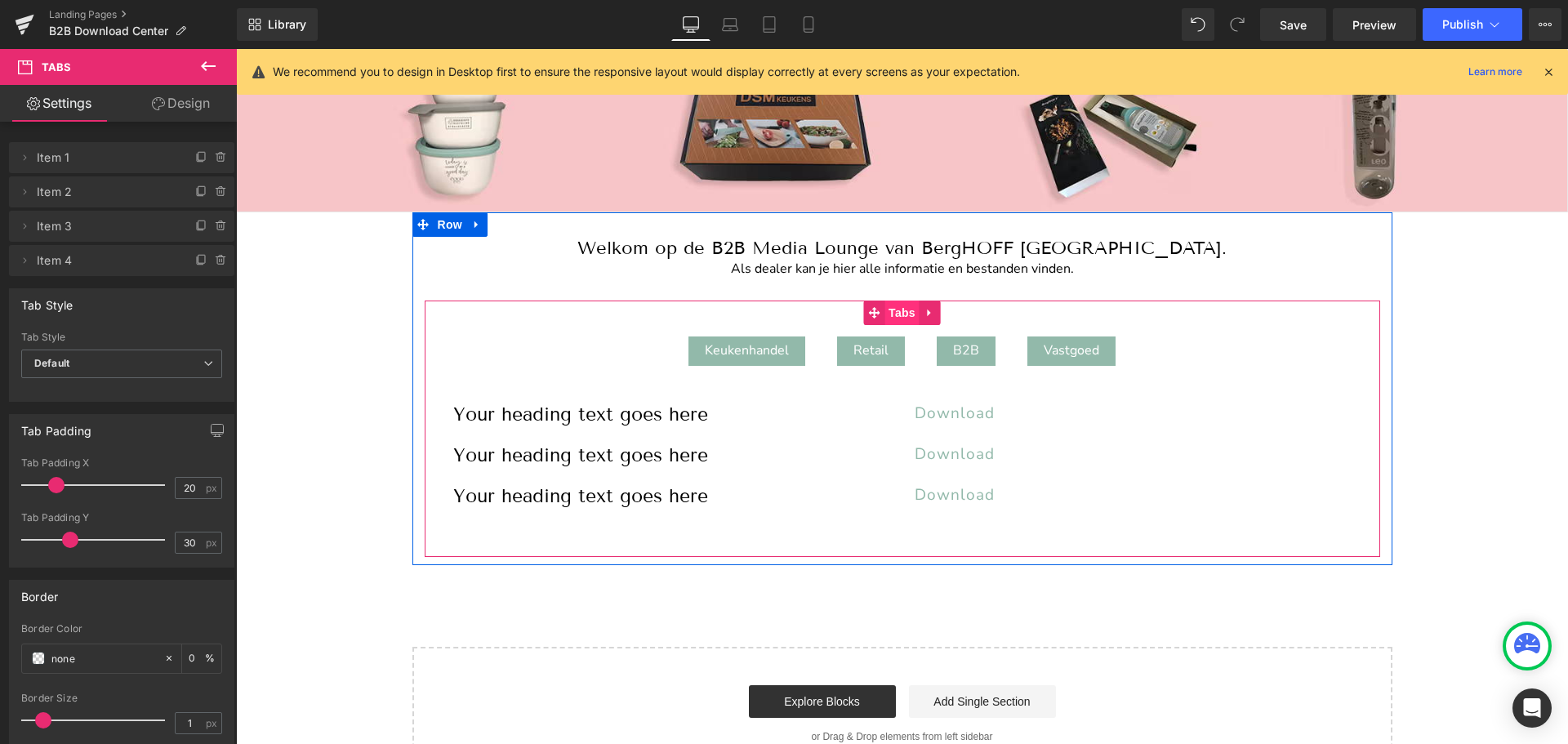
click at [903, 316] on span "Tabs" at bounding box center [902, 313] width 35 height 25
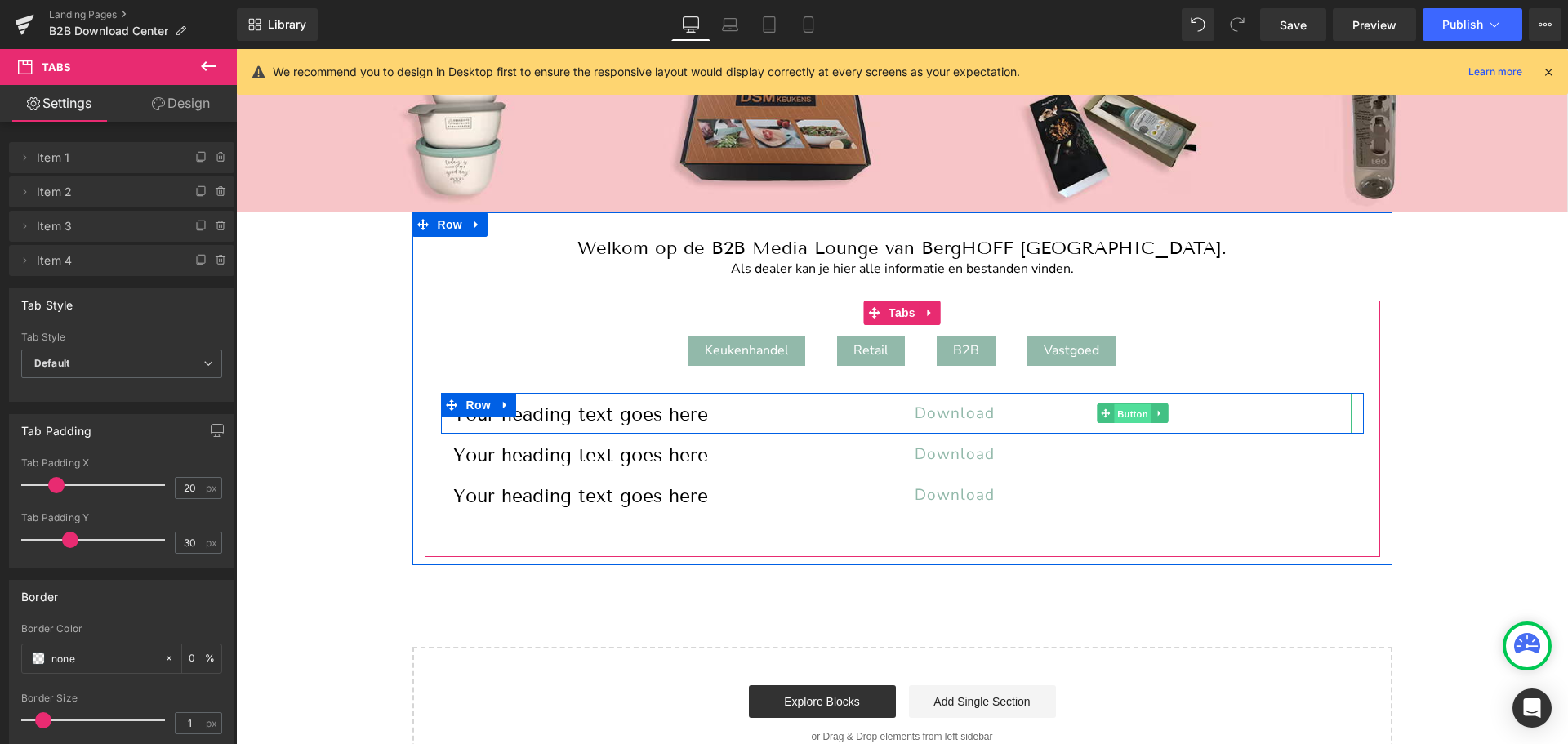
click at [1133, 418] on span "Button" at bounding box center [1132, 414] width 37 height 19
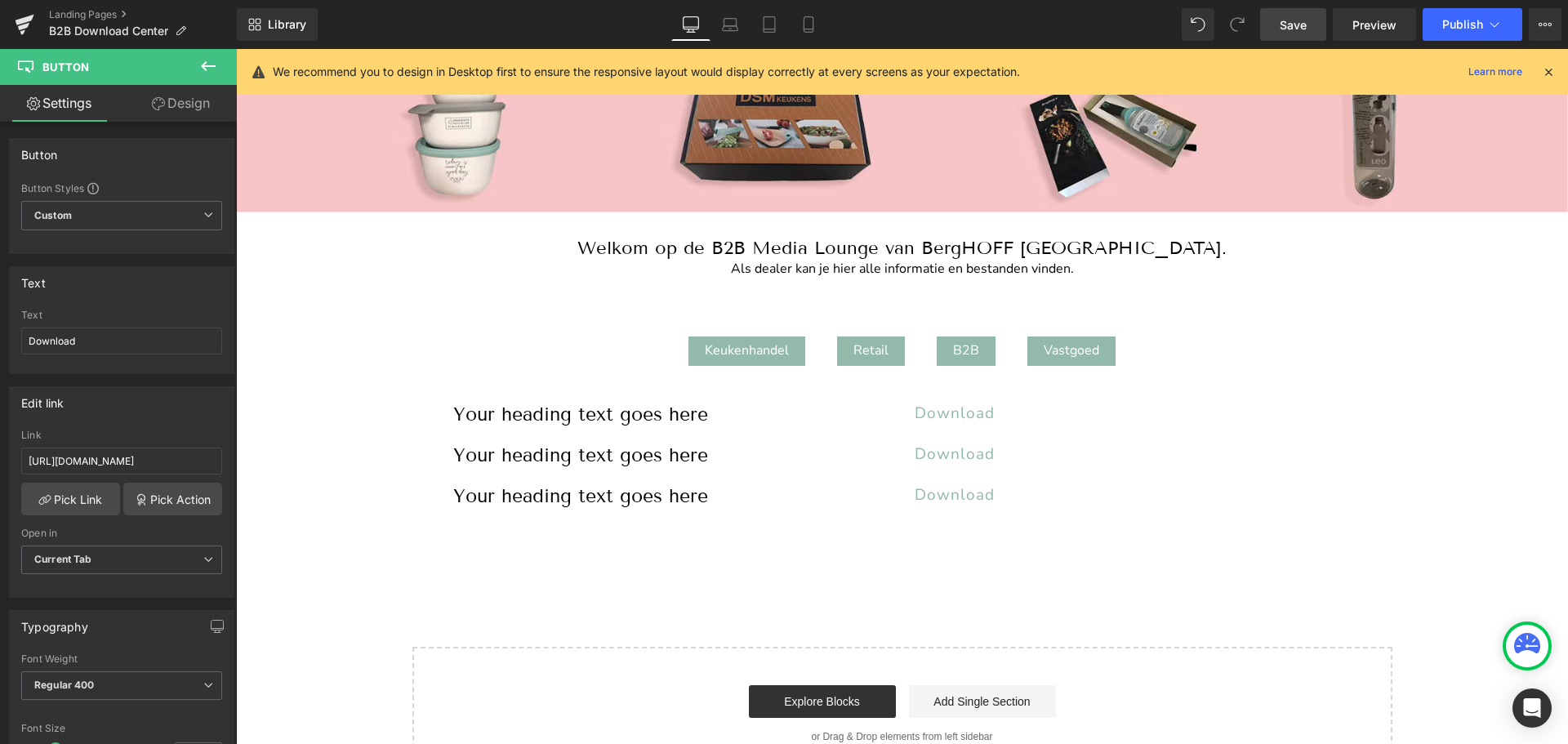
click at [1298, 19] on span "Save" at bounding box center [1293, 25] width 27 height 17
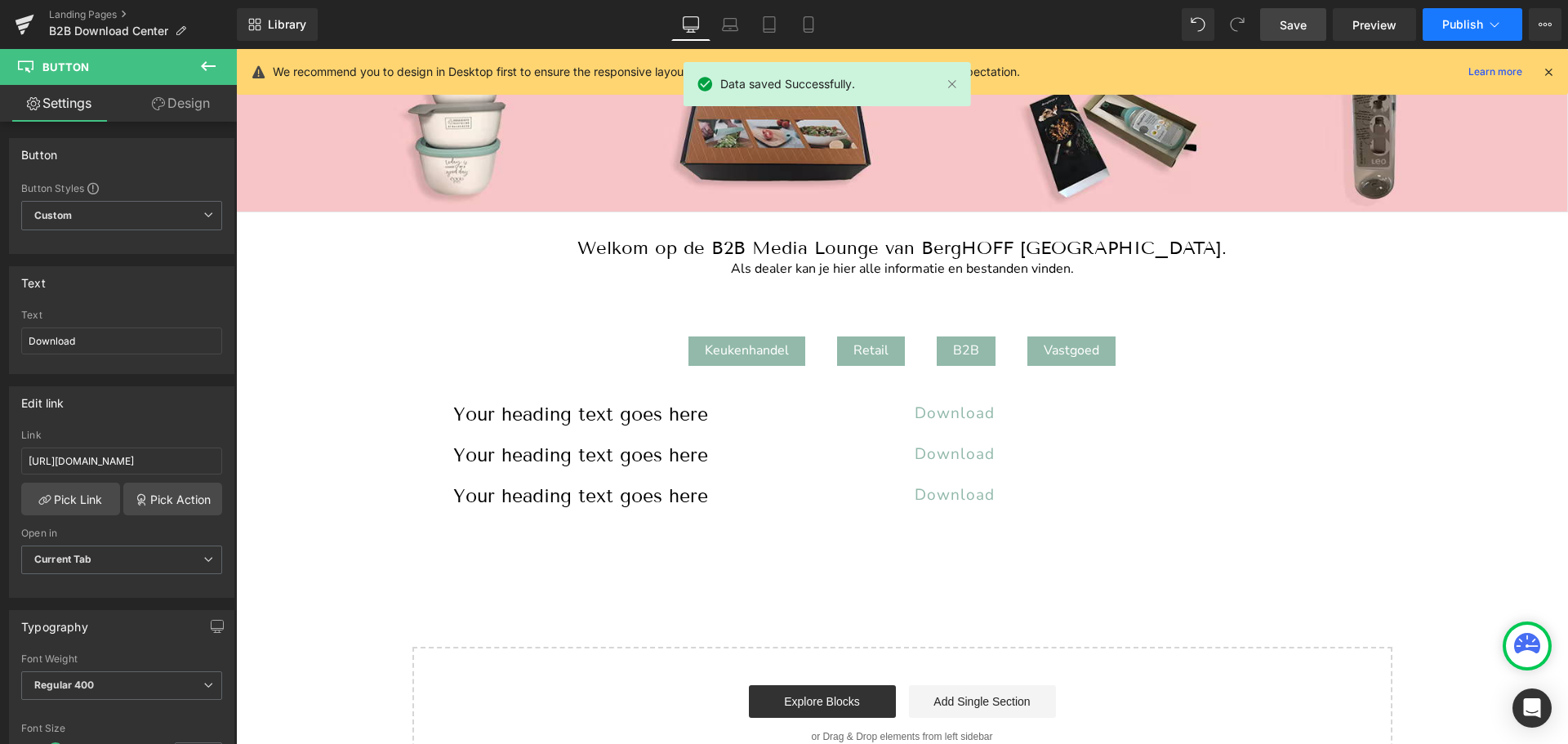
click at [1458, 22] on span "Publish" at bounding box center [1462, 25] width 41 height 13
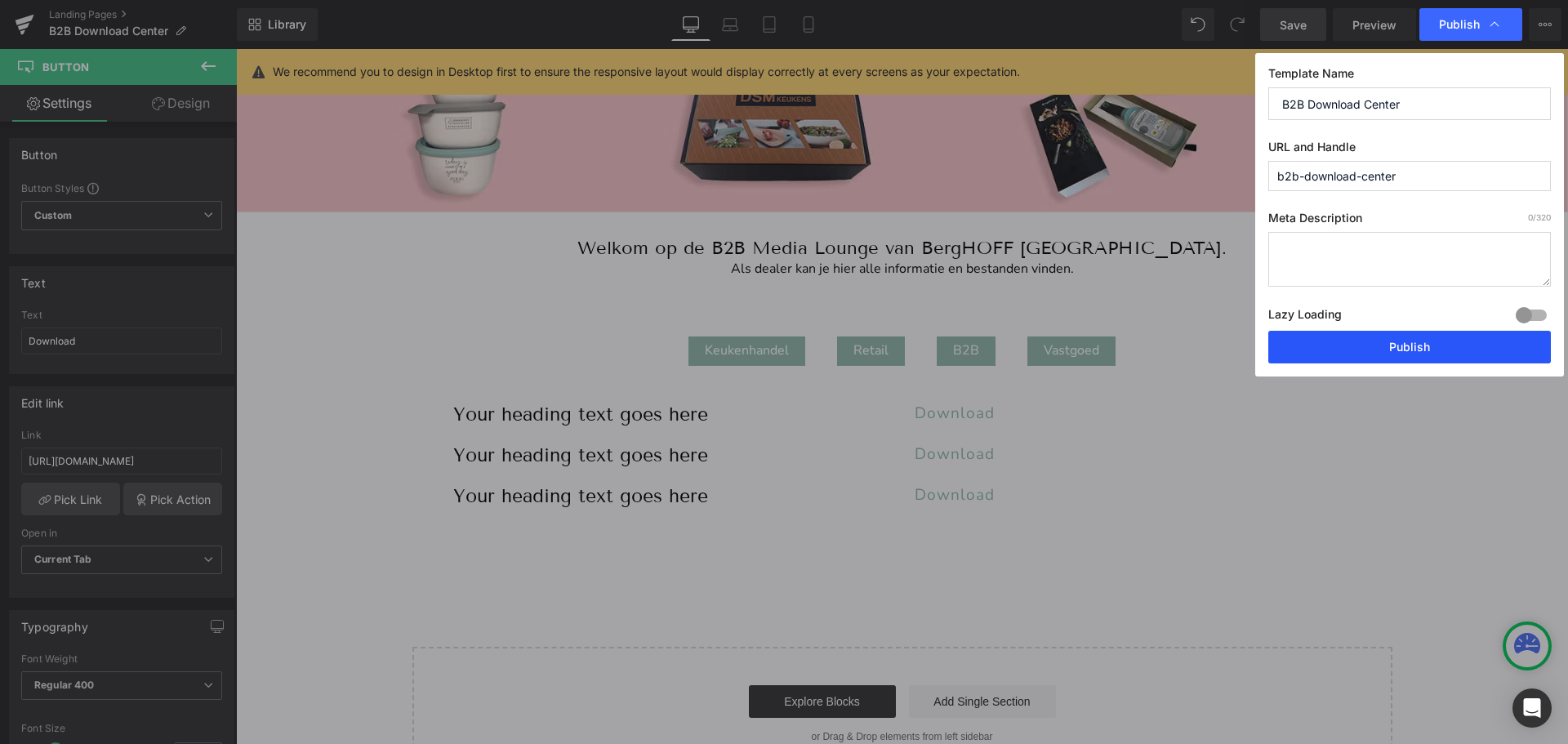
click at [1385, 352] on button "Publish" at bounding box center [1409, 347] width 282 height 33
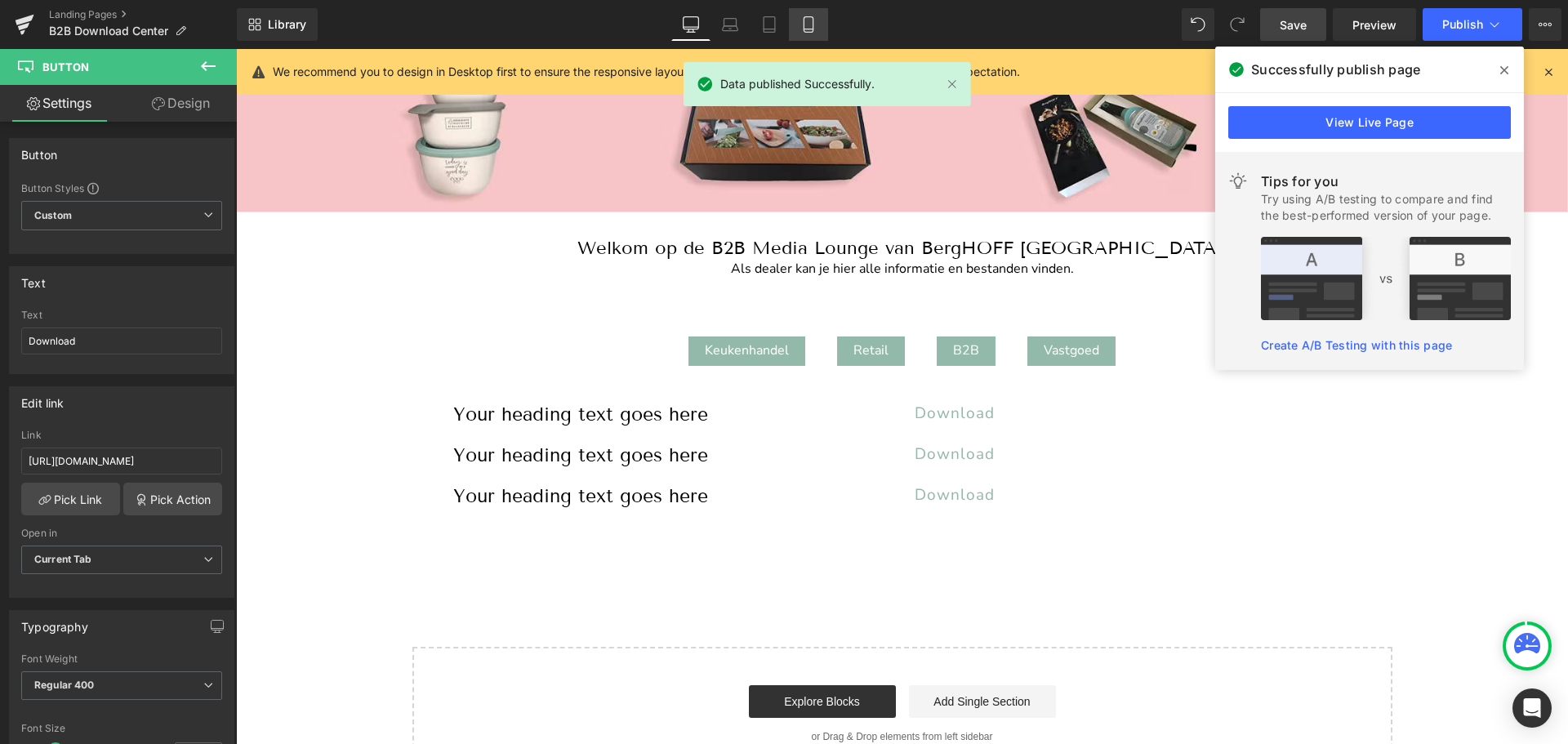
click at [805, 26] on icon at bounding box center [808, 24] width 16 height 16
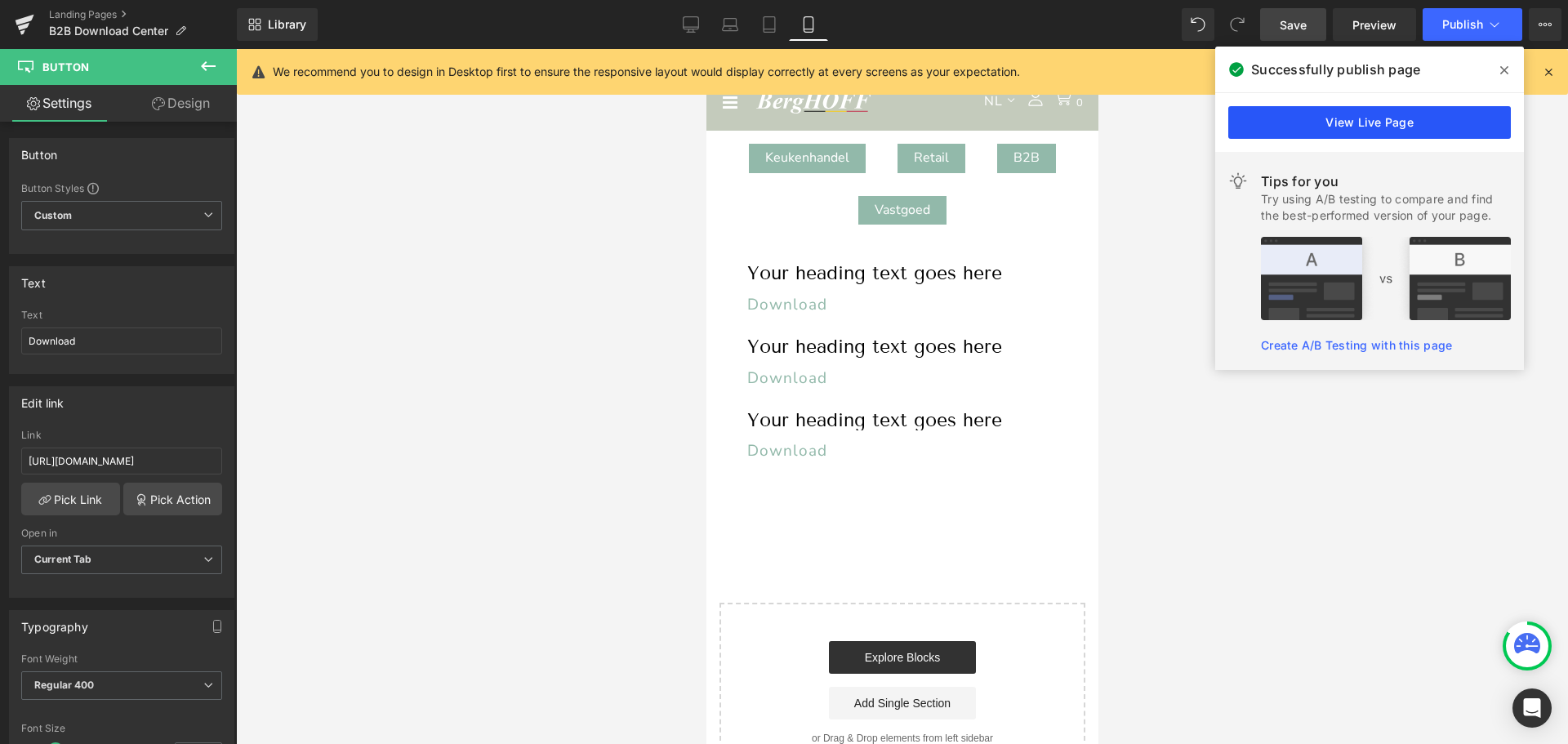
click at [1363, 133] on link "View Live Page" at bounding box center [1369, 123] width 282 height 33
